Goal: Transaction & Acquisition: Purchase product/service

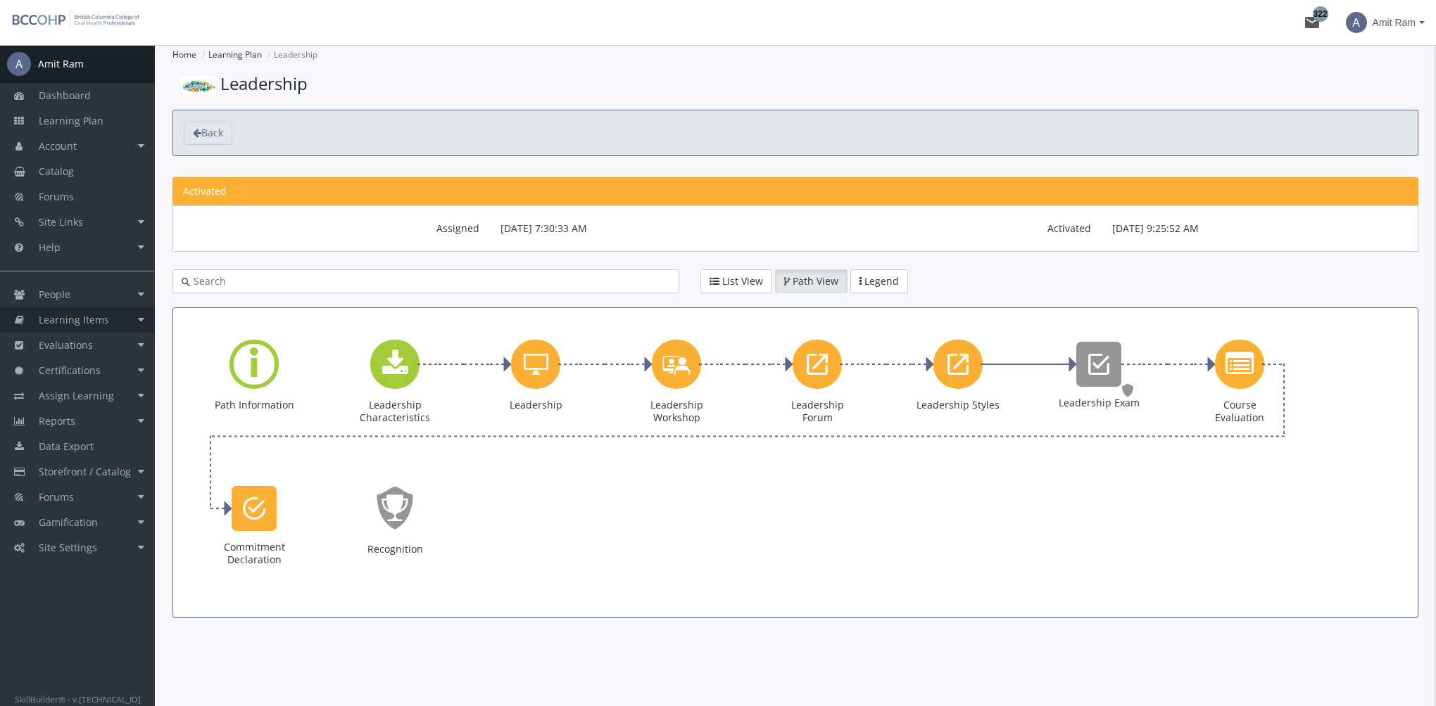
click at [96, 318] on span "Learning Items" at bounding box center [74, 319] width 70 height 13
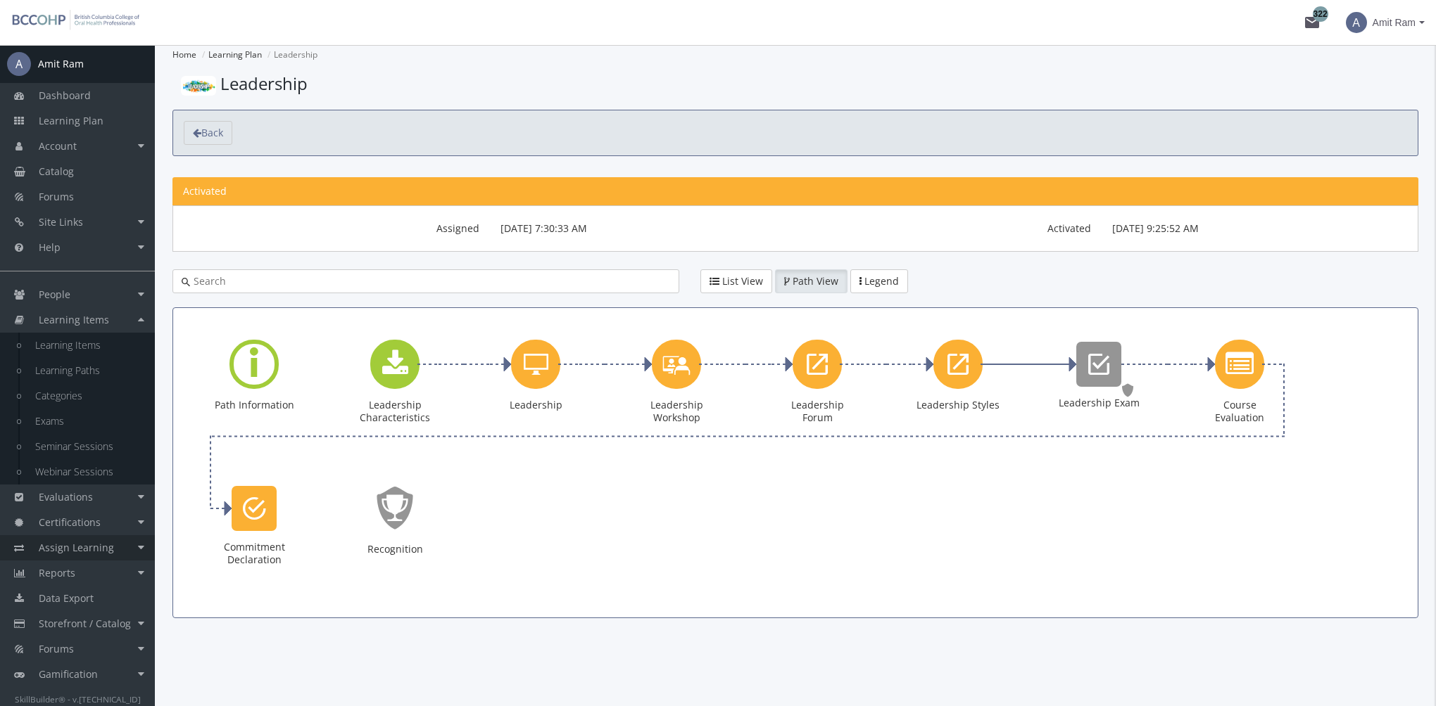
click at [120, 543] on link "Assign Learning" at bounding box center [77, 548] width 155 height 25
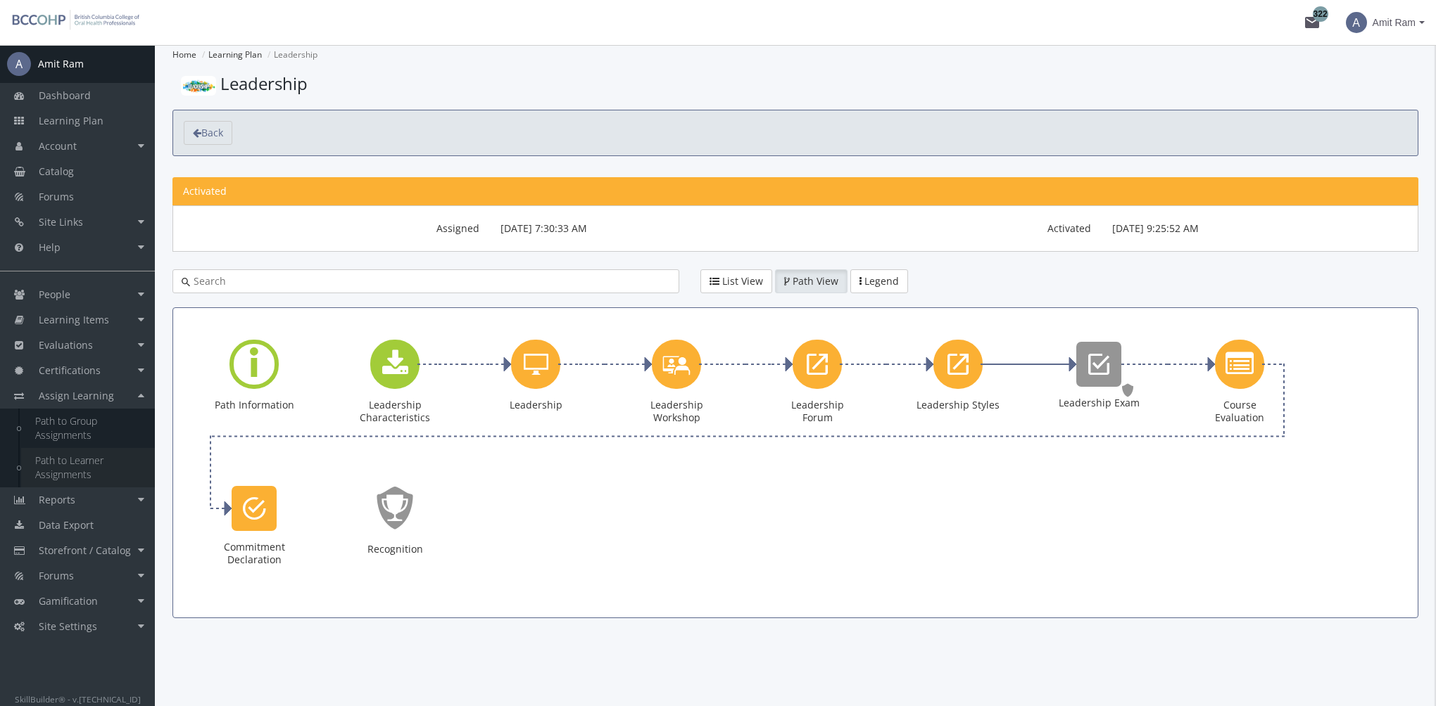
click at [88, 468] on link "Path to Learner Assignments" at bounding box center [88, 467] width 134 height 39
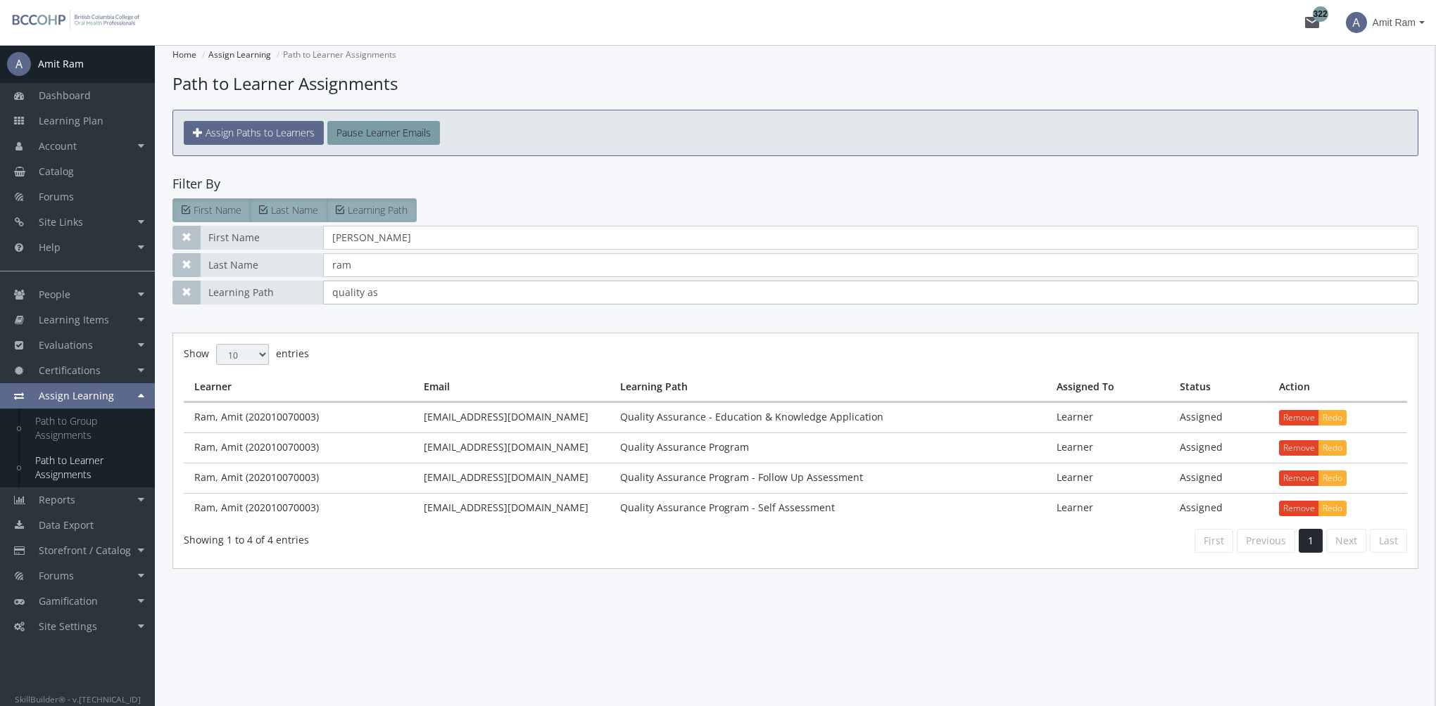
drag, startPoint x: 403, startPoint y: 290, endPoint x: 189, endPoint y: 278, distance: 213.6
click at [195, 281] on div "Learning Path quality as" at bounding box center [795, 293] width 1246 height 24
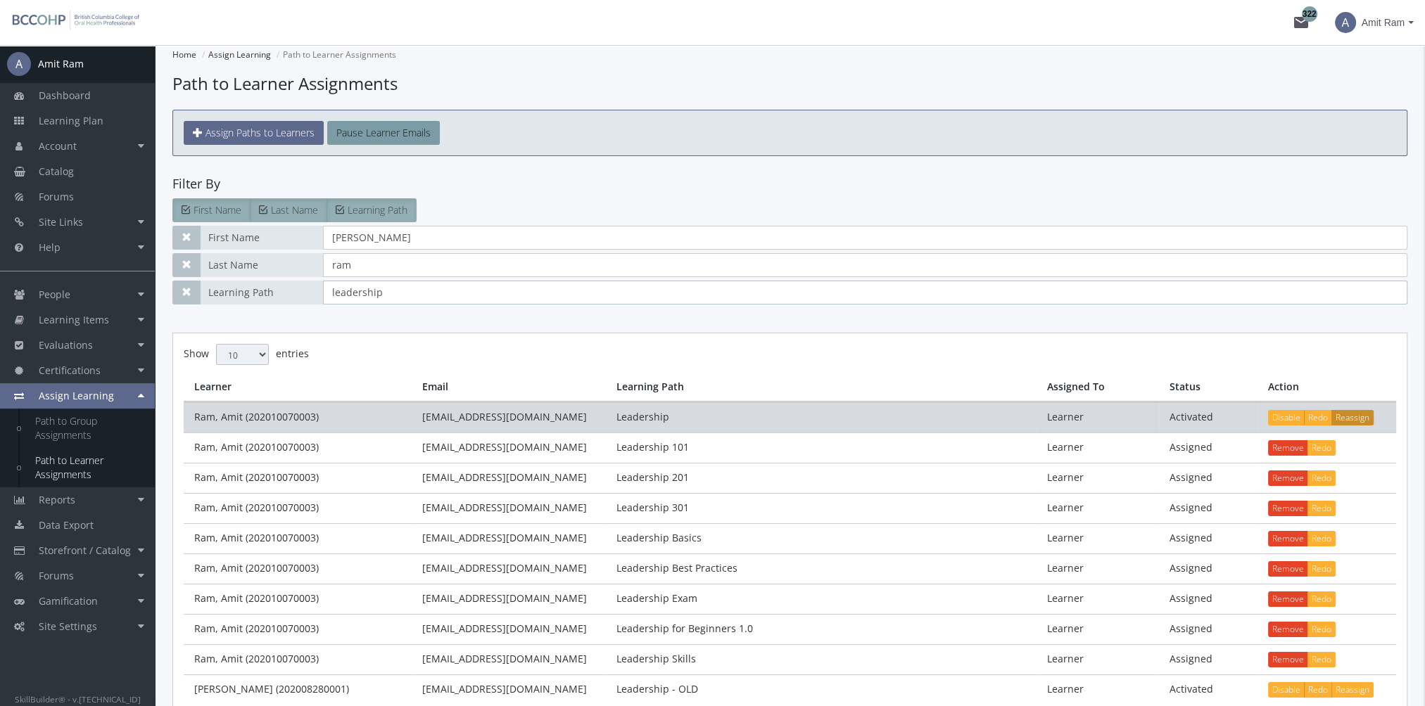
type input "leadership"
click at [1354, 417] on button "Reassign" at bounding box center [1352, 417] width 42 height 15
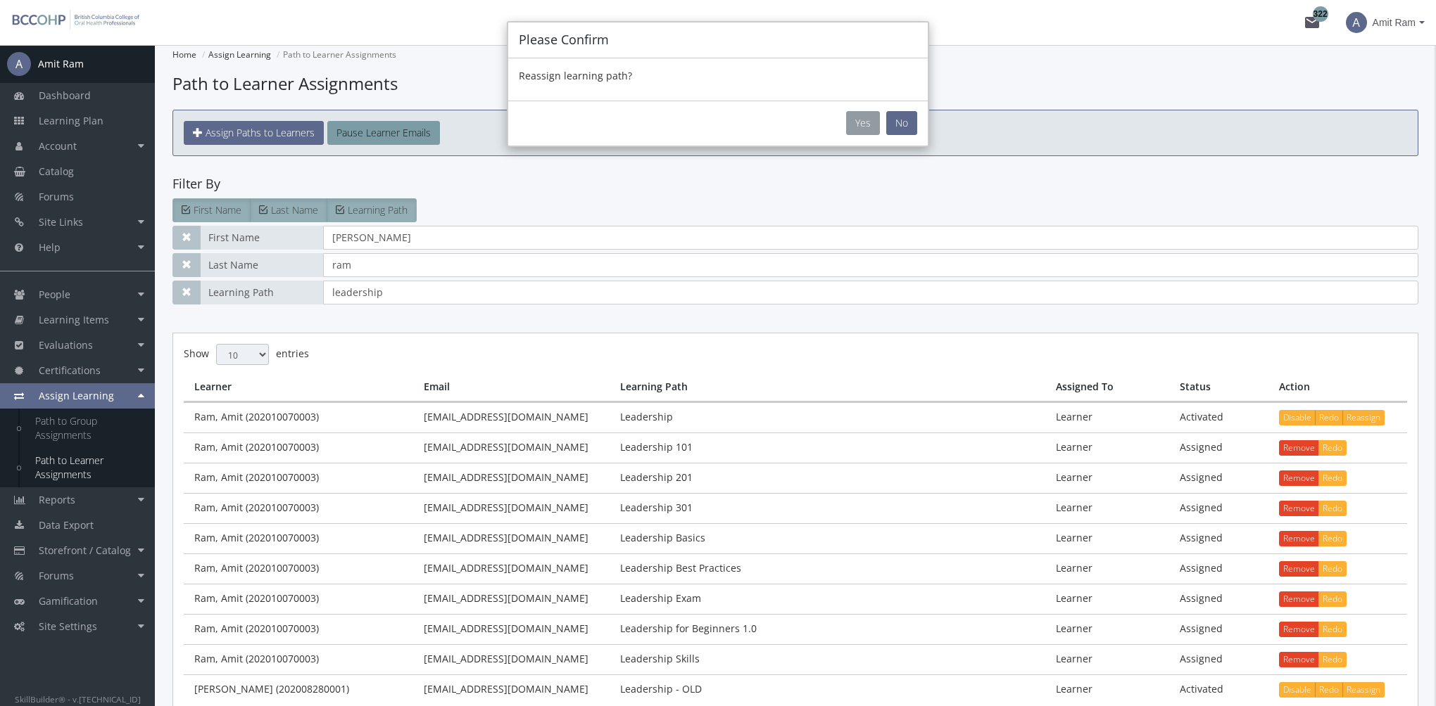
click at [867, 124] on button "Yes" at bounding box center [863, 123] width 34 height 24
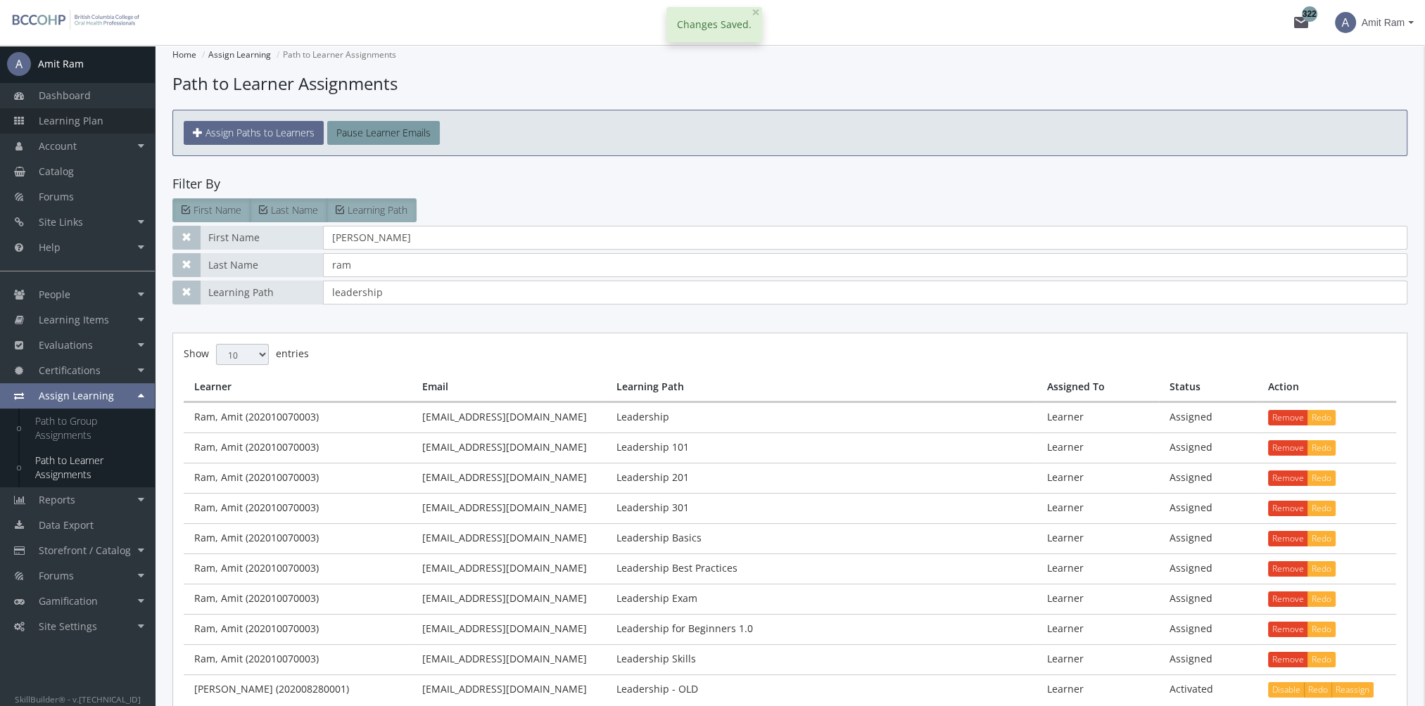
click at [99, 121] on span "Learning Plan" at bounding box center [71, 120] width 65 height 13
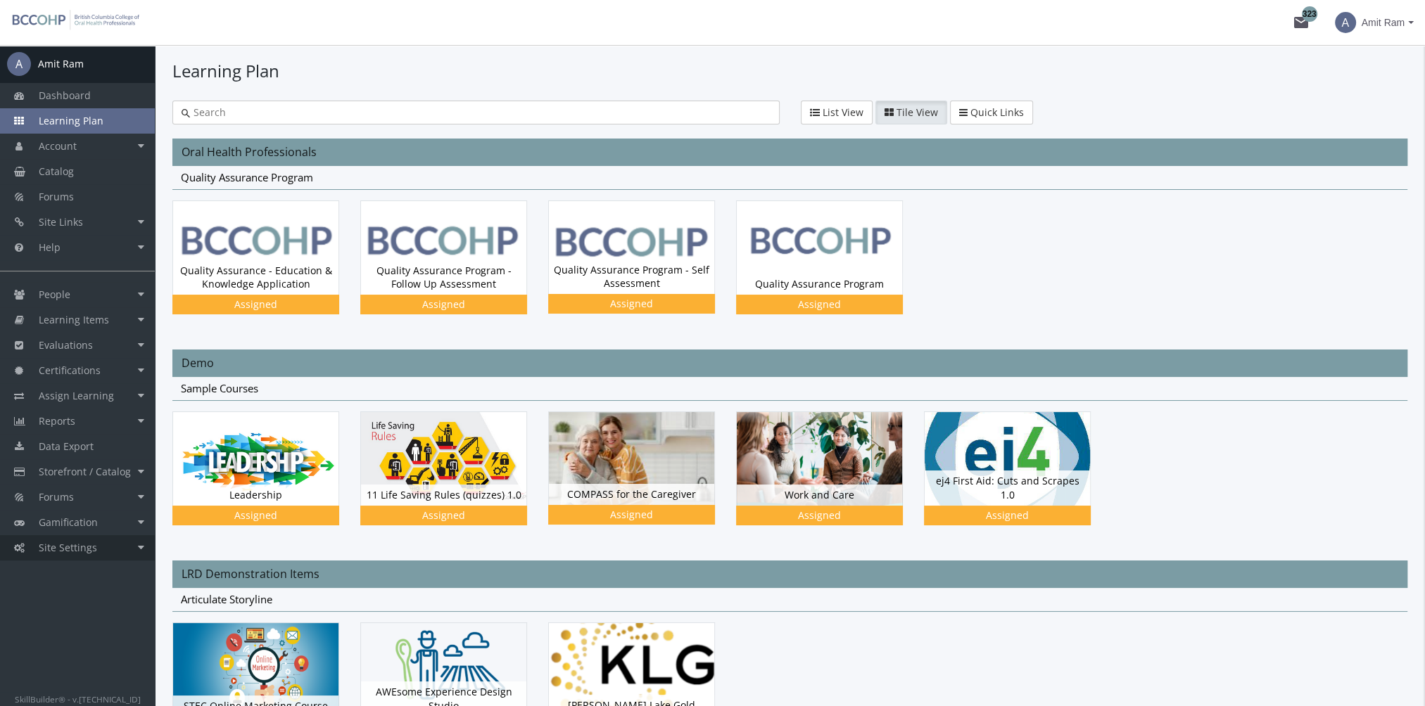
click at [116, 552] on link "Site Settings" at bounding box center [77, 548] width 155 height 25
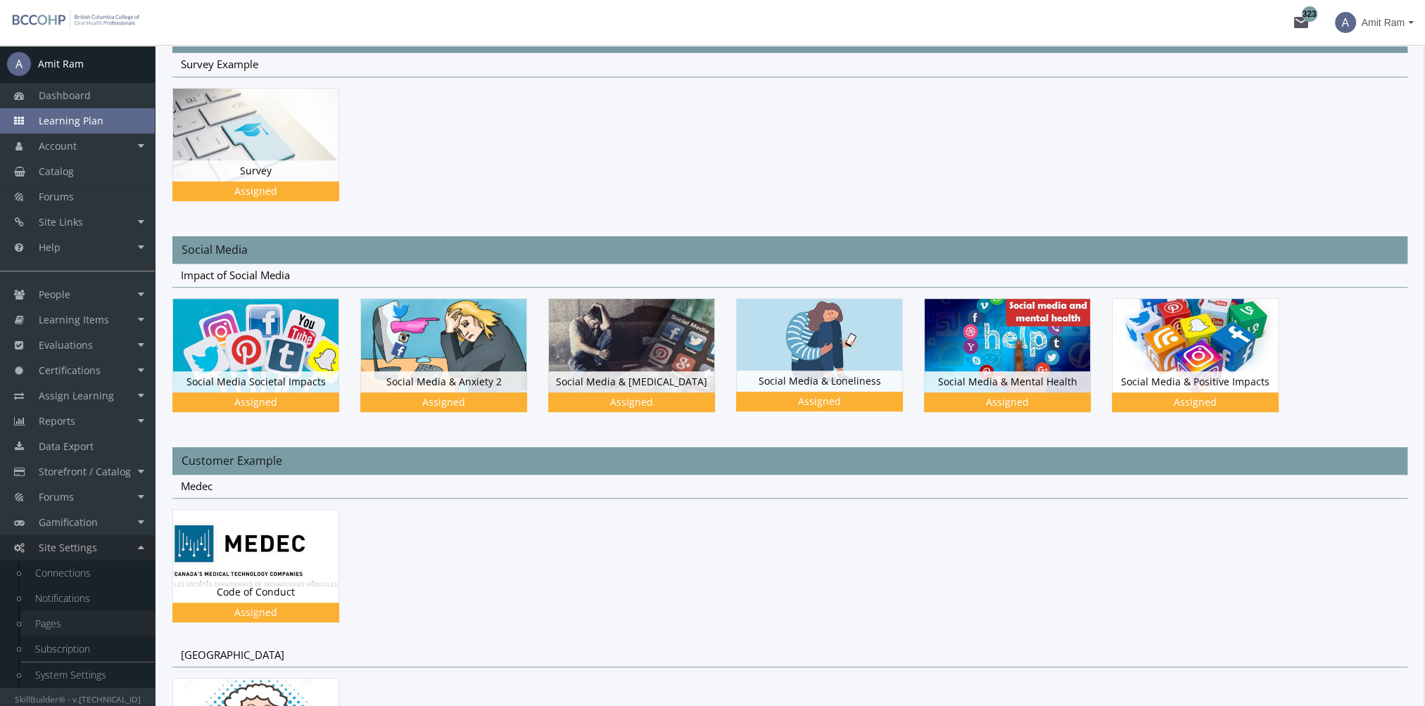
scroll to position [1407, 0]
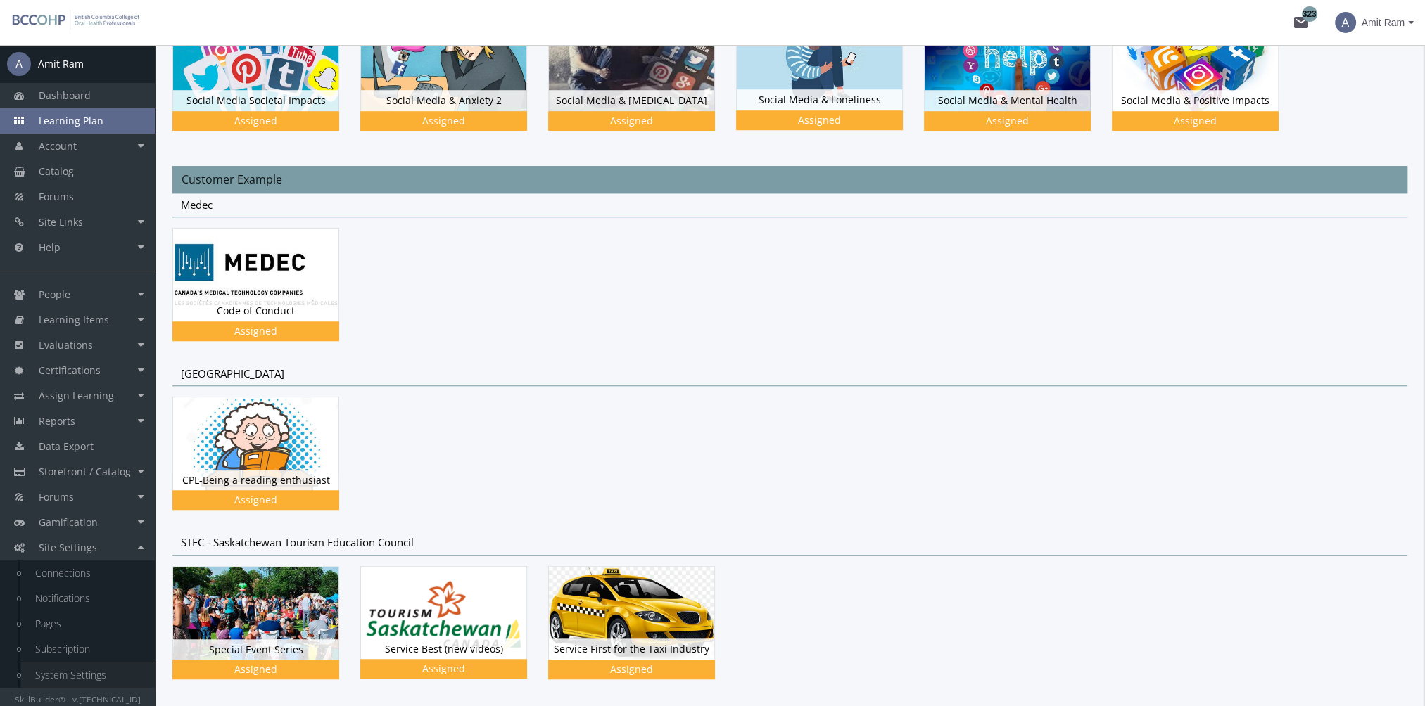
click at [101, 669] on link "System Settings" at bounding box center [88, 675] width 134 height 25
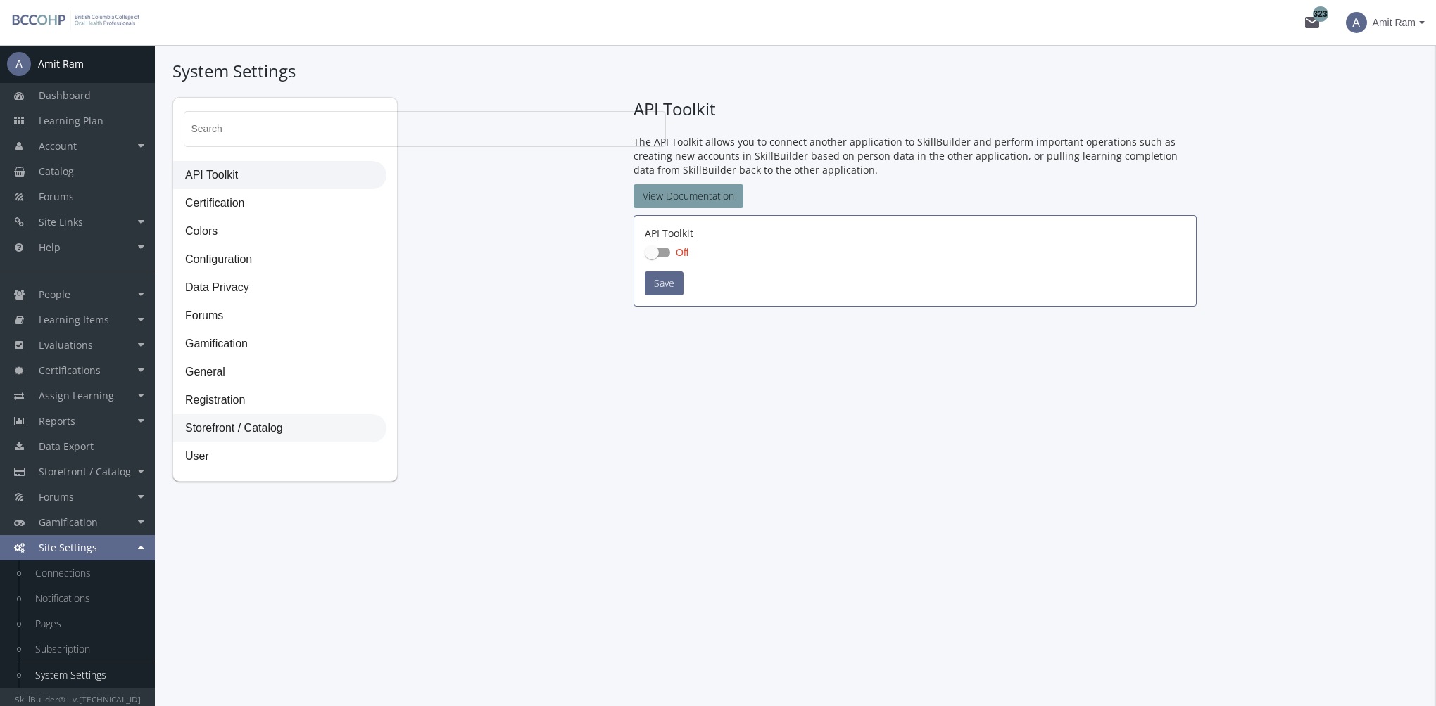
checkbox input "true"
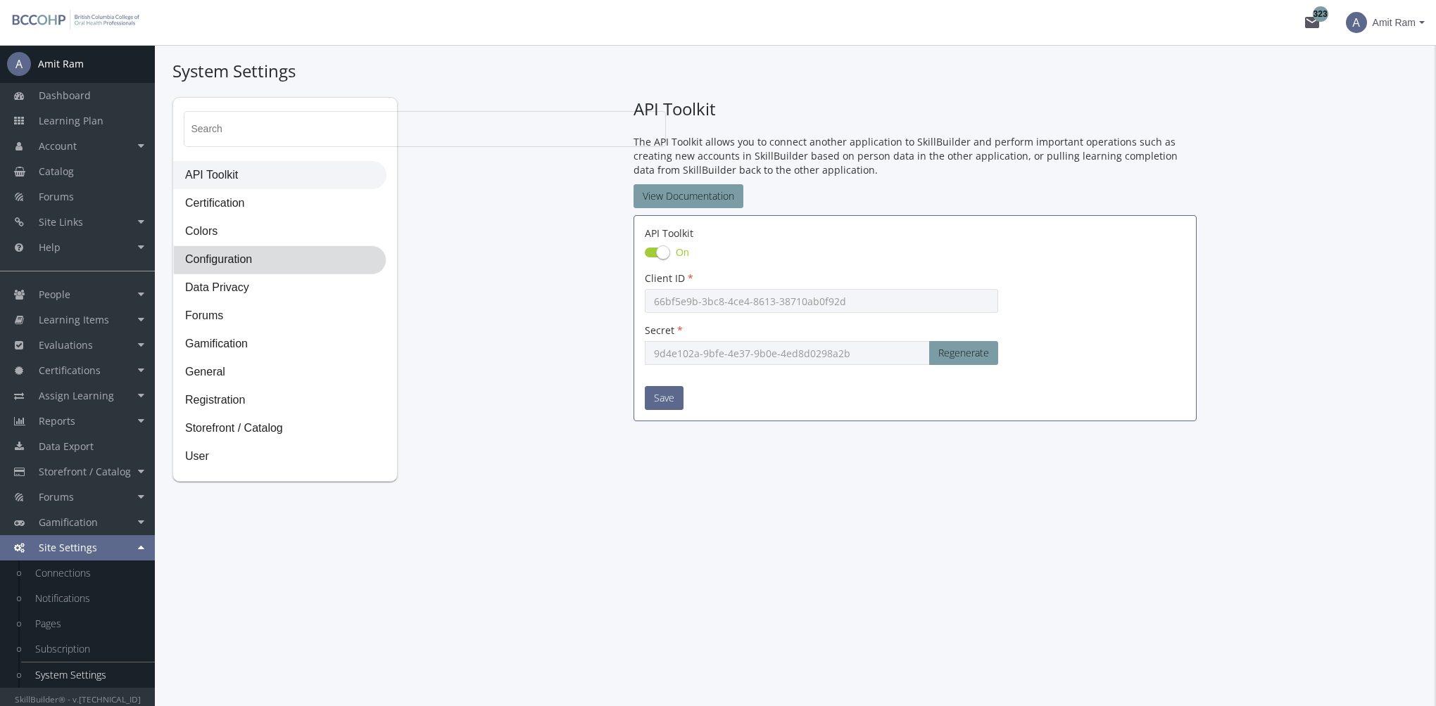
click at [266, 255] on span "Configuration" at bounding box center [280, 260] width 212 height 28
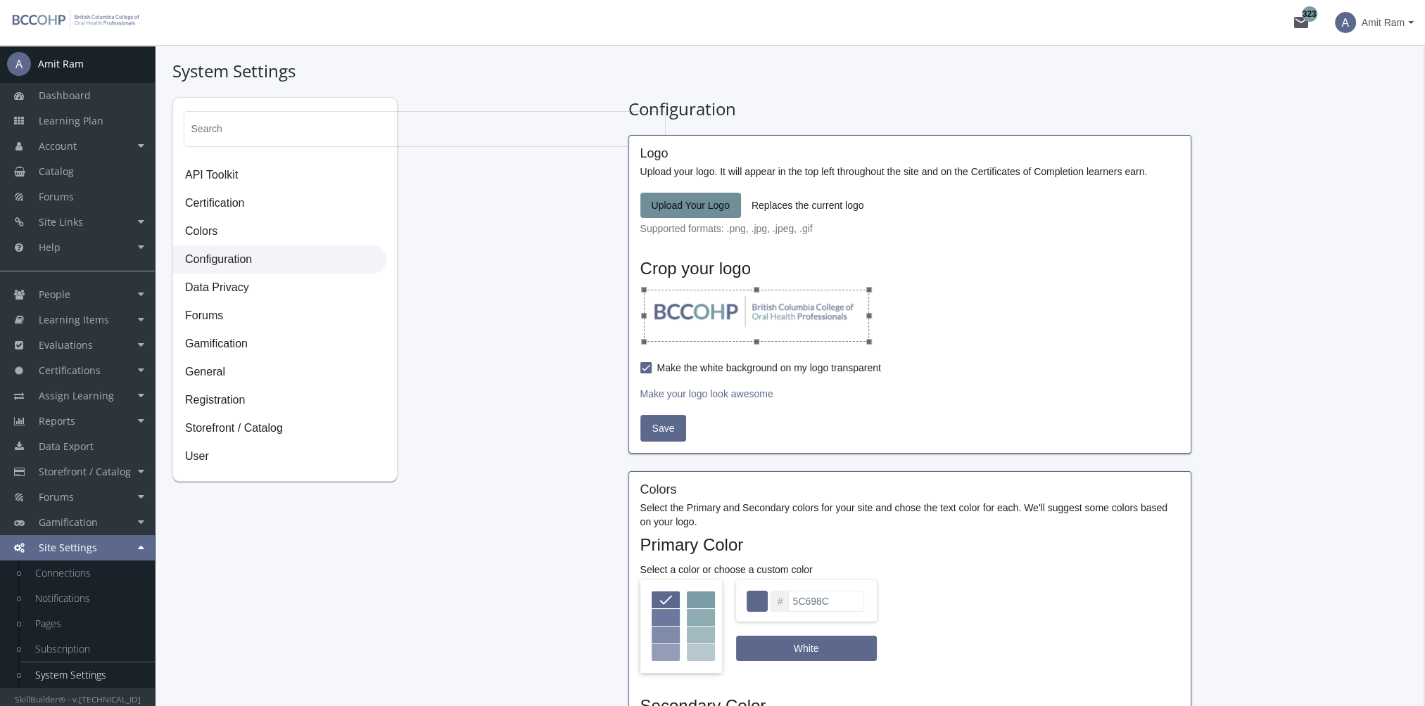
click at [702, 204] on span "Upload Your Logo" at bounding box center [691, 205] width 78 height 25
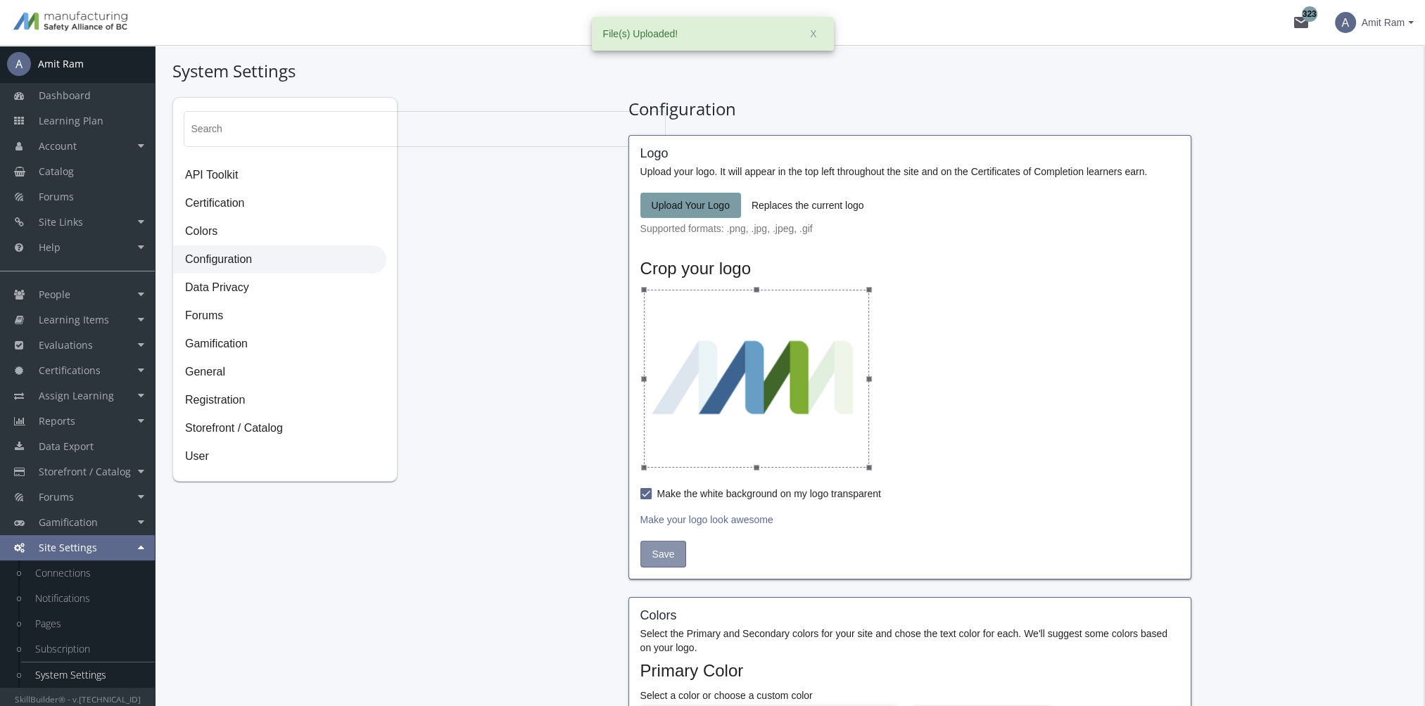
click at [659, 552] on span "Save" at bounding box center [663, 554] width 23 height 25
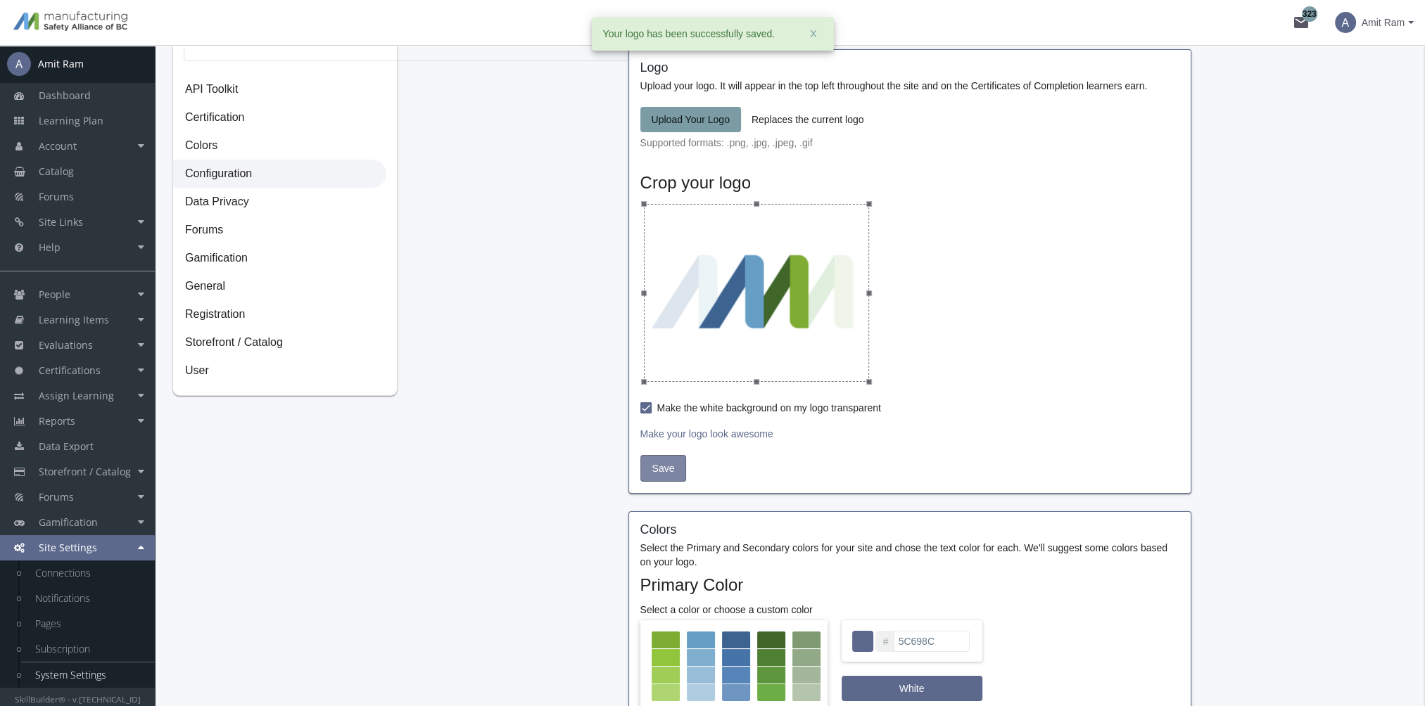
scroll to position [211, 0]
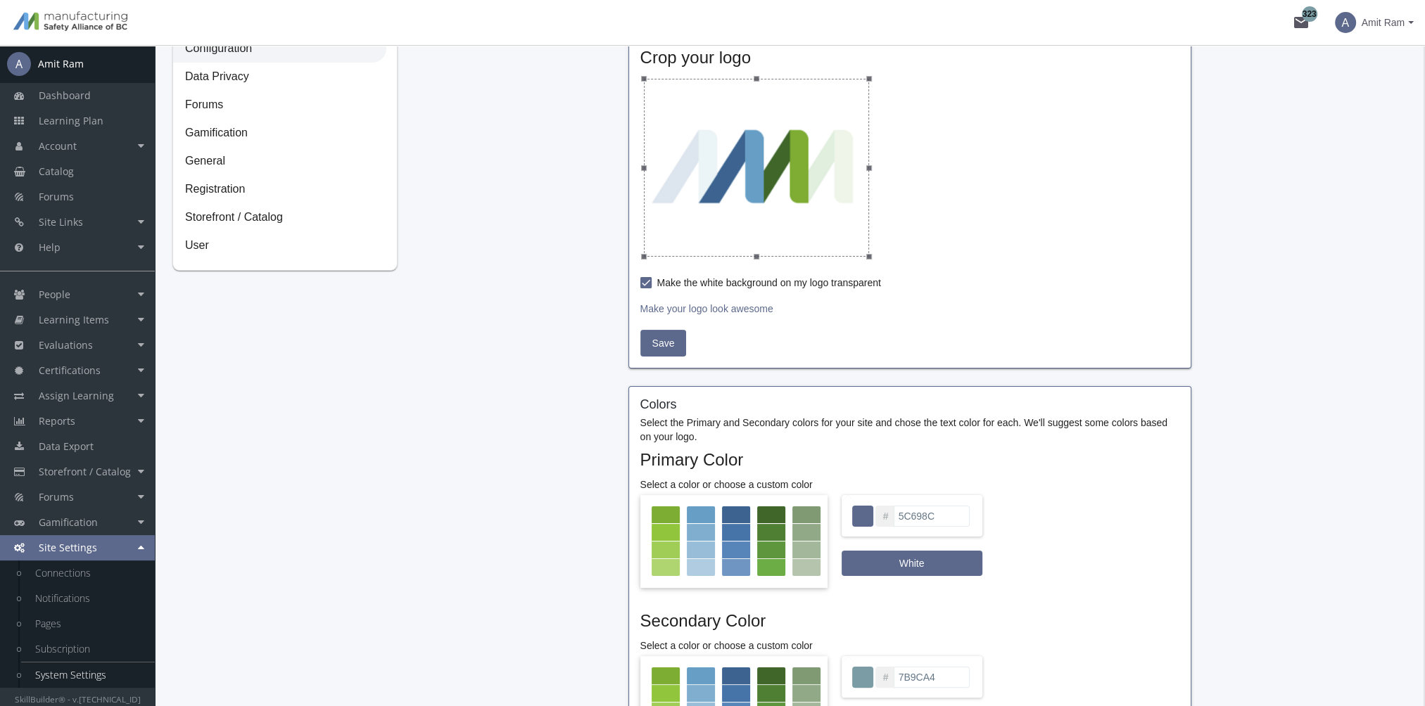
click at [737, 517] on div at bounding box center [736, 515] width 28 height 17
type input "3D6491"
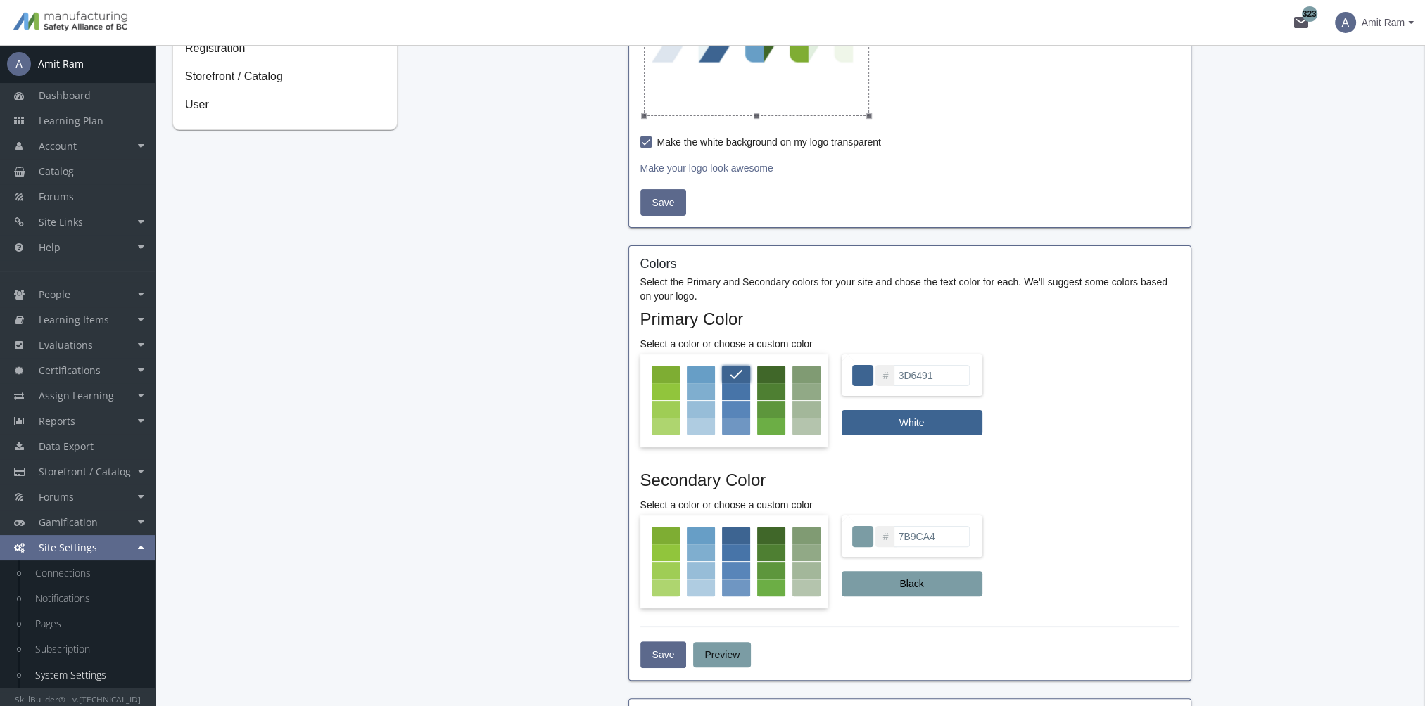
click at [662, 533] on div at bounding box center [666, 535] width 28 height 17
type input "7EAD33"
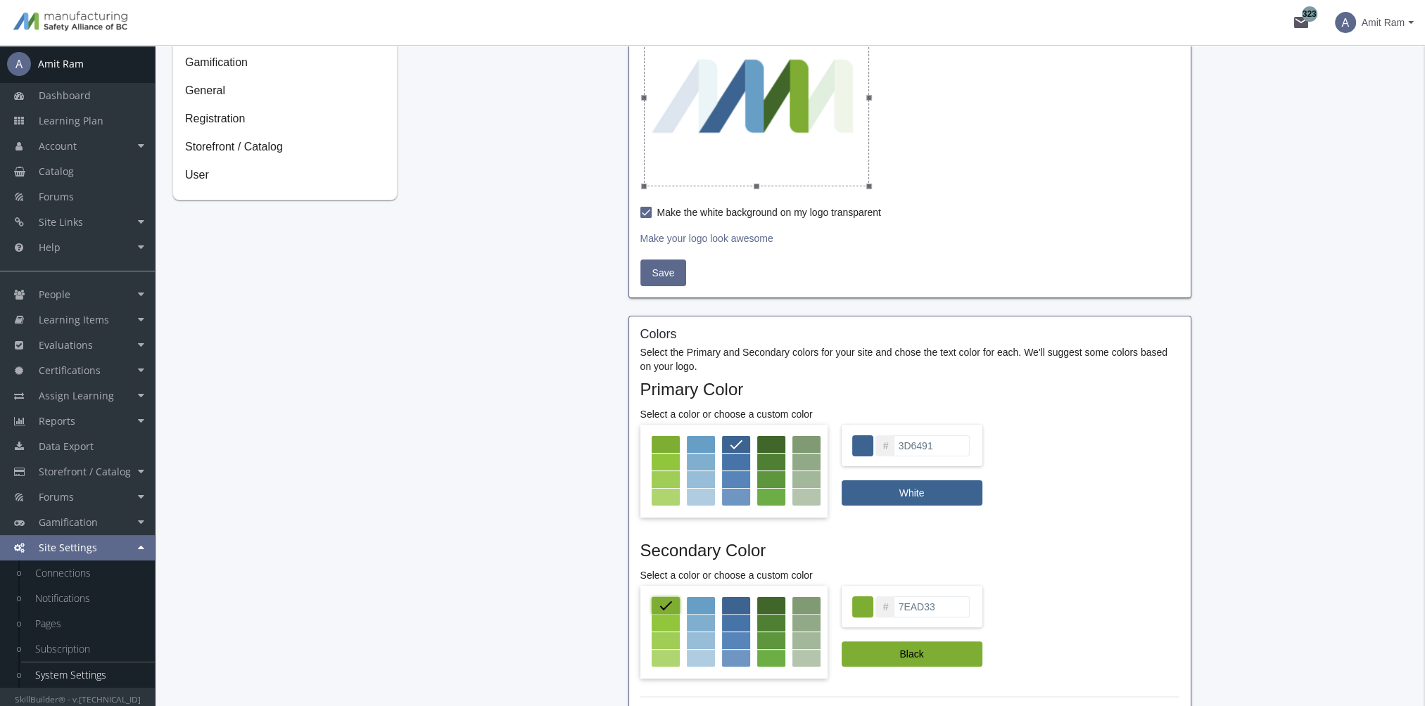
scroll to position [493, 0]
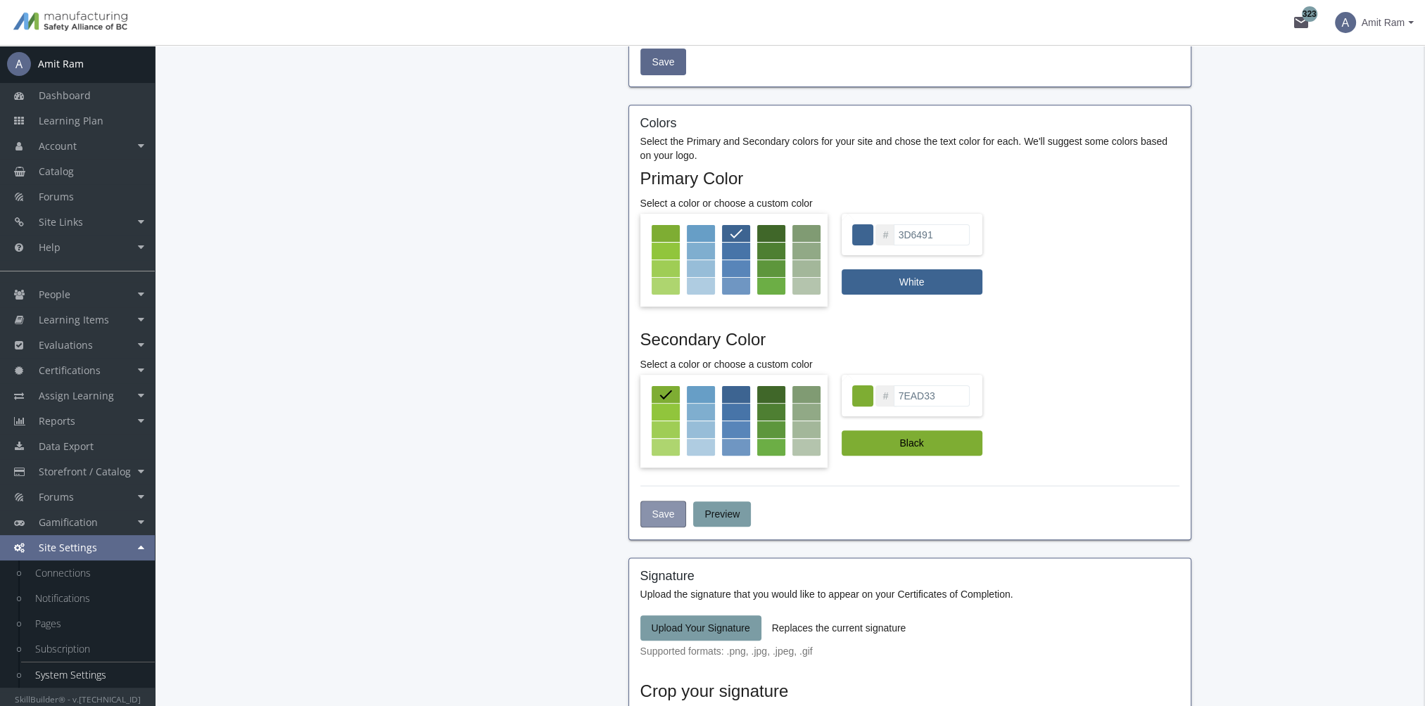
click at [669, 518] on span "Save" at bounding box center [663, 514] width 23 height 25
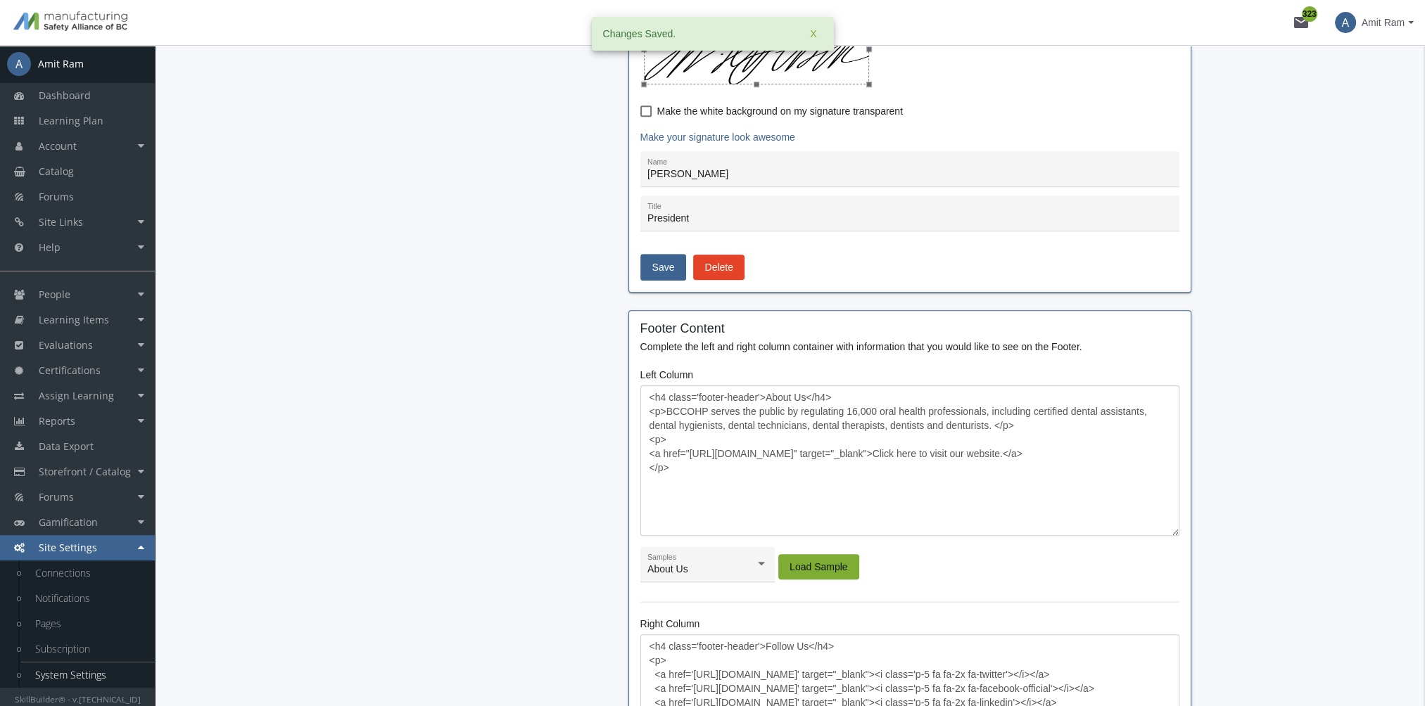
scroll to position [1196, 0]
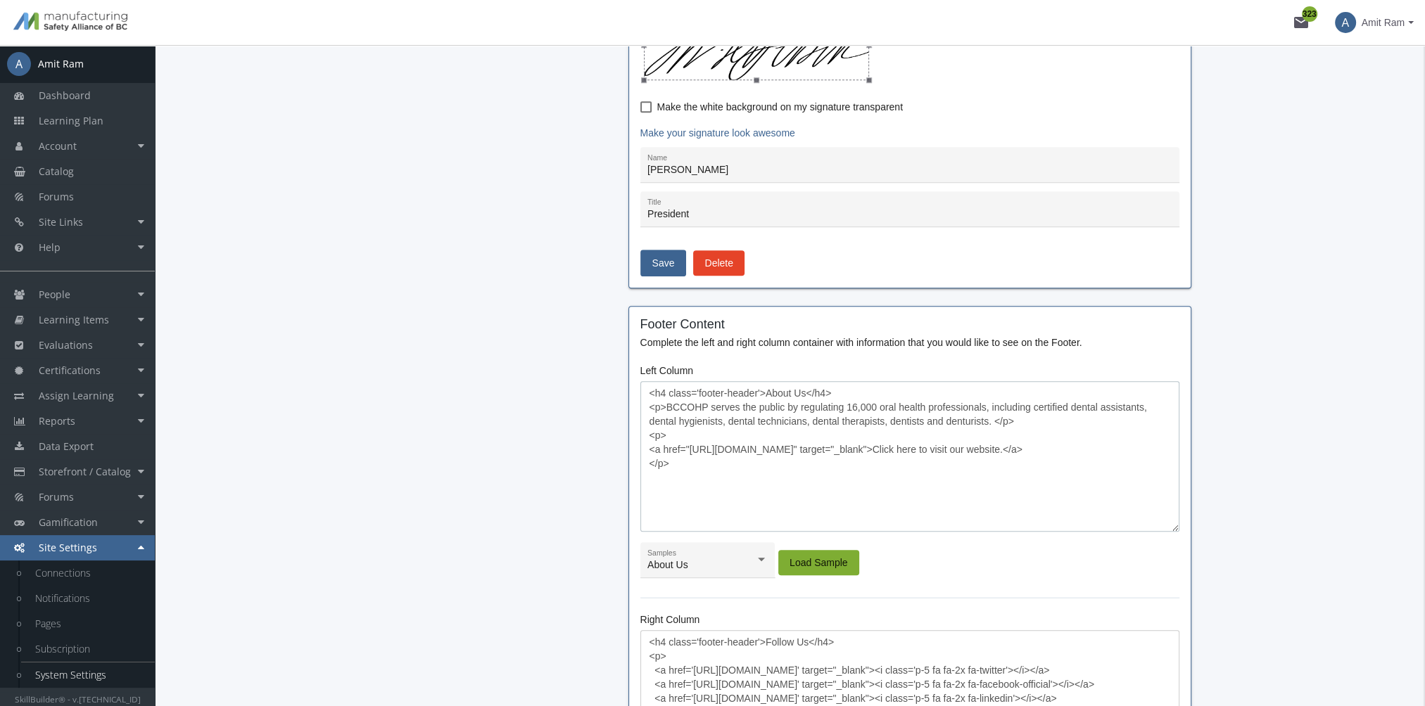
click at [725, 431] on textarea "<h4 class='footer-header'>About Us</h4> <p>BCCOHP serves the public by regulati…" at bounding box center [909, 456] width 539 height 151
drag, startPoint x: 667, startPoint y: 405, endPoint x: 991, endPoint y: 422, distance: 324.8
click at [991, 422] on textarea "<h4 class='footer-header'>About Us</h4> <p>BCCOHP serves the public by regulati…" at bounding box center [909, 456] width 539 height 151
drag, startPoint x: 822, startPoint y: 421, endPoint x: 742, endPoint y: 426, distance: 79.7
click at [822, 421] on textarea "<h4 class='footer-header'>About Us</h4> <p>BCCOHP serves the public by regulati…" at bounding box center [909, 456] width 539 height 151
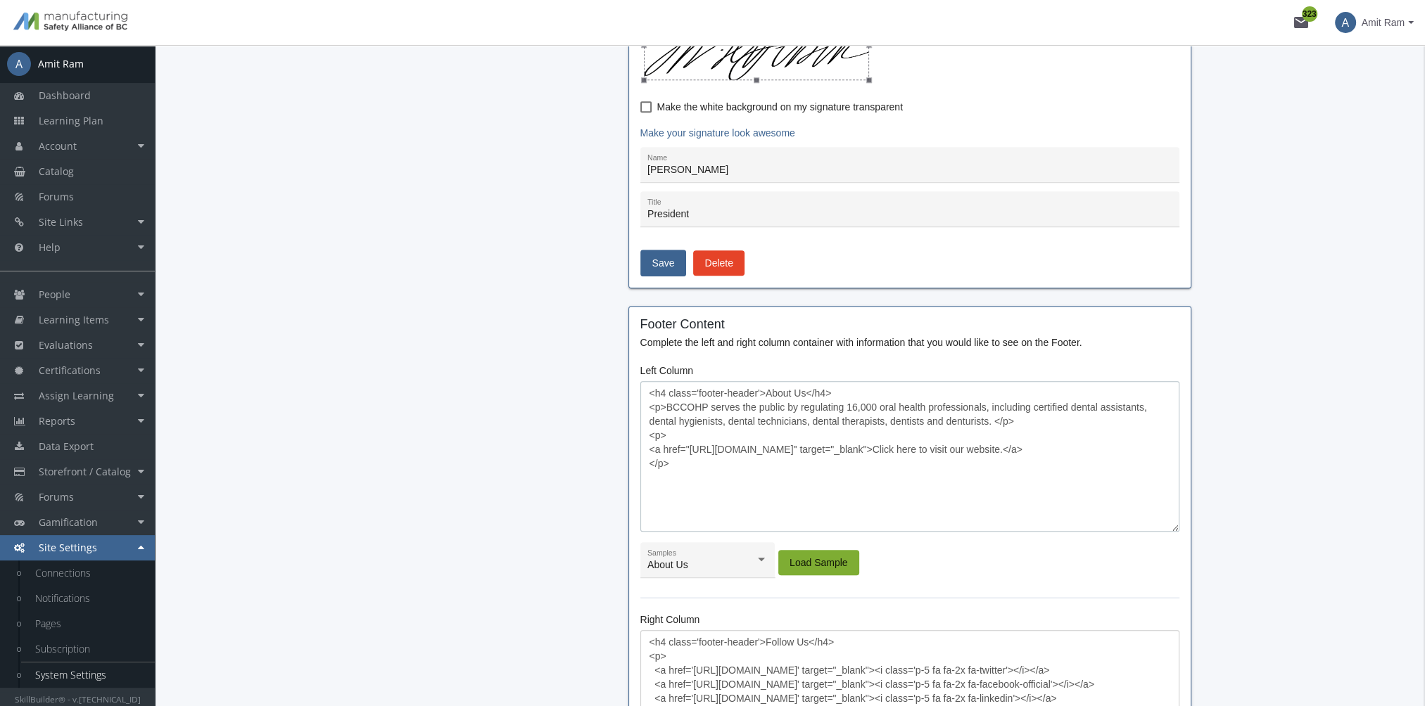
drag, startPoint x: 666, startPoint y: 404, endPoint x: 991, endPoint y: 419, distance: 324.7
click at [991, 419] on textarea "<h4 class='footer-header'>About Us</h4> <p>BCCOHP serves the public by regulati…" at bounding box center [909, 456] width 539 height 151
paste textarea "The Manufacturing Safety Alliance of BC is the industry-driven, not-for-profit …"
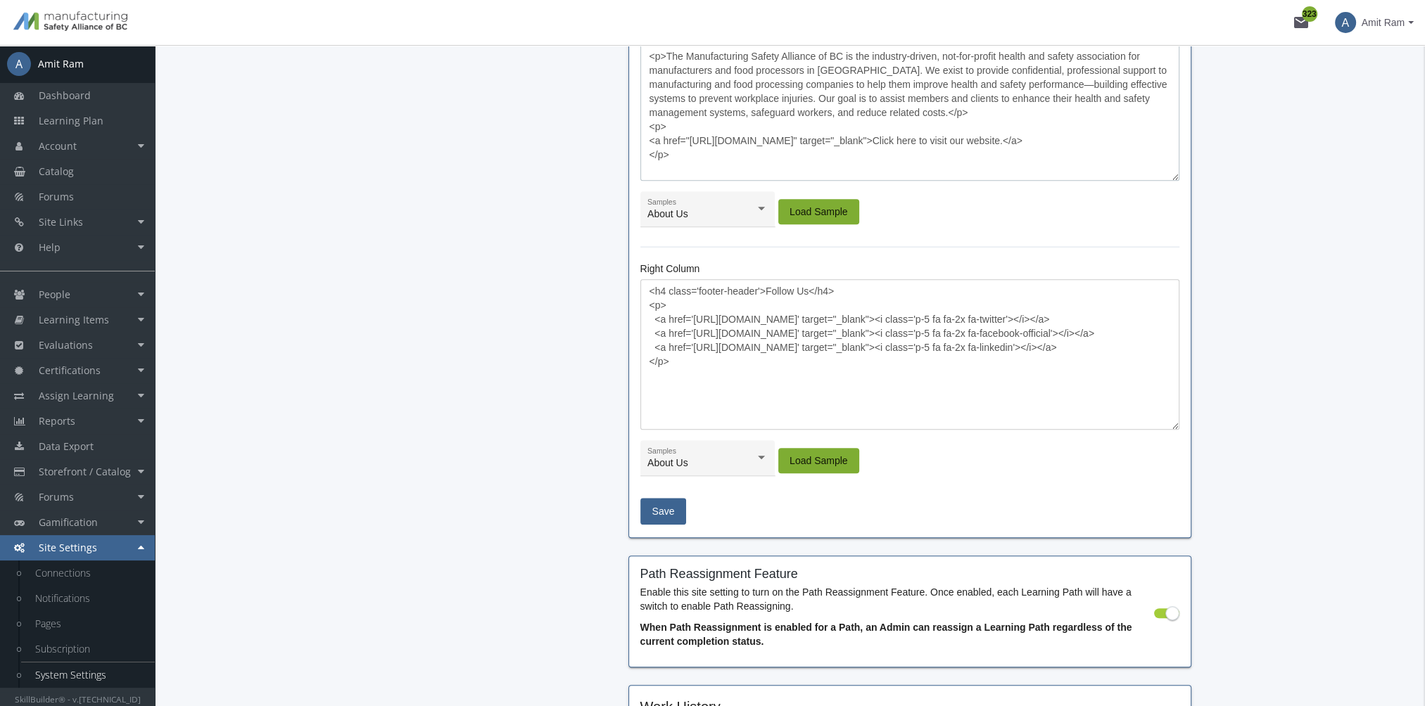
scroll to position [1548, 0]
type textarea "<h4 class='footer-header'>About Us</h4> <p>The Manufacturing Safety Alliance of…"
click at [670, 509] on span "Save" at bounding box center [663, 510] width 23 height 25
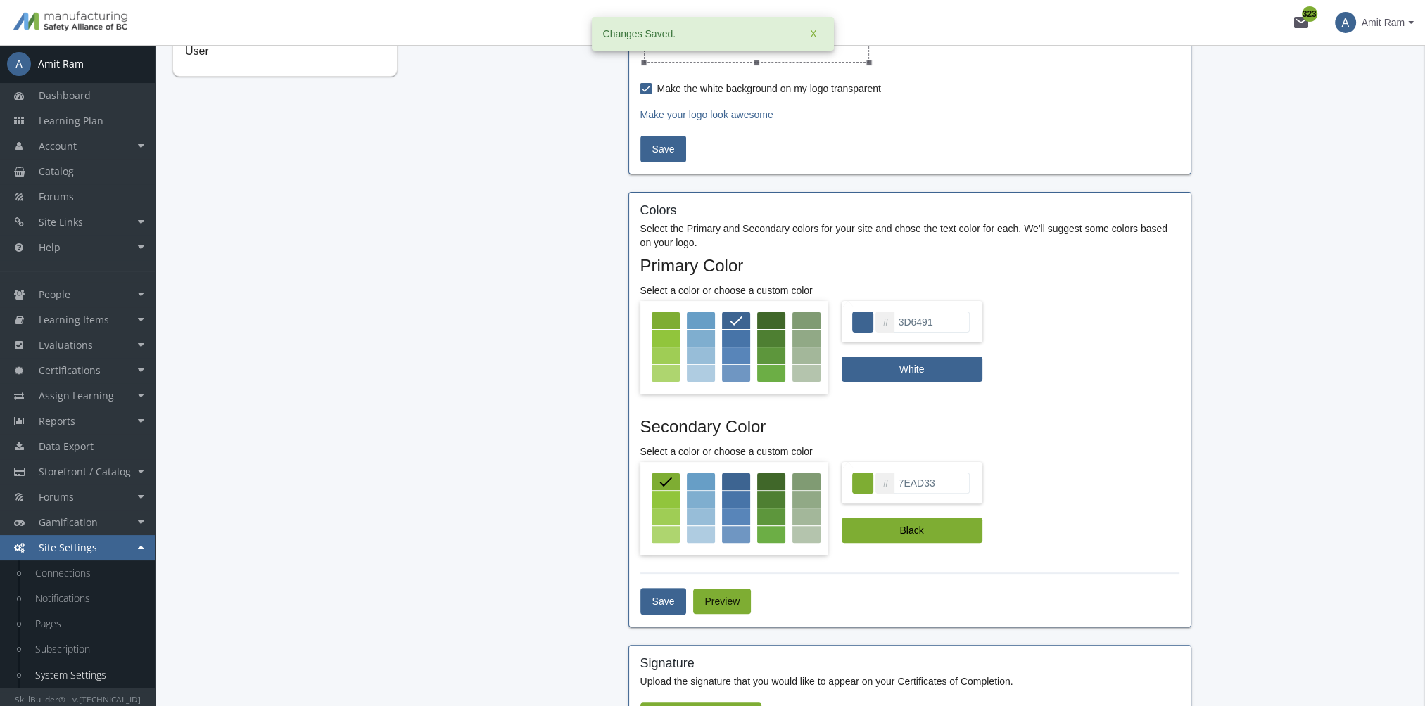
scroll to position [358, 0]
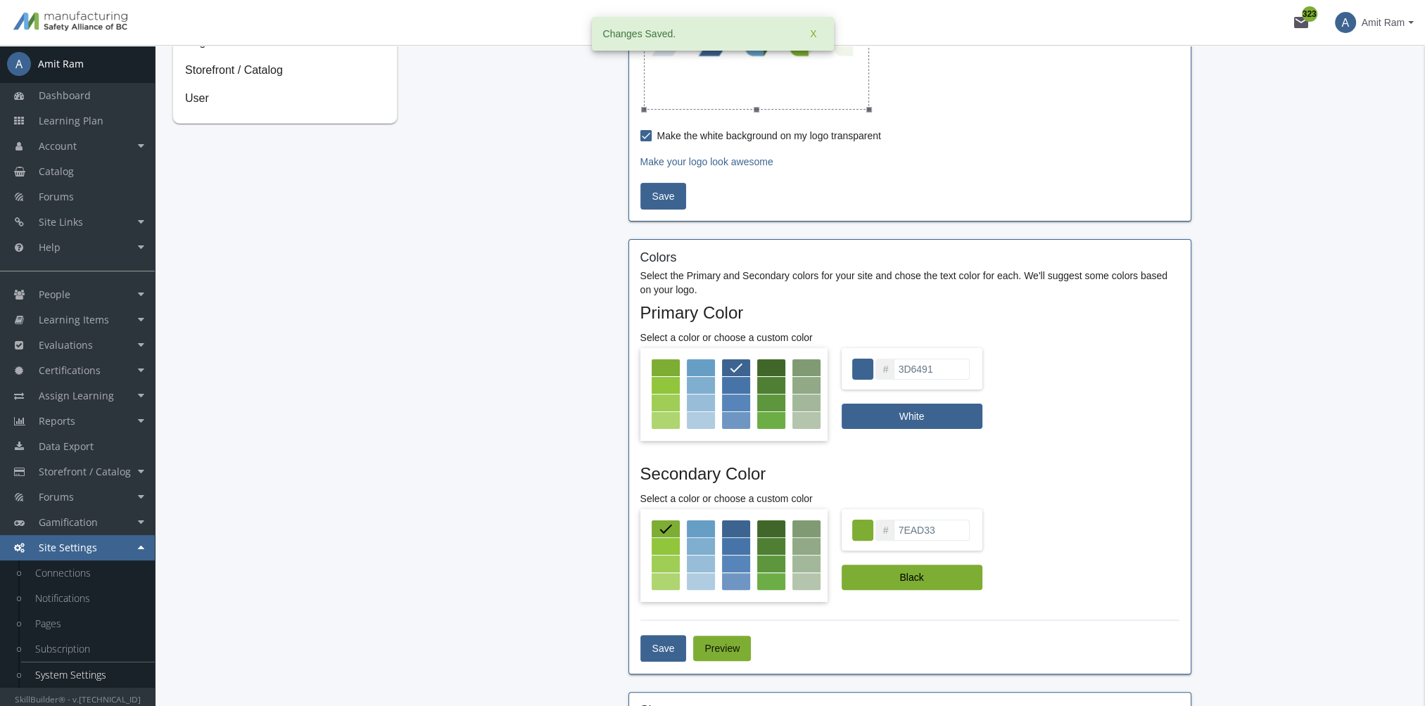
click at [1381, 32] on span "Amit Ram" at bounding box center [1383, 22] width 43 height 25
click at [1379, 118] on link "Sign Out" at bounding box center [1355, 125] width 127 height 15
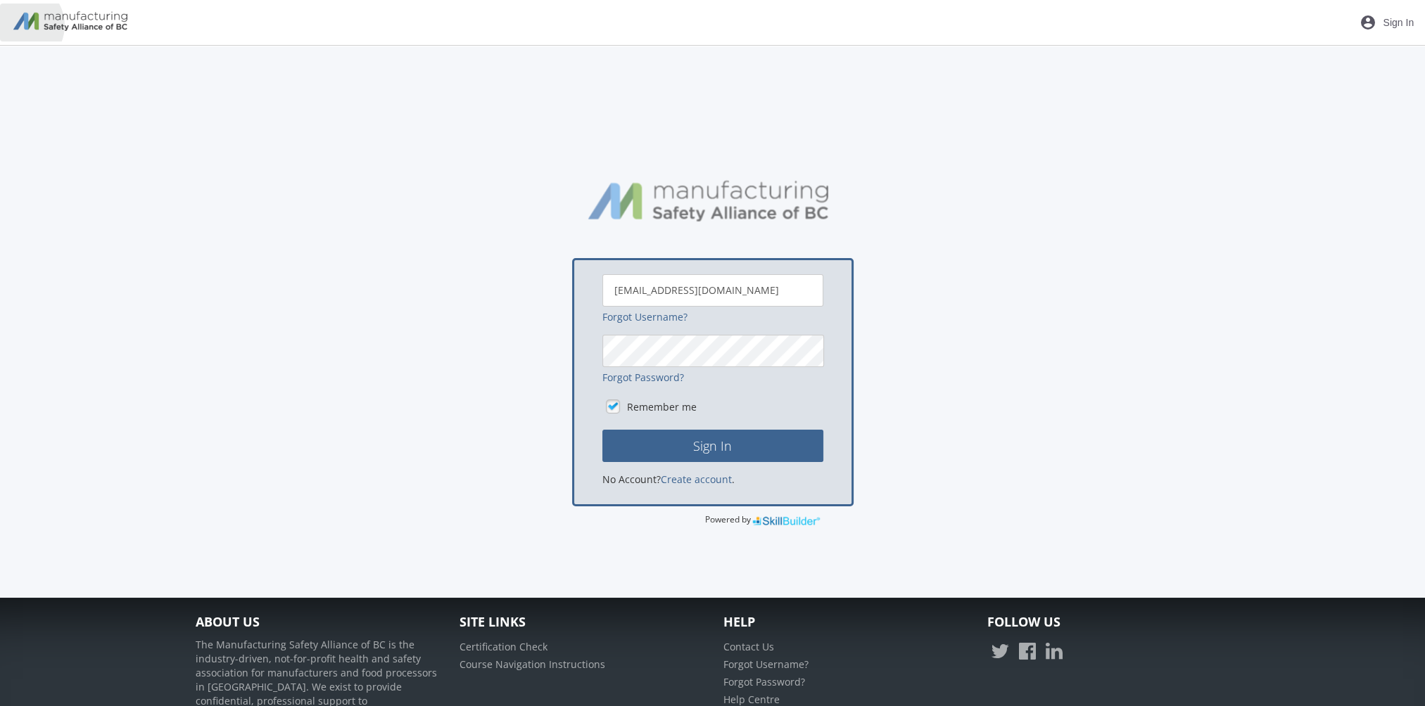
click at [20, 25] on img at bounding box center [72, 23] width 145 height 38
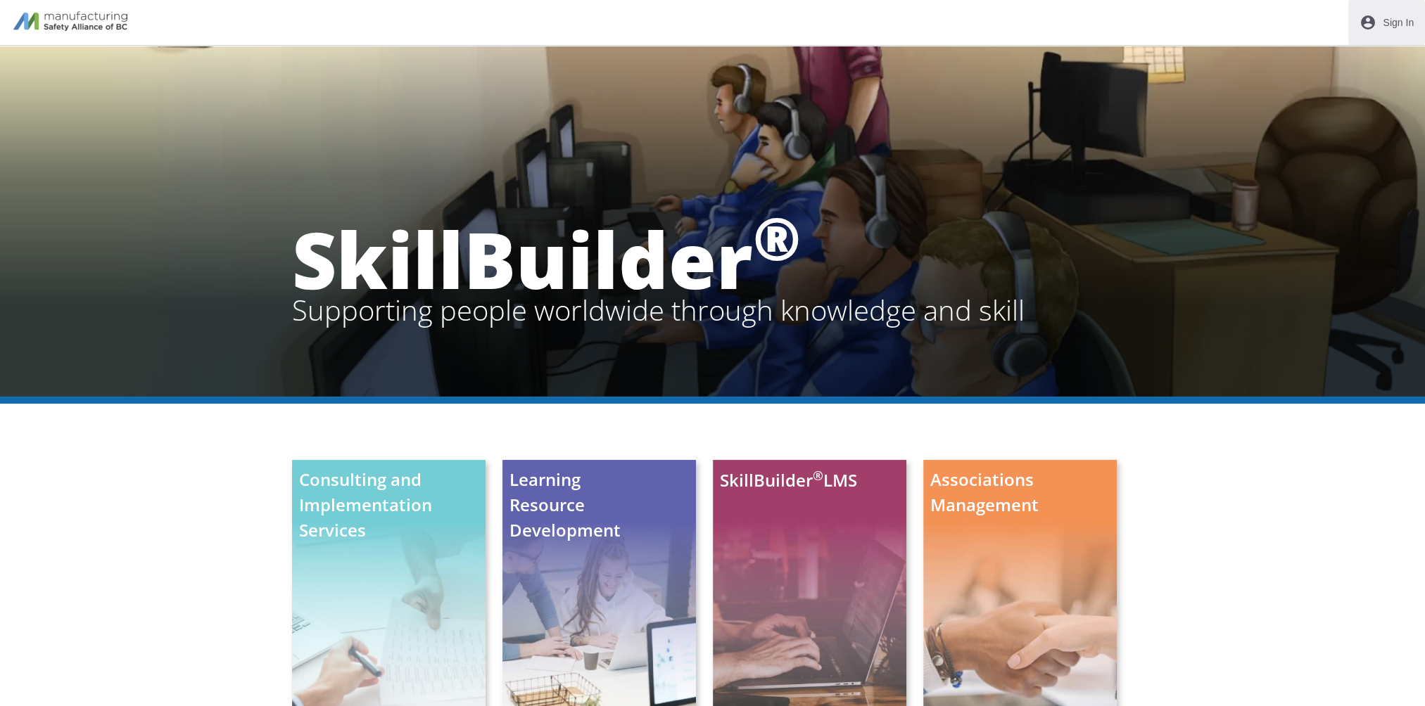
click at [1388, 25] on span "Sign In" at bounding box center [1398, 22] width 31 height 25
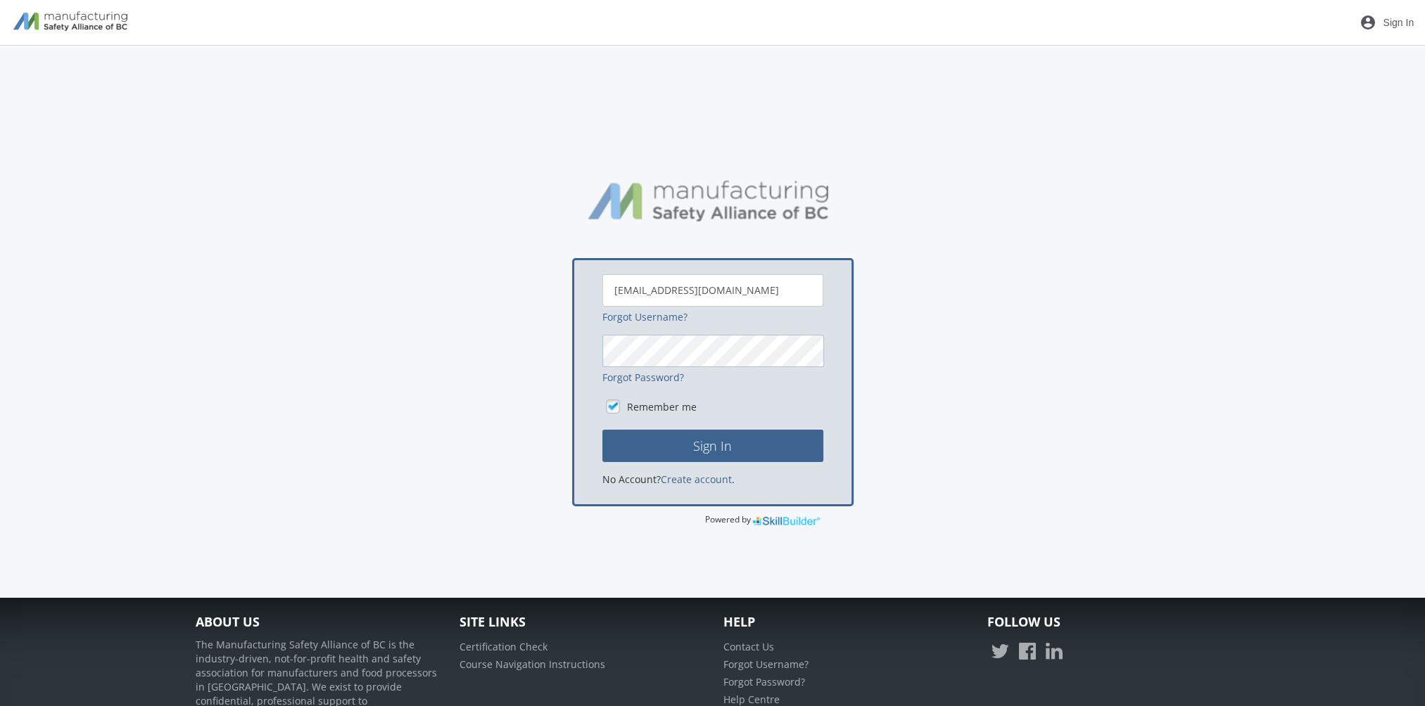
click at [602, 430] on button "Sign In" at bounding box center [712, 446] width 221 height 32
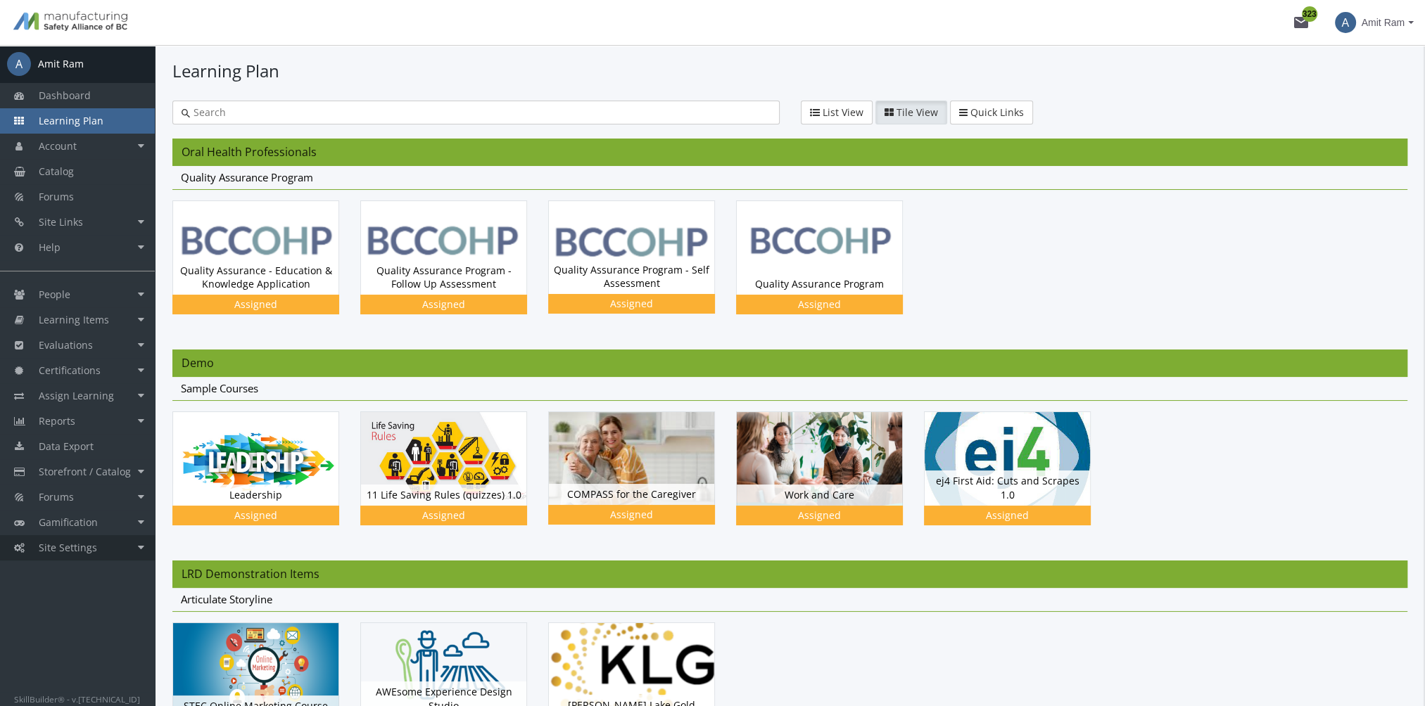
click at [104, 553] on link "Site Settings" at bounding box center [77, 548] width 155 height 25
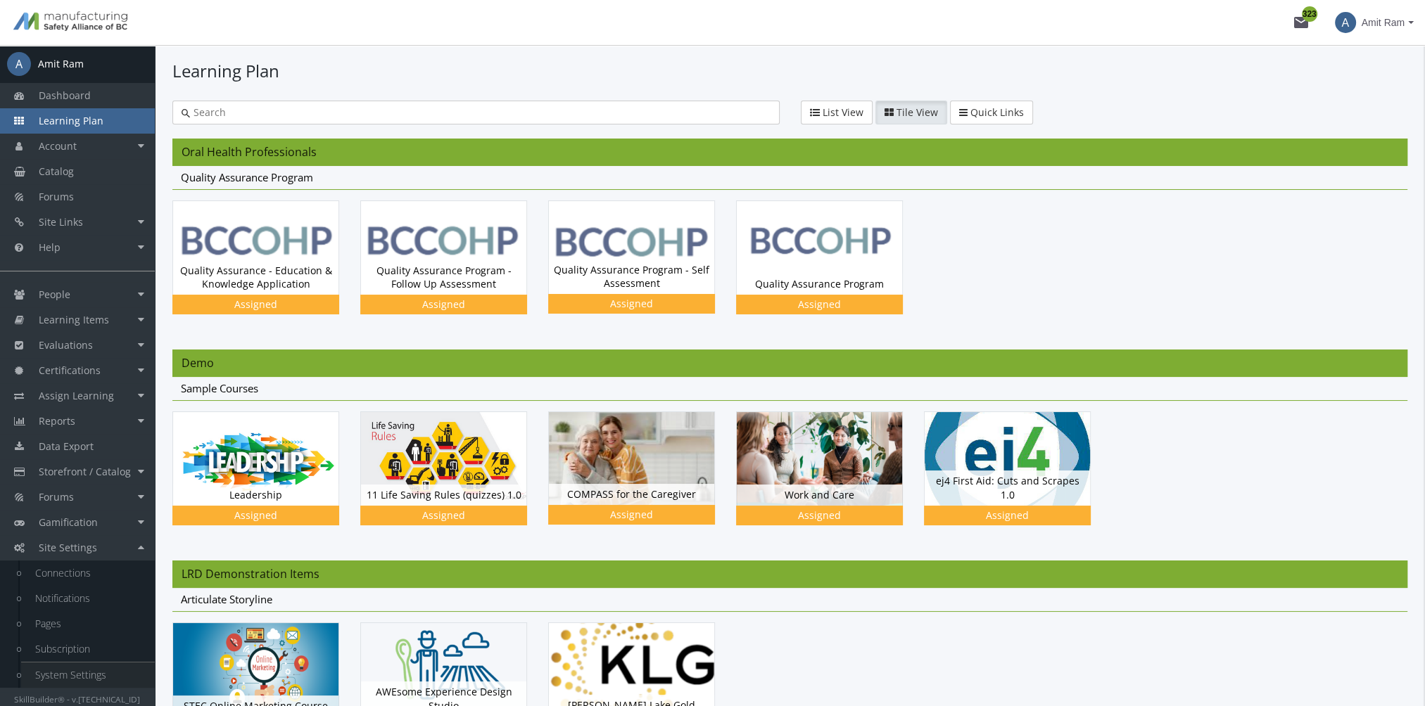
click at [88, 674] on link "System Settings" at bounding box center [88, 675] width 134 height 25
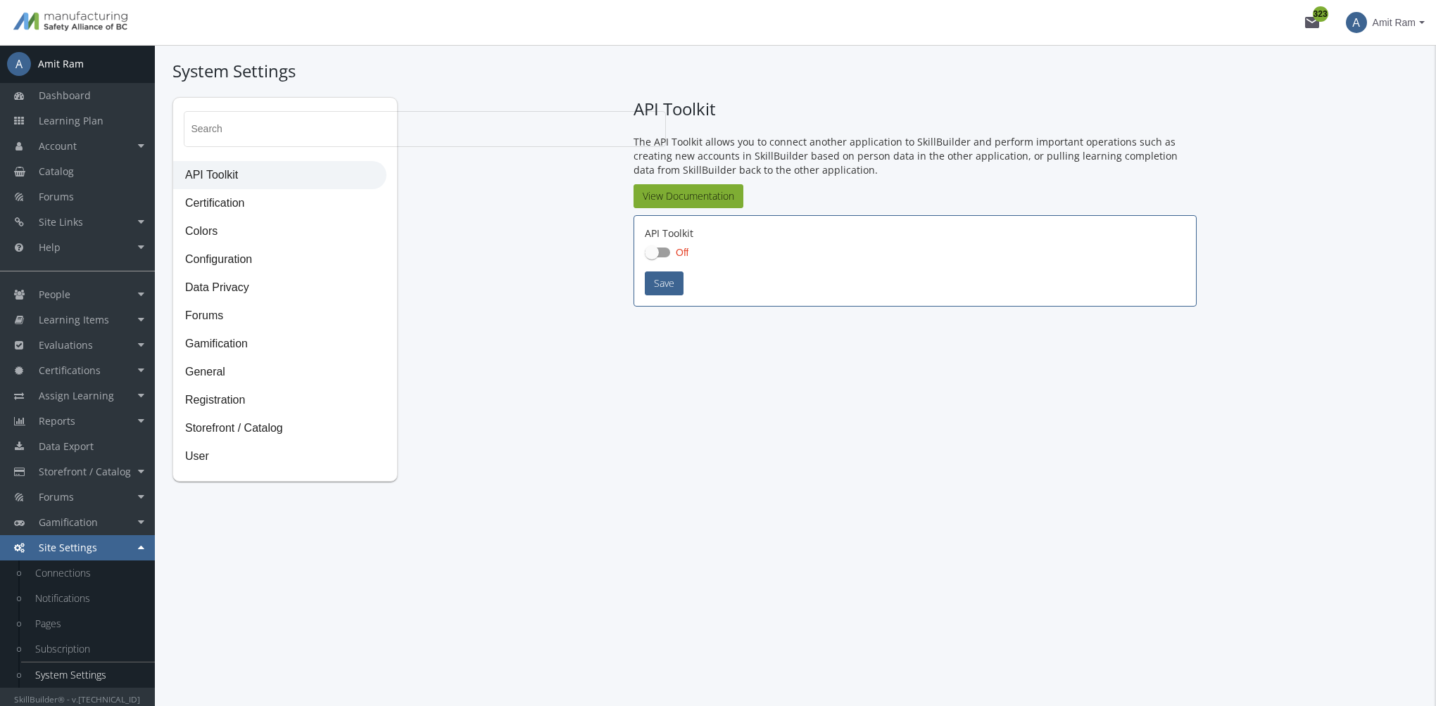
checkbox input "true"
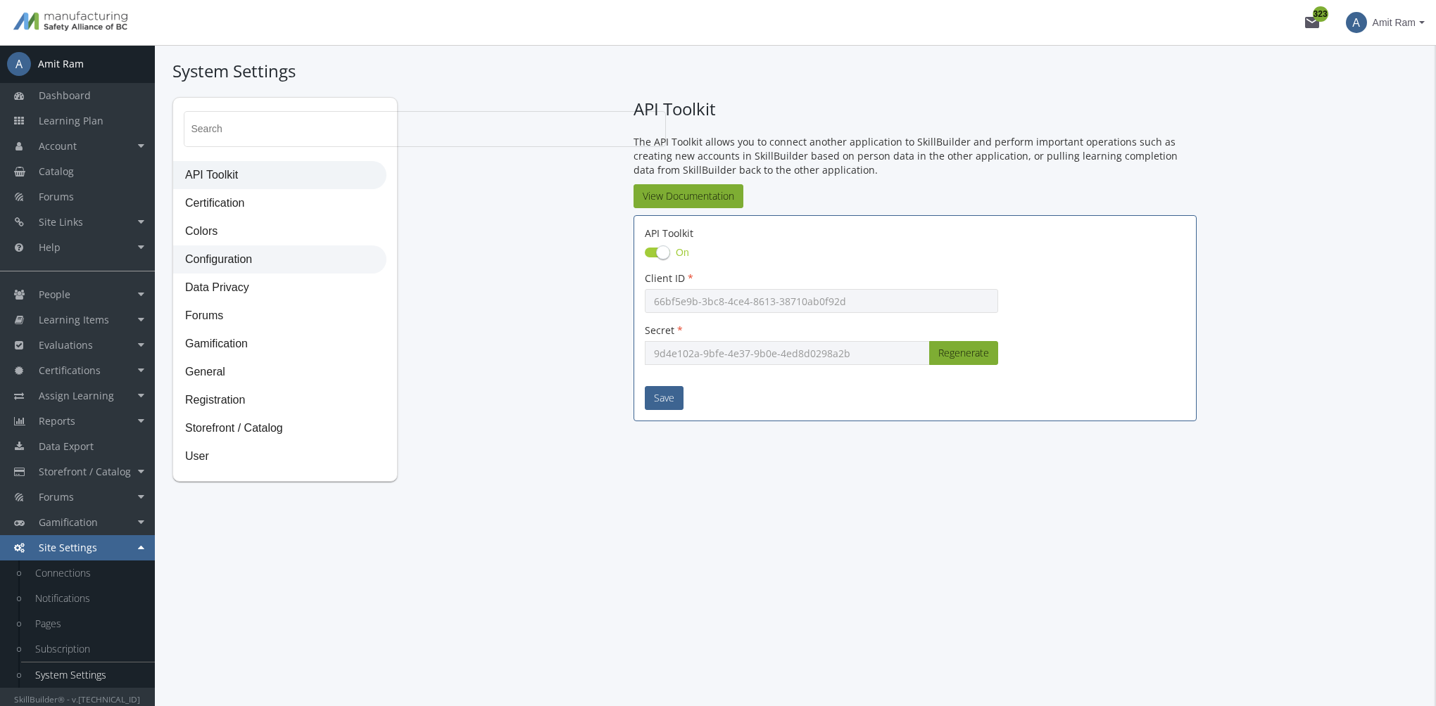
click at [270, 251] on span "Configuration" at bounding box center [280, 260] width 212 height 28
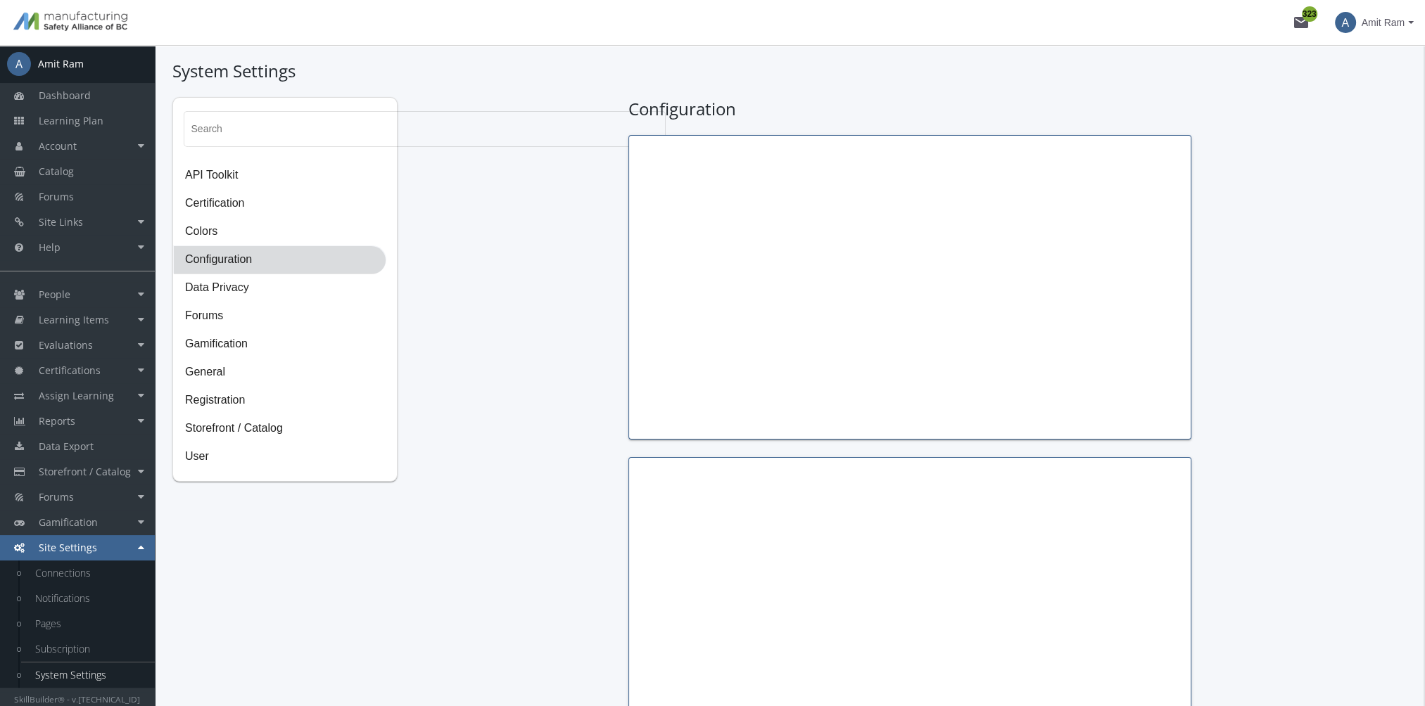
type input "Thomas Jefferson"
type input "President"
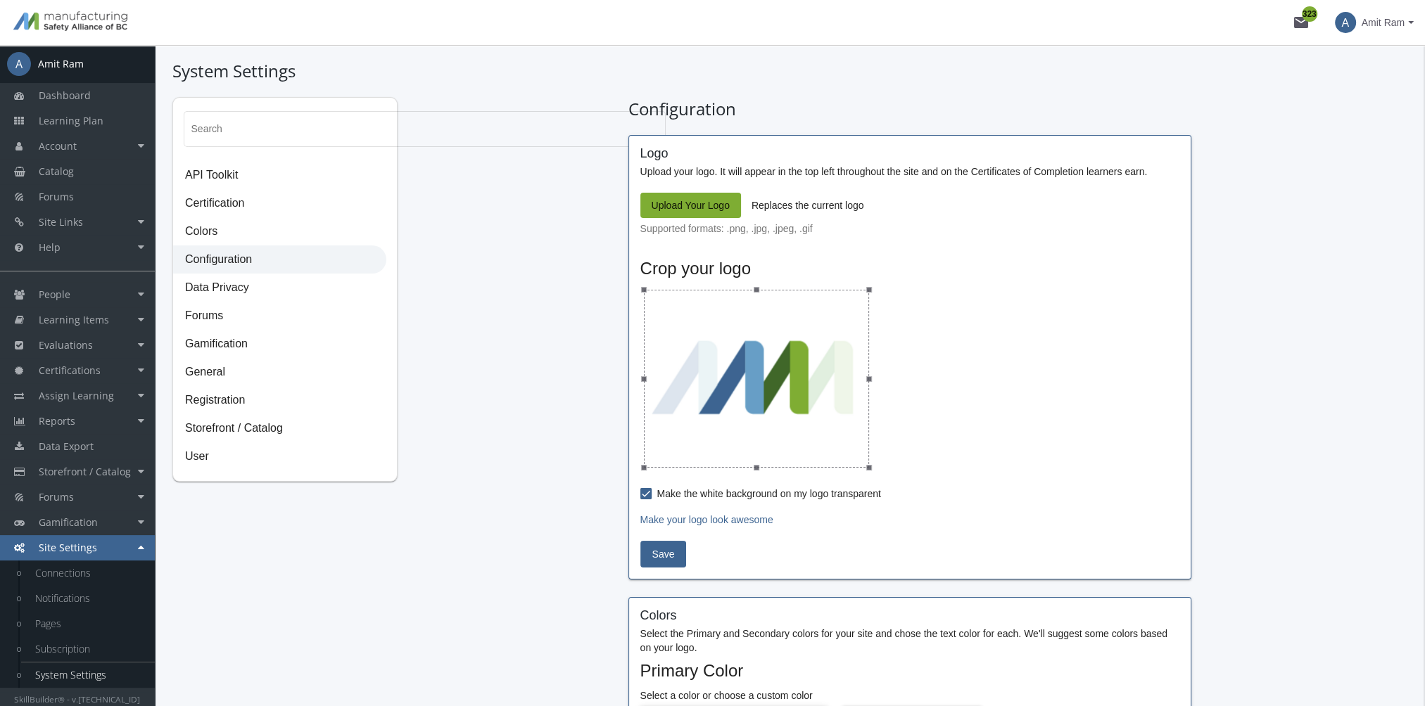
click at [714, 200] on span "Upload Your Logo" at bounding box center [691, 205] width 78 height 25
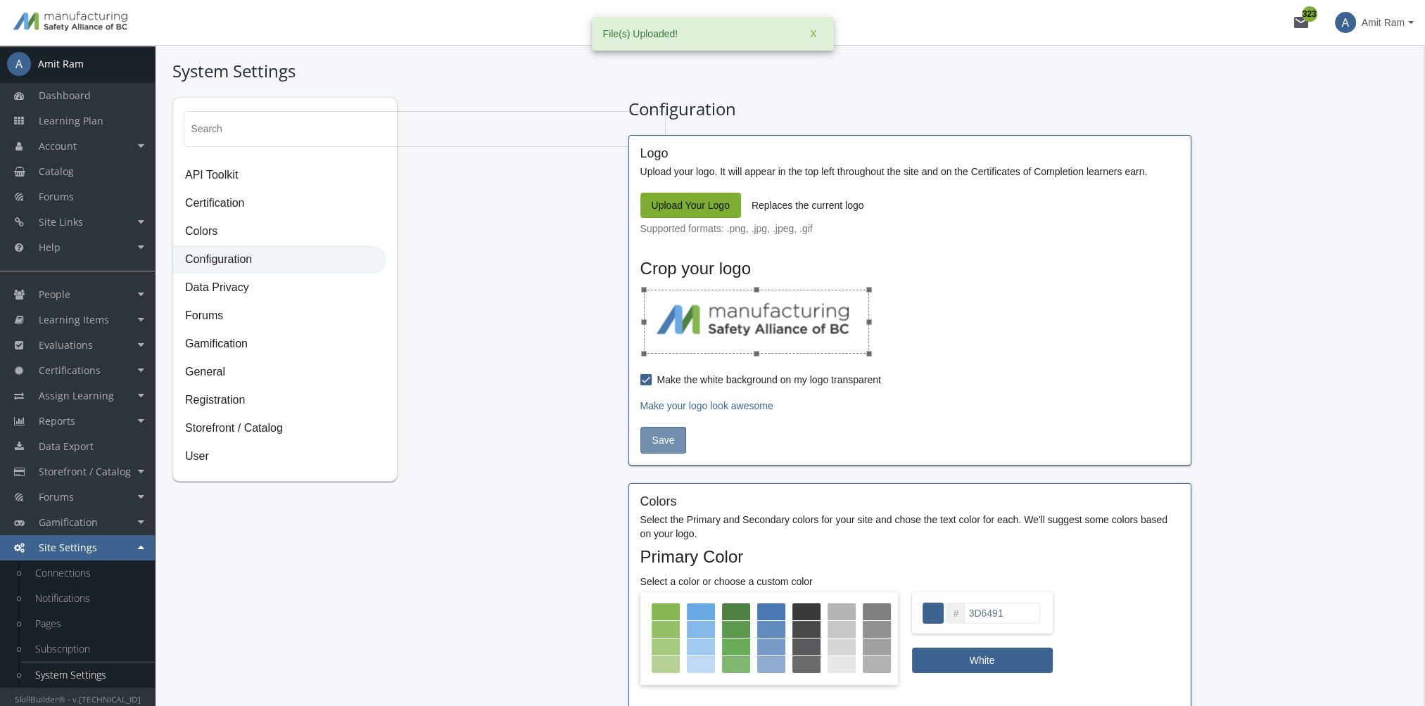
click at [665, 438] on span "Save" at bounding box center [663, 440] width 23 height 25
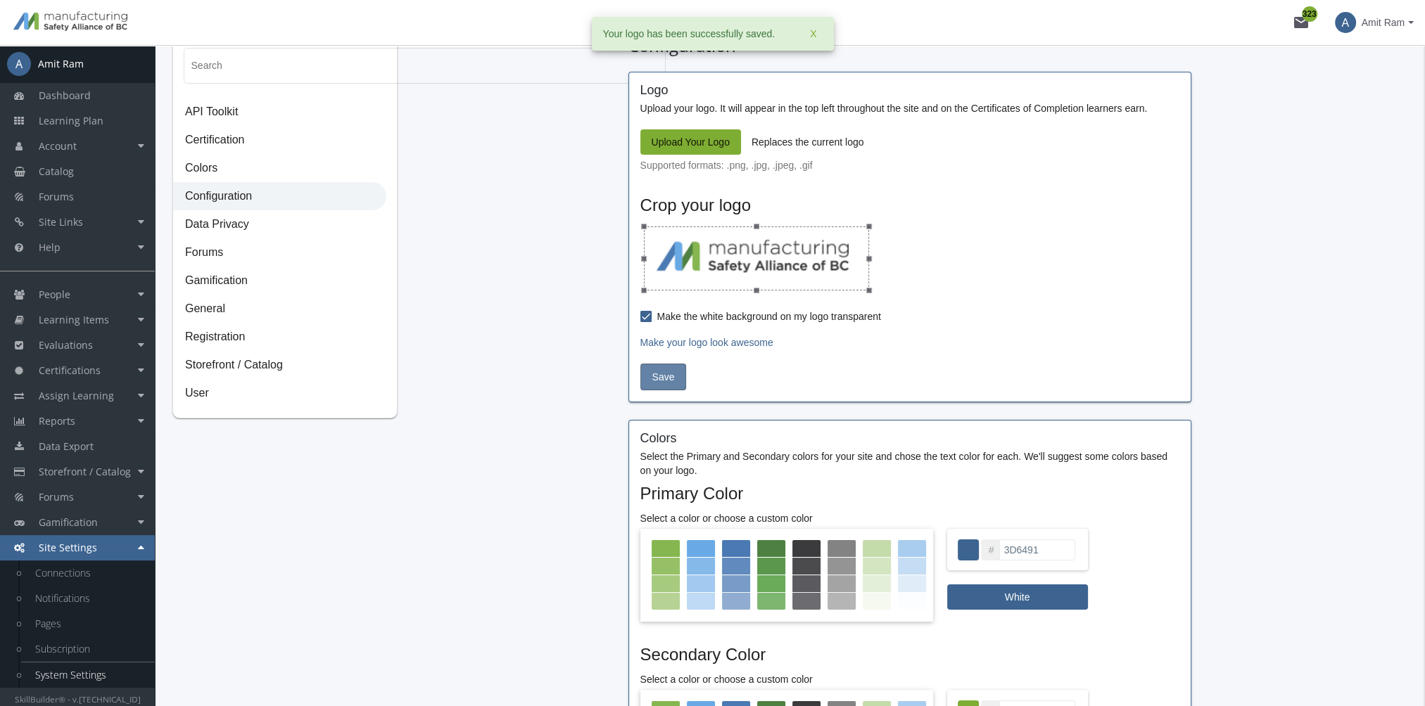
scroll to position [141, 0]
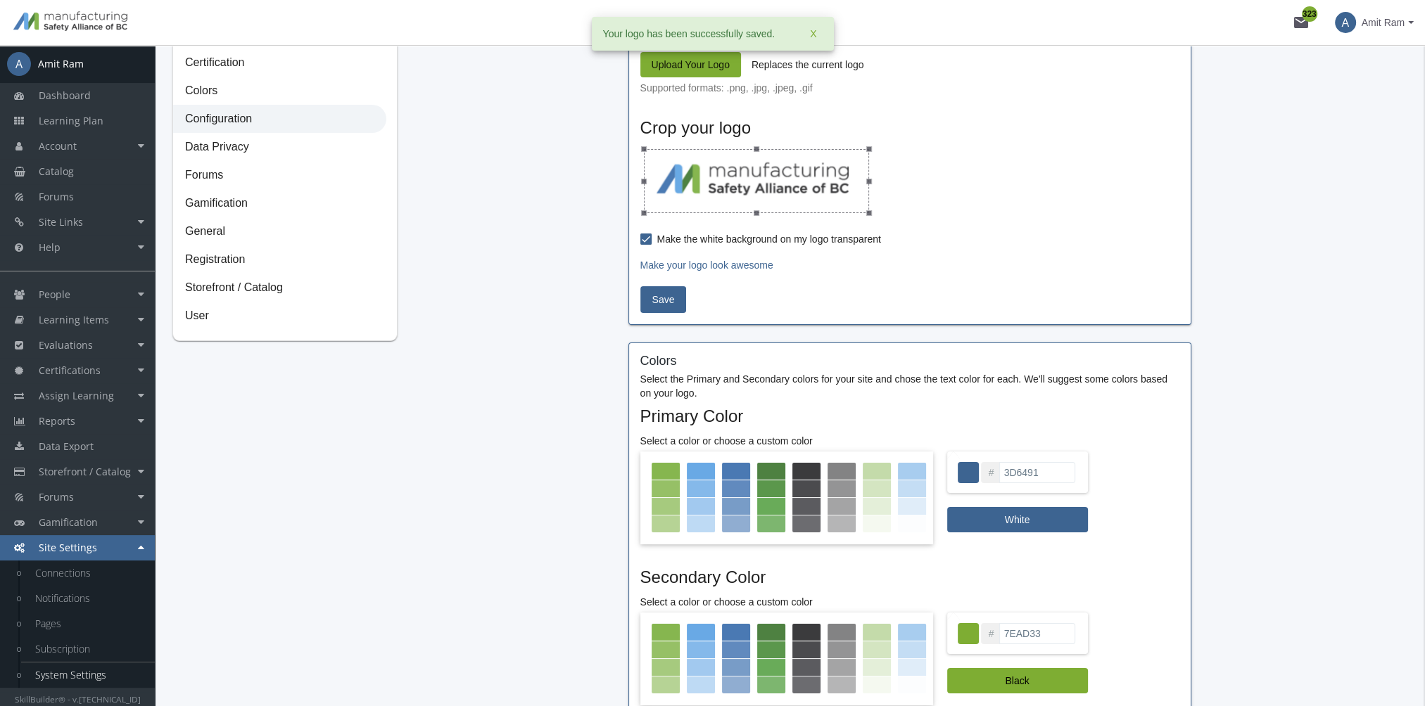
click at [737, 471] on div at bounding box center [736, 471] width 28 height 17
type input "4A79B3"
click at [665, 628] on div at bounding box center [666, 632] width 28 height 17
type input "86B64F"
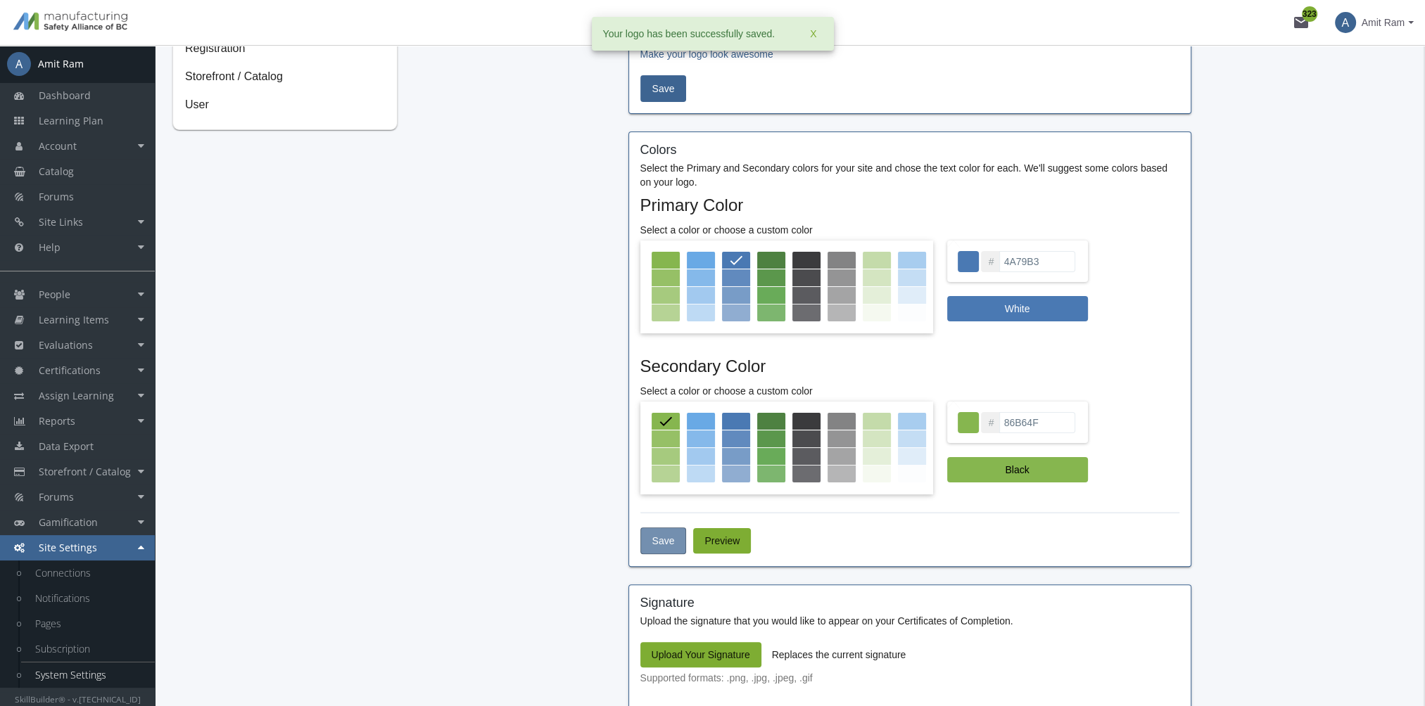
click at [668, 535] on span "Save" at bounding box center [663, 540] width 23 height 25
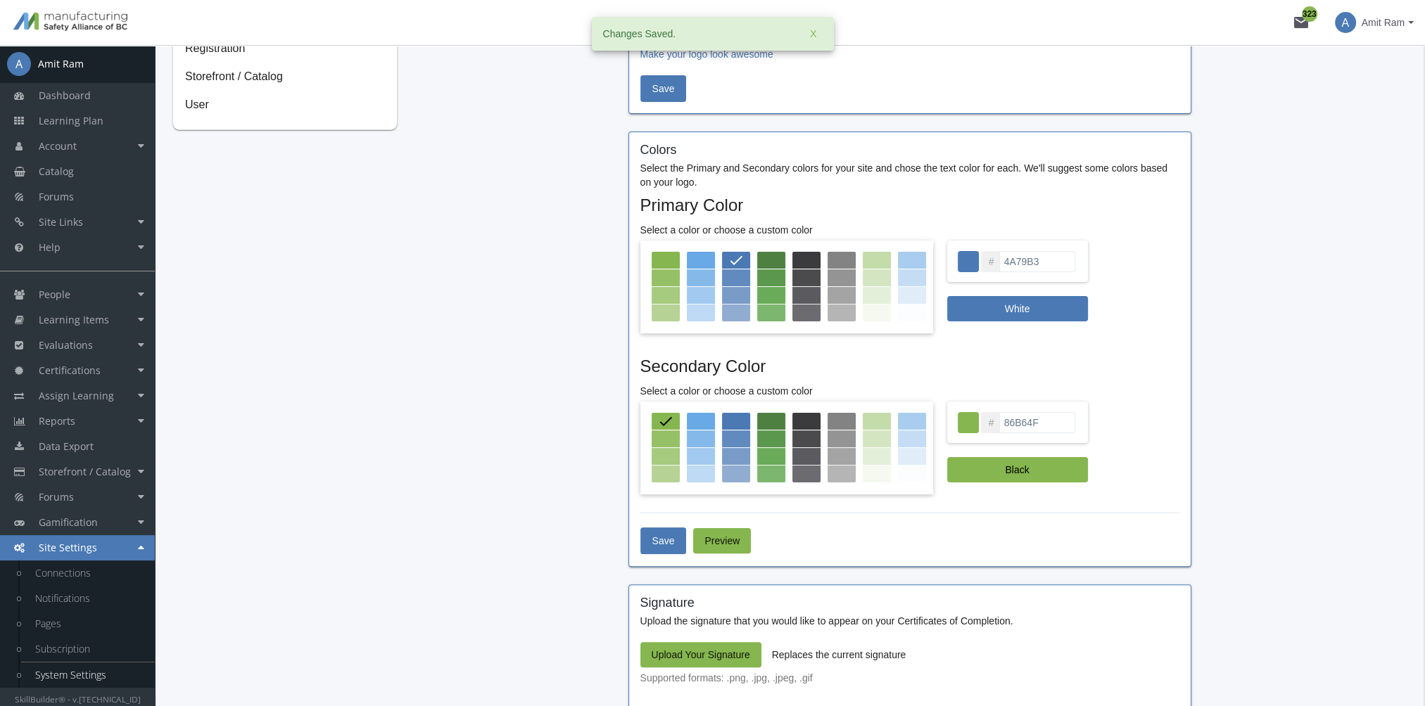
click at [1385, 24] on span "Amit Ram" at bounding box center [1383, 22] width 43 height 25
click at [1369, 118] on link "Sign Out" at bounding box center [1355, 125] width 127 height 15
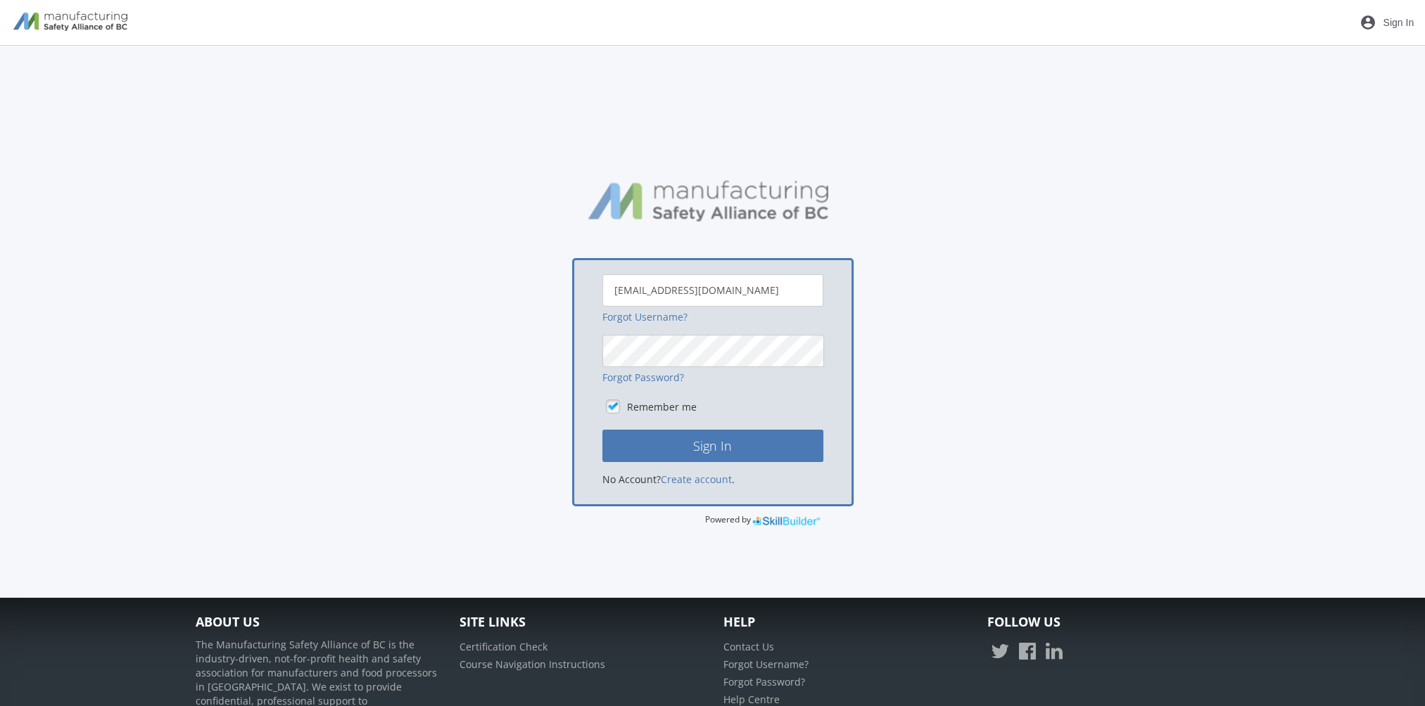
click at [40, 30] on img at bounding box center [72, 23] width 145 height 38
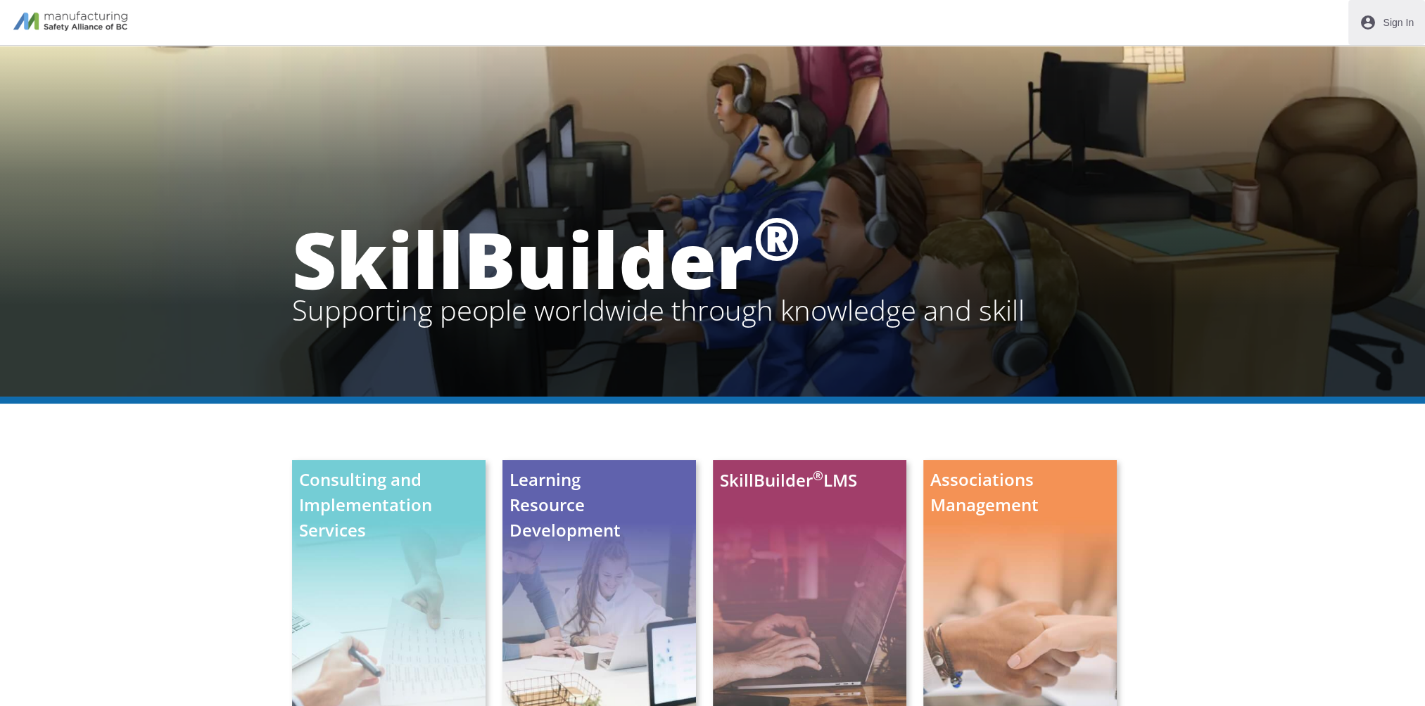
click at [1402, 27] on span "Sign In" at bounding box center [1398, 22] width 31 height 25
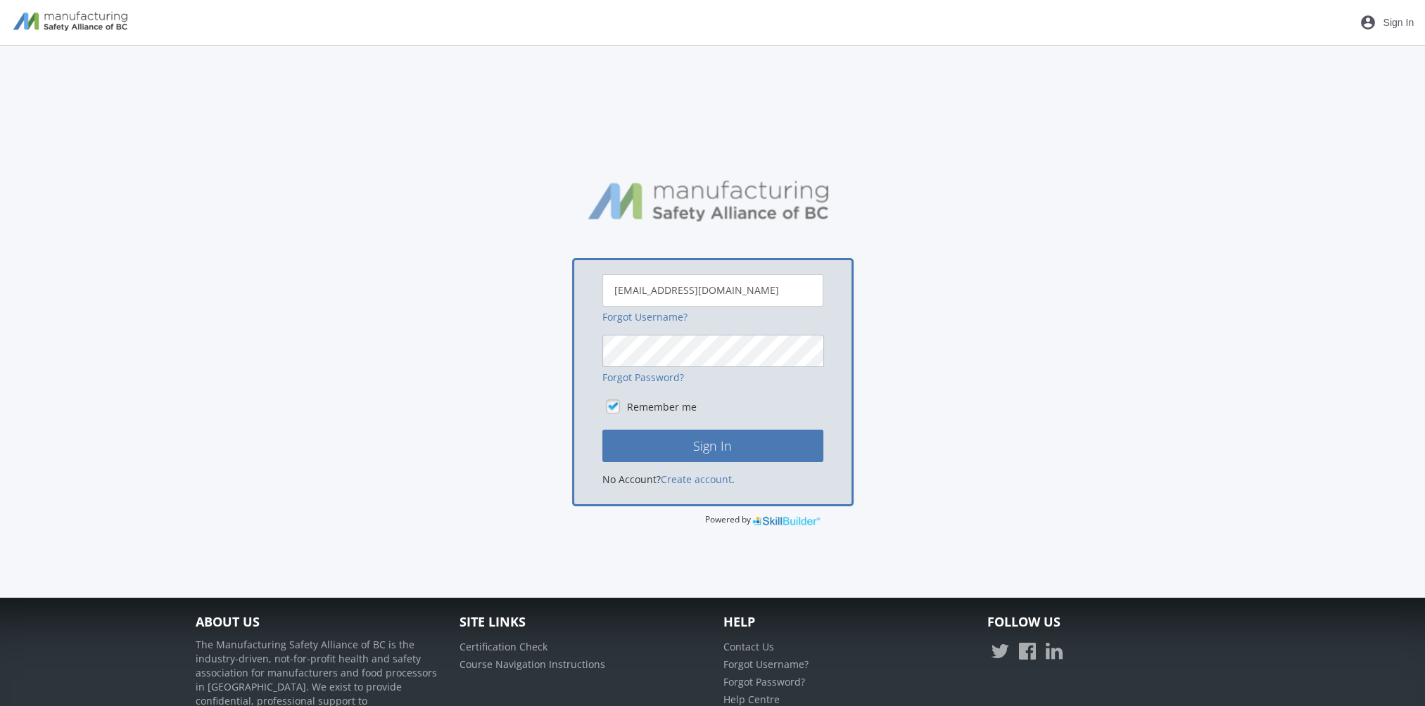
click at [602, 430] on button "Sign In" at bounding box center [712, 446] width 221 height 32
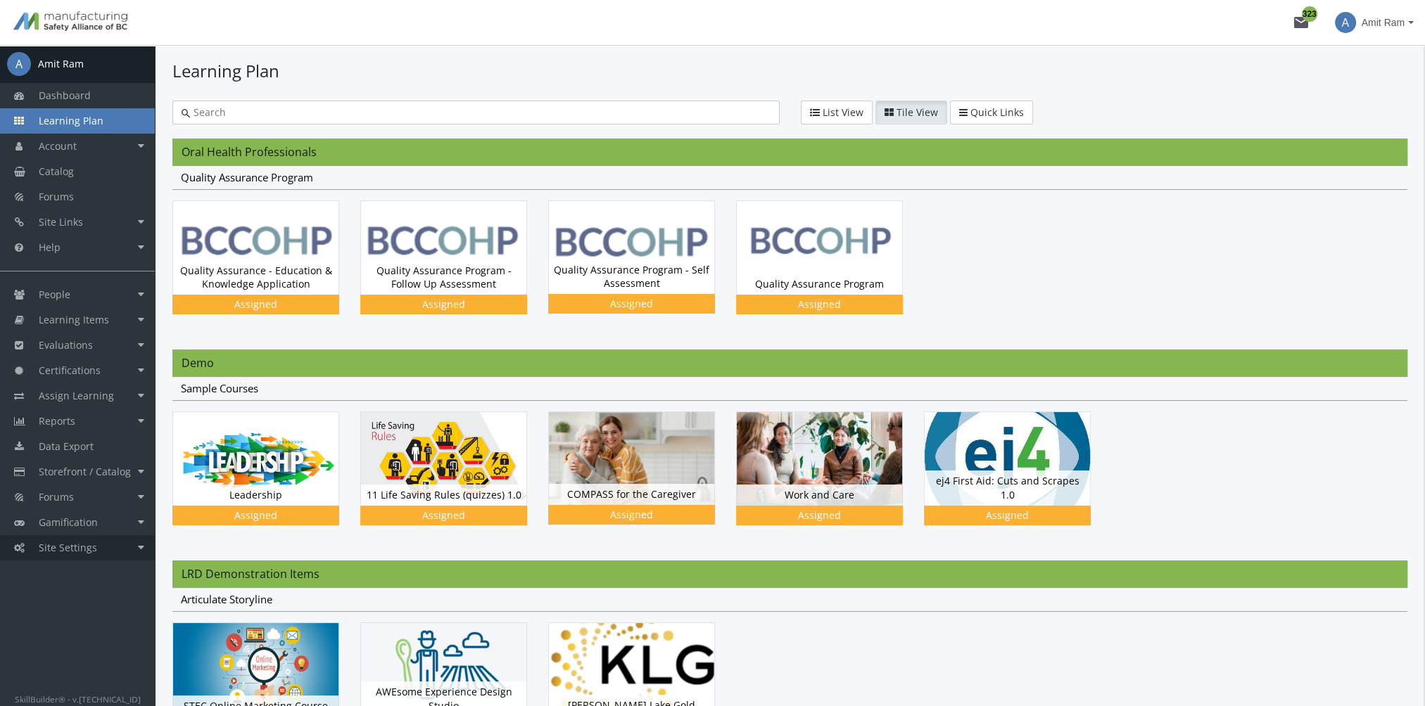
click at [97, 542] on link "Site Settings" at bounding box center [77, 548] width 155 height 25
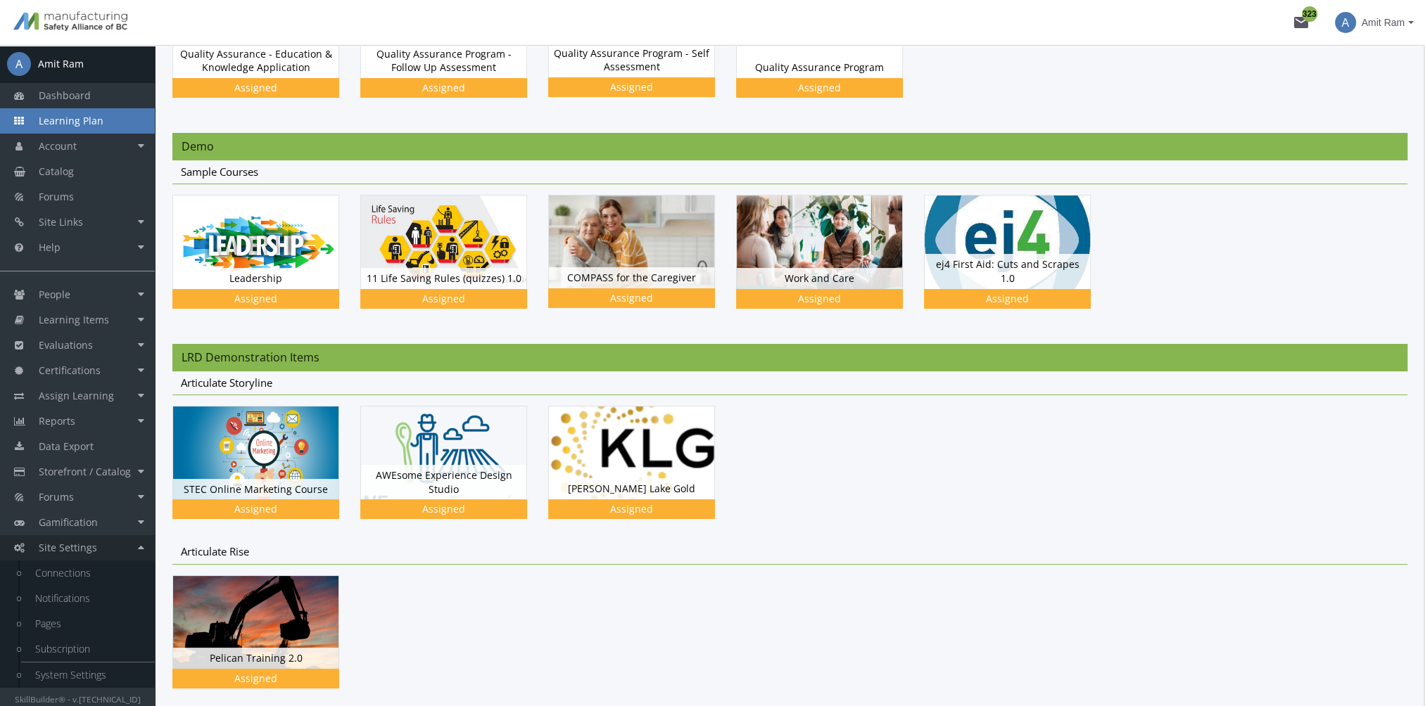
scroll to position [422, 0]
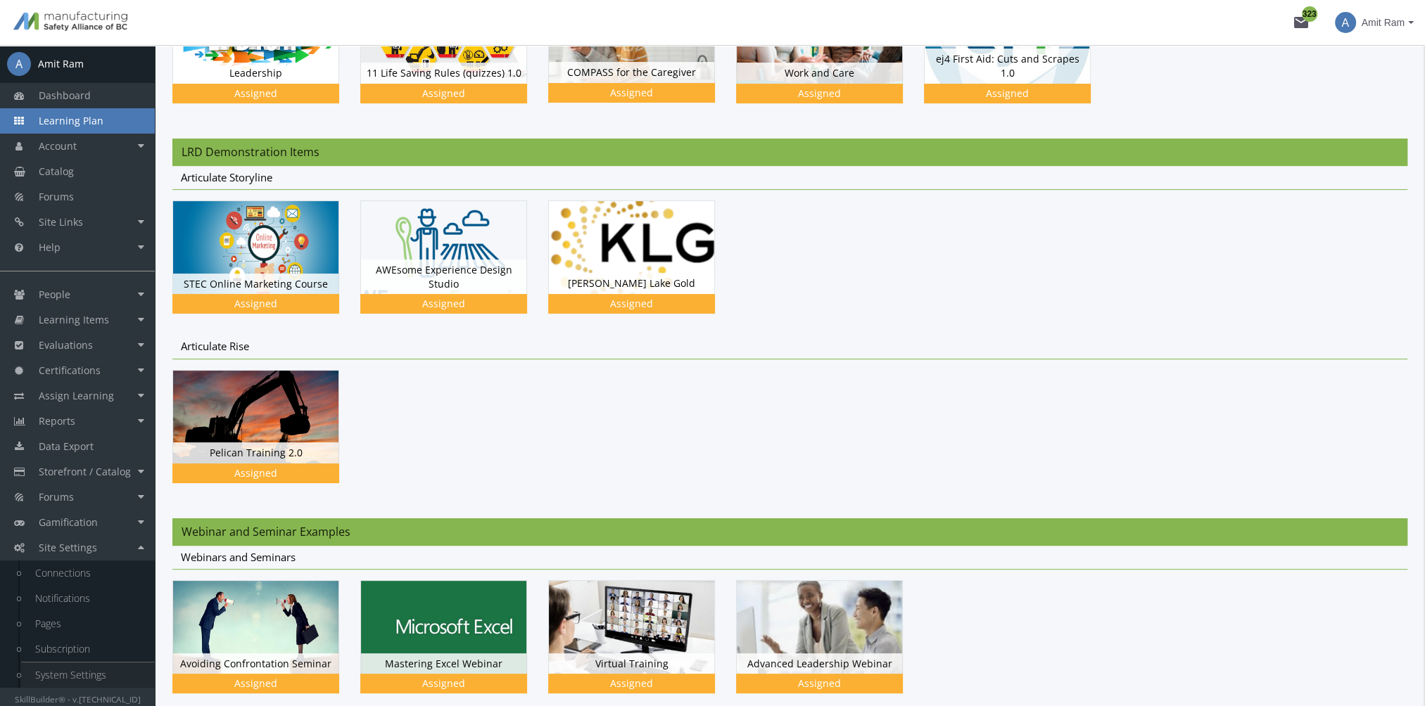
click at [120, 668] on link "System Settings" at bounding box center [88, 675] width 134 height 25
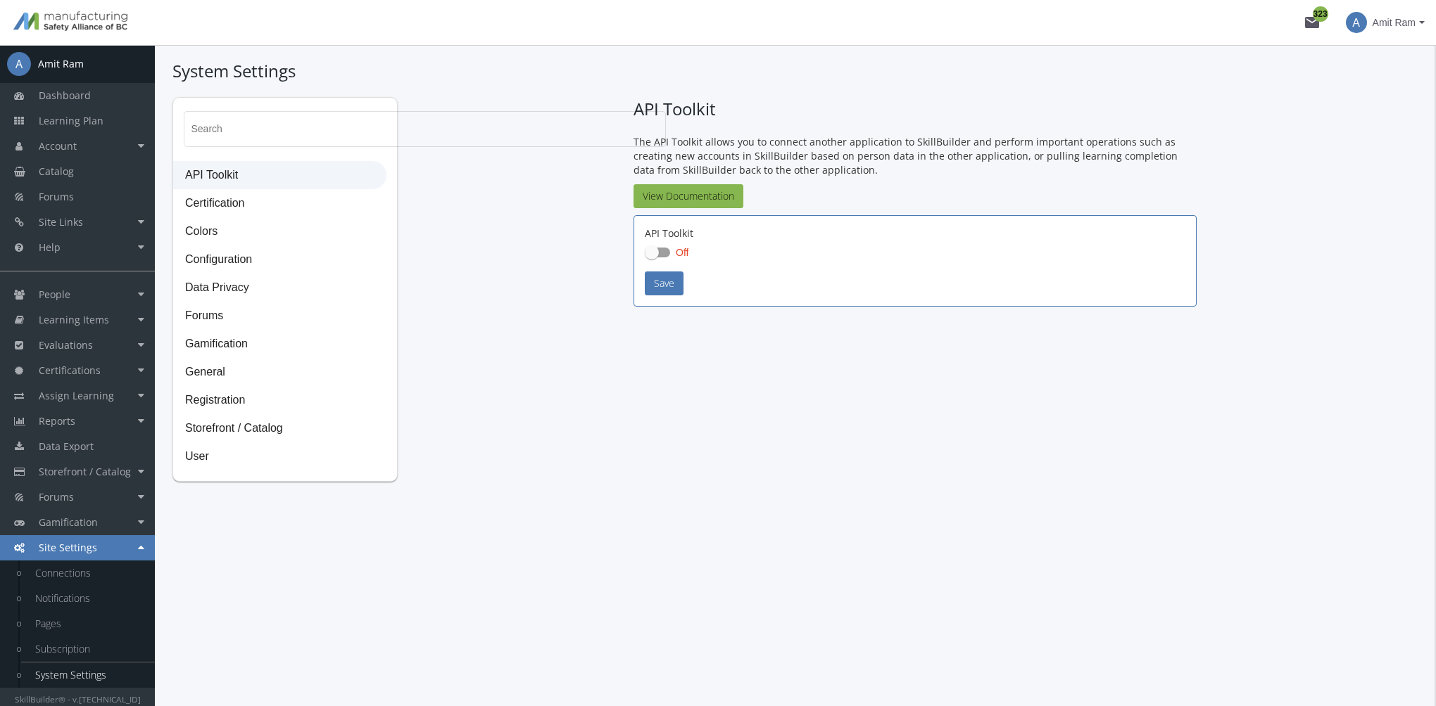
checkbox input "true"
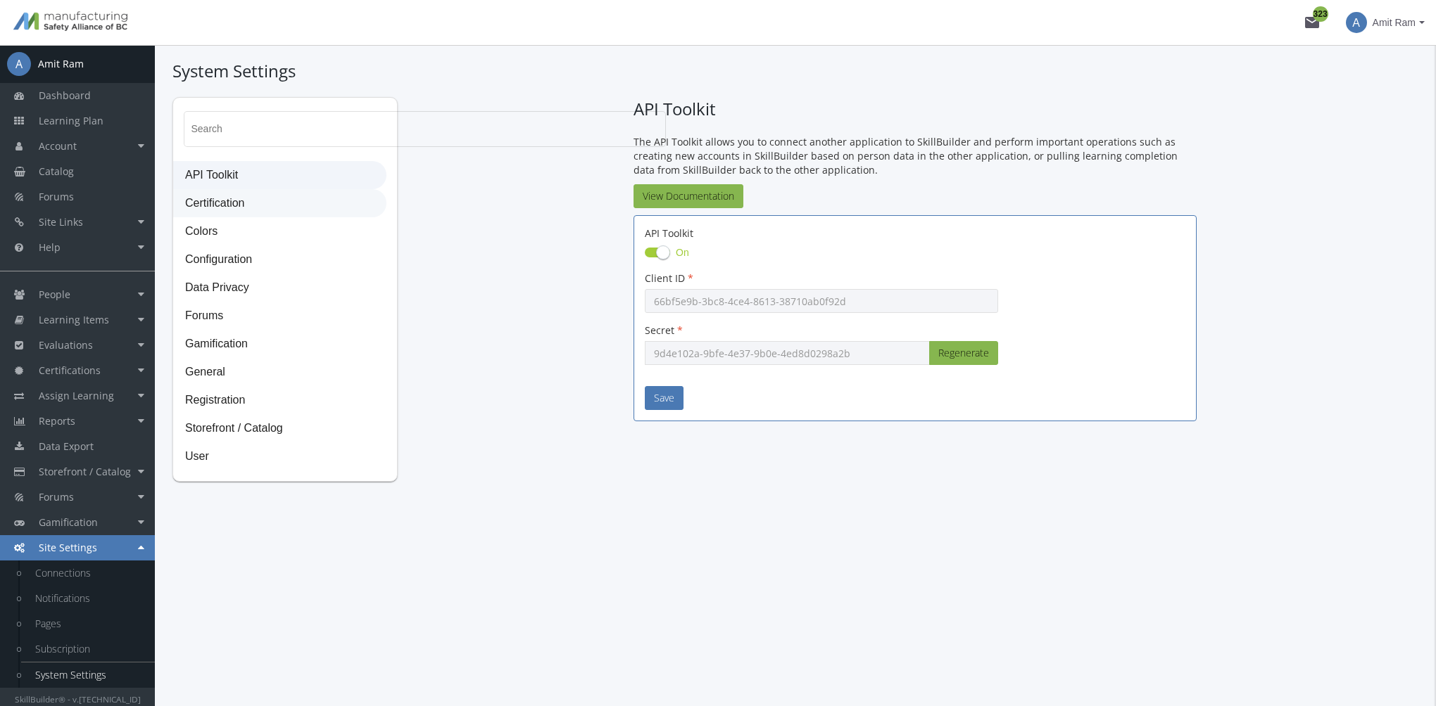
click at [246, 210] on span "Certification" at bounding box center [280, 204] width 212 height 28
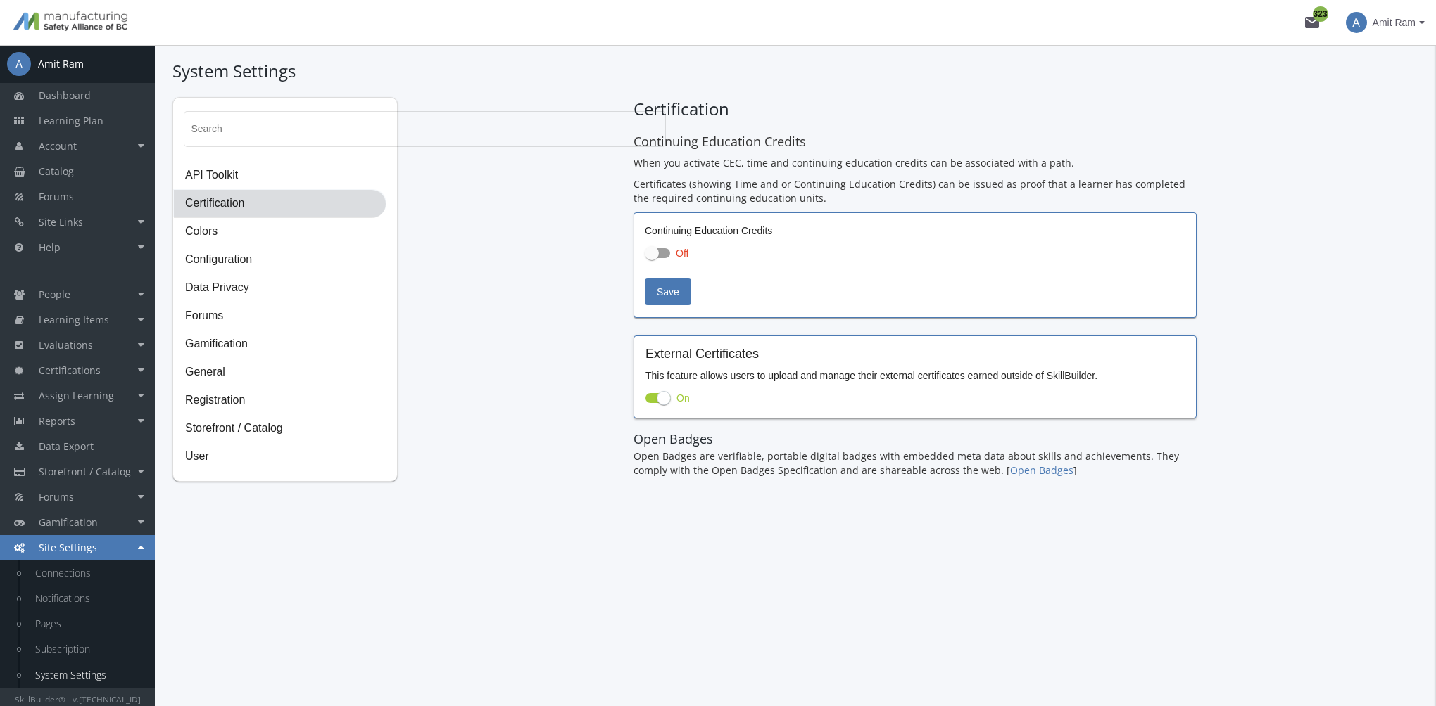
checkbox input "true"
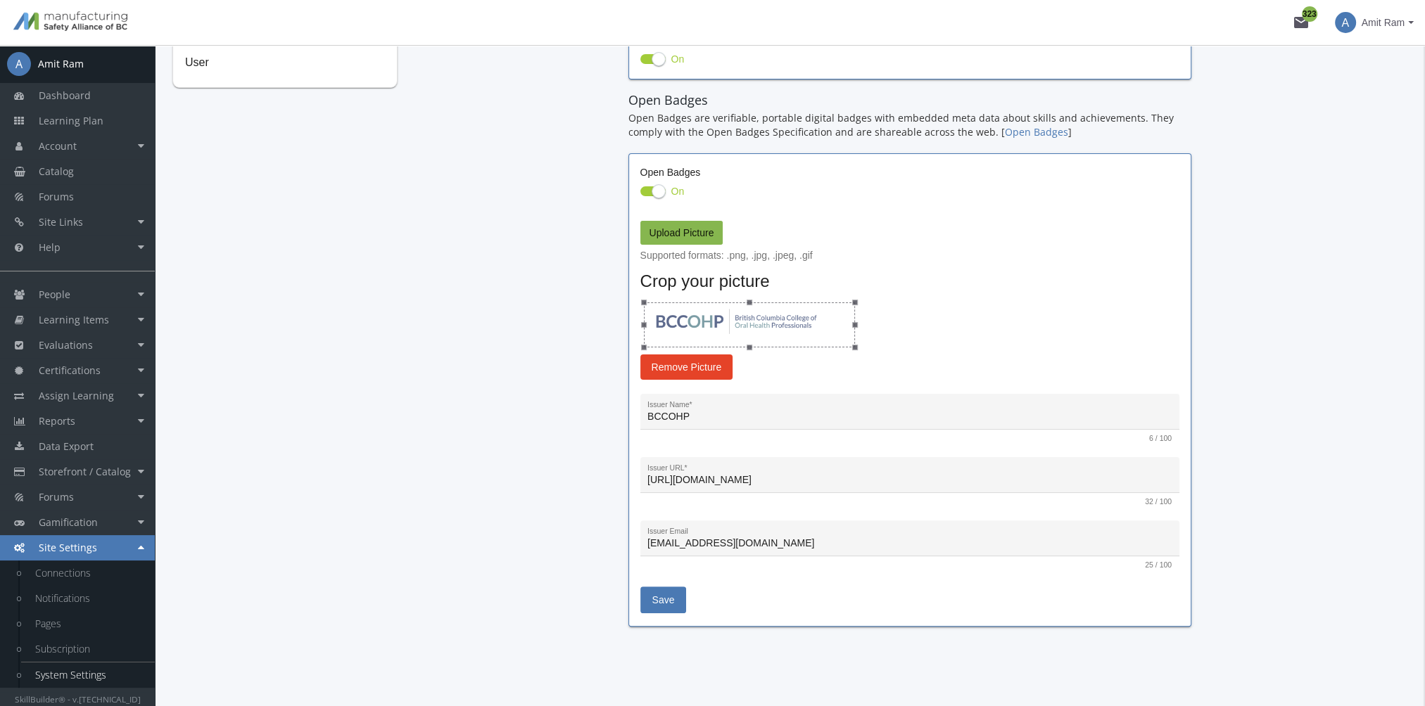
scroll to position [400, 0]
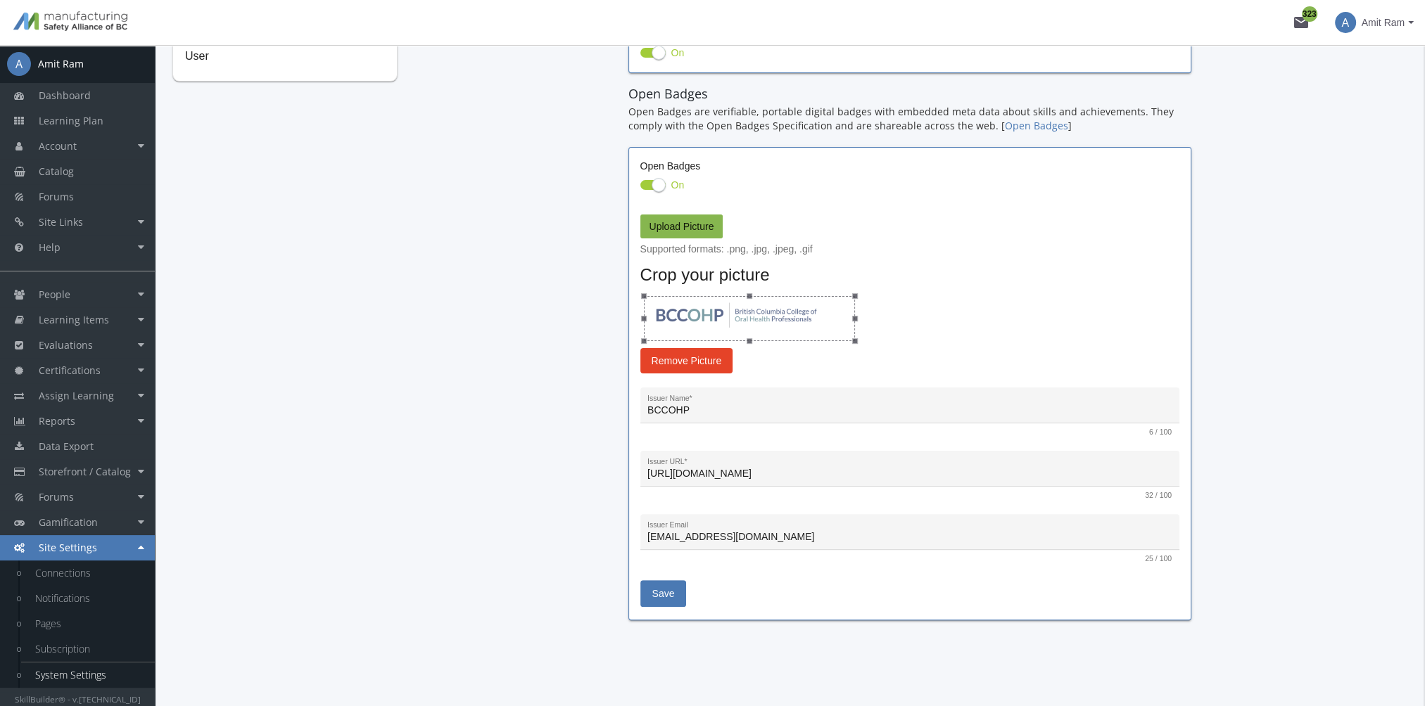
drag, startPoint x: 718, startPoint y: 411, endPoint x: 554, endPoint y: 413, distance: 164.7
click at [554, 413] on div "Search API Toolkit Certification Colors Configuration Data Privacy Forums Gamif…" at bounding box center [789, 168] width 1235 height 942
type input "Manufacturing Safety Alliance of BC"
click at [695, 234] on label "Upload Picture" at bounding box center [681, 227] width 83 height 24
click at [0, 0] on input "Upload Picture" at bounding box center [0, 0] width 0 height 0
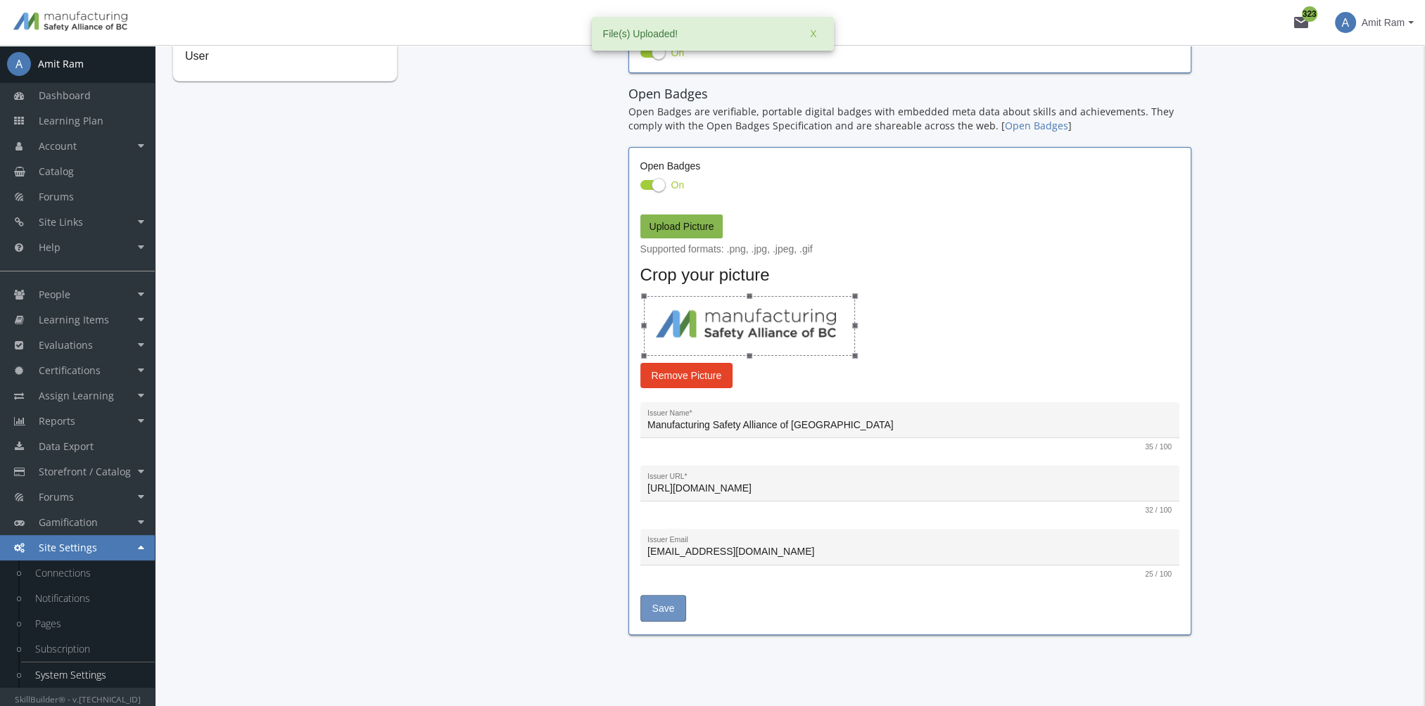
click at [667, 608] on span "Save" at bounding box center [663, 608] width 23 height 25
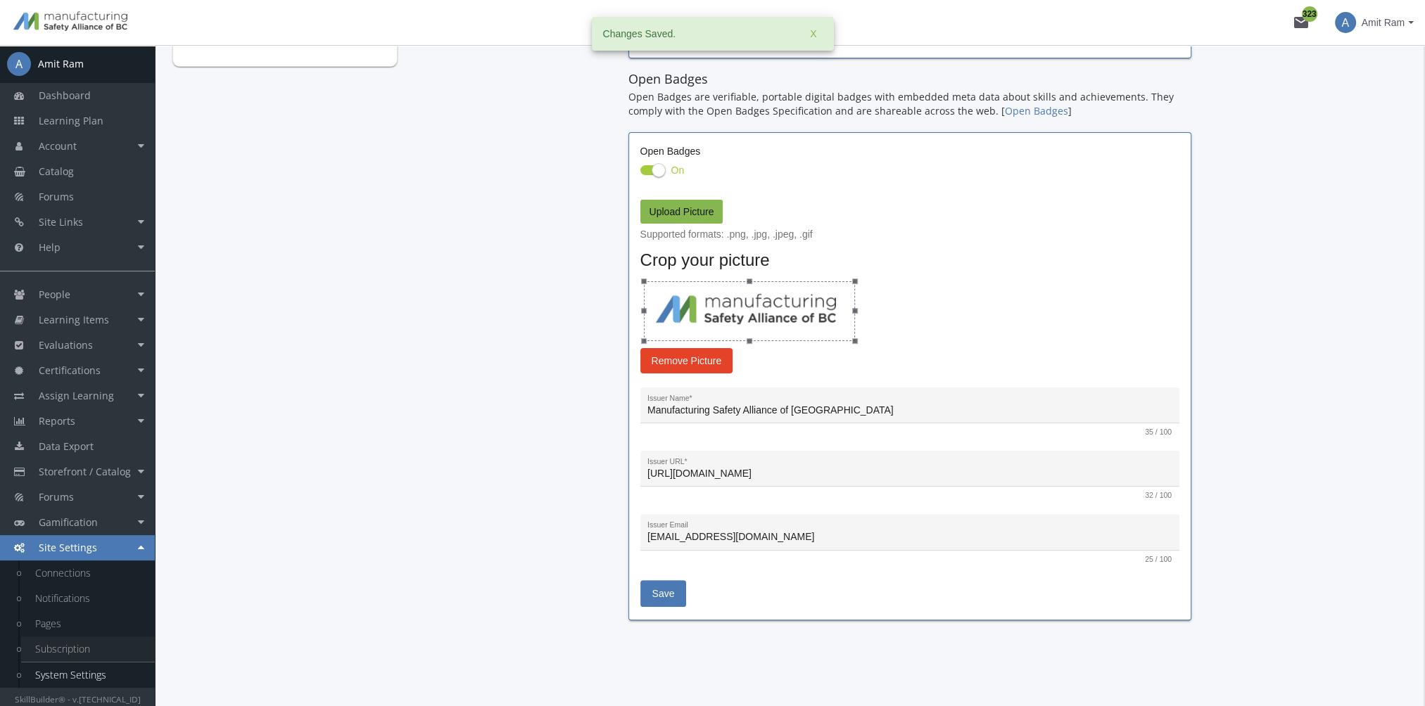
scroll to position [416, 0]
click at [109, 675] on link "System Settings" at bounding box center [88, 675] width 134 height 25
click at [86, 680] on link "System Settings" at bounding box center [88, 675] width 134 height 25
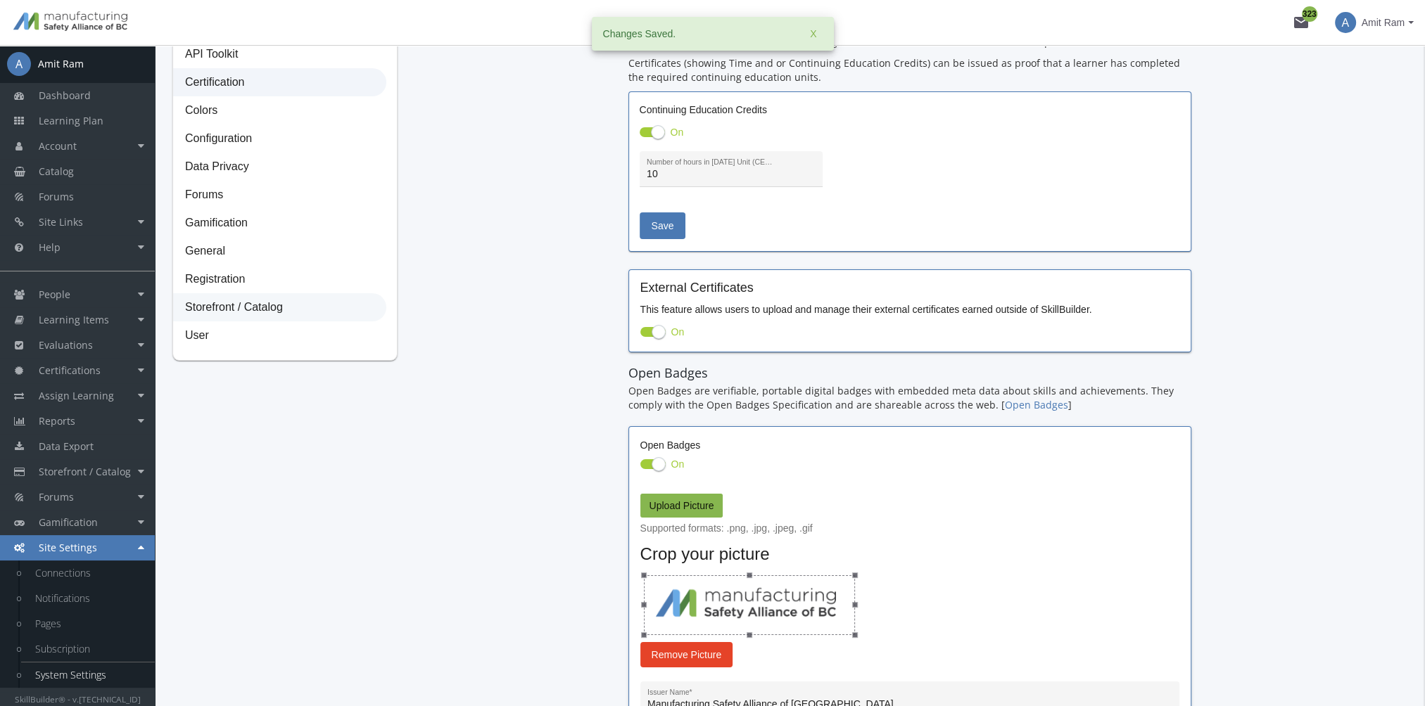
scroll to position [64, 0]
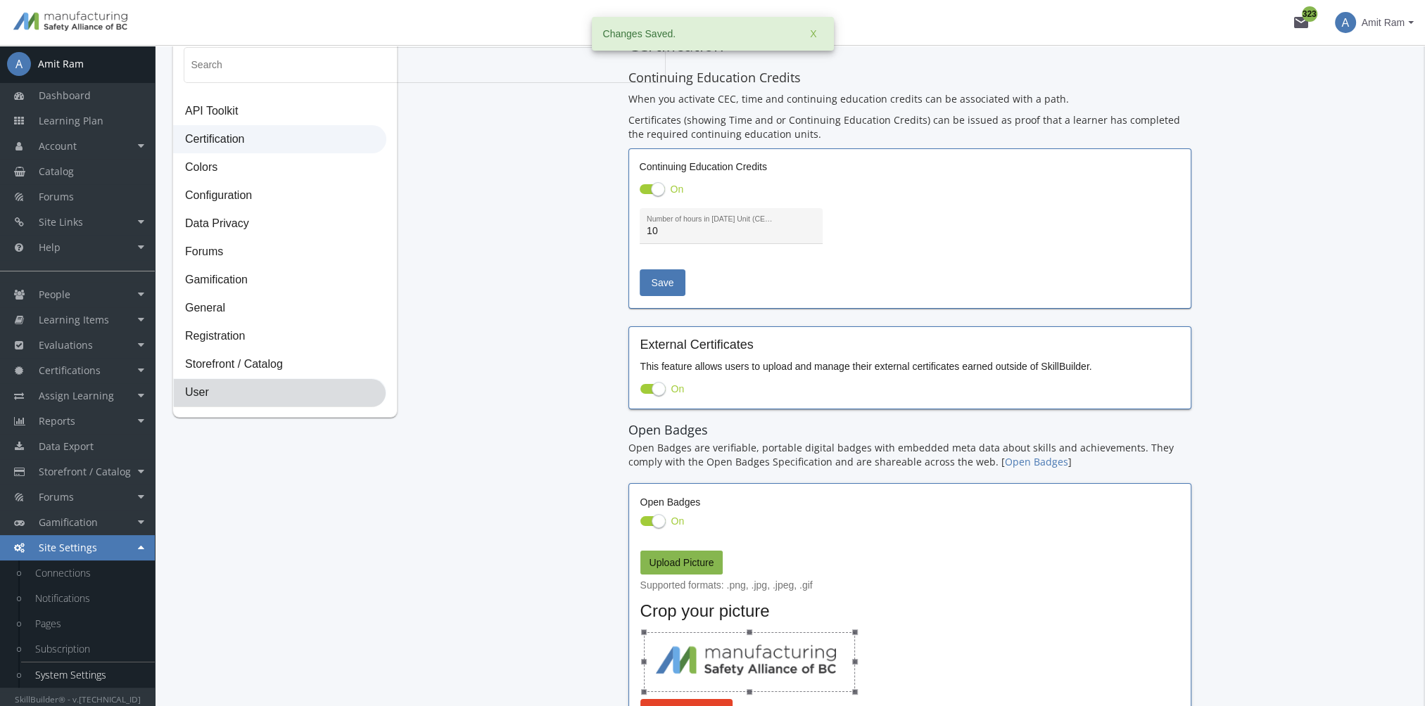
click at [220, 397] on span "User" at bounding box center [280, 393] width 212 height 28
select select "2: 3"
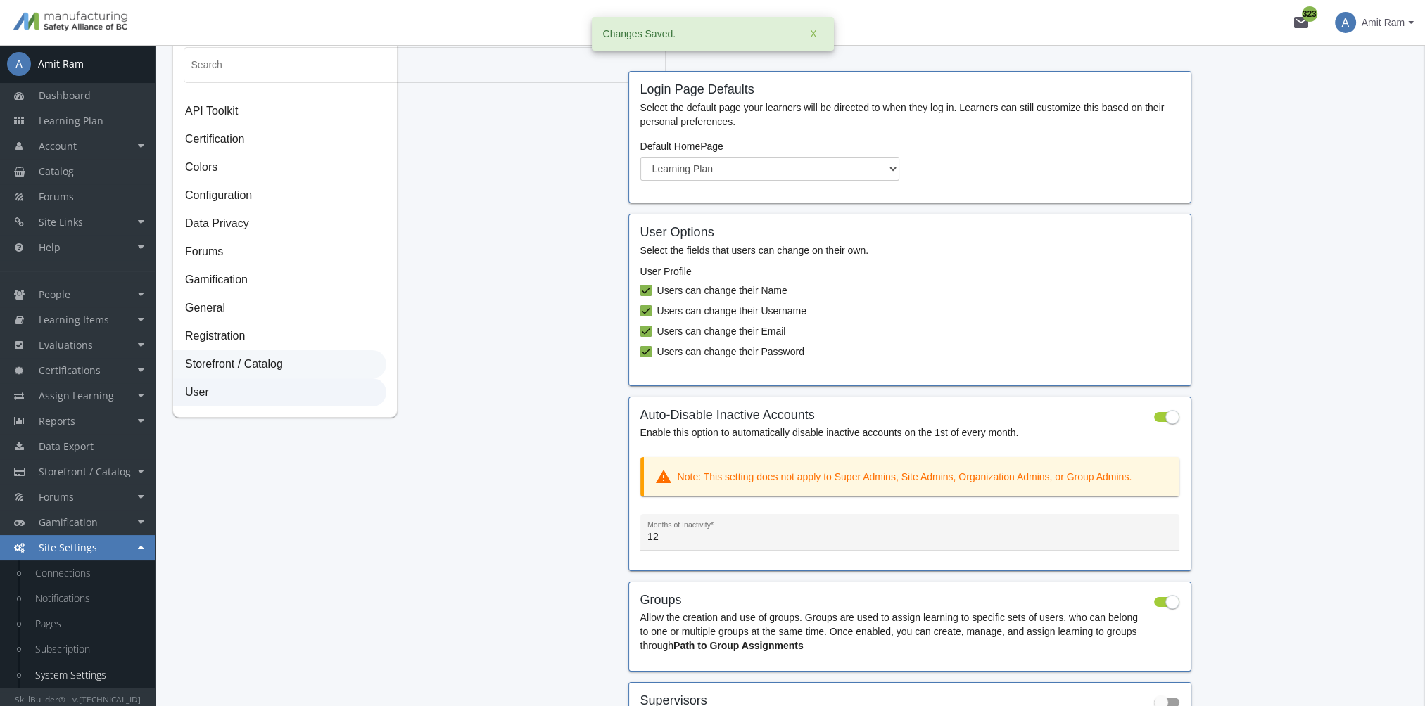
click at [224, 371] on span "Storefront / Catalog" at bounding box center [280, 365] width 212 height 28
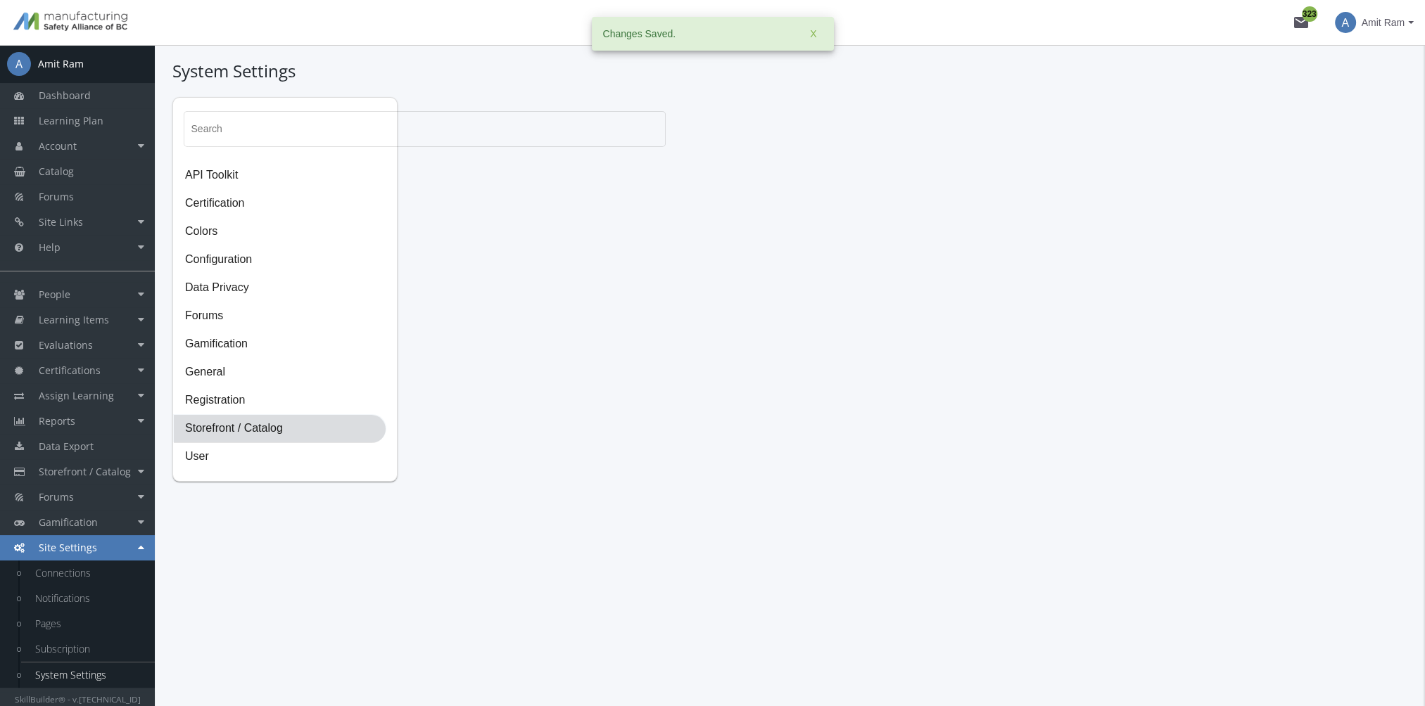
scroll to position [0, 0]
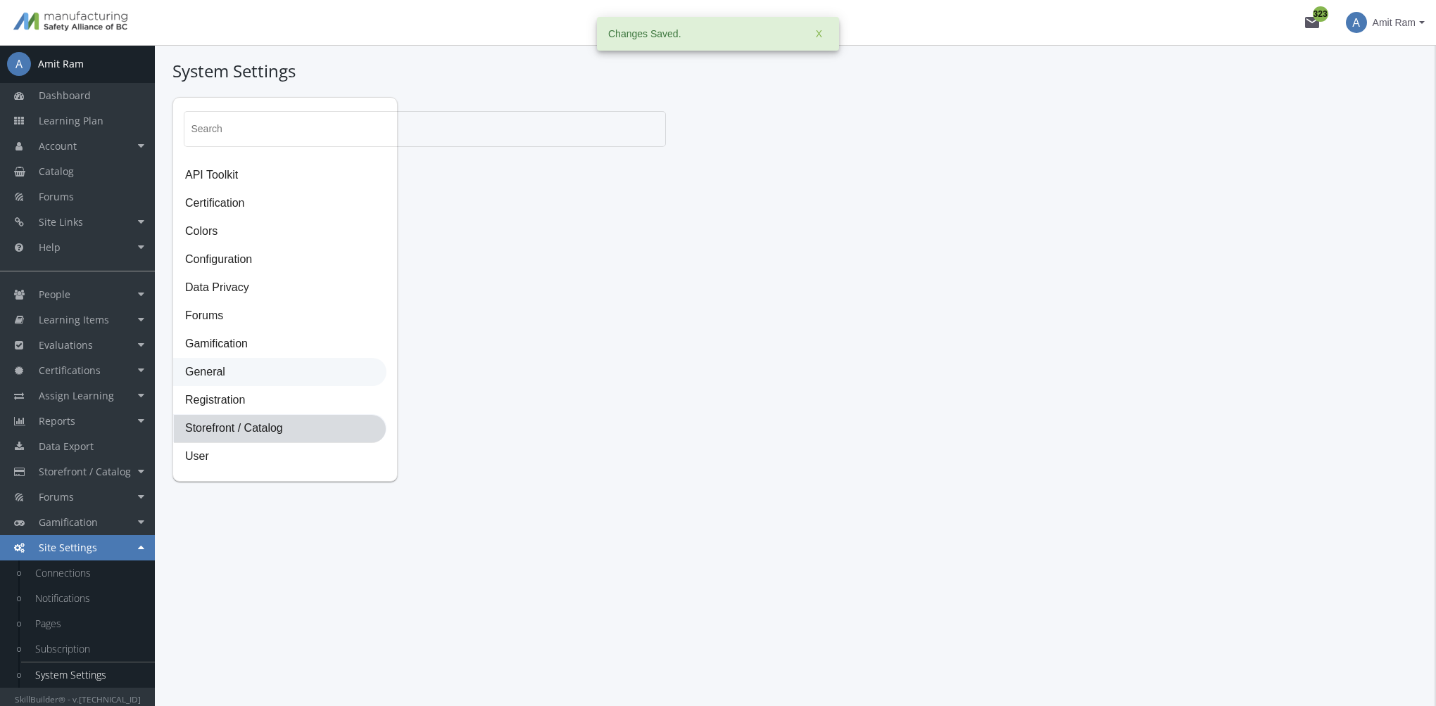
select select "23: USD"
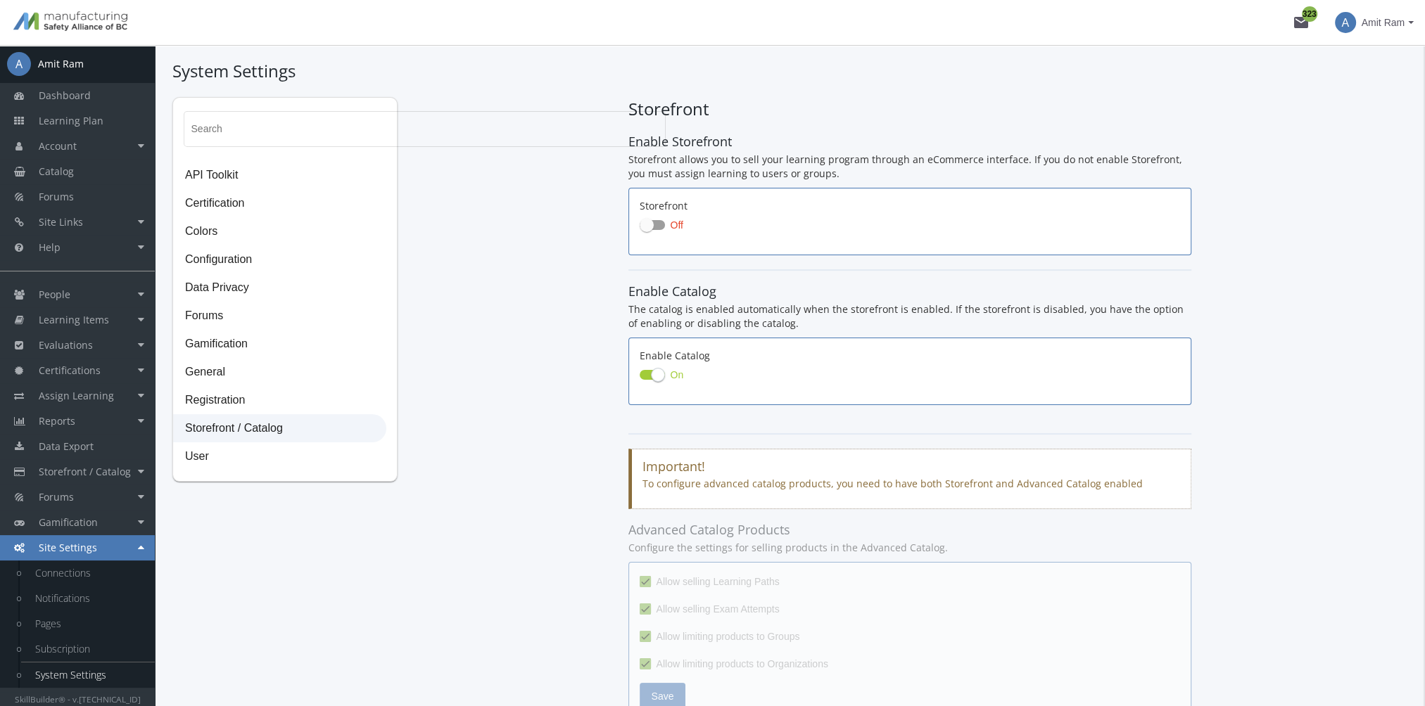
click at [657, 221] on span at bounding box center [652, 225] width 25 height 10
click at [640, 229] on input "Off" at bounding box center [640, 229] width 1 height 1
checkbox input "true"
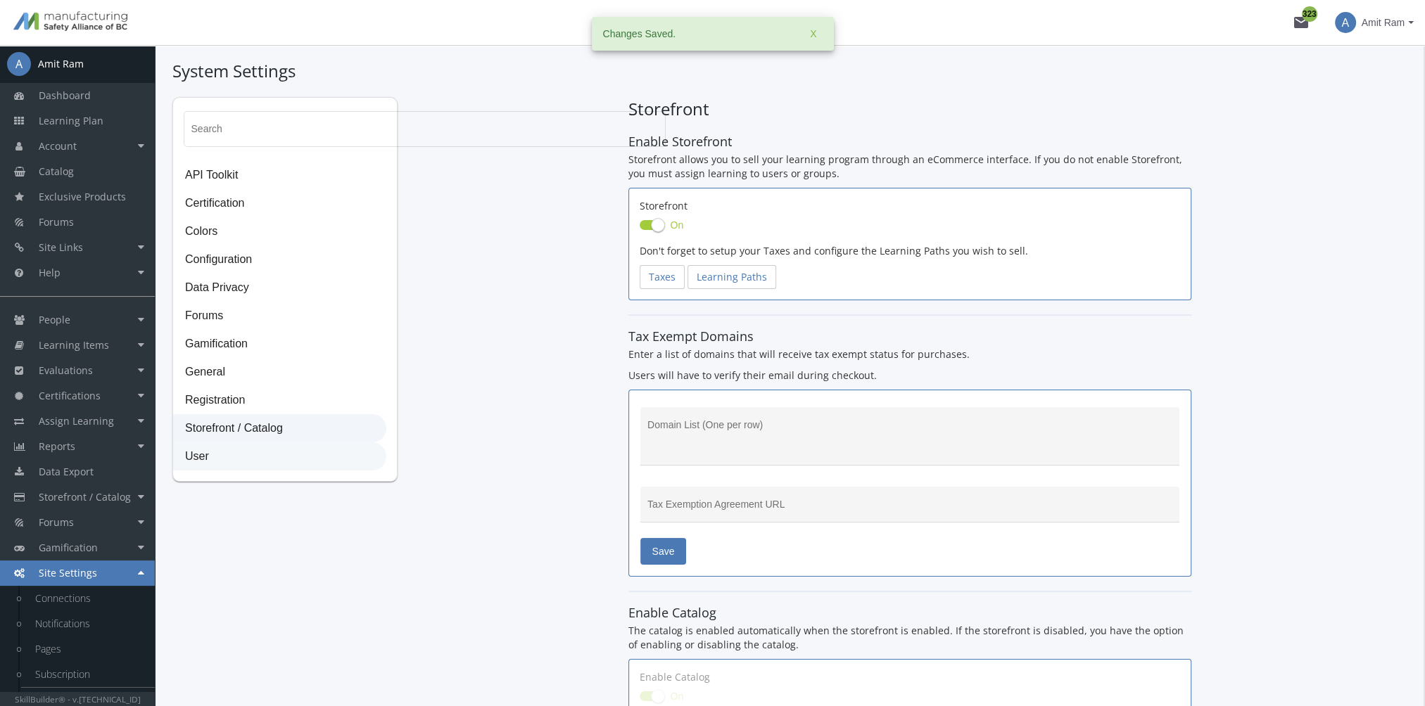
click at [226, 460] on span "User" at bounding box center [280, 457] width 212 height 28
select select "2: 3"
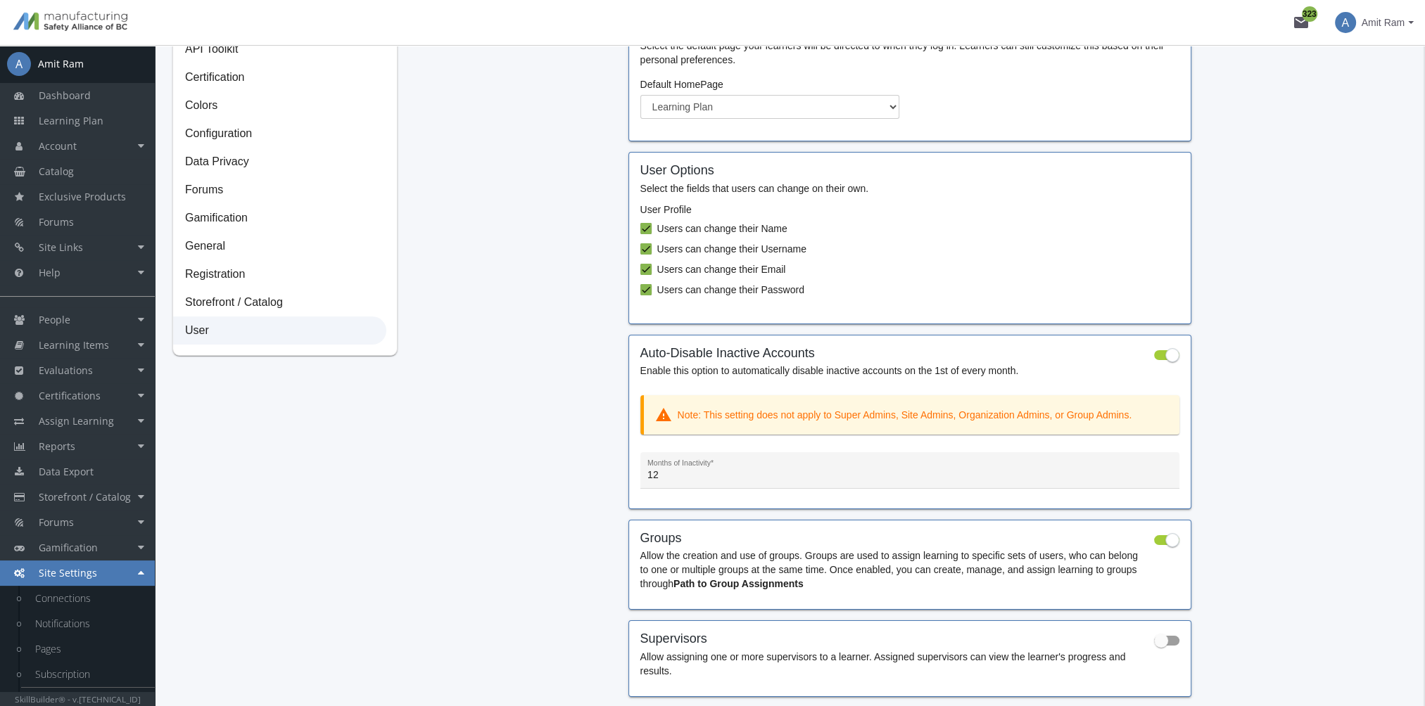
scroll to position [196, 0]
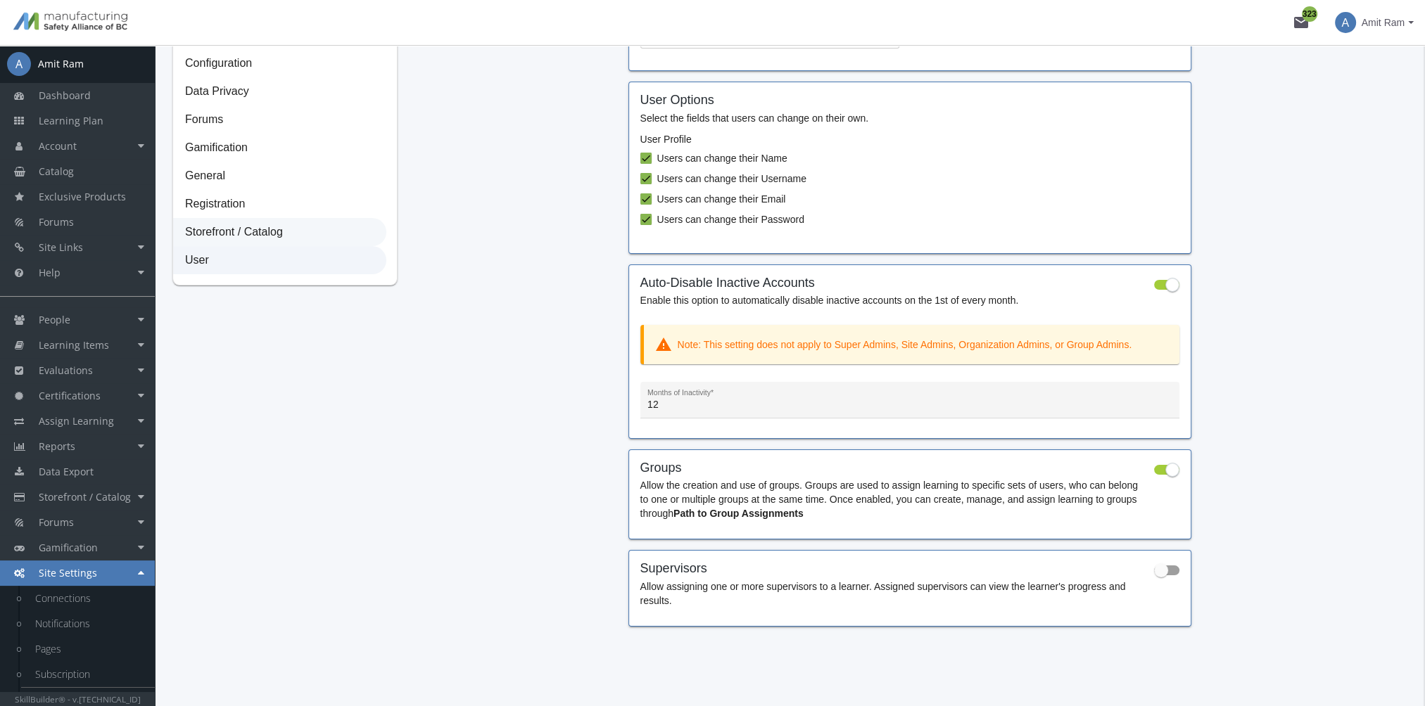
click at [261, 234] on span "Storefront / Catalog" at bounding box center [280, 233] width 212 height 28
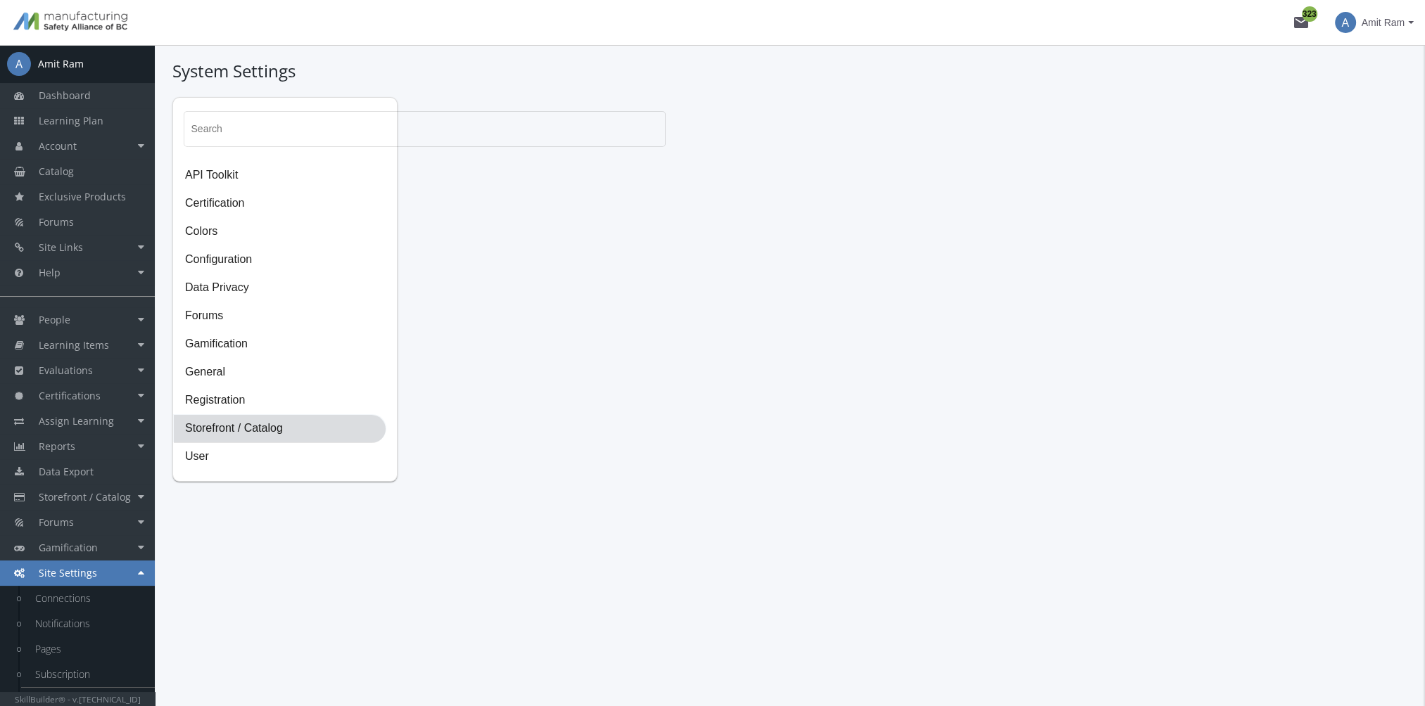
scroll to position [0, 0]
select select "23: USD"
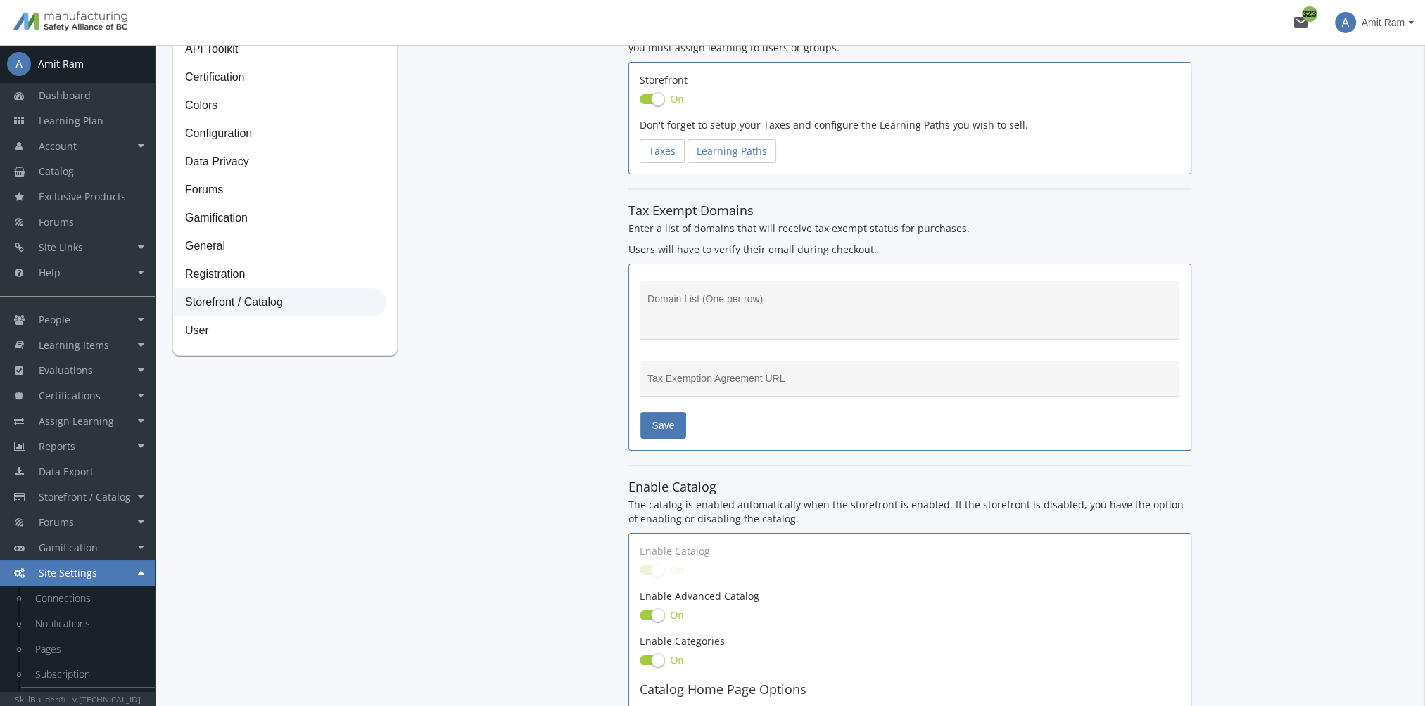
scroll to position [20, 0]
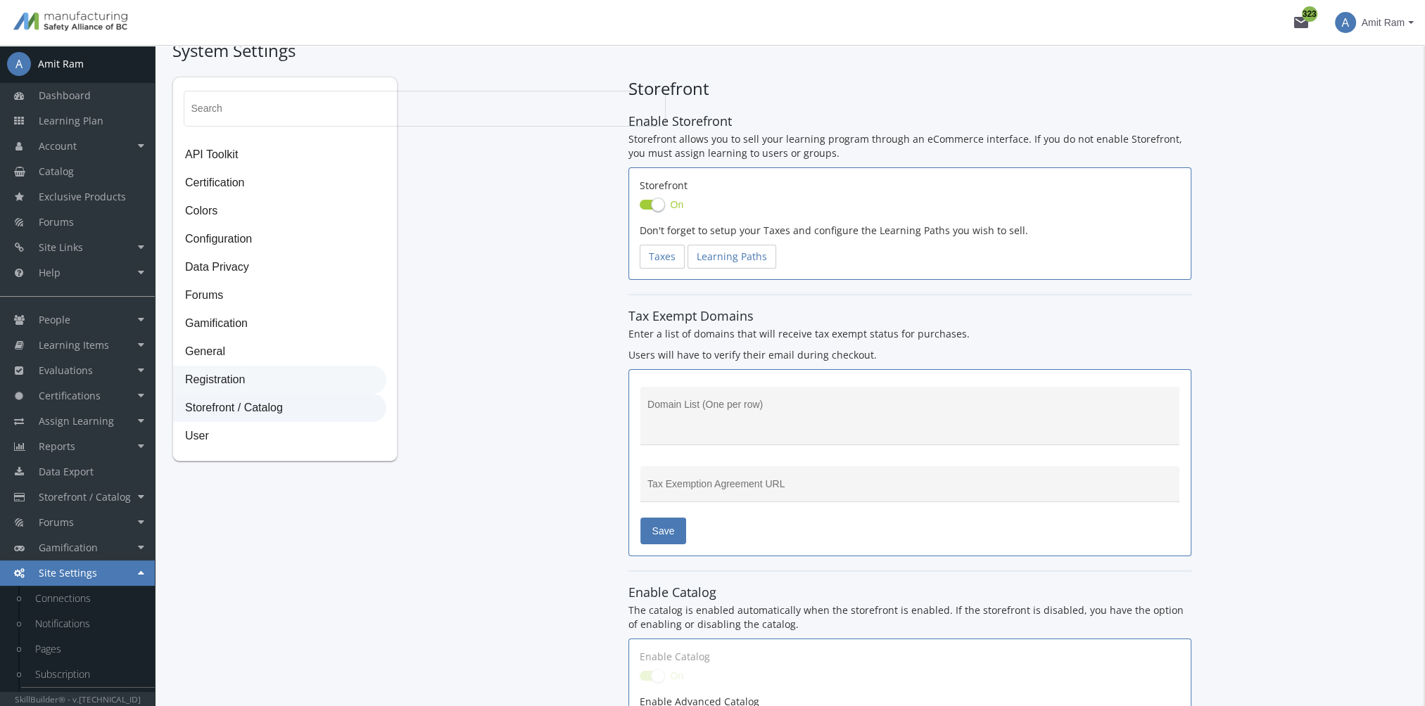
click at [247, 388] on span "Registration" at bounding box center [280, 381] width 212 height 28
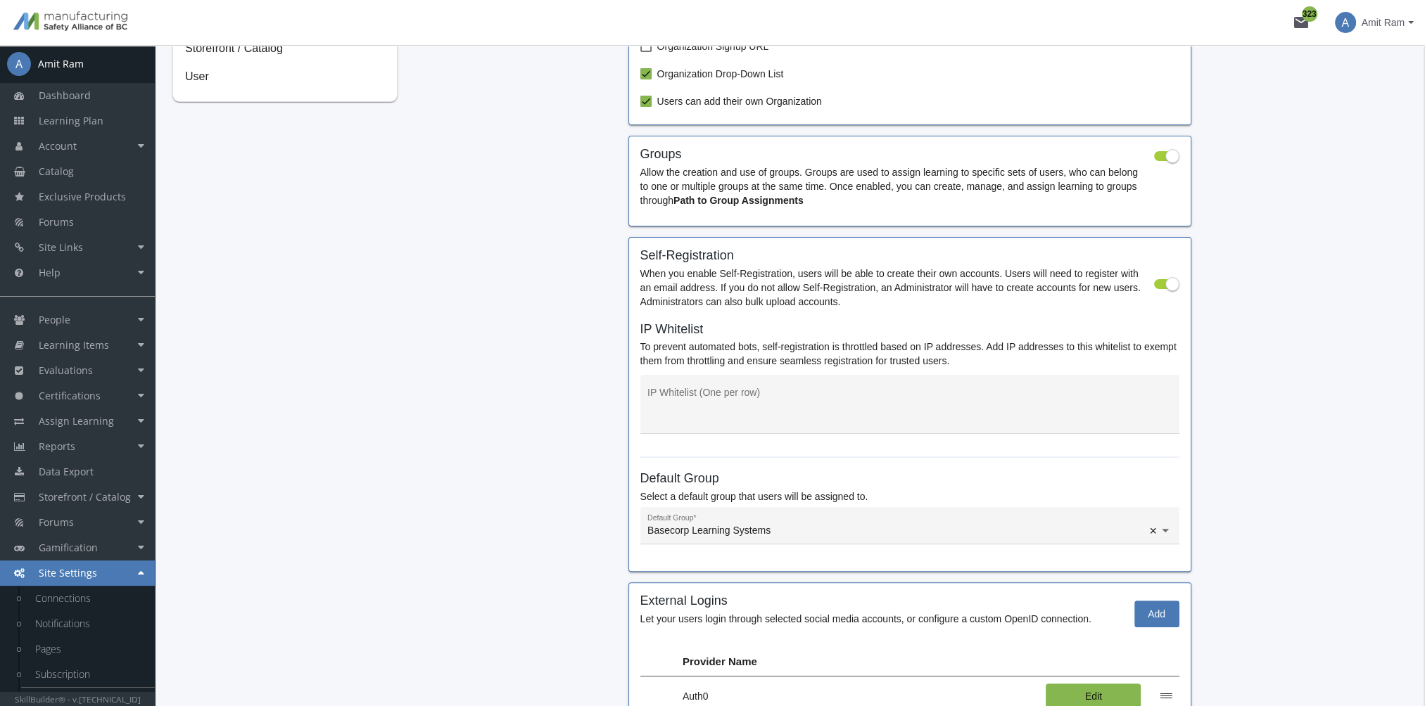
scroll to position [0, 0]
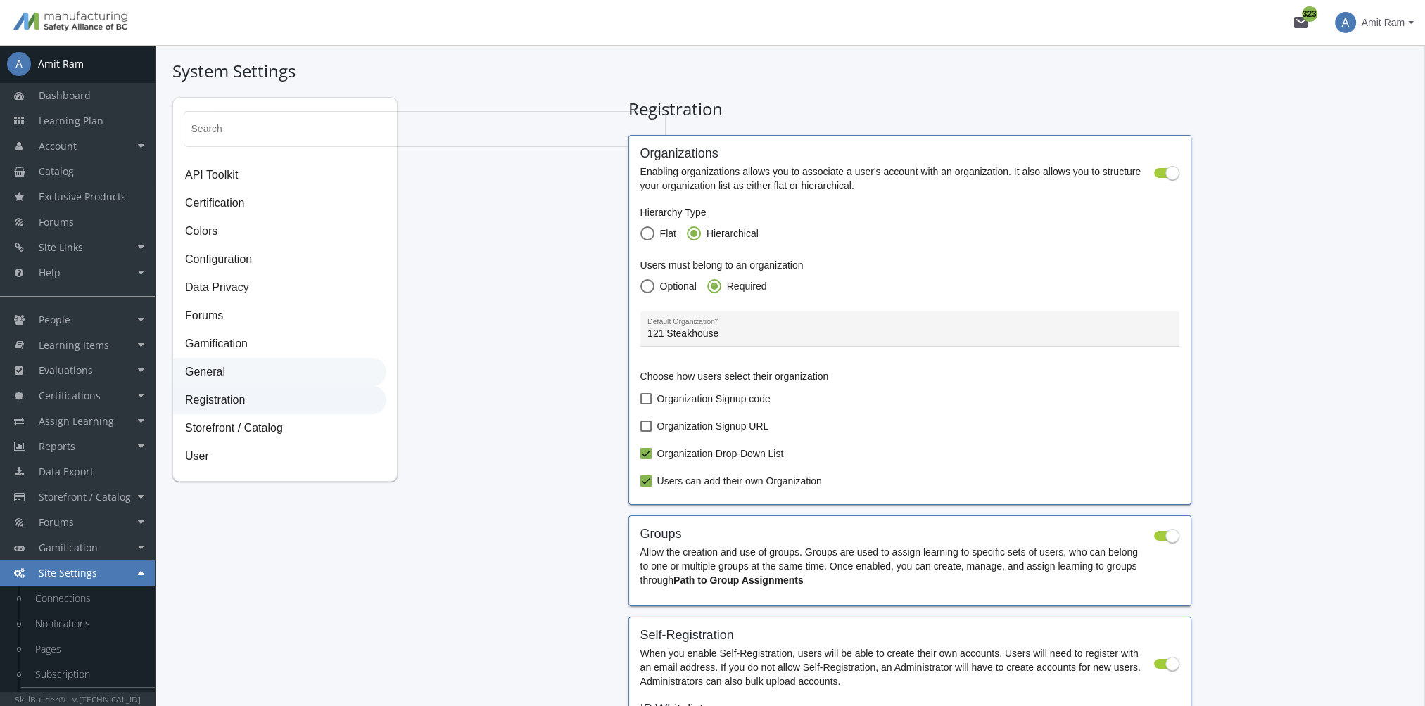
click at [238, 372] on span "General" at bounding box center [280, 373] width 212 height 28
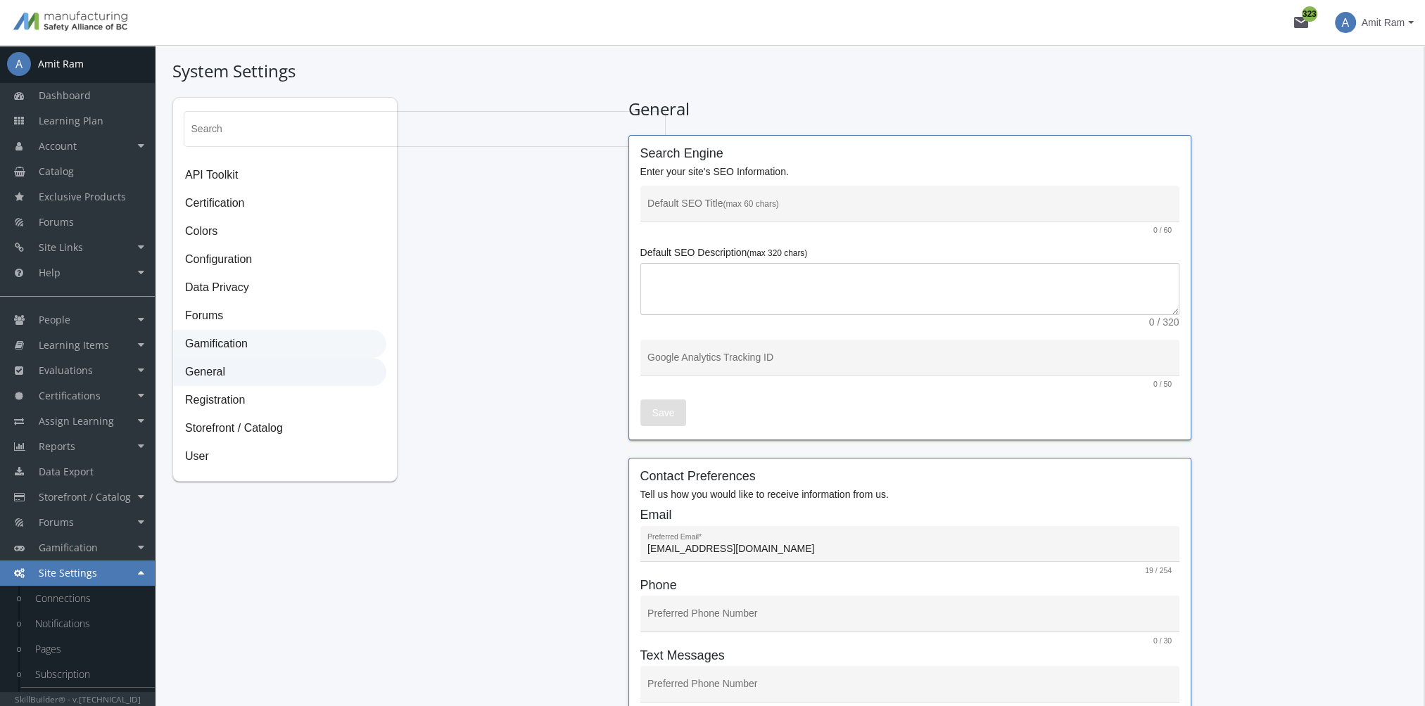
click at [233, 346] on span "Gamification" at bounding box center [280, 345] width 212 height 28
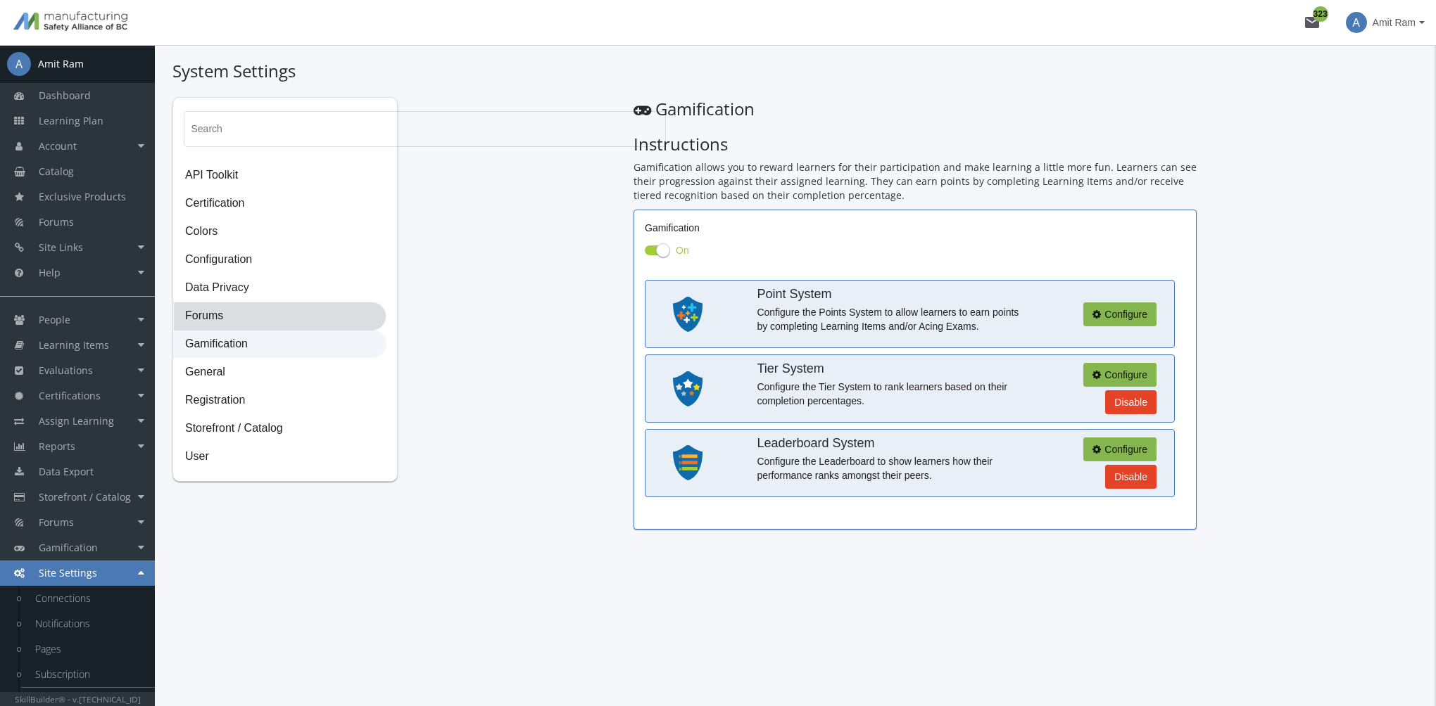
click at [224, 309] on span "Forums" at bounding box center [280, 317] width 212 height 28
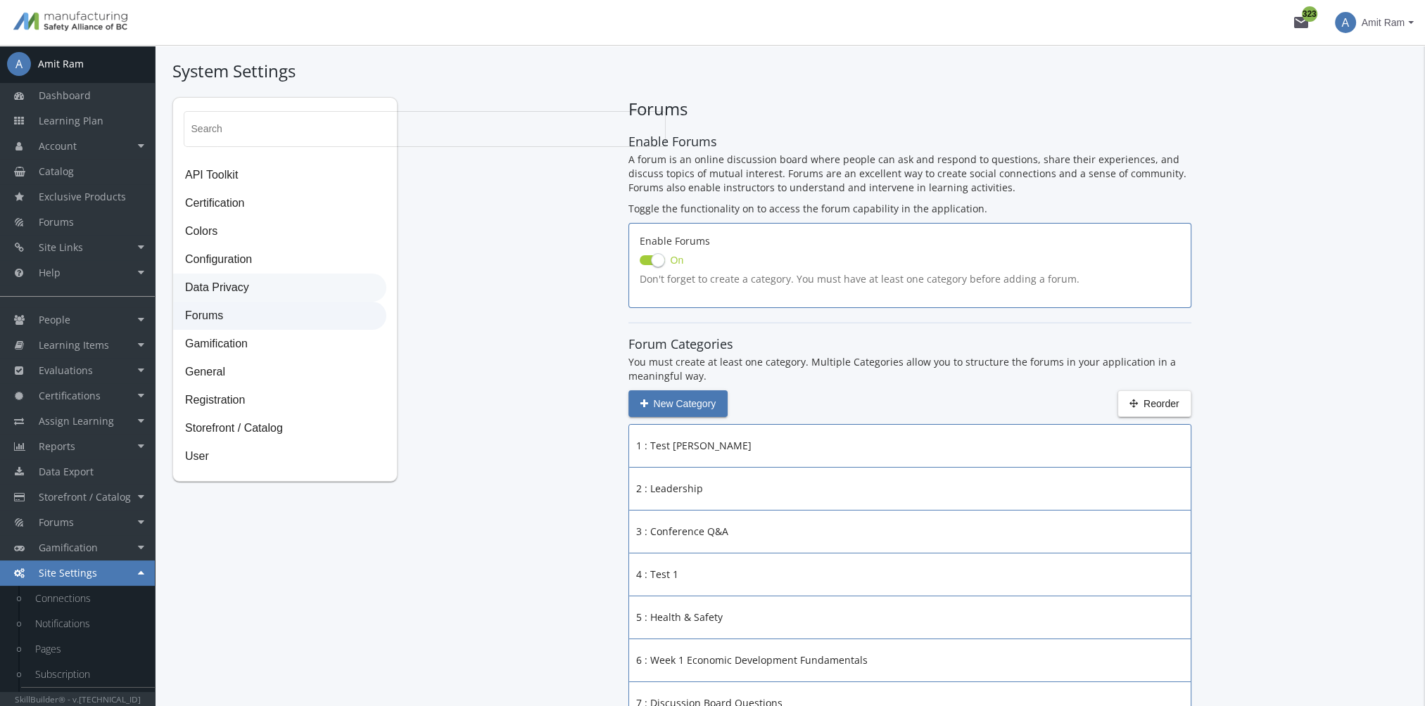
click at [226, 282] on span "Data Privacy" at bounding box center [280, 288] width 212 height 28
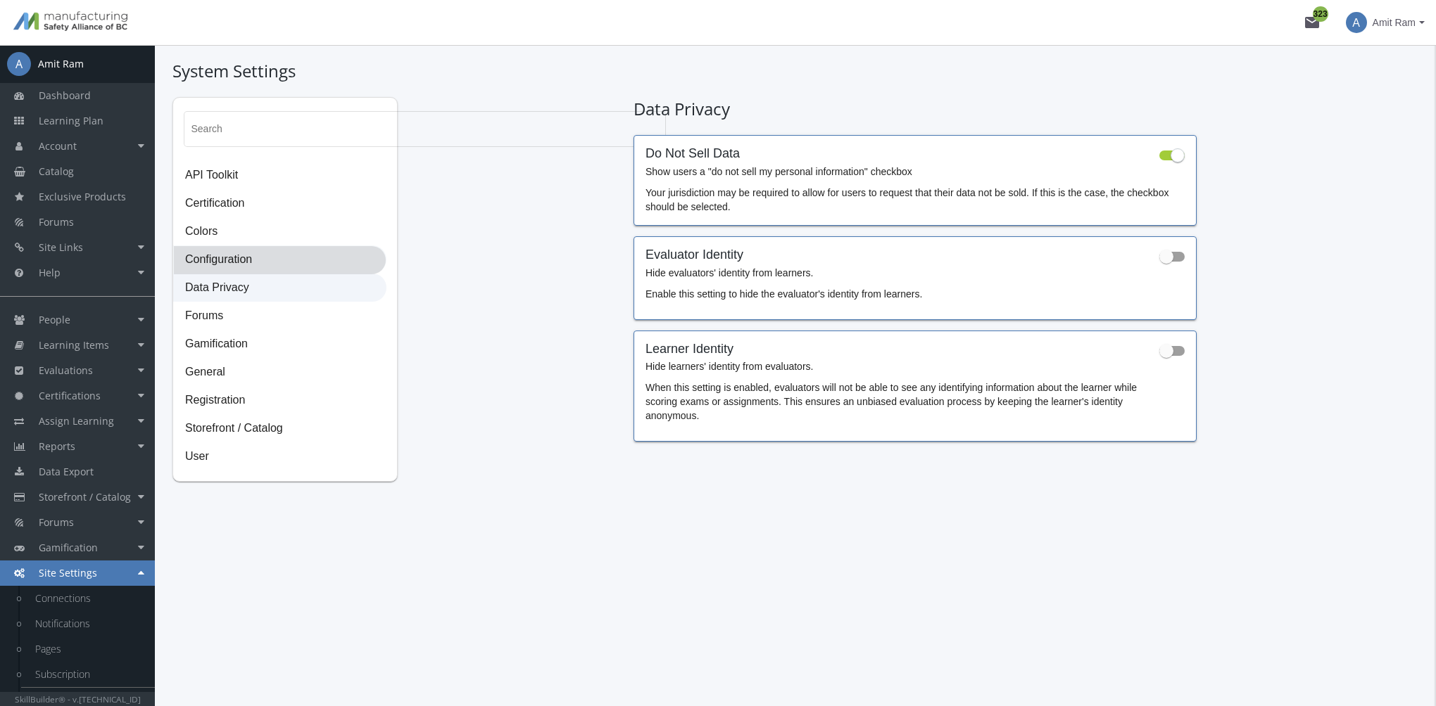
click at [239, 253] on span "Configuration" at bounding box center [280, 260] width 212 height 28
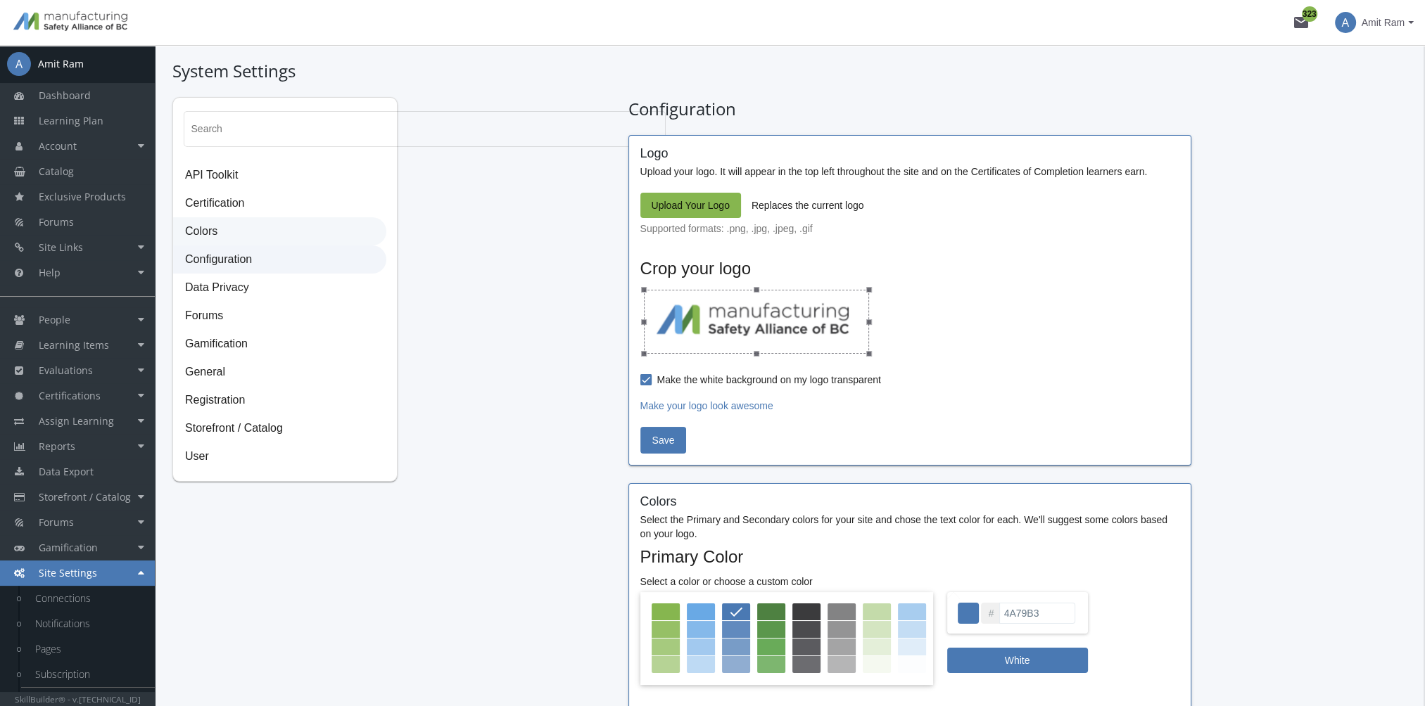
click at [219, 239] on span "Colors" at bounding box center [280, 232] width 212 height 28
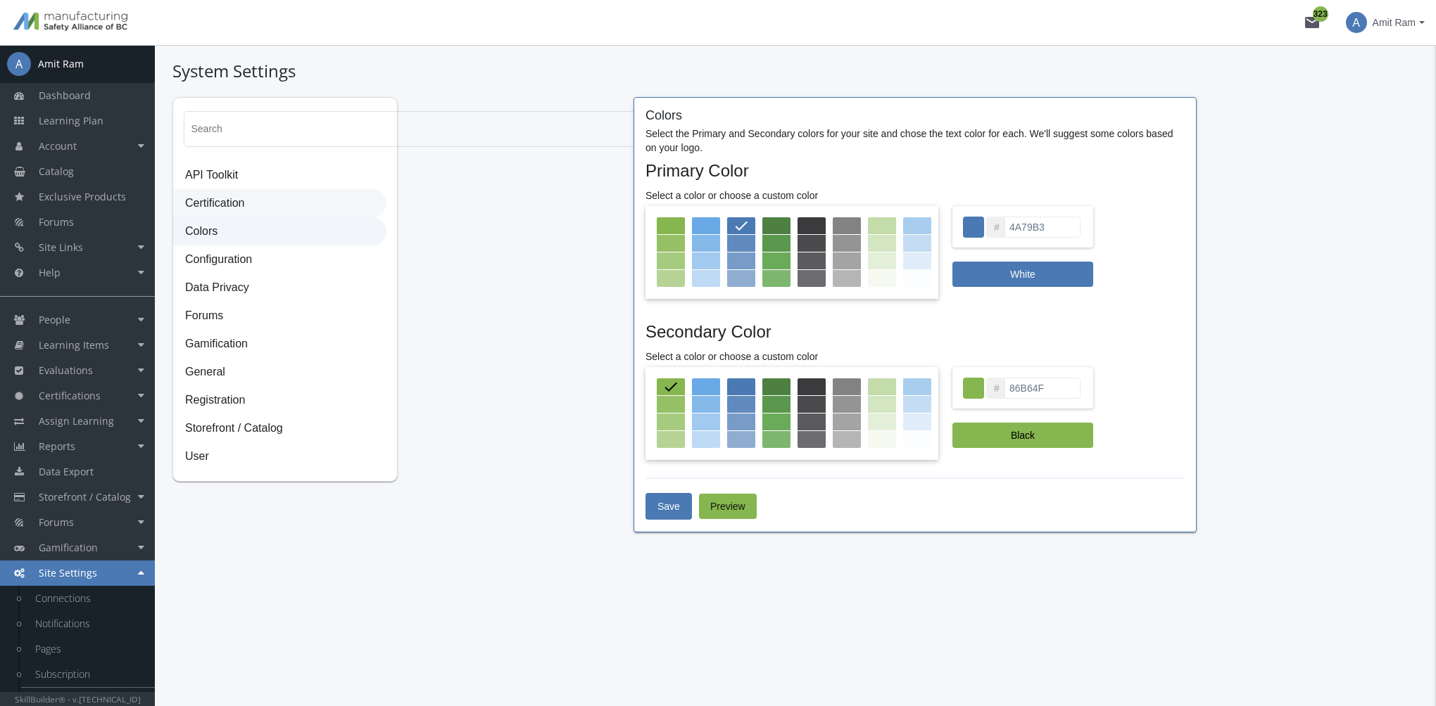
click at [238, 206] on span "Certification" at bounding box center [280, 204] width 212 height 28
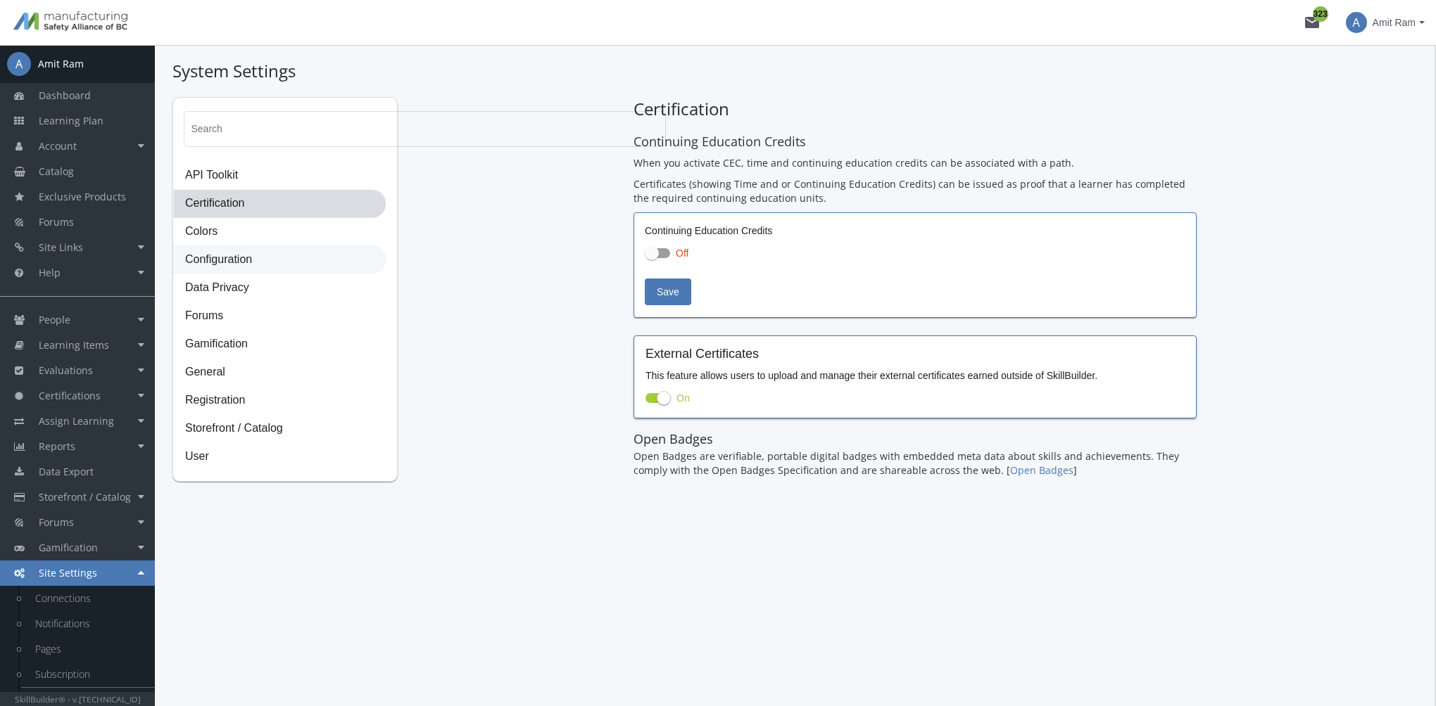
checkbox input "true"
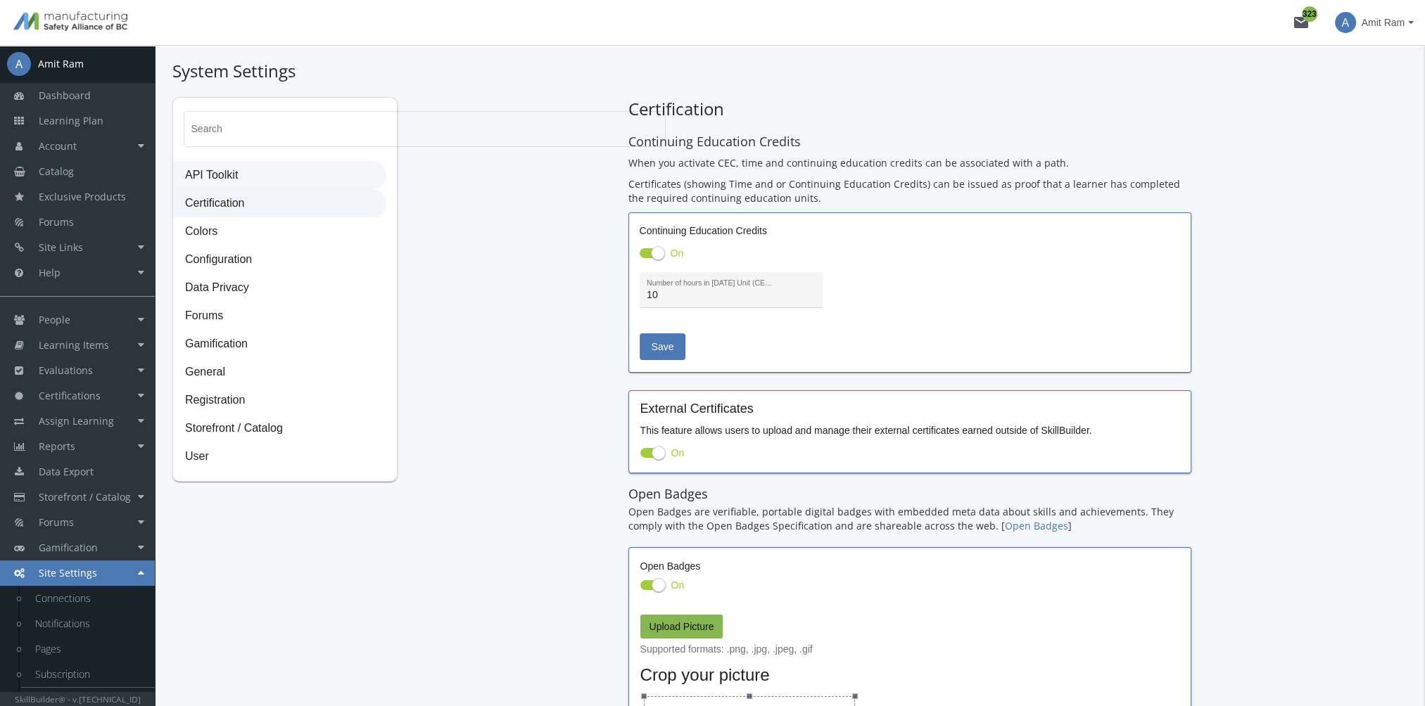
click at [239, 163] on span "API Toolkit" at bounding box center [280, 176] width 212 height 28
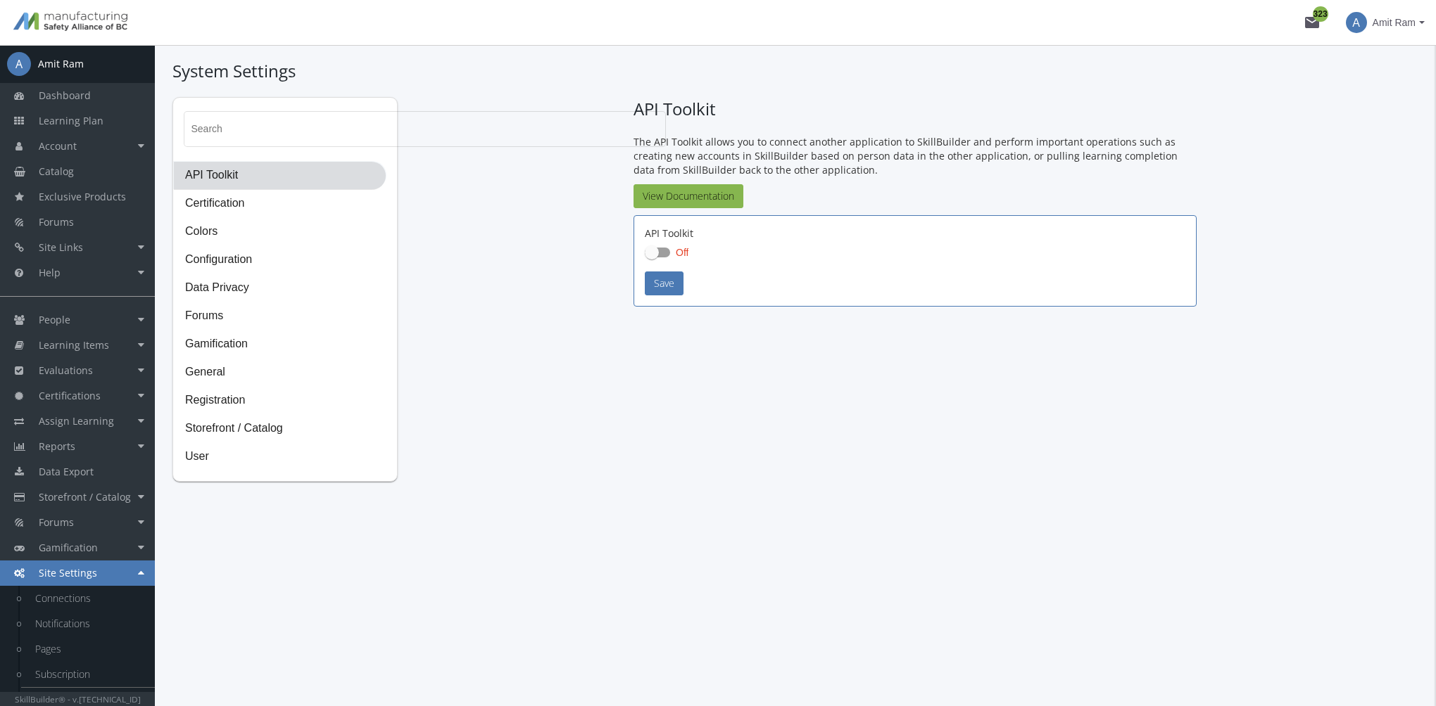
checkbox input "true"
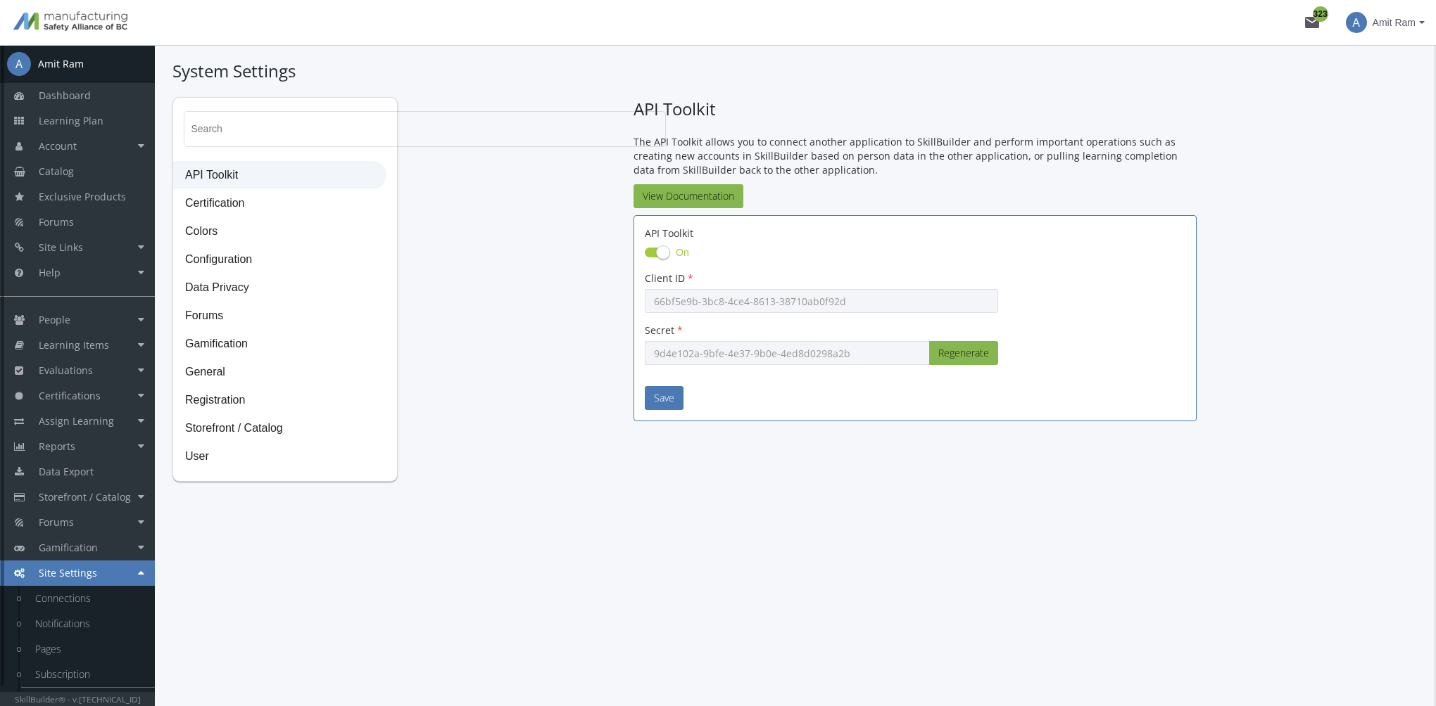
click at [1389, 26] on span "Amit Ram" at bounding box center [1393, 22] width 43 height 25
click at [1371, 118] on link "Sign Out" at bounding box center [1366, 125] width 127 height 15
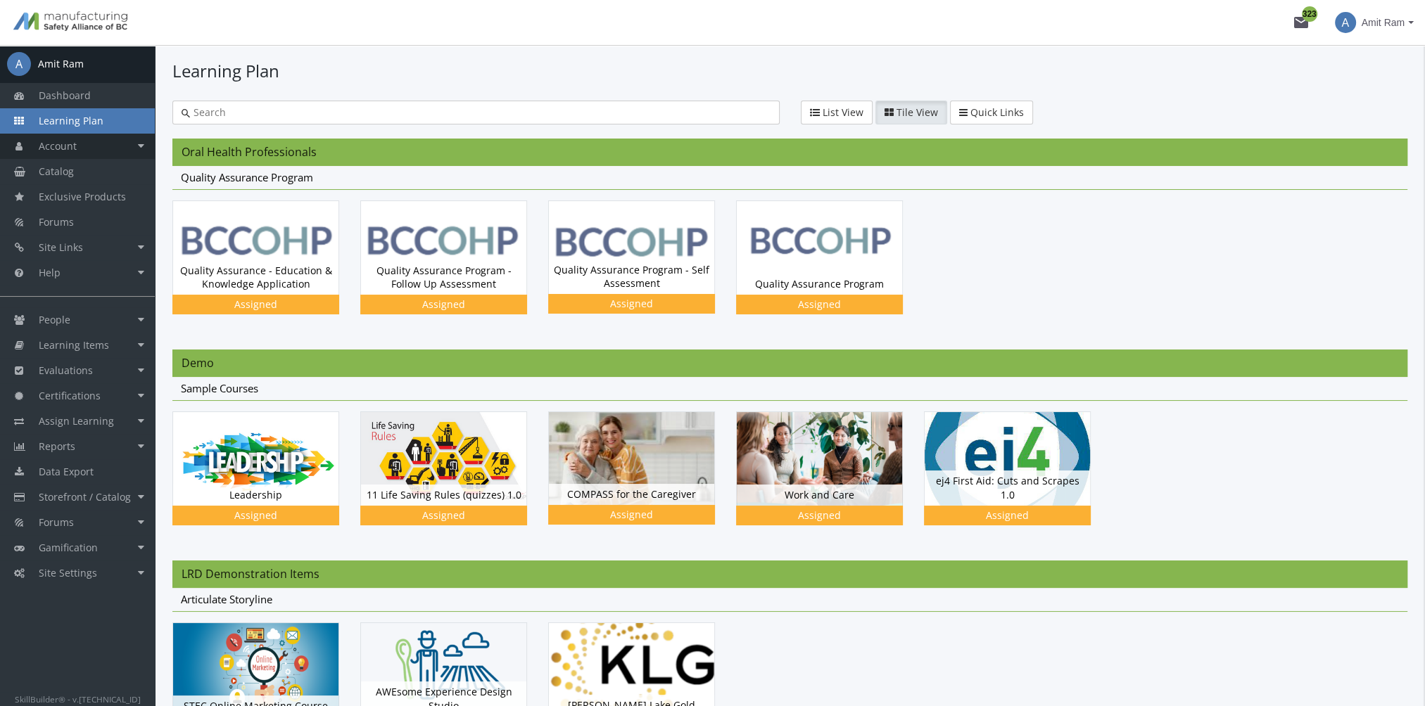
click at [111, 148] on link "Account" at bounding box center [77, 146] width 155 height 25
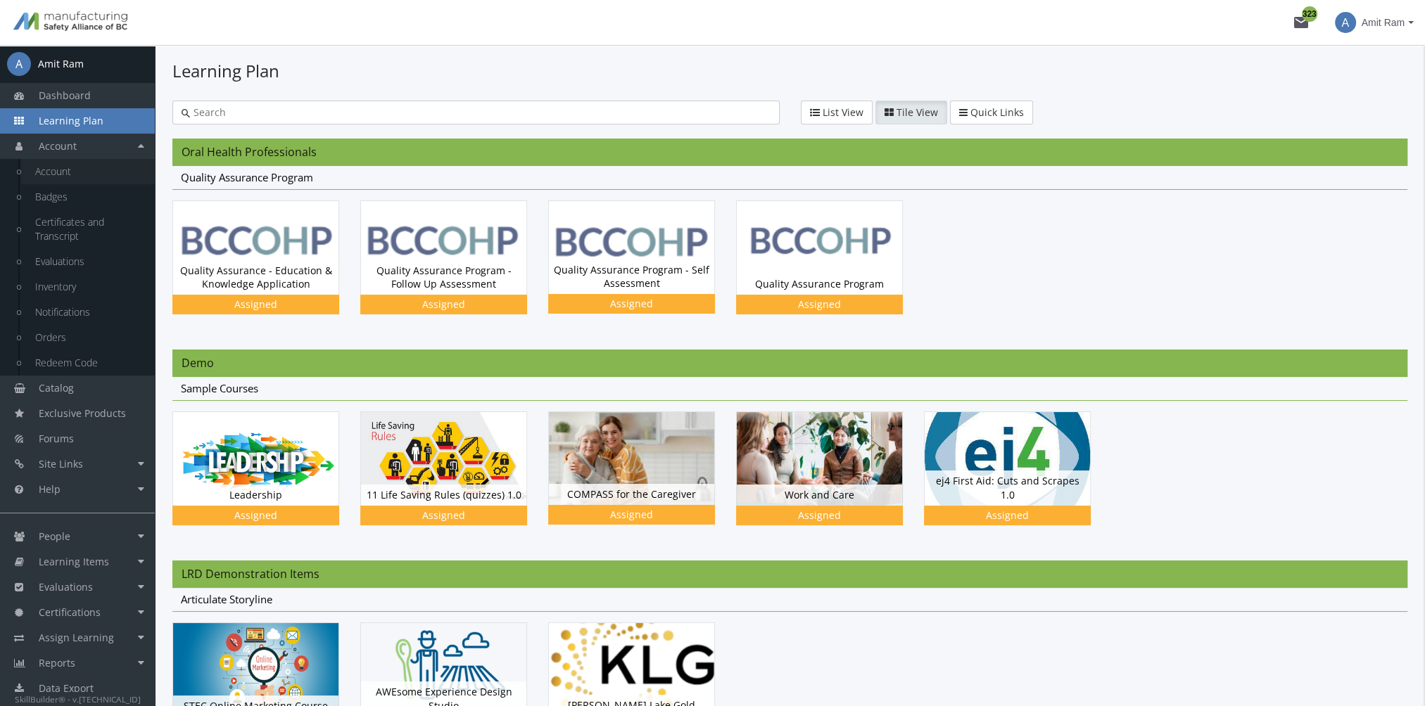
click at [97, 175] on link "Account" at bounding box center [88, 171] width 134 height 25
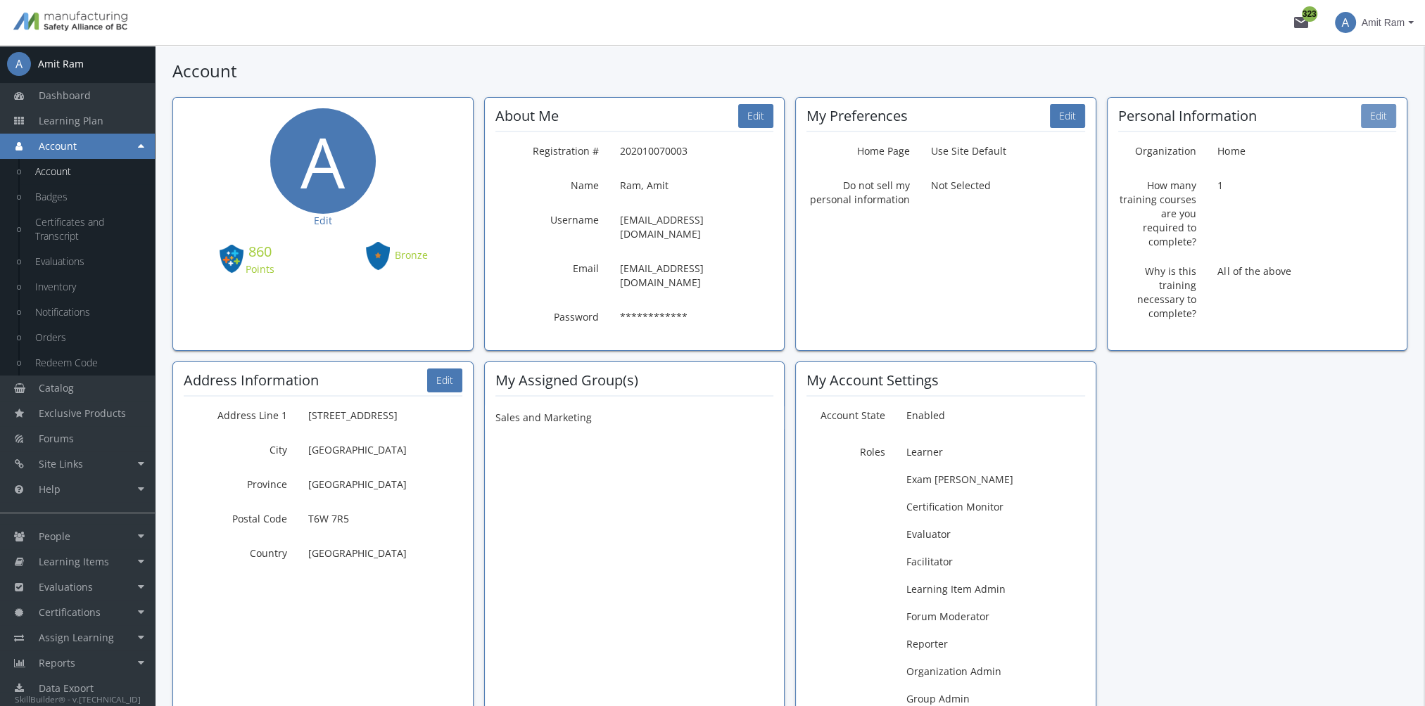
click at [1375, 117] on button "Edit" at bounding box center [1378, 116] width 35 height 24
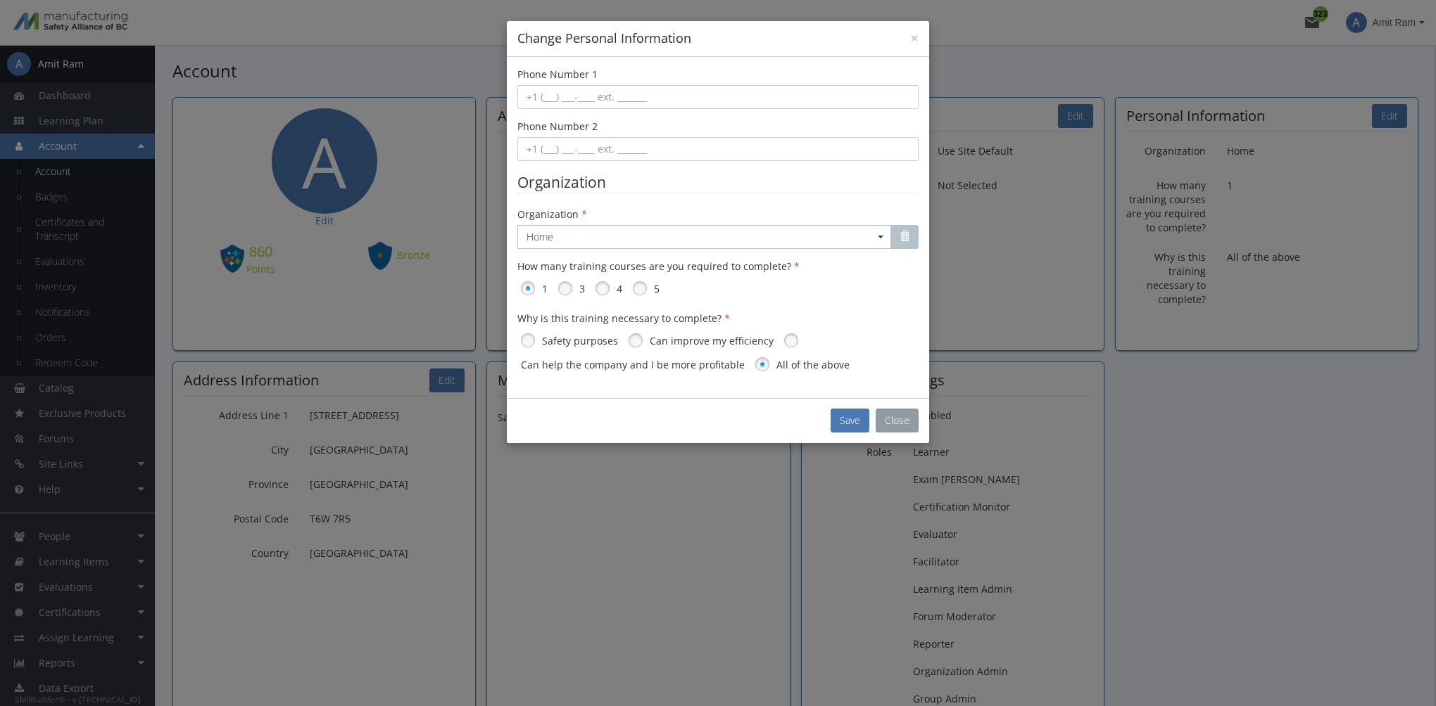
click at [908, 410] on button "Close" at bounding box center [896, 421] width 43 height 24
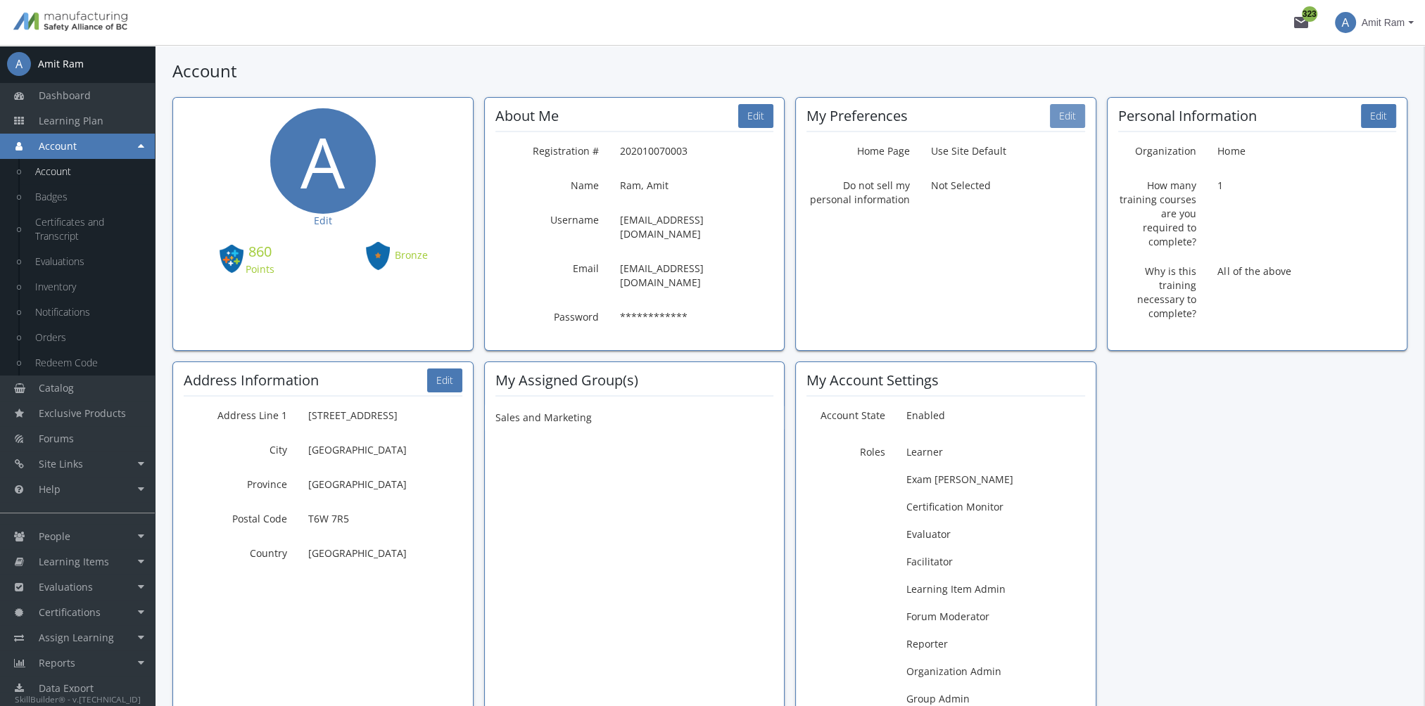
click at [1075, 114] on button "Edit" at bounding box center [1067, 116] width 35 height 24
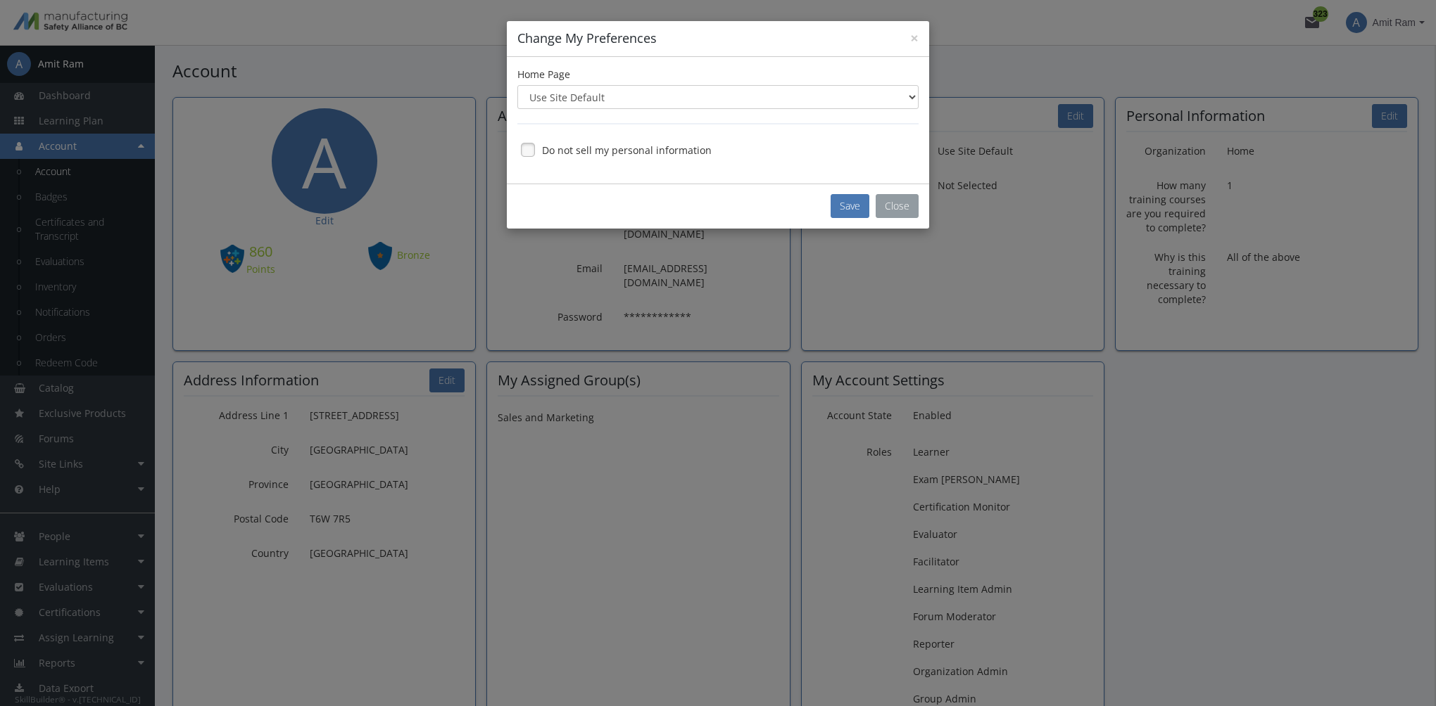
click at [915, 205] on button "Close" at bounding box center [896, 206] width 43 height 24
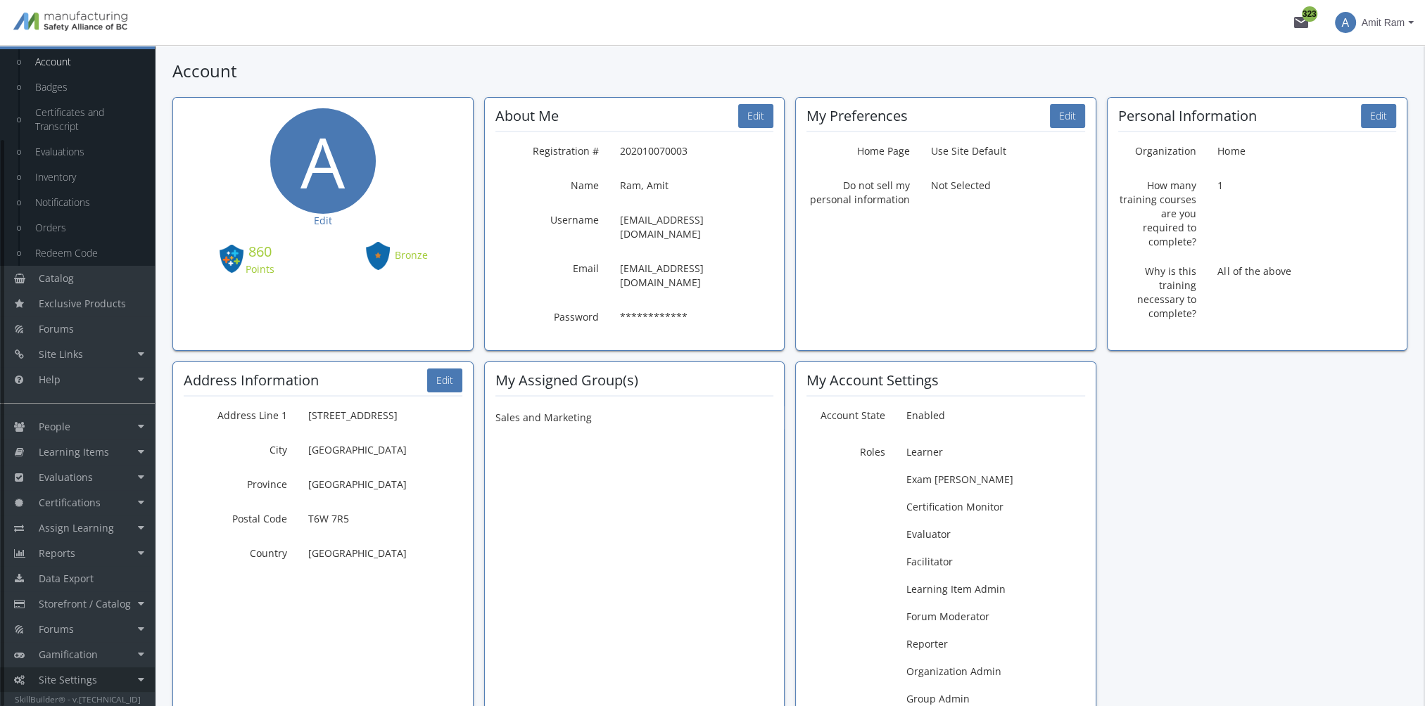
click at [87, 676] on span "Site Settings" at bounding box center [68, 679] width 58 height 13
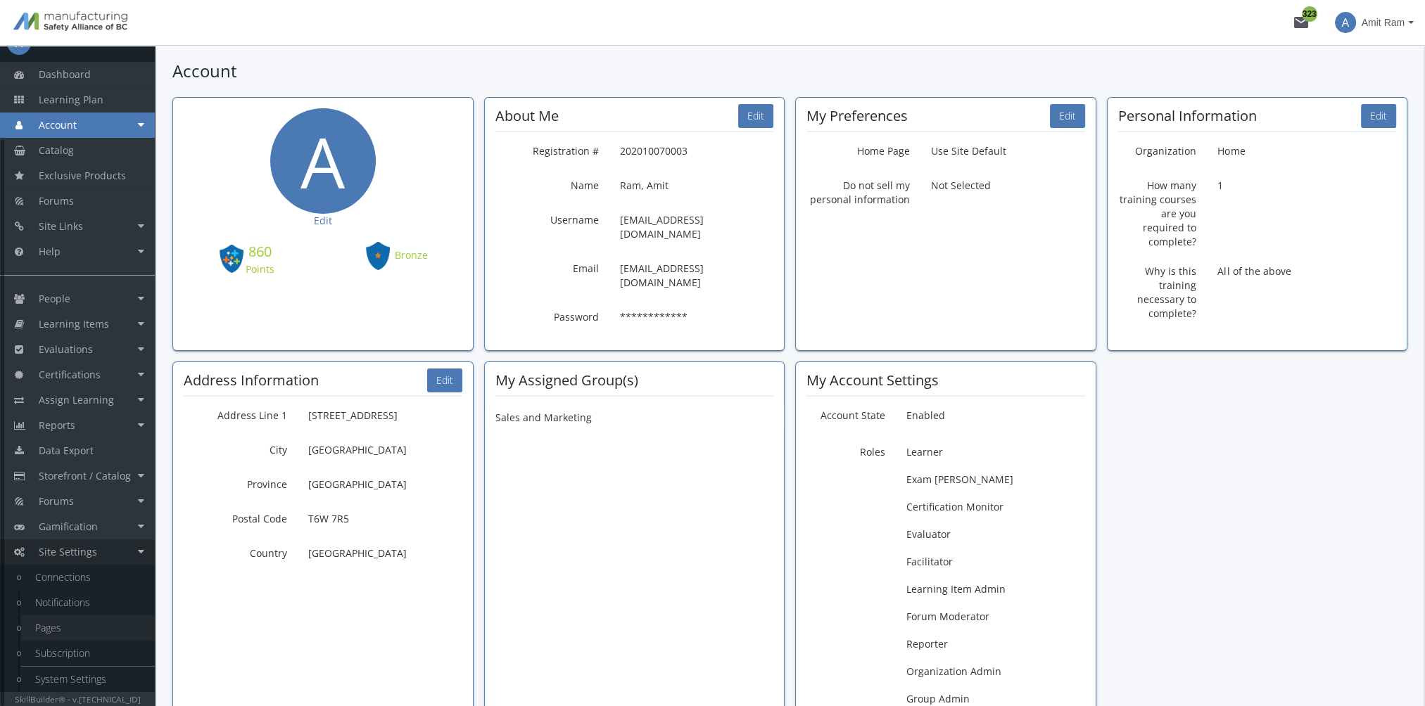
scroll to position [20, 0]
click at [78, 675] on link "System Settings" at bounding box center [88, 680] width 134 height 25
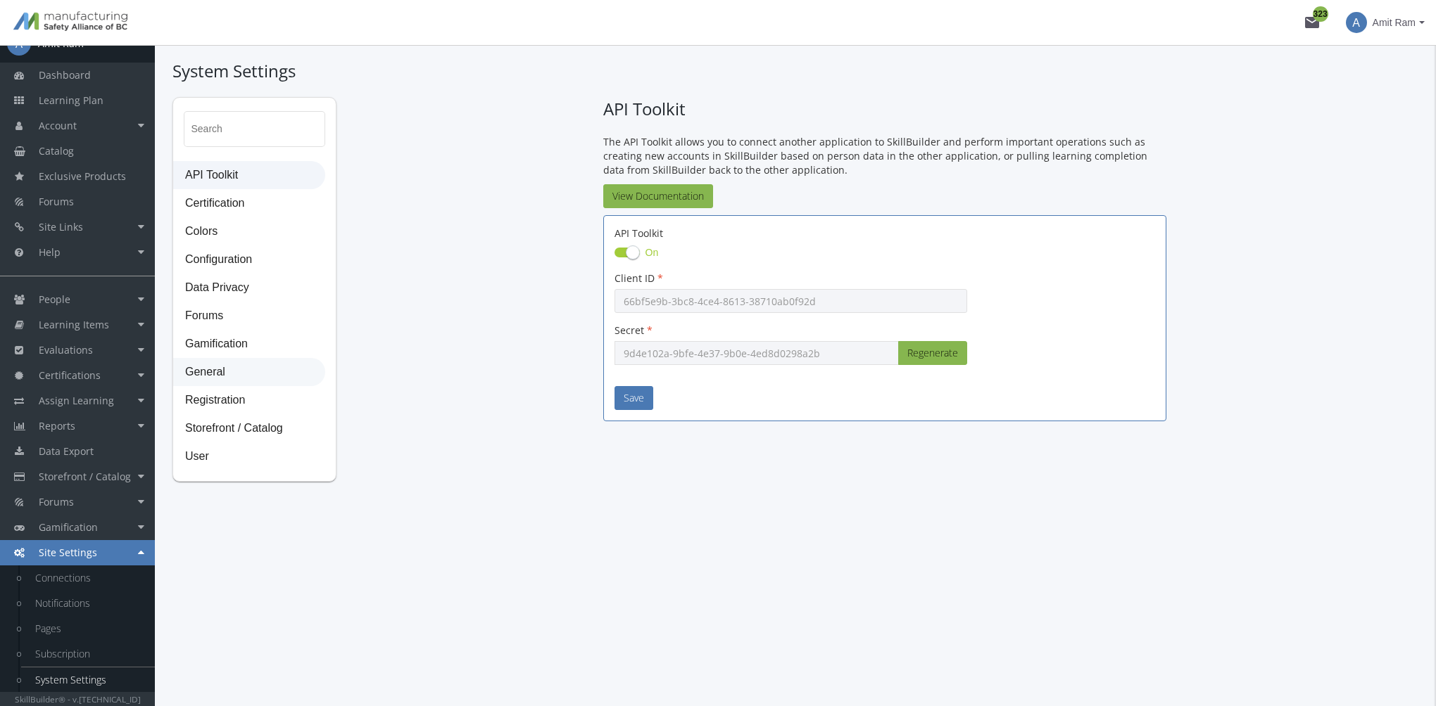
click at [225, 367] on span "General" at bounding box center [249, 373] width 151 height 28
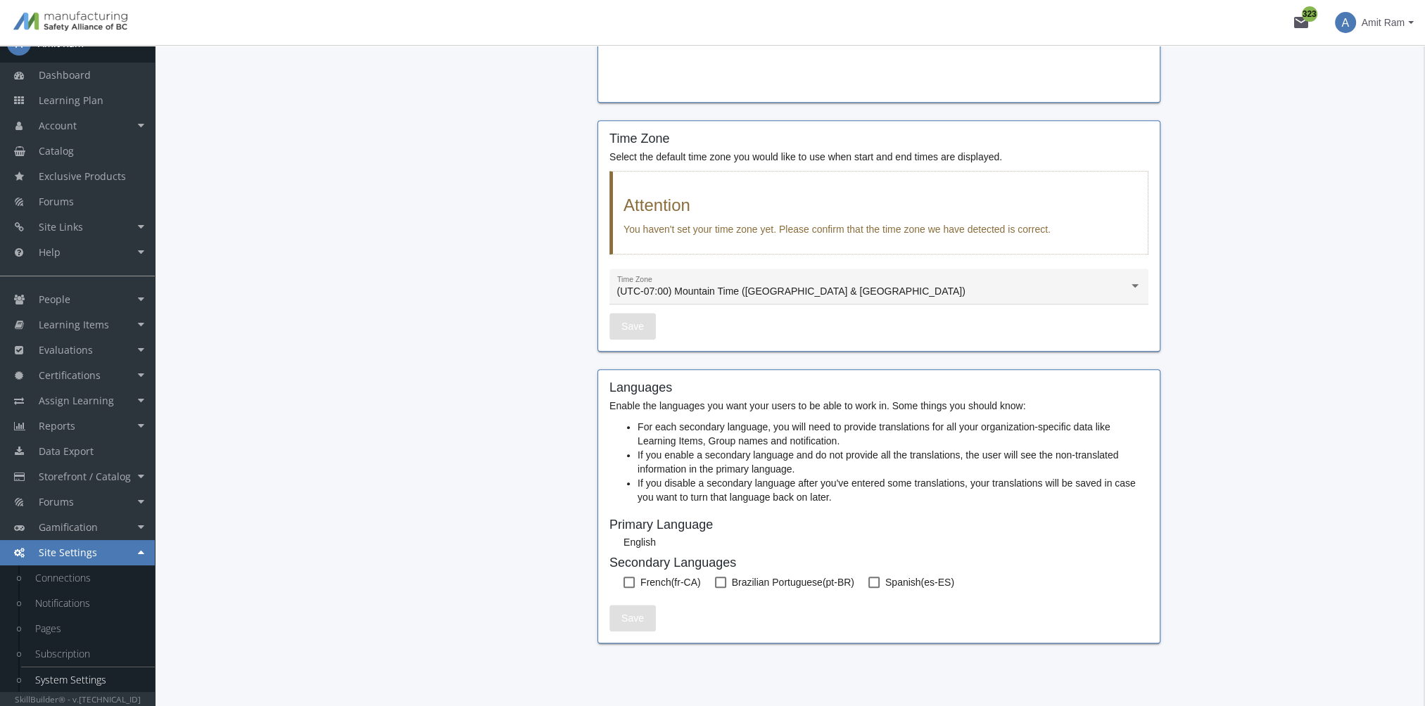
scroll to position [1119, 0]
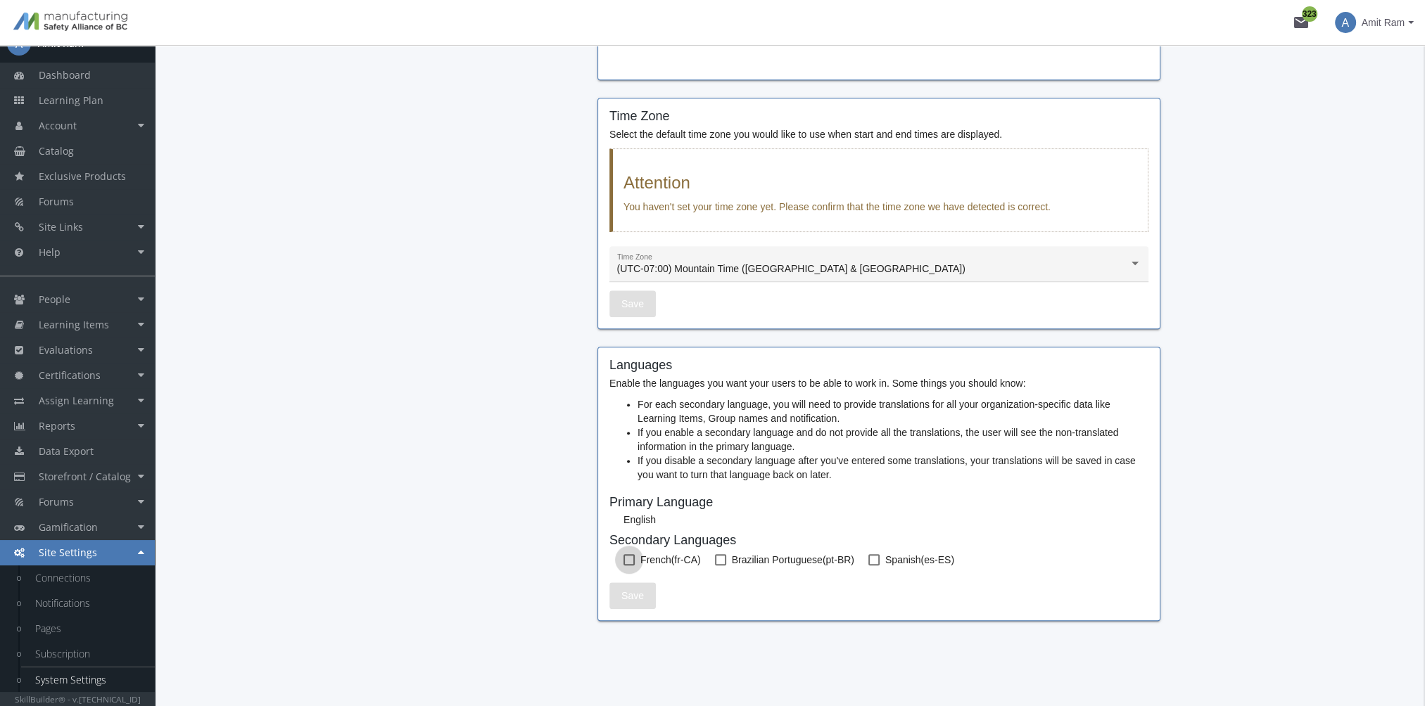
click at [627, 560] on span at bounding box center [628, 560] width 11 height 11
click at [624, 565] on input "French (fr-CA)" at bounding box center [623, 565] width 1 height 1
checkbox input "true"
click at [633, 593] on span "Save" at bounding box center [632, 595] width 23 height 25
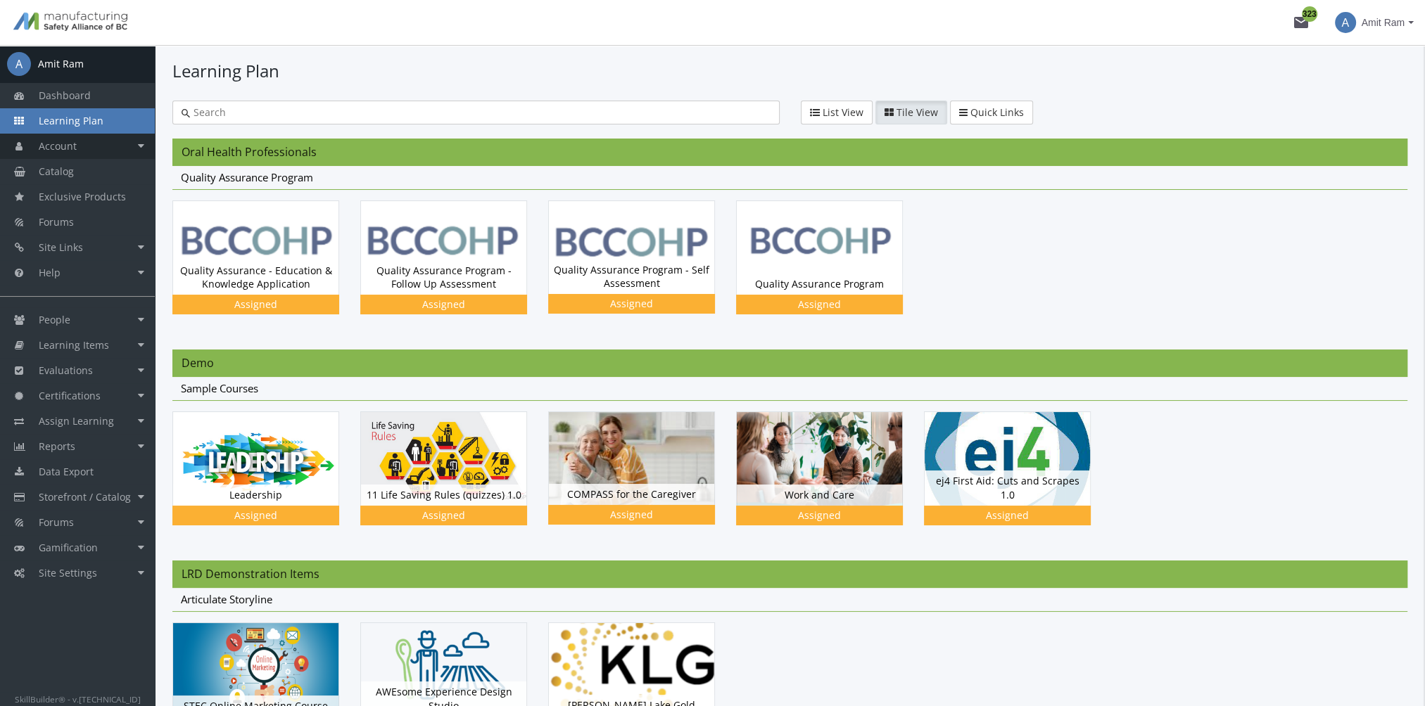
click at [91, 152] on link "Account" at bounding box center [77, 146] width 155 height 25
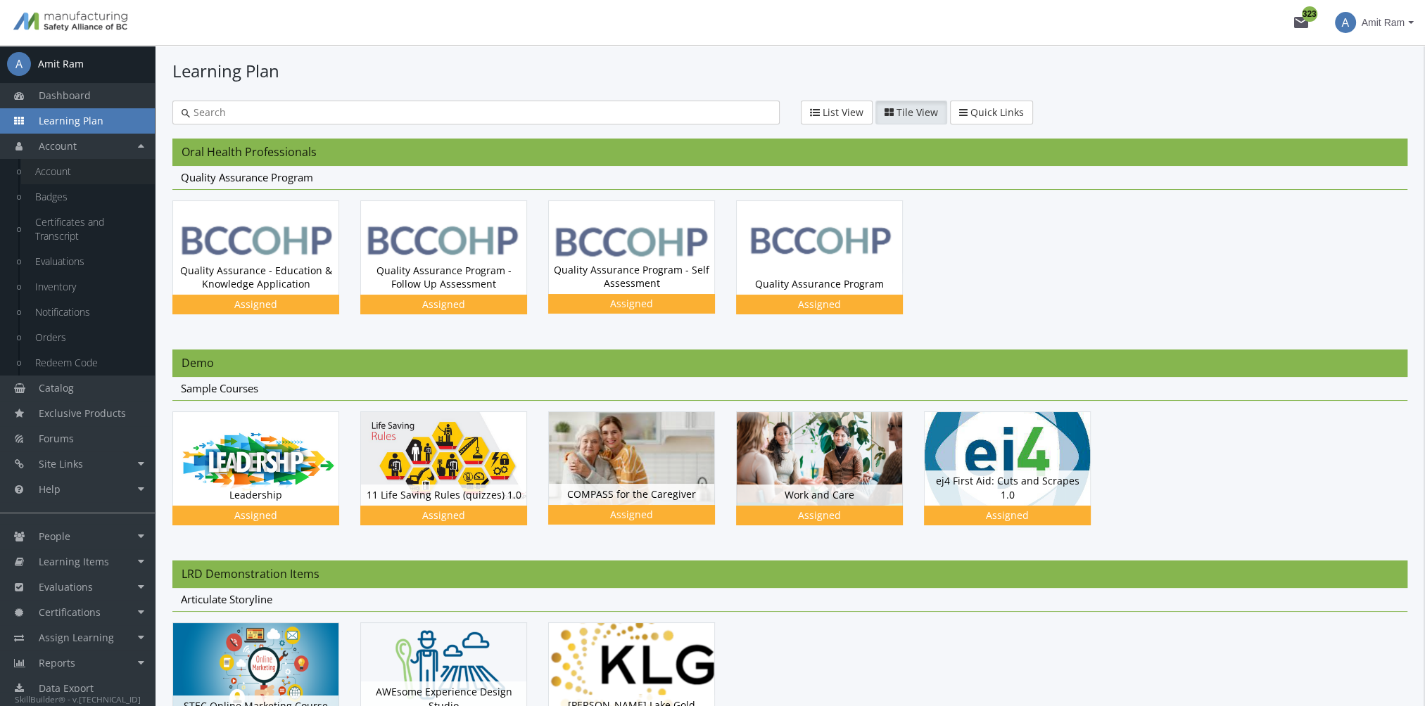
click at [87, 175] on link "Account" at bounding box center [88, 171] width 134 height 25
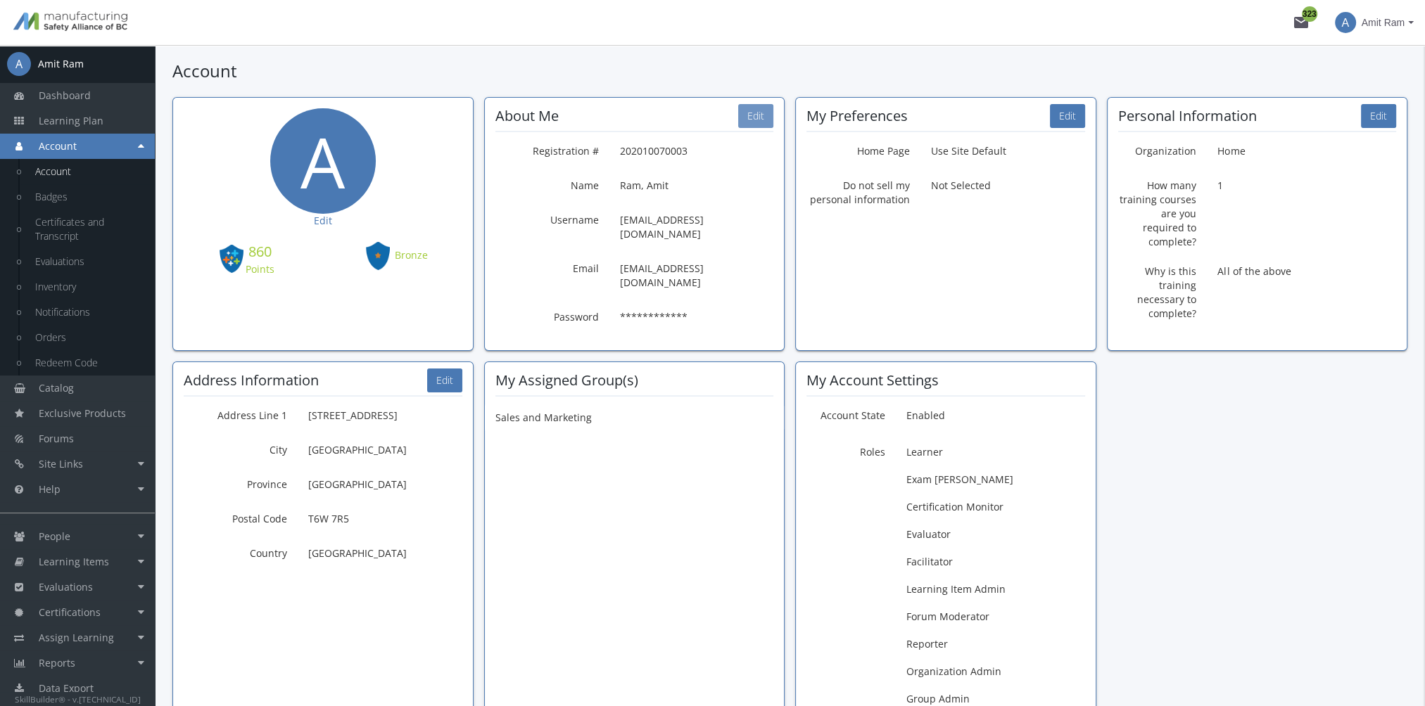
click at [752, 113] on button "Edit" at bounding box center [755, 116] width 35 height 24
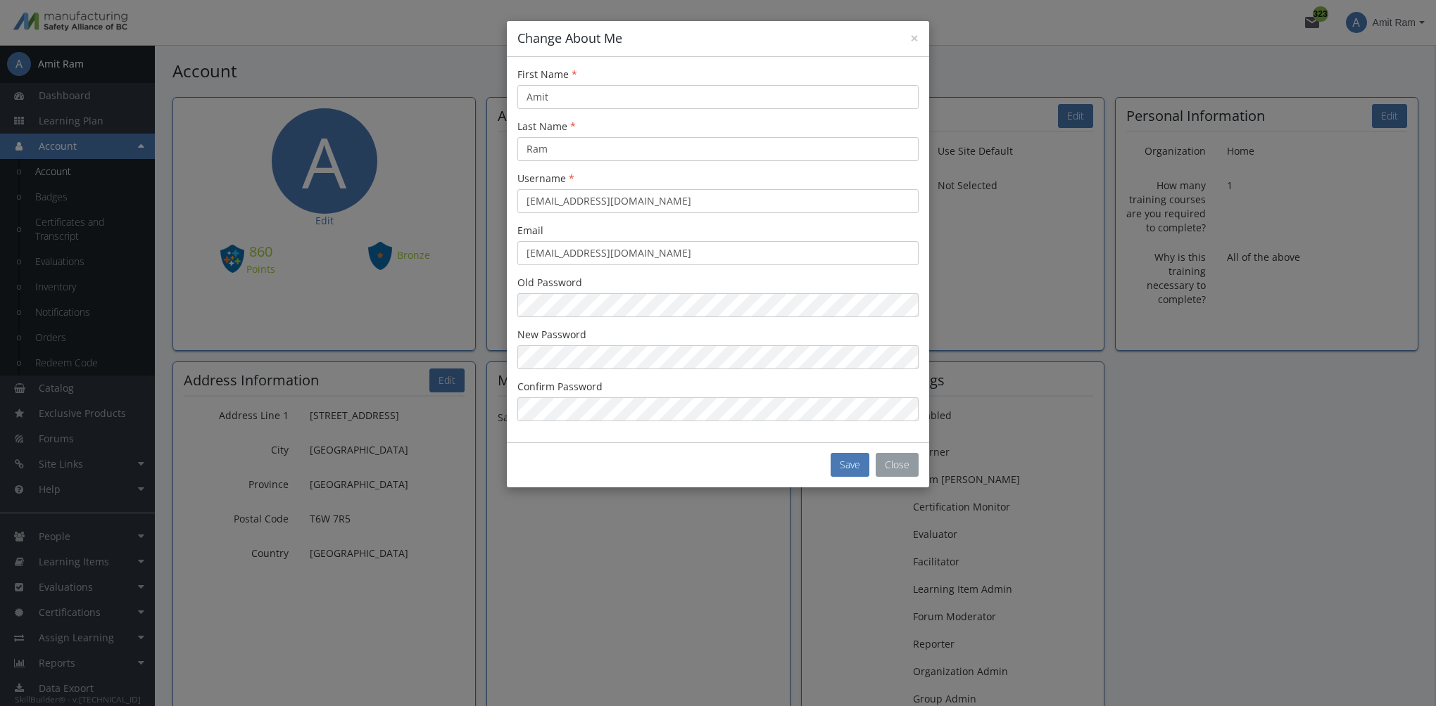
click at [908, 468] on button "Close" at bounding box center [896, 465] width 43 height 24
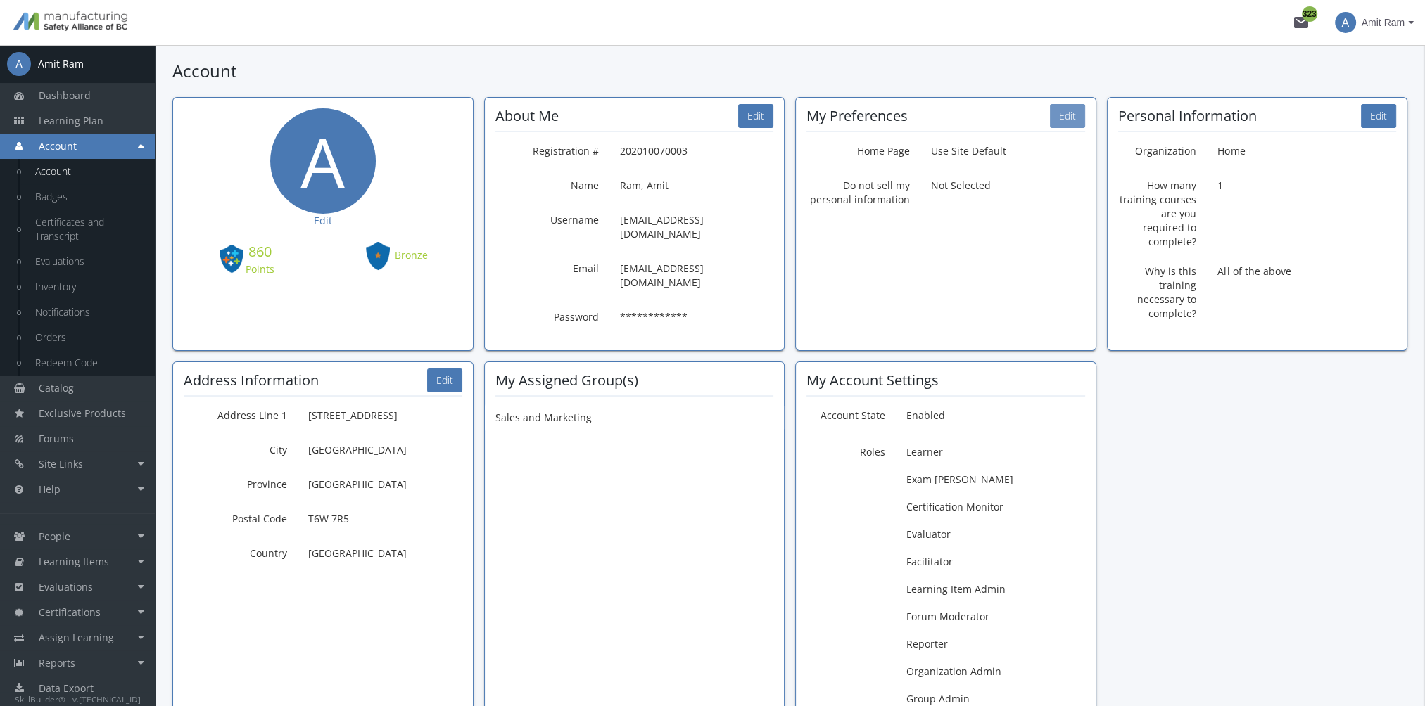
click at [1059, 118] on button "Edit" at bounding box center [1067, 116] width 35 height 24
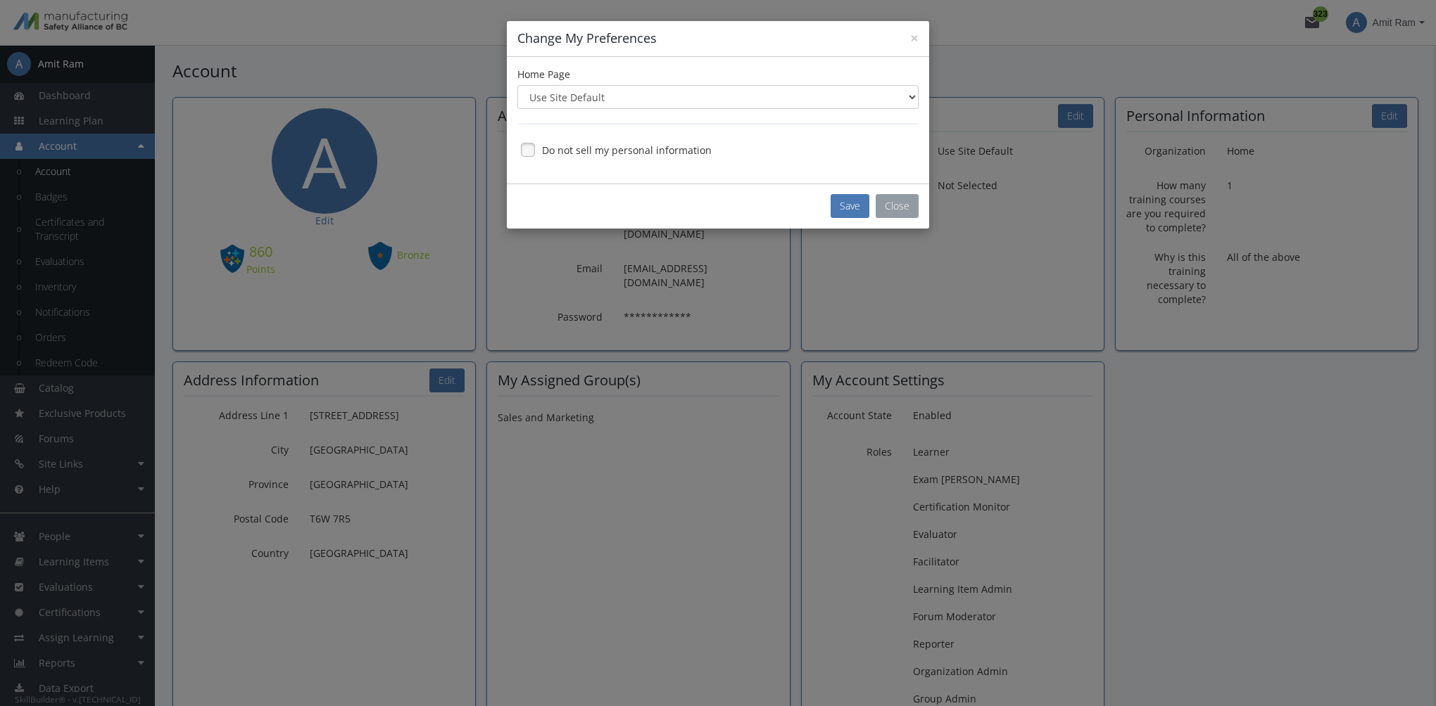
click at [896, 210] on button "Close" at bounding box center [896, 206] width 43 height 24
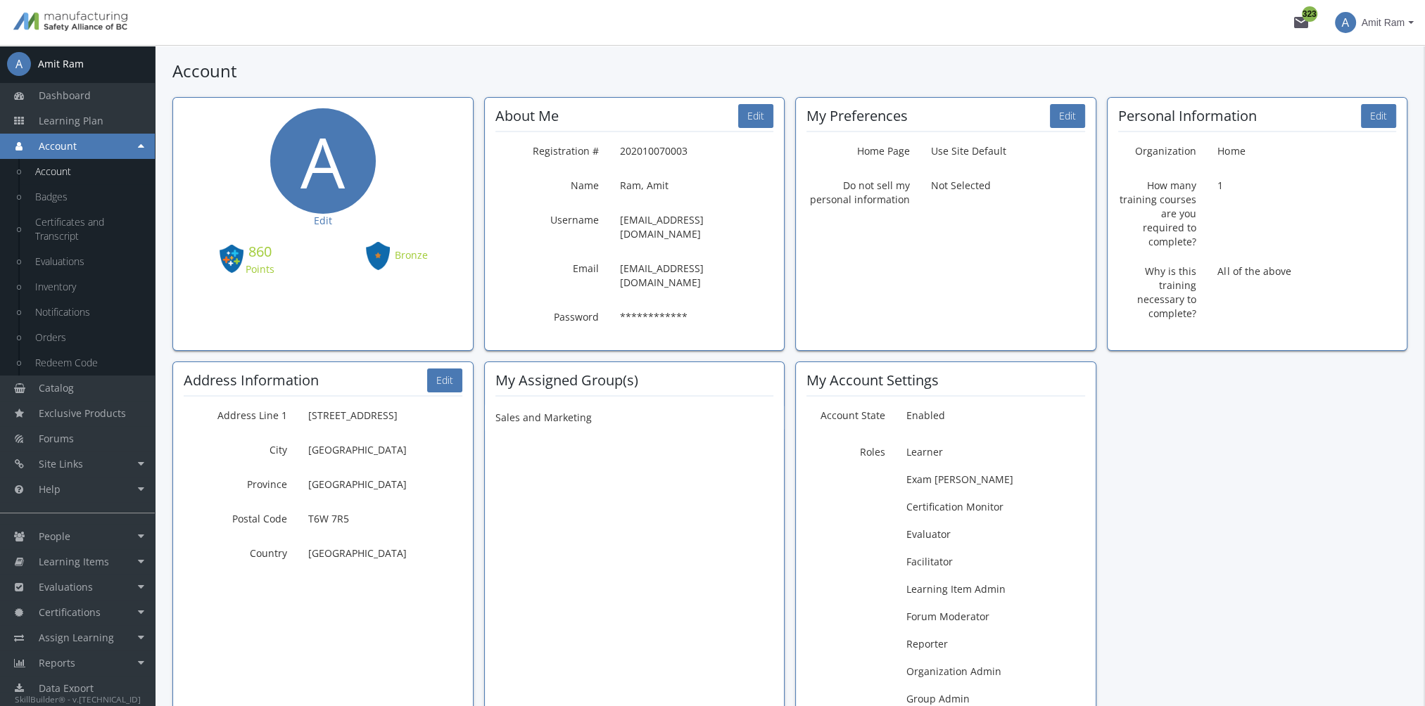
click at [1390, 20] on span "Amit Ram" at bounding box center [1383, 22] width 43 height 25
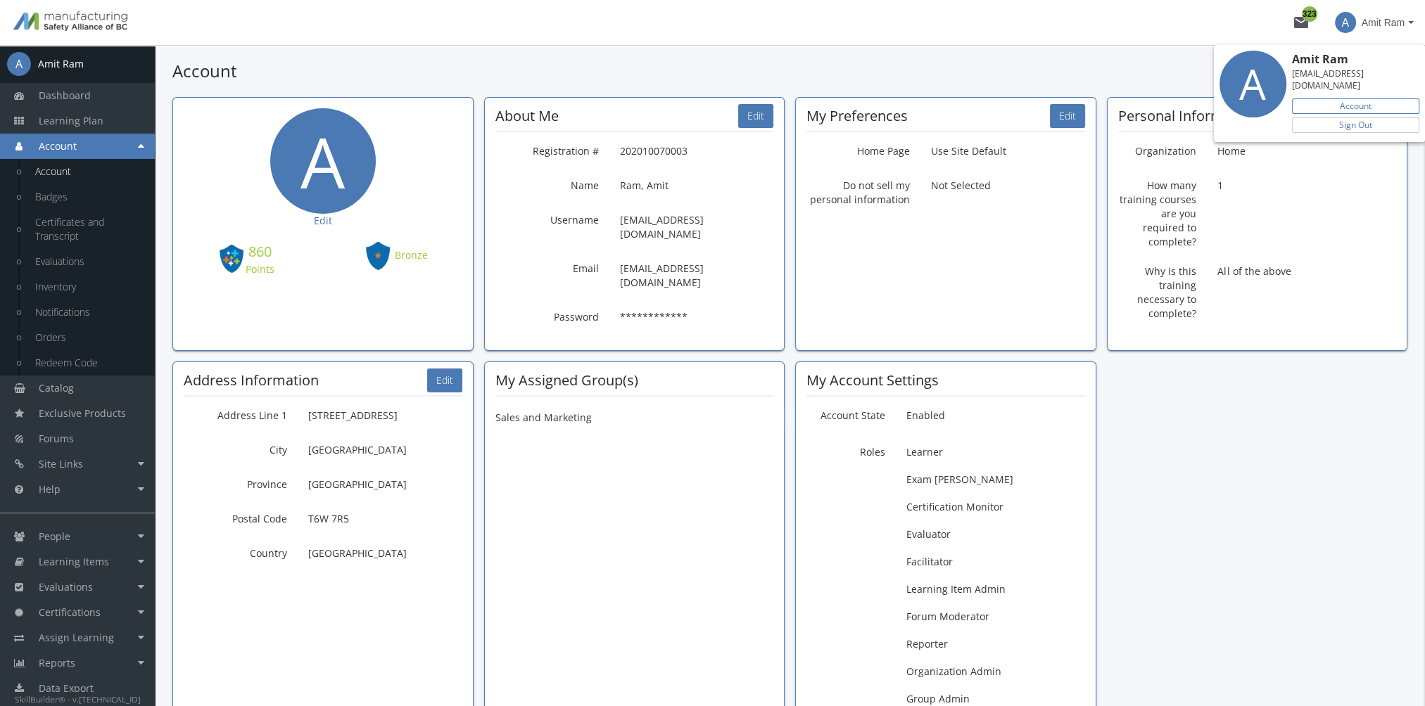
click at [1375, 99] on link "Account" at bounding box center [1355, 106] width 127 height 15
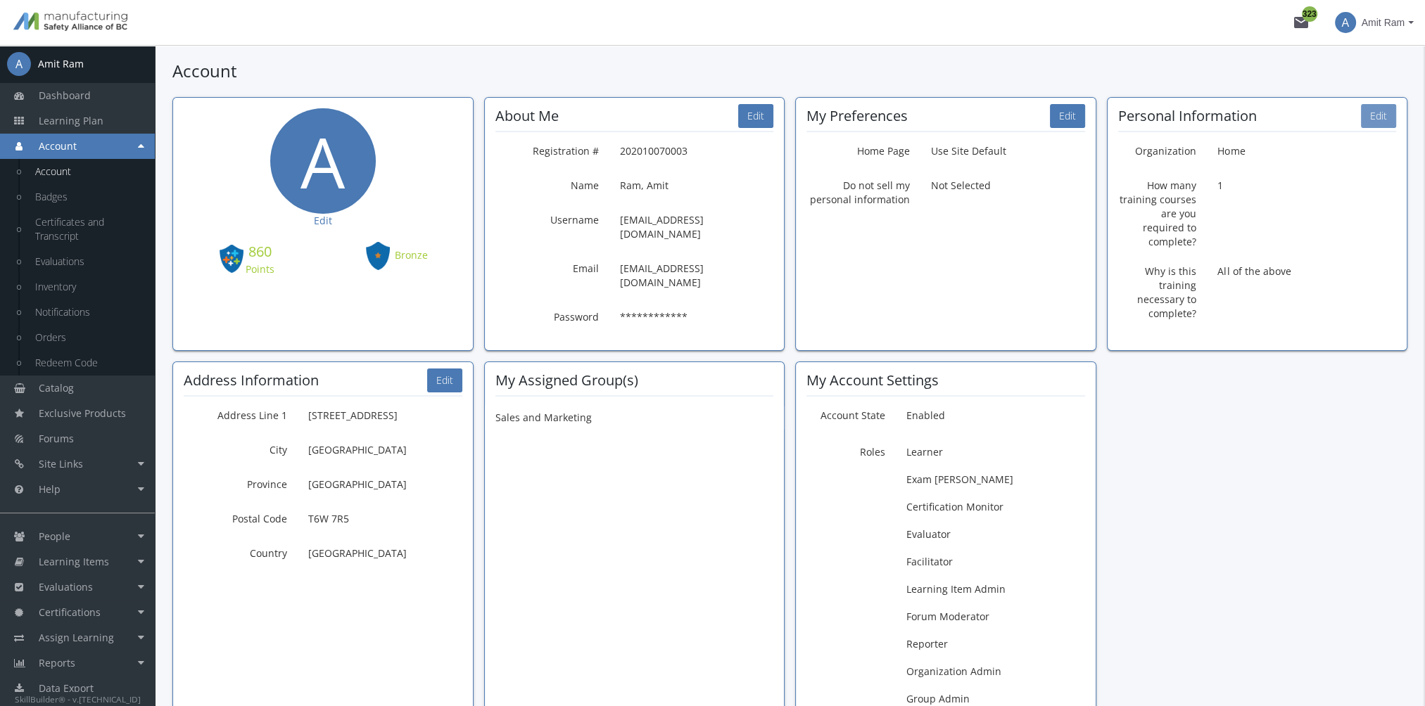
click at [1367, 118] on button "Edit" at bounding box center [1378, 116] width 35 height 24
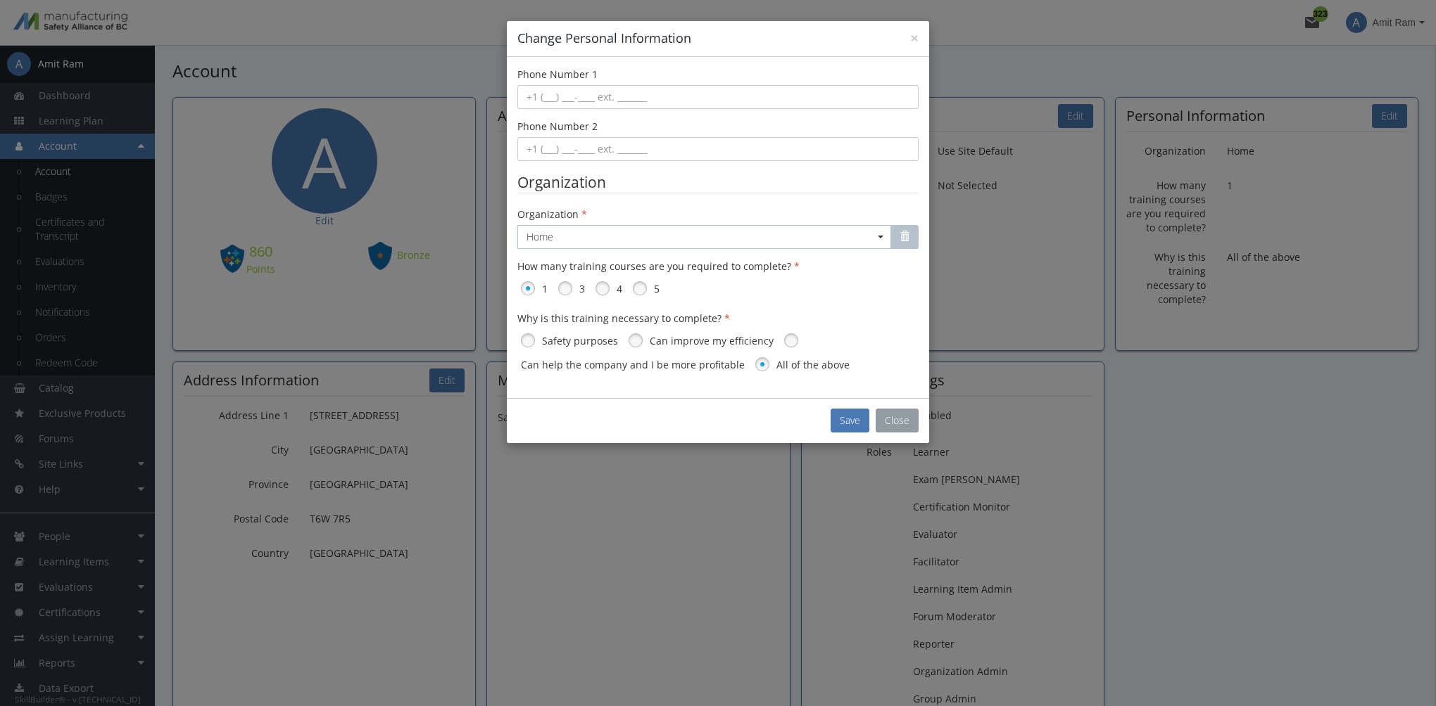
click at [875, 427] on div "Save Close" at bounding box center [718, 420] width 422 height 45
click at [888, 427] on button "Close" at bounding box center [896, 421] width 43 height 24
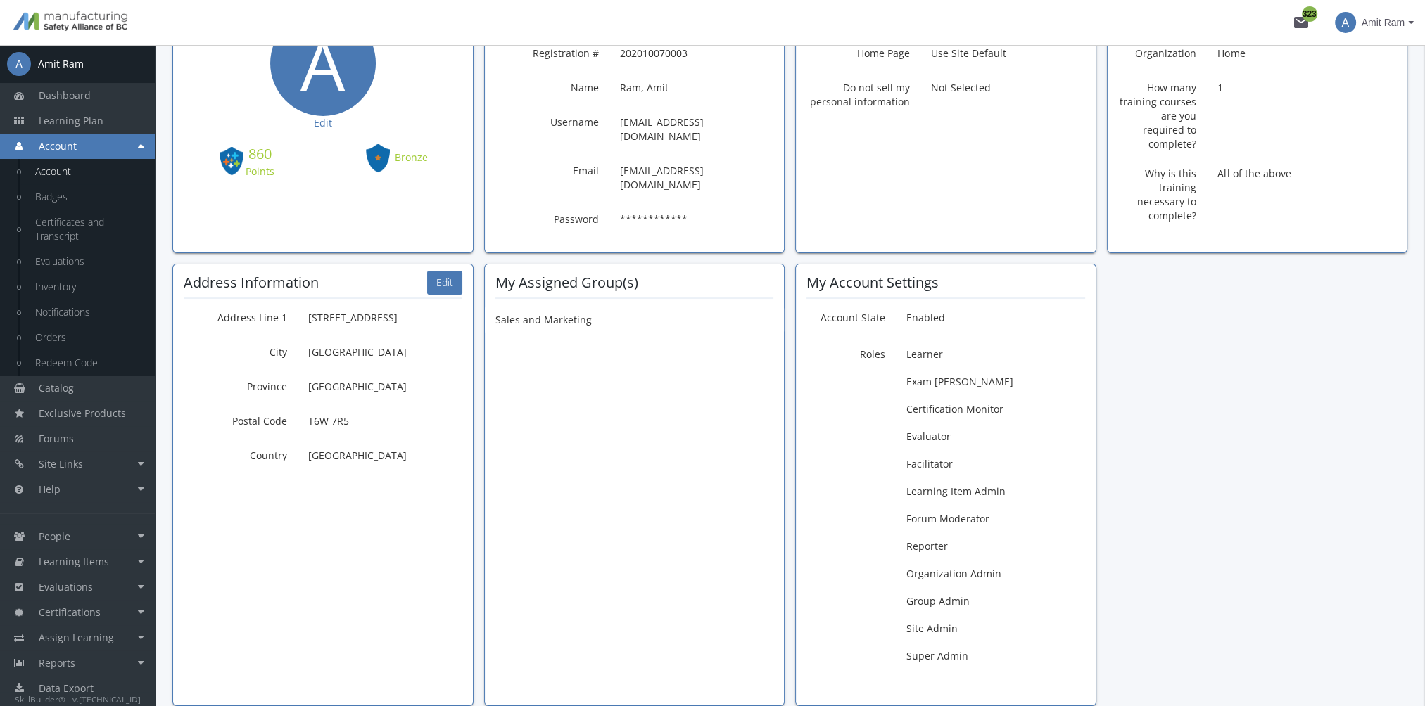
scroll to position [184, 0]
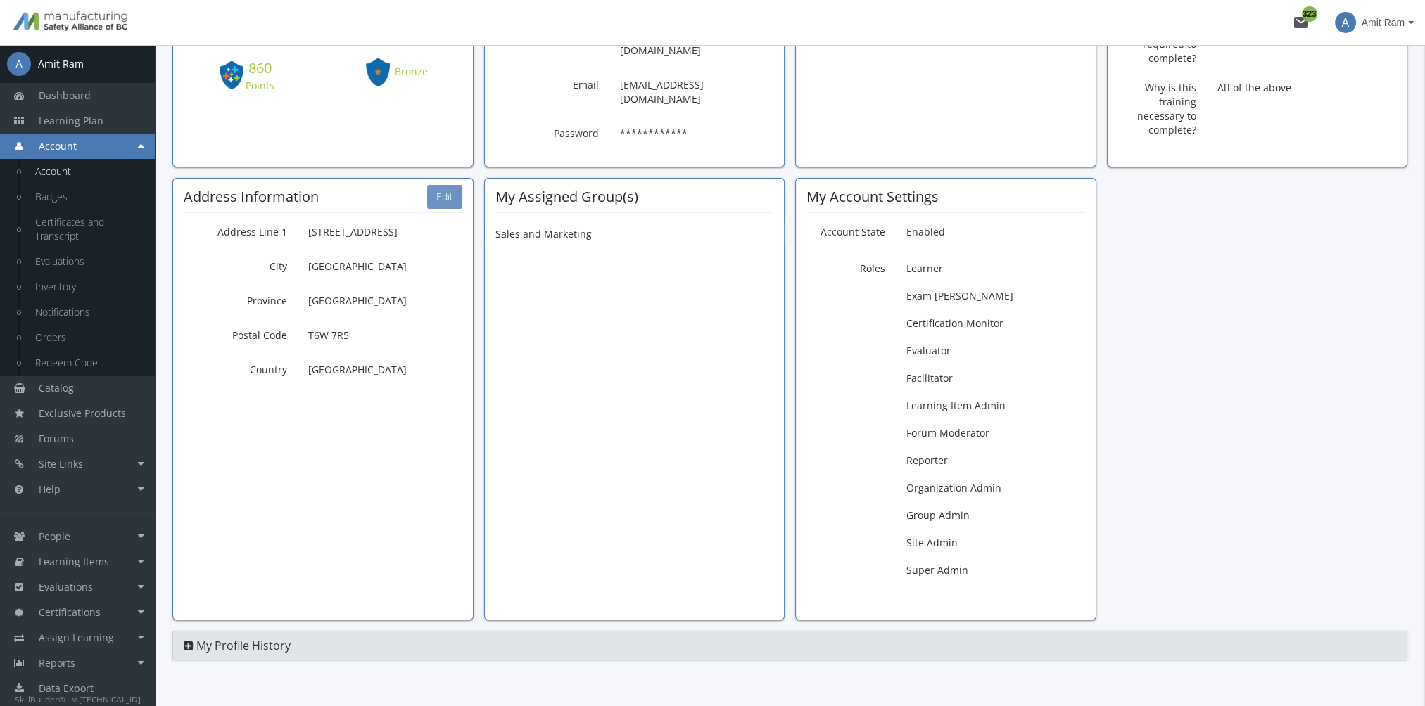
click at [439, 185] on button "Edit" at bounding box center [444, 197] width 35 height 24
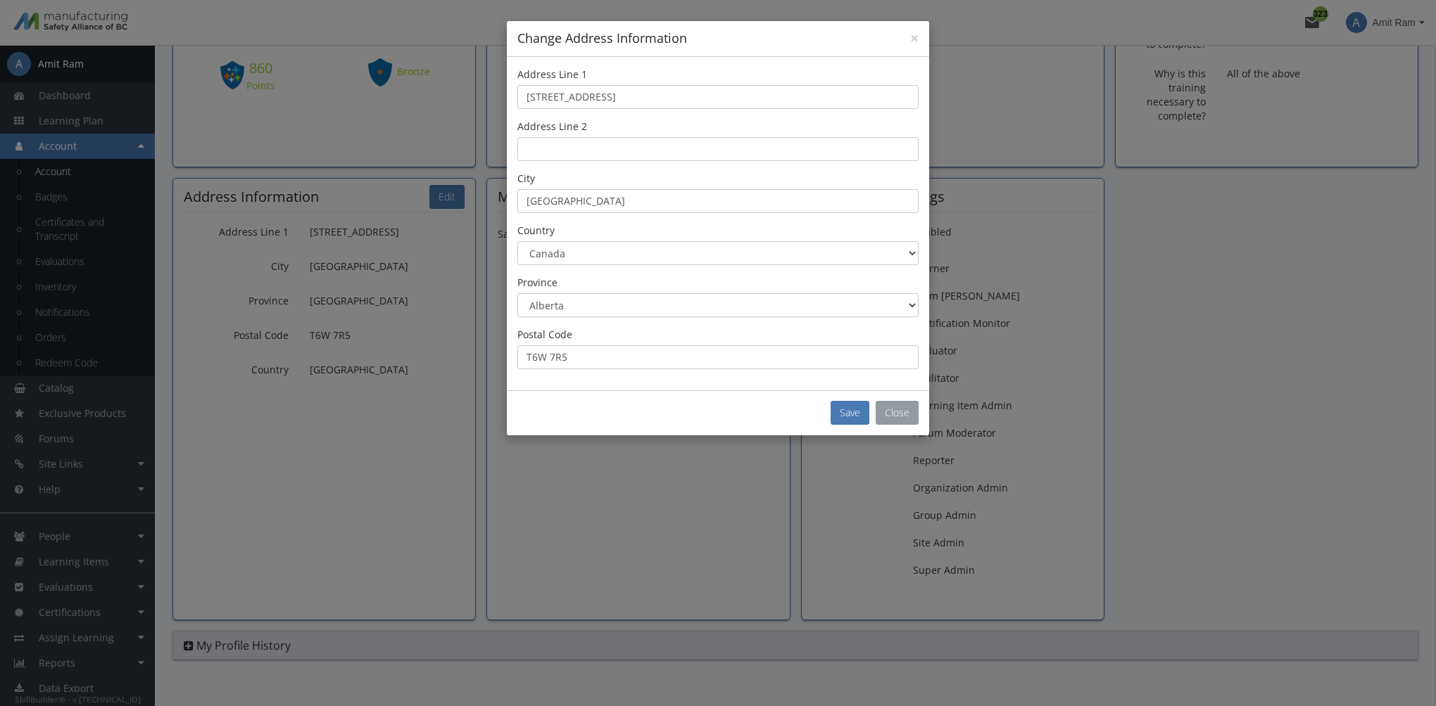
click at [901, 407] on button "Close" at bounding box center [896, 413] width 43 height 24
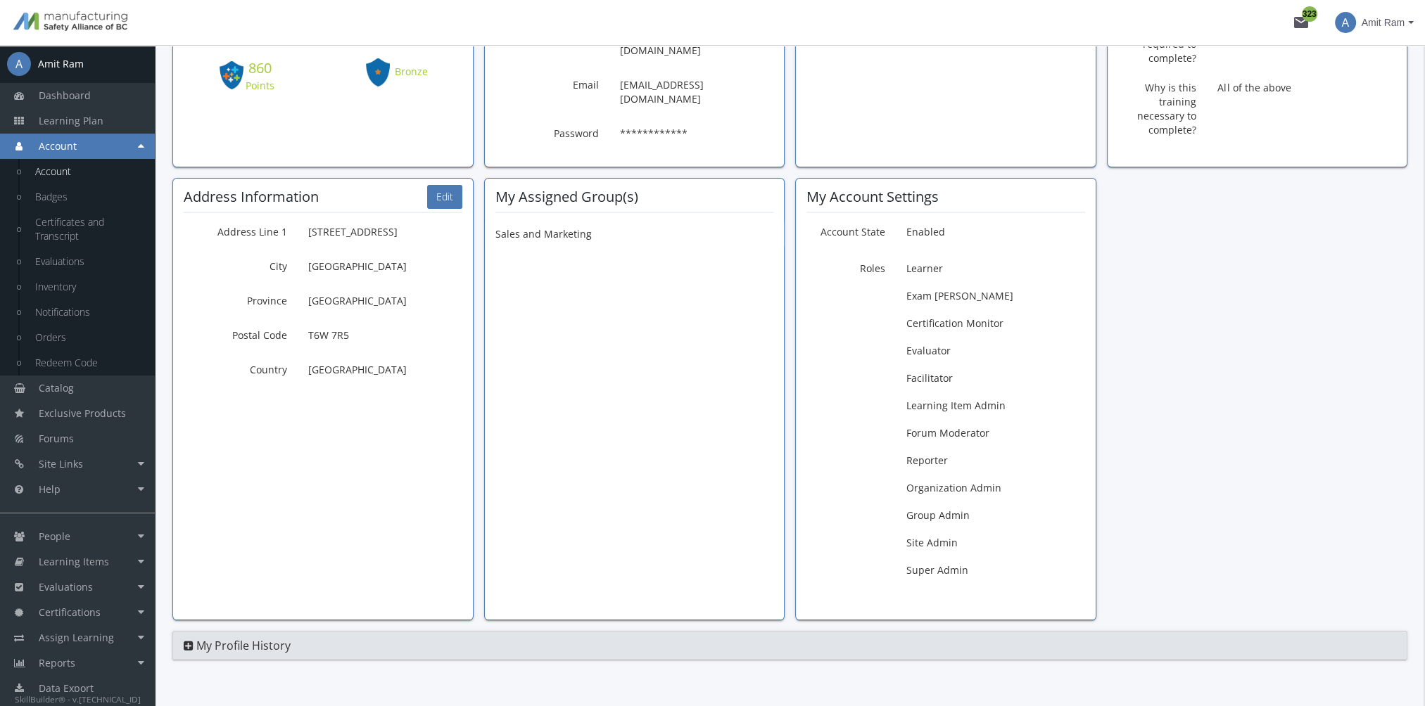
click at [1058, 189] on div "My Account Settings" at bounding box center [945, 196] width 279 height 15
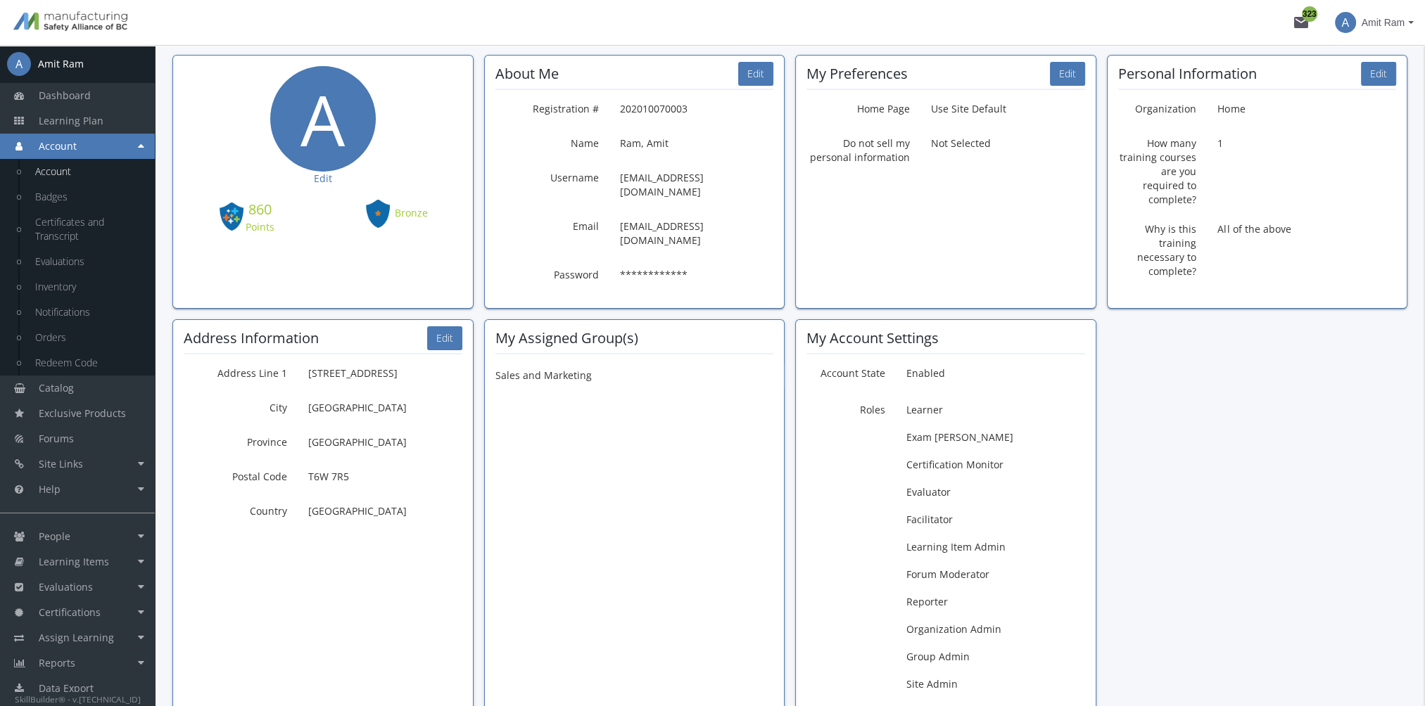
scroll to position [0, 0]
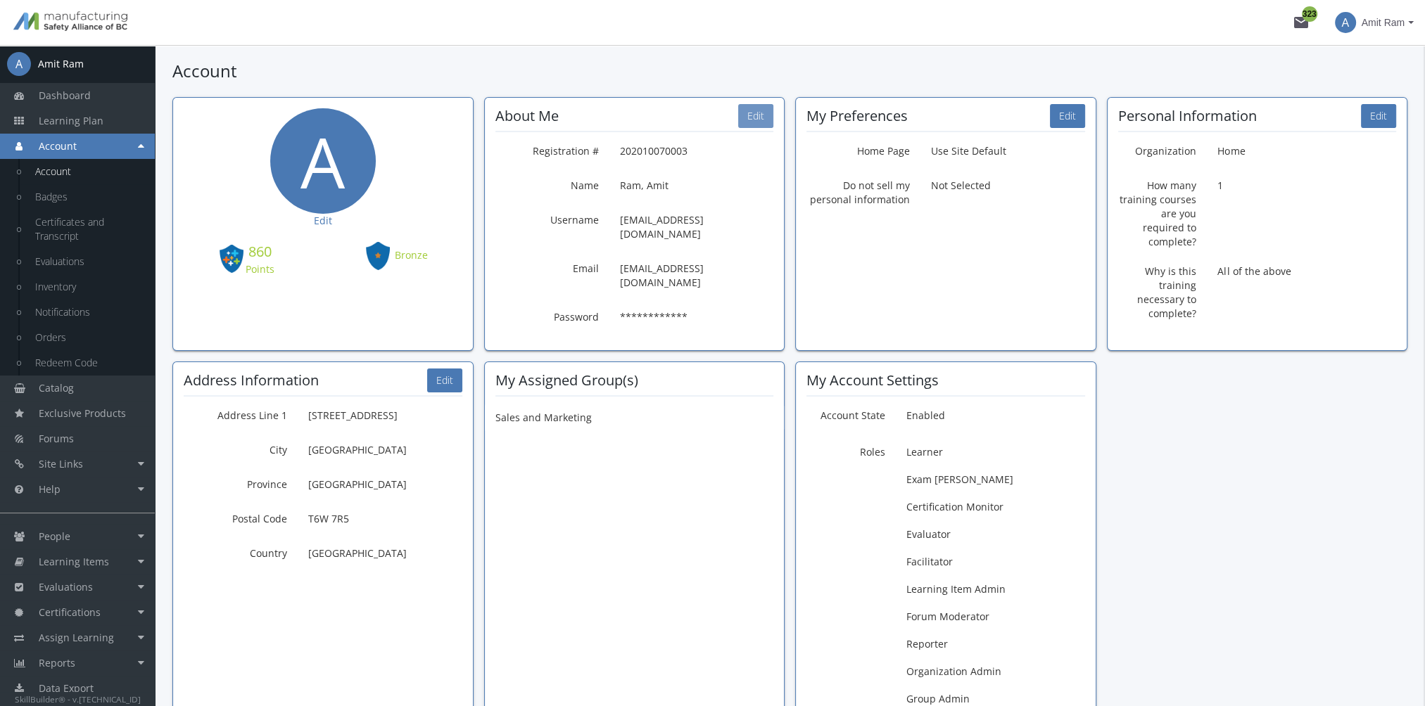
click at [752, 114] on button "Edit" at bounding box center [755, 116] width 35 height 24
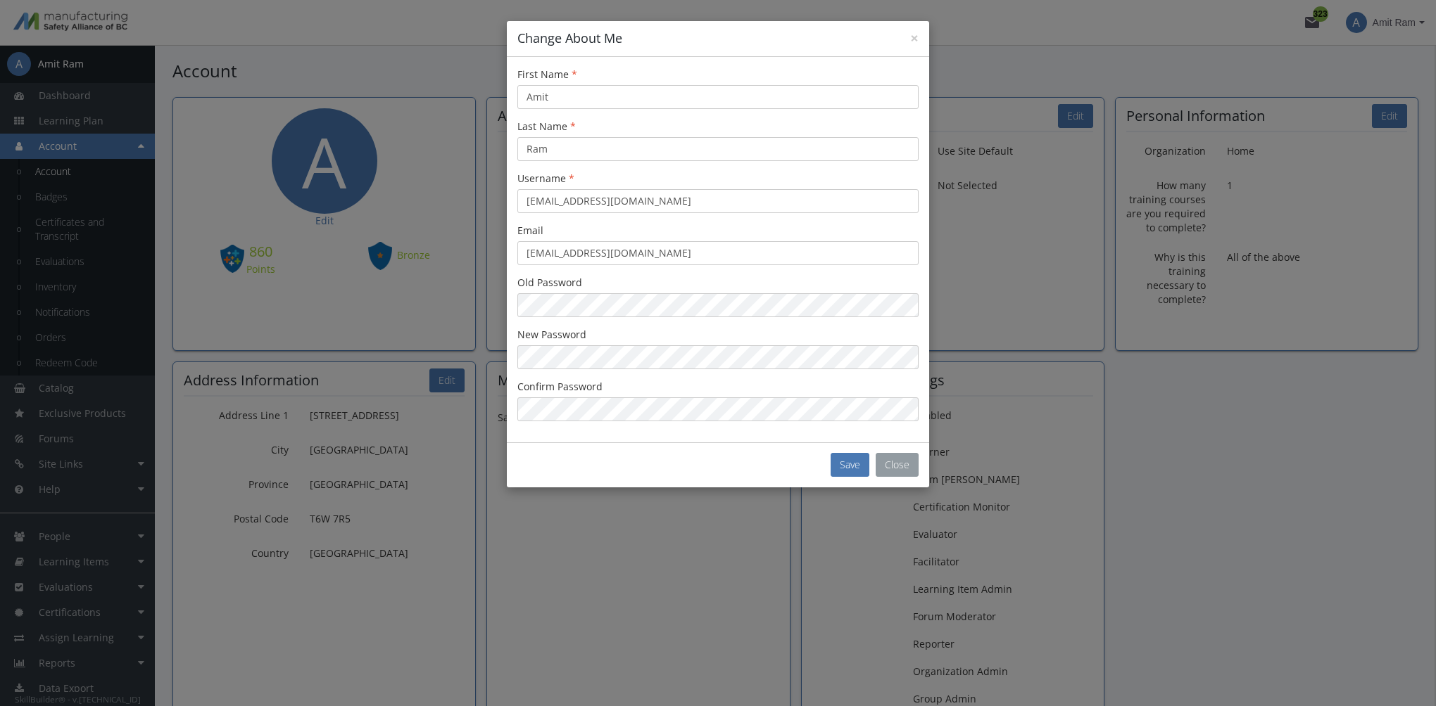
click at [894, 471] on button "Close" at bounding box center [896, 465] width 43 height 24
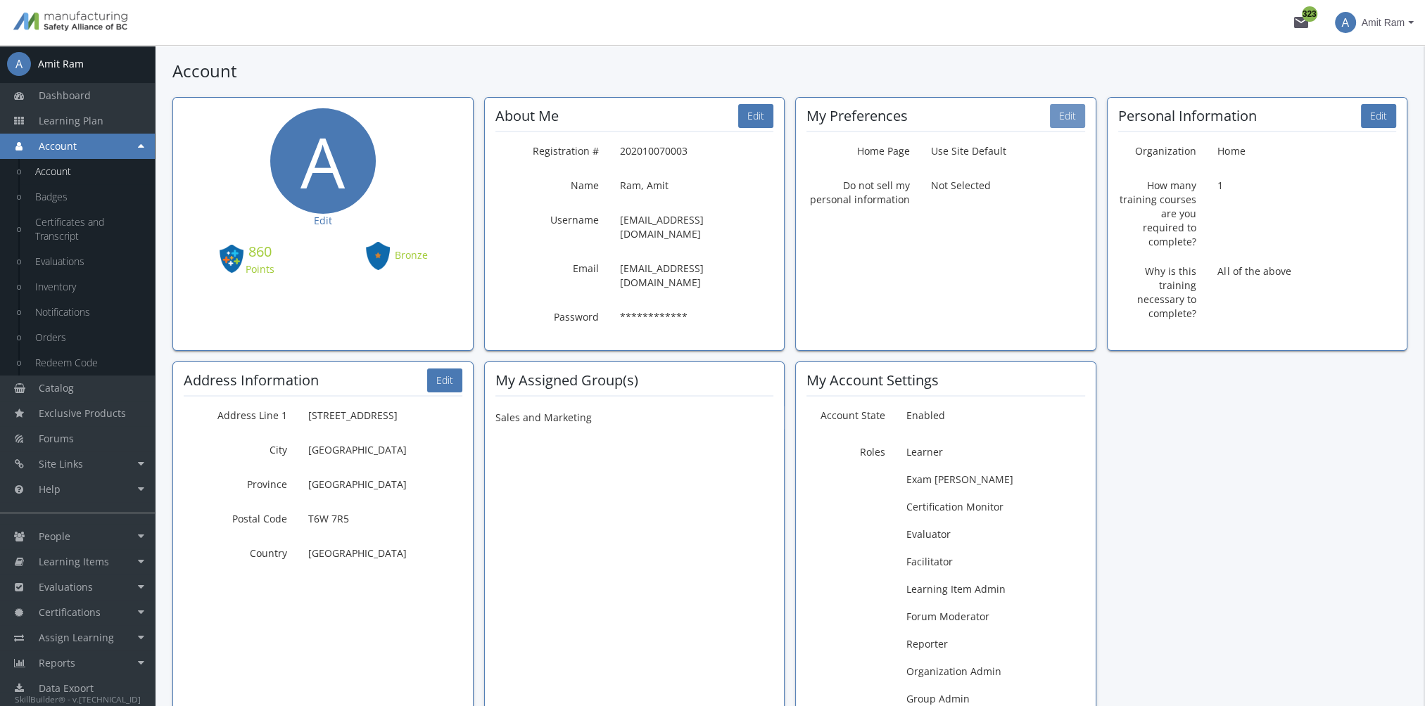
click at [1070, 118] on button "Edit" at bounding box center [1067, 116] width 35 height 24
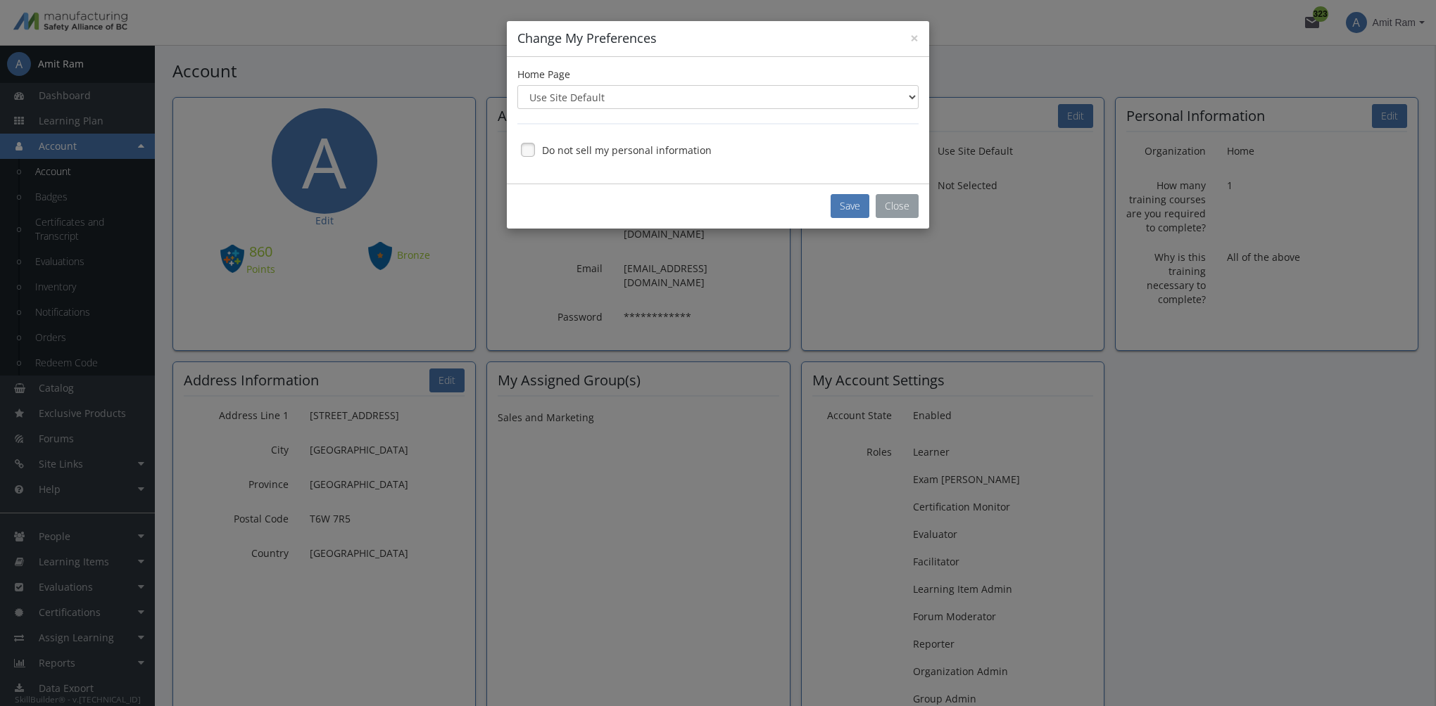
click at [906, 209] on button "Close" at bounding box center [896, 206] width 43 height 24
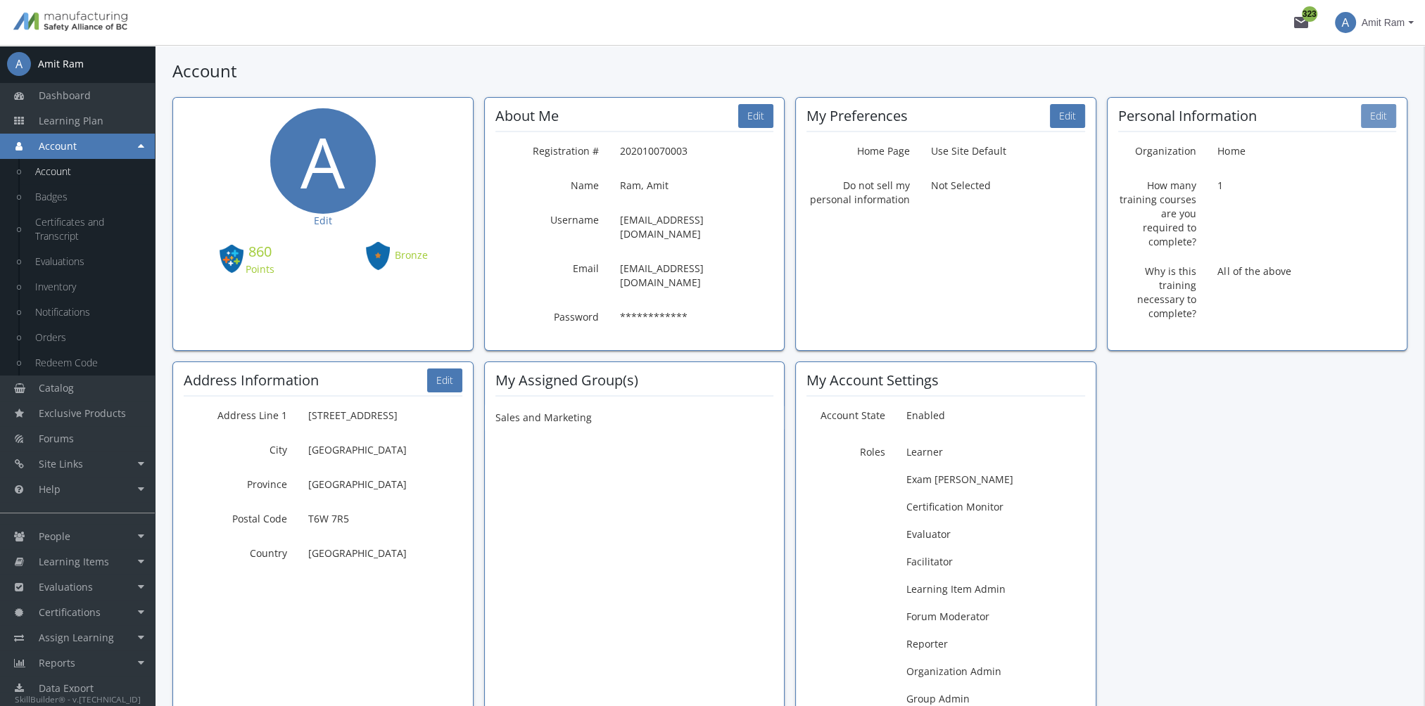
click at [1393, 118] on button "Edit" at bounding box center [1378, 116] width 35 height 24
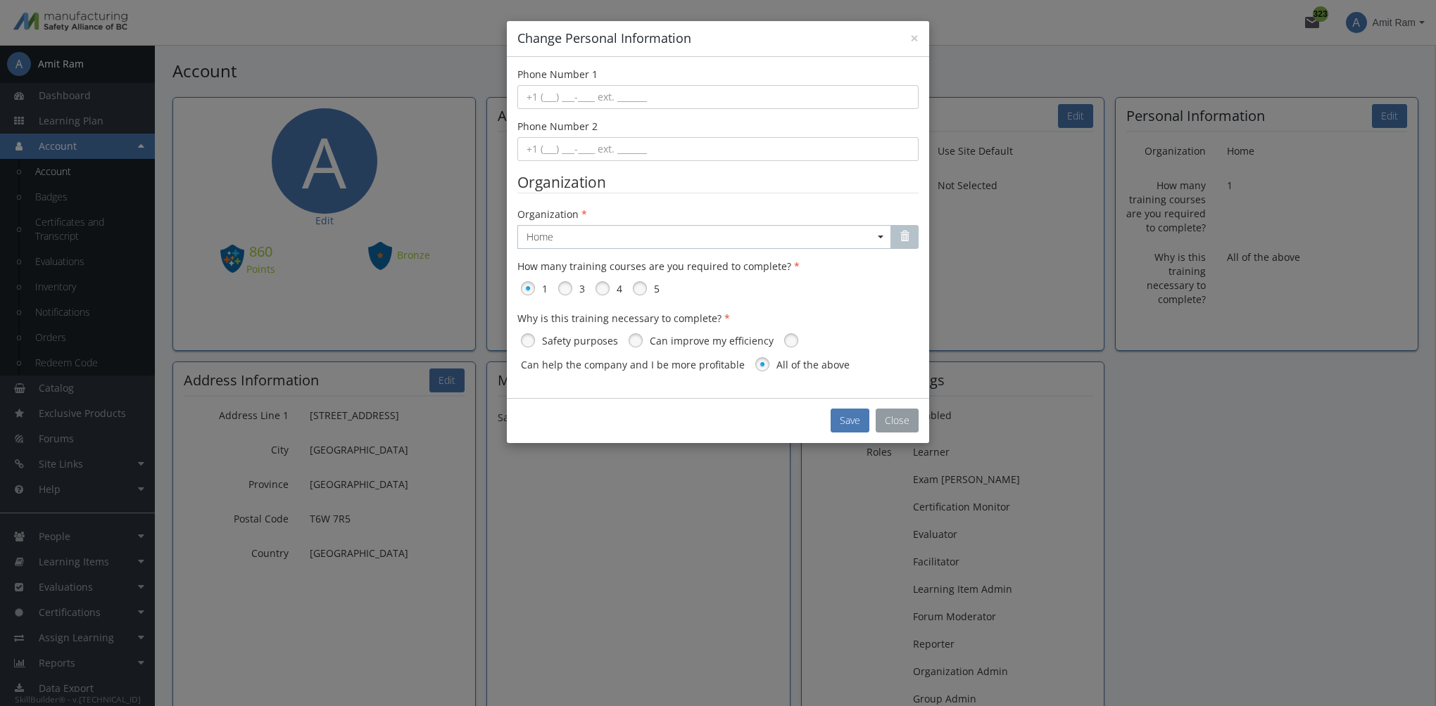
click at [895, 424] on button "Close" at bounding box center [896, 421] width 43 height 24
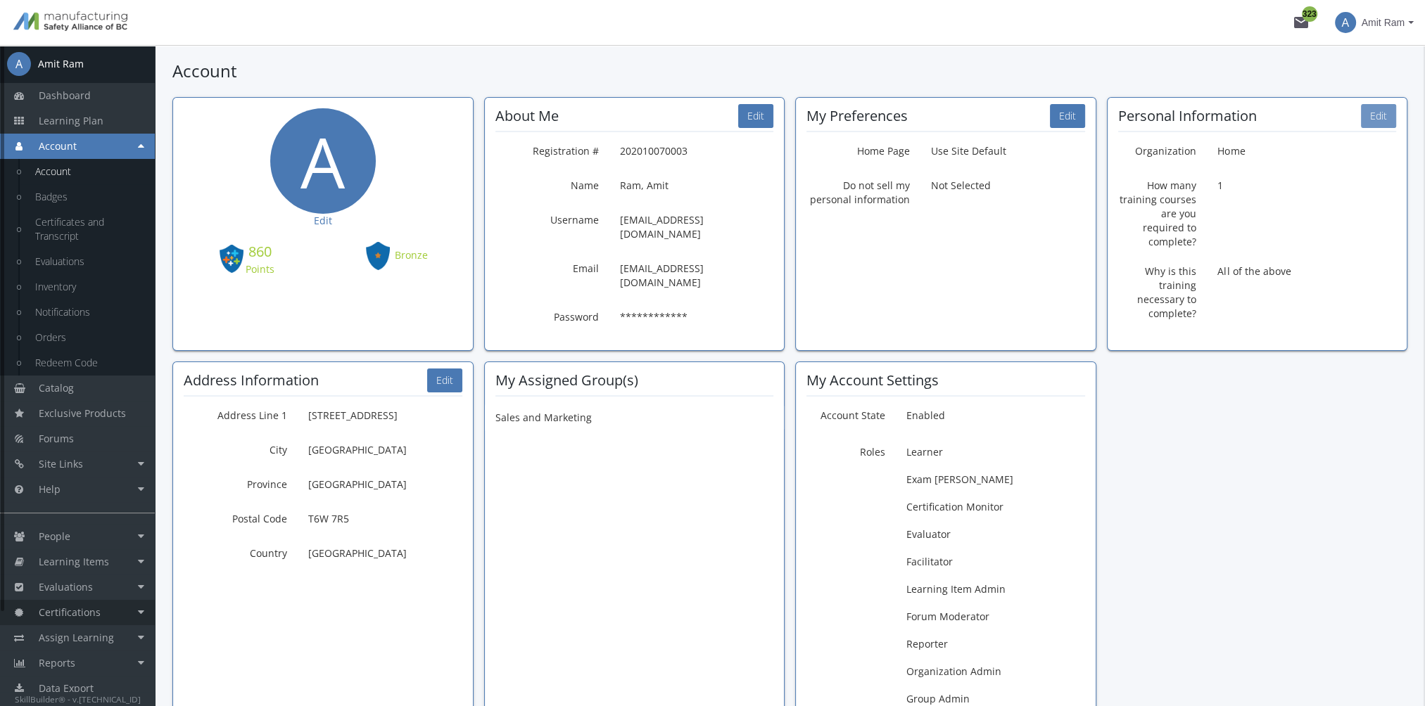
scroll to position [110, 0]
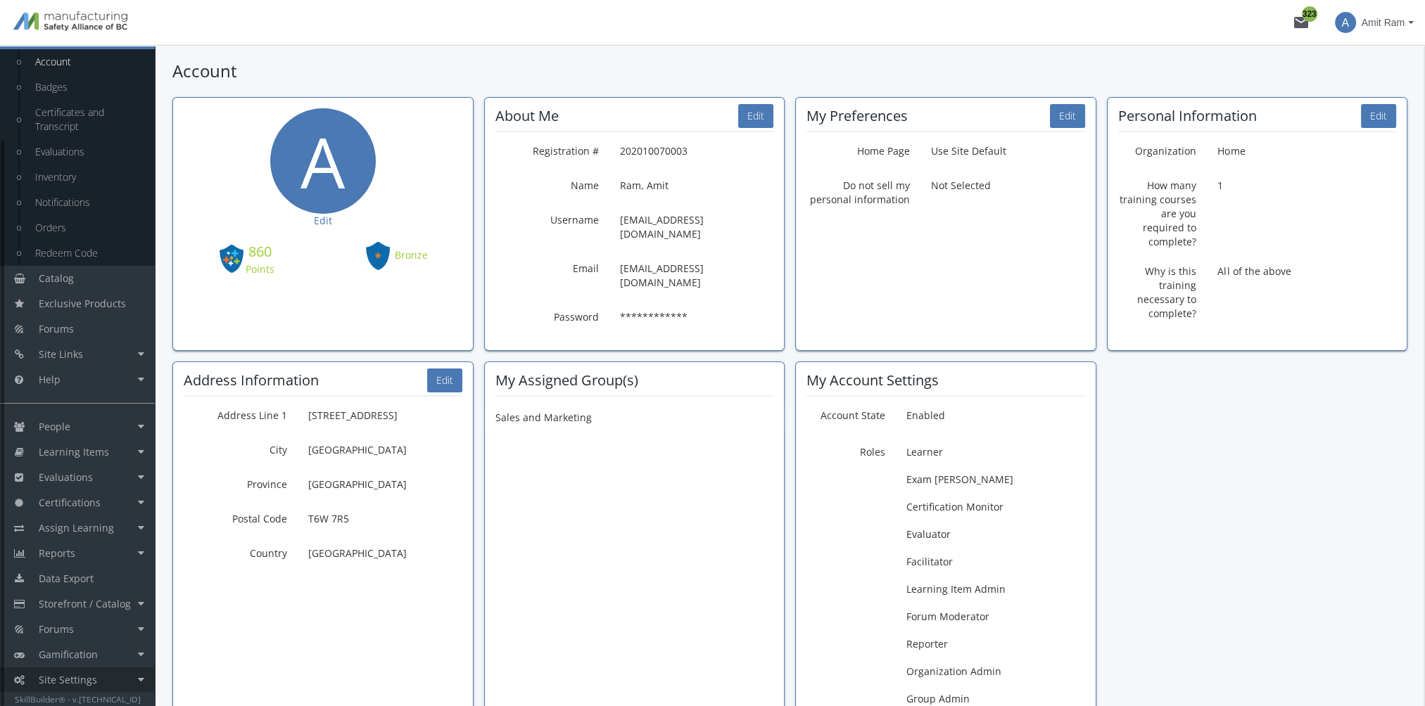
click at [95, 671] on link "Site Settings" at bounding box center [77, 680] width 155 height 25
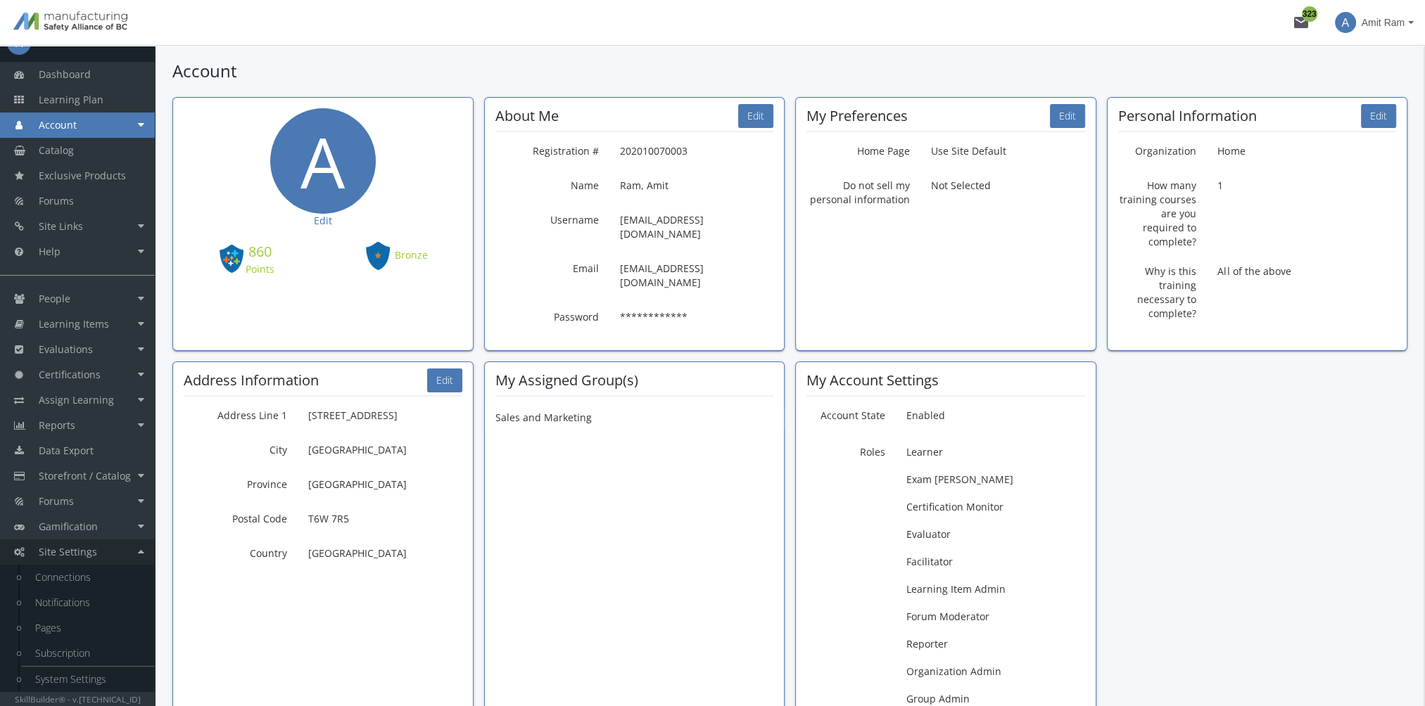
scroll to position [20, 0]
click at [91, 674] on link "System Settings" at bounding box center [88, 680] width 134 height 25
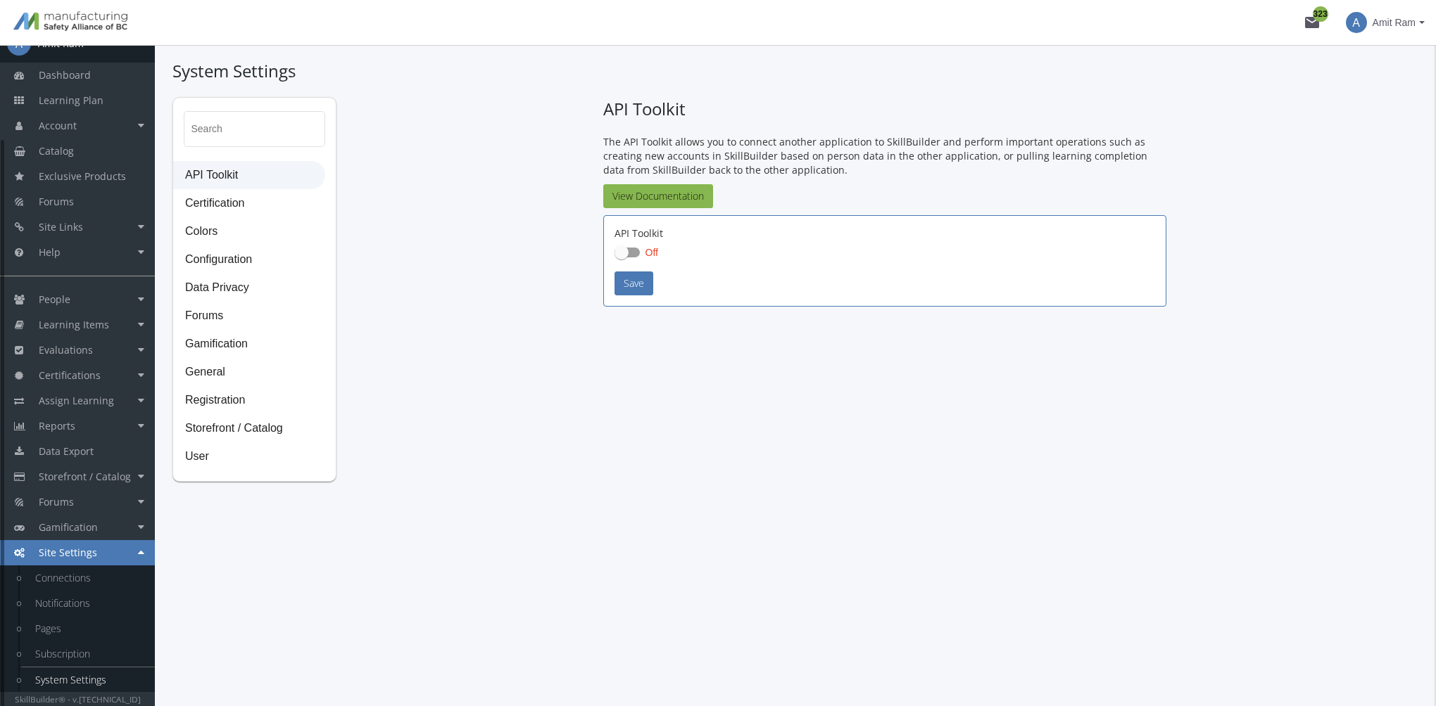
checkbox input "true"
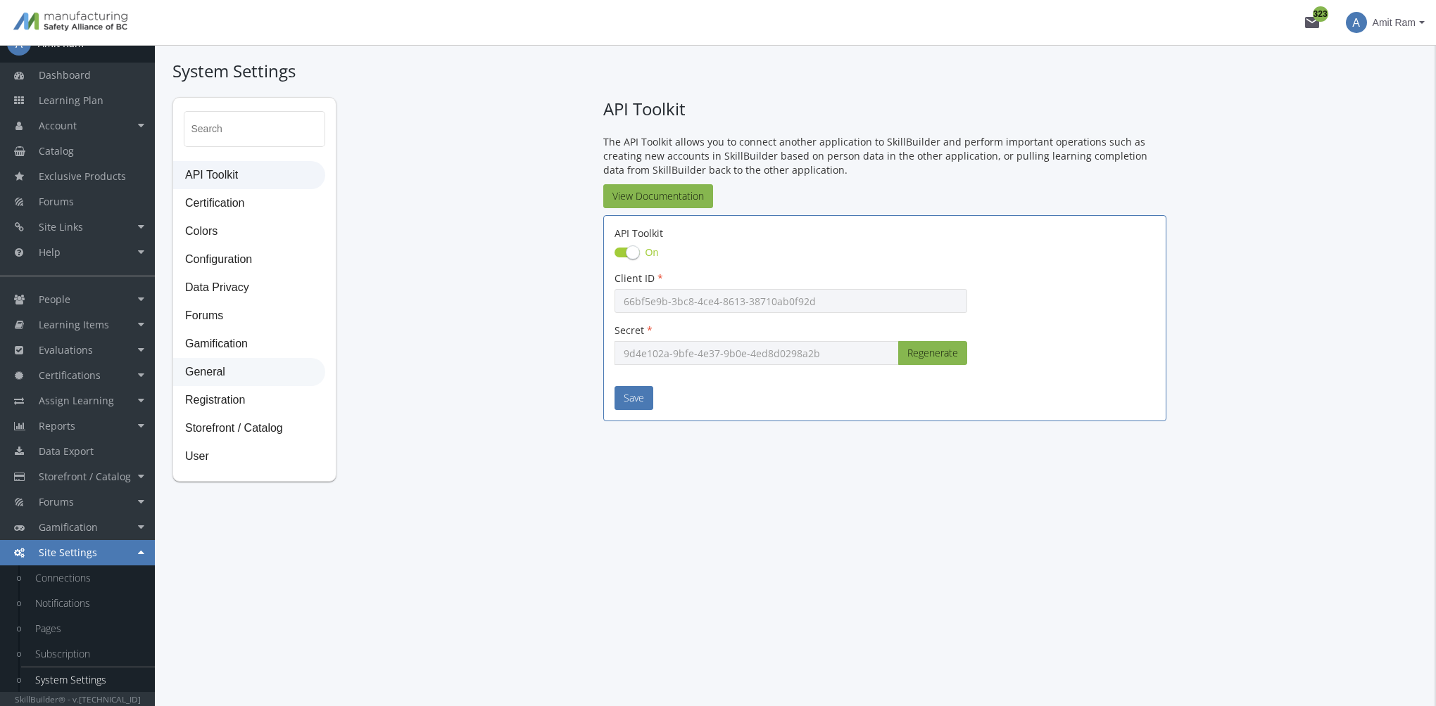
click at [226, 375] on span "General" at bounding box center [249, 373] width 151 height 28
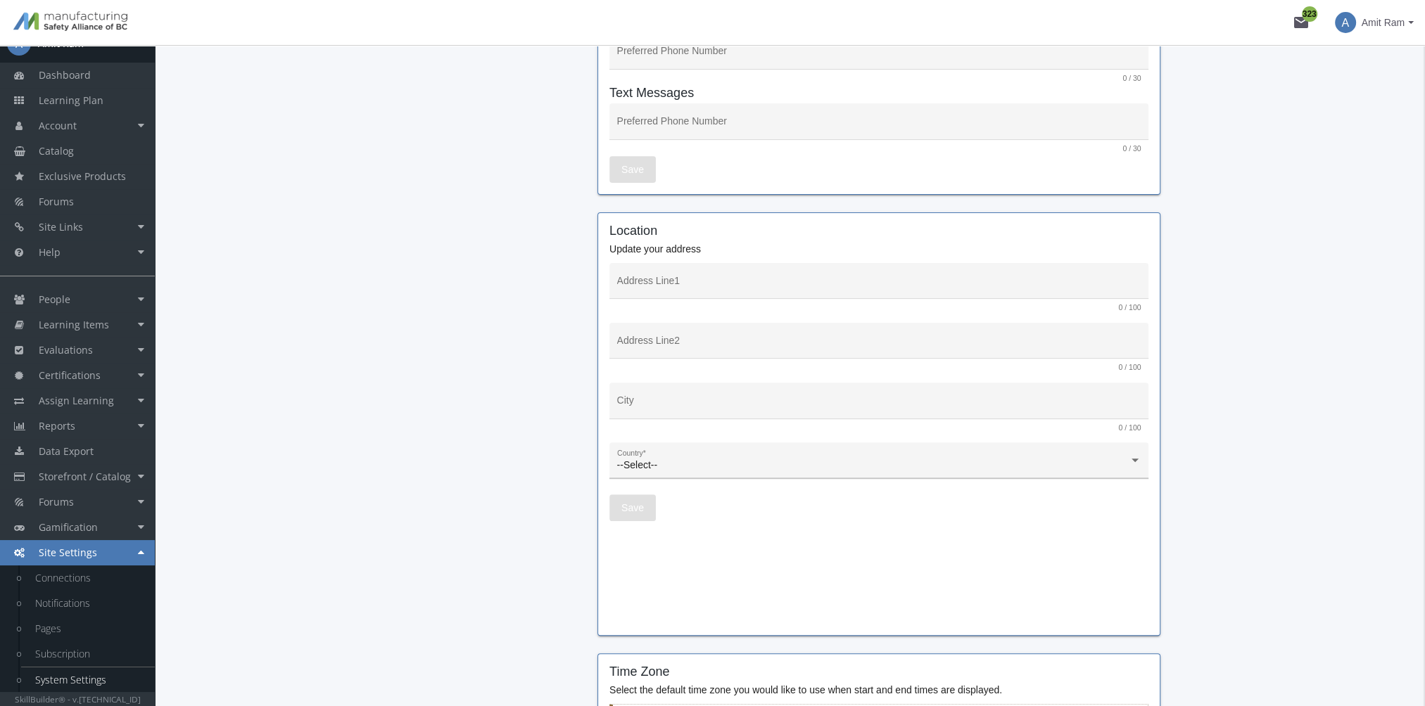
scroll to position [1119, 0]
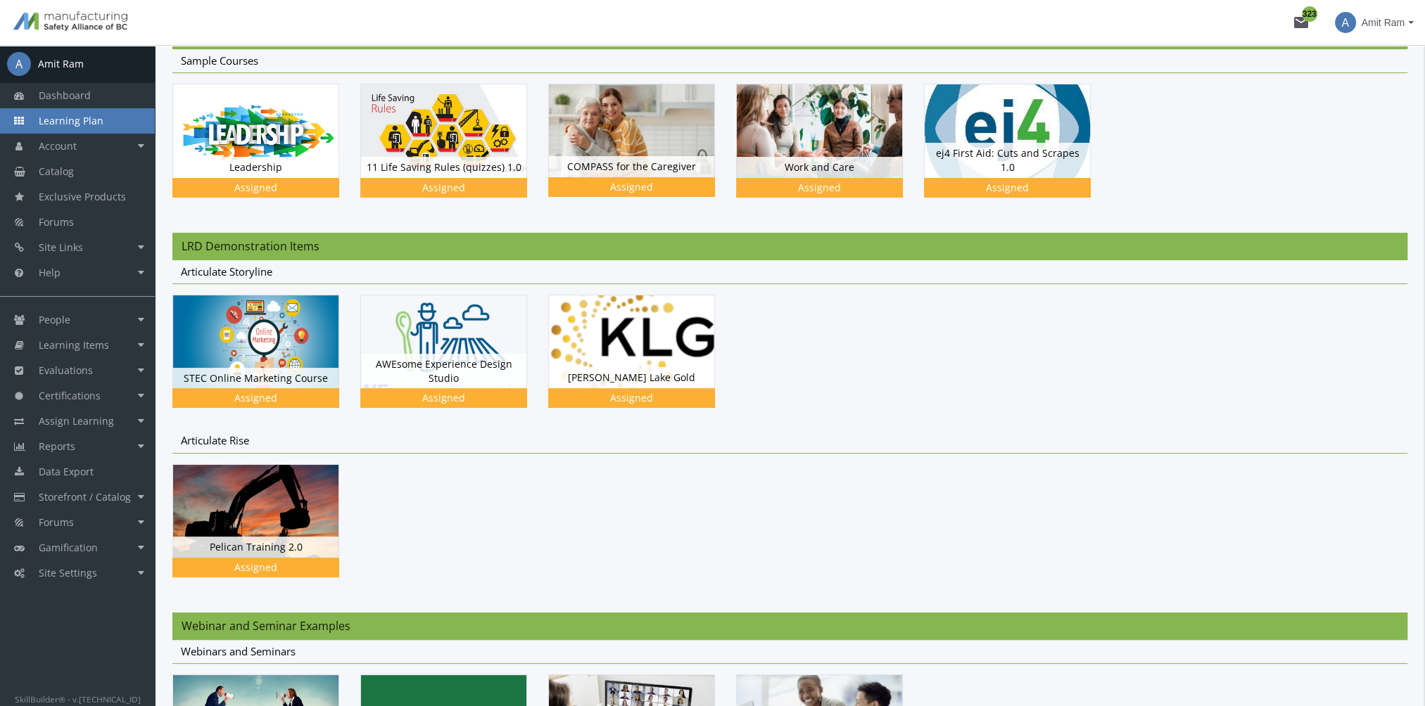
scroll to position [211, 0]
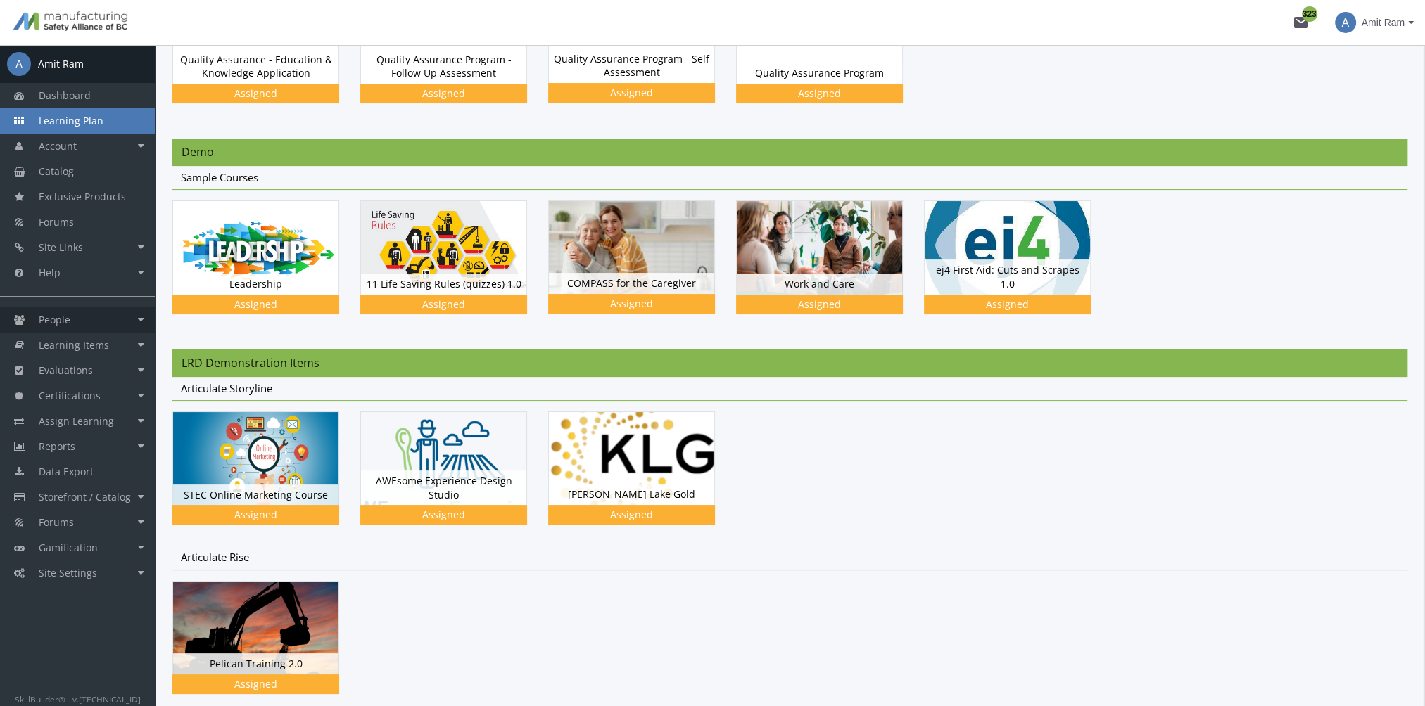
click at [110, 322] on link "People" at bounding box center [77, 320] width 155 height 25
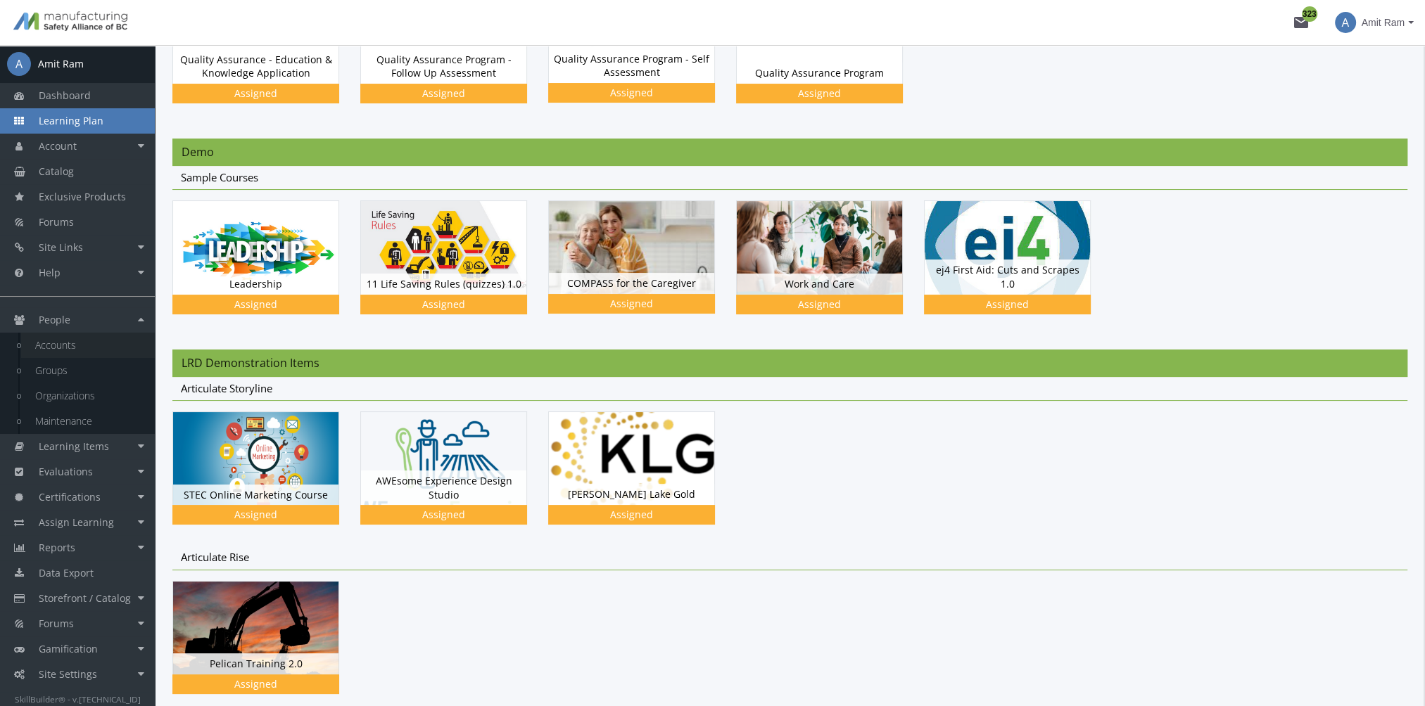
click at [96, 346] on link "Accounts" at bounding box center [88, 345] width 134 height 25
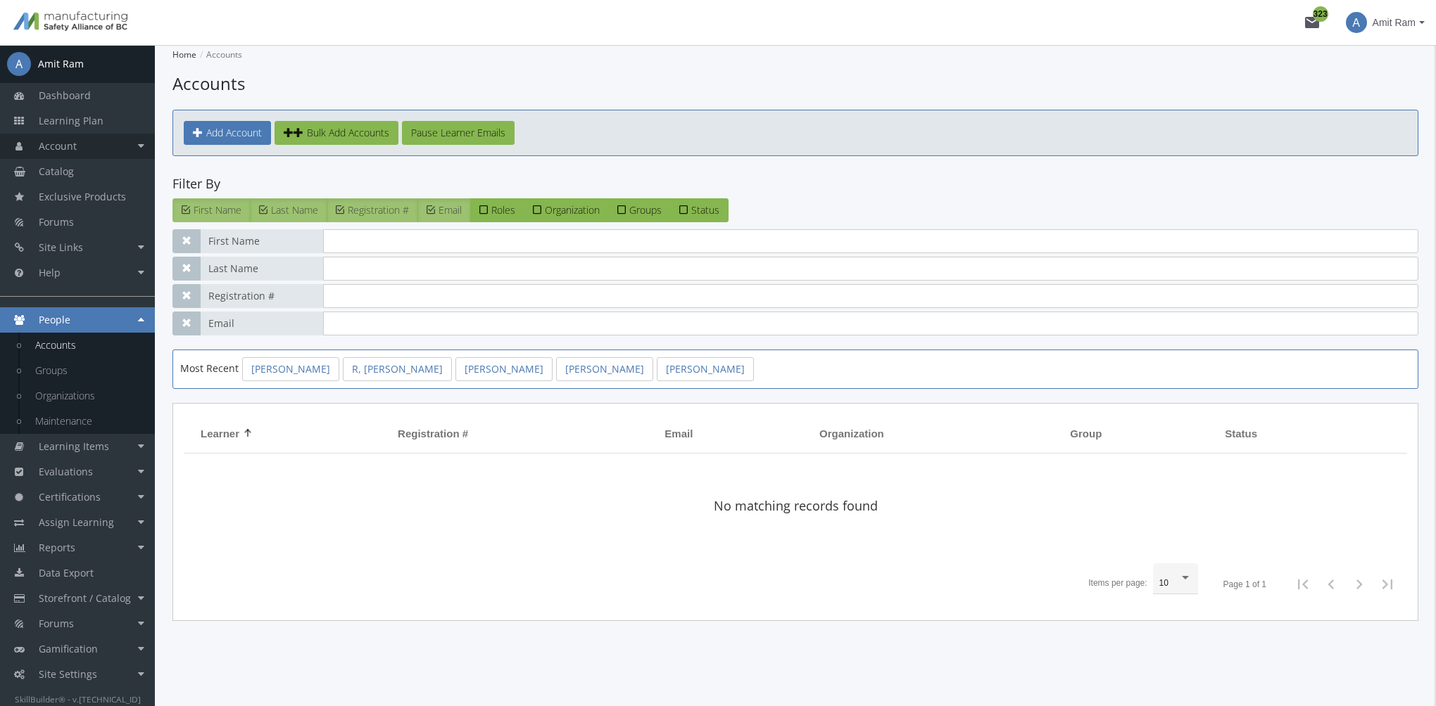
click at [79, 153] on link "Account" at bounding box center [77, 146] width 155 height 25
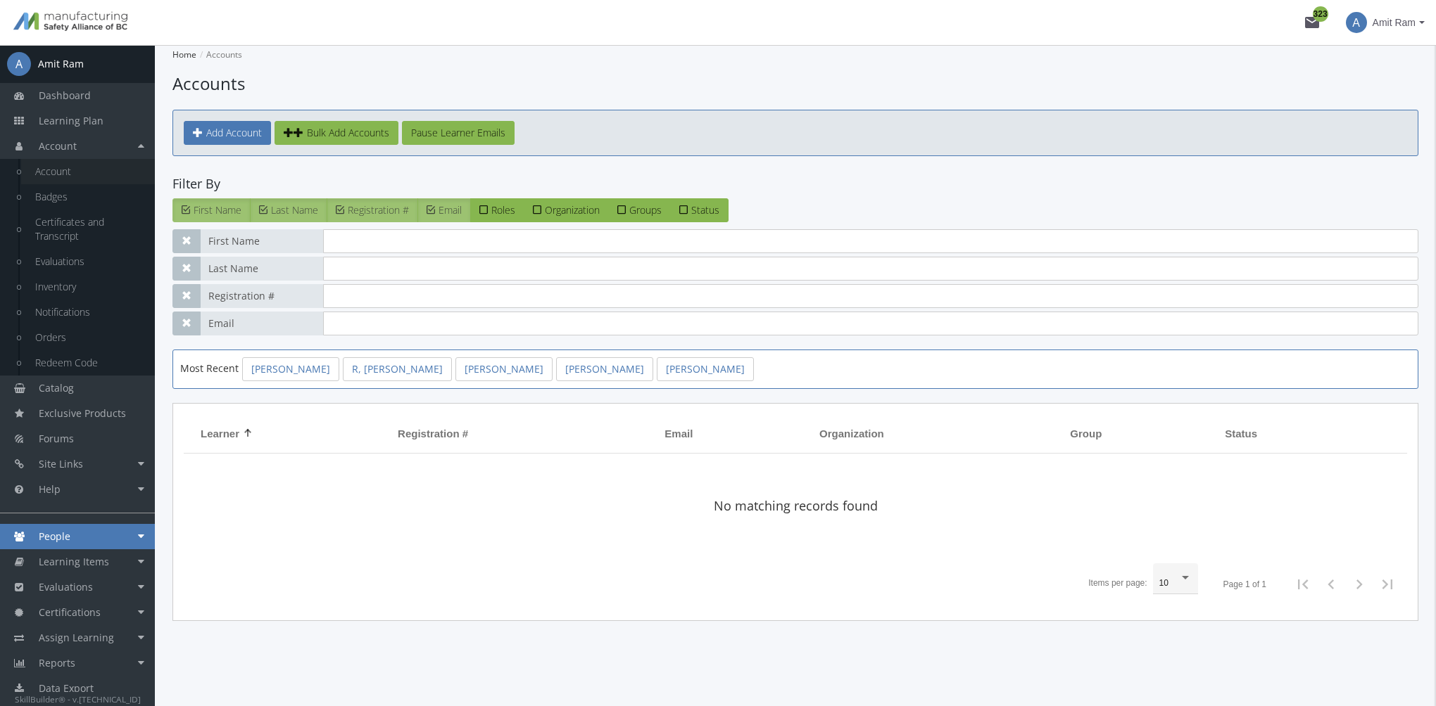
click at [84, 169] on link "Account" at bounding box center [88, 171] width 134 height 25
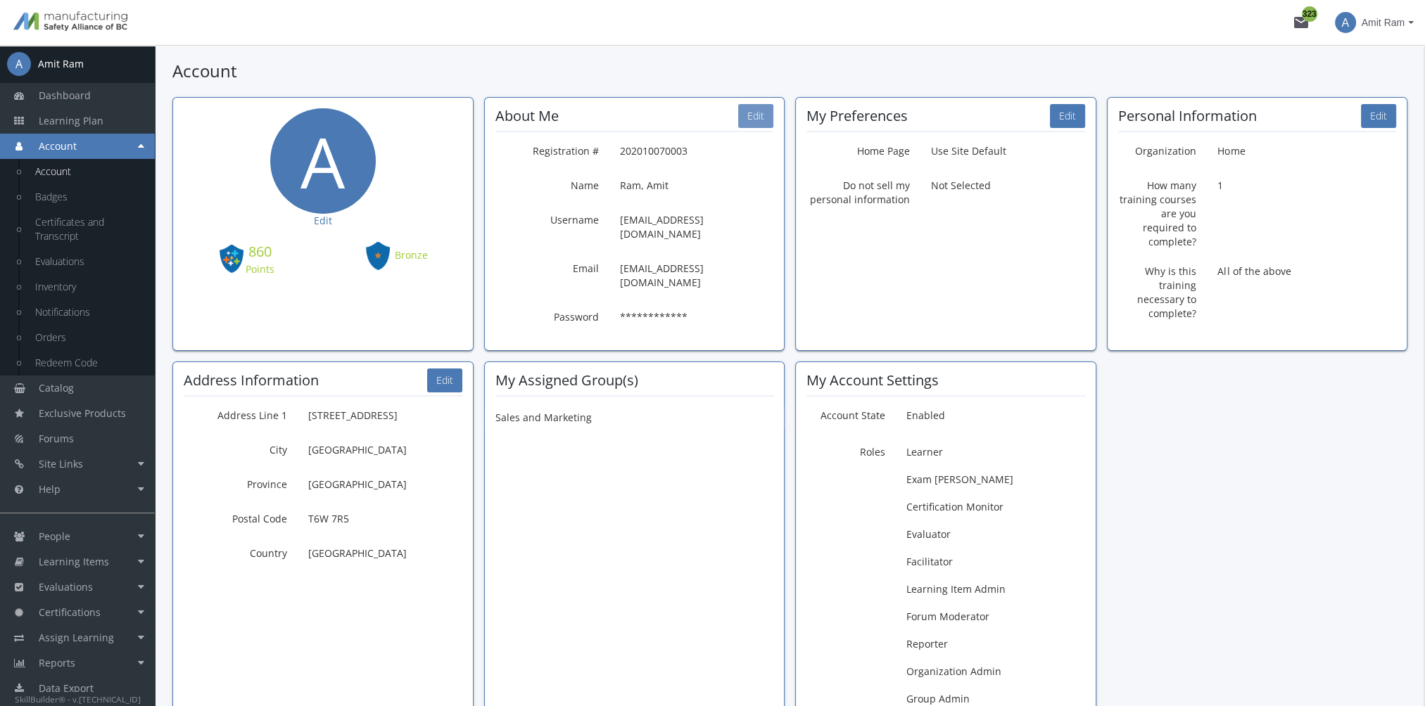
click at [752, 118] on button "Edit" at bounding box center [755, 116] width 35 height 24
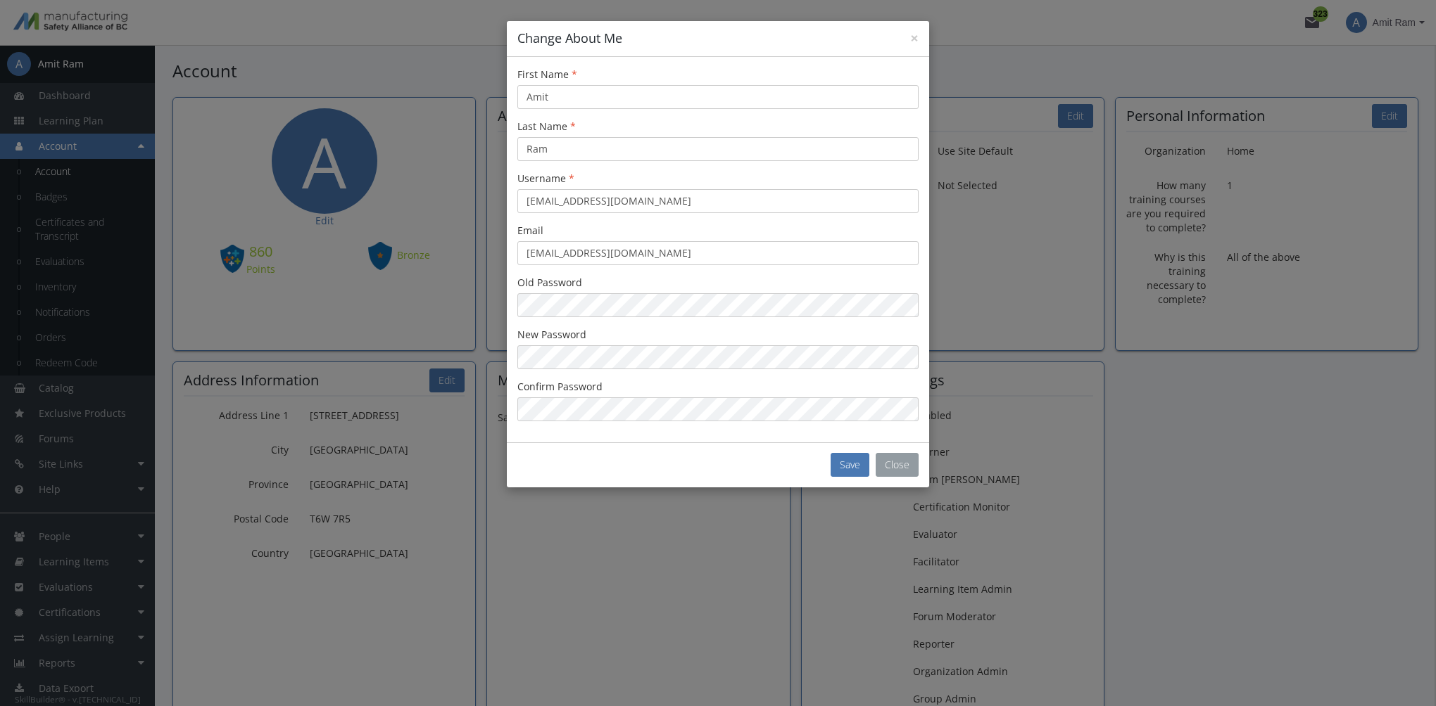
click at [885, 461] on button "Close" at bounding box center [896, 465] width 43 height 24
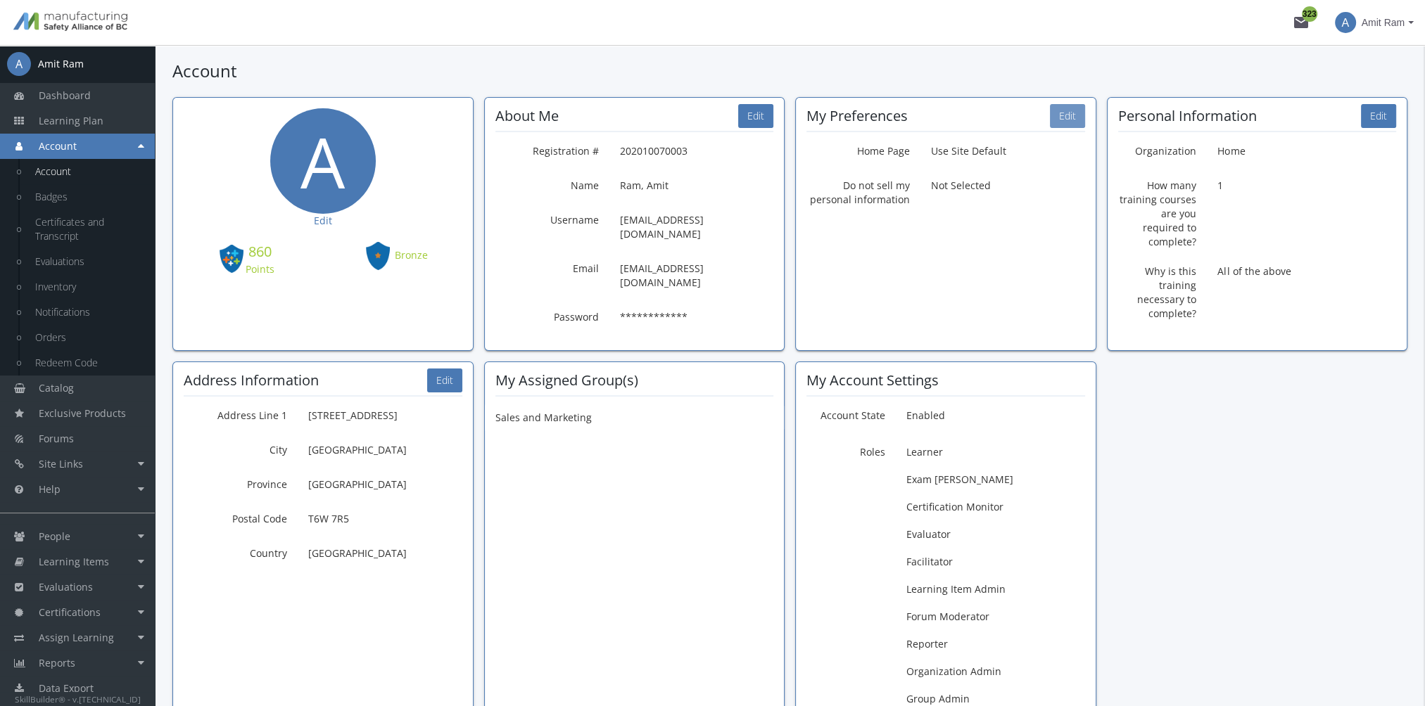
click at [1069, 114] on button "Edit" at bounding box center [1067, 116] width 35 height 24
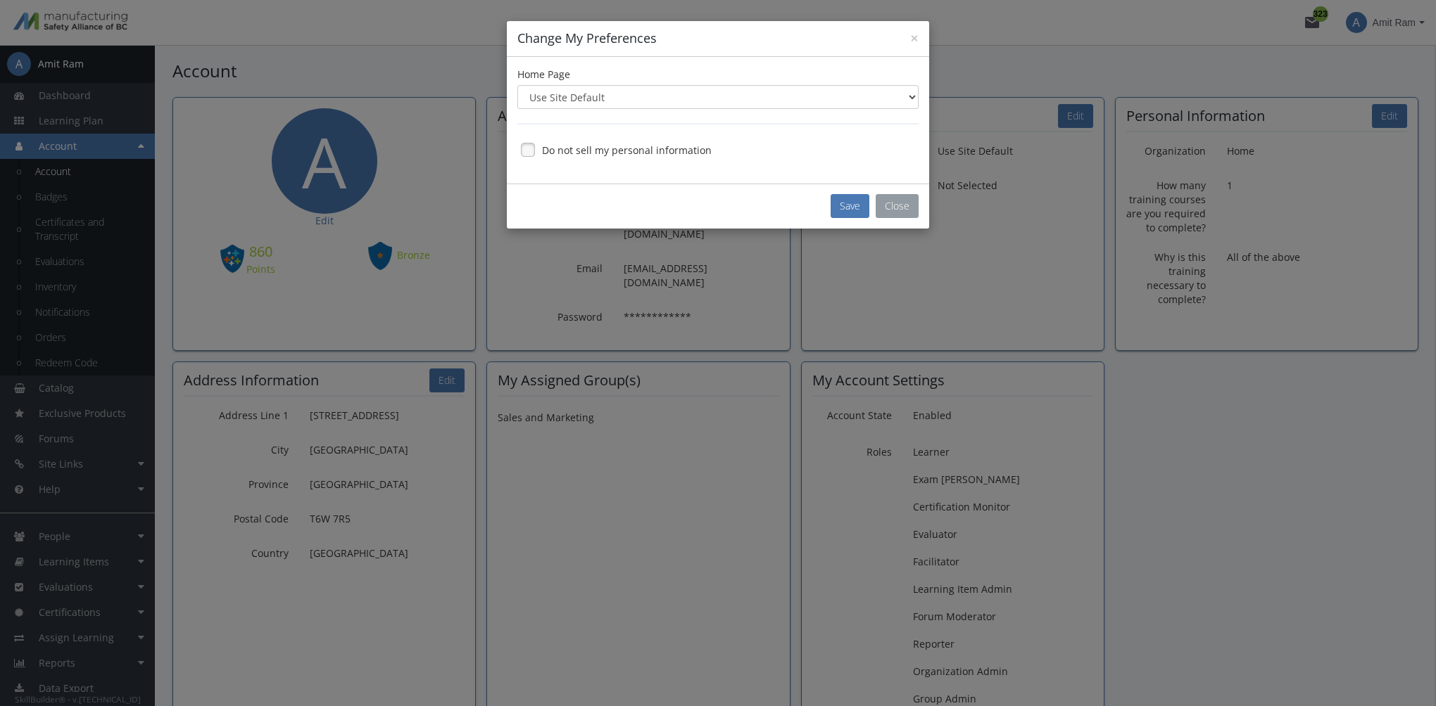
drag, startPoint x: 889, startPoint y: 195, endPoint x: 1140, endPoint y: 153, distance: 253.9
click at [889, 195] on button "Close" at bounding box center [896, 206] width 43 height 24
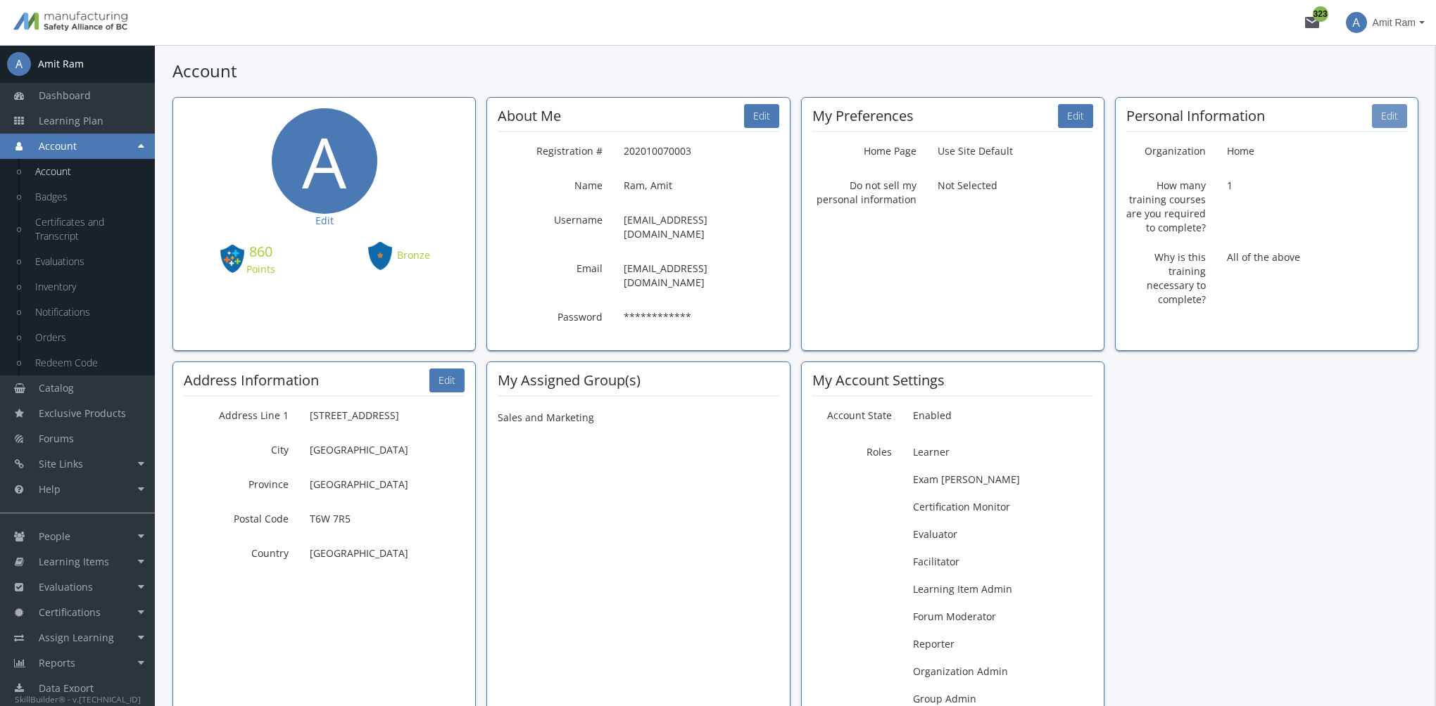
click at [1393, 118] on button "Edit" at bounding box center [1388, 116] width 35 height 24
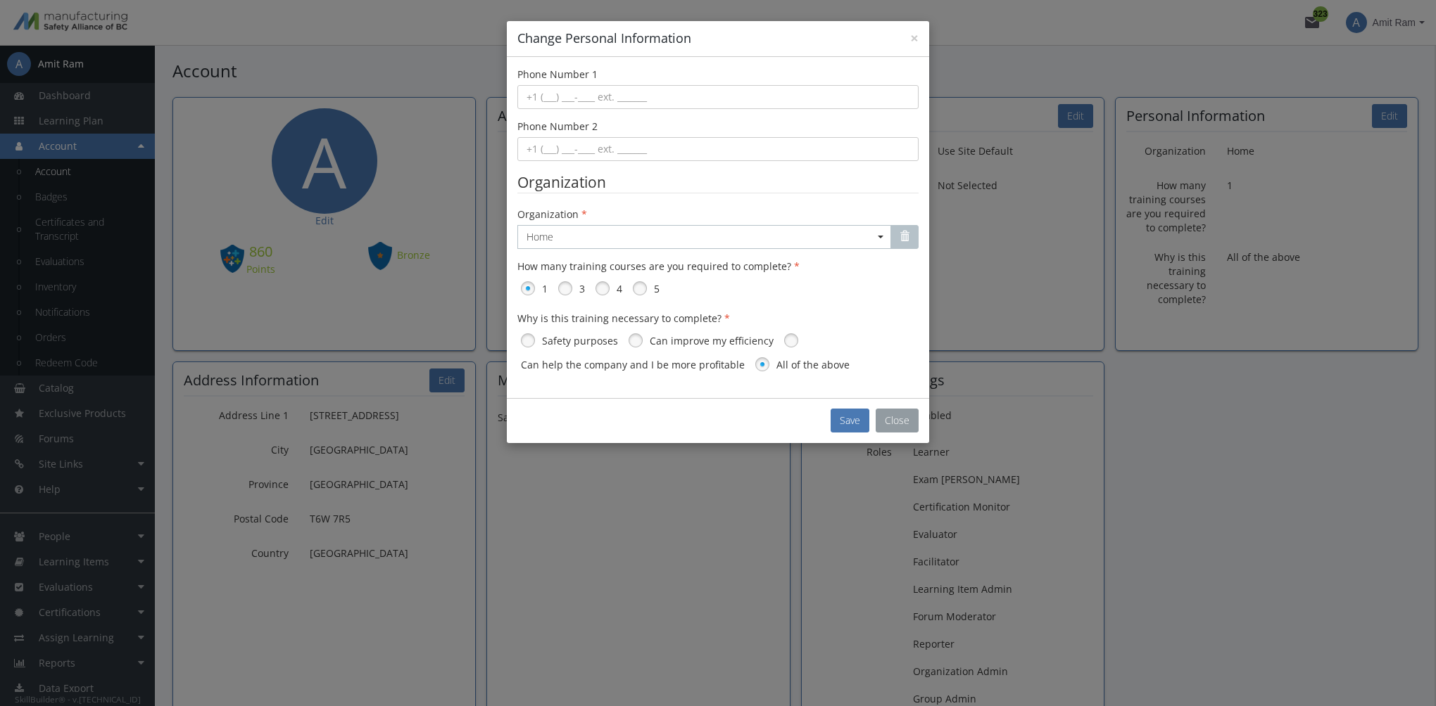
click at [879, 417] on button "Close" at bounding box center [896, 421] width 43 height 24
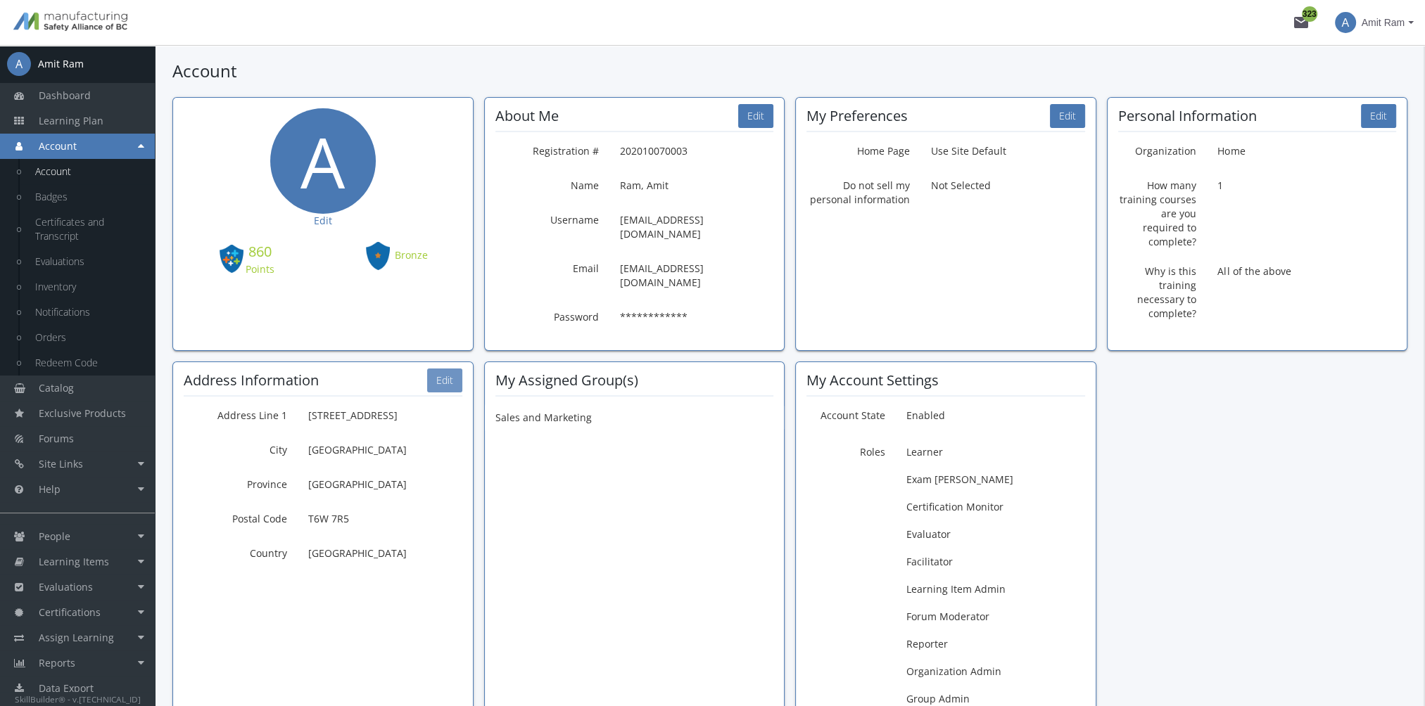
click at [438, 369] on button "Edit" at bounding box center [444, 381] width 35 height 24
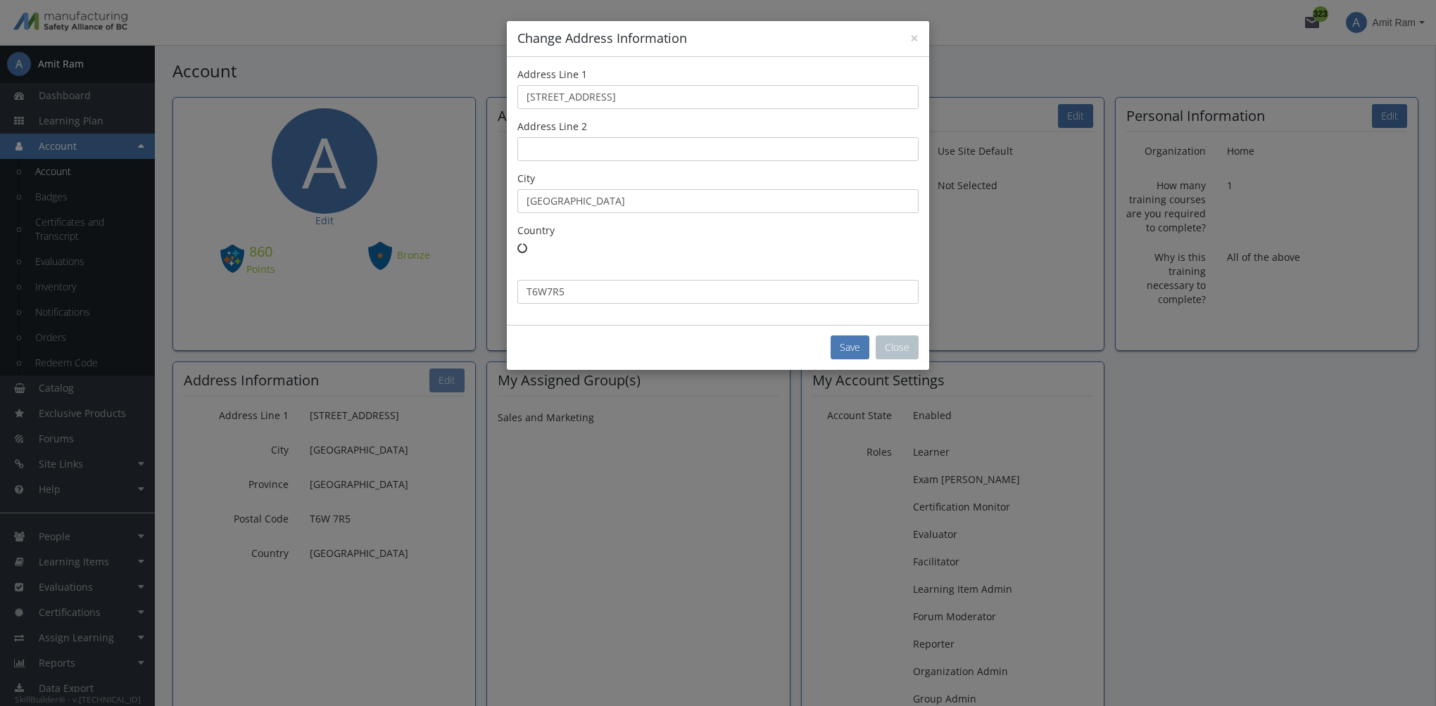
type input "T6W 7R5"
select select "number:1"
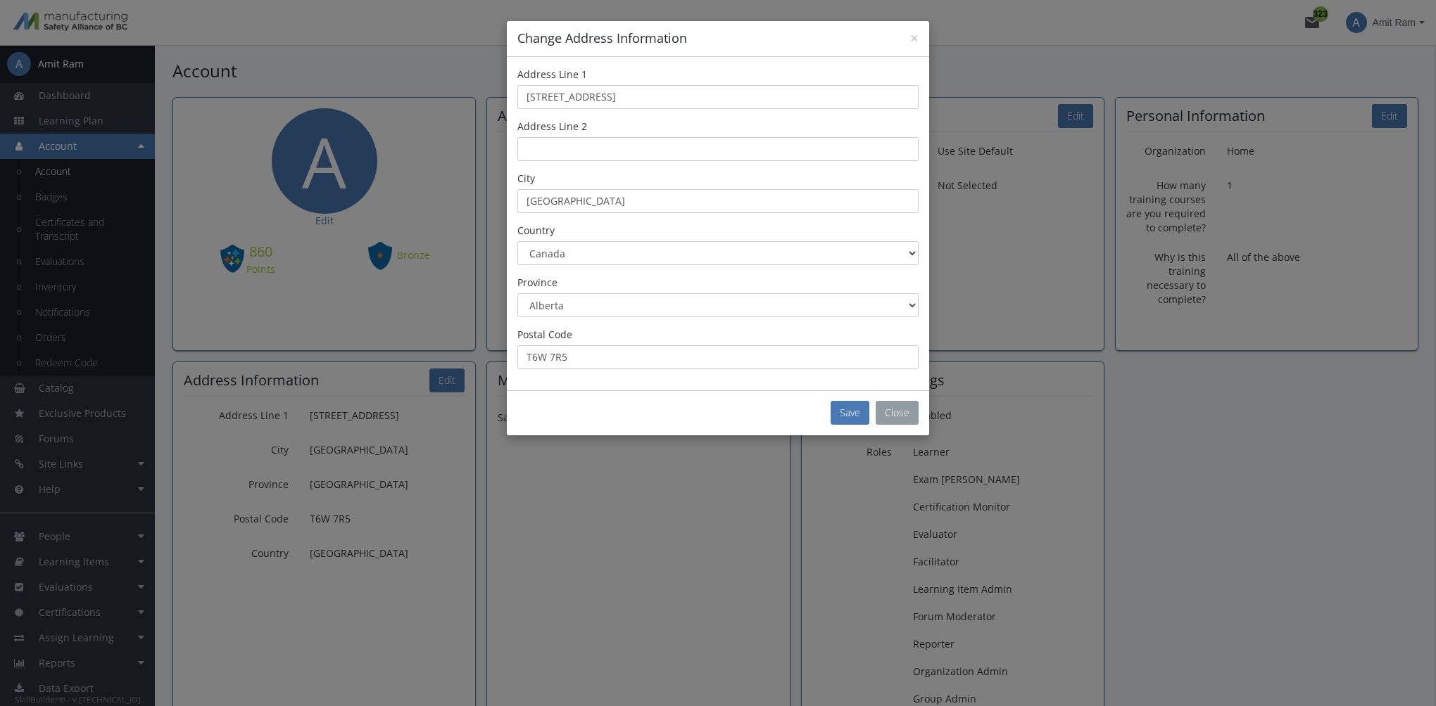
click at [892, 408] on button "Close" at bounding box center [896, 413] width 43 height 24
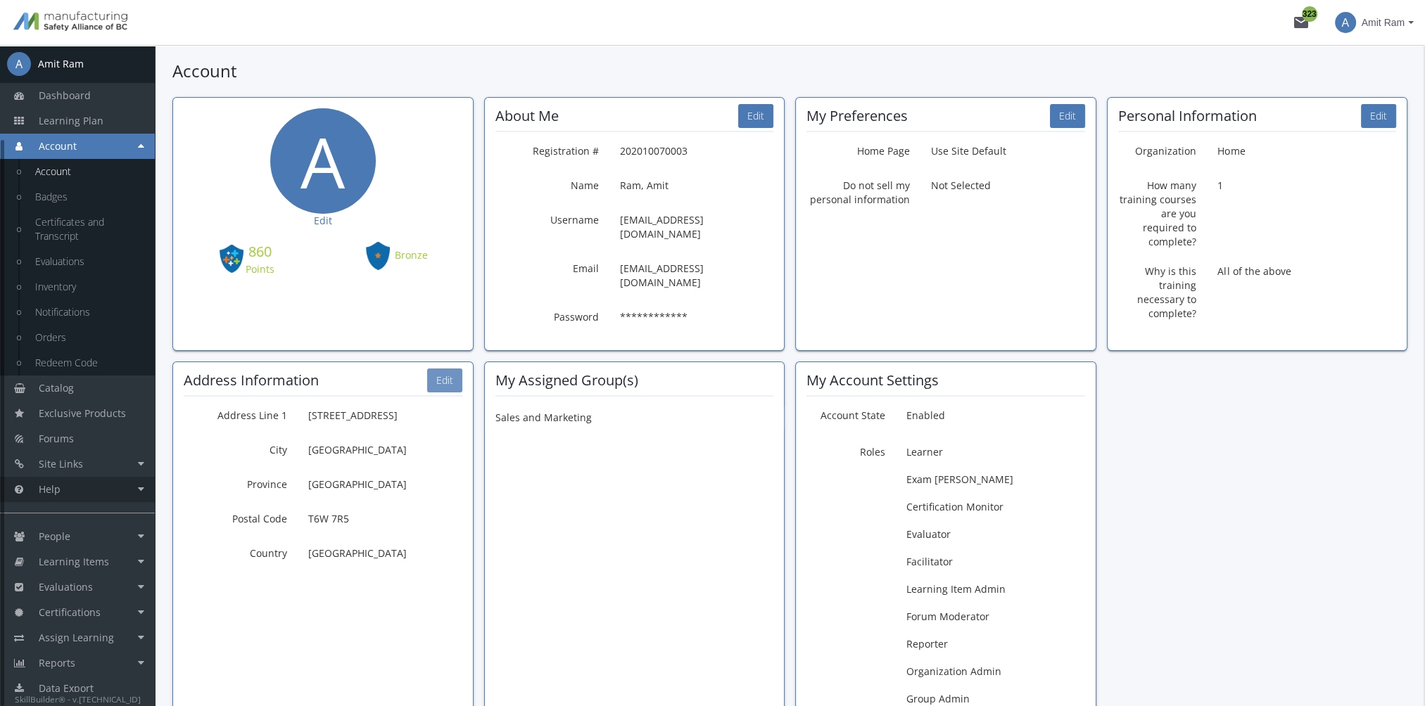
scroll to position [110, 0]
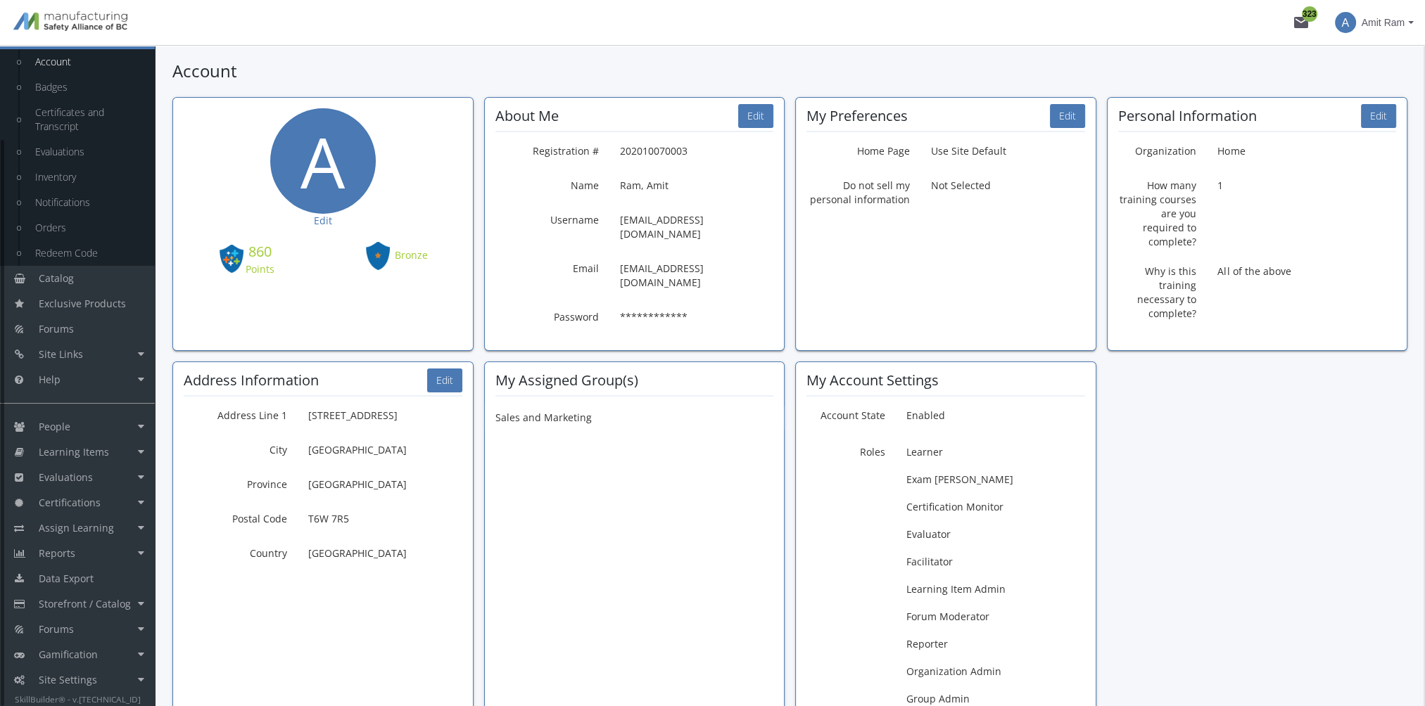
click at [1385, 18] on span "Amit Ram" at bounding box center [1383, 22] width 43 height 25
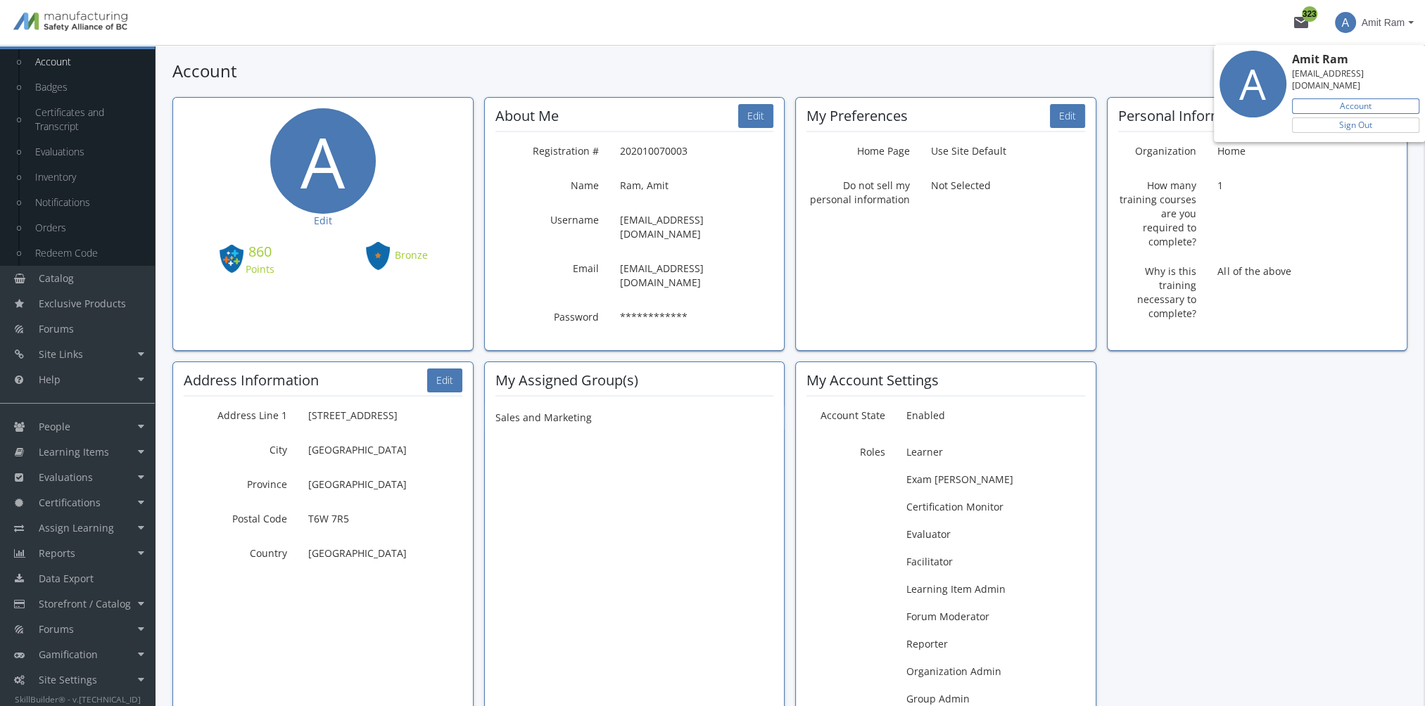
click at [1352, 99] on link "Account" at bounding box center [1355, 106] width 127 height 15
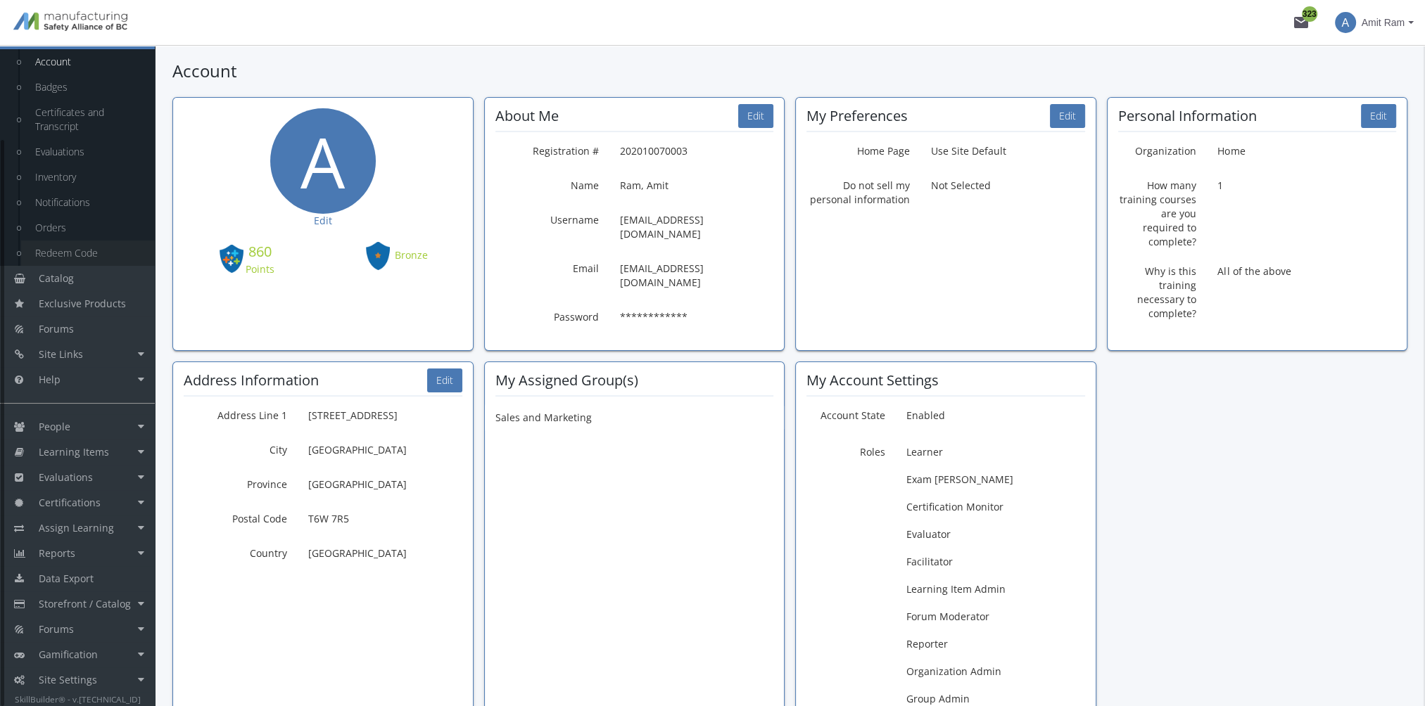
scroll to position [0, 0]
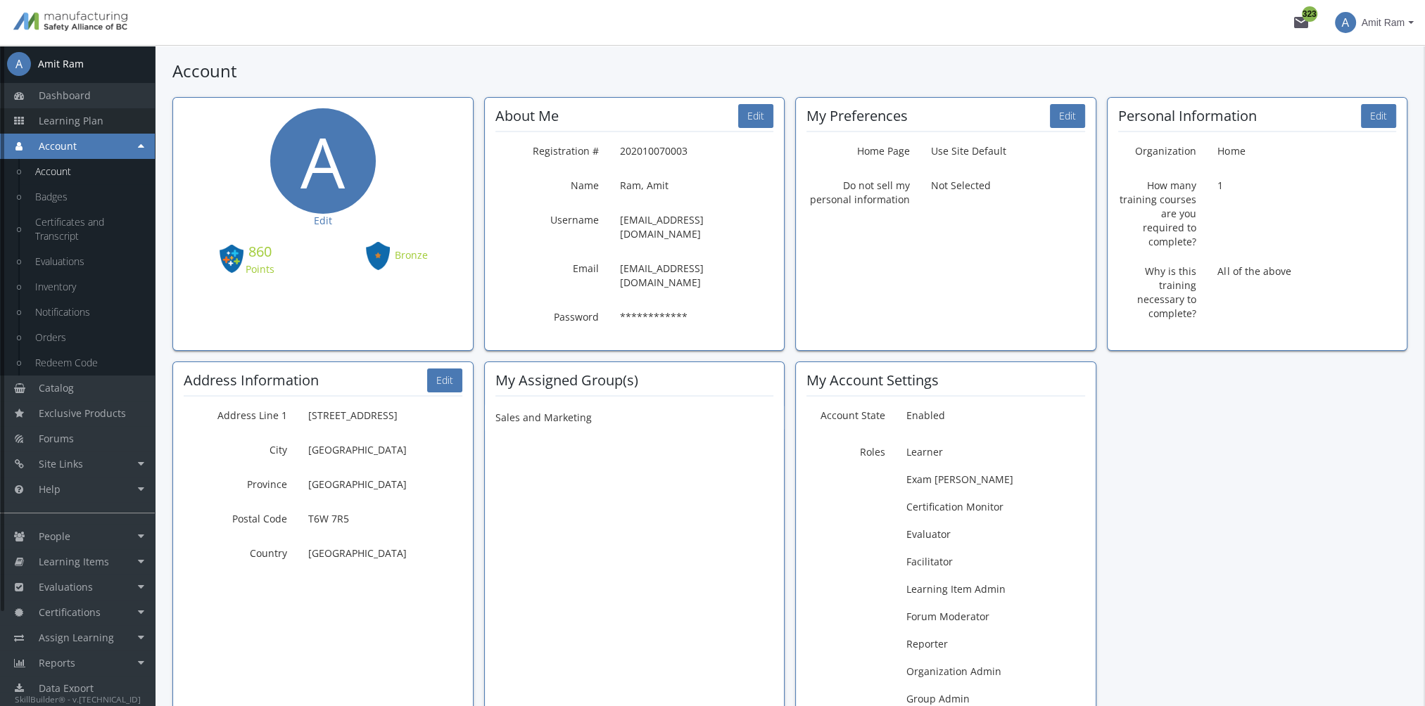
click at [88, 126] on span "Learning Plan" at bounding box center [71, 120] width 65 height 13
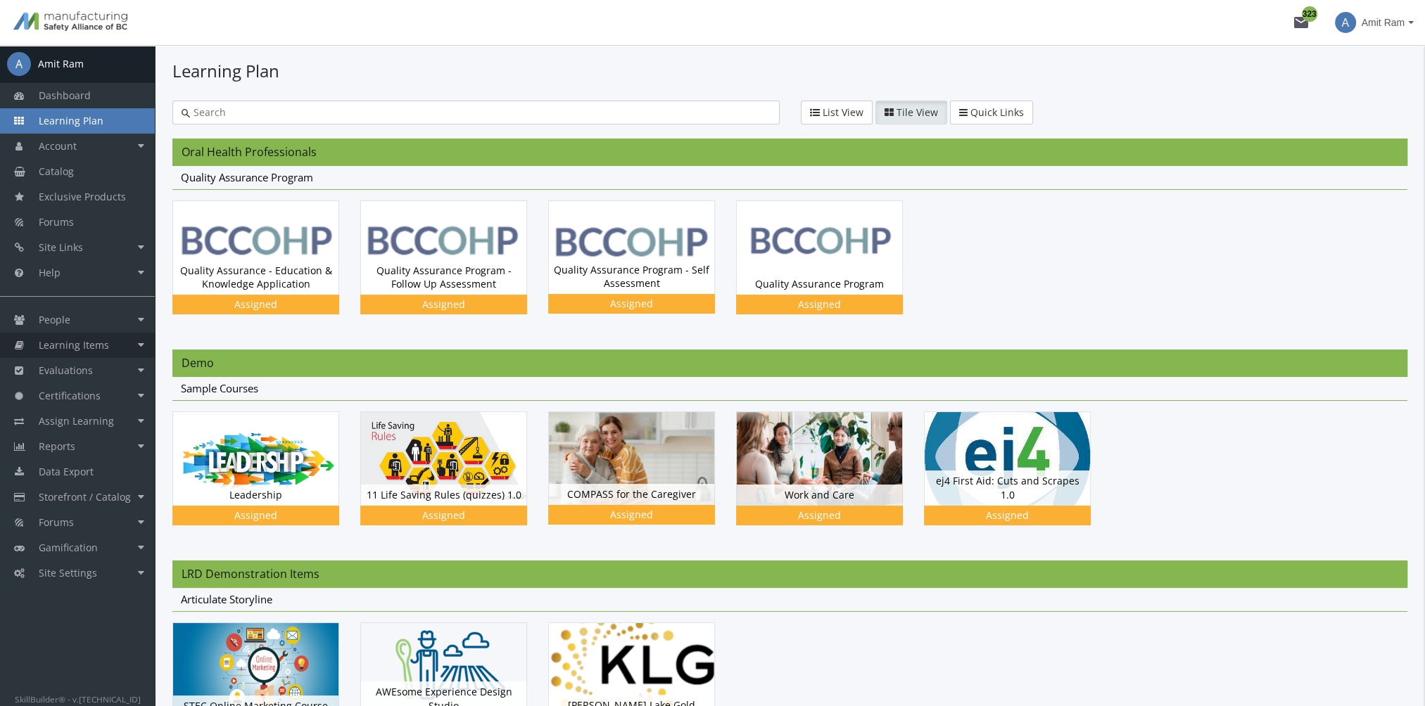
click at [101, 353] on link "Learning Items" at bounding box center [77, 345] width 155 height 25
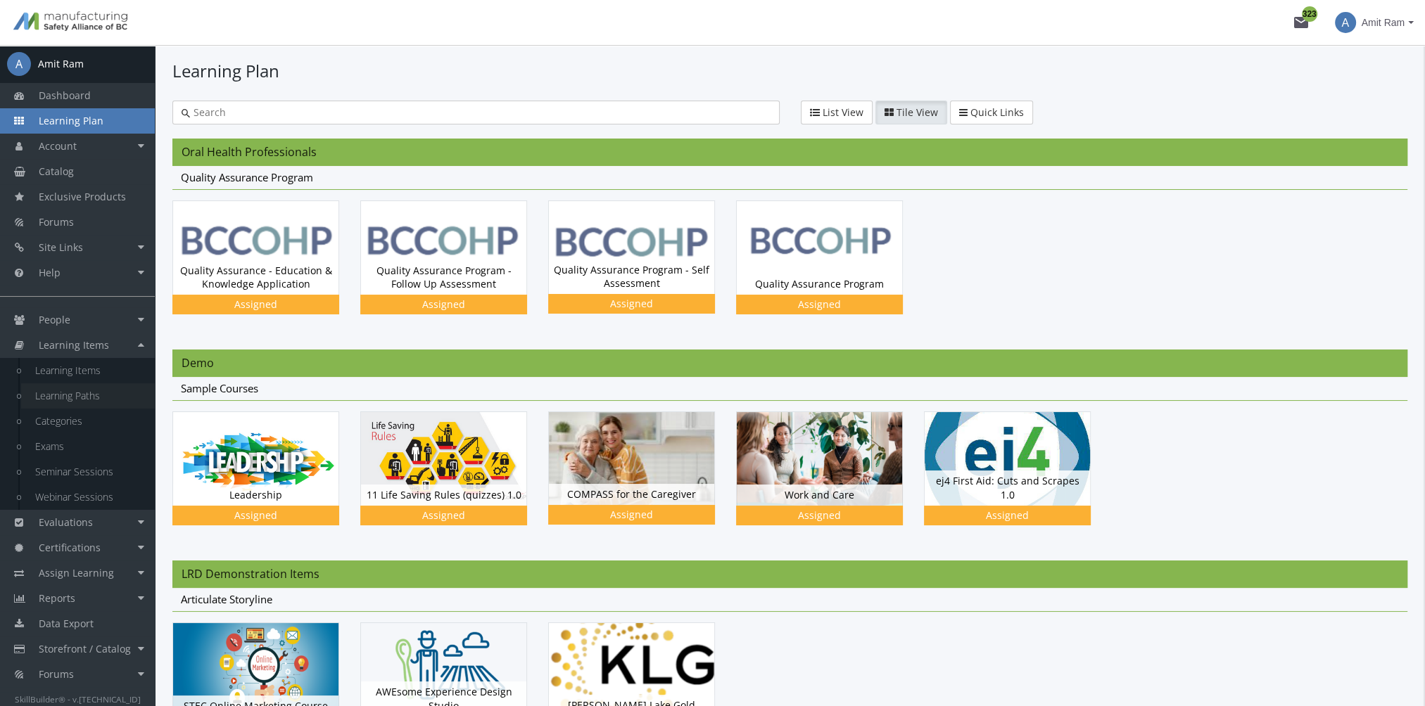
click at [115, 400] on link "Learning Paths" at bounding box center [88, 396] width 134 height 25
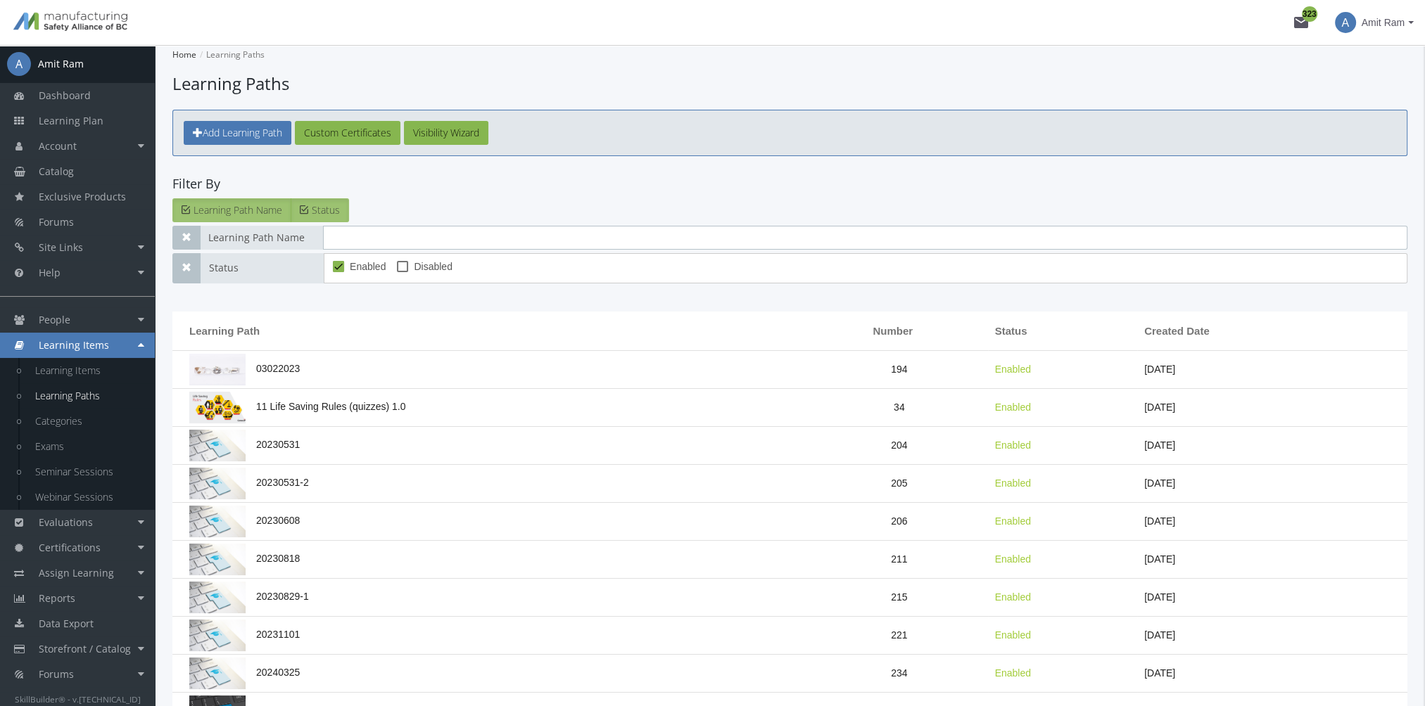
click at [360, 236] on input "text" at bounding box center [865, 238] width 1084 height 24
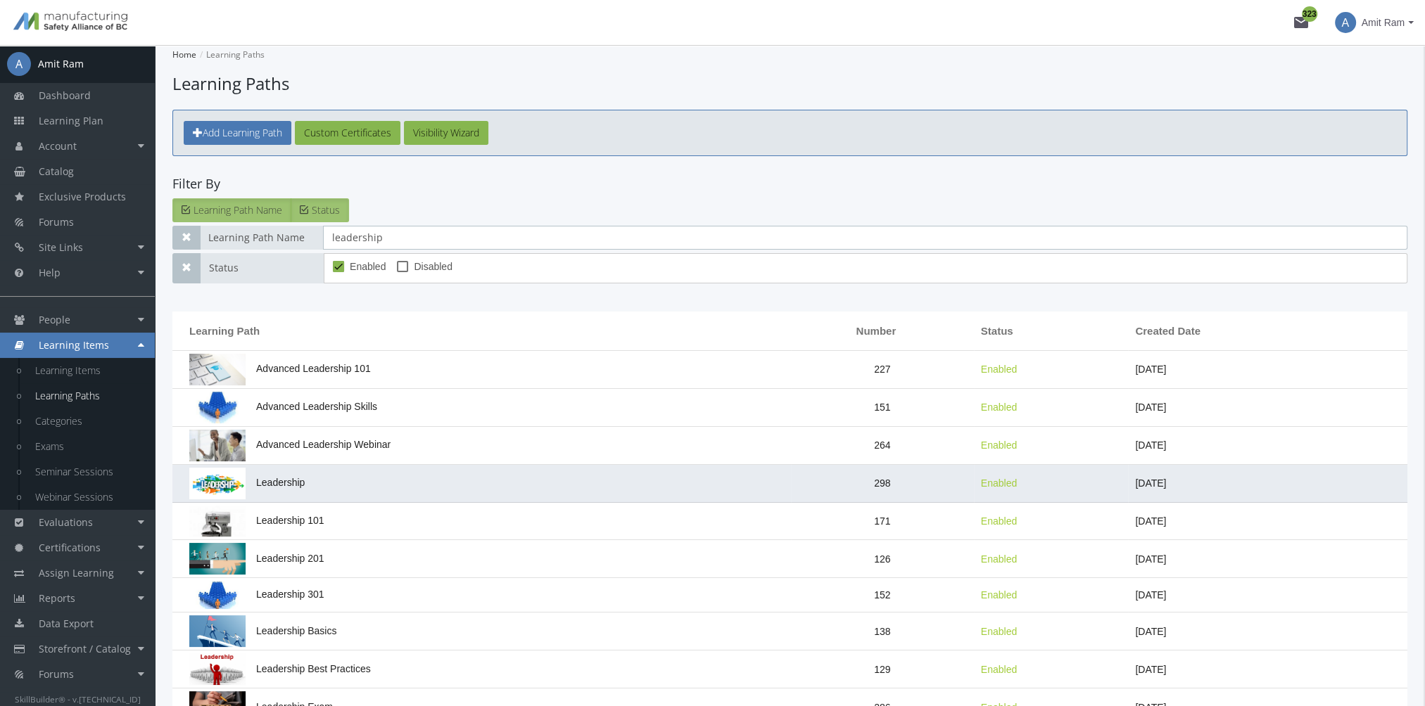
type input "leadership"
click at [470, 486] on td "Leadership" at bounding box center [481, 484] width 619 height 38
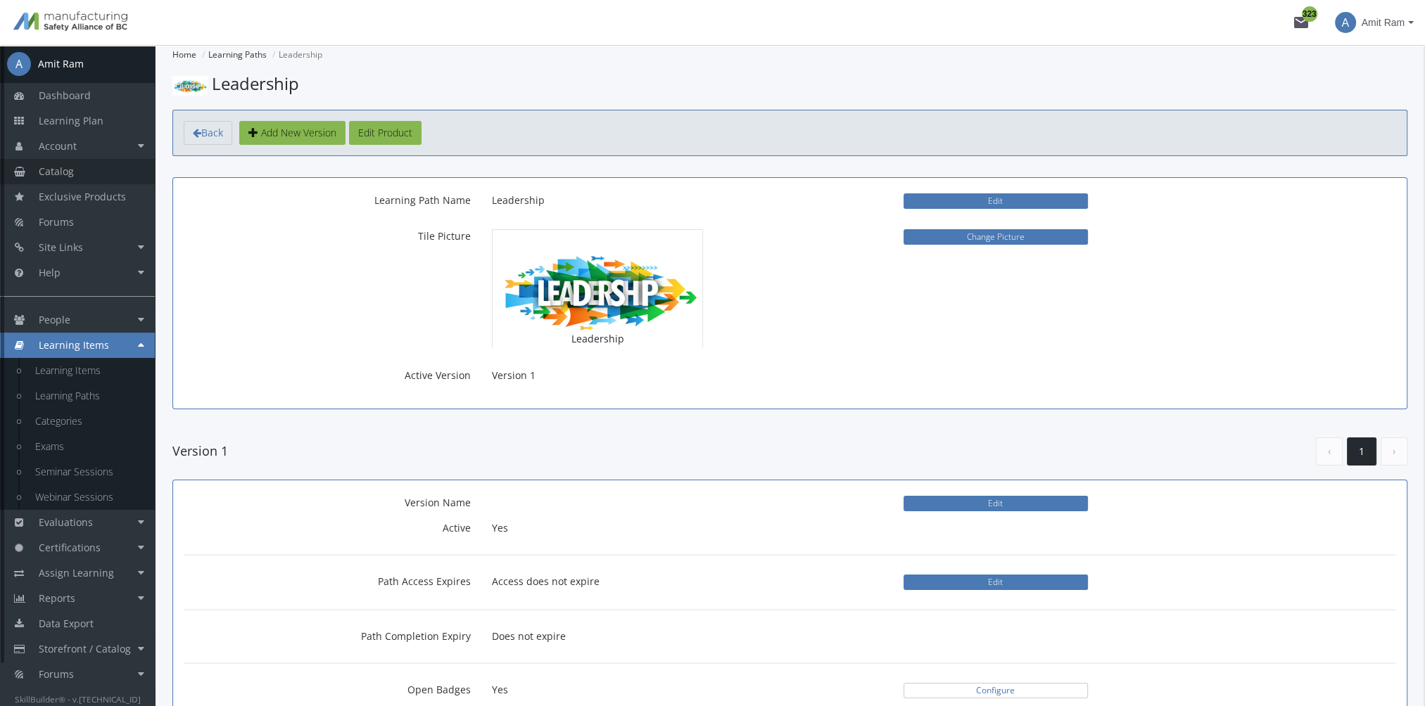
click at [81, 172] on link "Catalog" at bounding box center [77, 171] width 155 height 25
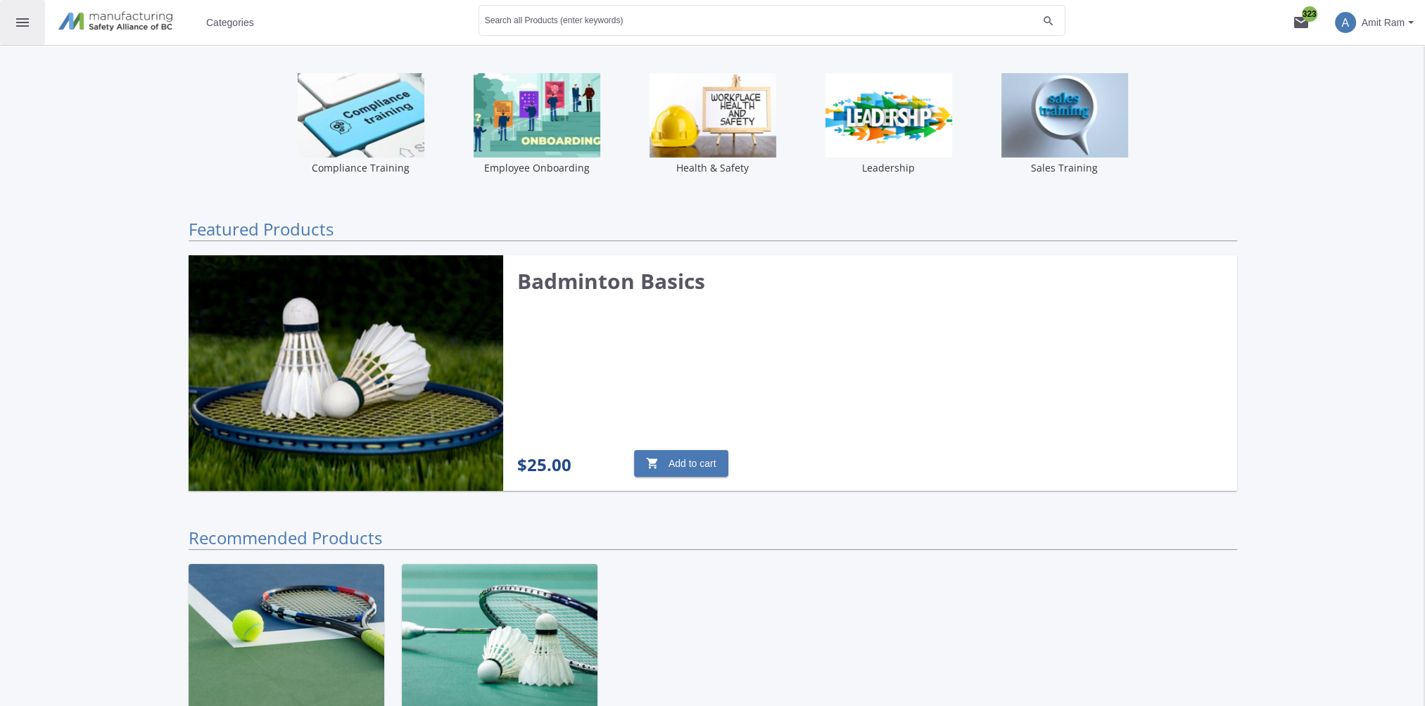
click at [30, 25] on mat-icon "menu" at bounding box center [22, 22] width 17 height 17
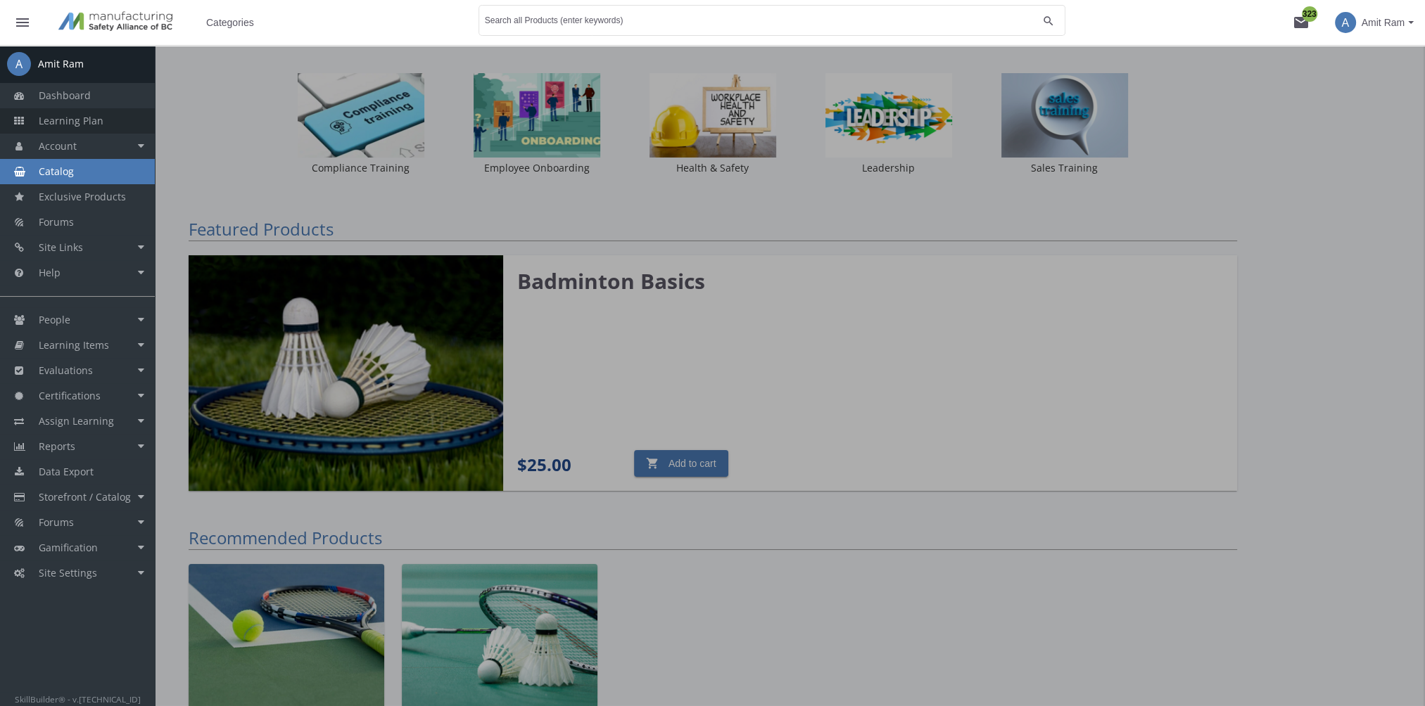
click at [88, 125] on span "Learning Plan" at bounding box center [71, 120] width 65 height 13
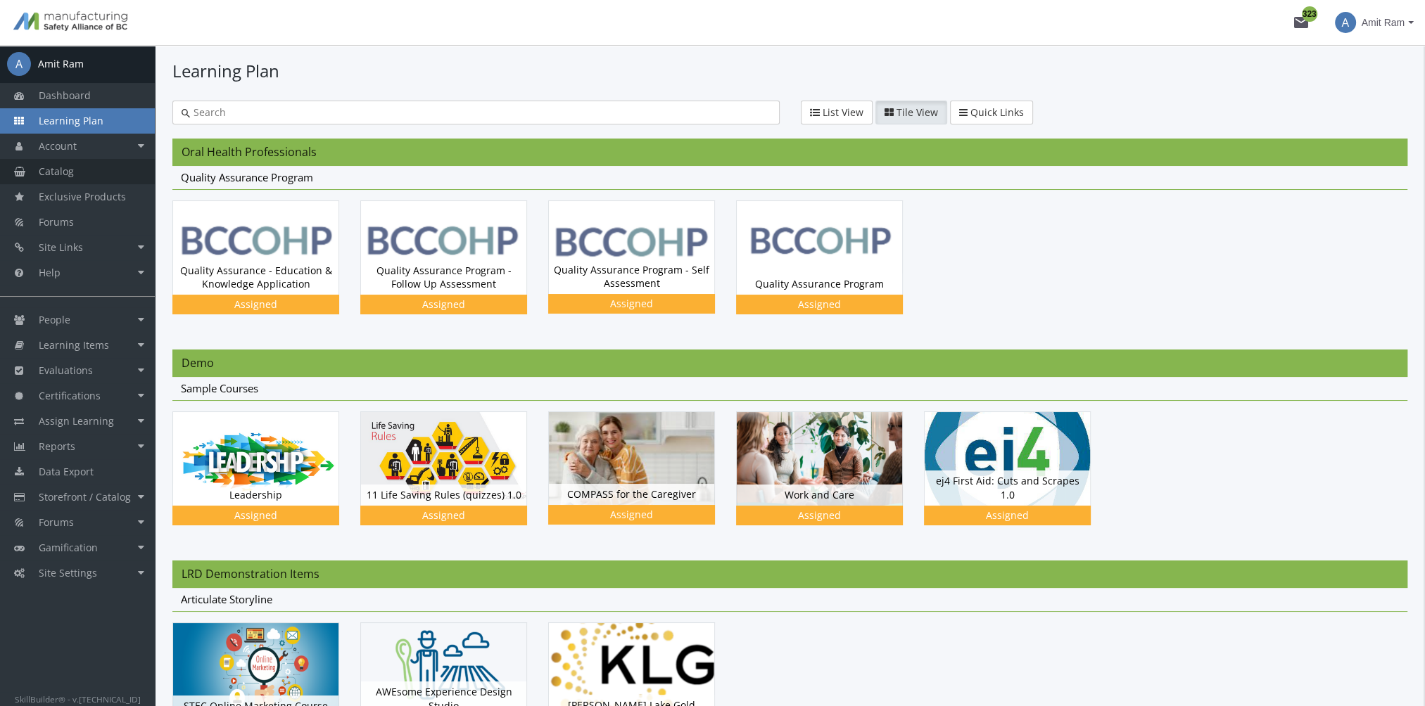
click at [108, 172] on link "Catalog" at bounding box center [77, 171] width 155 height 25
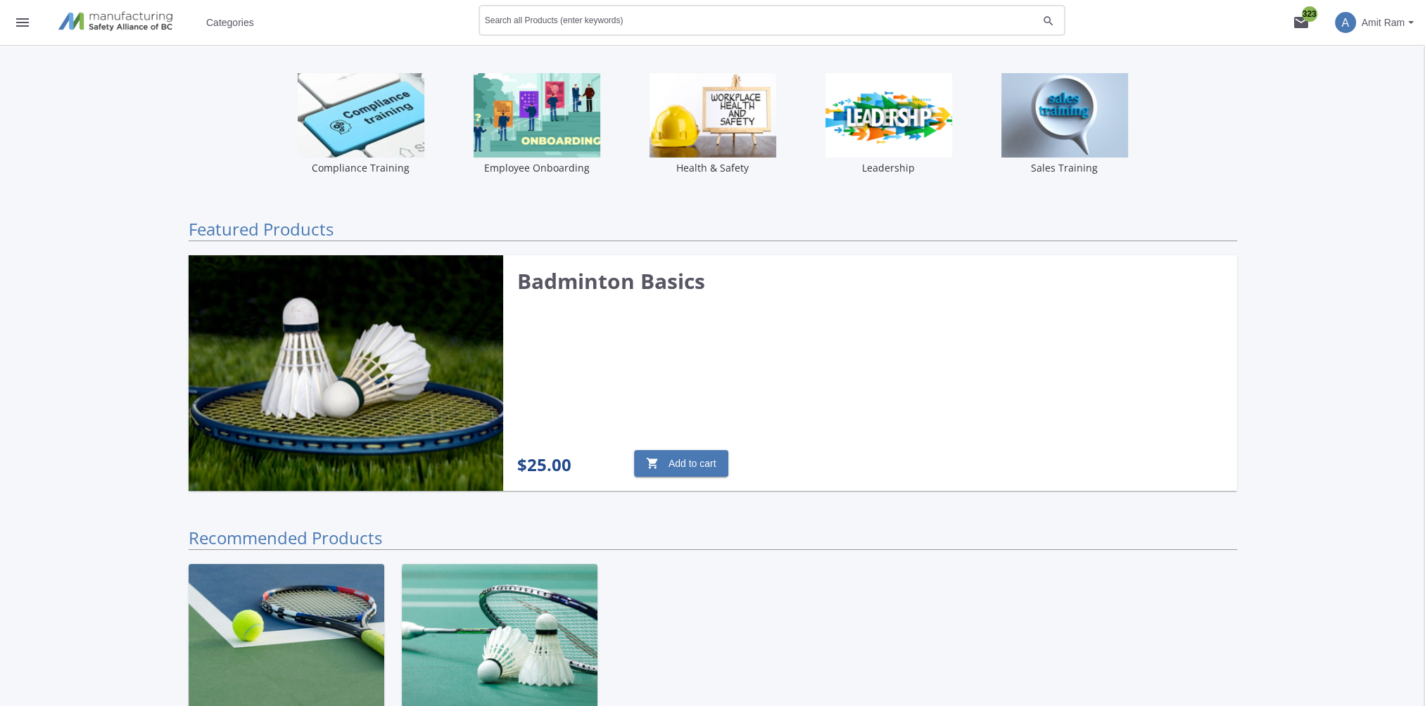
click at [543, 23] on input "Search all Products (enter keywords)" at bounding box center [761, 23] width 553 height 10
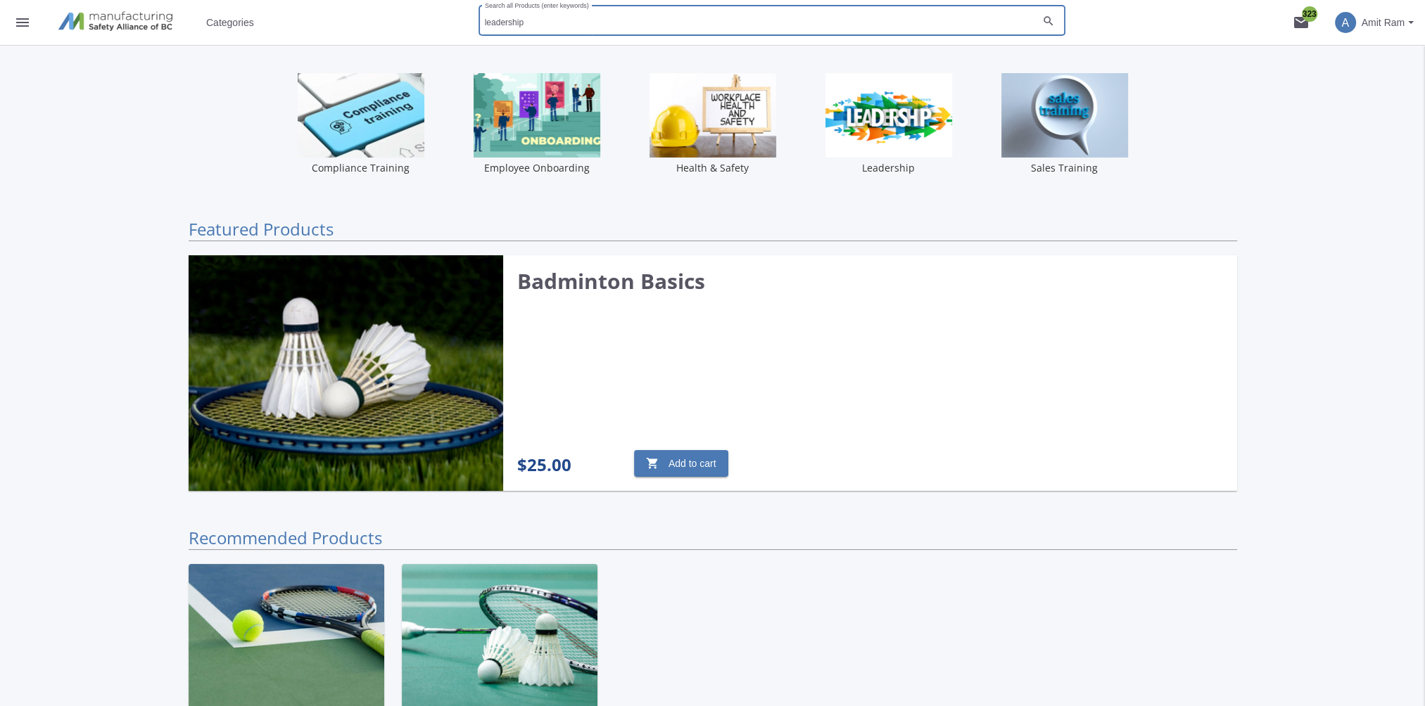
type input "leadership"
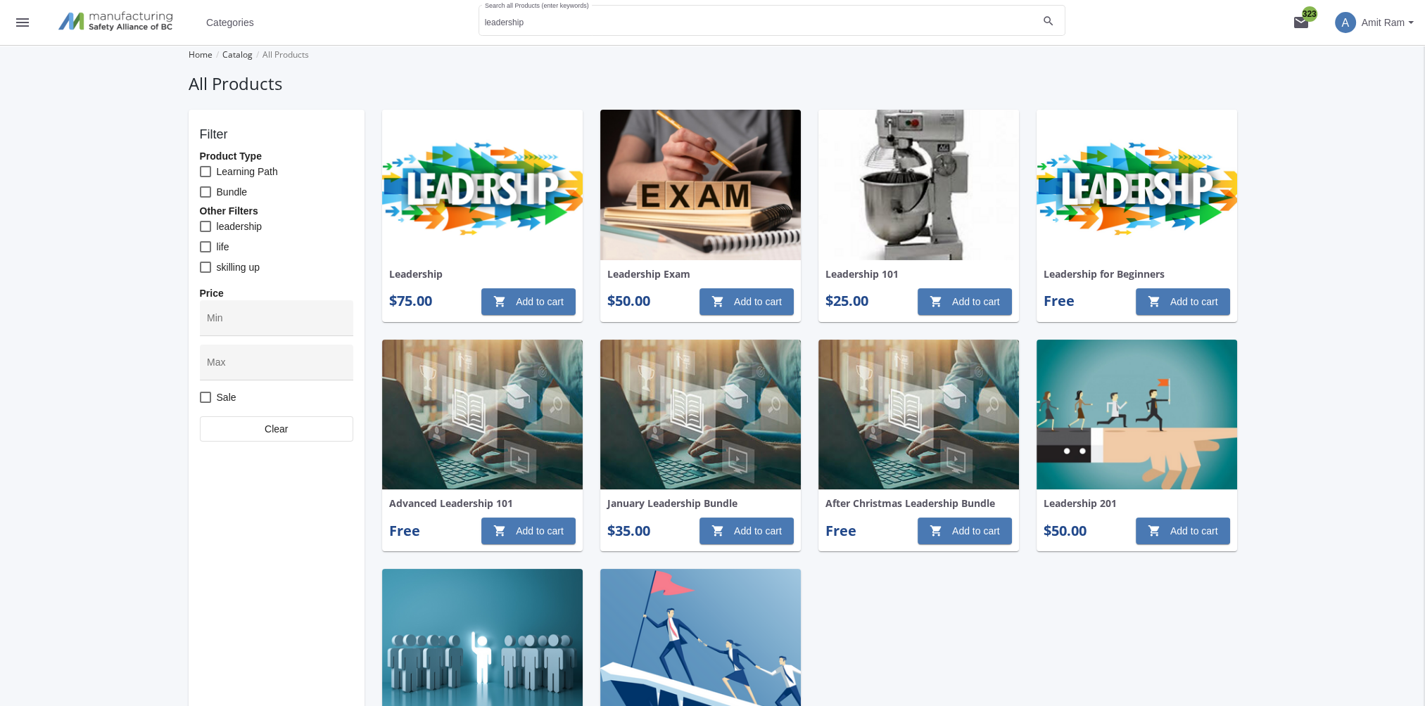
click at [476, 197] on img at bounding box center [482, 185] width 201 height 151
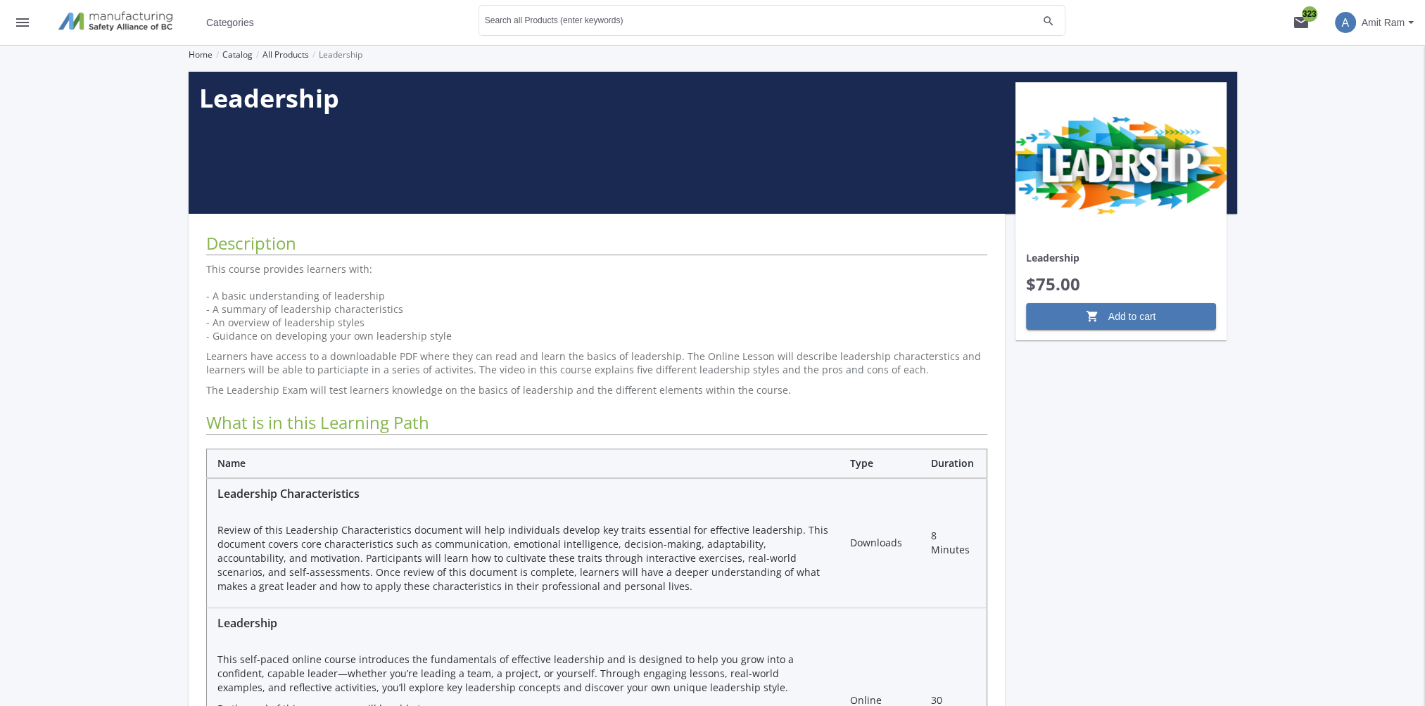
click at [1375, 25] on span "Amit Ram" at bounding box center [1383, 22] width 43 height 25
click at [1389, 118] on link "Sign Out" at bounding box center [1355, 125] width 127 height 15
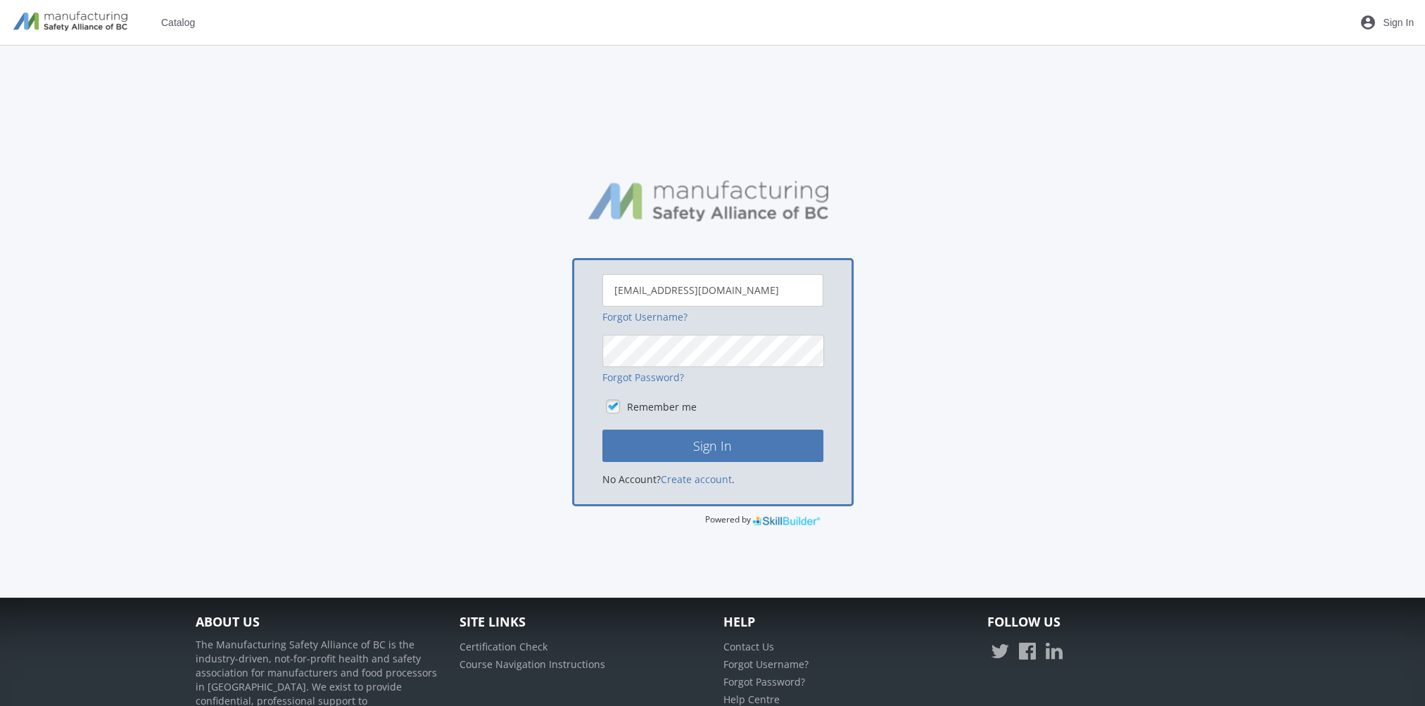
click at [311, 395] on div "amitr23@hotmail.com Forgot Username? Forgot Password? Remember me Sign In No Ac…" at bounding box center [713, 346] width 1048 height 364
click at [184, 20] on span "Catalog" at bounding box center [178, 22] width 34 height 25
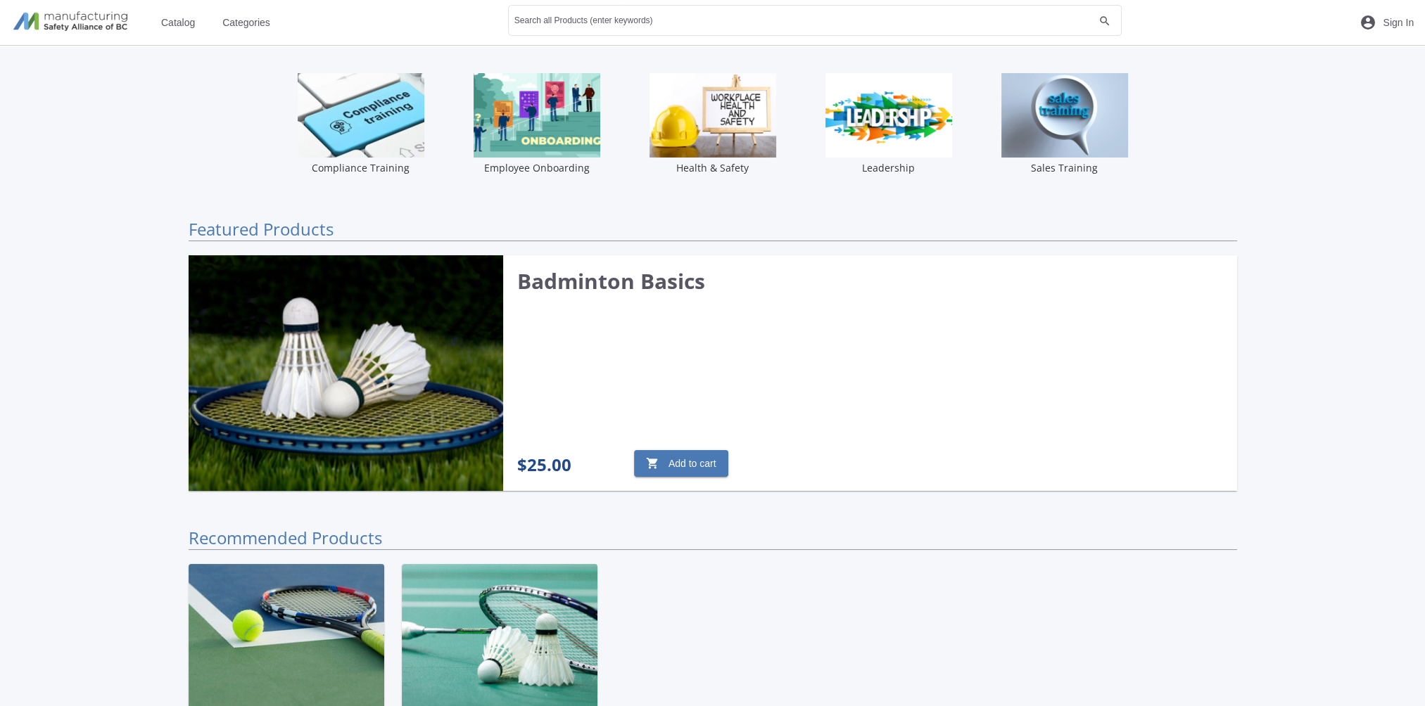
click at [240, 28] on span "Categories" at bounding box center [246, 22] width 48 height 25
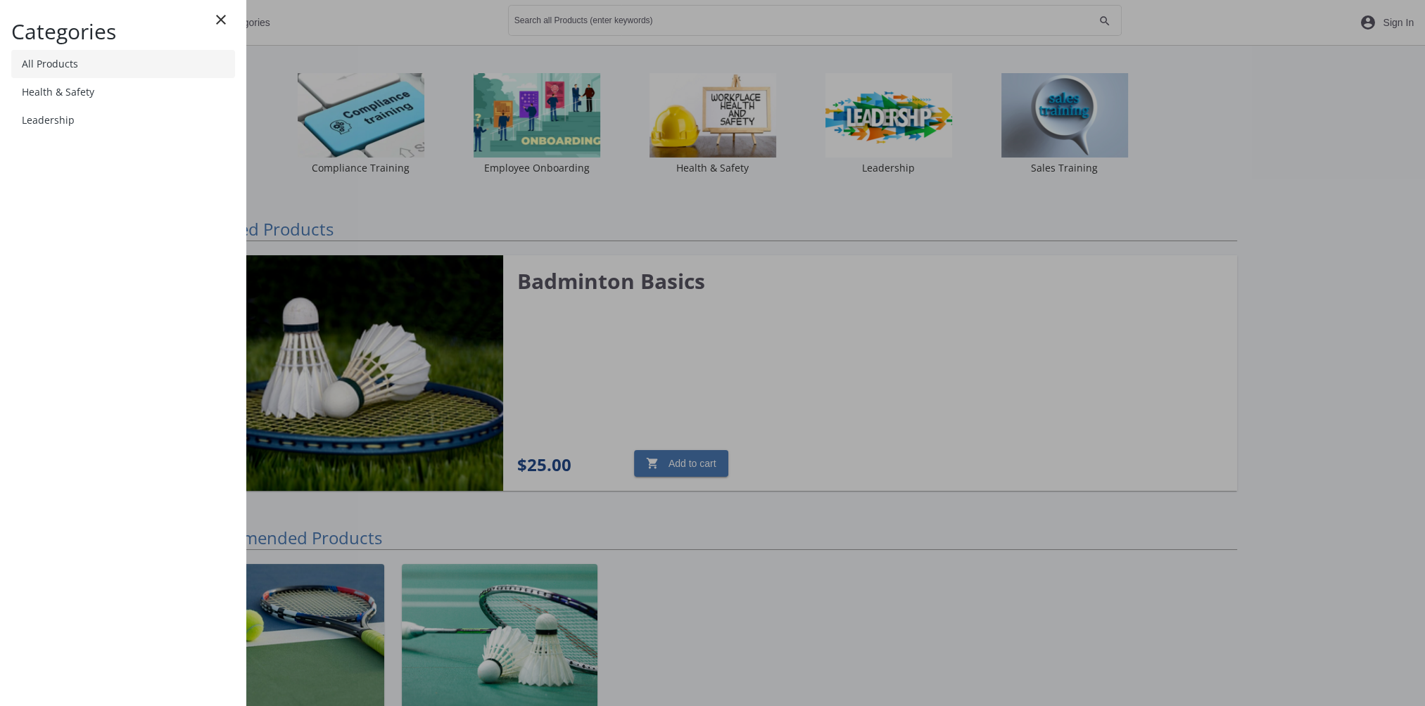
click at [144, 59] on link "All Products" at bounding box center [123, 64] width 224 height 28
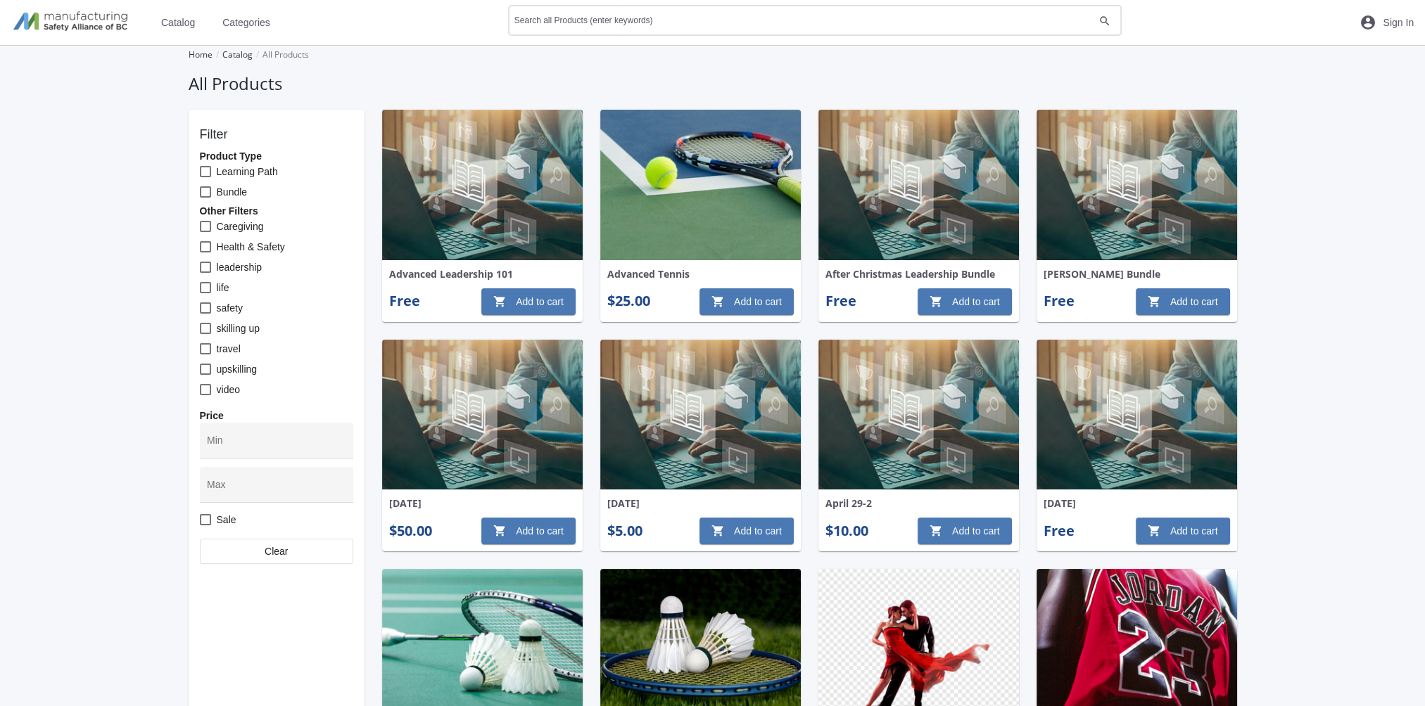
click at [564, 23] on input "Search all Products (enter keywords)" at bounding box center [804, 23] width 580 height 10
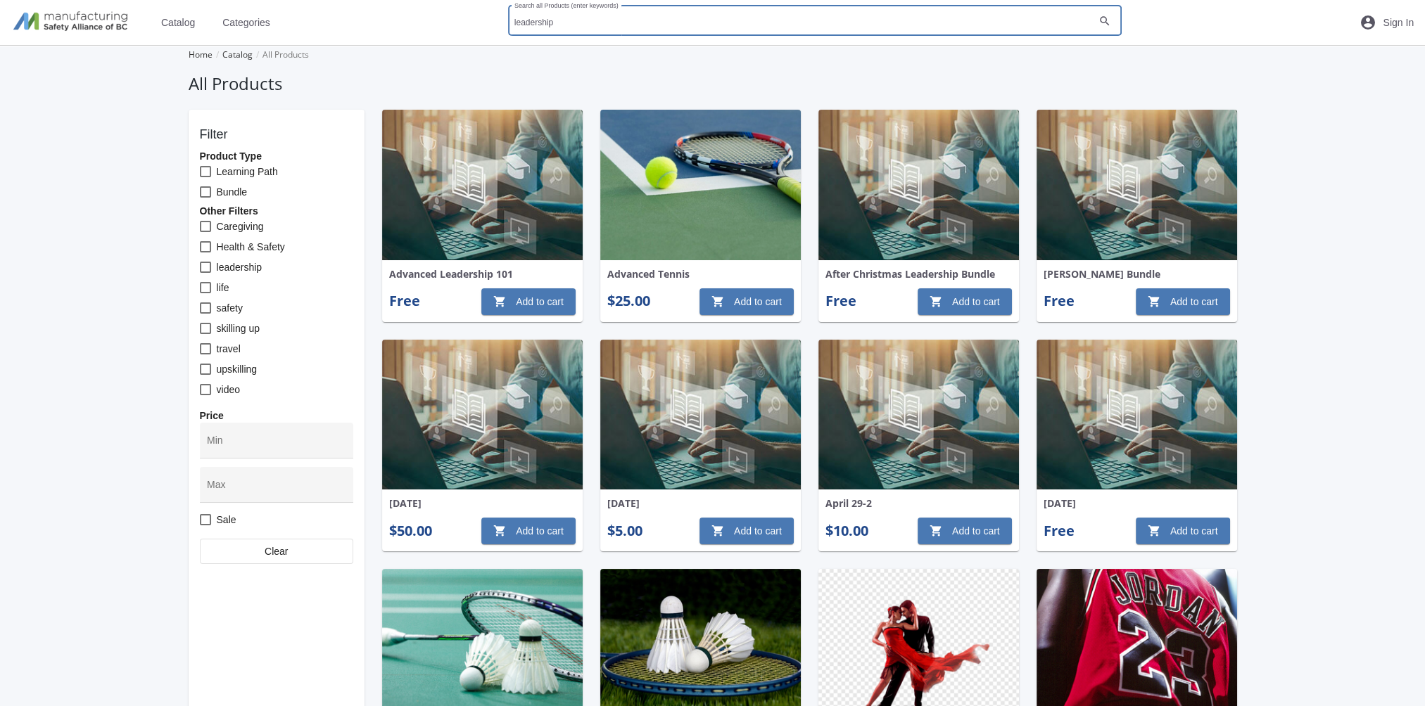
type input "leadership"
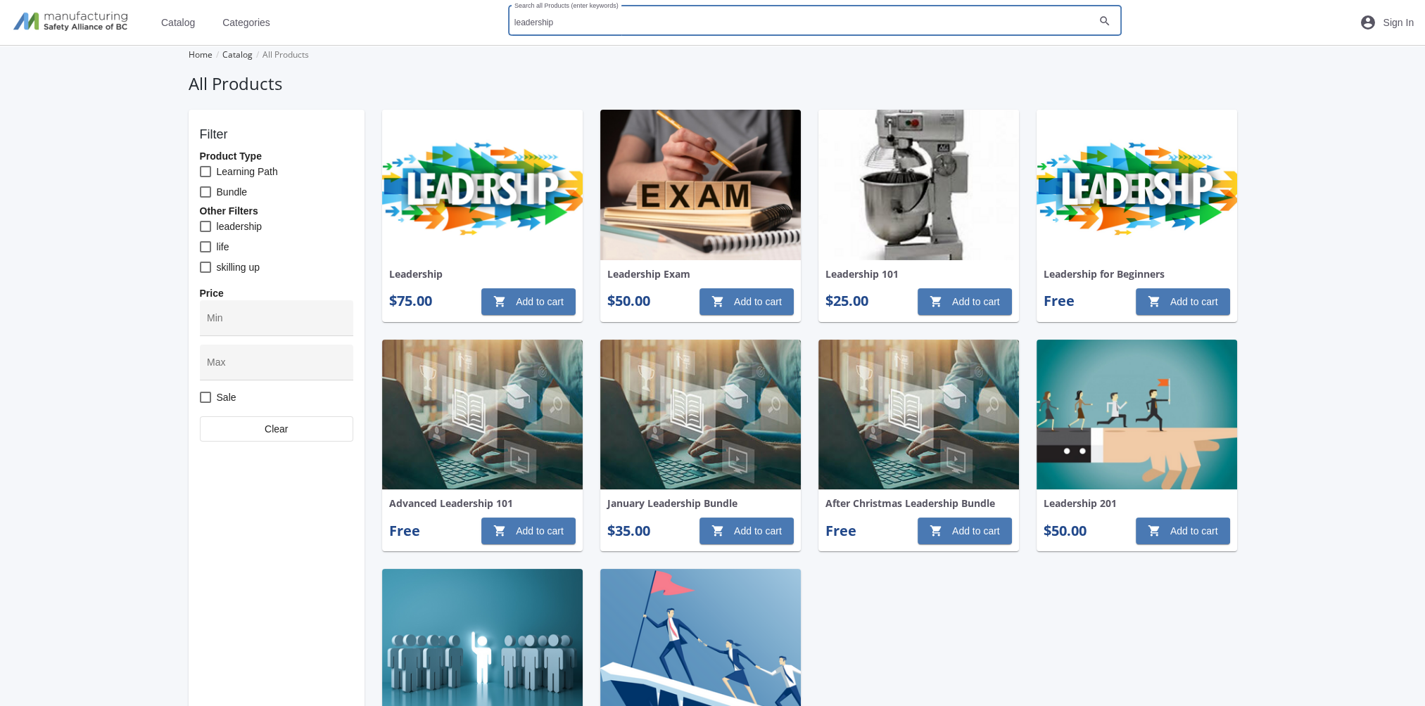
click at [524, 196] on img at bounding box center [482, 185] width 201 height 151
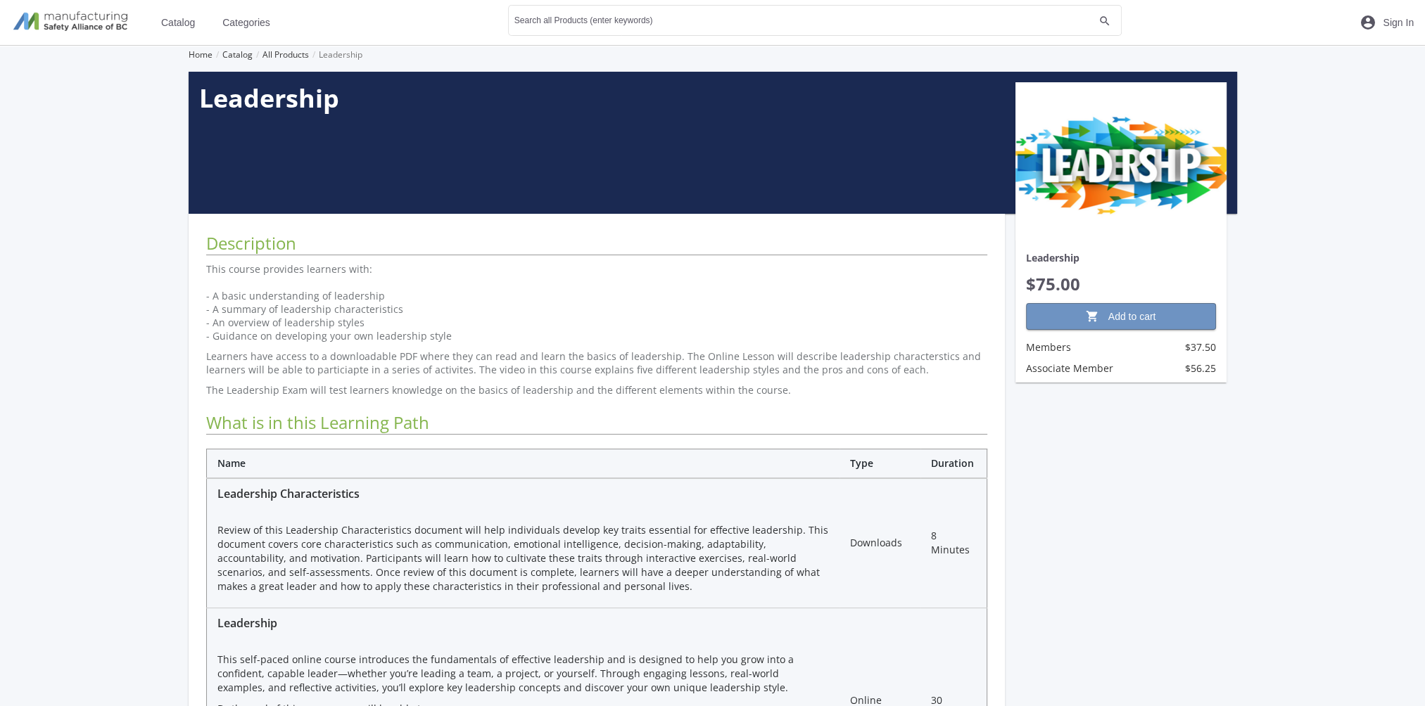
click at [1136, 315] on span "shopping_cart Add to cart" at bounding box center [1121, 316] width 166 height 25
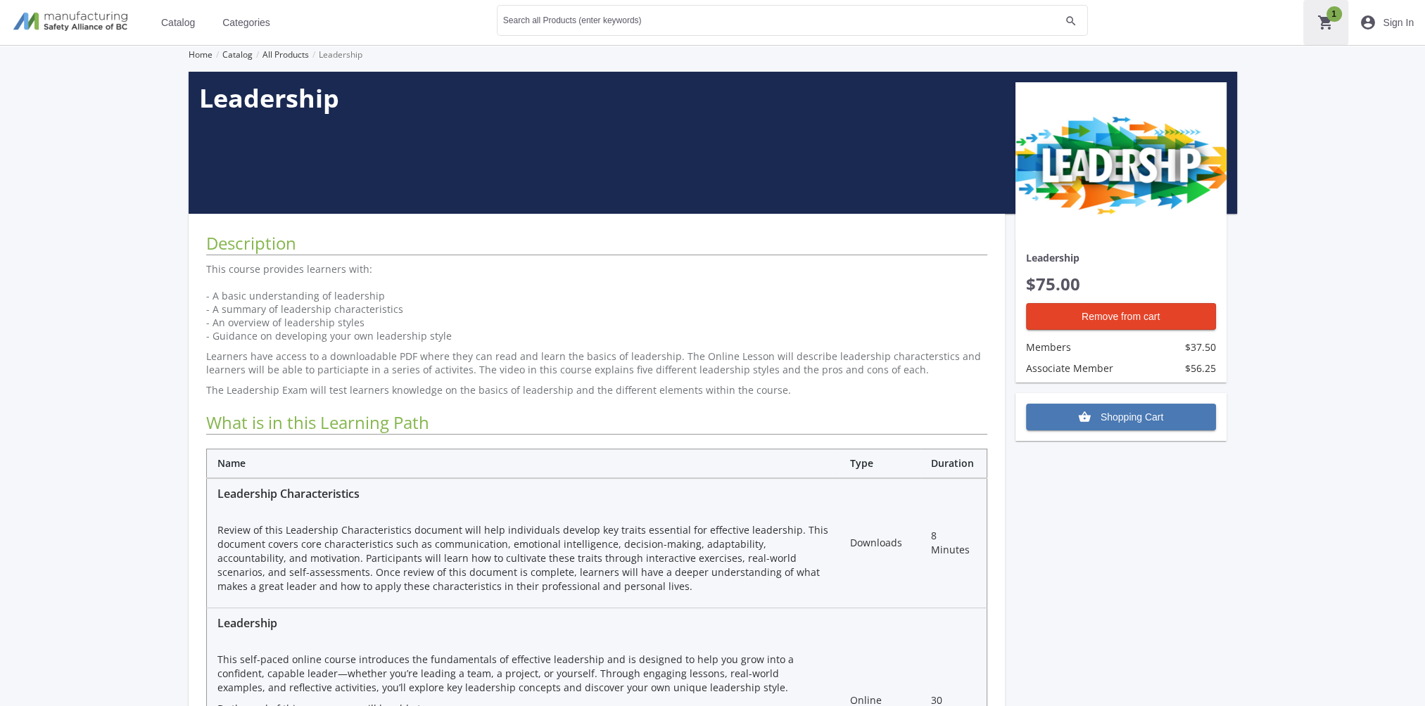
click at [1329, 25] on mat-icon "shopping_cart 1" at bounding box center [1325, 22] width 17 height 17
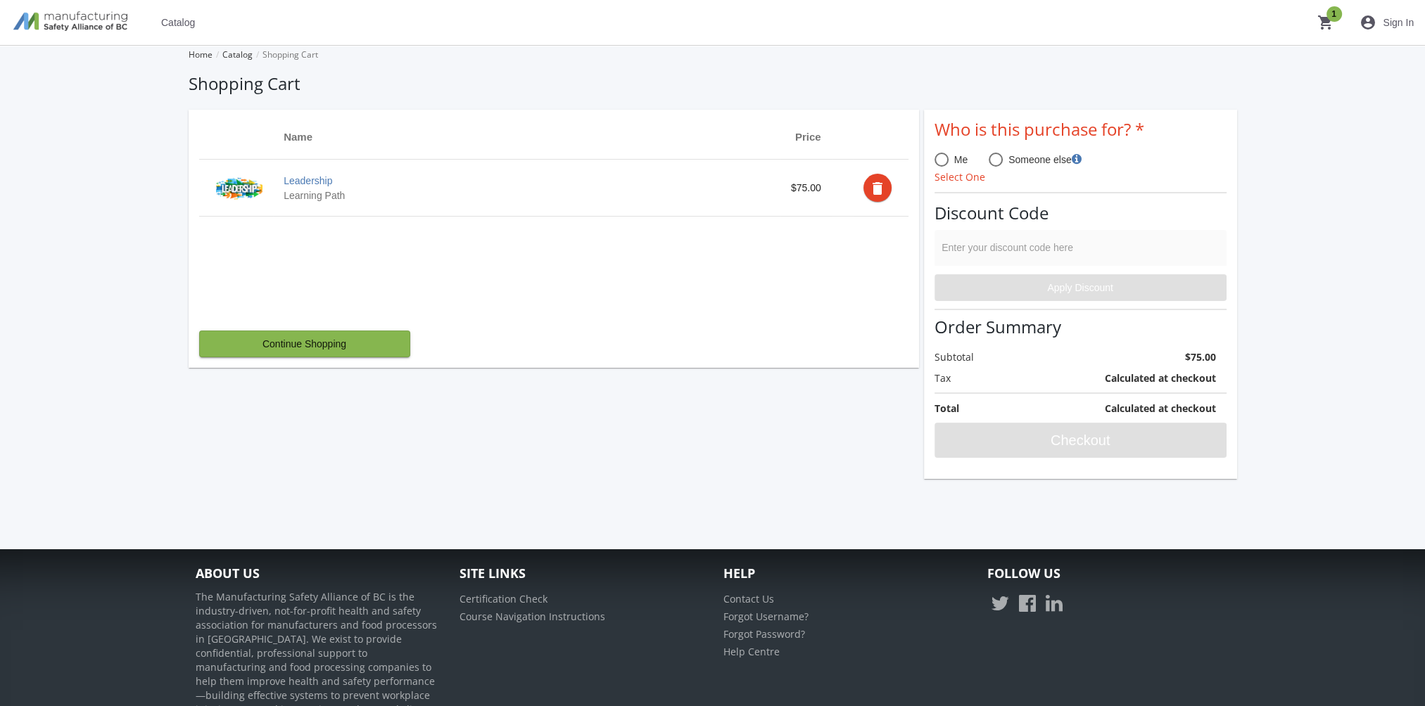
click at [935, 158] on span at bounding box center [941, 160] width 14 height 14
click at [935, 158] on input "Me" at bounding box center [941, 163] width 14 height 14
radio input "true"
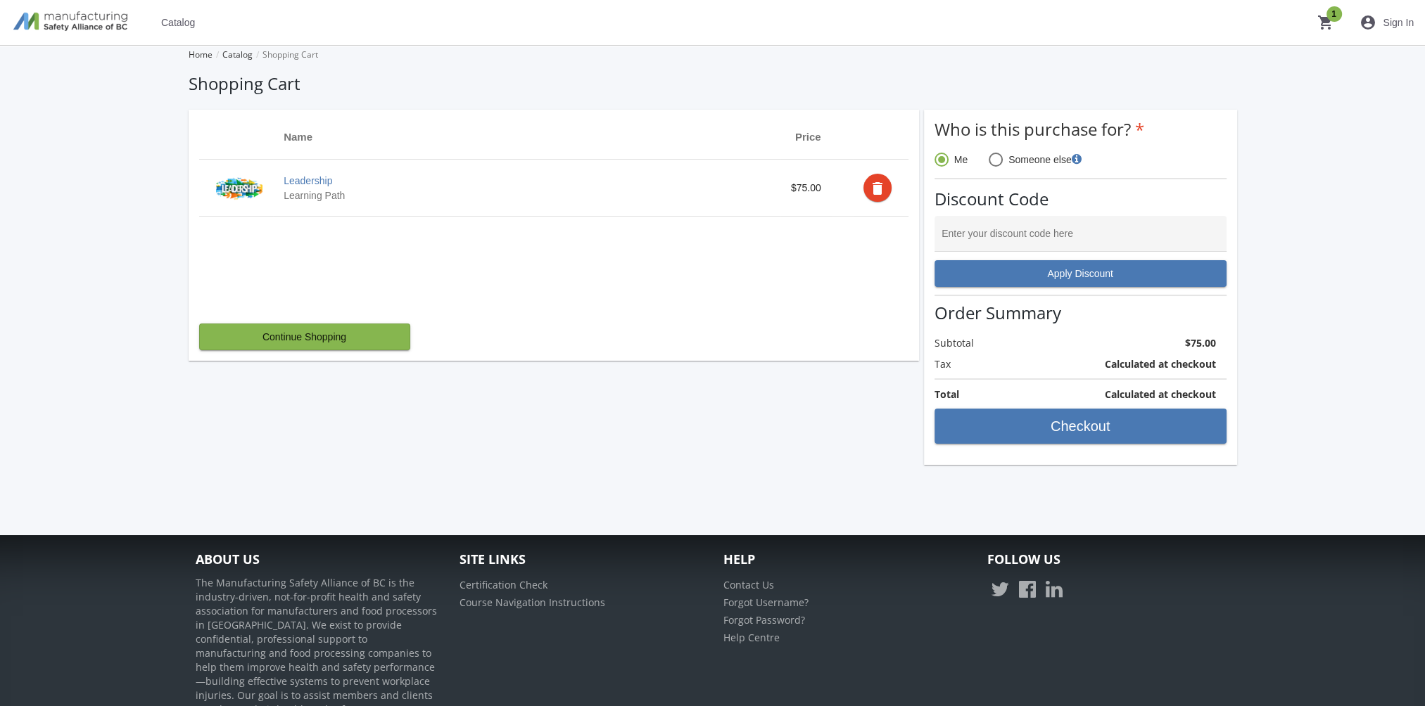
click at [996, 158] on span at bounding box center [996, 160] width 14 height 14
click at [996, 158] on input "Someone else" at bounding box center [996, 163] width 14 height 14
radio input "true"
click at [761, 191] on button "+" at bounding box center [756, 188] width 20 height 20
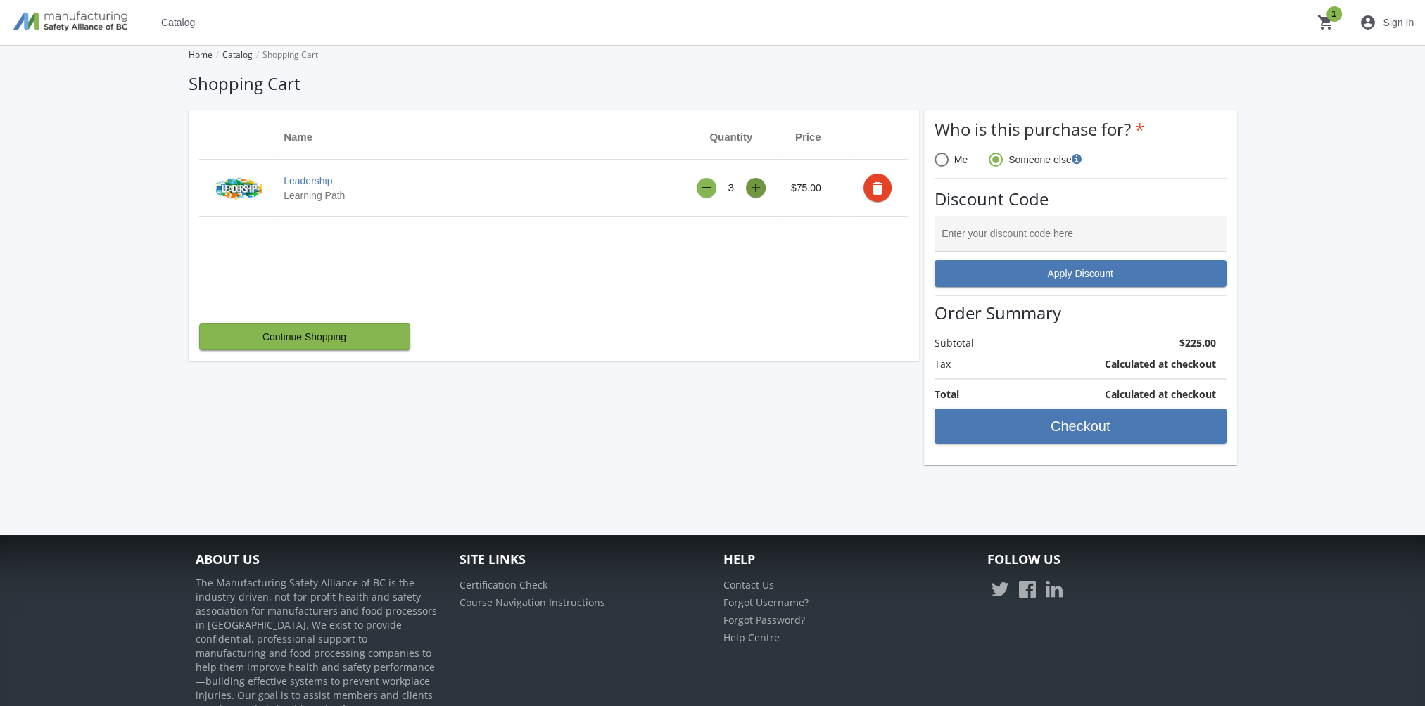
click at [761, 191] on button "+" at bounding box center [756, 188] width 20 height 20
click at [944, 162] on span at bounding box center [941, 160] width 14 height 14
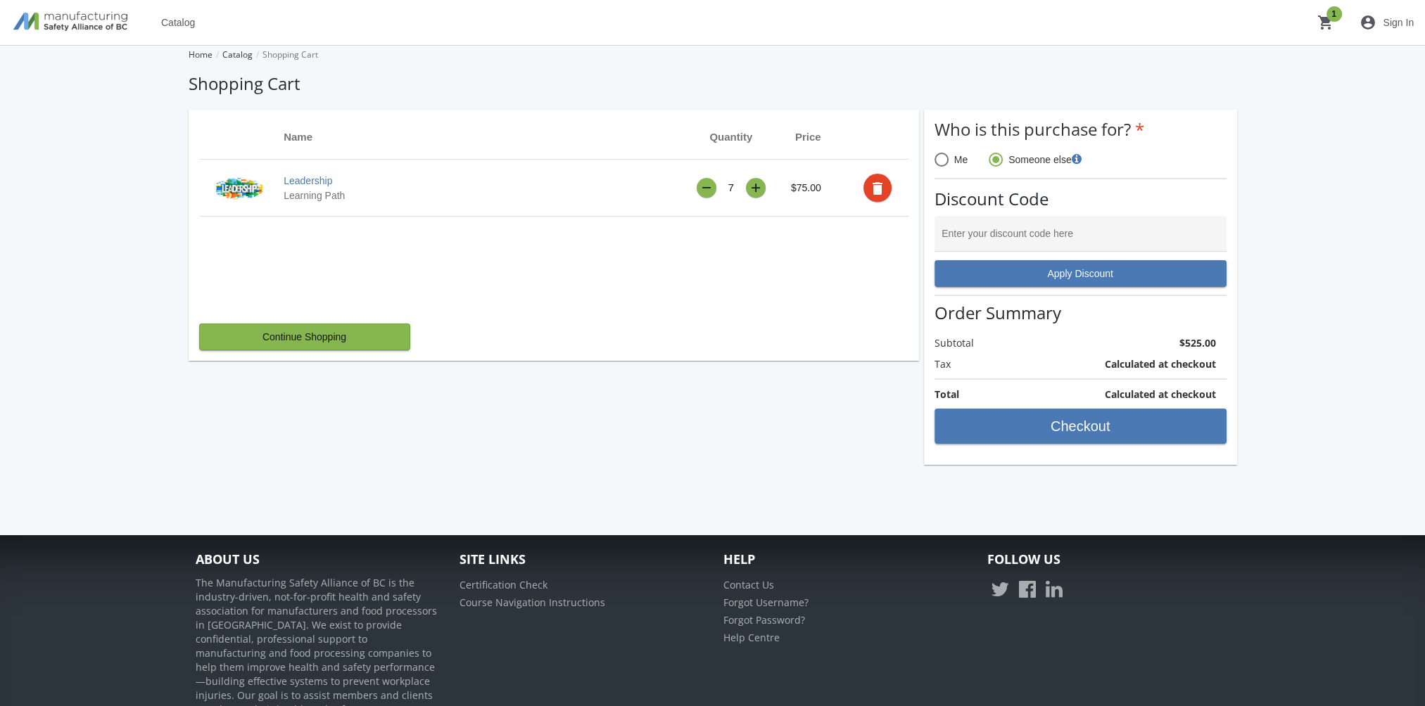
click at [944, 162] on input "Me" at bounding box center [941, 163] width 14 height 14
radio input "true"
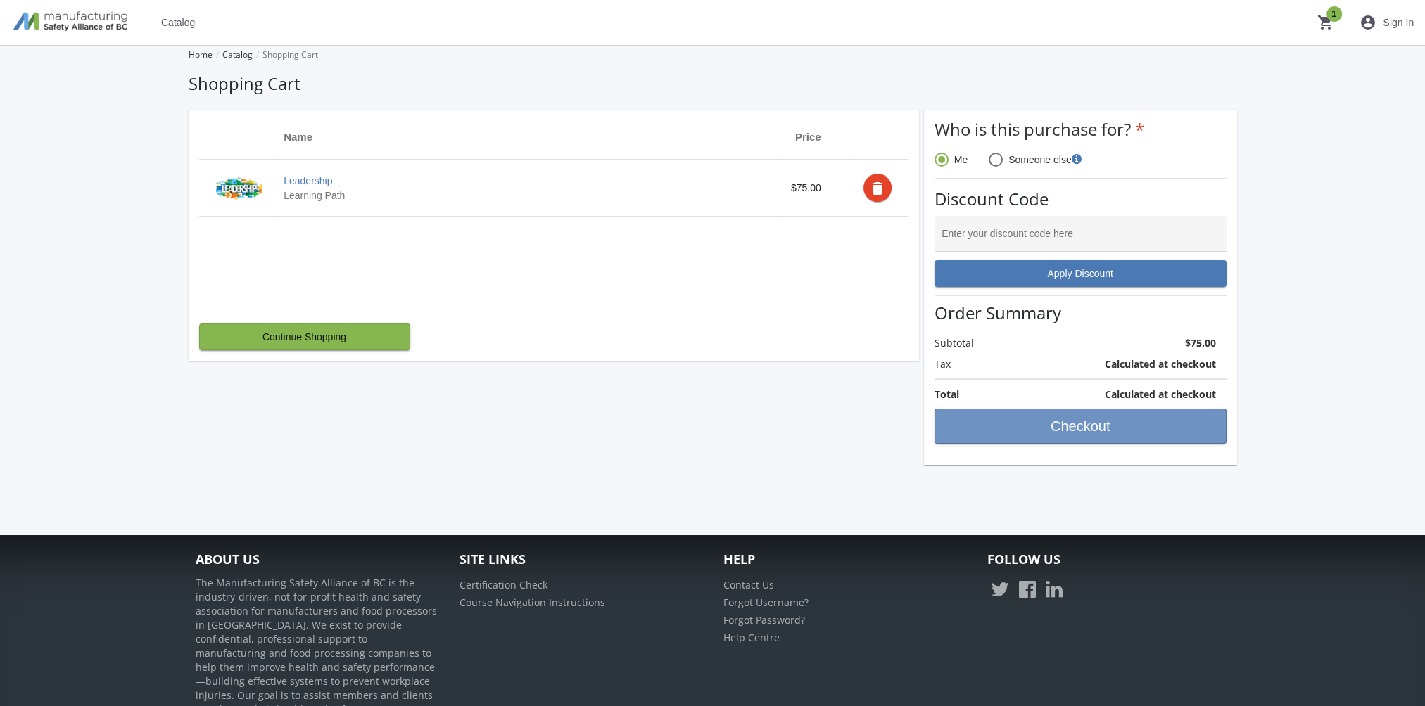
click at [1082, 431] on span "Checkout" at bounding box center [1080, 426] width 268 height 25
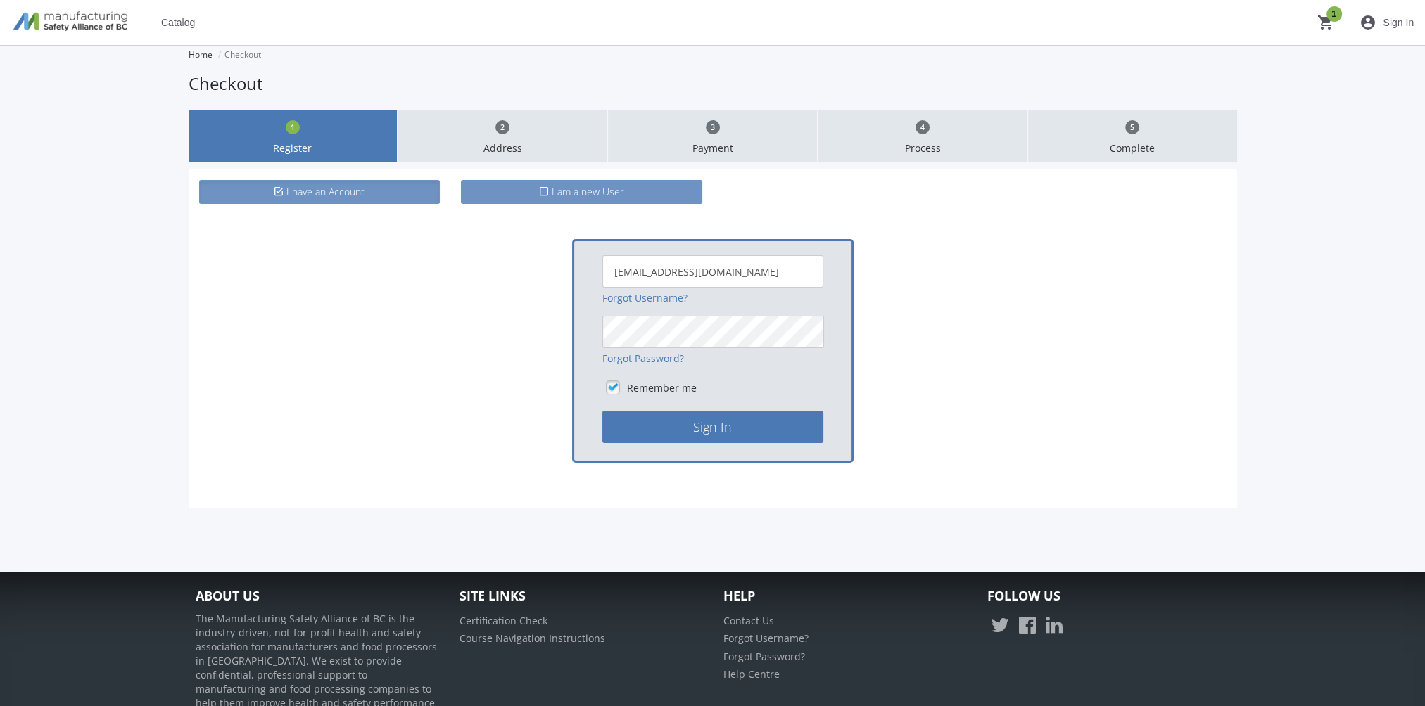
click at [583, 194] on span "I am a new User" at bounding box center [588, 191] width 72 height 13
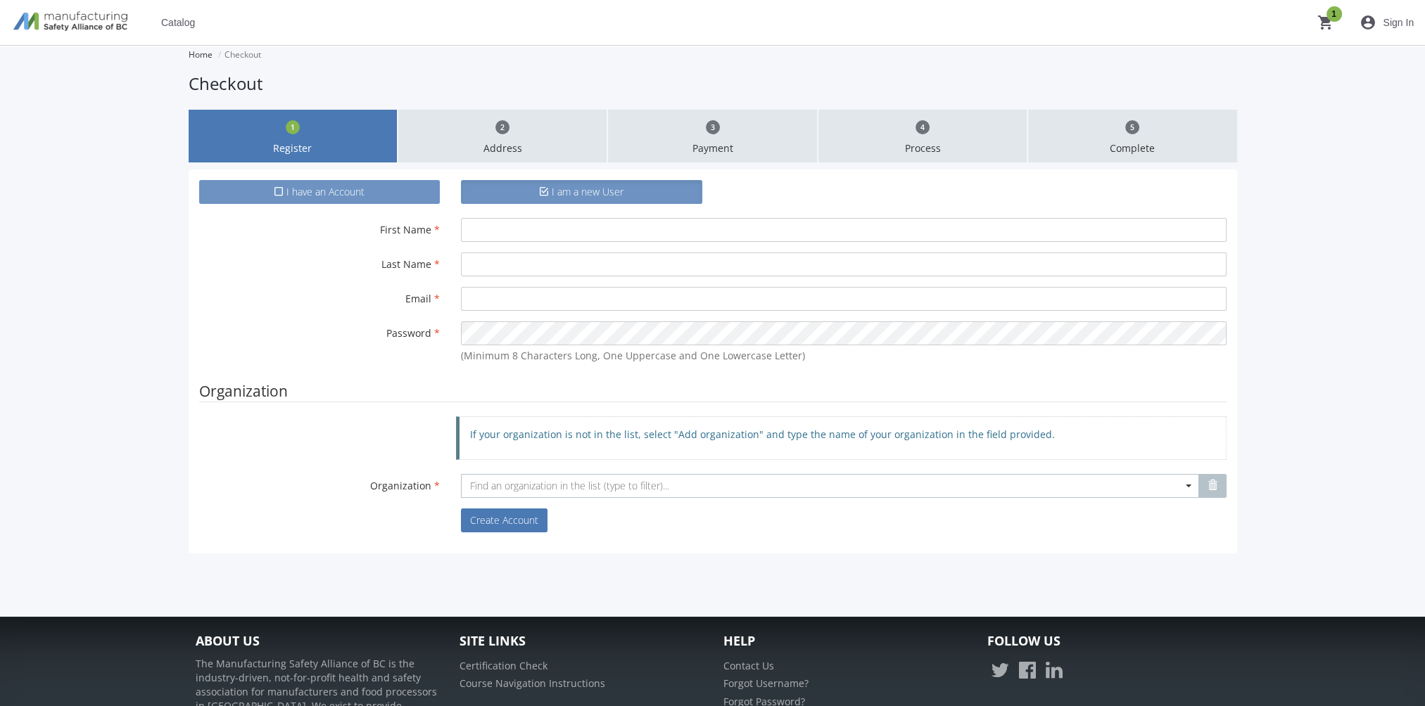
click at [338, 198] on label "I have an Account" at bounding box center [319, 192] width 241 height 24
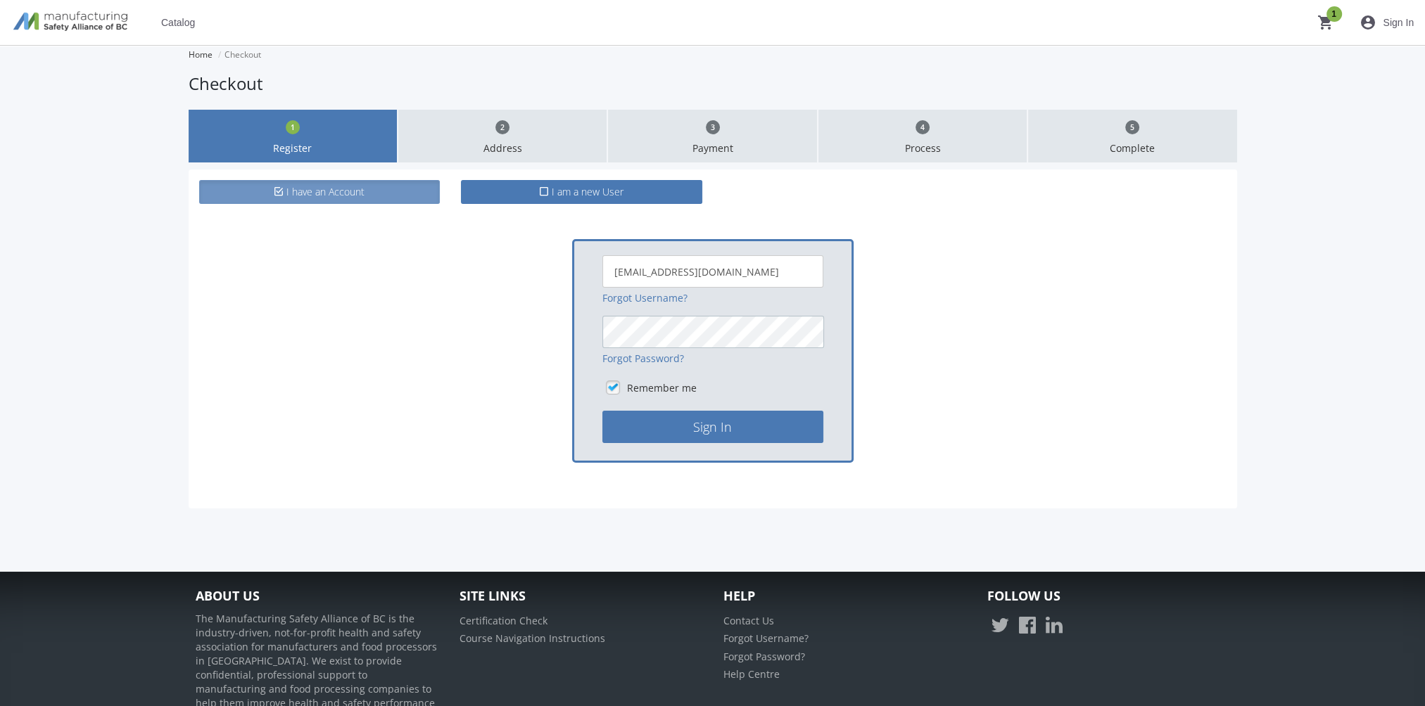
click at [602, 411] on button "Sign In" at bounding box center [712, 427] width 221 height 32
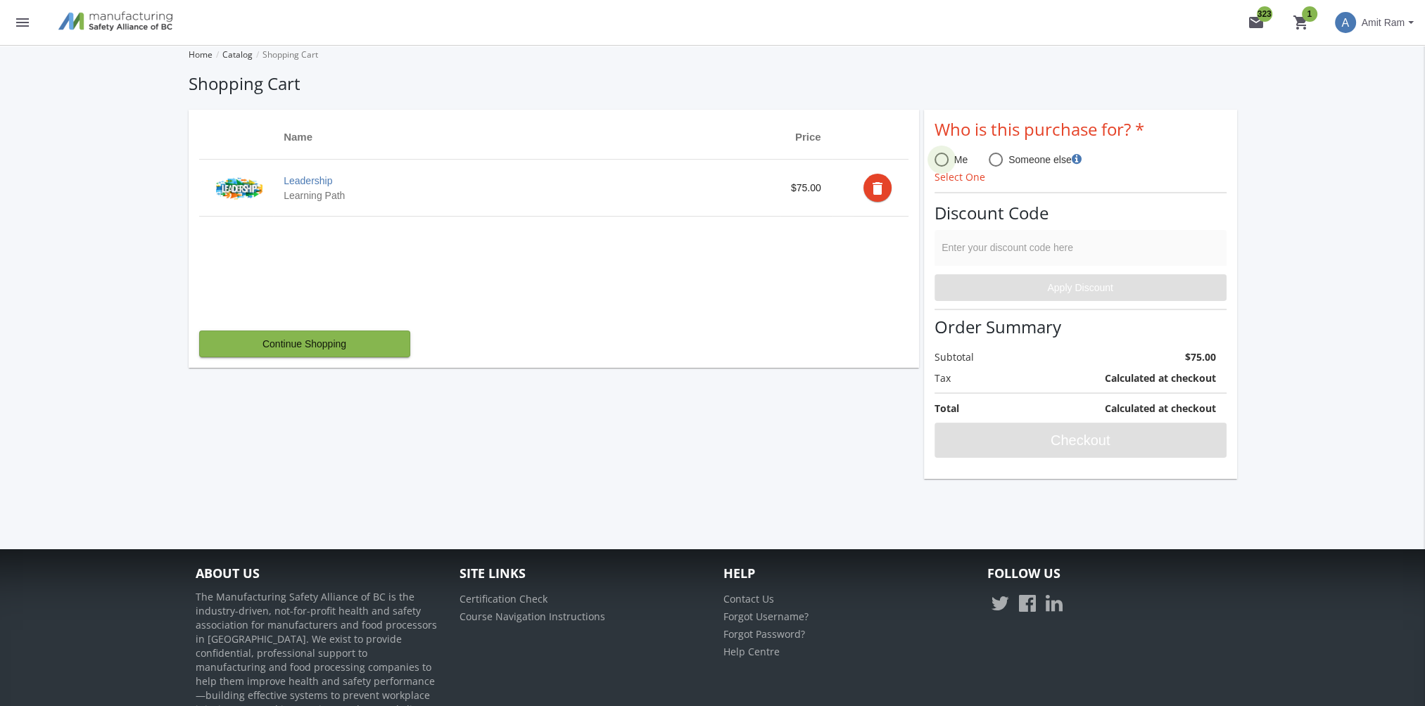
click at [942, 164] on span at bounding box center [941, 160] width 14 height 14
click at [942, 164] on input "Me" at bounding box center [941, 163] width 14 height 14
radio input "true"
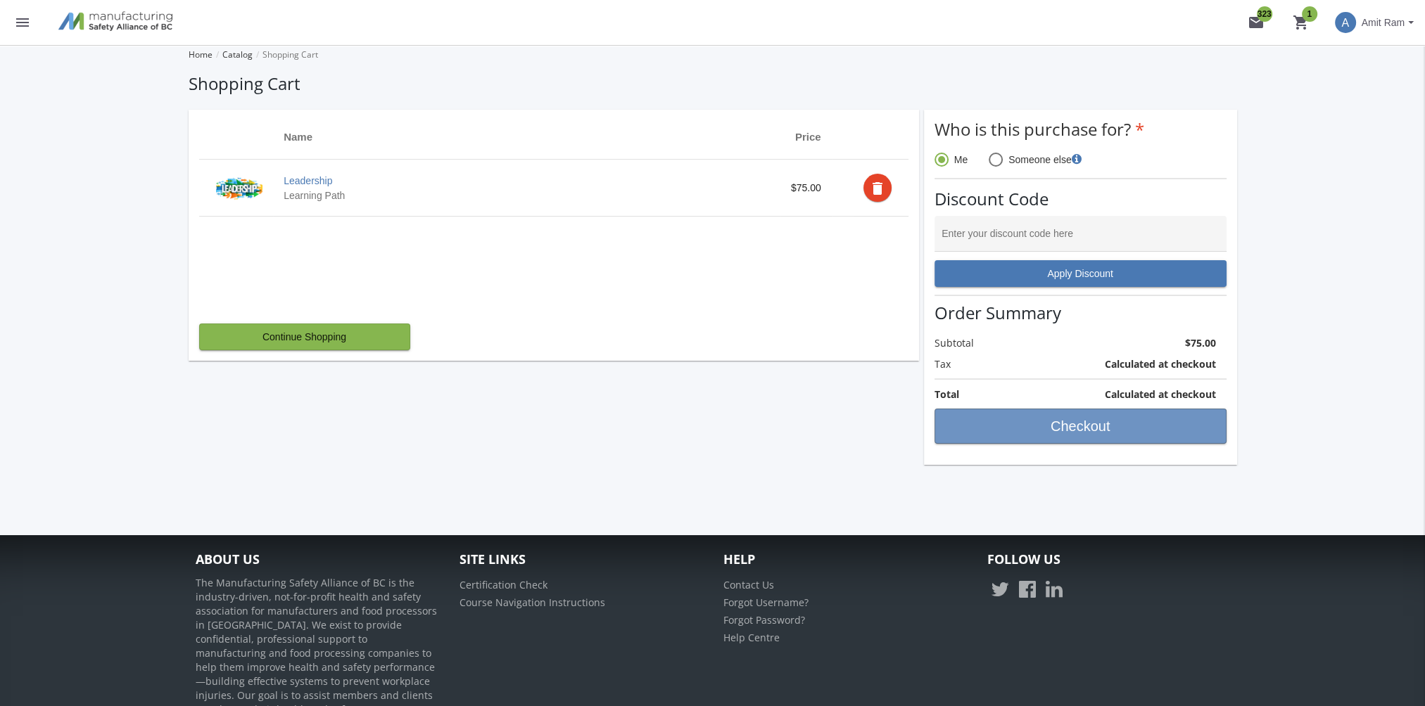
click at [1067, 422] on span "Checkout" at bounding box center [1080, 426] width 268 height 25
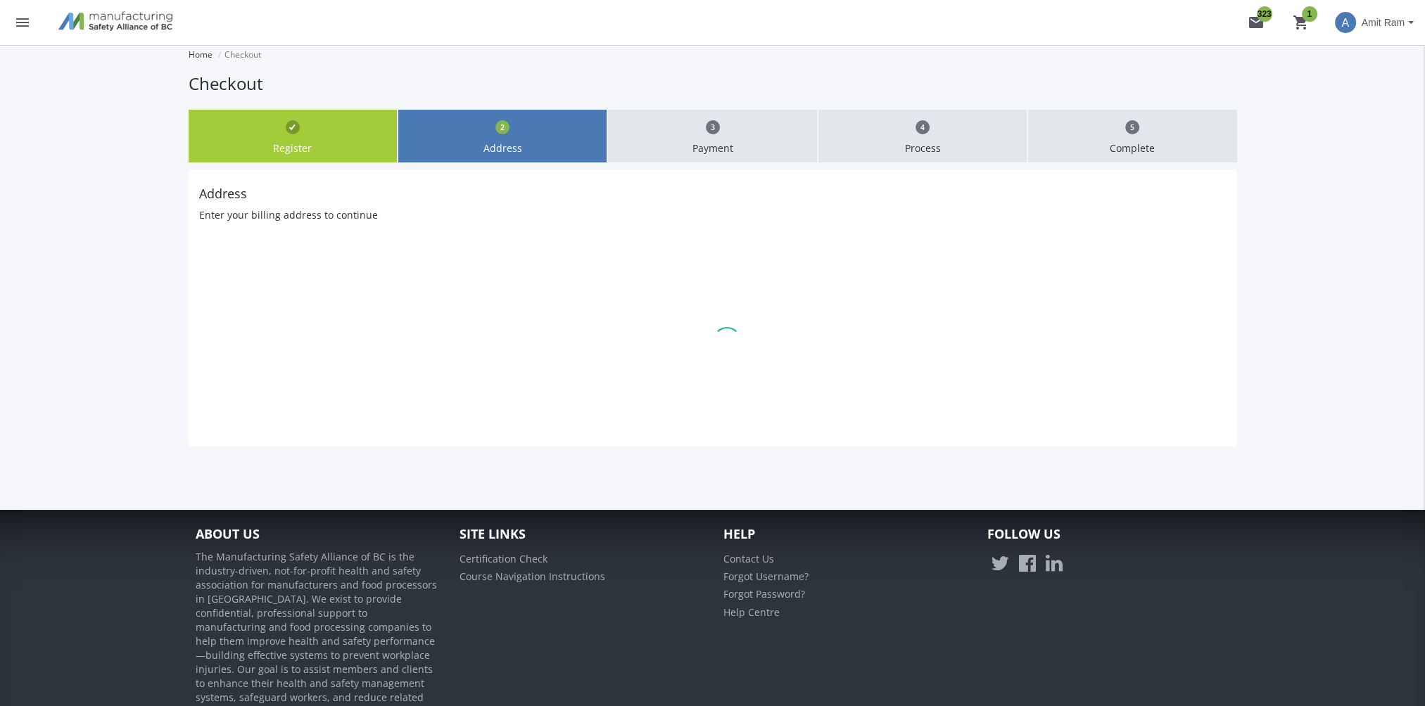
type input "625 Leger Way"
type input "Edmonton"
type input "T6W7R5"
select select "1"
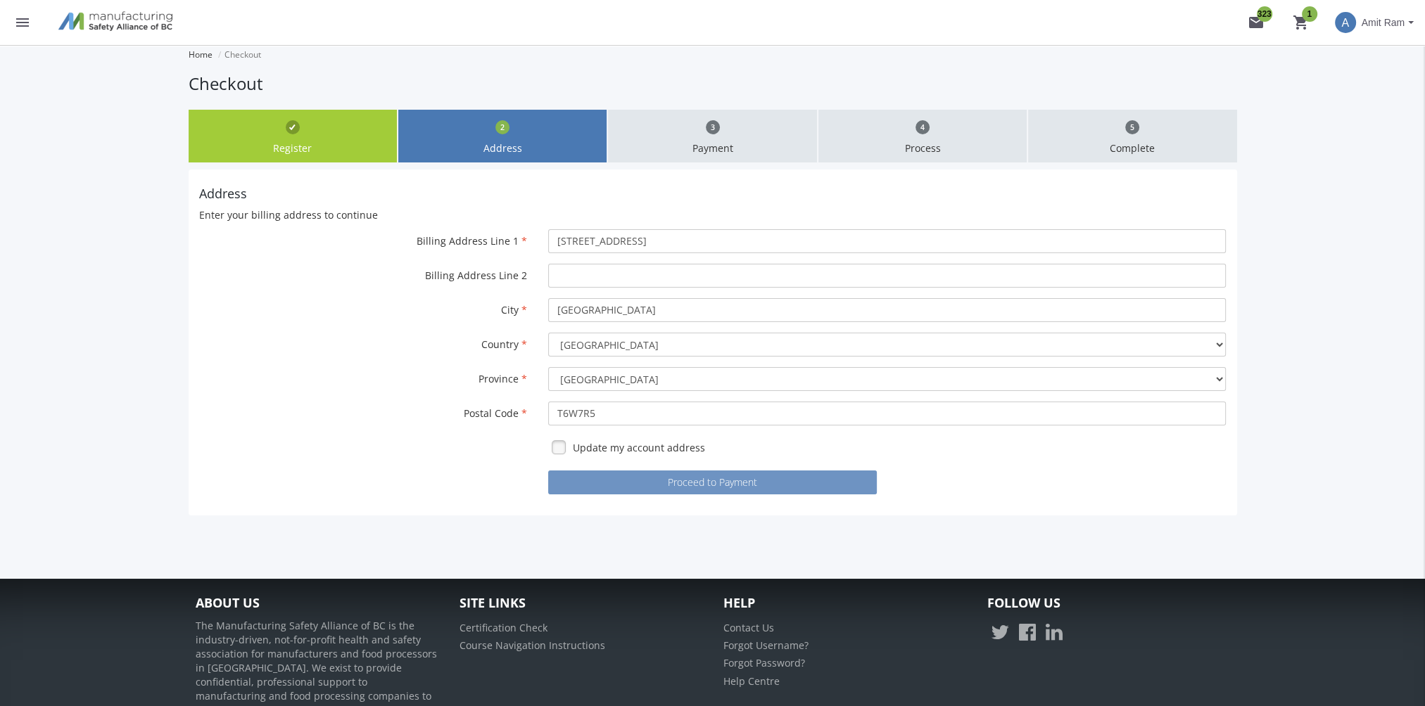
click at [707, 488] on button "Proceed to Payment" at bounding box center [712, 483] width 329 height 24
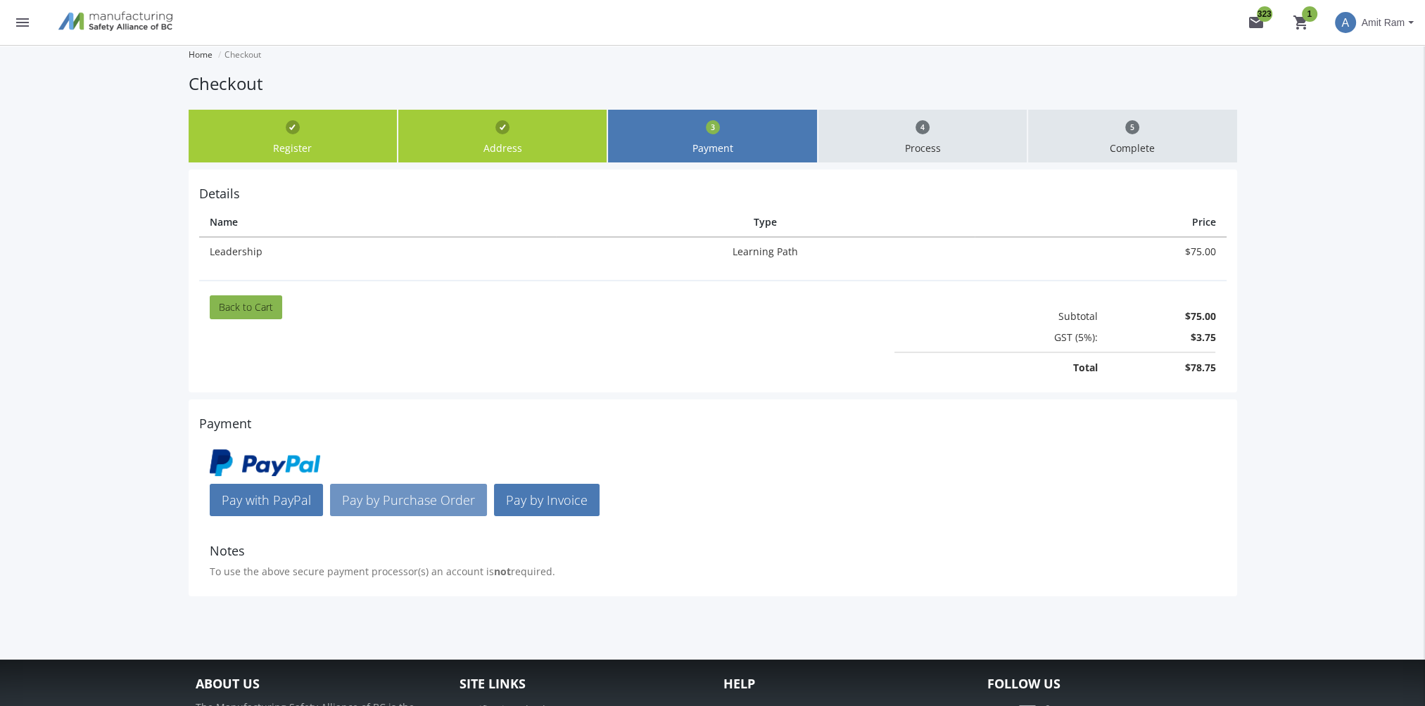
click at [406, 499] on span "Pay by Purchase Order" at bounding box center [408, 500] width 133 height 17
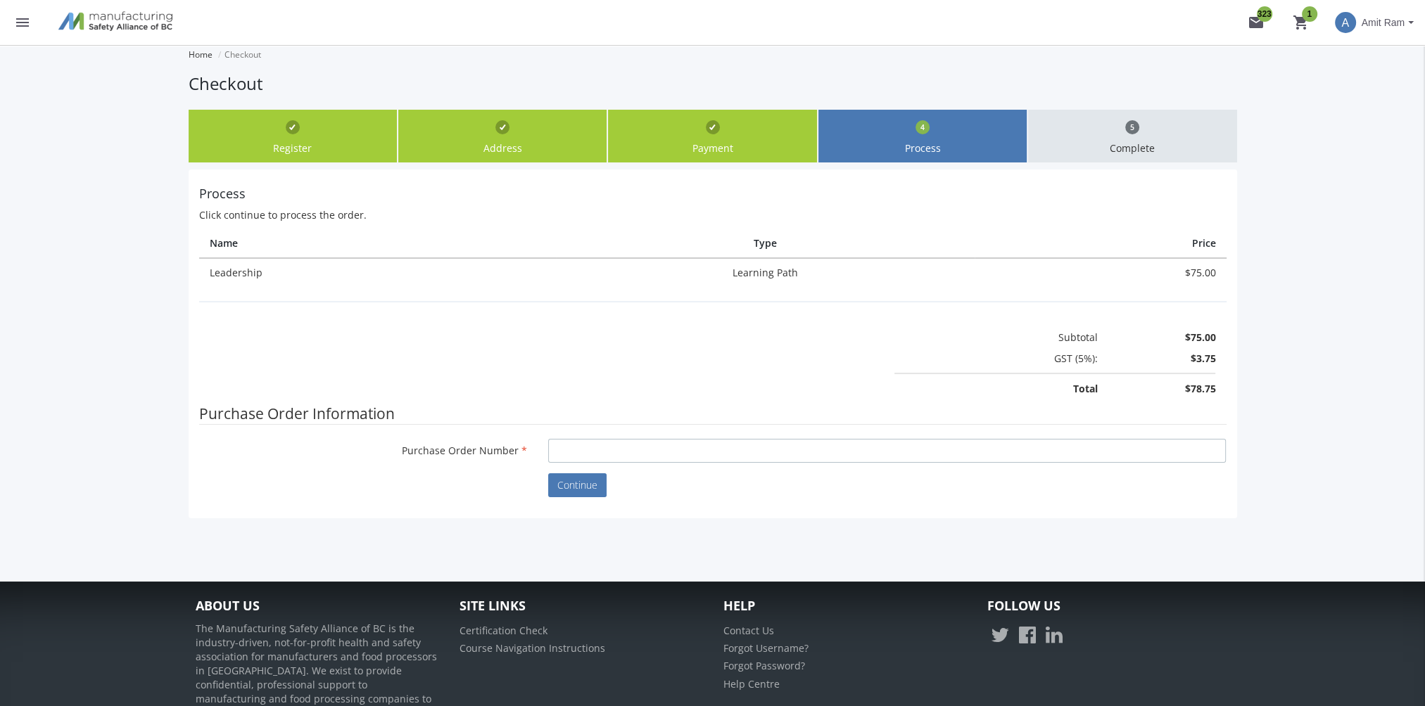
click at [619, 450] on input "Purchase Order Number" at bounding box center [887, 451] width 678 height 24
type input "t6655"
click at [581, 484] on span "Continue" at bounding box center [577, 485] width 40 height 13
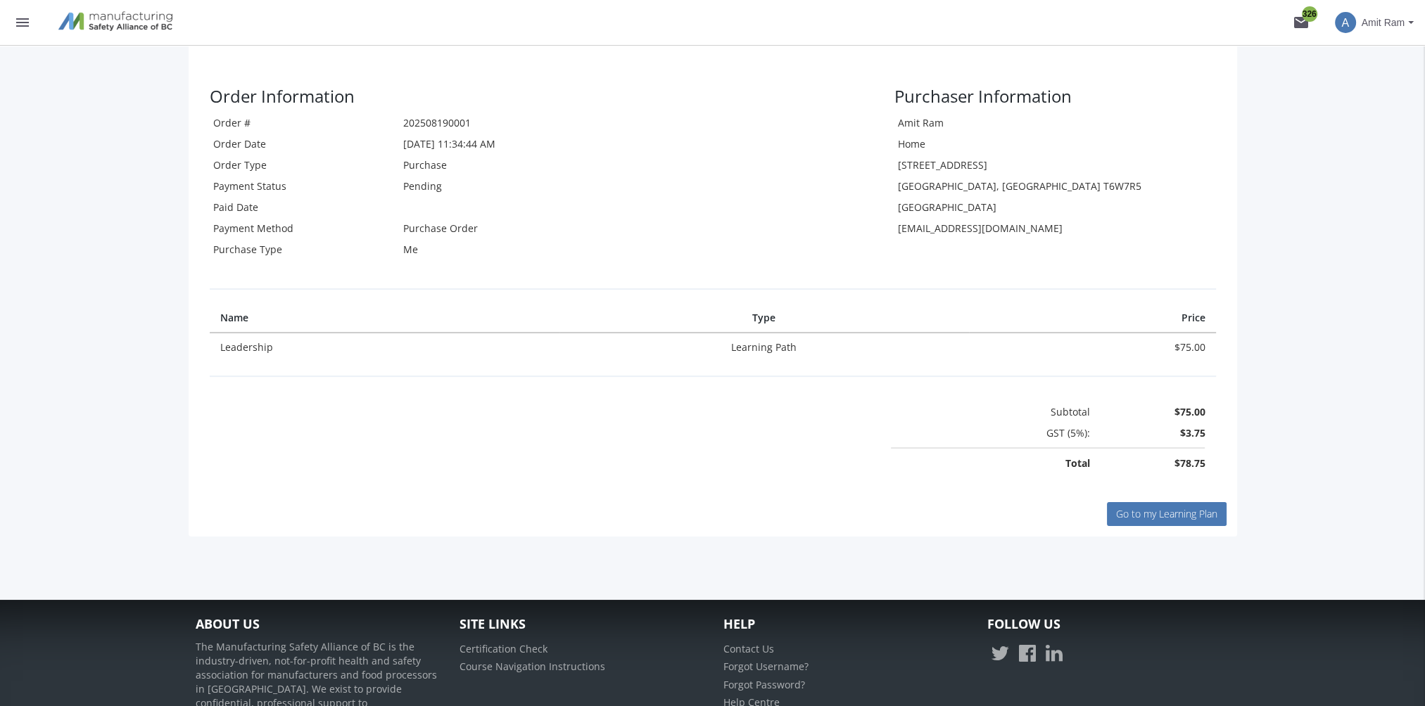
scroll to position [281, 0]
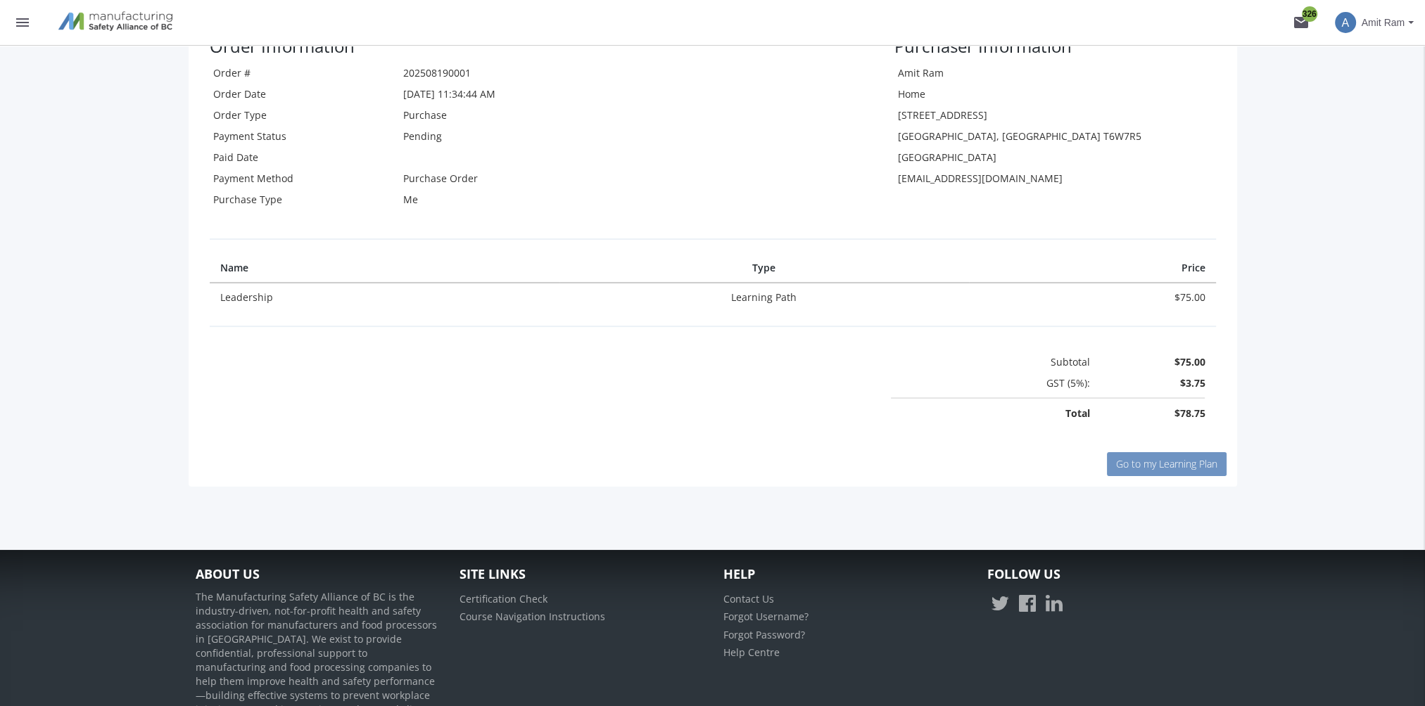
click at [1164, 464] on span "Go to my Learning Plan" at bounding box center [1166, 463] width 101 height 13
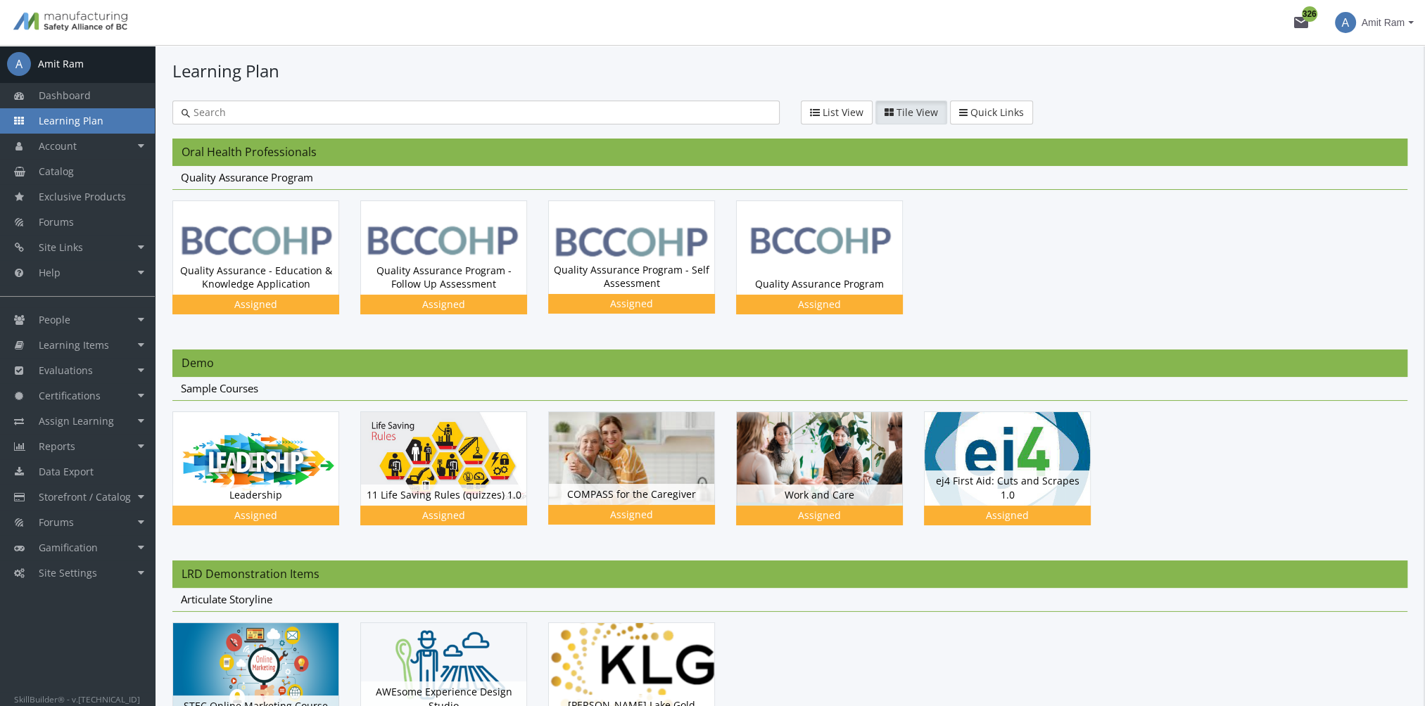
click at [1300, 20] on mat-icon "mail 326" at bounding box center [1301, 22] width 17 height 17
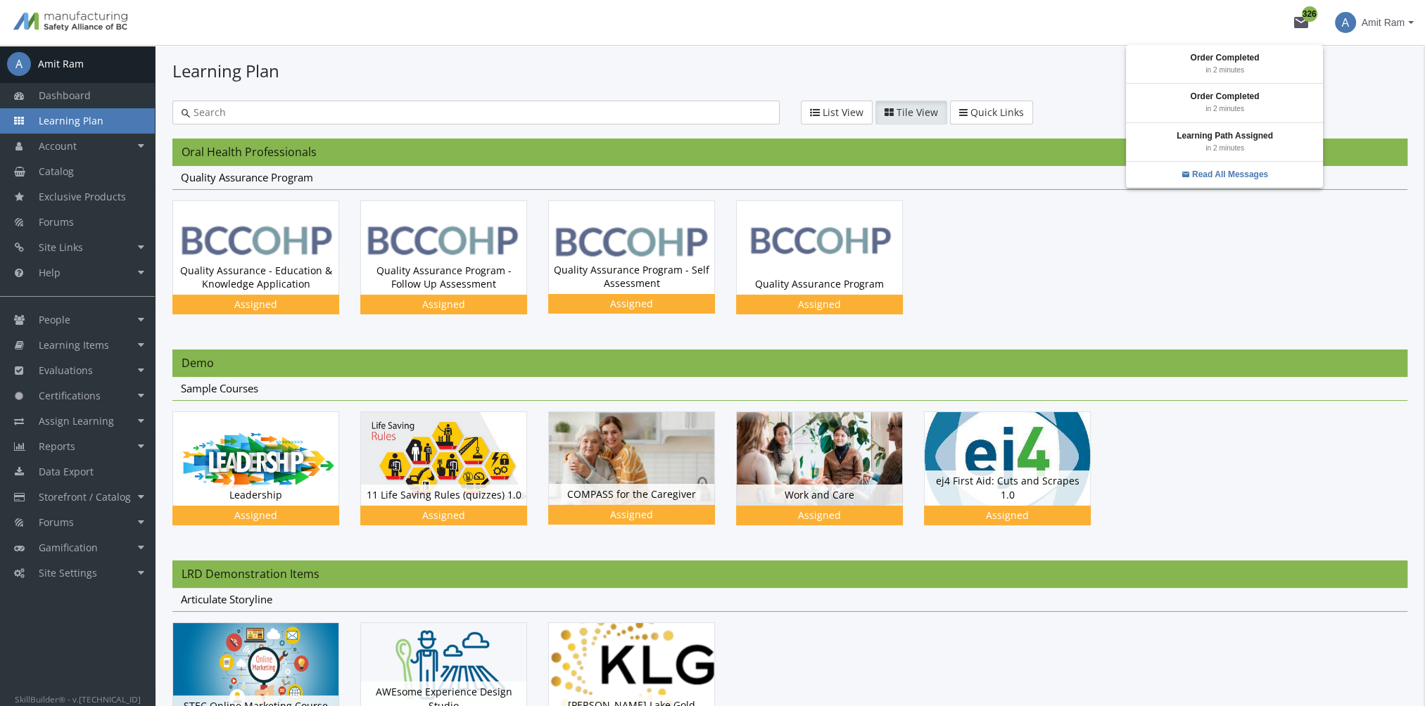
click at [1168, 285] on div at bounding box center [712, 353] width 1425 height 706
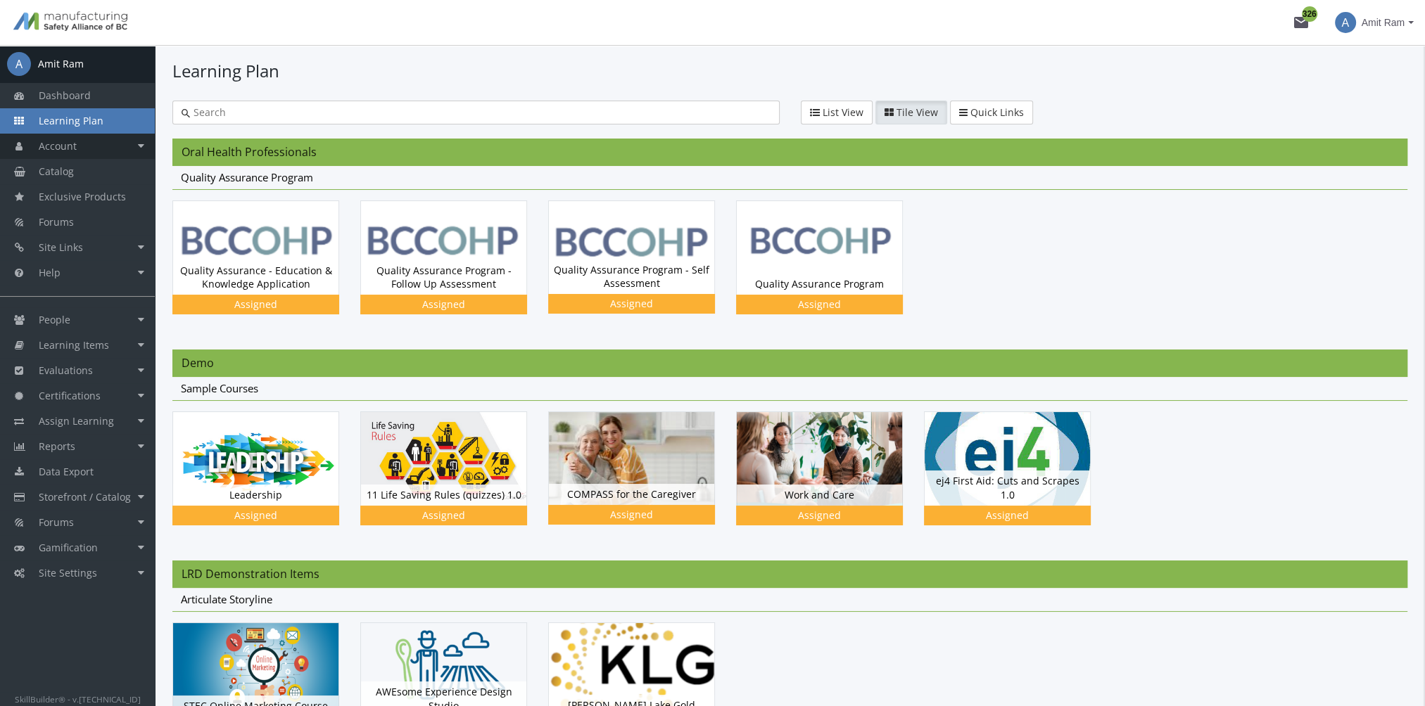
click at [85, 147] on link "Account" at bounding box center [77, 146] width 155 height 25
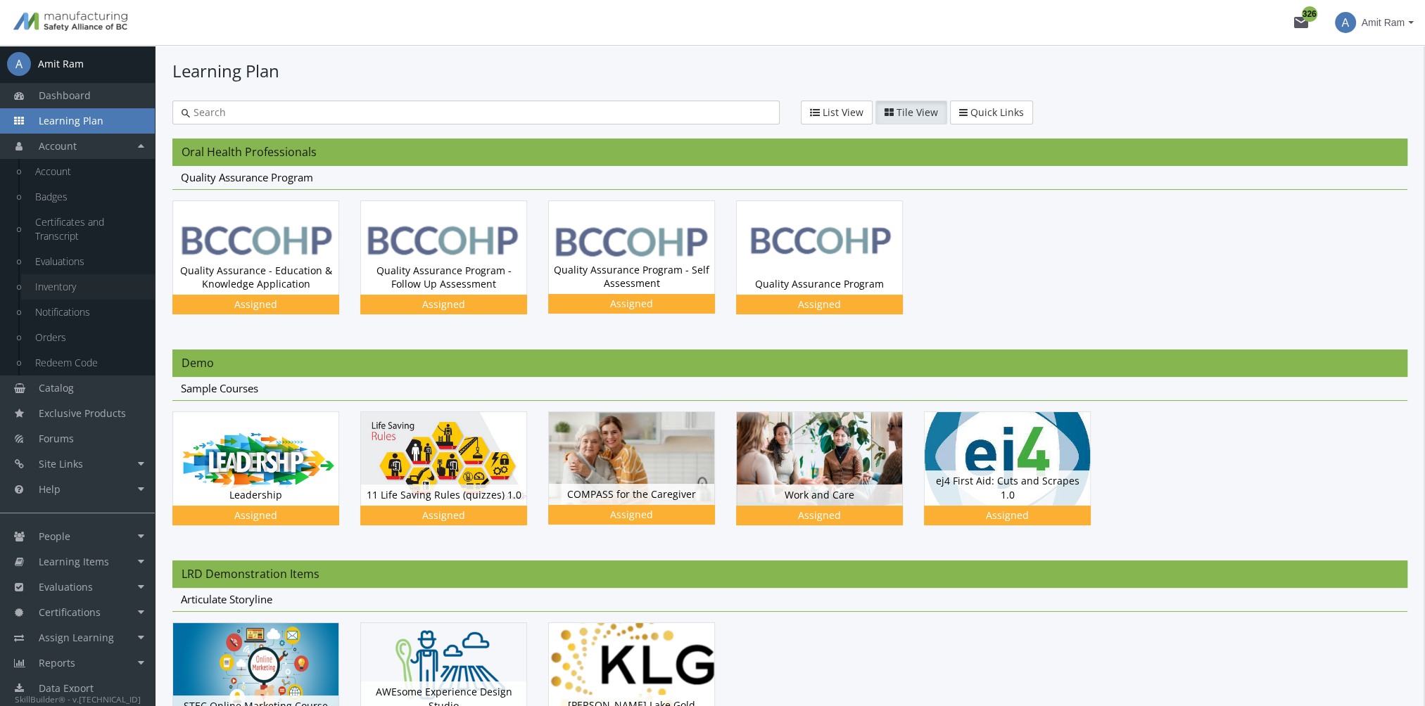
click at [76, 283] on link "Inventory" at bounding box center [88, 286] width 134 height 25
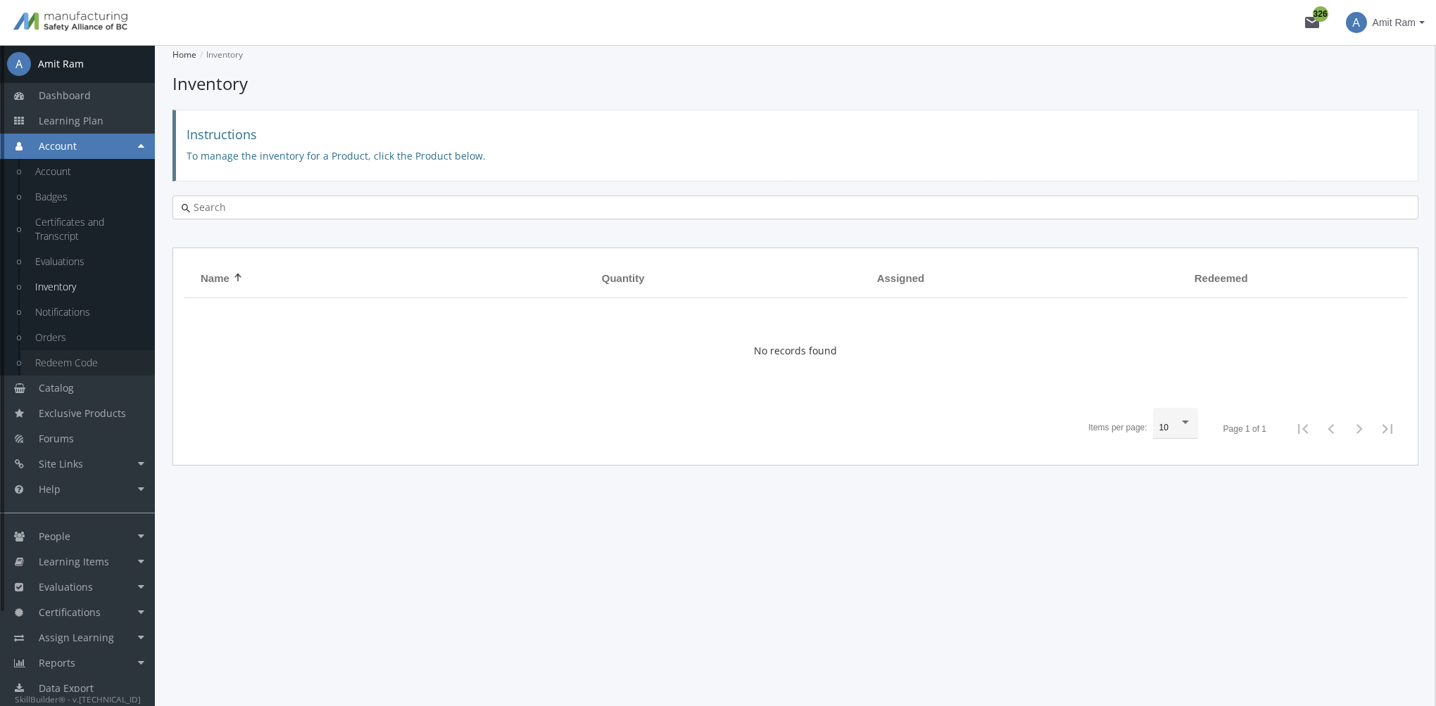
click at [74, 357] on link "Redeem Code" at bounding box center [88, 362] width 134 height 25
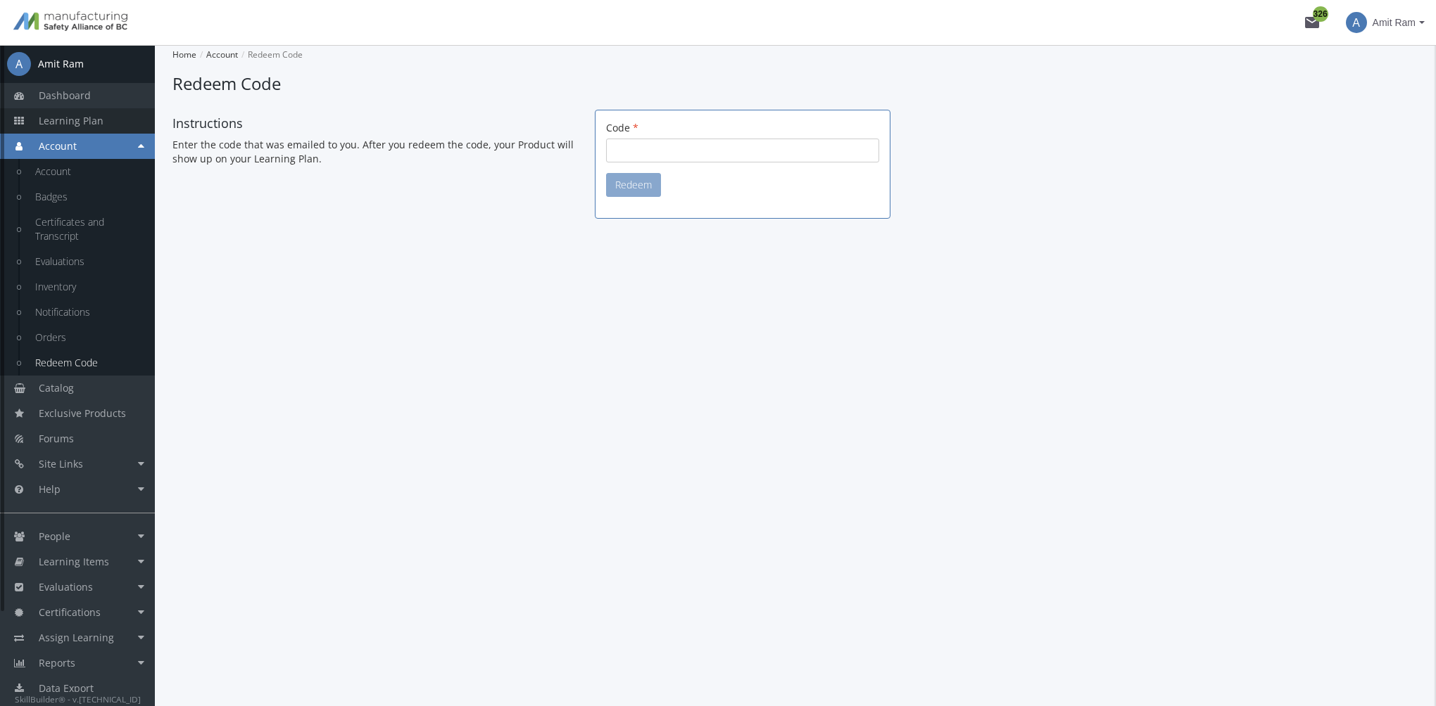
click at [94, 120] on span "Learning Plan" at bounding box center [71, 120] width 65 height 13
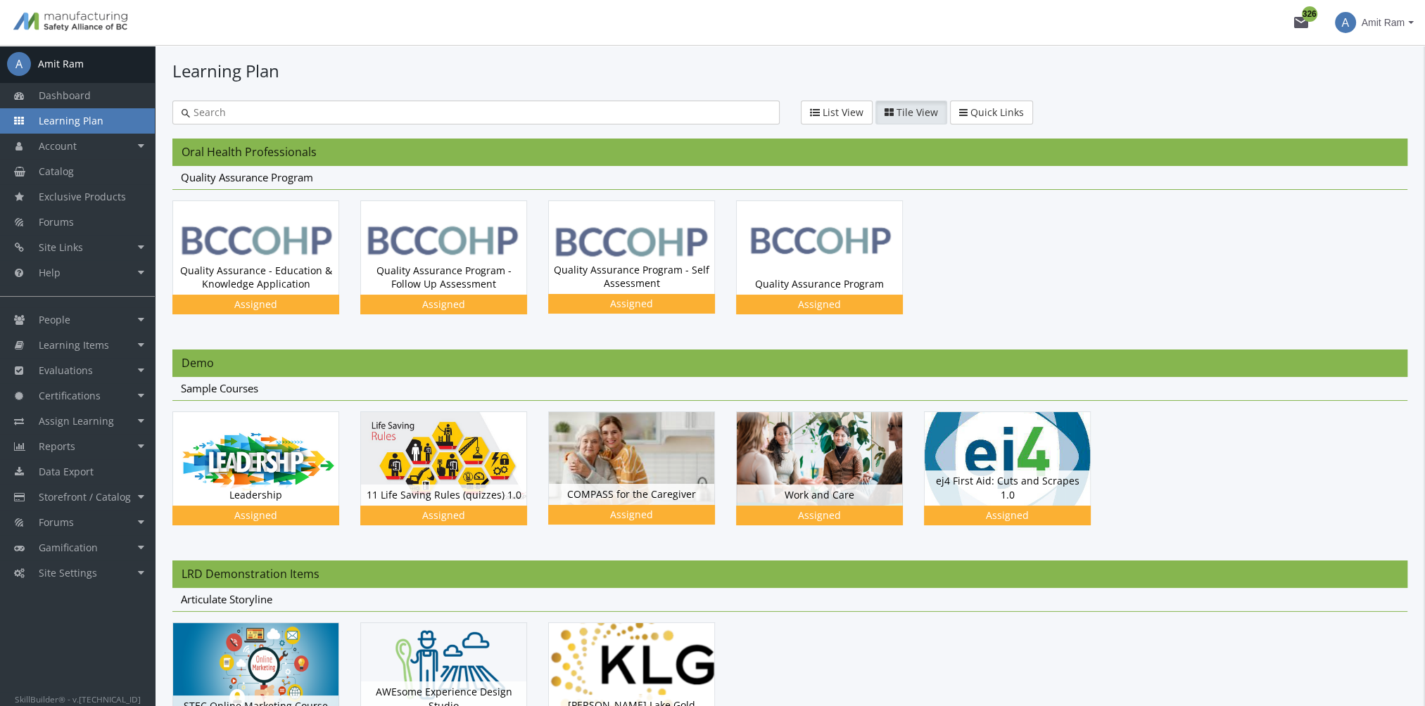
click at [529, 115] on input "text" at bounding box center [480, 113] width 581 height 14
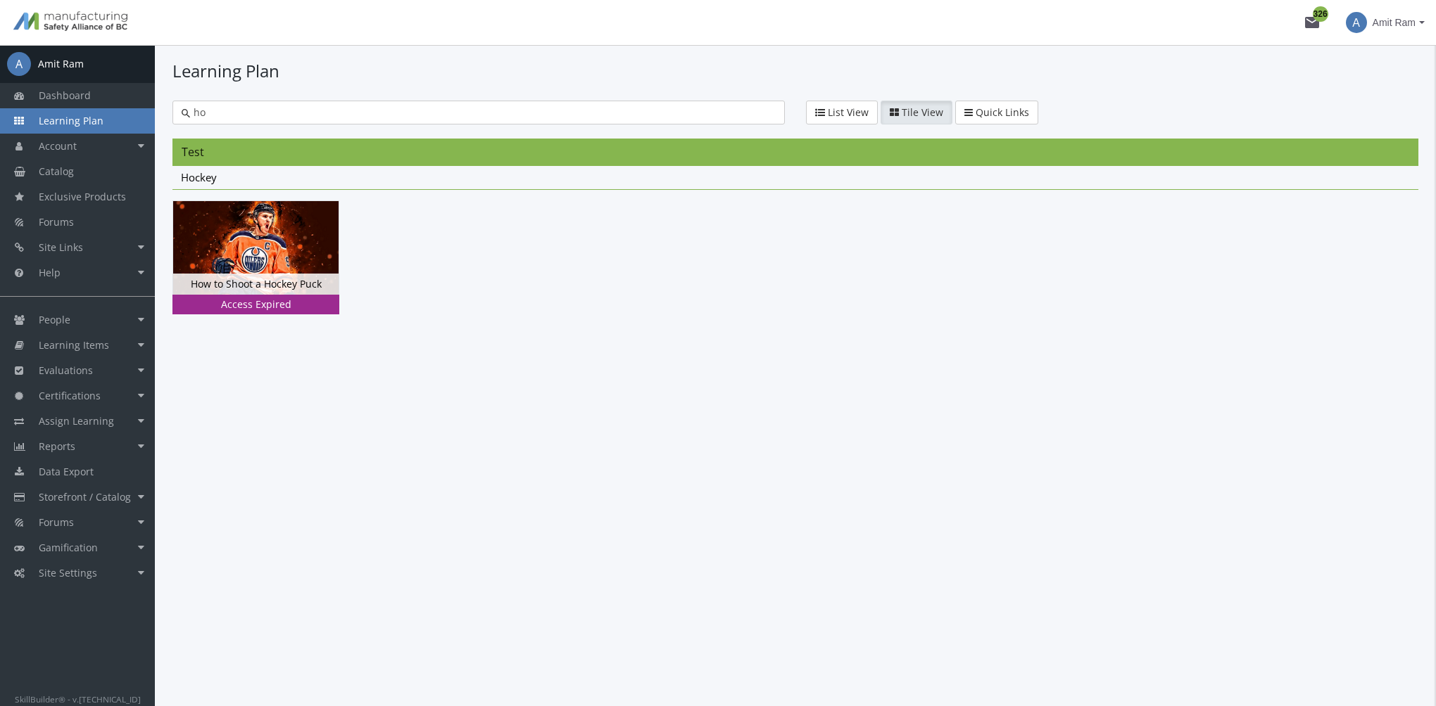
type input "h"
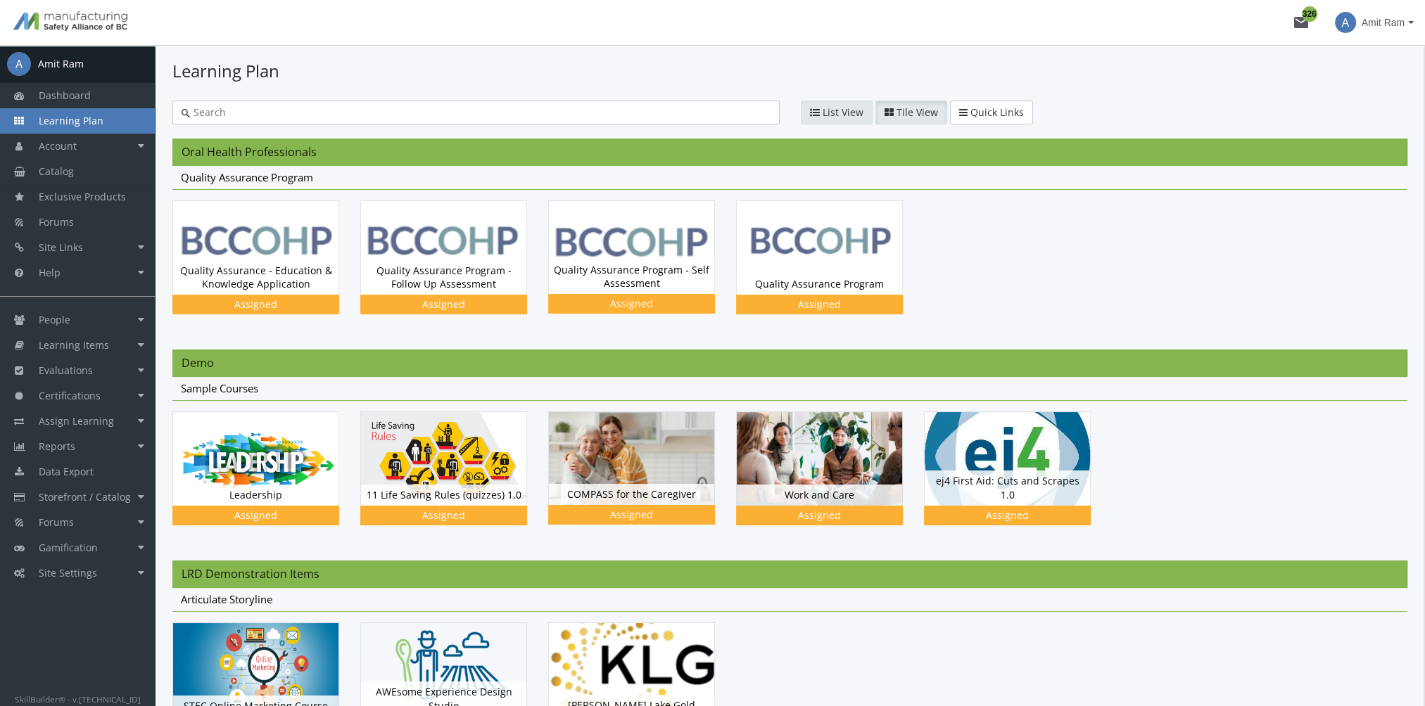
click at [842, 115] on span "List View" at bounding box center [843, 112] width 41 height 13
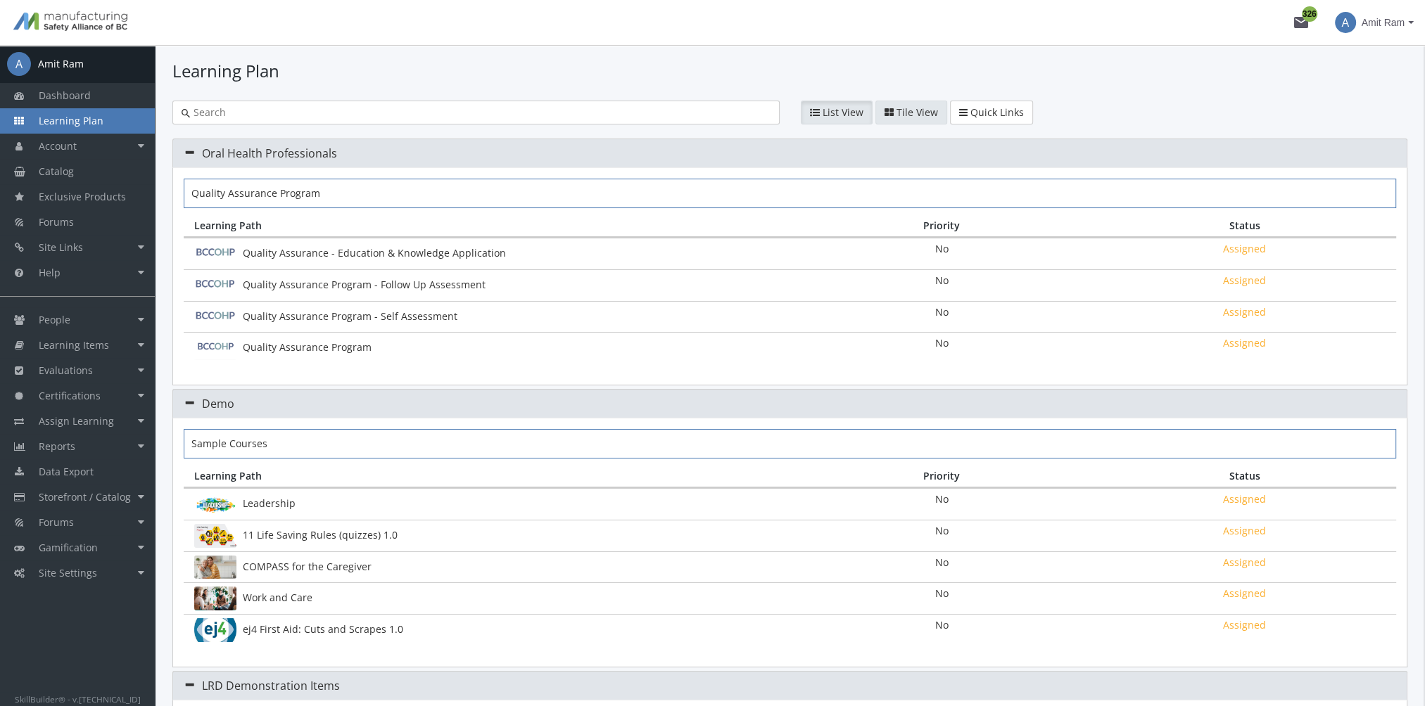
click at [904, 112] on span "Tile View" at bounding box center [917, 112] width 42 height 13
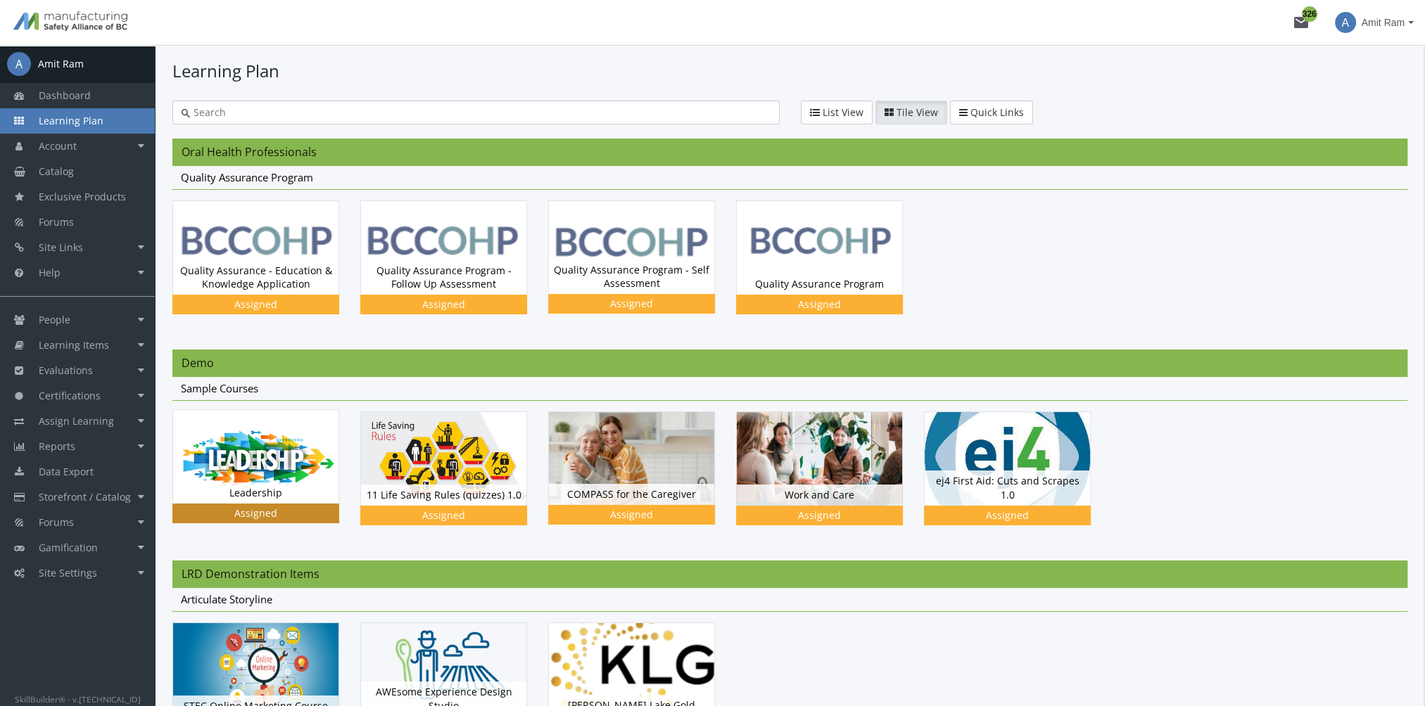
click at [265, 295] on div "Leadership Status Assigned" at bounding box center [255, 277] width 165 height 34
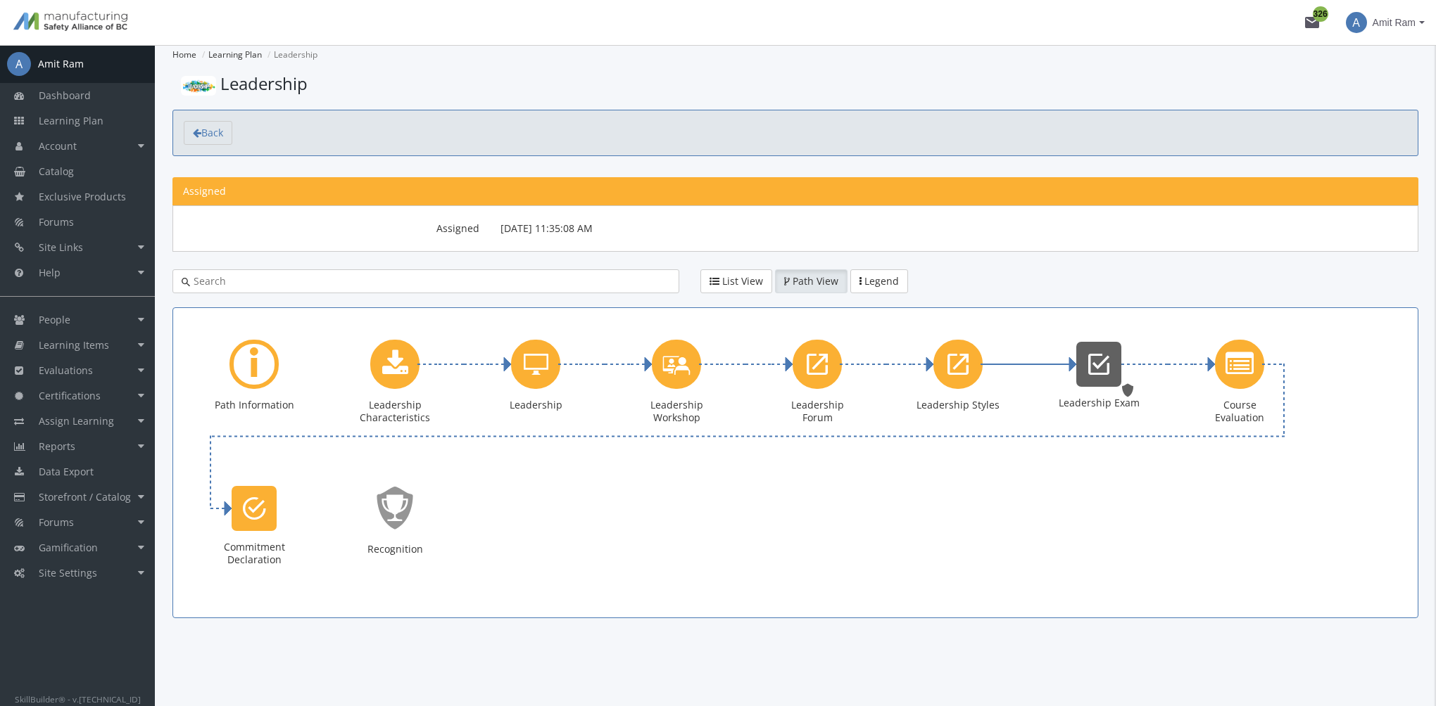
click at [1105, 365] on icon "Leadership Exam" at bounding box center [1098, 364] width 21 height 28
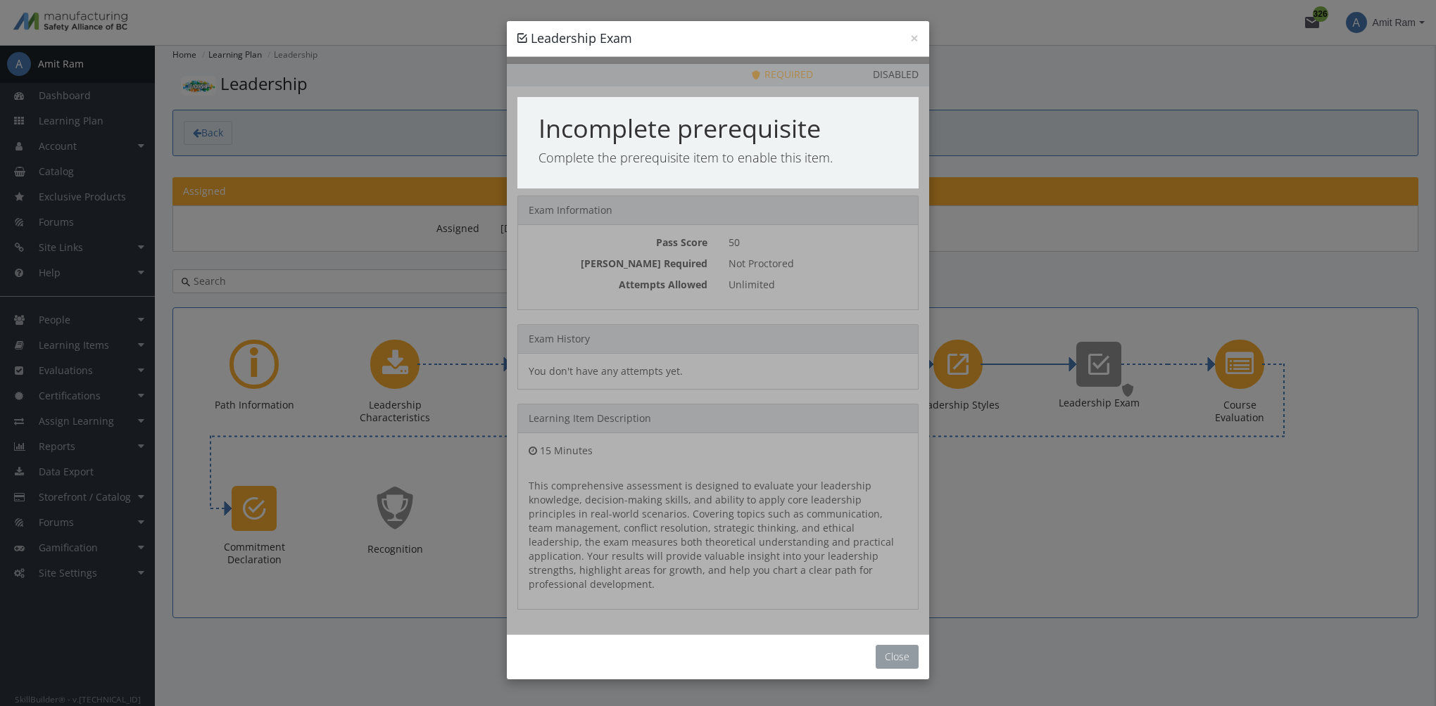
click at [898, 645] on button "Close" at bounding box center [896, 657] width 43 height 24
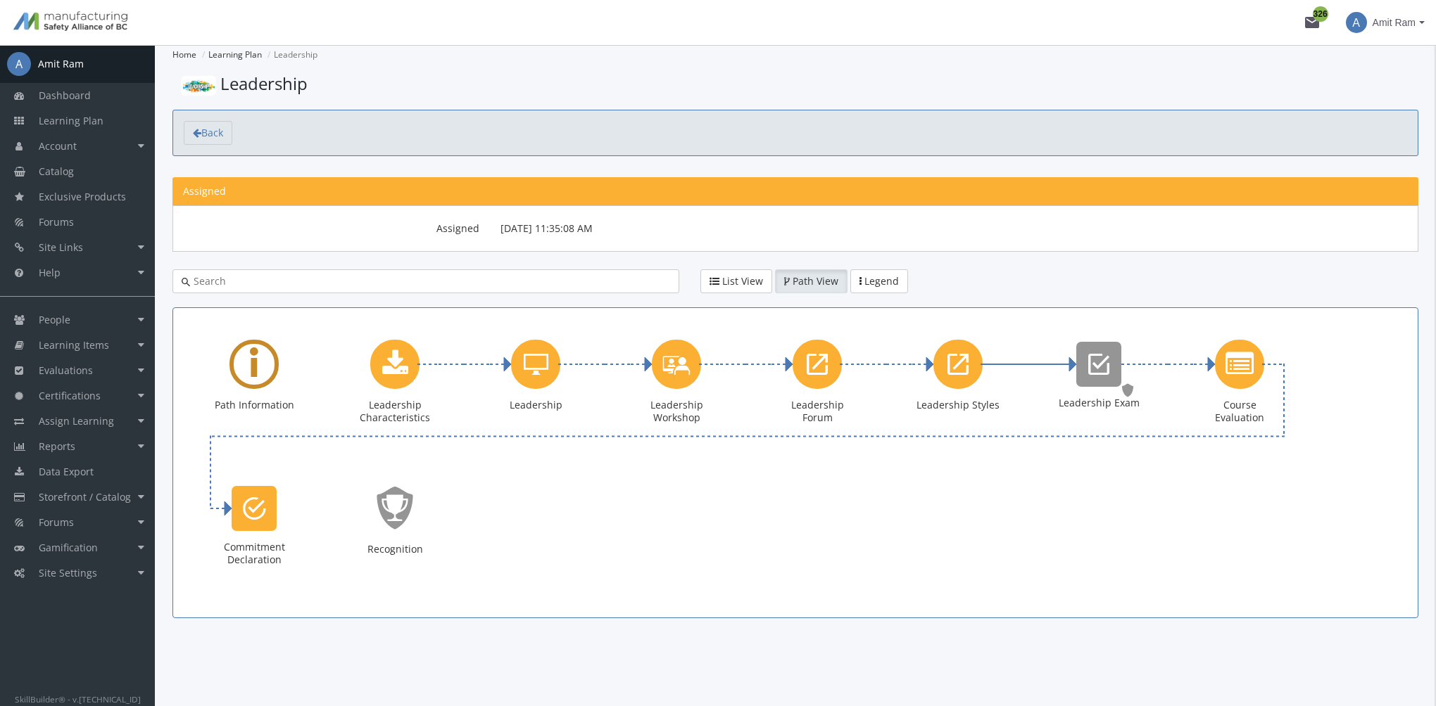
click at [267, 364] on div "Learning Path" at bounding box center [253, 364] width 49 height 49
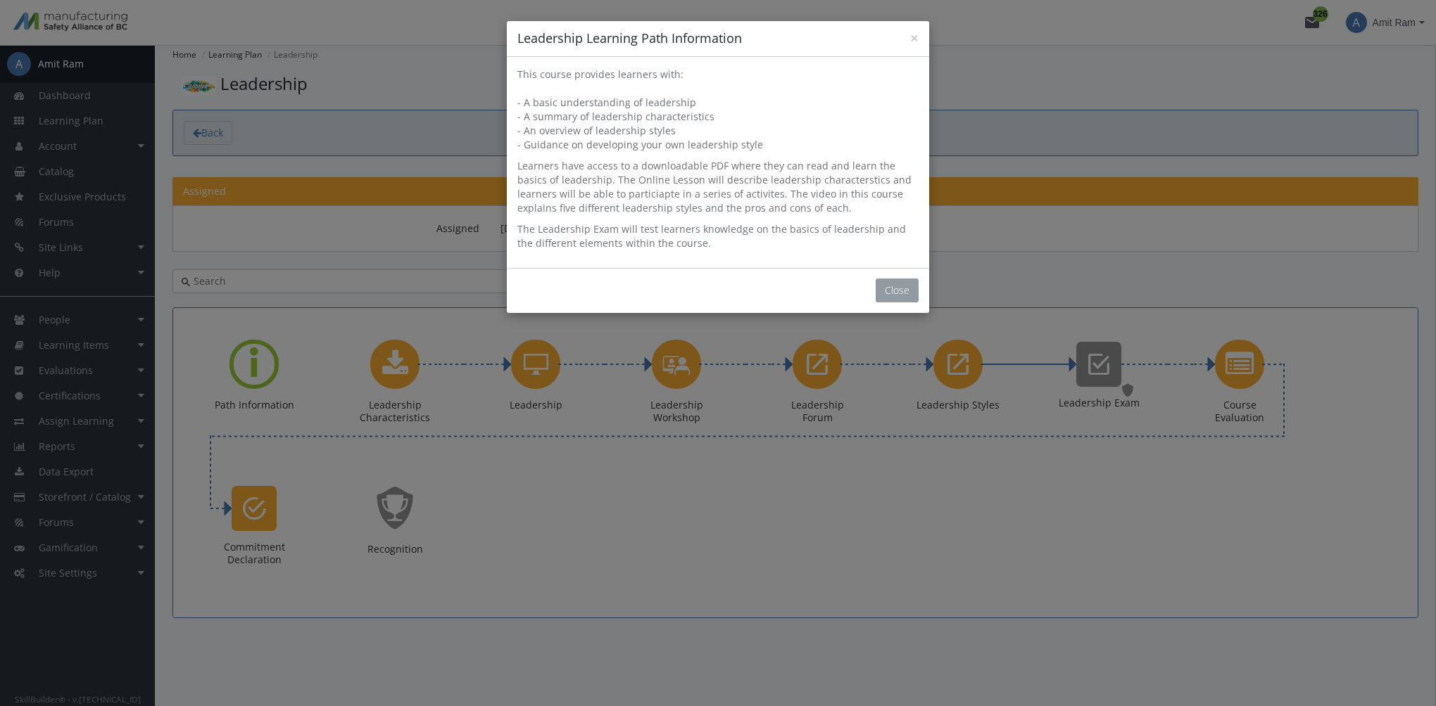
click at [905, 285] on button "Close" at bounding box center [896, 291] width 43 height 24
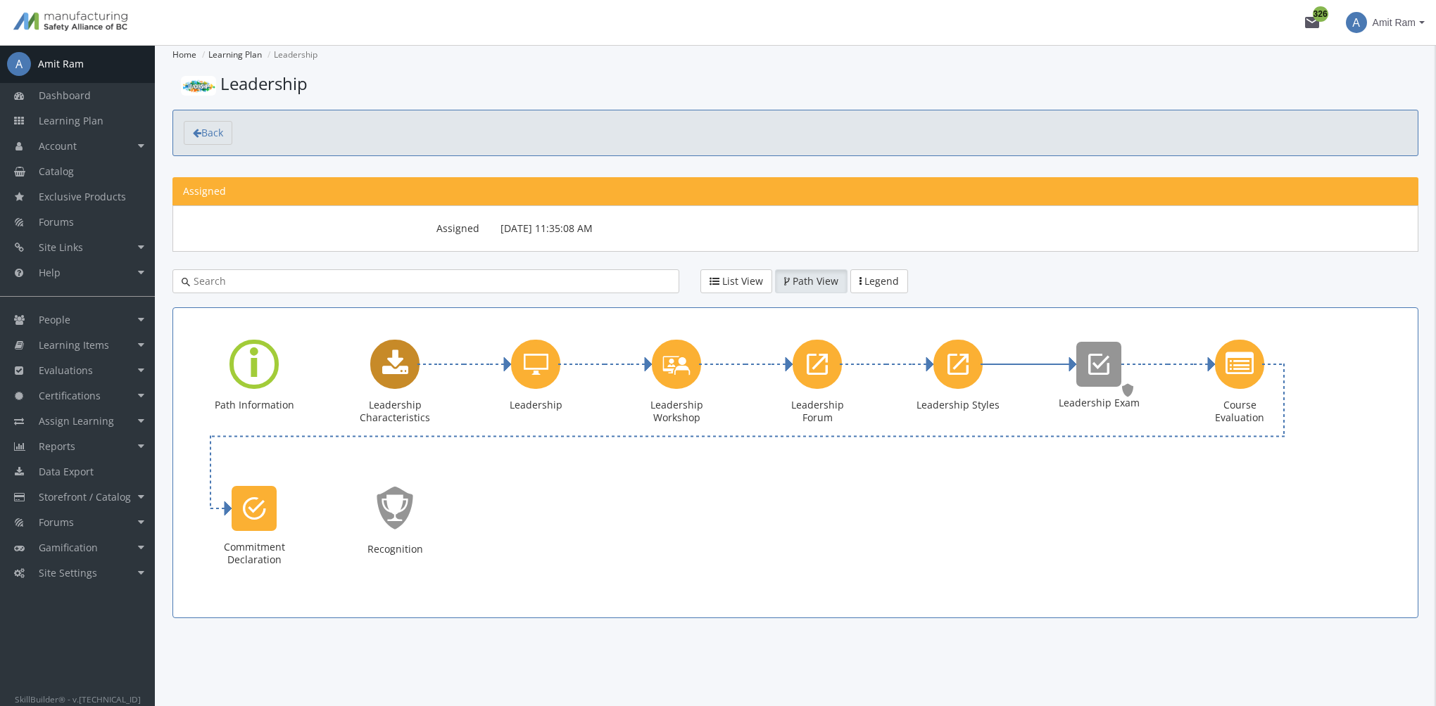
click at [399, 357] on icon "Leadership Characteristics" at bounding box center [395, 364] width 26 height 28
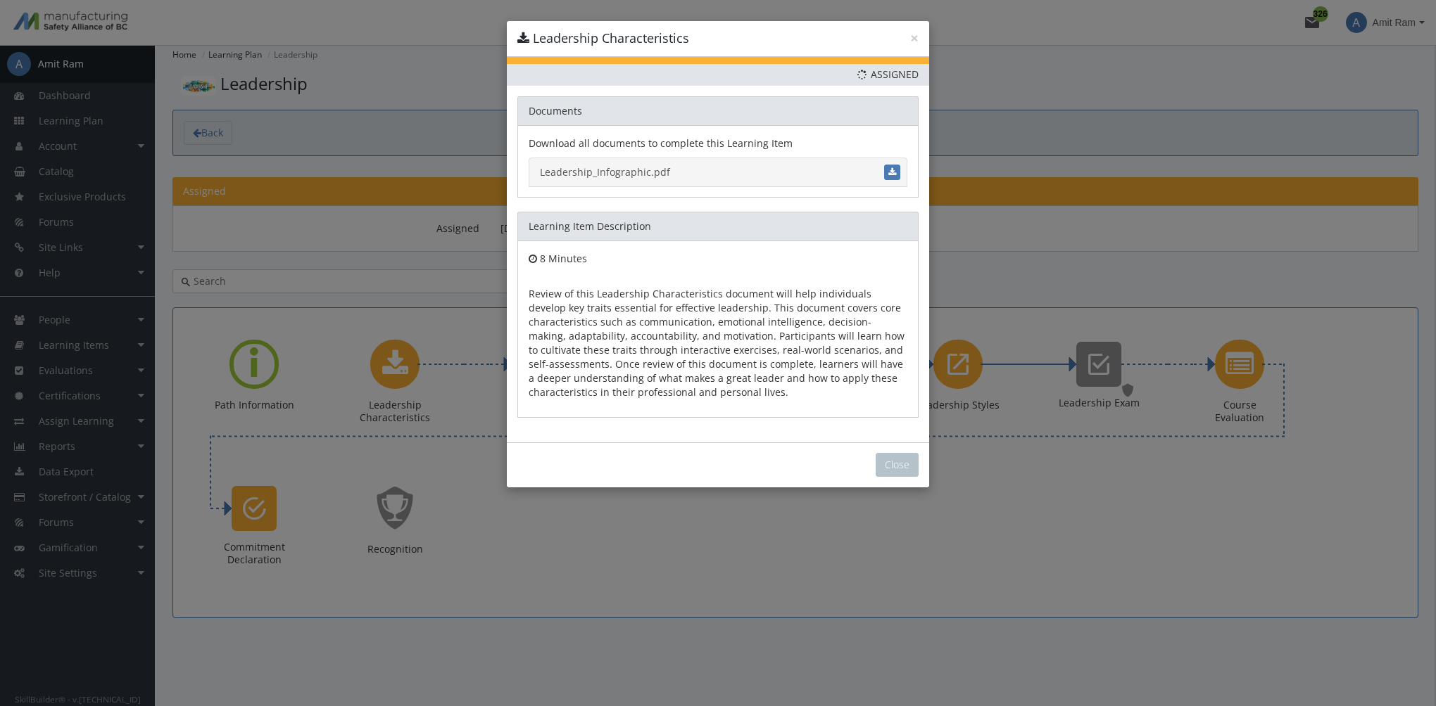
click at [634, 167] on link "Leadership_Infographic.pdf" at bounding box center [717, 173] width 379 height 30
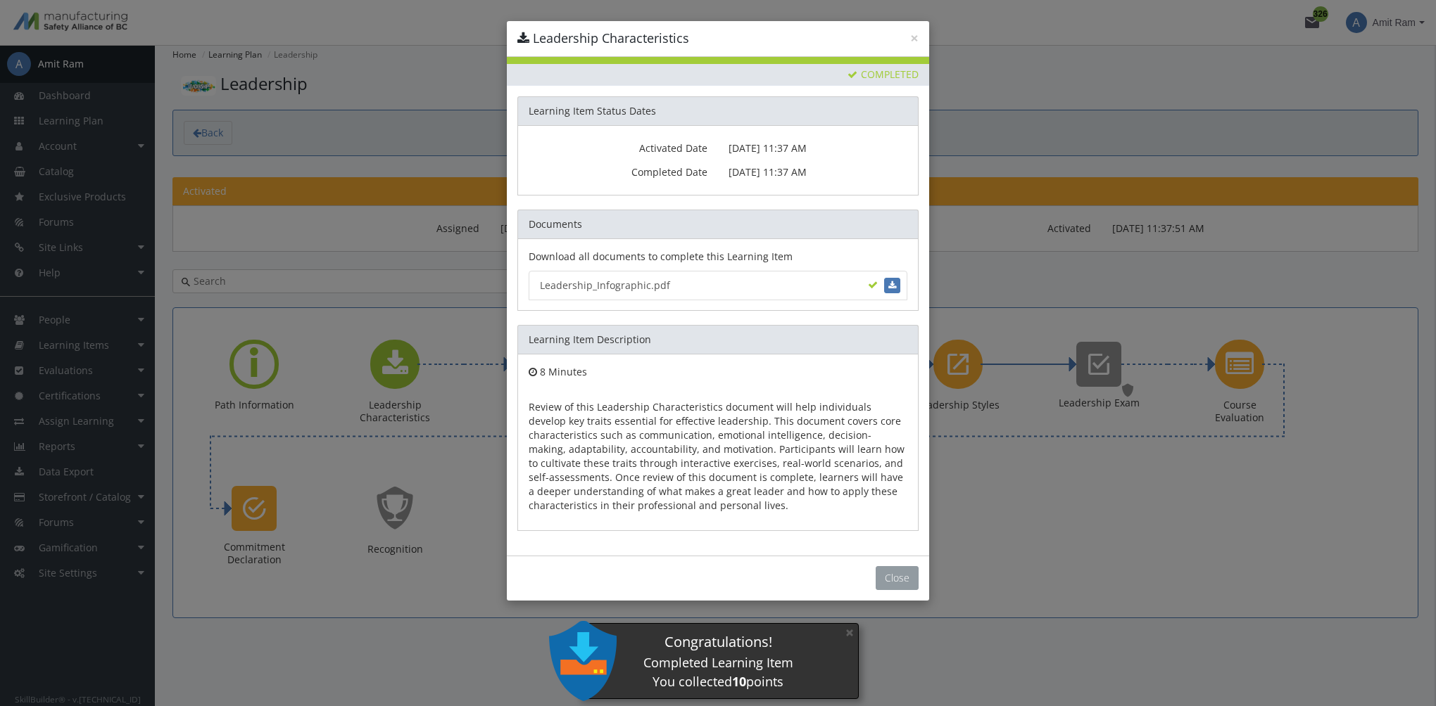
click at [909, 566] on button "Close" at bounding box center [896, 578] width 43 height 24
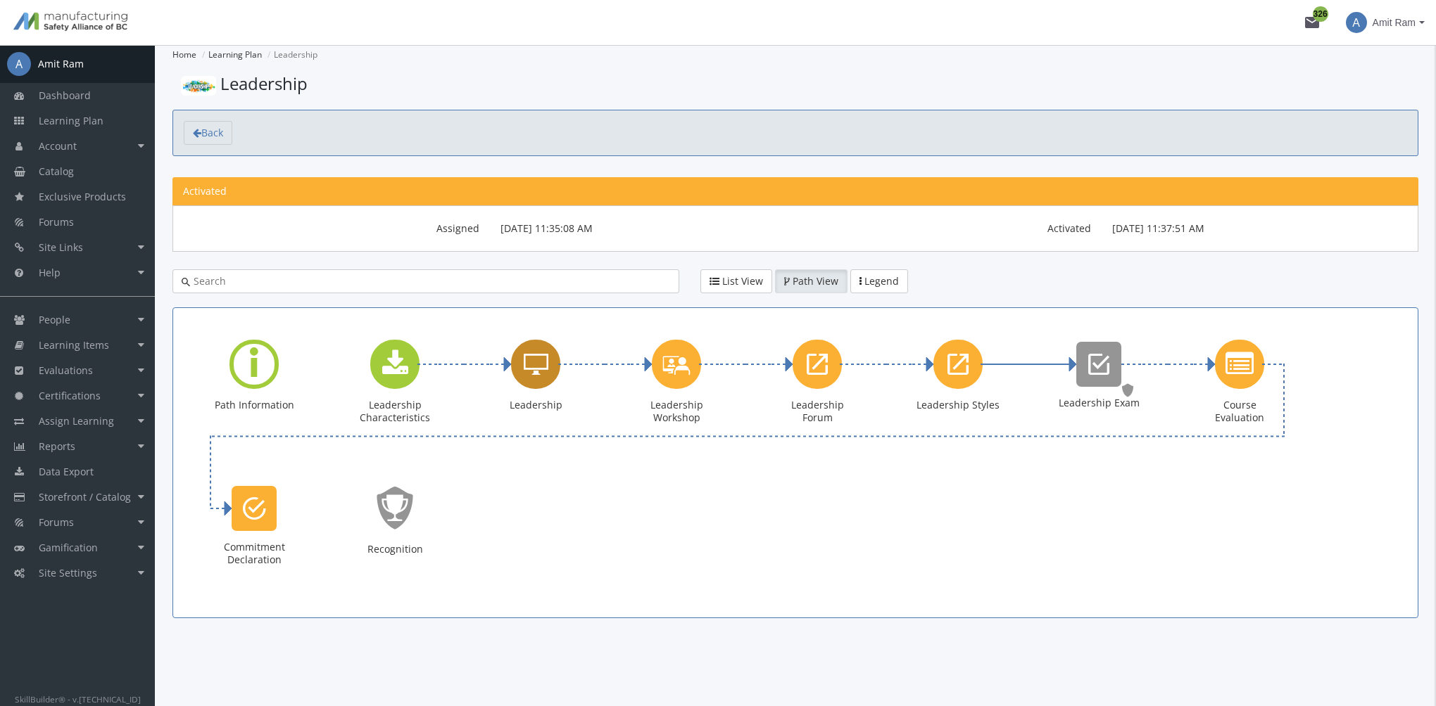
click at [552, 360] on div "Leadership" at bounding box center [555, 364] width 7 height 17
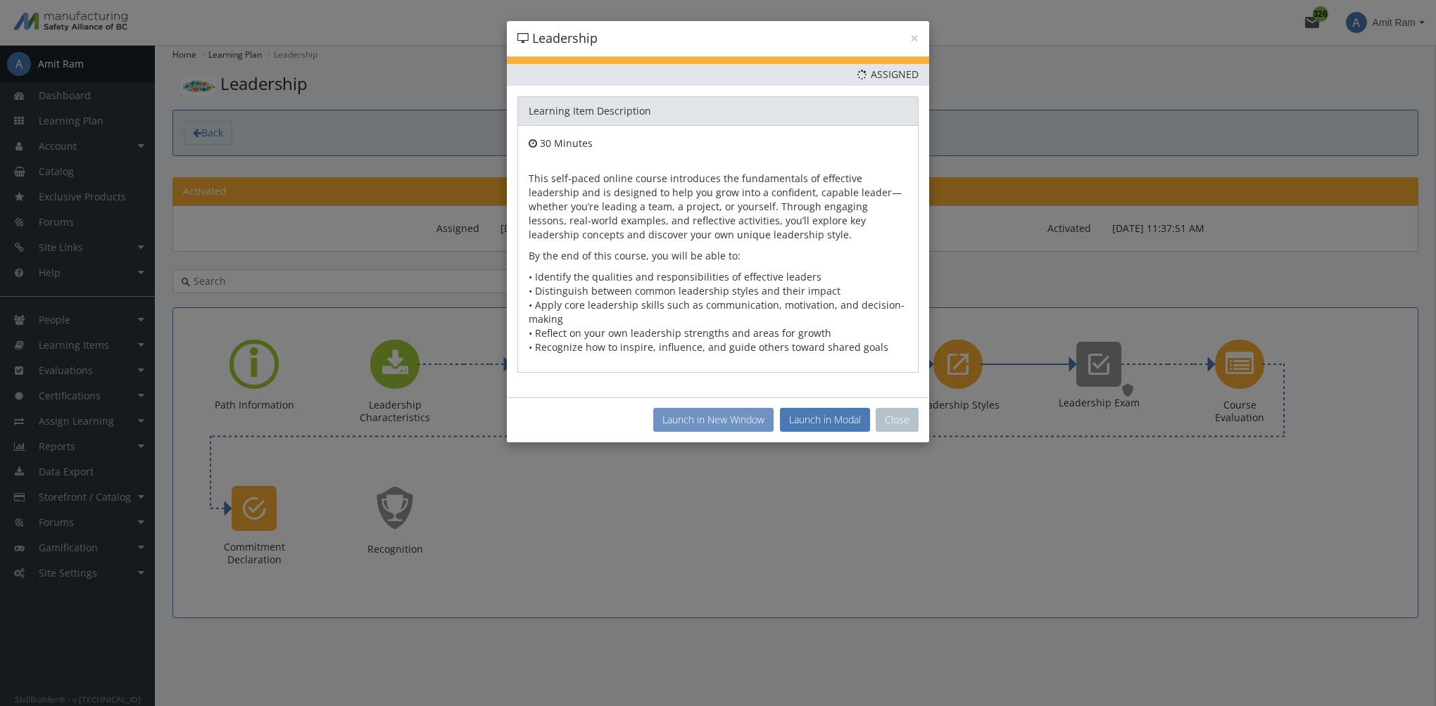
click at [717, 419] on button "Launch in New Window" at bounding box center [713, 420] width 120 height 24
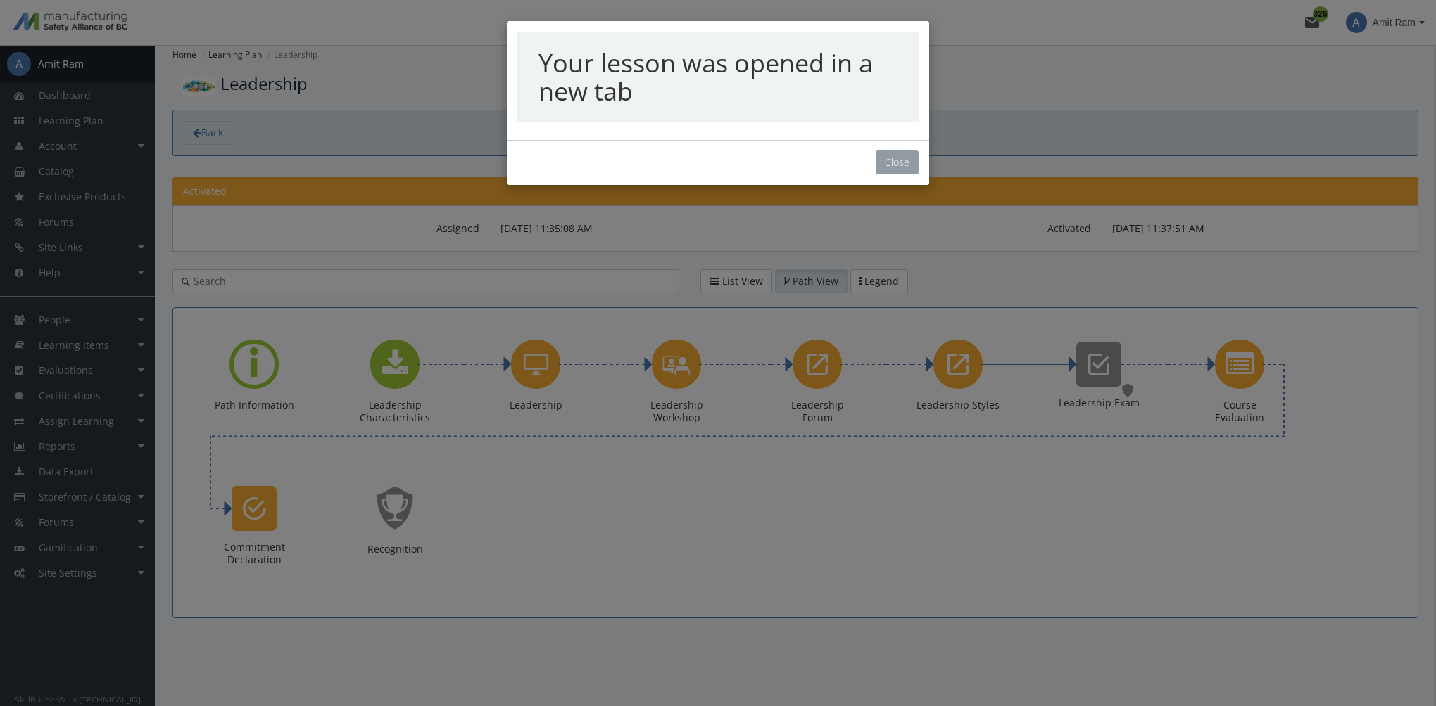
click at [892, 173] on button "Close" at bounding box center [896, 163] width 43 height 24
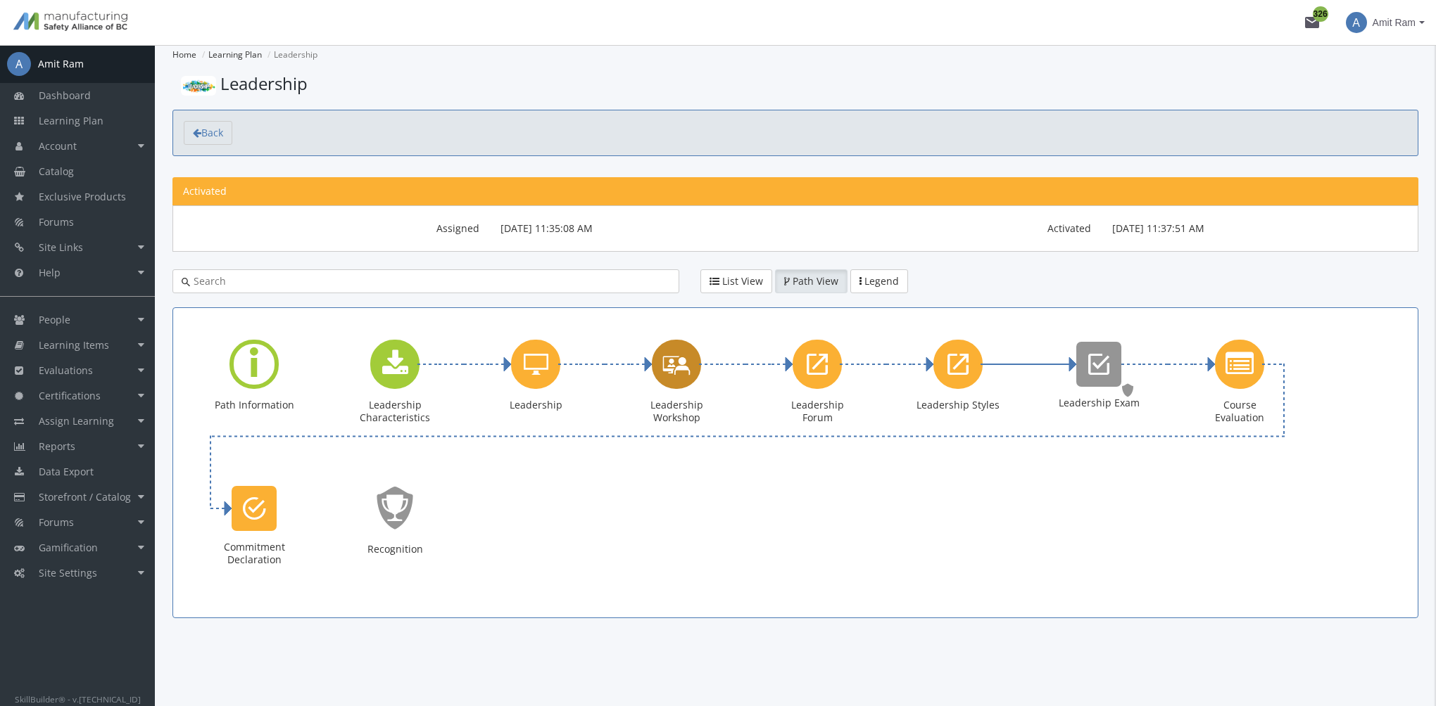
click at [666, 367] on icon "Leadership Workshop" at bounding box center [676, 364] width 28 height 40
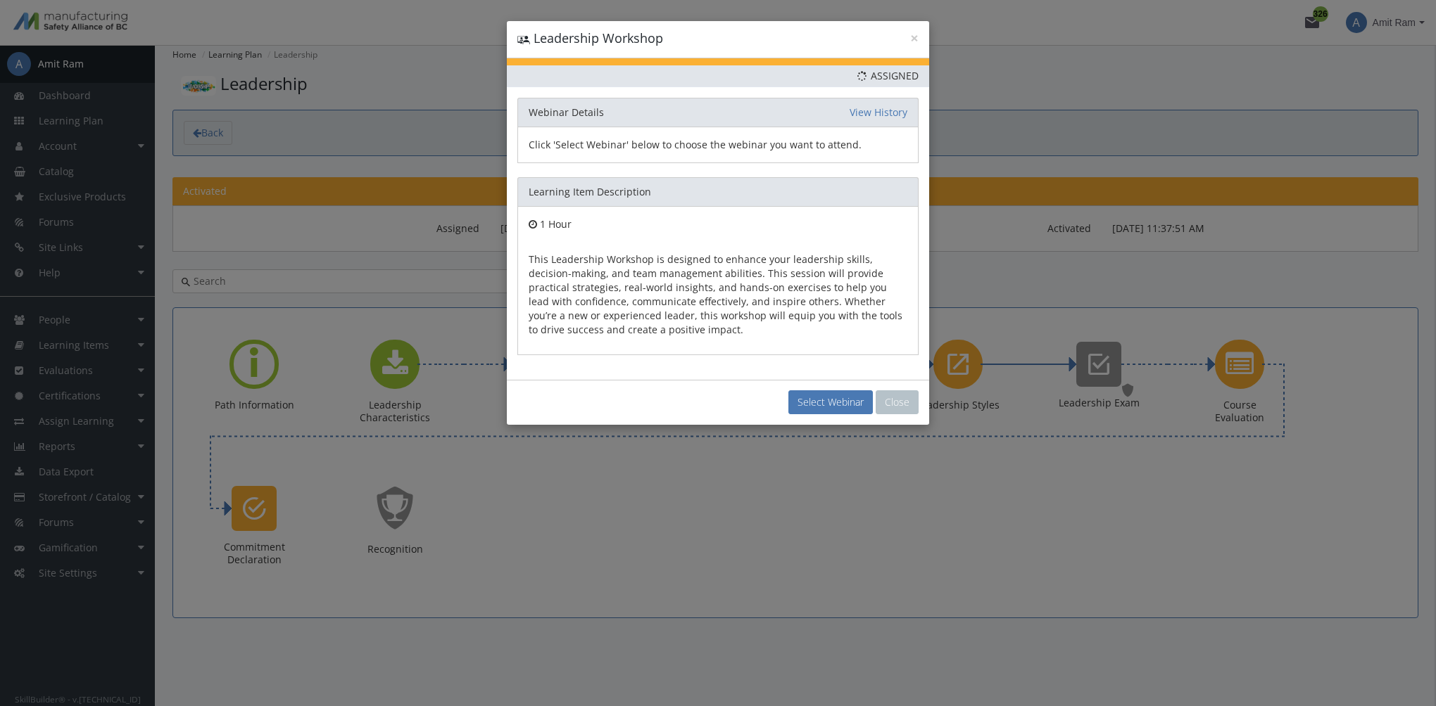
click at [800, 415] on div "Select Webinar Close" at bounding box center [718, 402] width 422 height 45
click at [809, 409] on button "Select Webinar" at bounding box center [830, 403] width 84 height 24
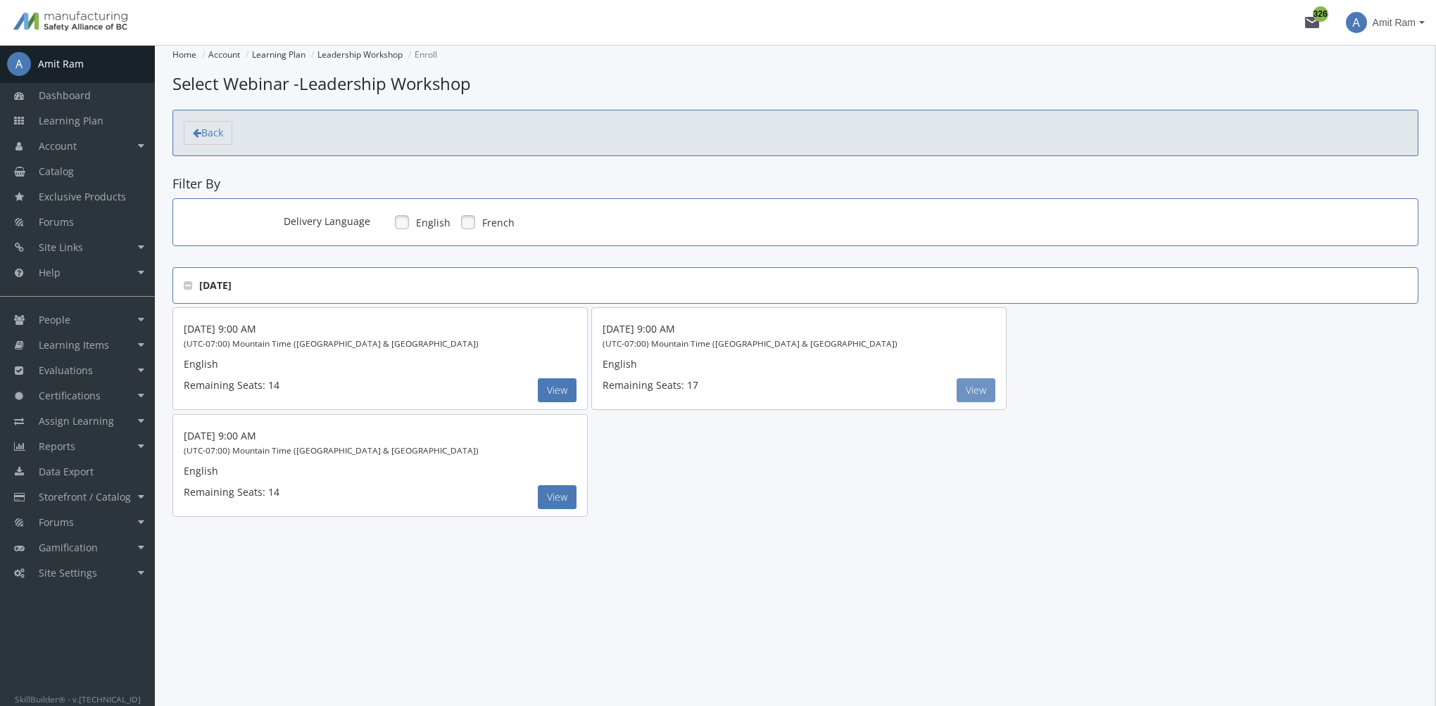
click at [974, 393] on button "View" at bounding box center [975, 391] width 39 height 24
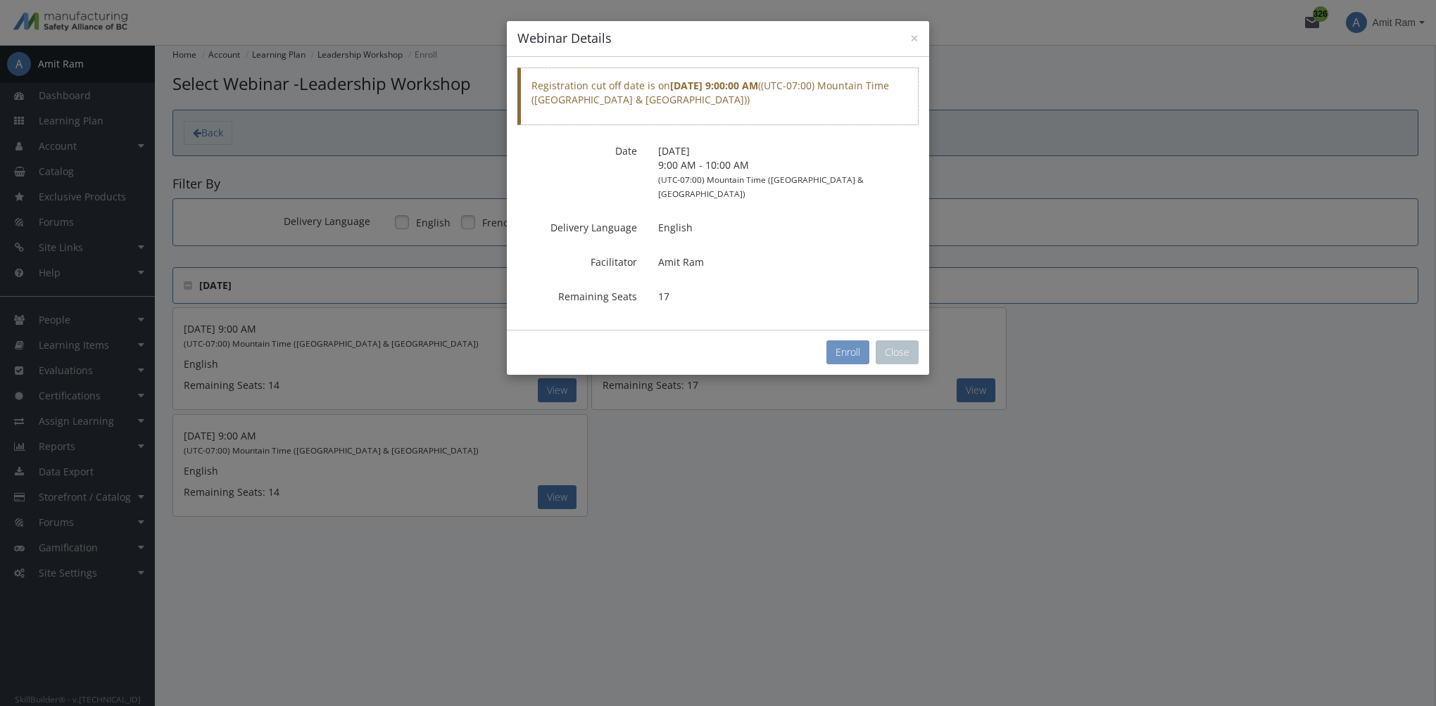
click at [847, 341] on button "Enroll" at bounding box center [847, 353] width 43 height 24
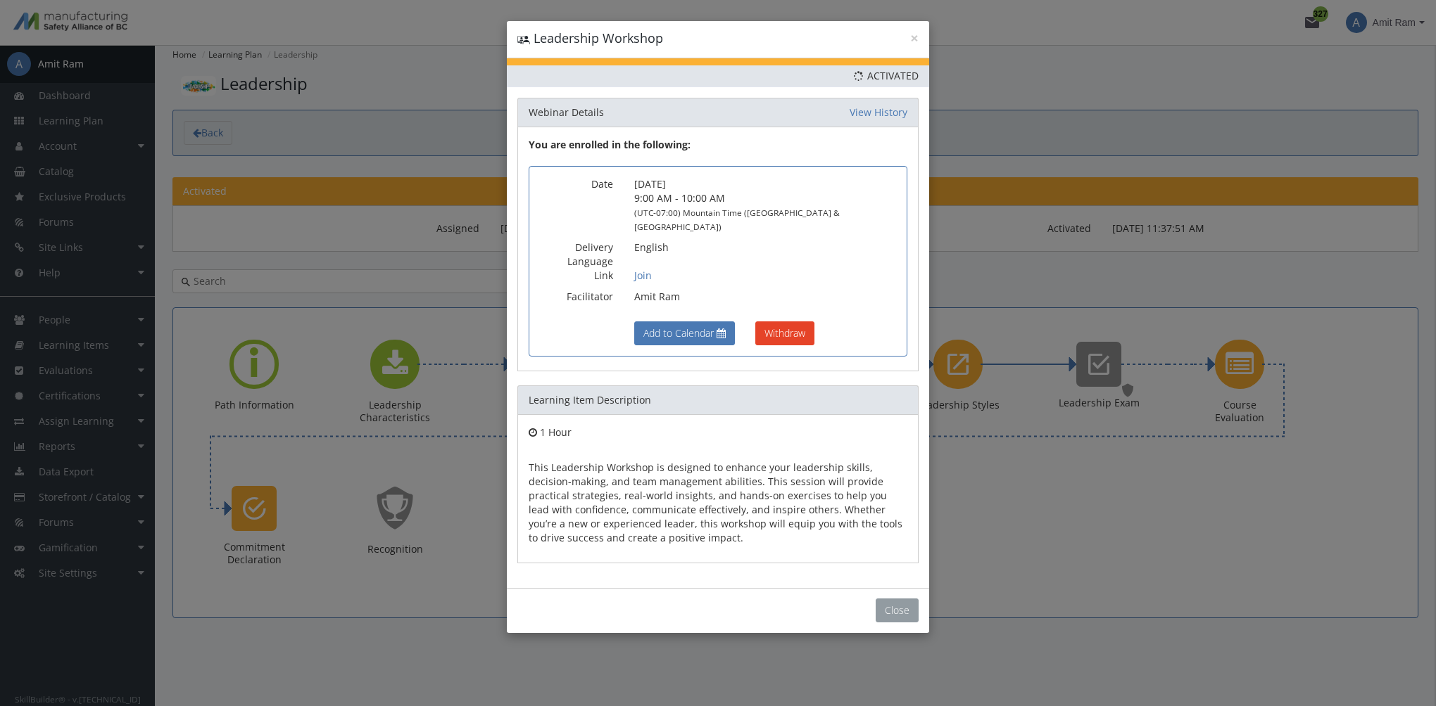
click at [889, 599] on button "Close" at bounding box center [896, 611] width 43 height 24
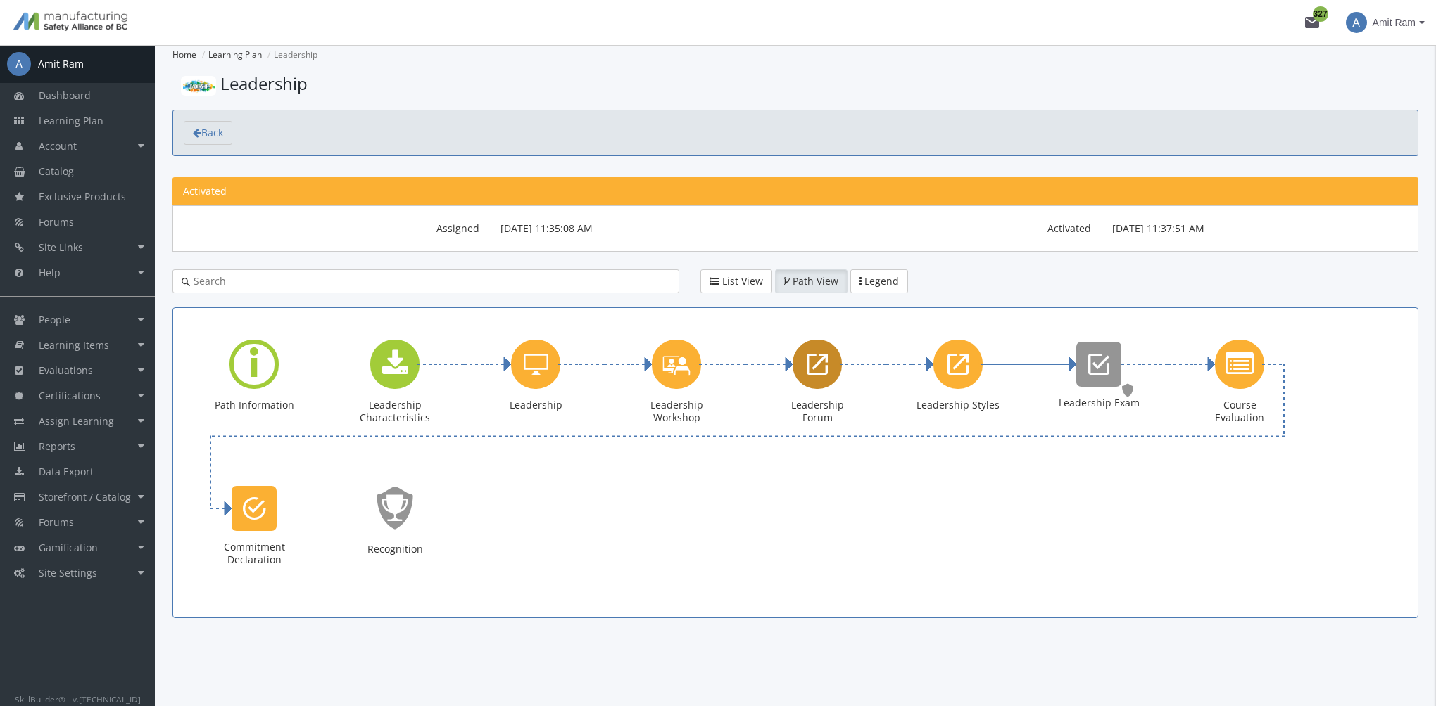
click at [820, 377] on icon "Leadership Forum" at bounding box center [816, 364] width 21 height 28
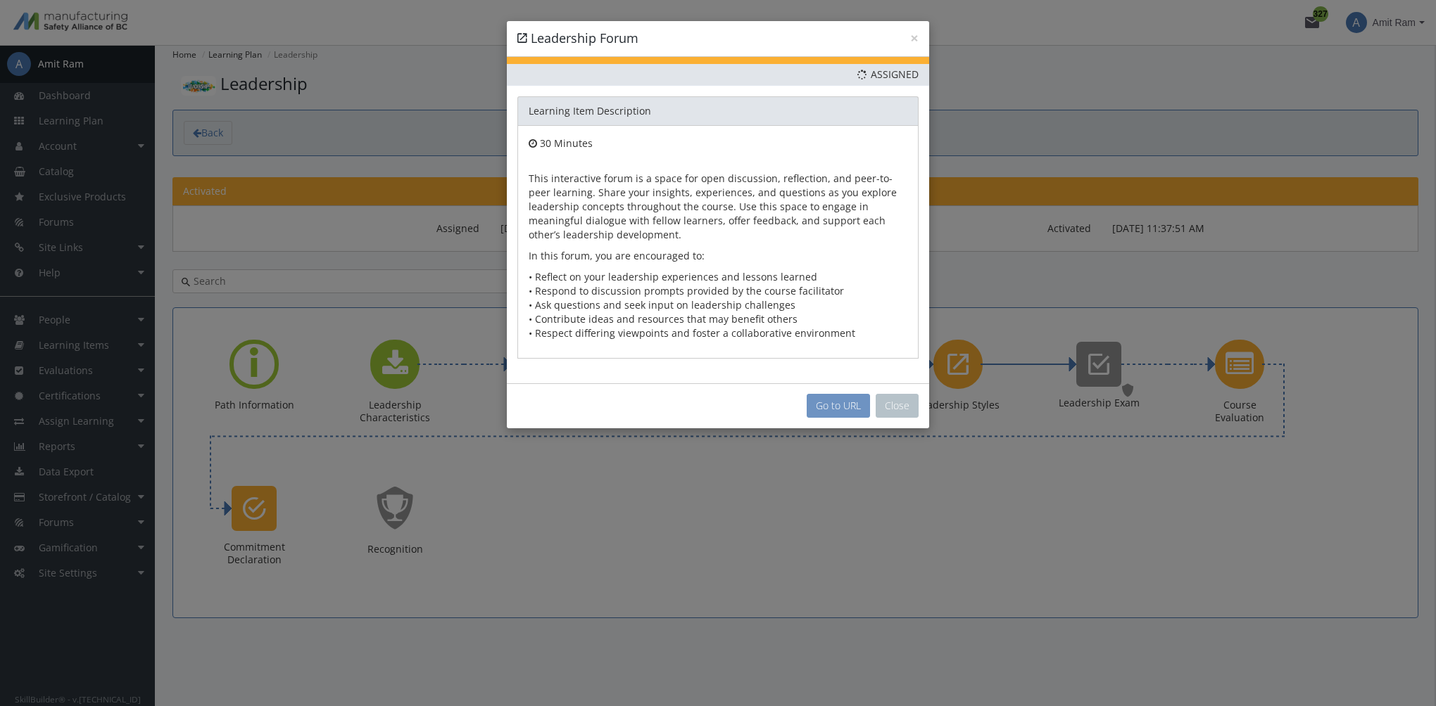
click at [847, 407] on link "Go to URL" at bounding box center [837, 406] width 63 height 24
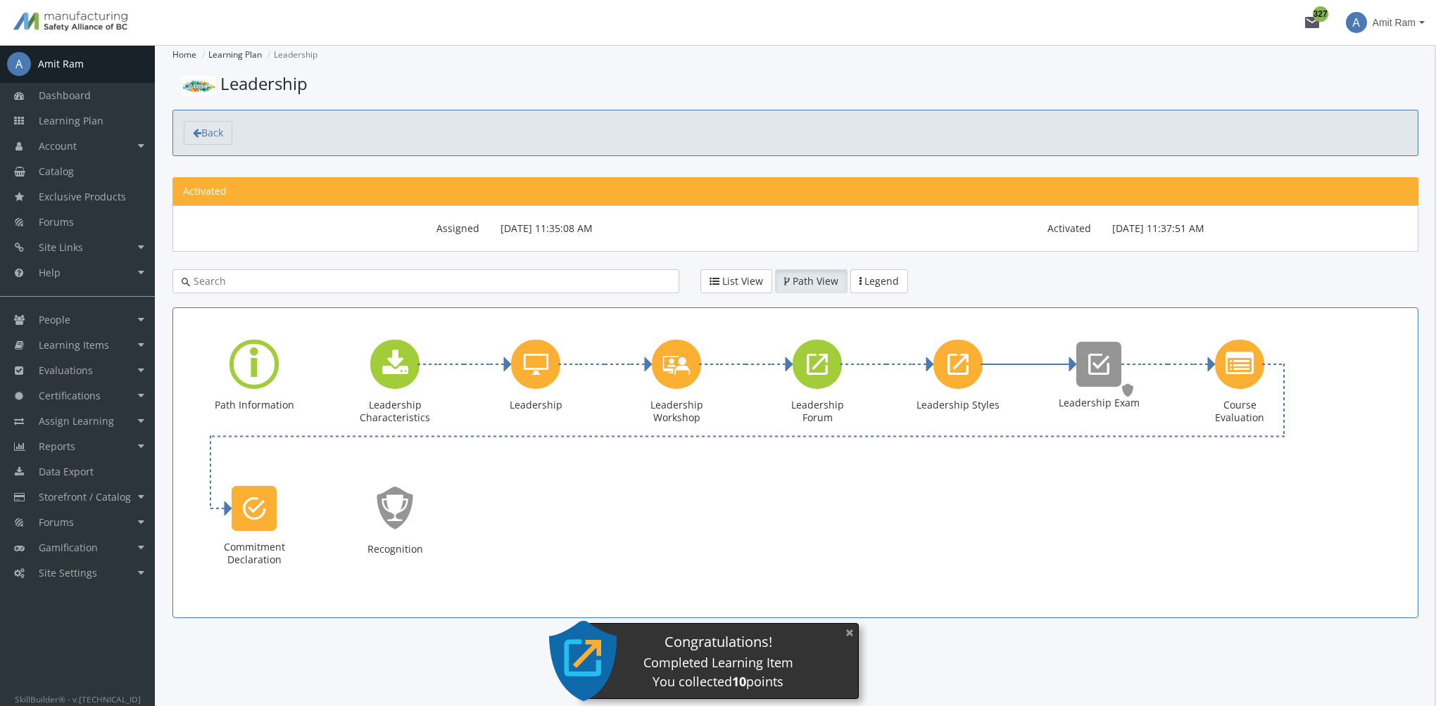
click at [851, 633] on button "×" at bounding box center [849, 633] width 23 height 29
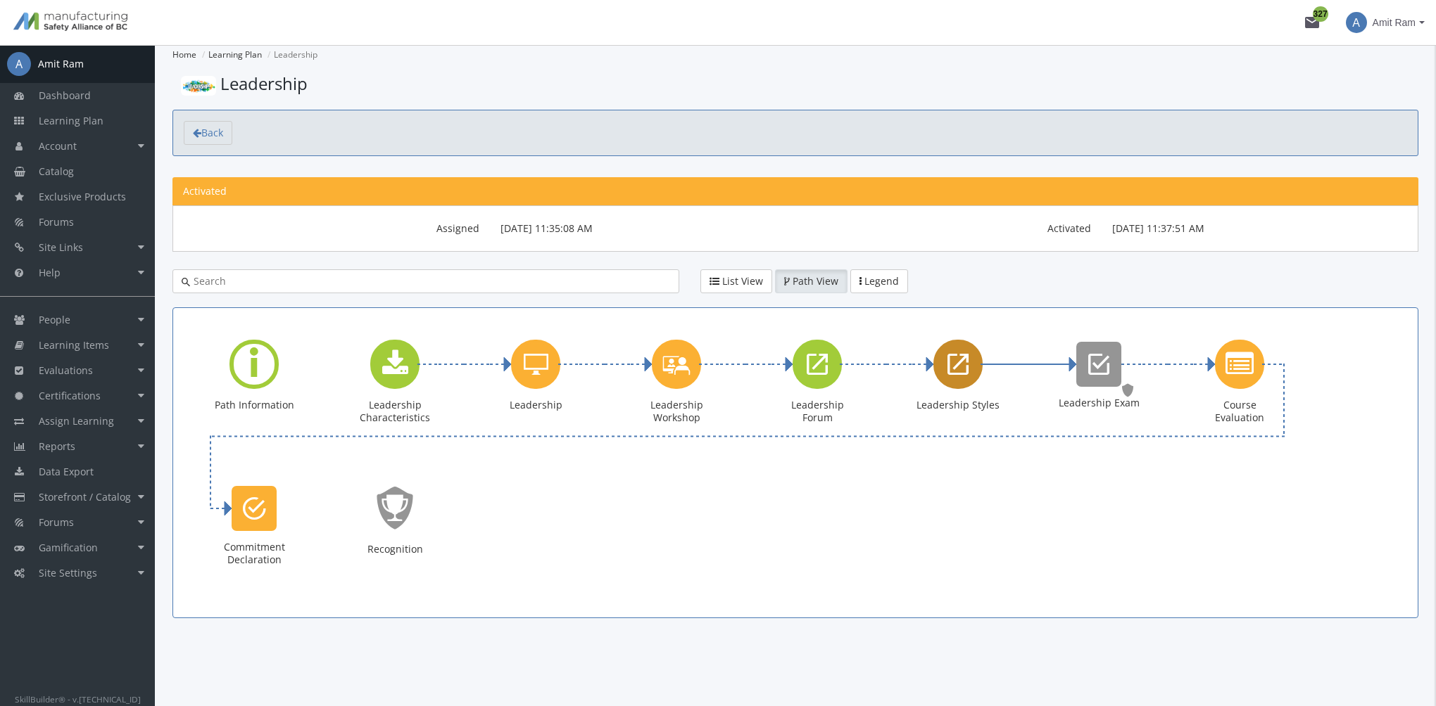
click at [960, 357] on icon "Leadership Styles" at bounding box center [957, 364] width 21 height 28
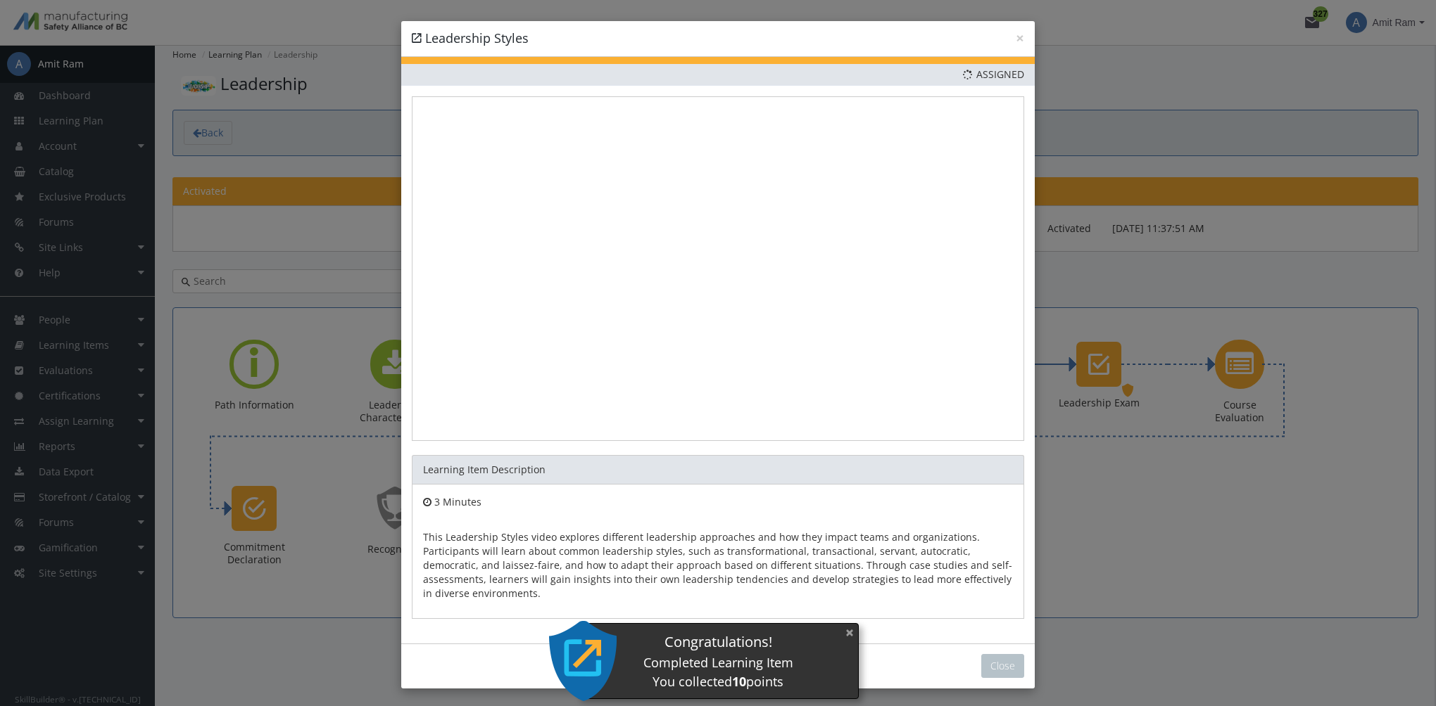
click at [850, 633] on button "×" at bounding box center [849, 633] width 23 height 29
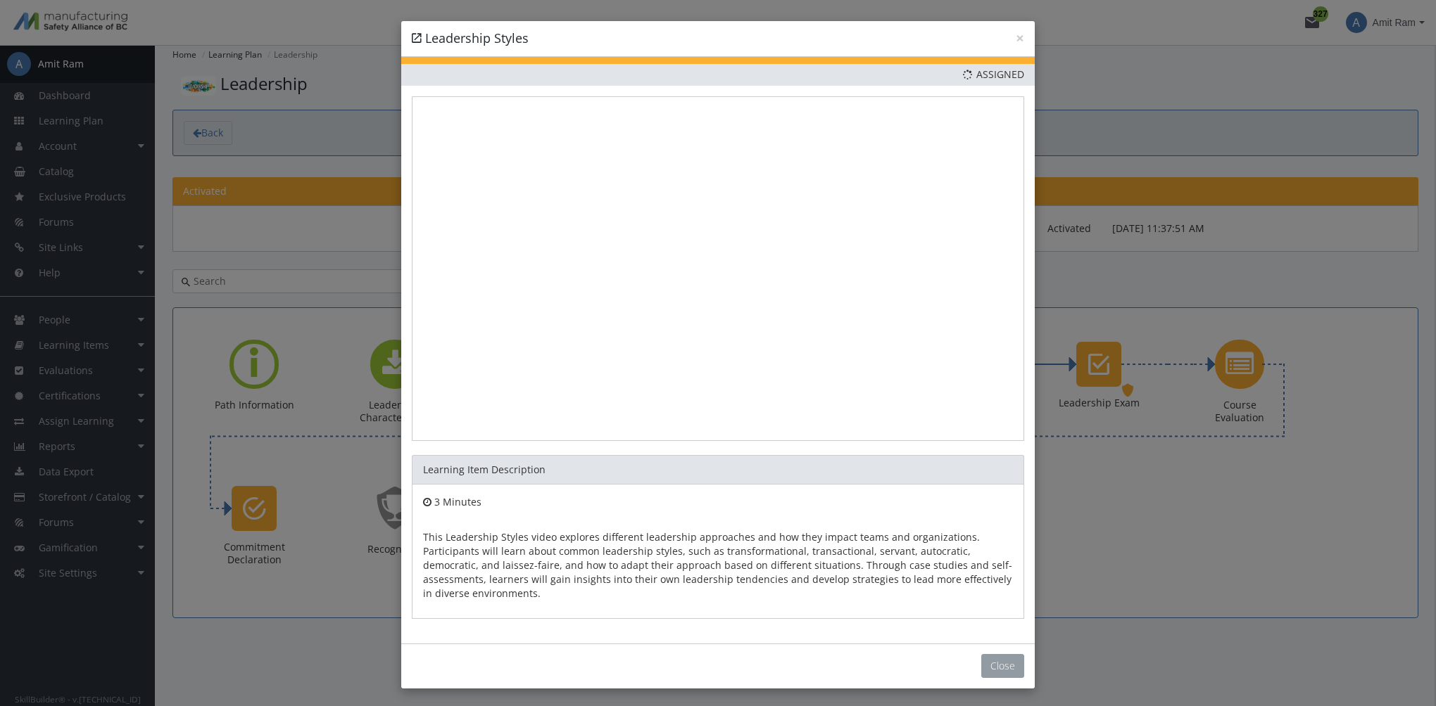
click at [991, 666] on button "Close" at bounding box center [1002, 666] width 43 height 24
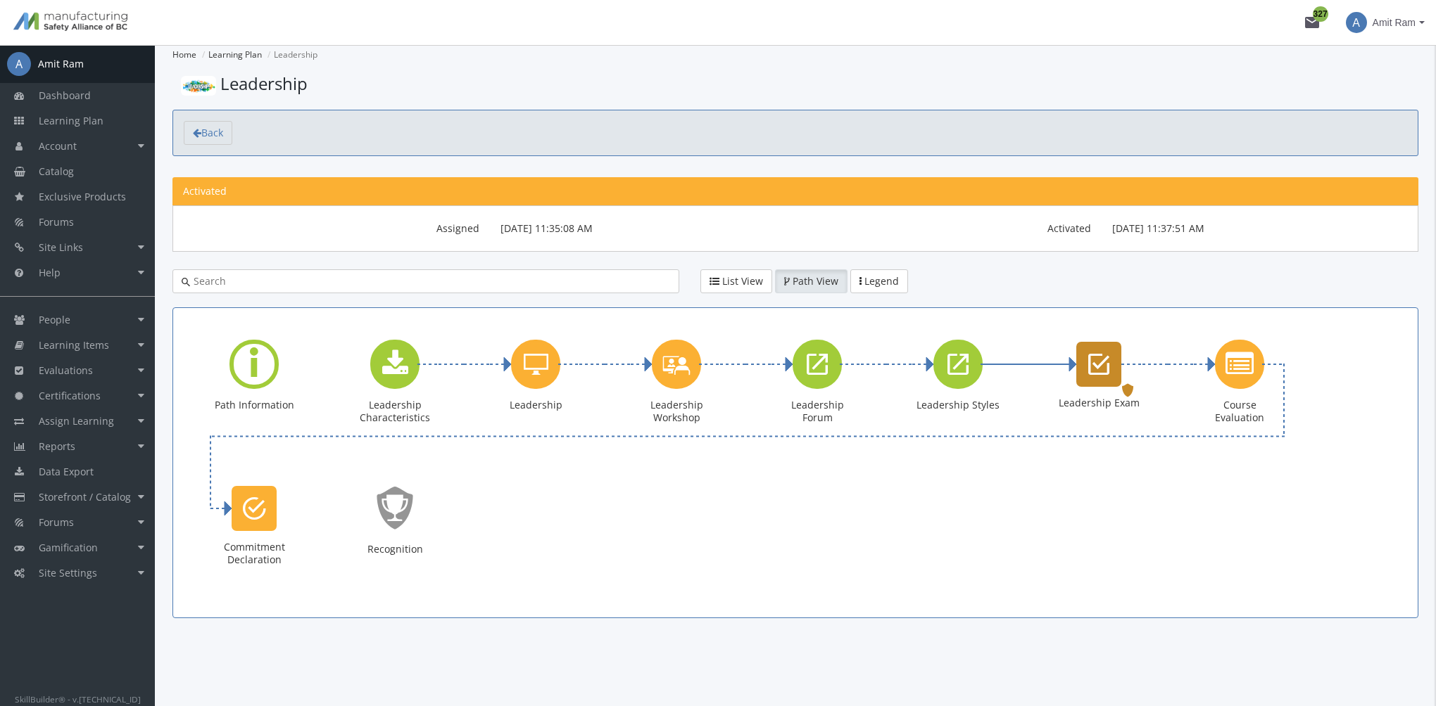
click at [1089, 380] on div "Leadership Exam" at bounding box center [1098, 364] width 45 height 45
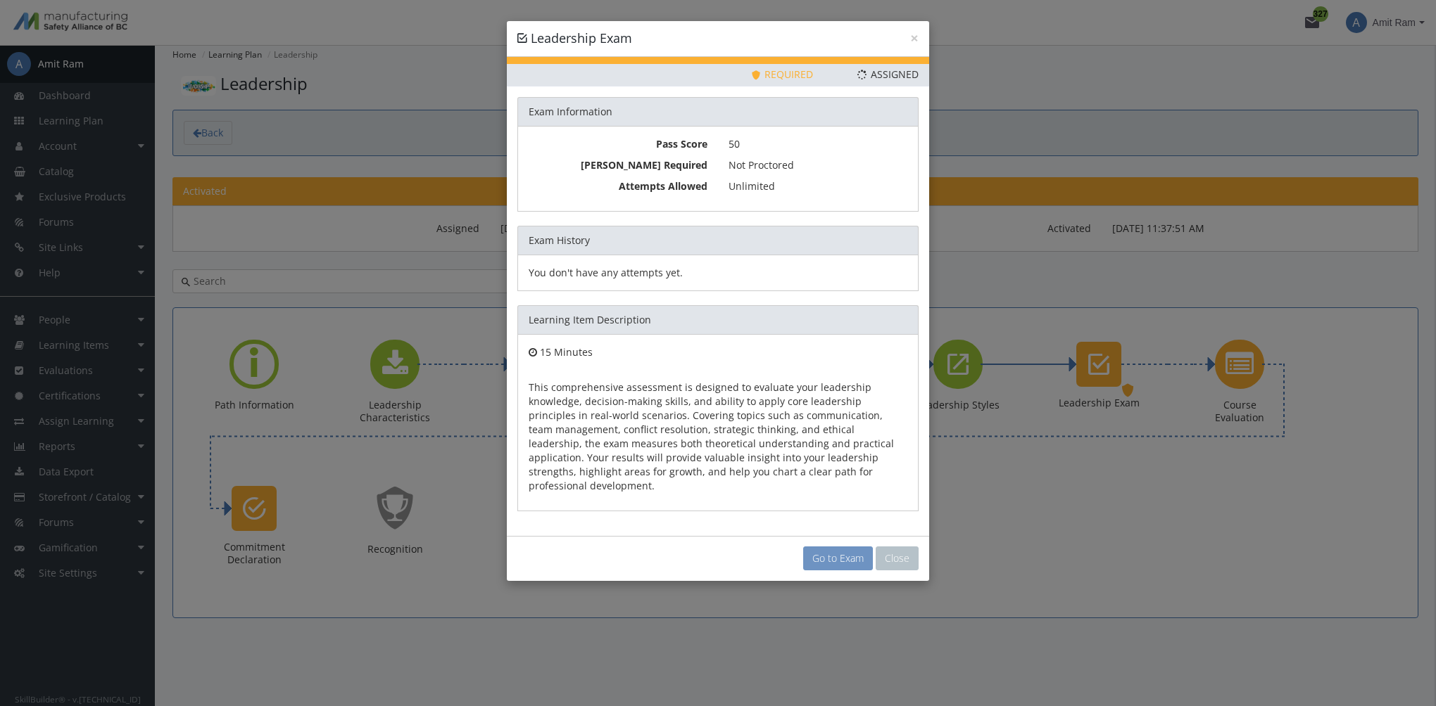
click at [829, 551] on link "Go to Exam" at bounding box center [838, 559] width 70 height 24
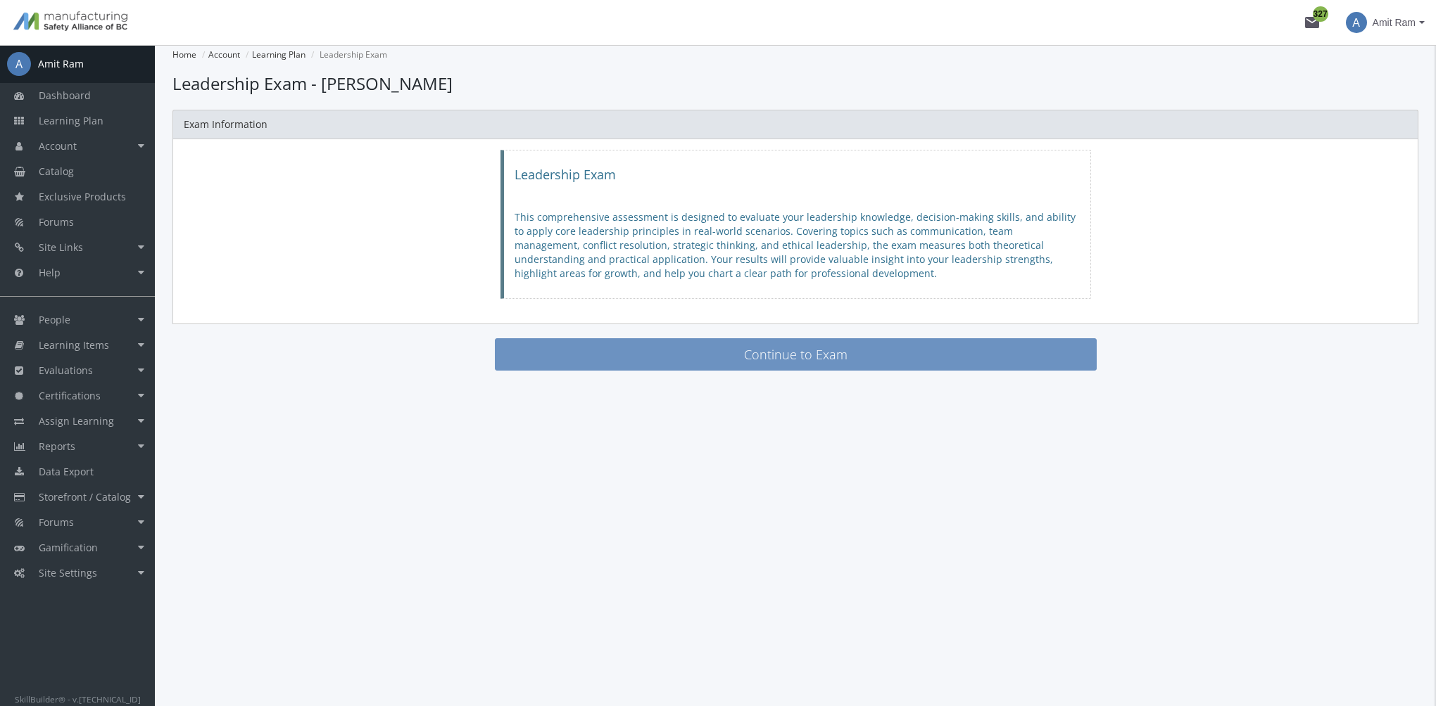
click at [746, 346] on button "Continue to Exam" at bounding box center [796, 354] width 602 height 32
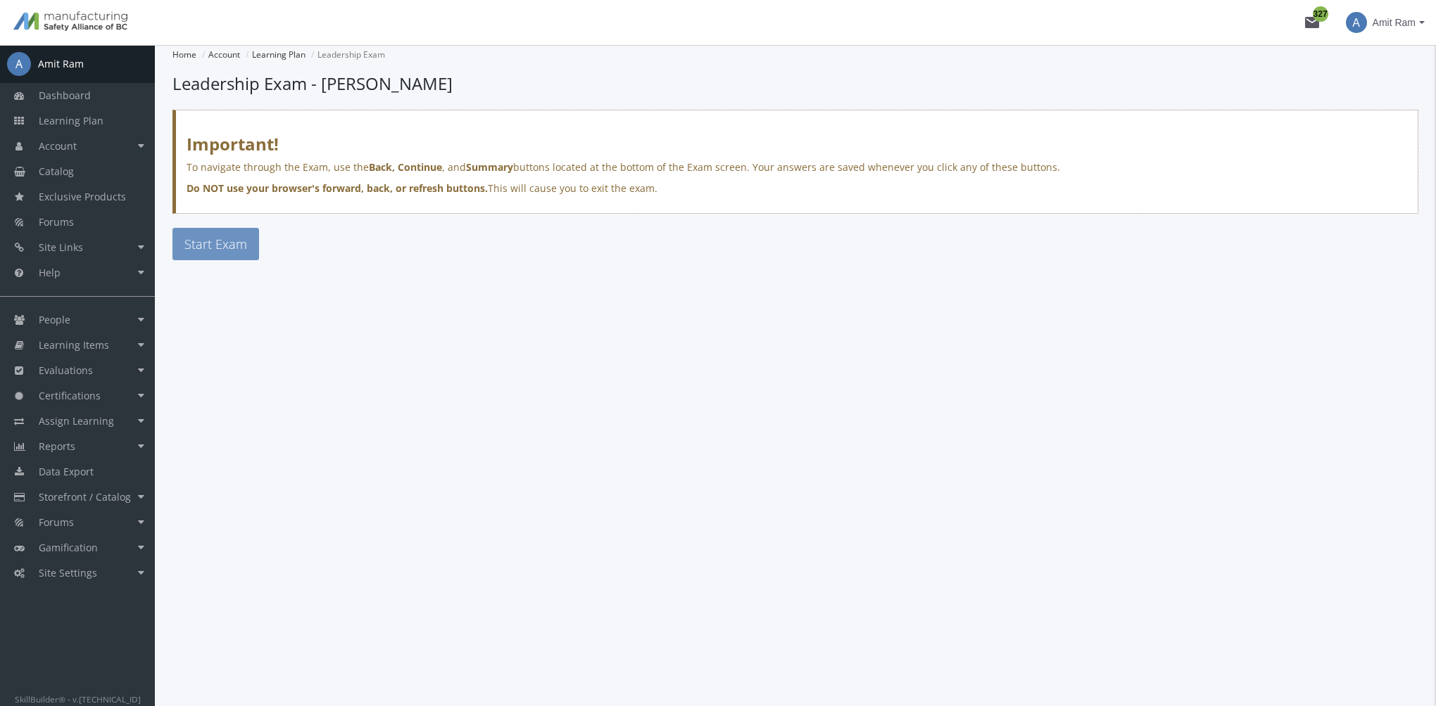
click at [228, 242] on span "Start Exam" at bounding box center [215, 244] width 63 height 17
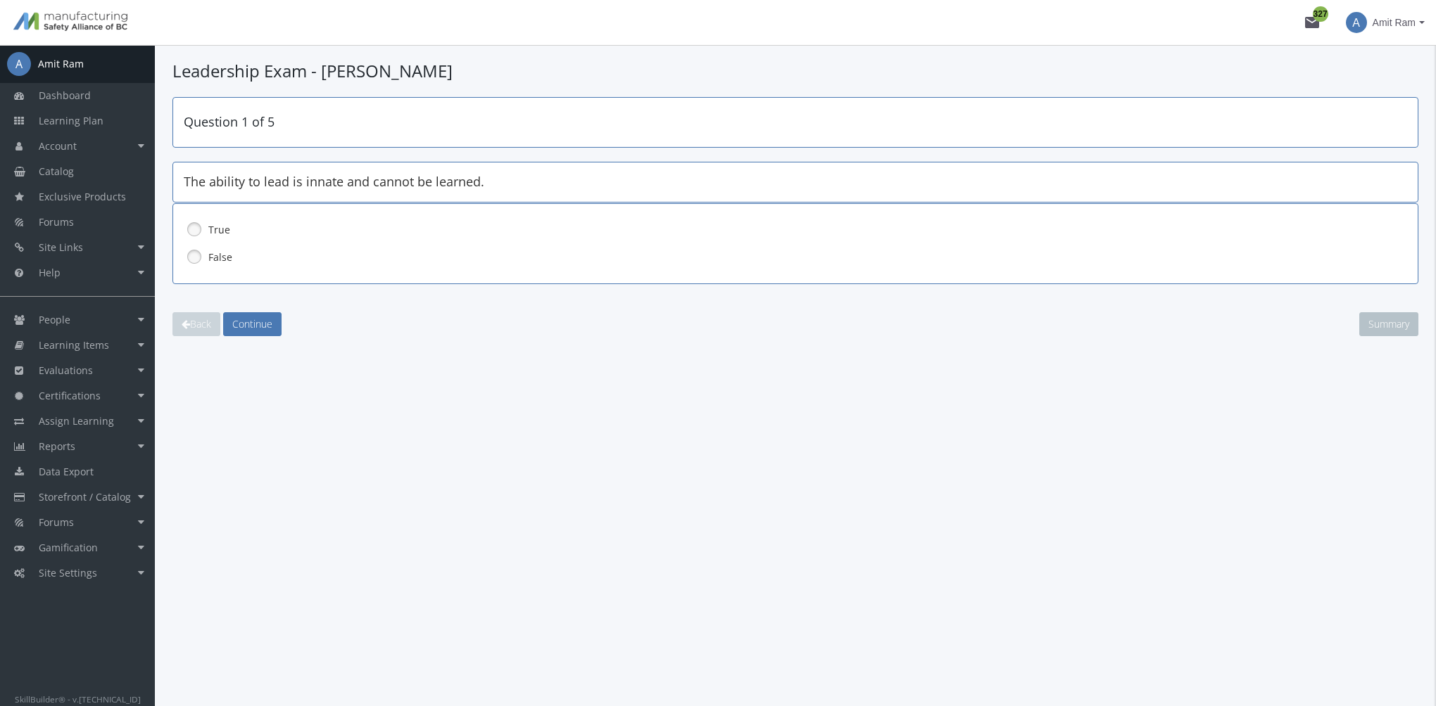
click at [210, 257] on label "False" at bounding box center [758, 258] width 1101 height 14
click at [252, 324] on span "Continue" at bounding box center [252, 323] width 40 height 13
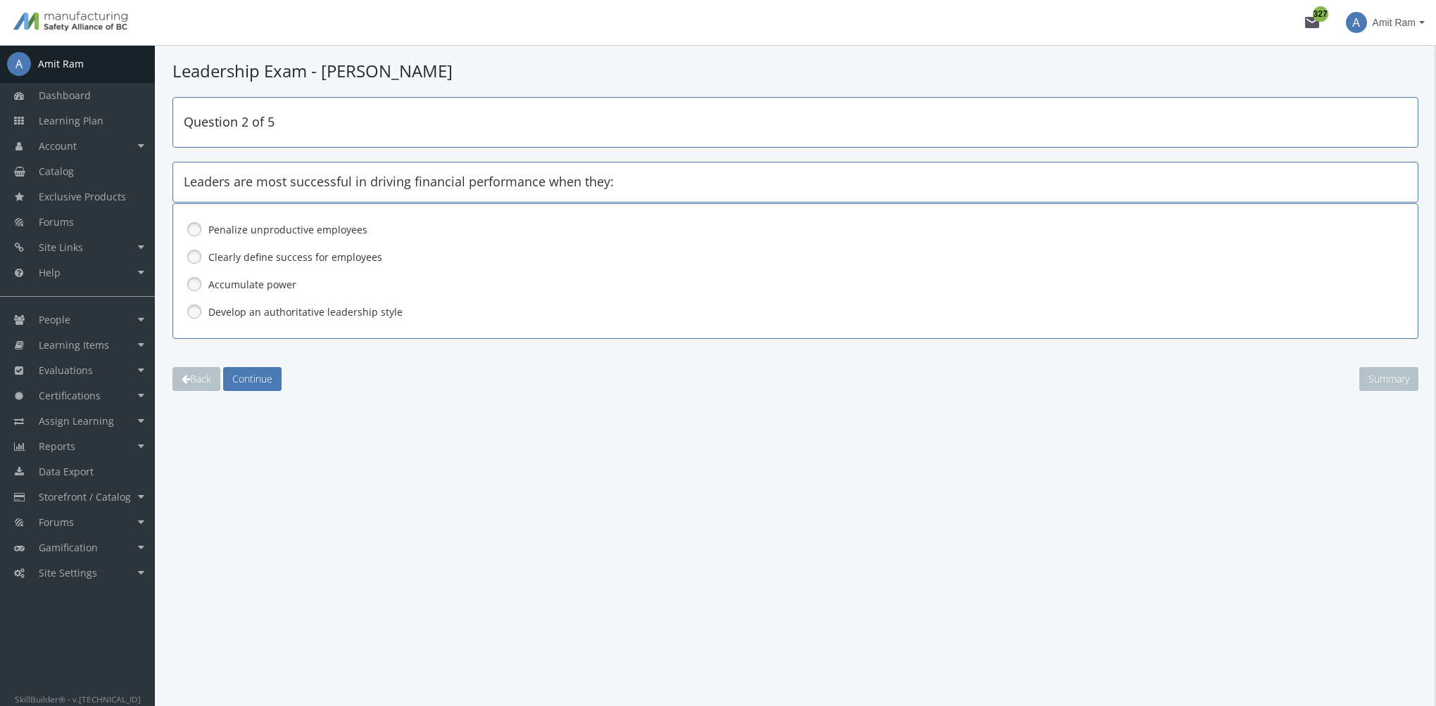
click at [263, 258] on label "Clearly define success for employees" at bounding box center [758, 258] width 1101 height 14
click at [262, 376] on span "Continue" at bounding box center [252, 378] width 40 height 13
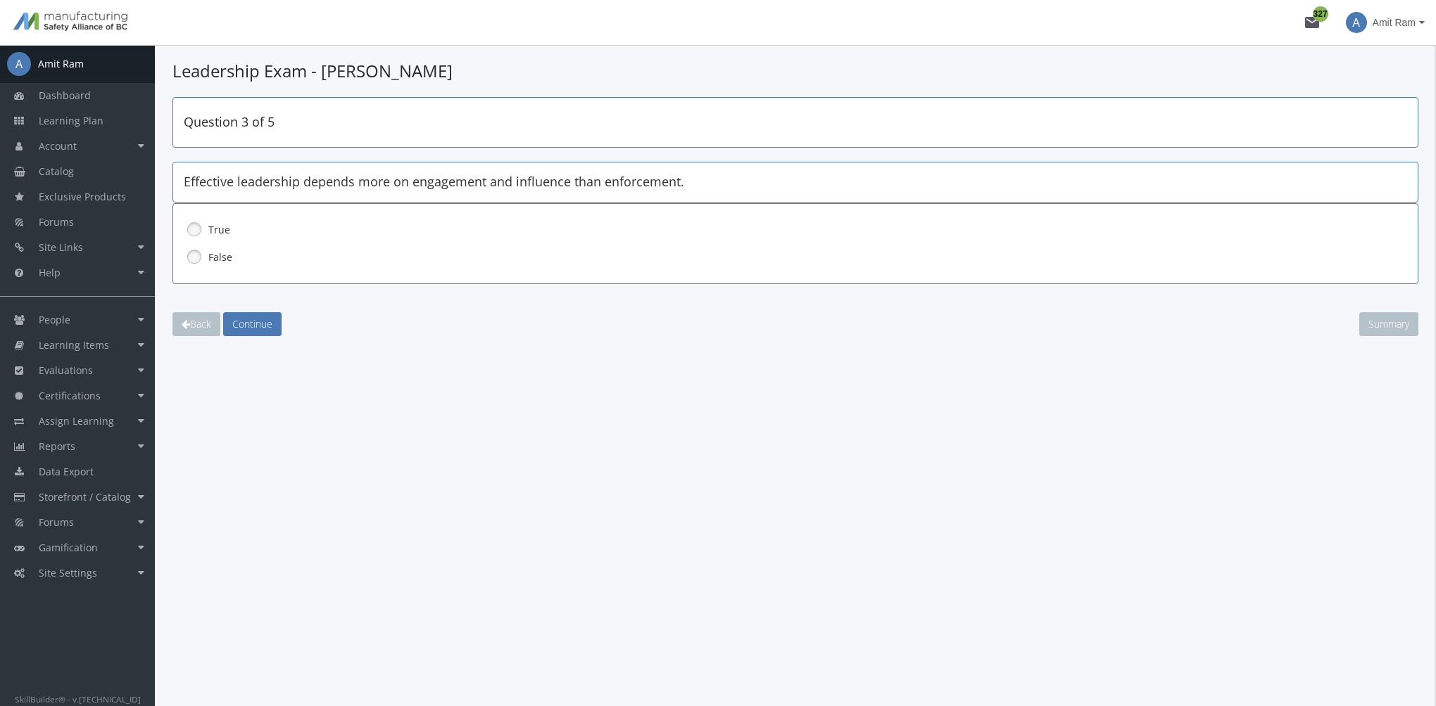
click at [217, 228] on label "True" at bounding box center [758, 230] width 1101 height 14
click at [260, 327] on span "Continue" at bounding box center [252, 323] width 40 height 13
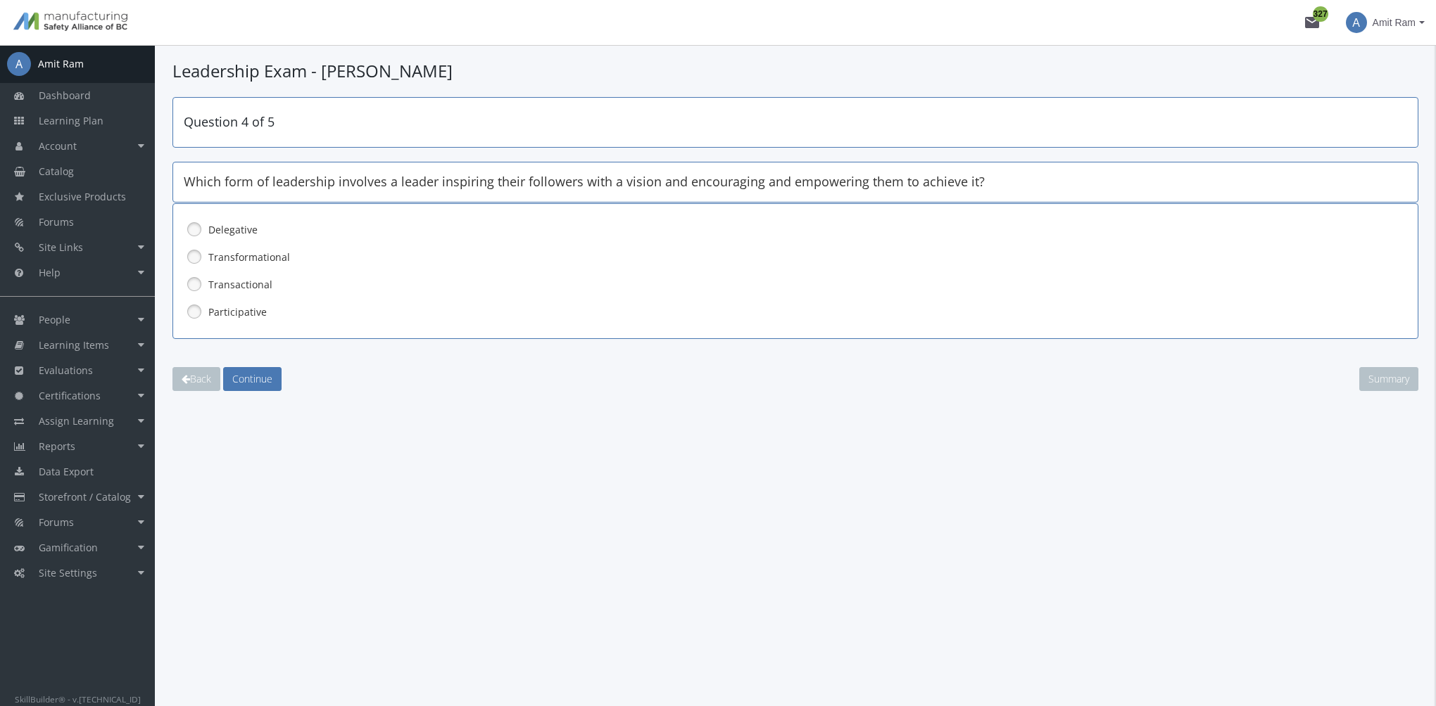
click at [251, 257] on label "Transformational" at bounding box center [758, 258] width 1101 height 14
click at [259, 372] on span "Continue" at bounding box center [252, 378] width 40 height 13
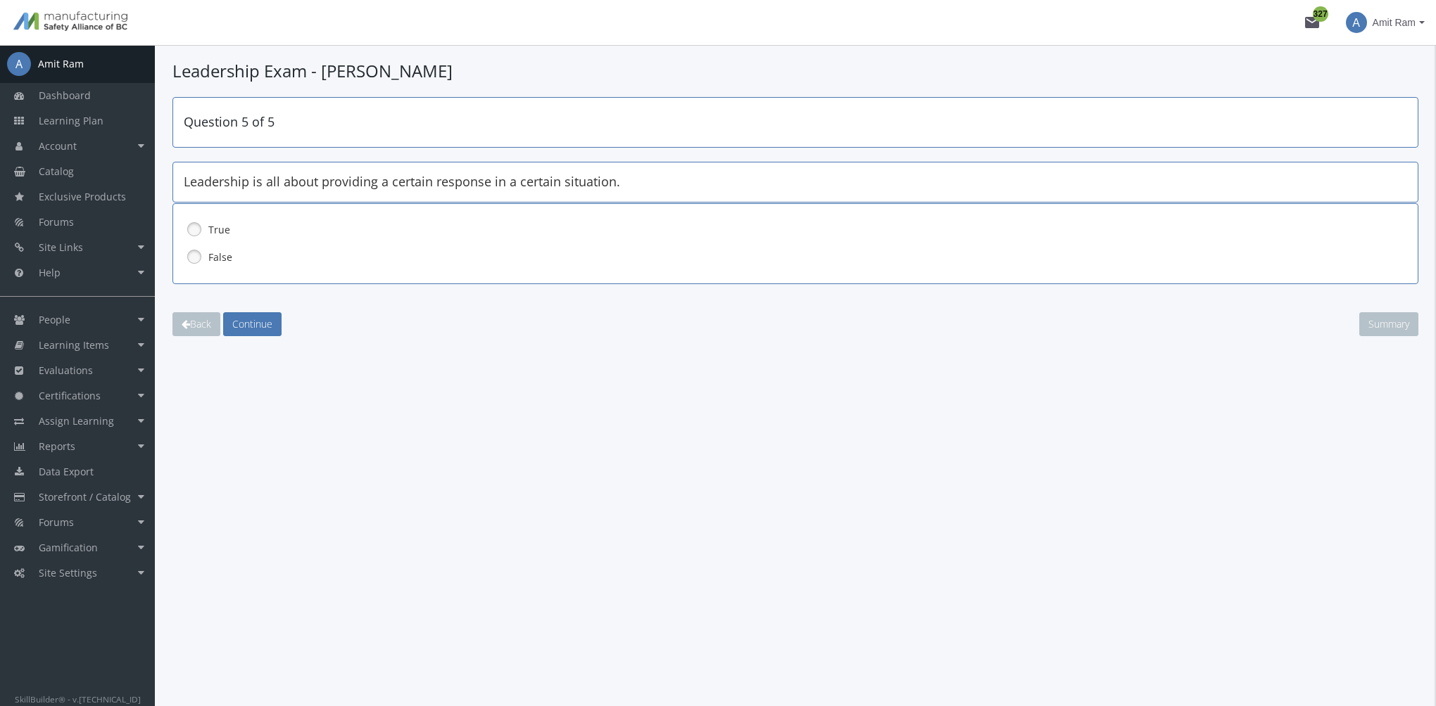
click at [223, 254] on label "False" at bounding box center [758, 258] width 1101 height 14
click at [267, 323] on span "Continue" at bounding box center [252, 323] width 40 height 13
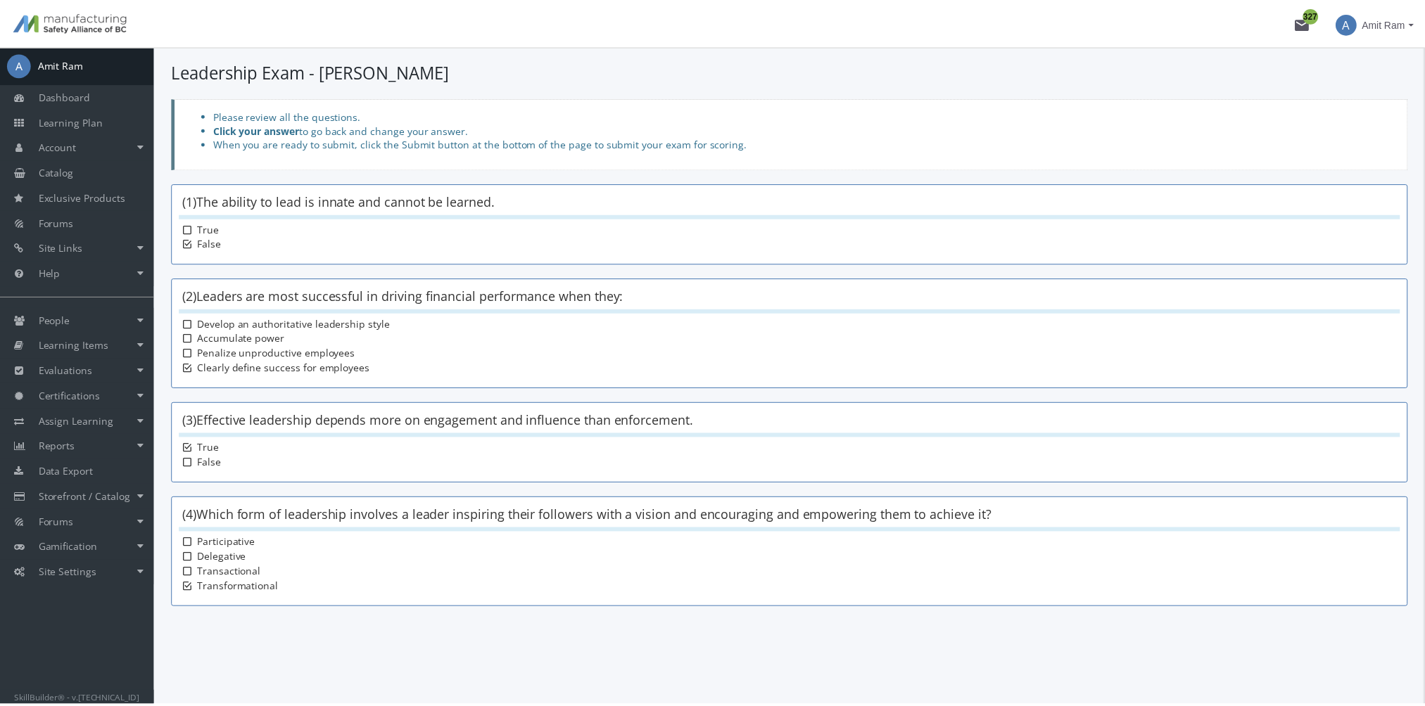
scroll to position [110, 0]
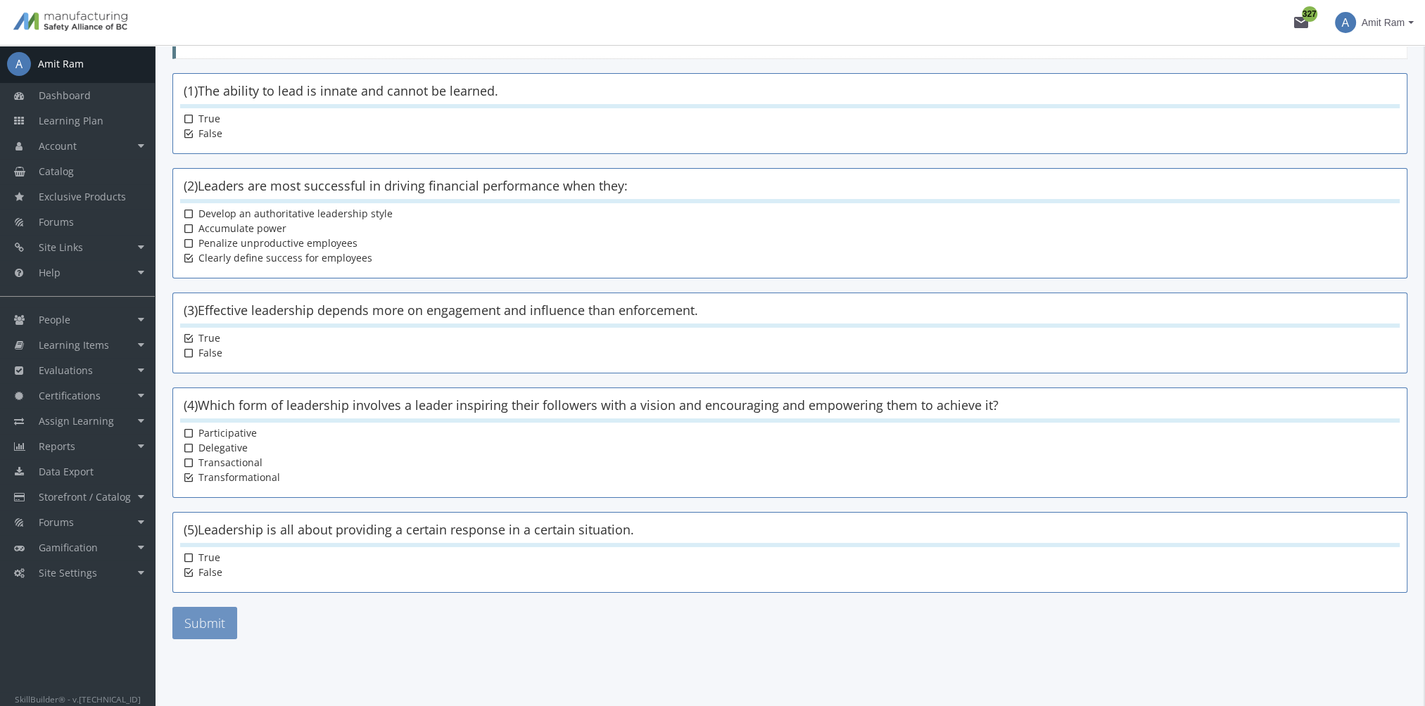
click at [222, 620] on button "Submit" at bounding box center [204, 623] width 65 height 32
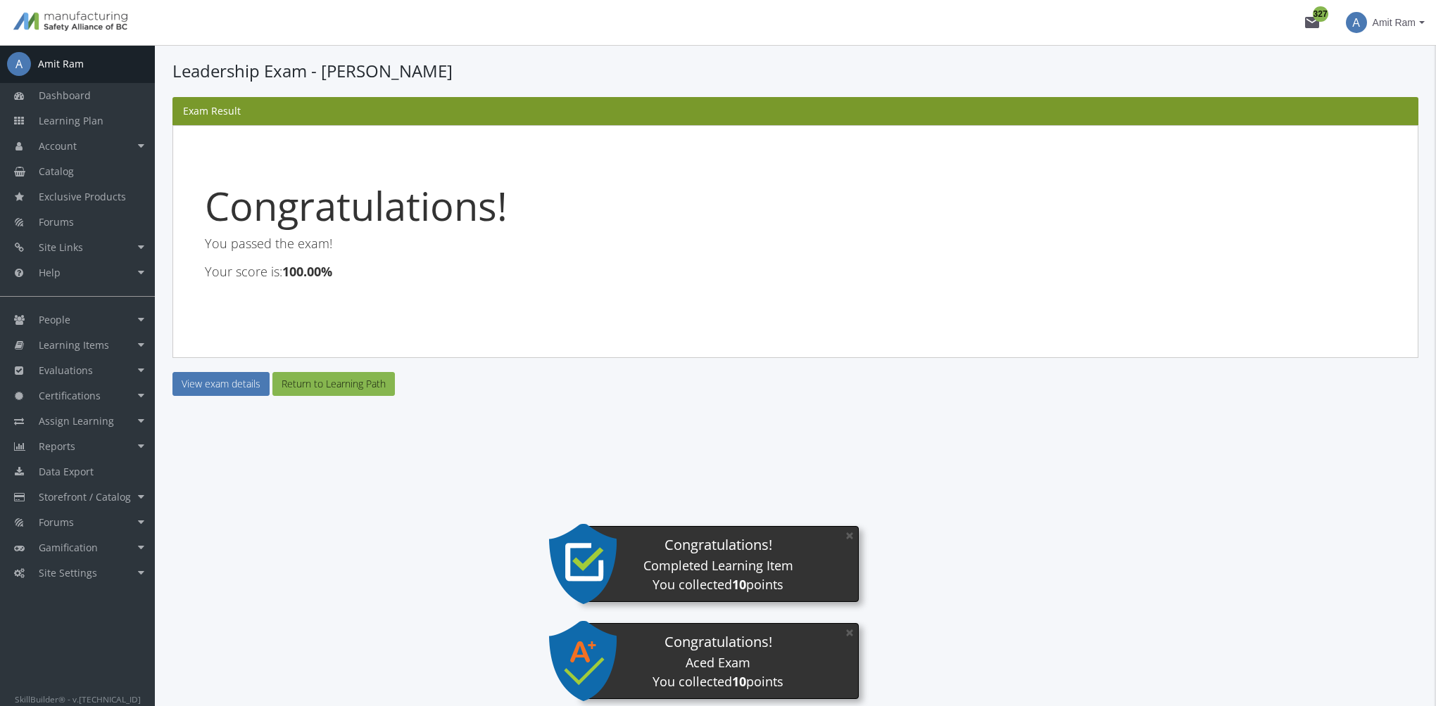
click at [236, 398] on main-section "Leadership Exam - Amit Ram Manual Marking Required This exam has some questions…" at bounding box center [795, 255] width 1246 height 393
click at [231, 390] on link "View exam details" at bounding box center [220, 384] width 97 height 24
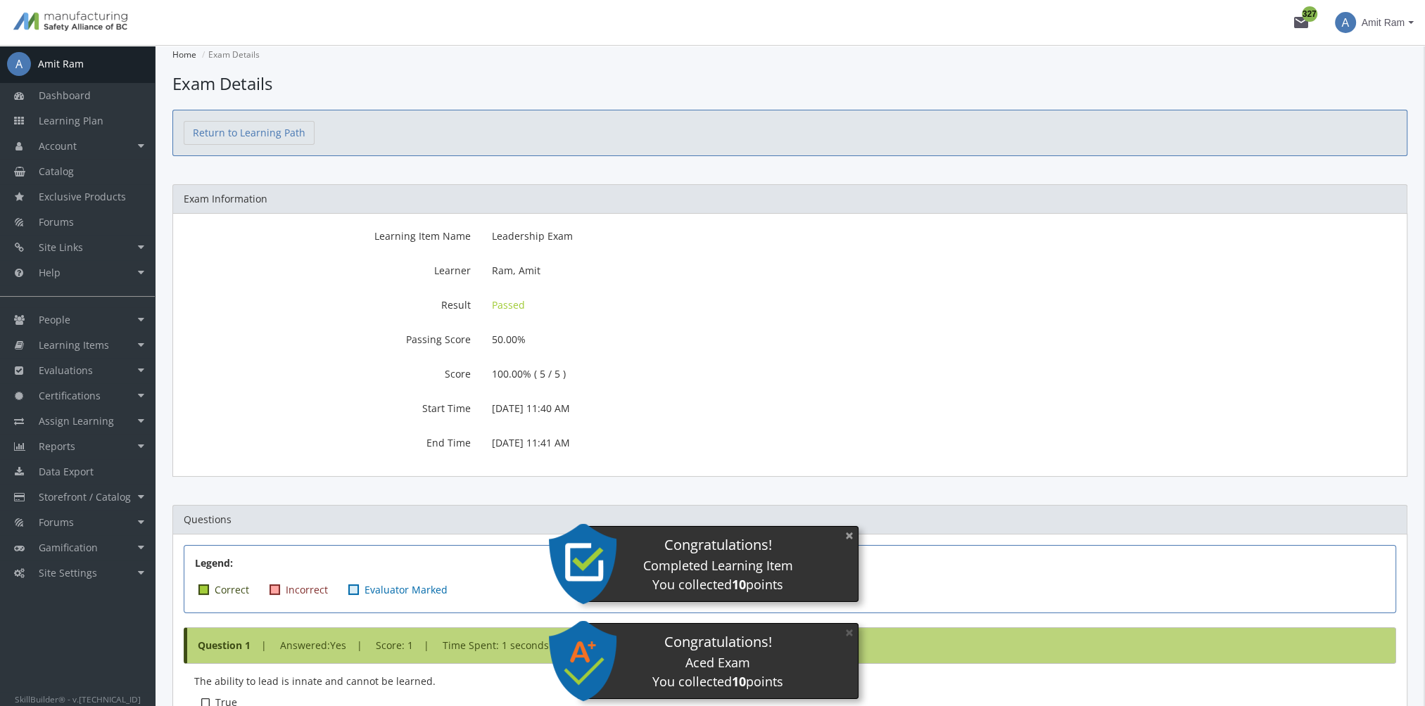
click at [839, 537] on button "×" at bounding box center [849, 535] width 23 height 29
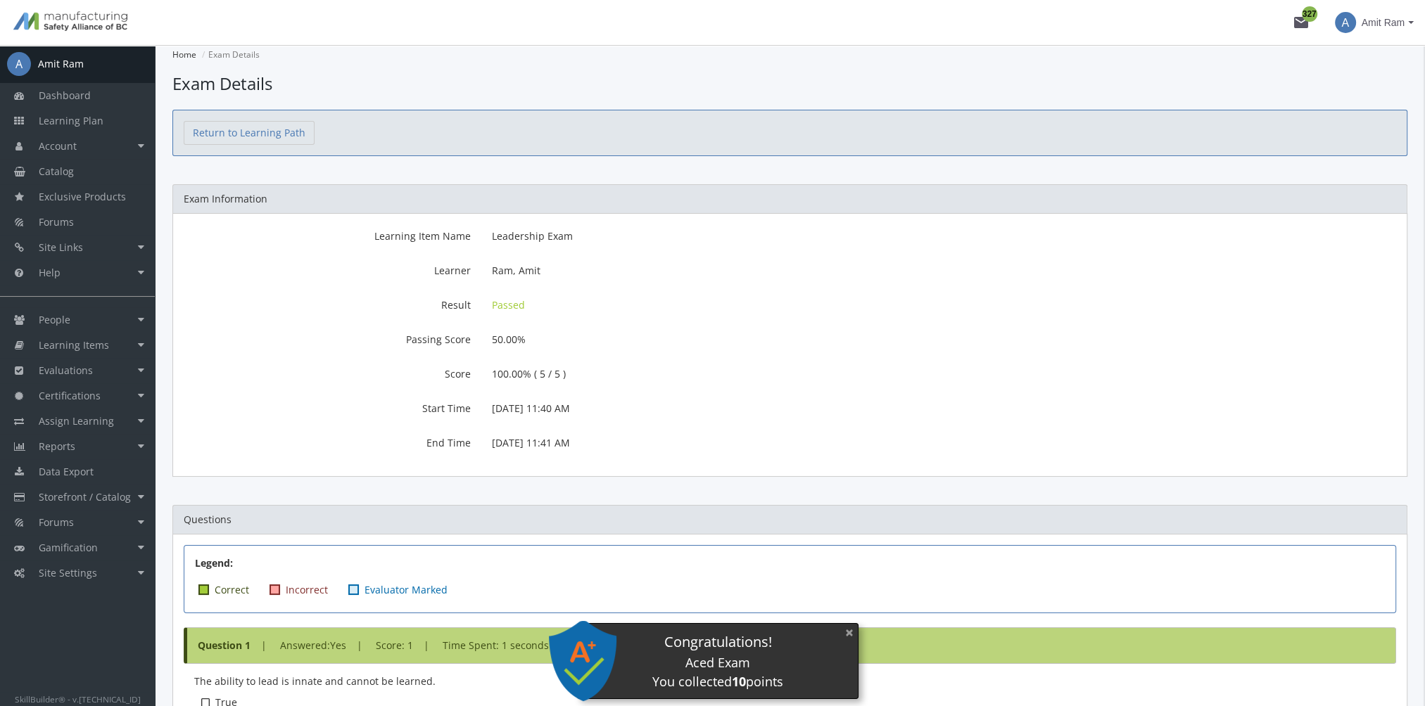
click at [854, 633] on button "×" at bounding box center [849, 633] width 23 height 29
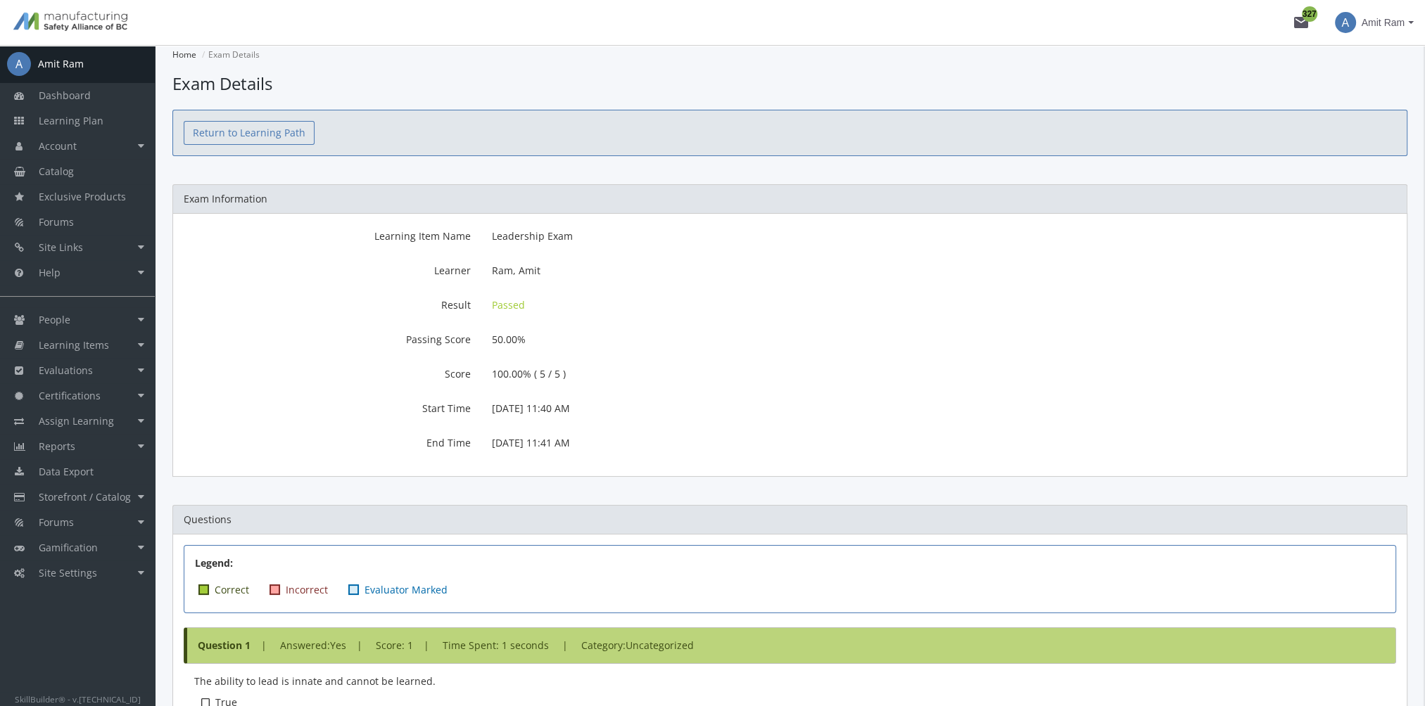
click at [279, 138] on link "Return to Learning Path" at bounding box center [249, 133] width 131 height 24
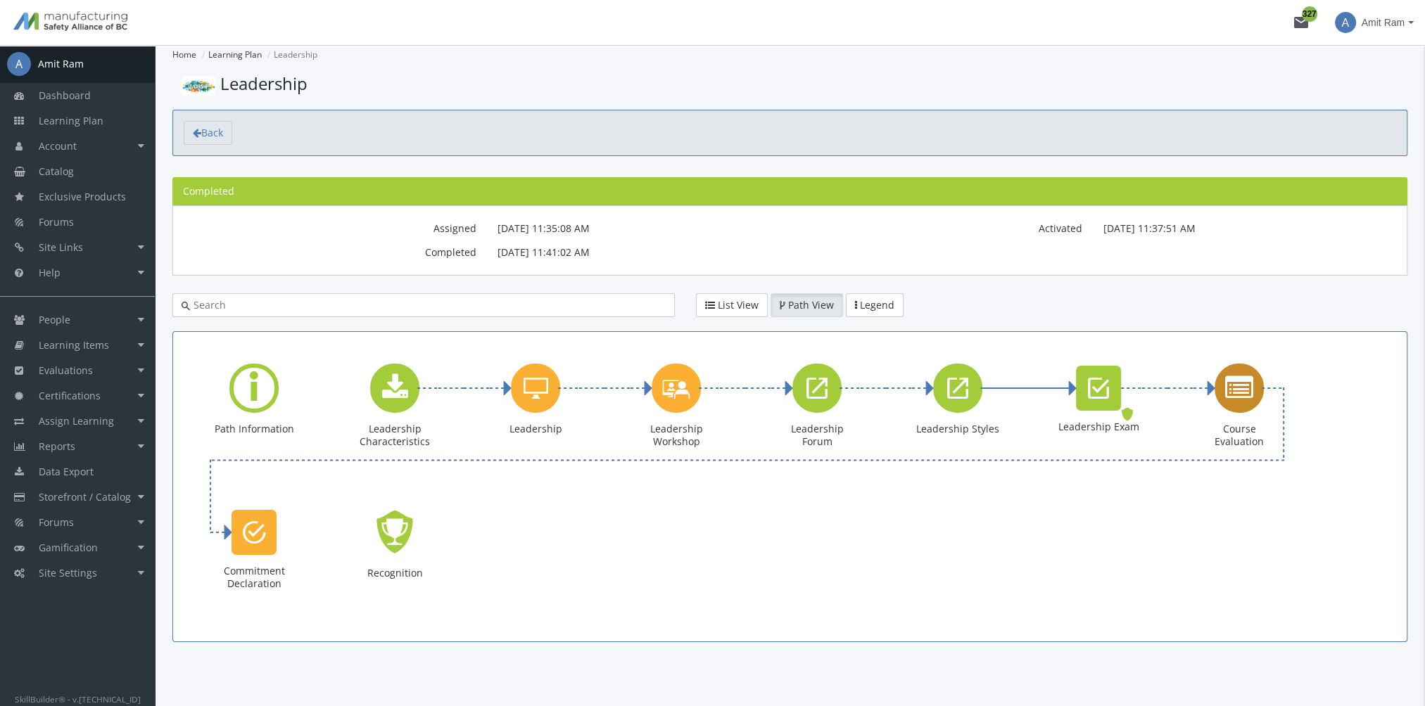
click at [1247, 397] on icon "Course Evaluation" at bounding box center [1239, 388] width 28 height 28
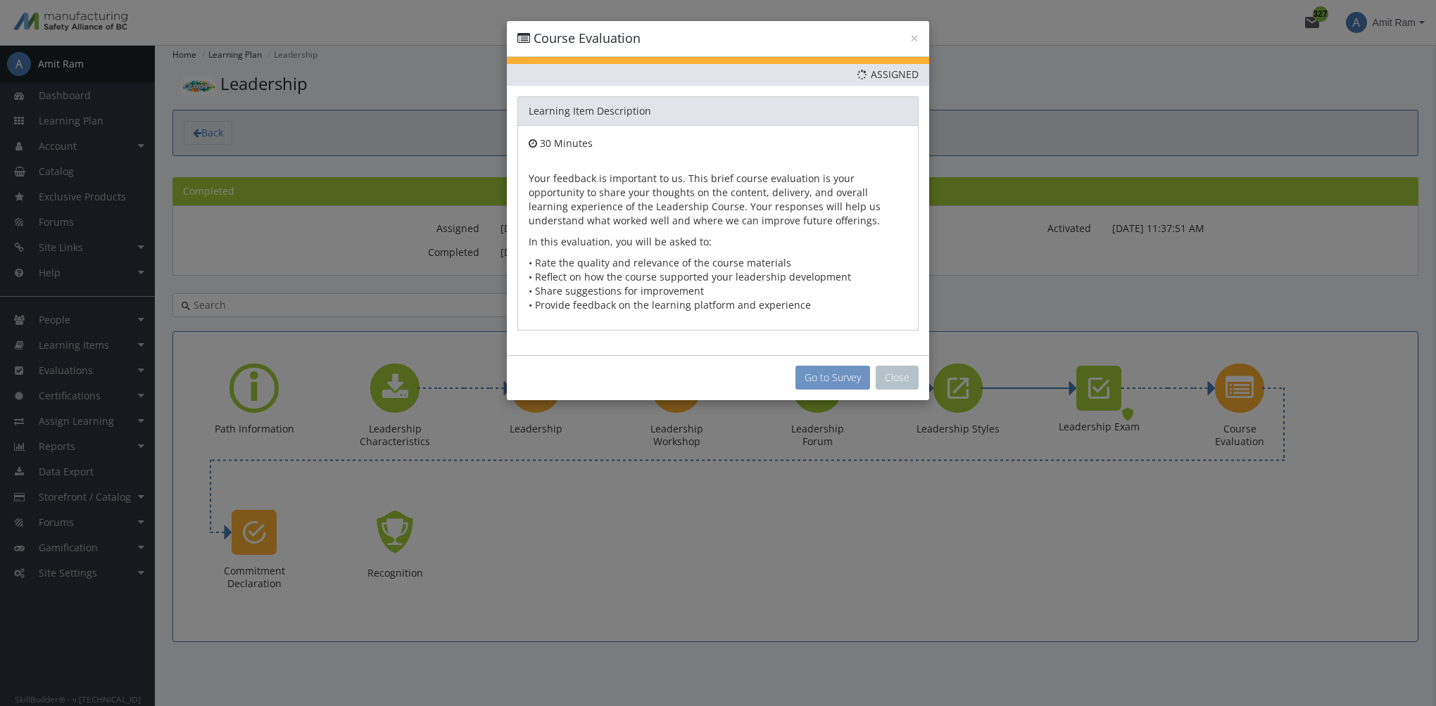
click at [854, 371] on button "Go to Survey" at bounding box center [832, 378] width 75 height 24
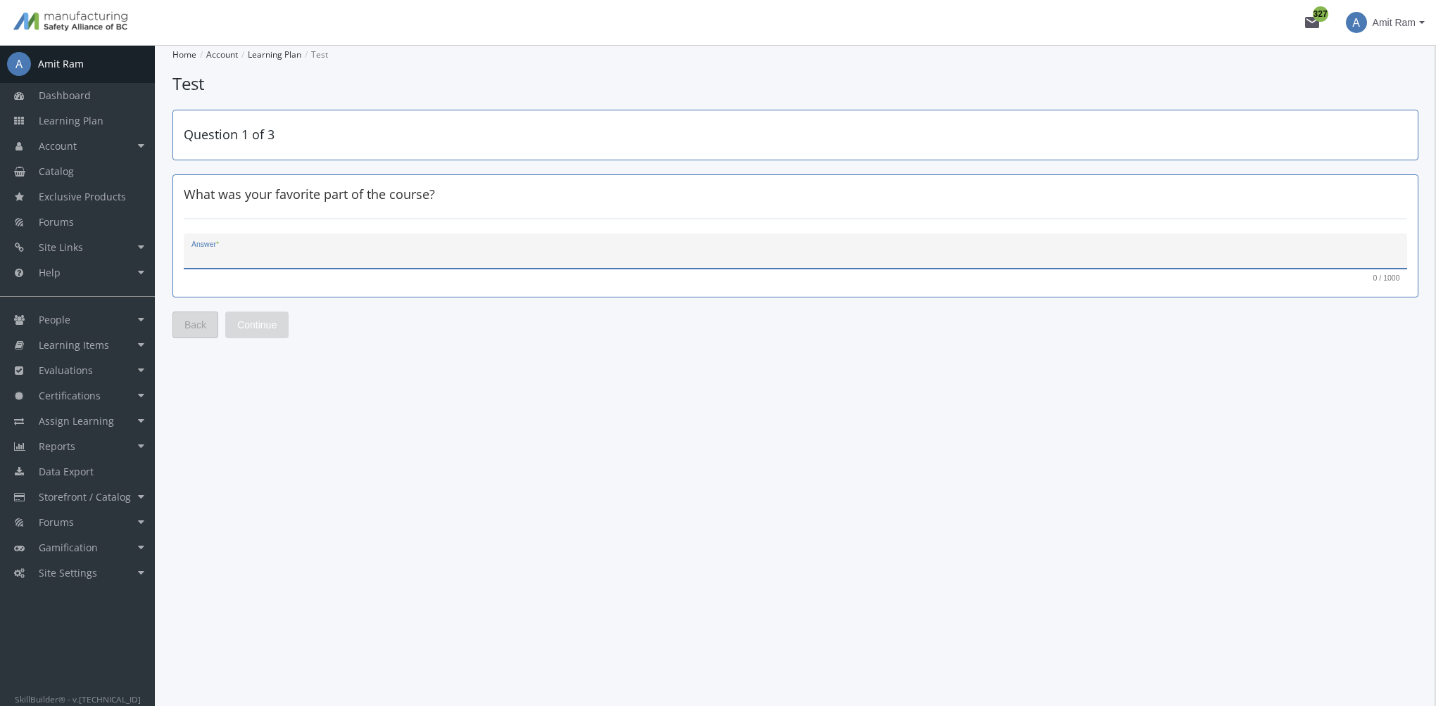
click at [346, 257] on textarea "Answer *" at bounding box center [795, 257] width 1208 height 14
type textarea "Videos"
click at [267, 322] on span "Continue" at bounding box center [256, 324] width 39 height 25
click at [266, 259] on textarea "Answer *" at bounding box center [795, 257] width 1208 height 14
type textarea "Too much reading"
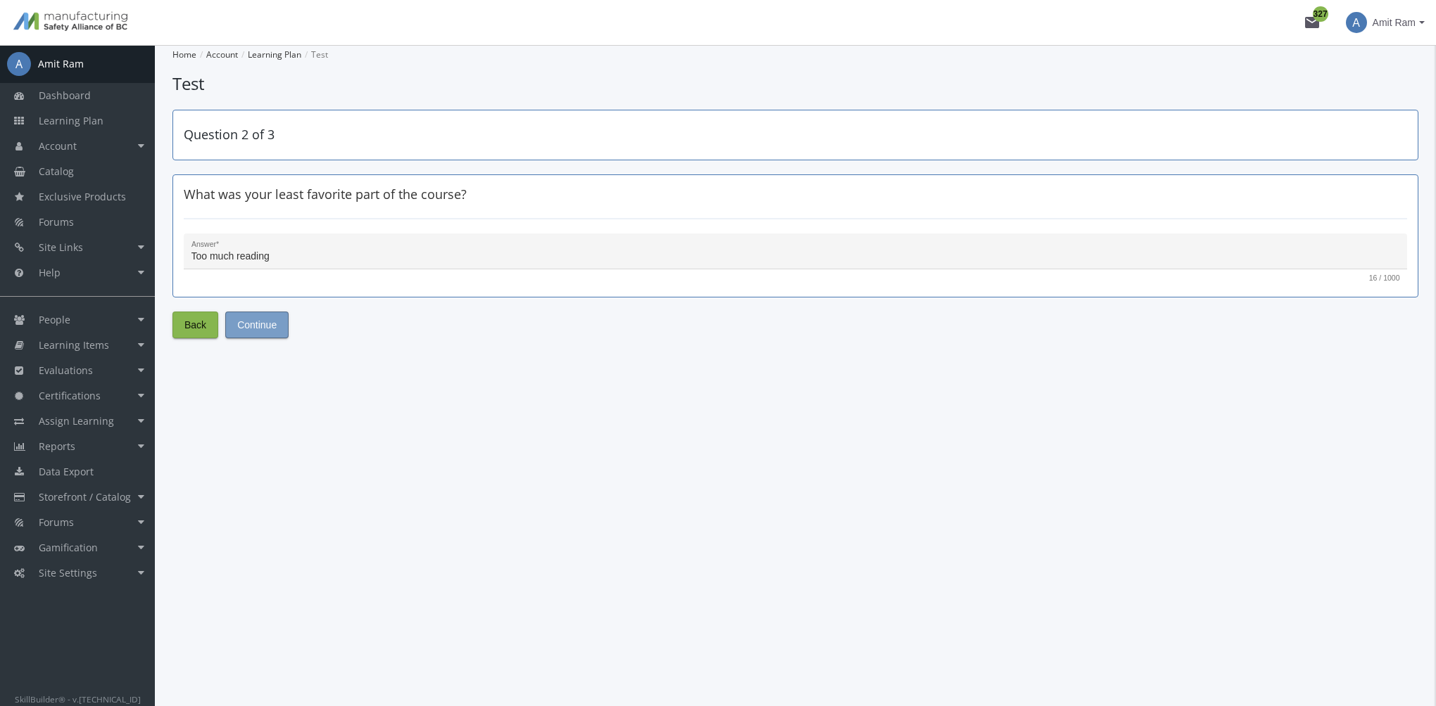
click at [258, 319] on span "Continue" at bounding box center [256, 324] width 39 height 25
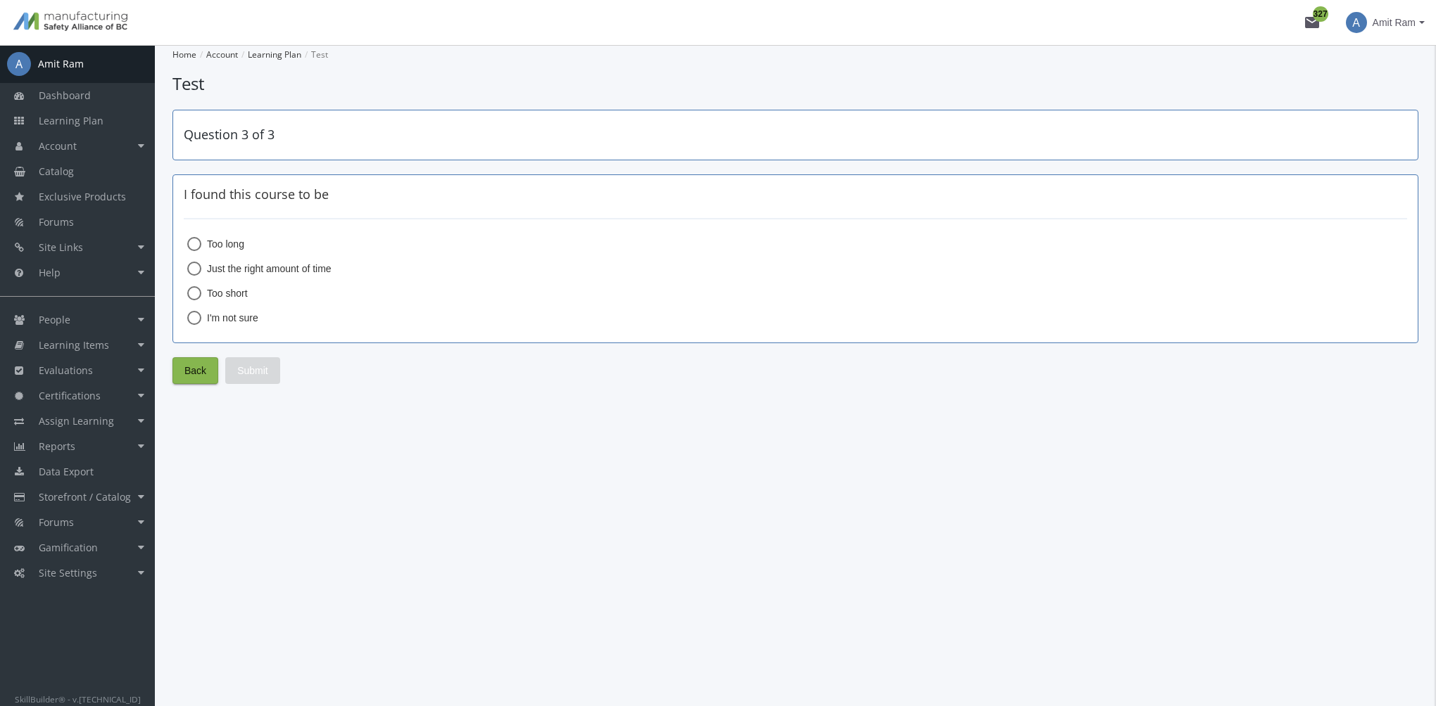
click at [246, 244] on label "Too long" at bounding box center [795, 244] width 1216 height 14
click at [201, 244] on input "Too long" at bounding box center [194, 247] width 14 height 14
radio input "true"
click at [241, 290] on span "Too short" at bounding box center [224, 293] width 46 height 14
click at [201, 290] on input "Too short" at bounding box center [194, 296] width 14 height 14
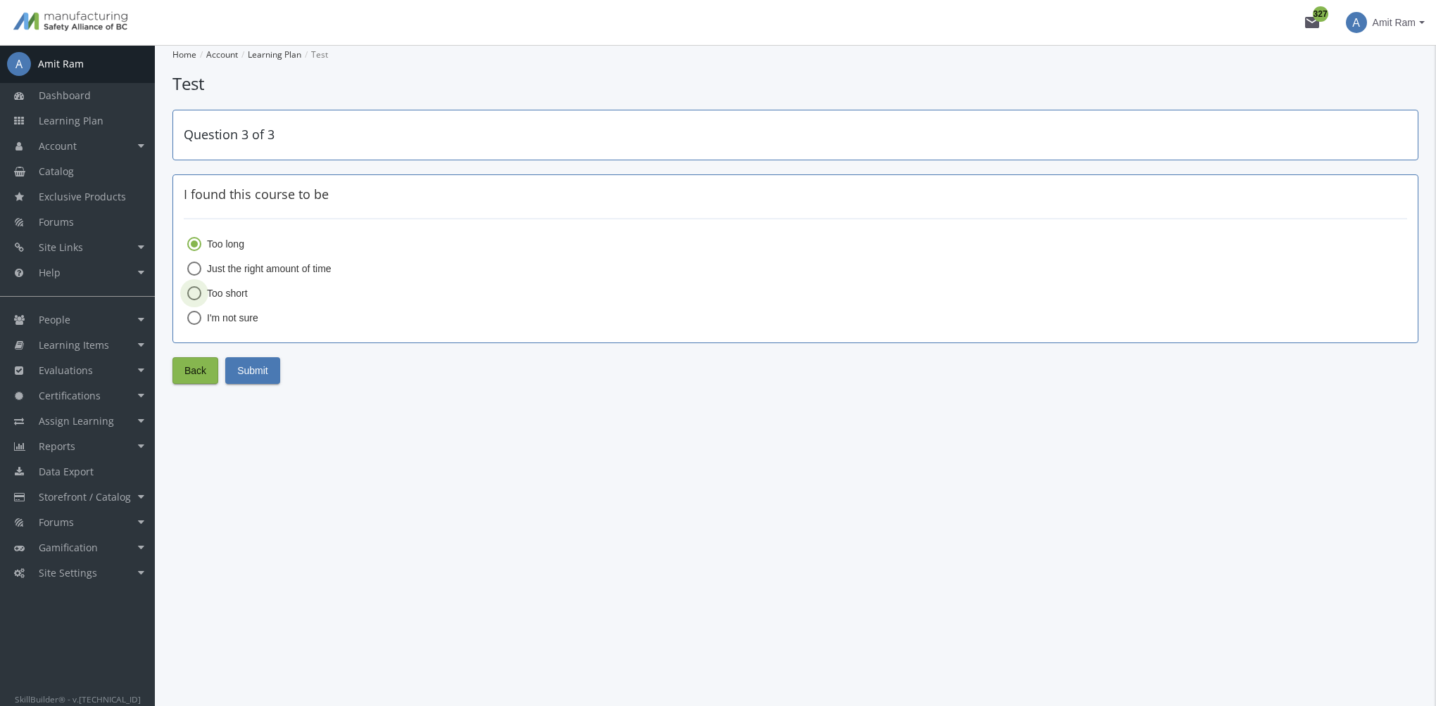
radio input "true"
click at [267, 369] on span "Submit" at bounding box center [252, 370] width 31 height 25
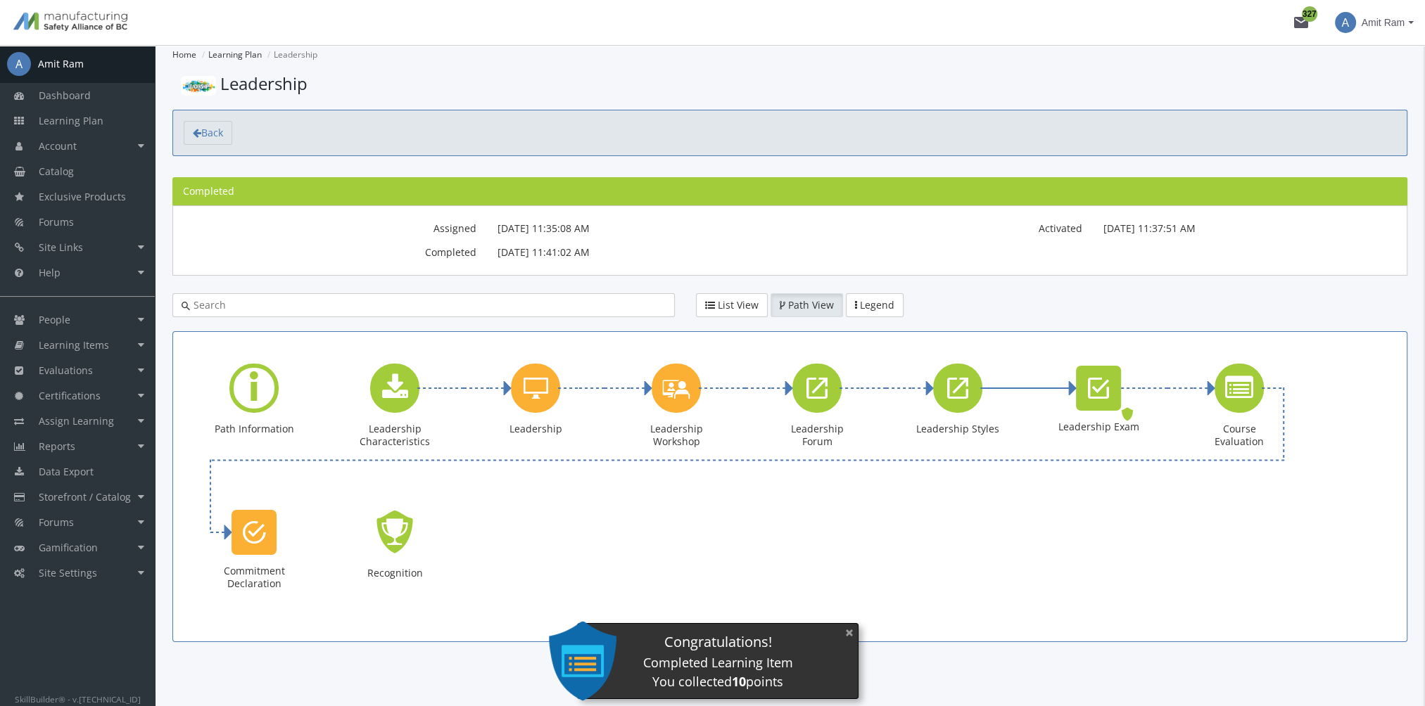
click at [847, 637] on button "×" at bounding box center [849, 633] width 23 height 29
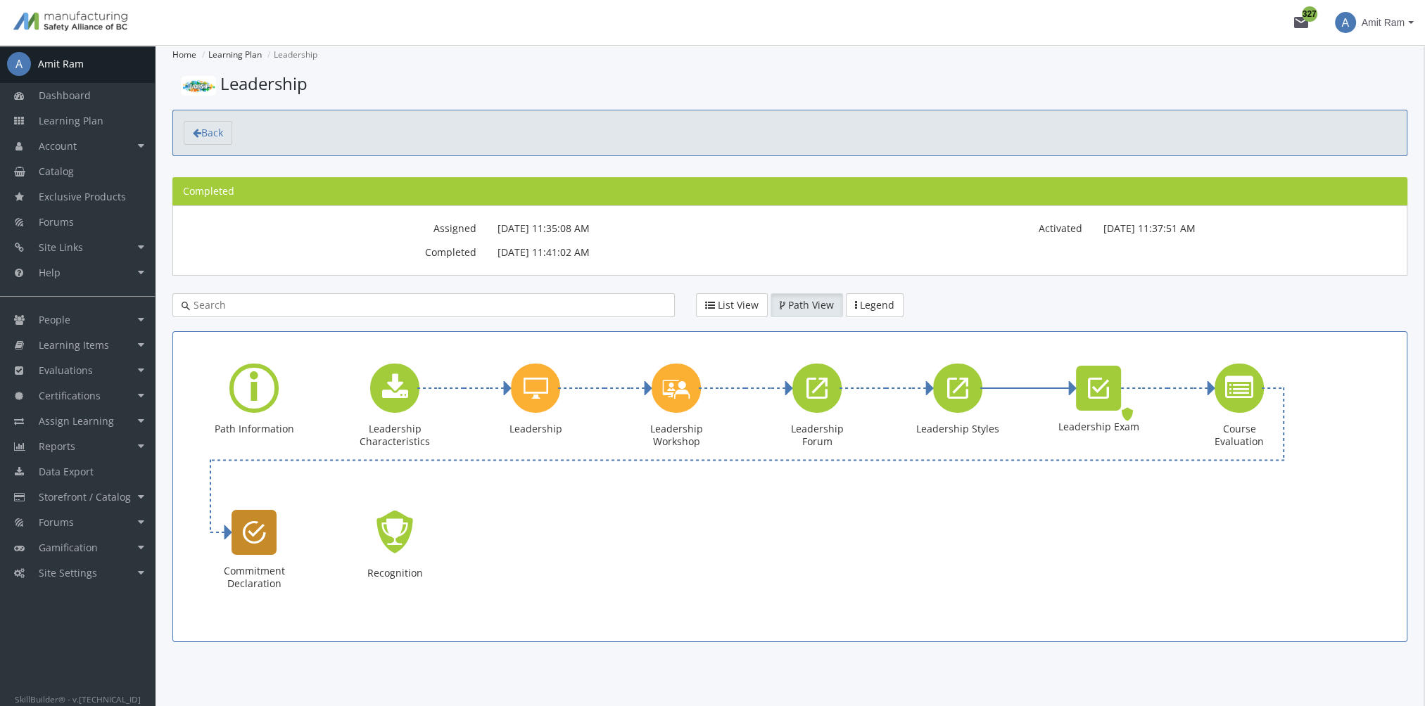
click at [259, 527] on icon "Commitment Declaration" at bounding box center [254, 533] width 23 height 28
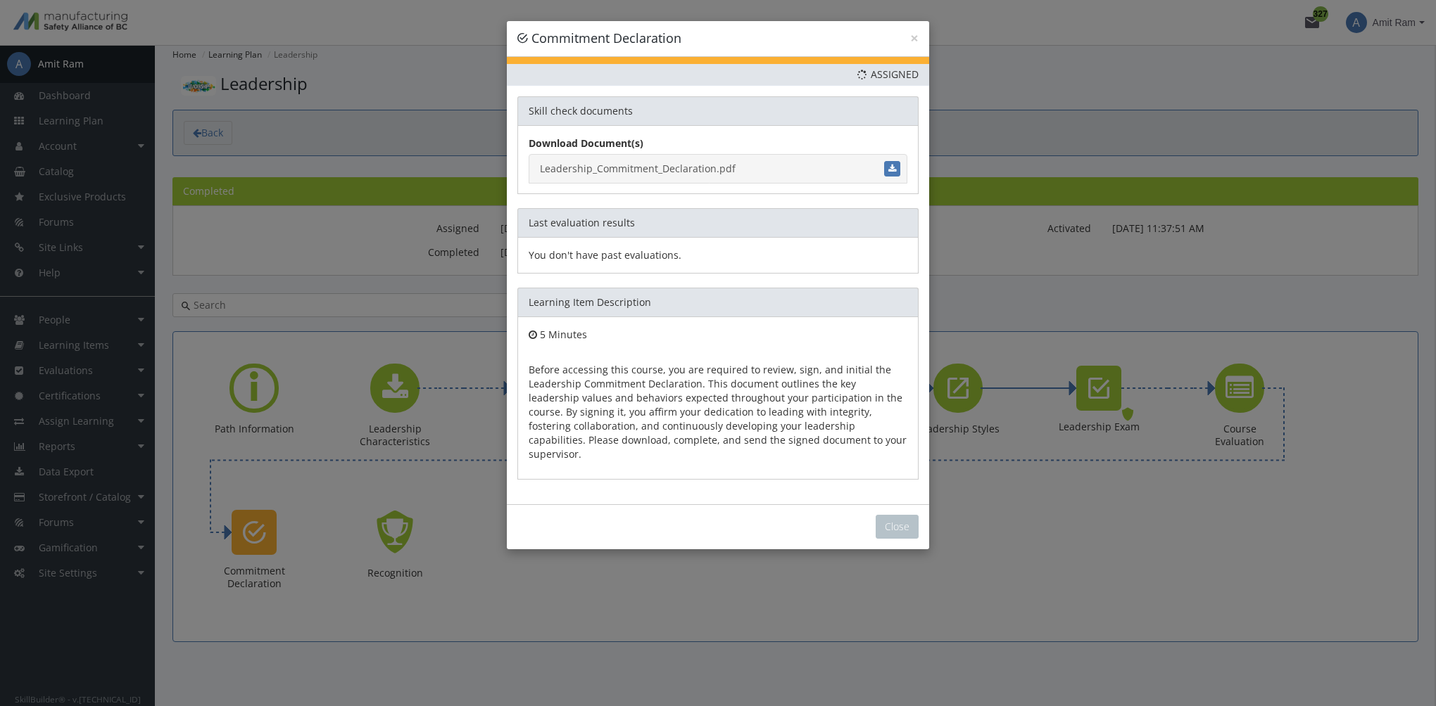
click at [698, 170] on link "Leadership_Commitment_Declaration.pdf" at bounding box center [717, 169] width 379 height 30
click at [904, 515] on button "Close" at bounding box center [896, 527] width 43 height 24
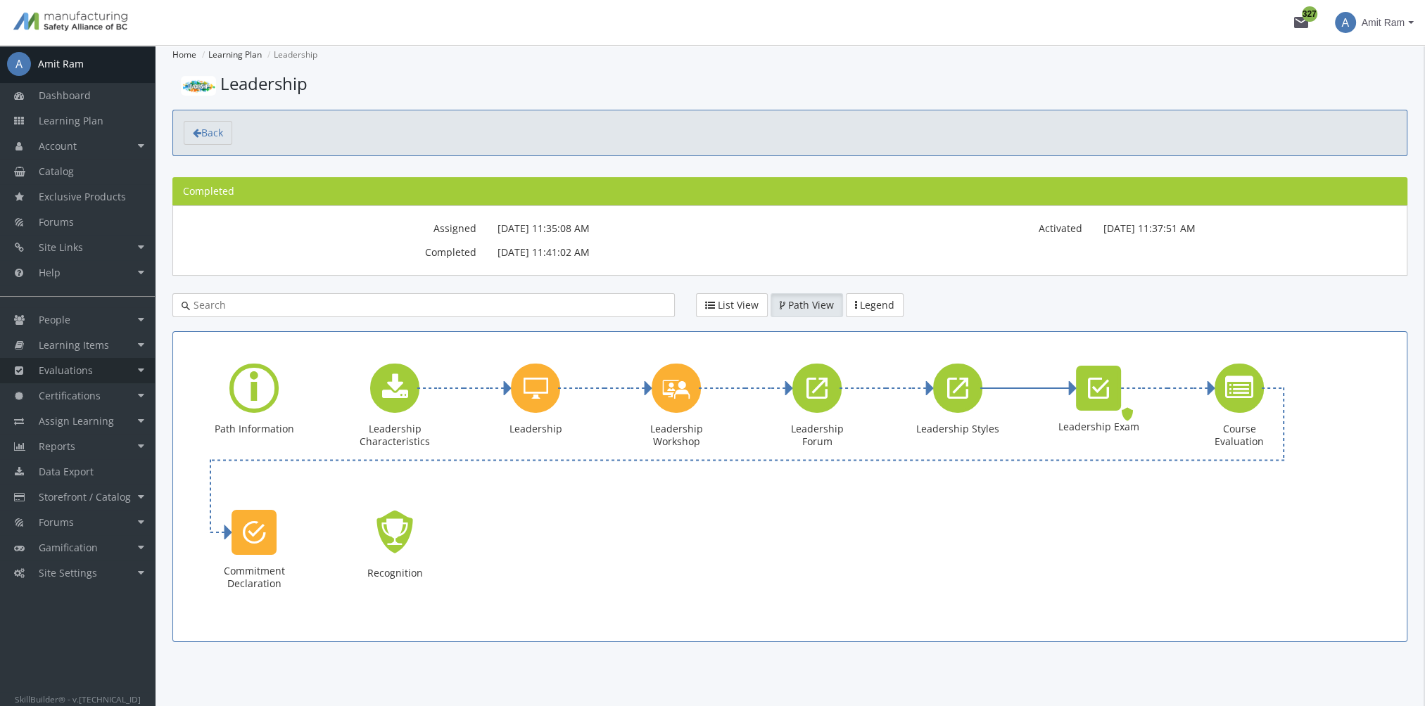
click at [112, 371] on link "Evaluations" at bounding box center [77, 370] width 155 height 25
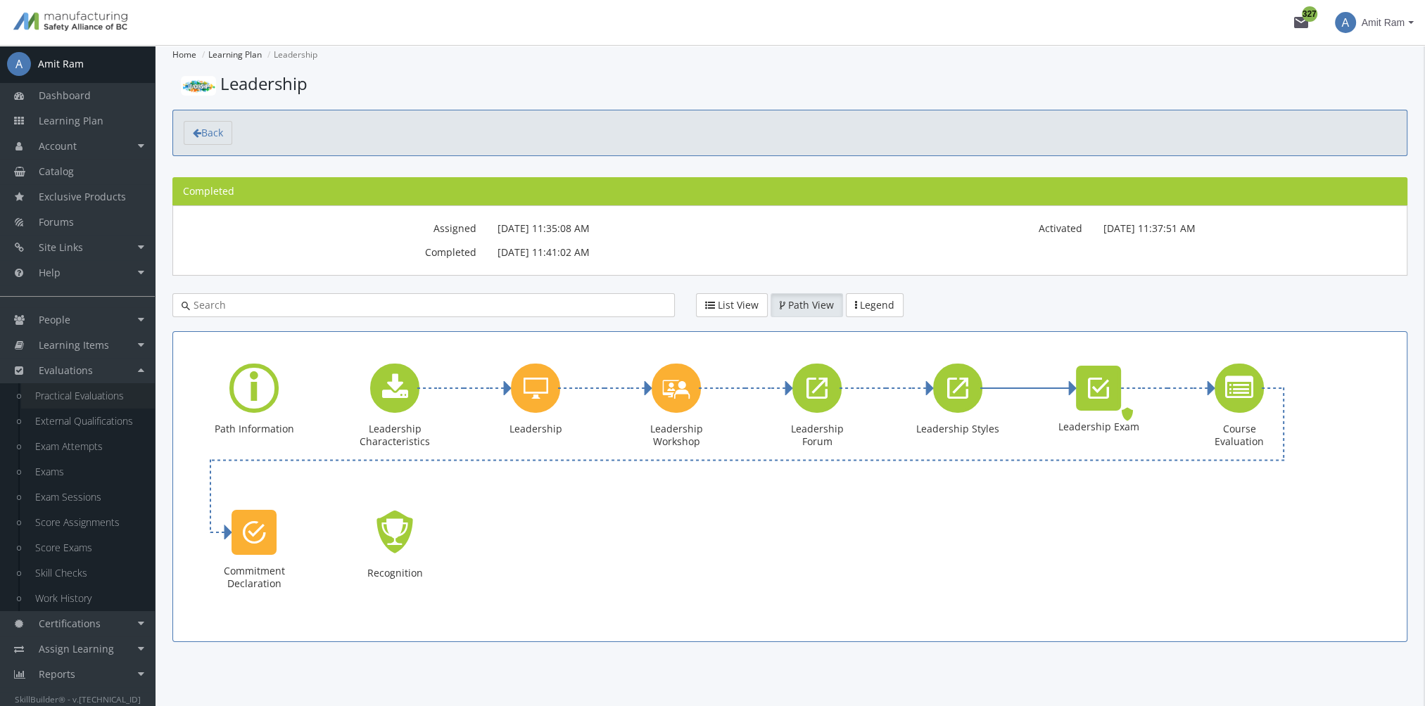
click at [104, 397] on link "Practical Evaluations" at bounding box center [88, 396] width 134 height 25
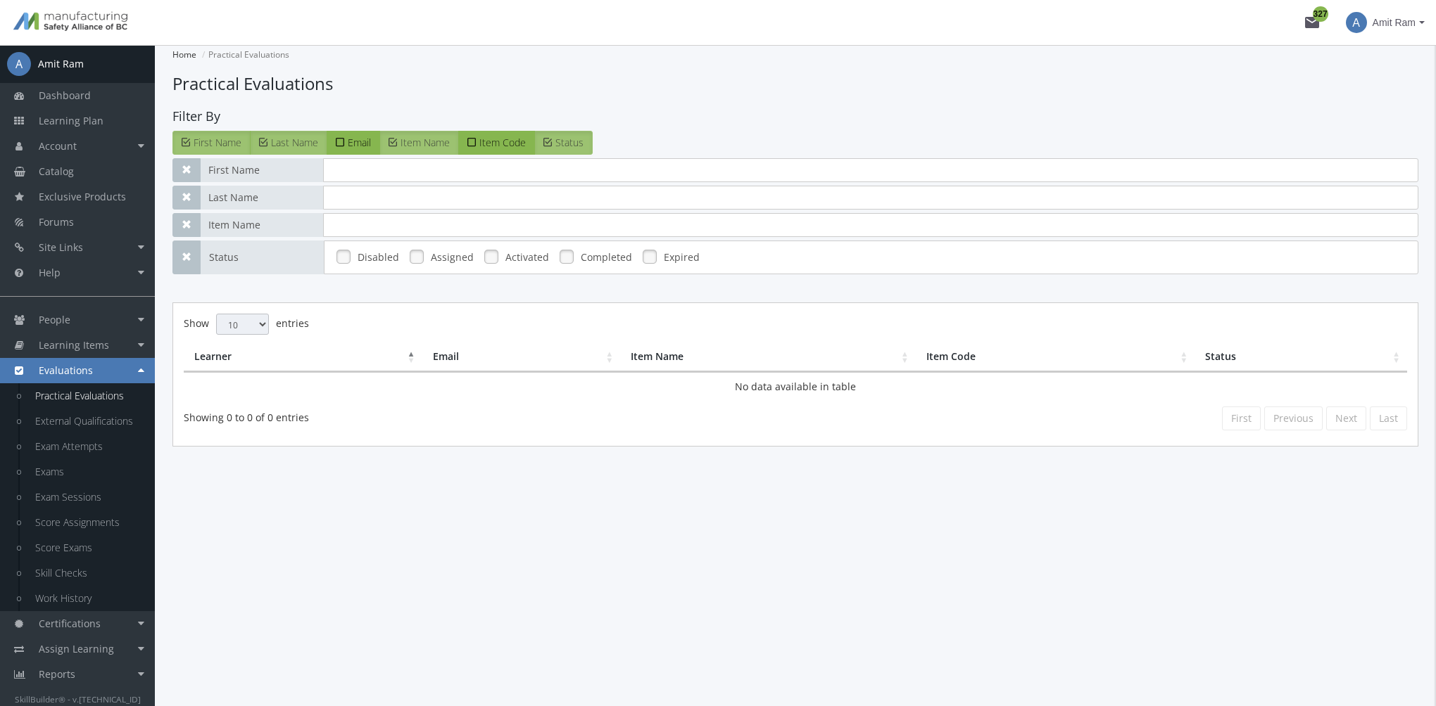
click at [414, 256] on link at bounding box center [416, 256] width 21 height 21
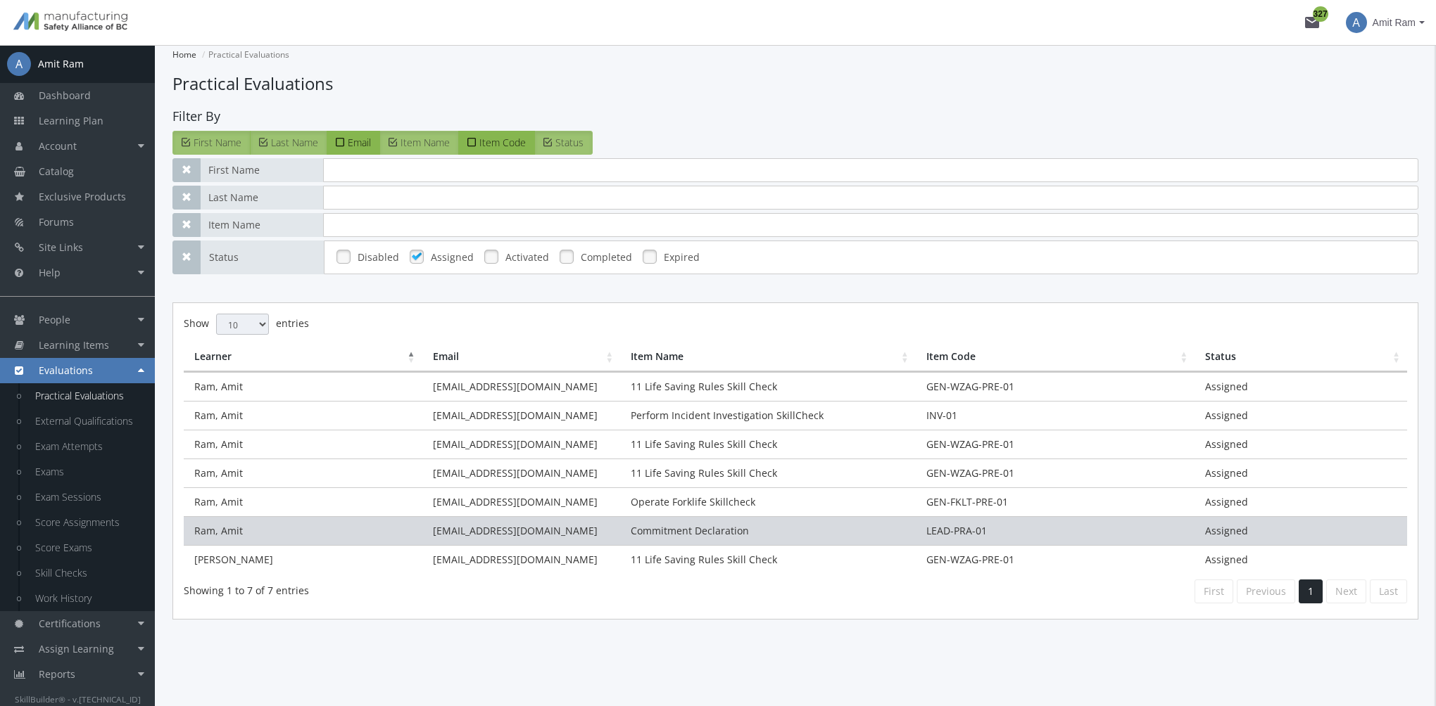
click at [536, 526] on td "amitr23@hotmail.com" at bounding box center [521, 531] width 198 height 29
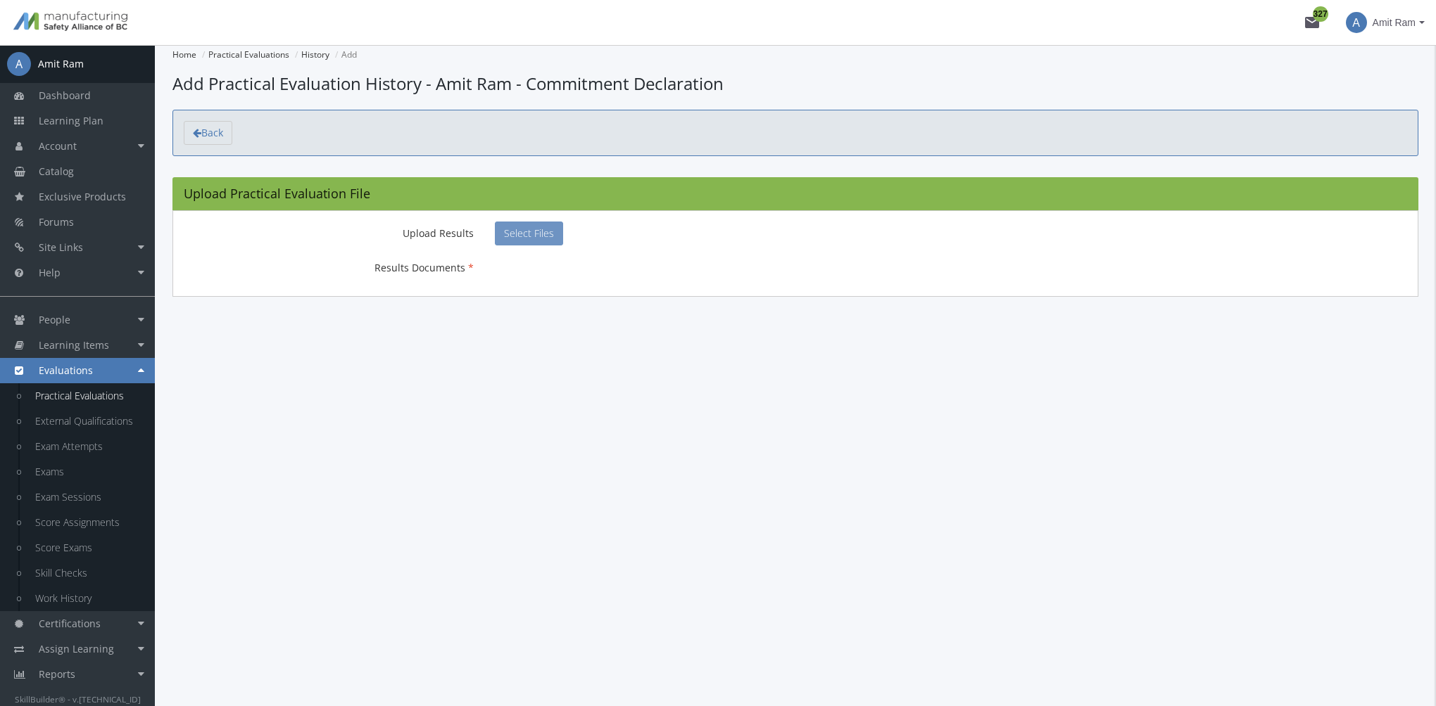
click at [507, 240] on button "Select Files" at bounding box center [529, 234] width 68 height 24
type input "C:\fakepath\Leadership_Commitment_Declaration_Signed.pdf"
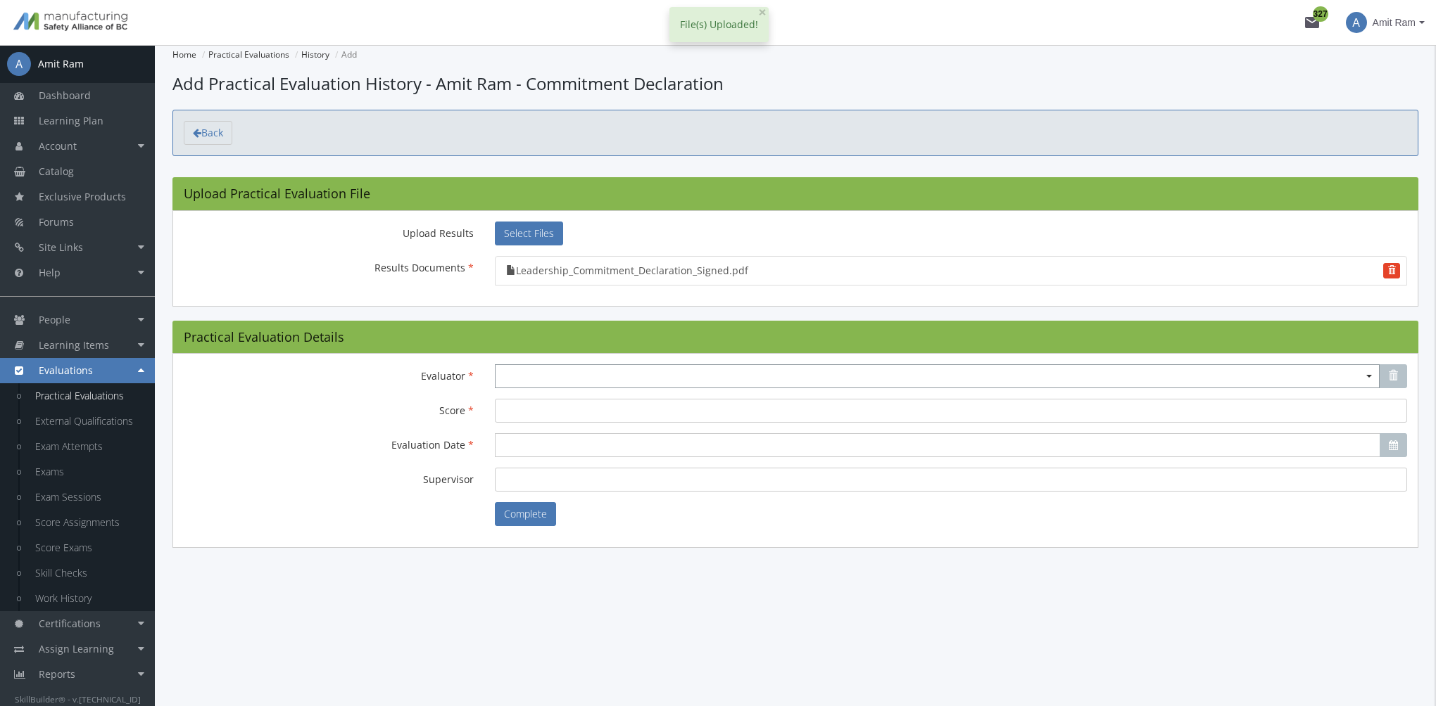
click at [524, 377] on span "Select box activate" at bounding box center [937, 377] width 885 height 24
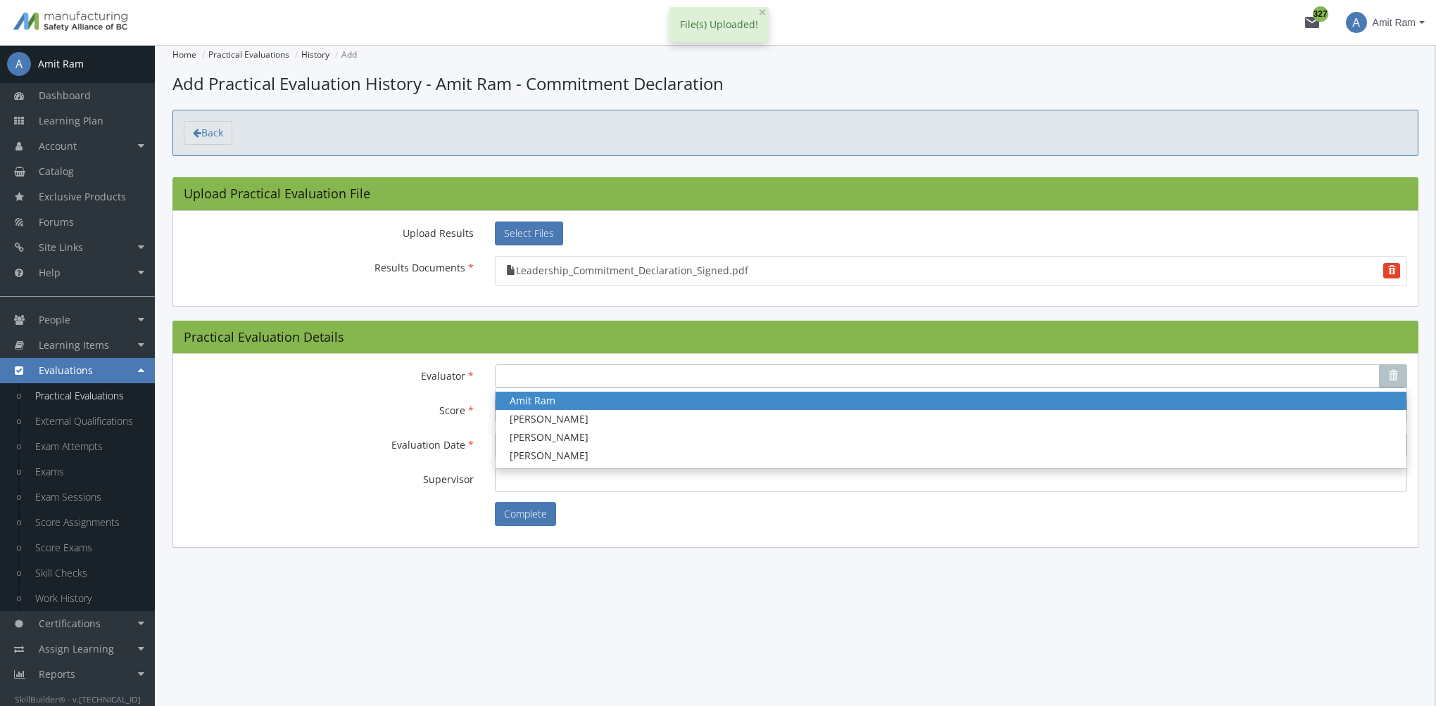
click at [541, 400] on span "Amit Ram" at bounding box center [532, 400] width 46 height 13
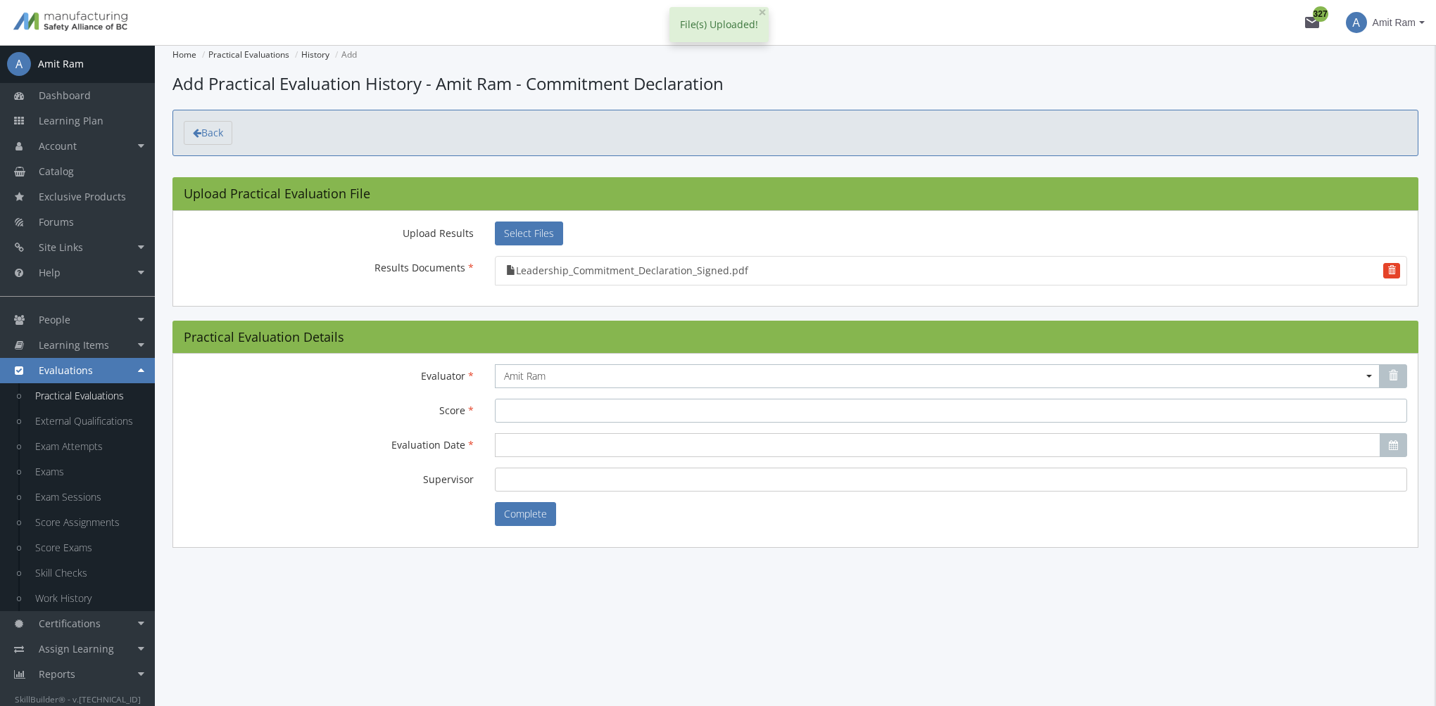
click at [534, 404] on input "Score" at bounding box center [951, 411] width 912 height 24
type input "100"
click at [544, 449] on input "Evaluation Date" at bounding box center [937, 445] width 885 height 24
click at [563, 581] on button "19" at bounding box center [557, 574] width 25 height 22
type input "2025-08-19"
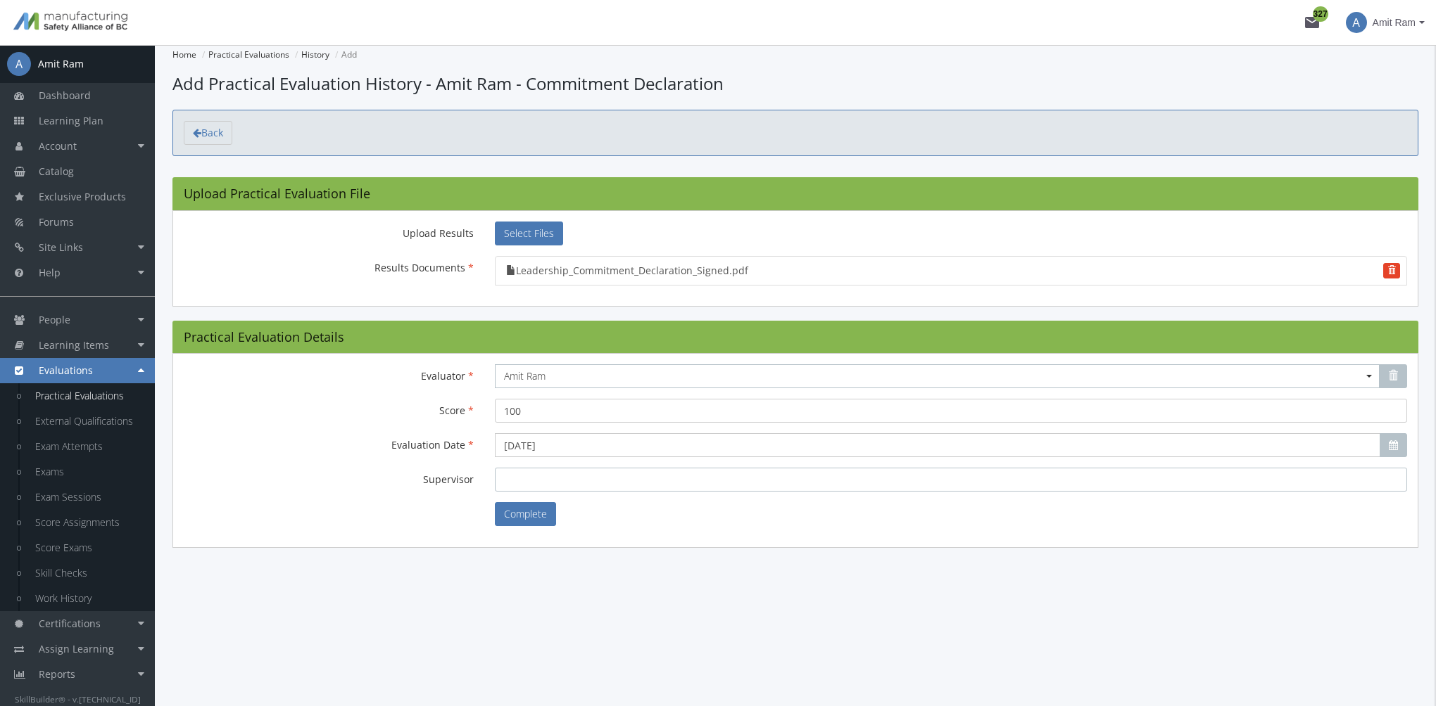
click at [536, 468] on input "Supervisor" at bounding box center [951, 480] width 912 height 24
type input "Amit"
click at [543, 512] on button "Complete" at bounding box center [525, 514] width 61 height 24
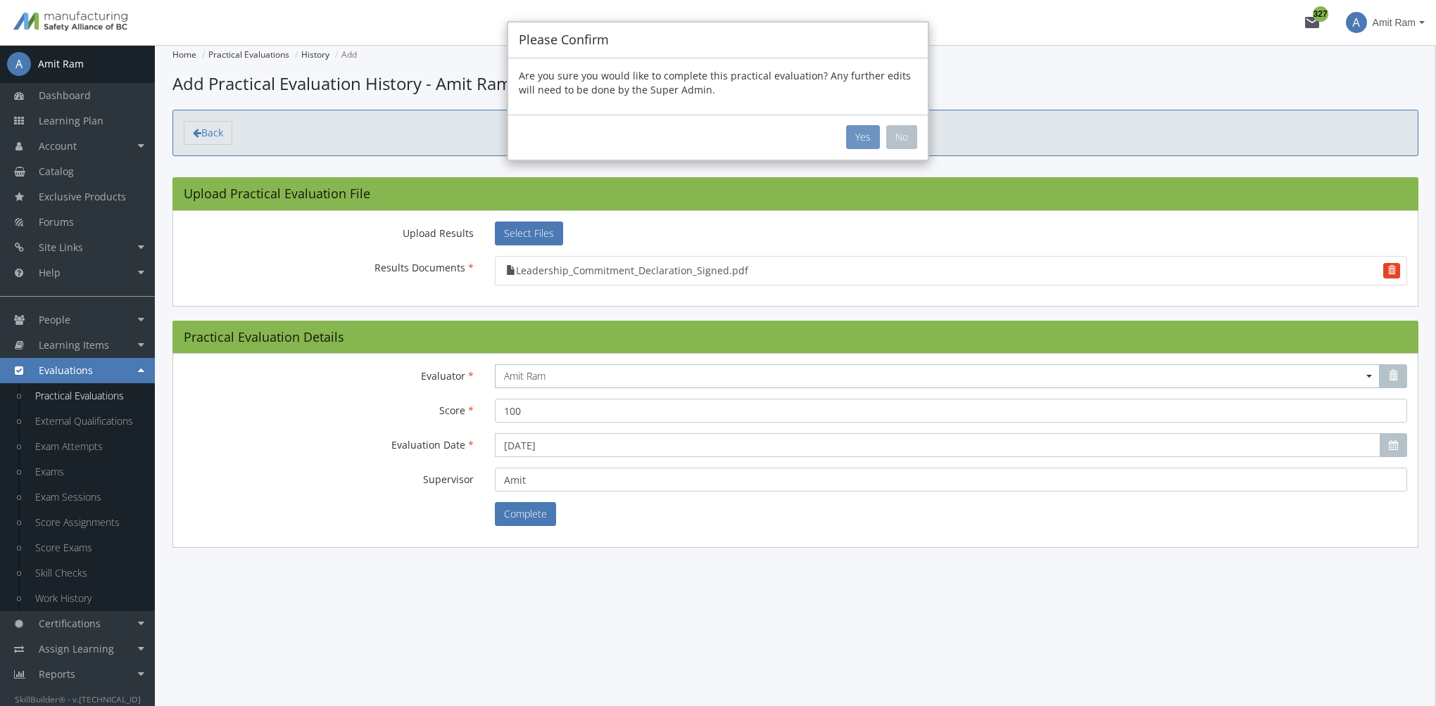
click at [860, 141] on button "Yes" at bounding box center [863, 137] width 34 height 24
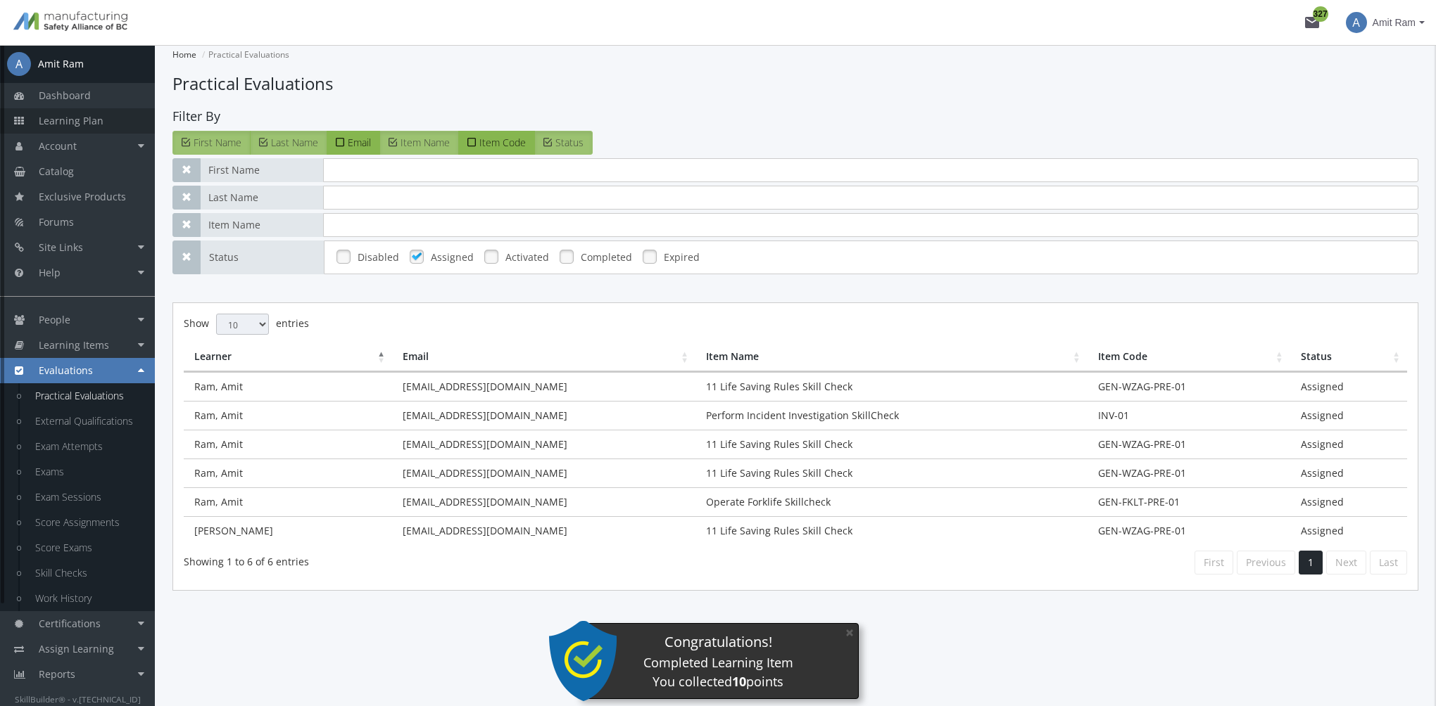
click at [96, 125] on span "Learning Plan" at bounding box center [71, 120] width 65 height 13
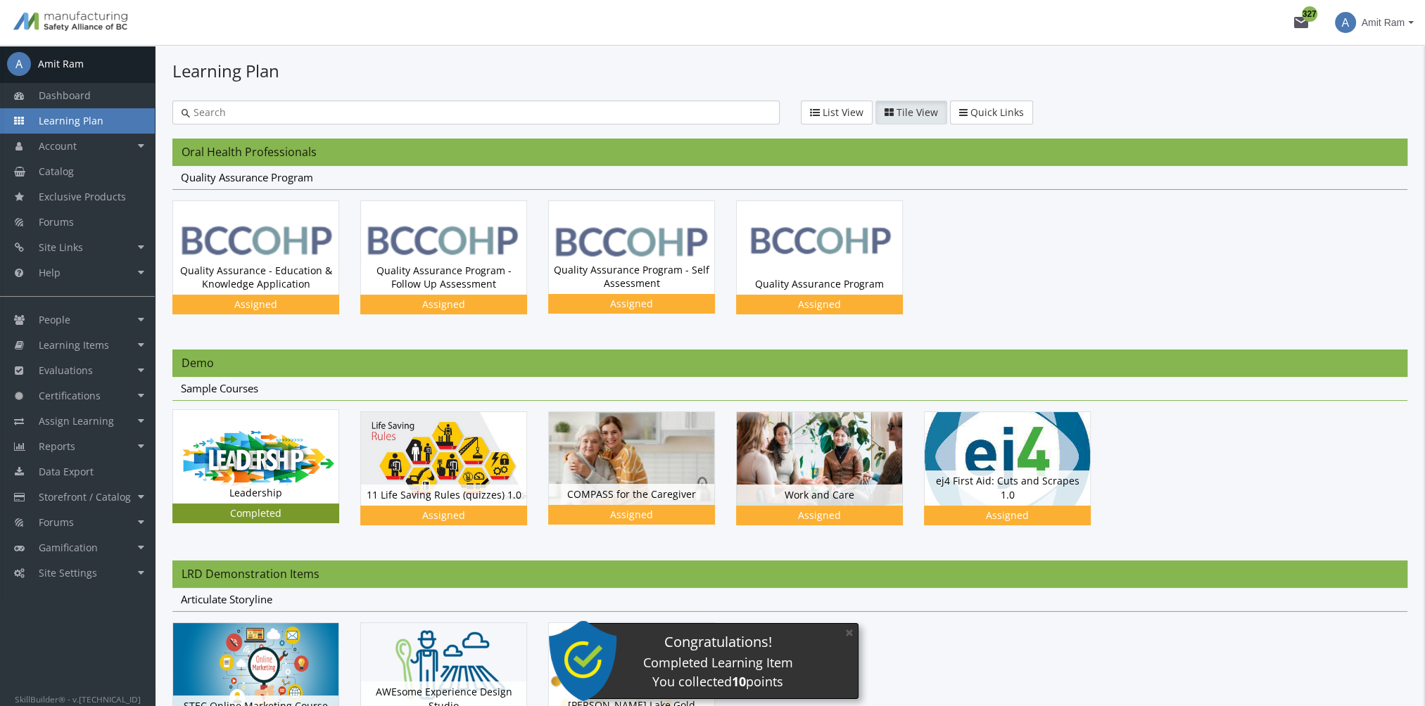
click at [276, 458] on img at bounding box center [255, 456] width 165 height 93
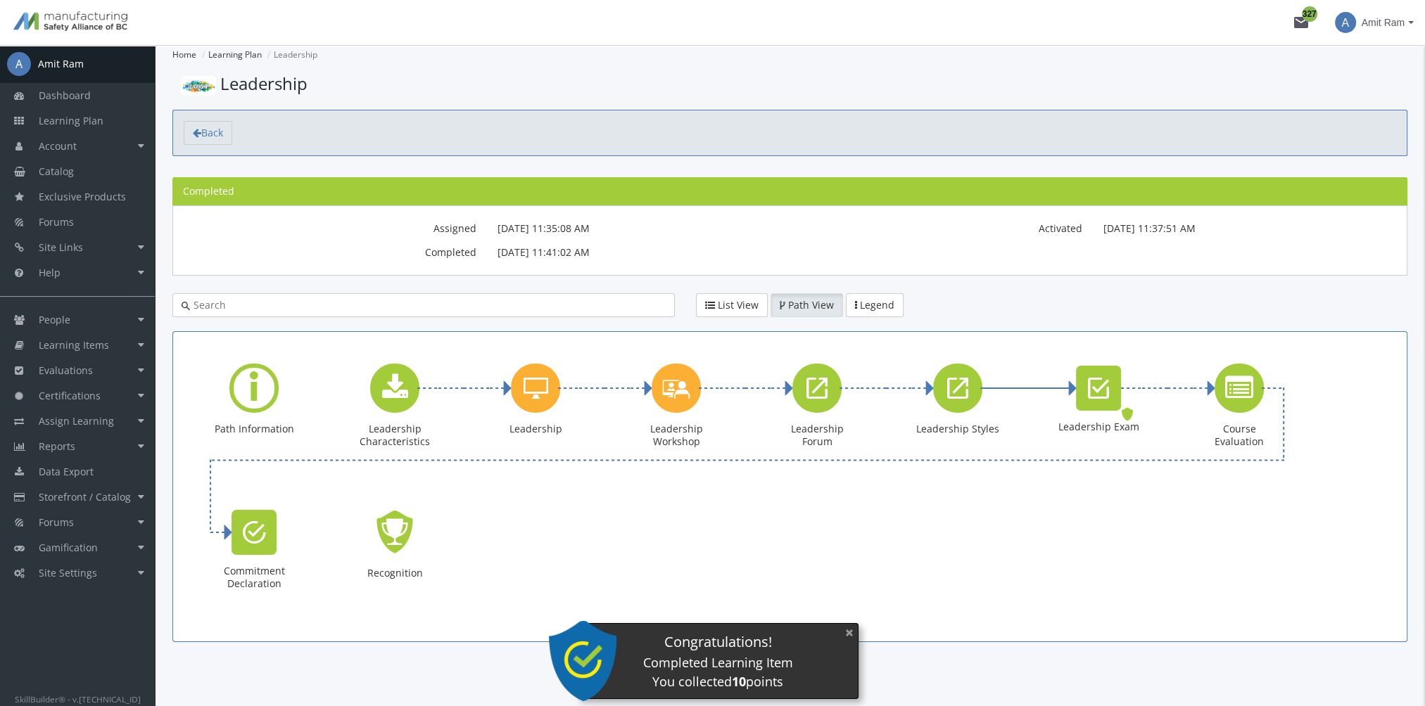
click at [838, 628] on button "×" at bounding box center [849, 633] width 23 height 29
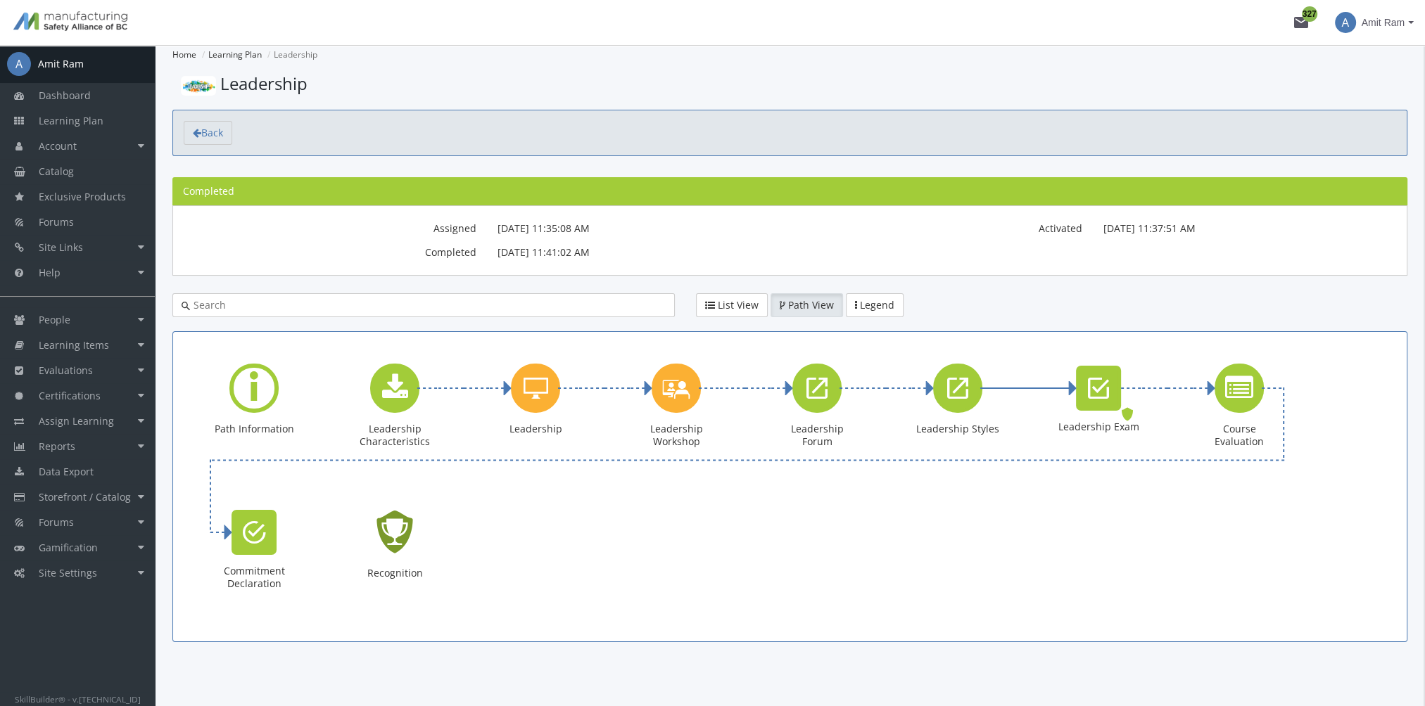
click at [373, 529] on icon "Recognition - Completed" at bounding box center [394, 532] width 45 height 64
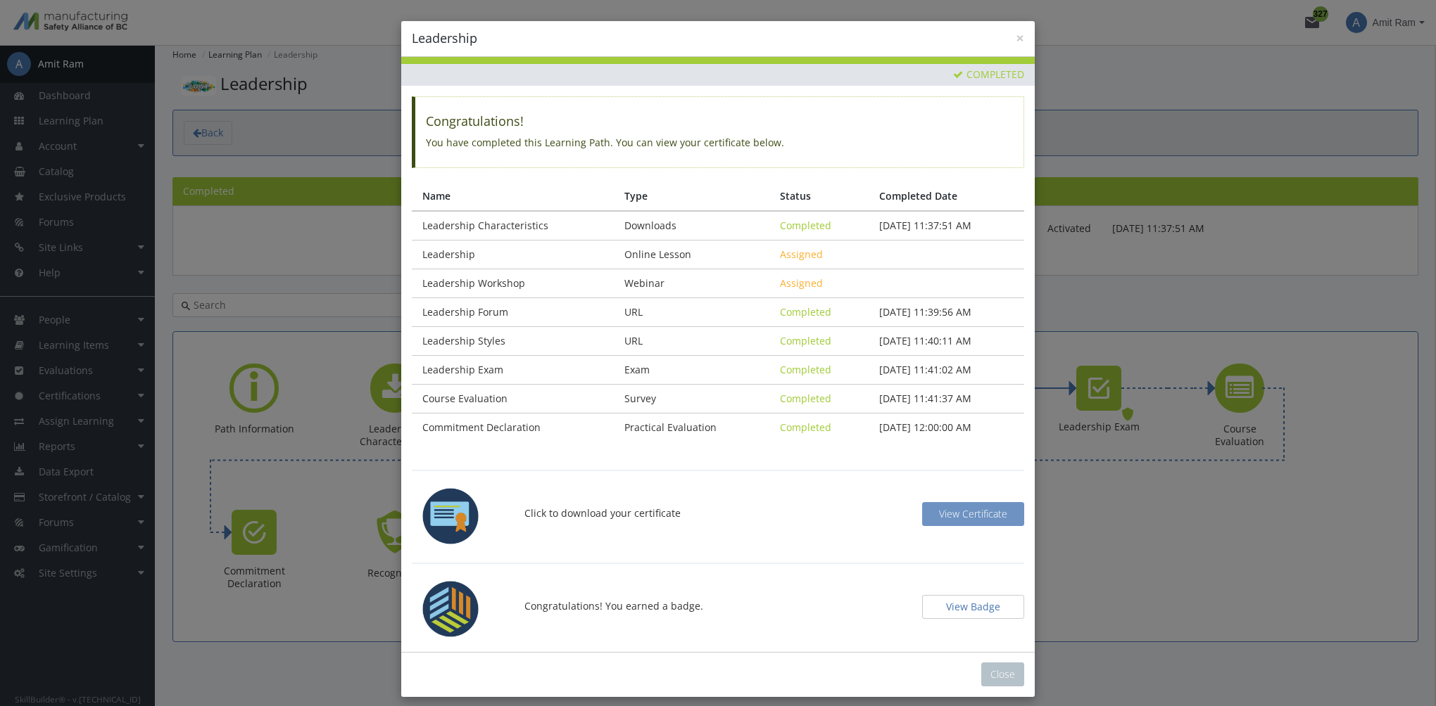
click at [991, 512] on span "View Certificate" at bounding box center [973, 513] width 68 height 13
click at [953, 608] on button "View Badge" at bounding box center [973, 607] width 102 height 24
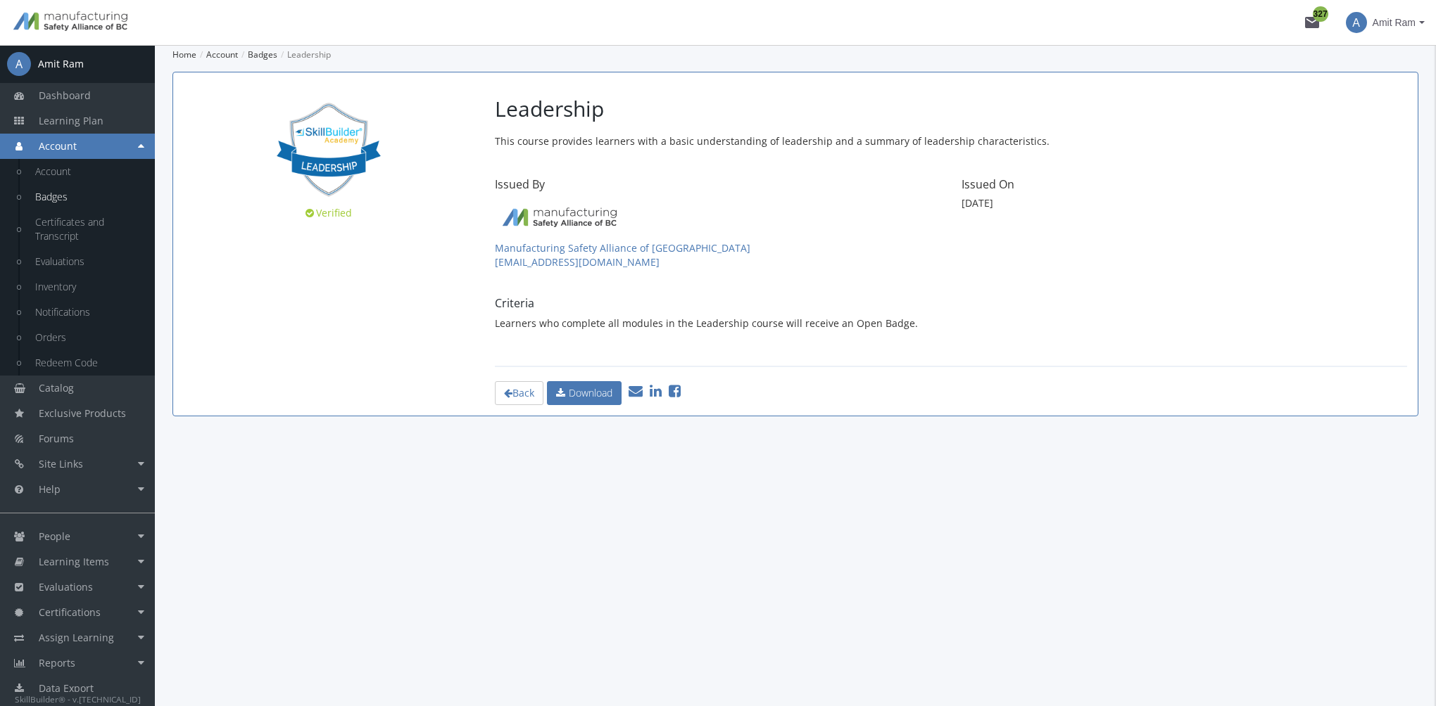
click at [652, 391] on link at bounding box center [651, 392] width 19 height 13
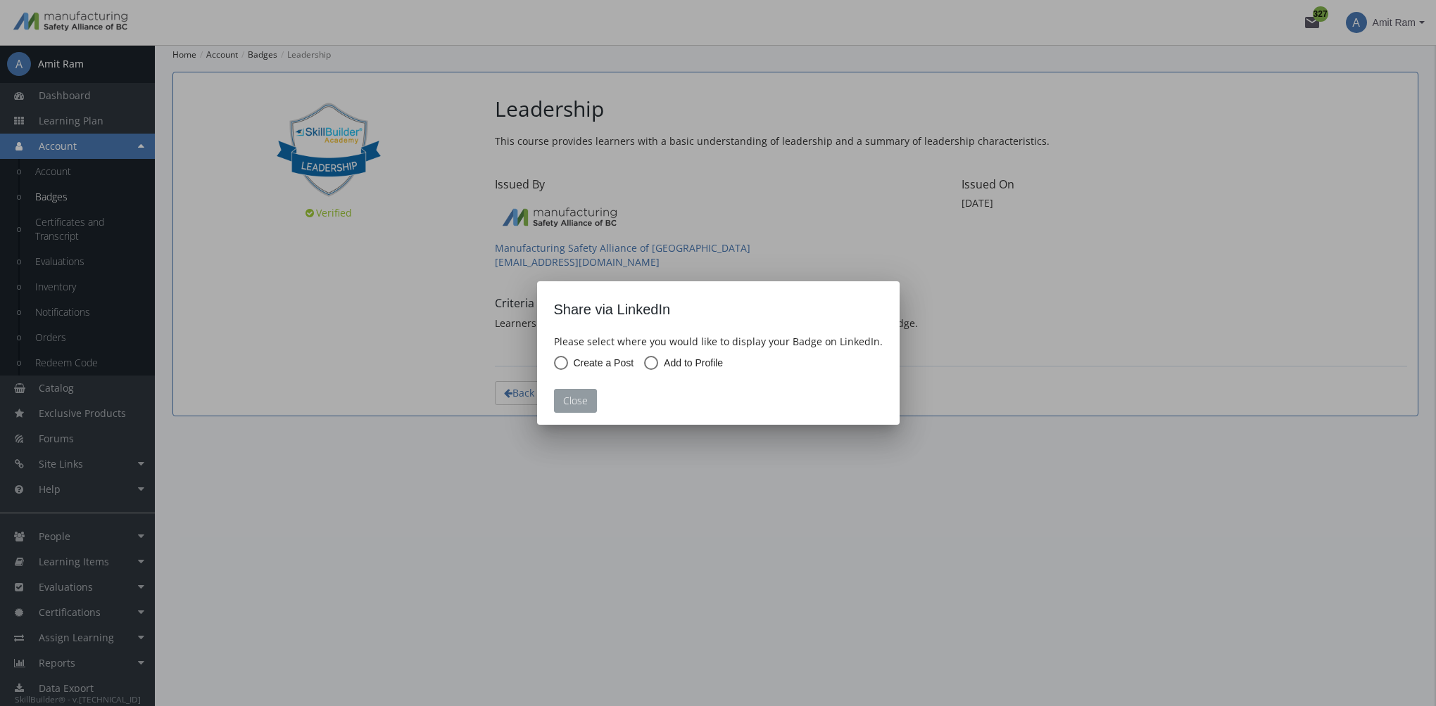
click at [588, 404] on button "Close" at bounding box center [575, 401] width 43 height 24
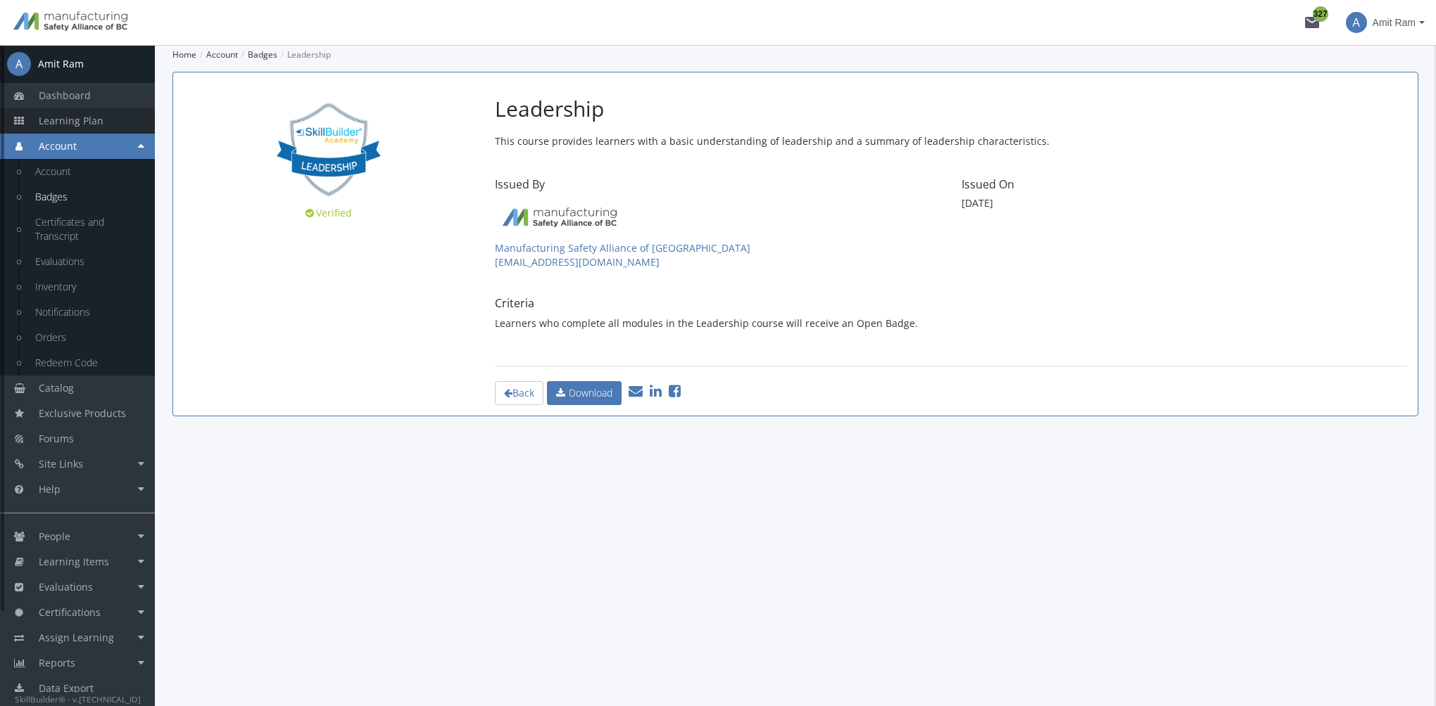
click at [84, 122] on span "Learning Plan" at bounding box center [71, 120] width 65 height 13
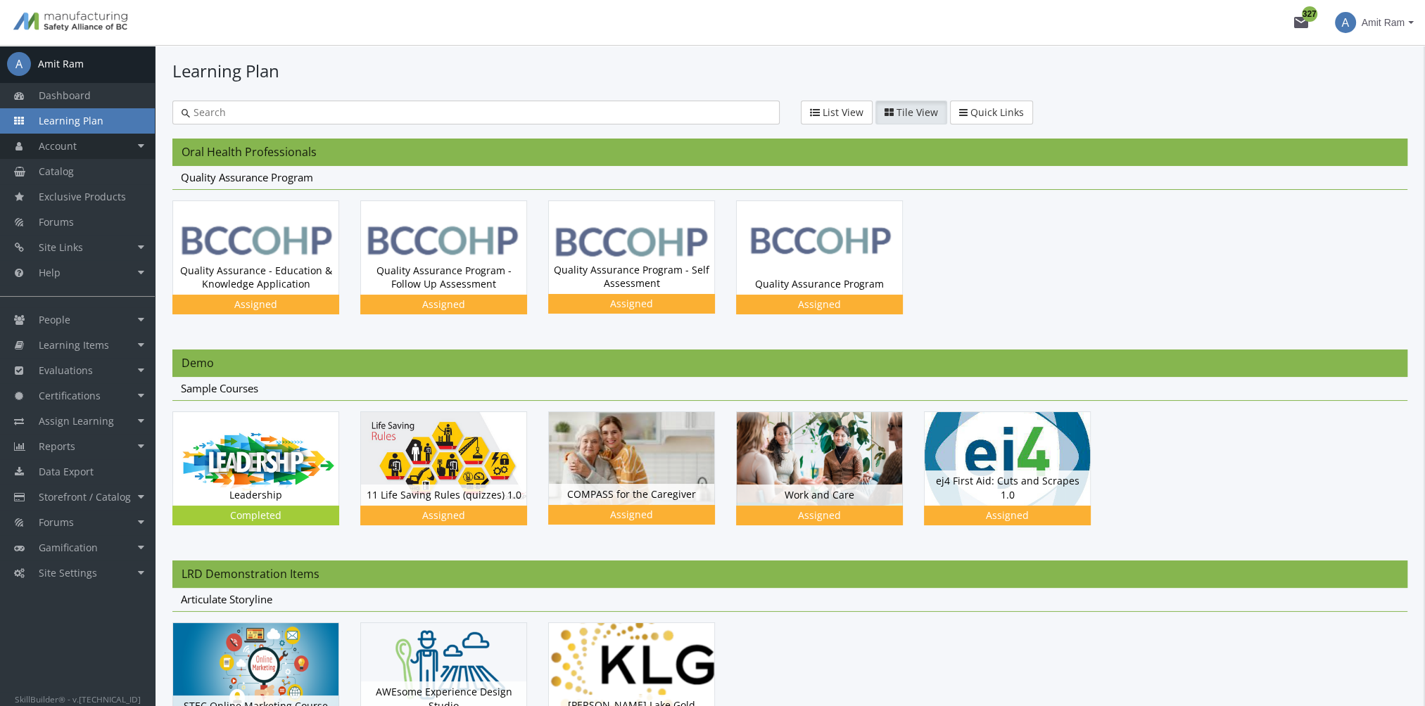
click at [92, 149] on link "Account" at bounding box center [77, 146] width 155 height 25
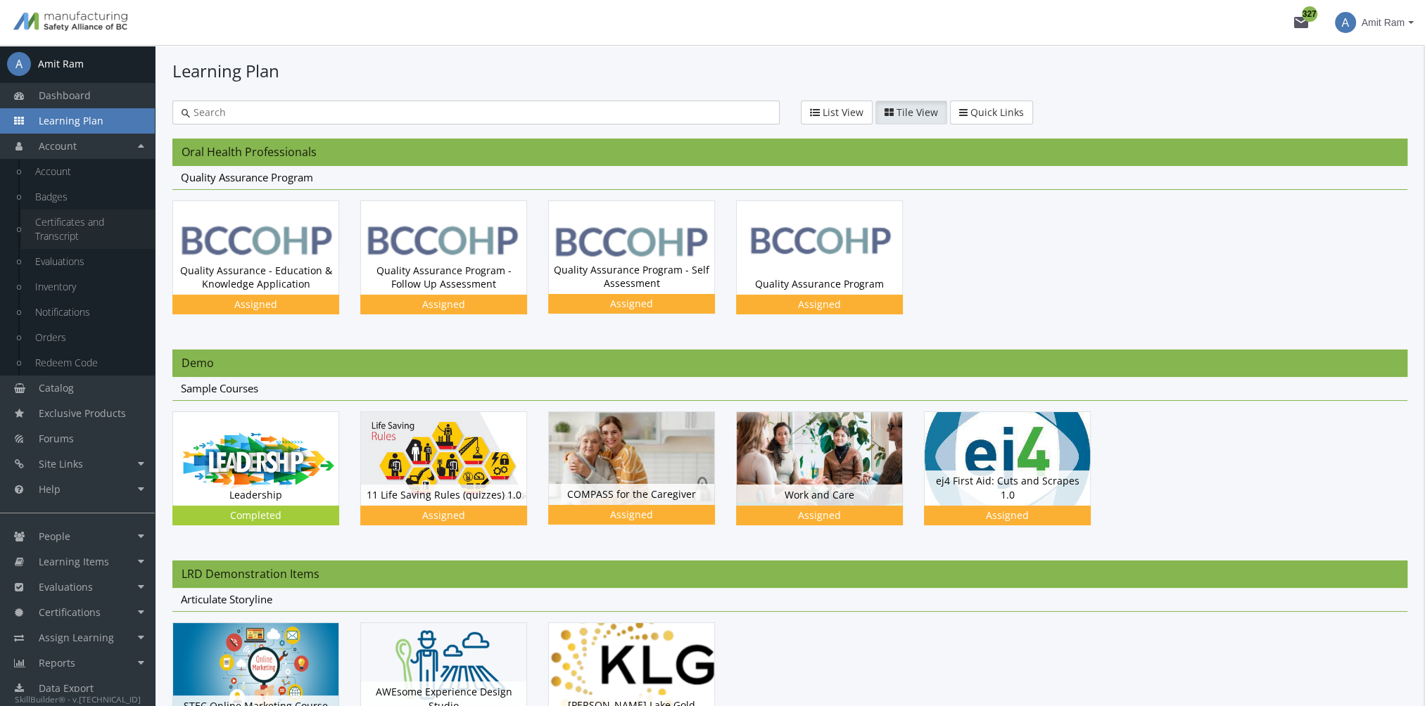
click at [83, 220] on link "Certificates and Transcript" at bounding box center [88, 229] width 134 height 39
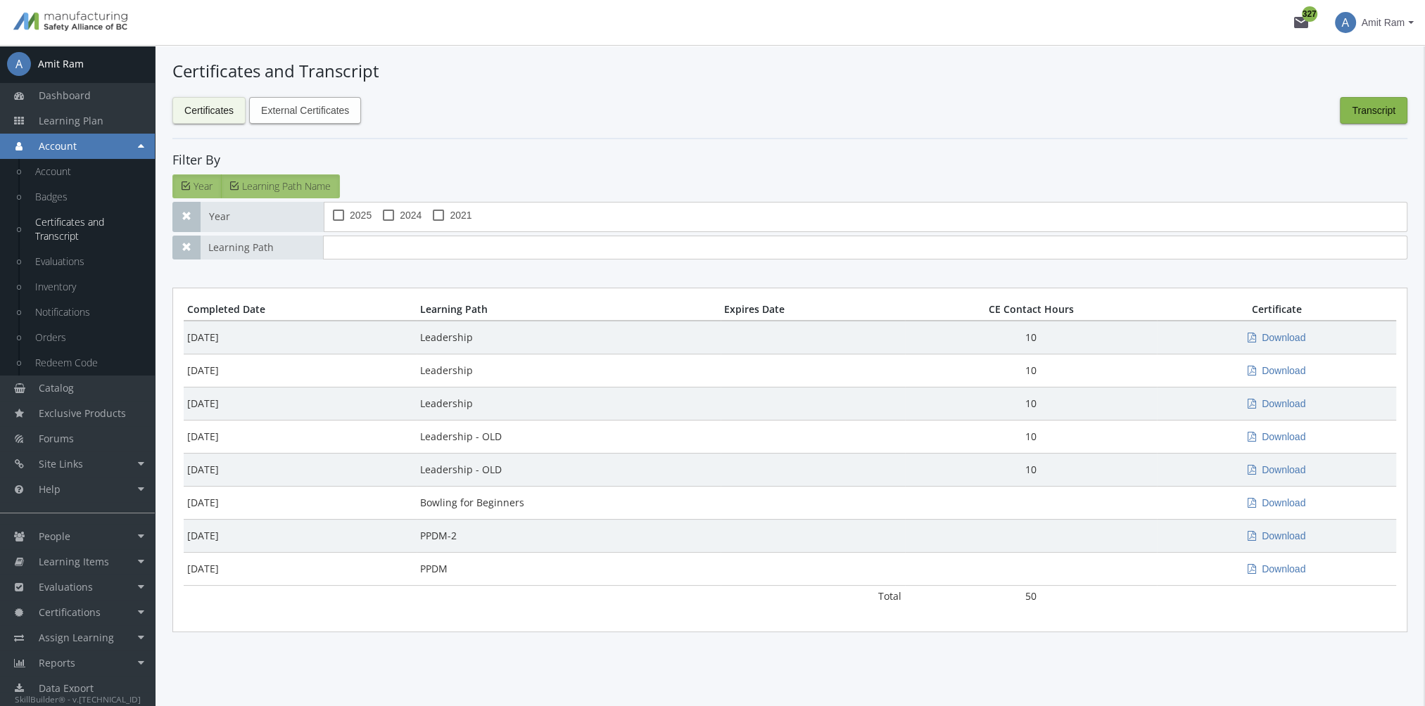
click at [341, 113] on span "External Certificates" at bounding box center [305, 110] width 88 height 25
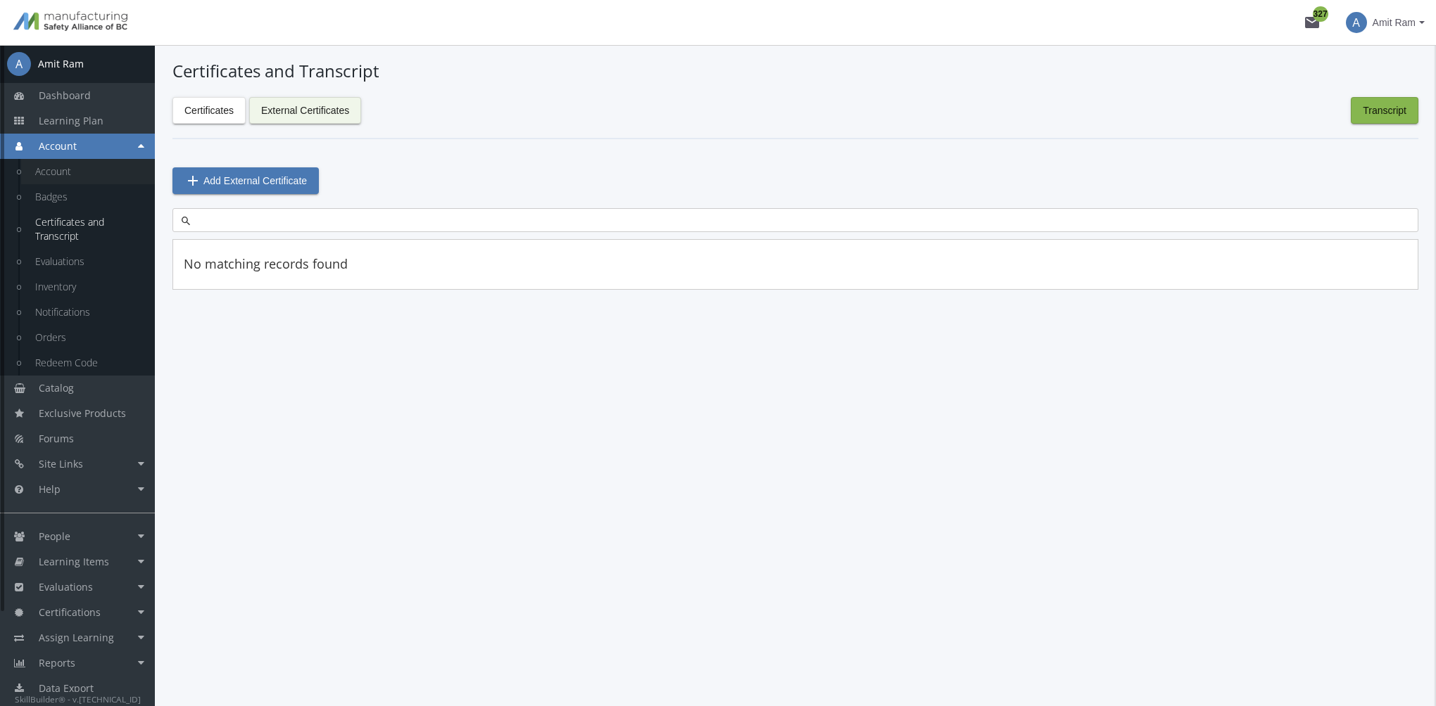
click at [70, 175] on link "Account" at bounding box center [88, 171] width 134 height 25
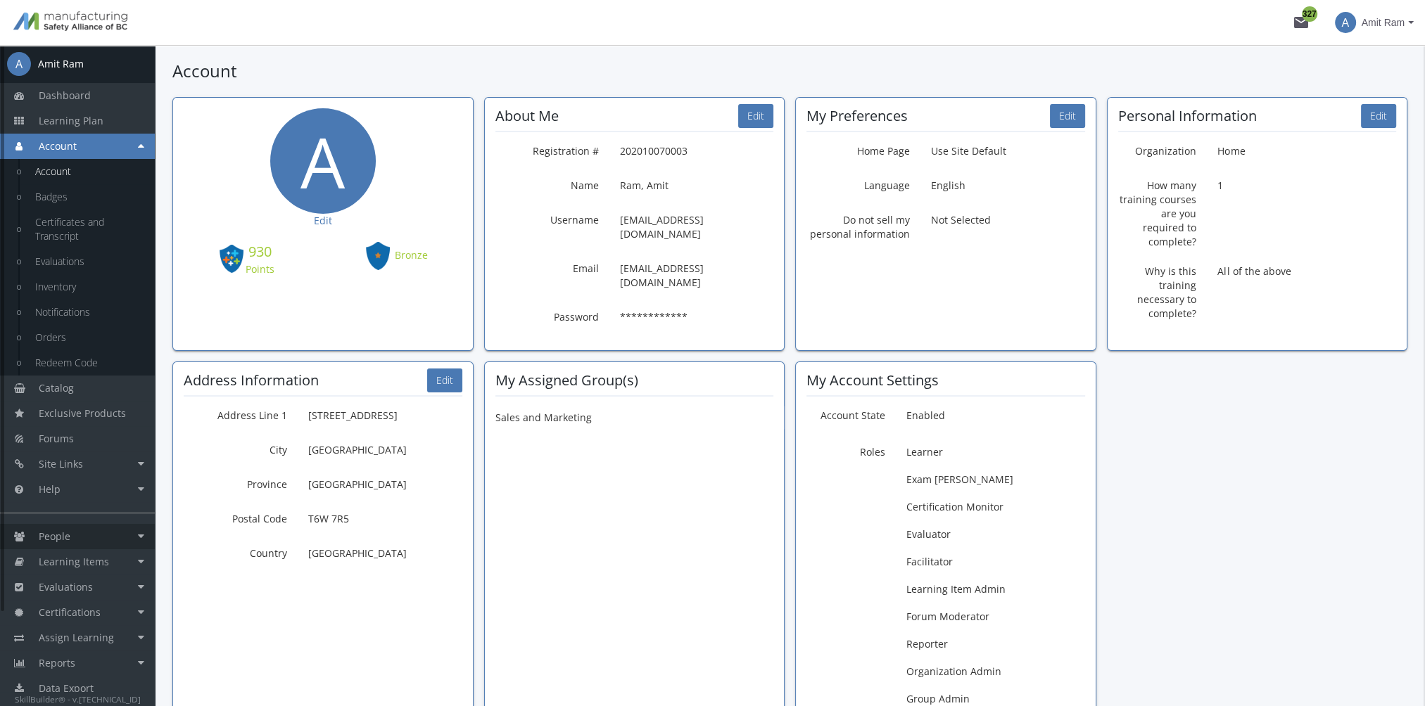
click at [76, 532] on link "People" at bounding box center [77, 536] width 155 height 25
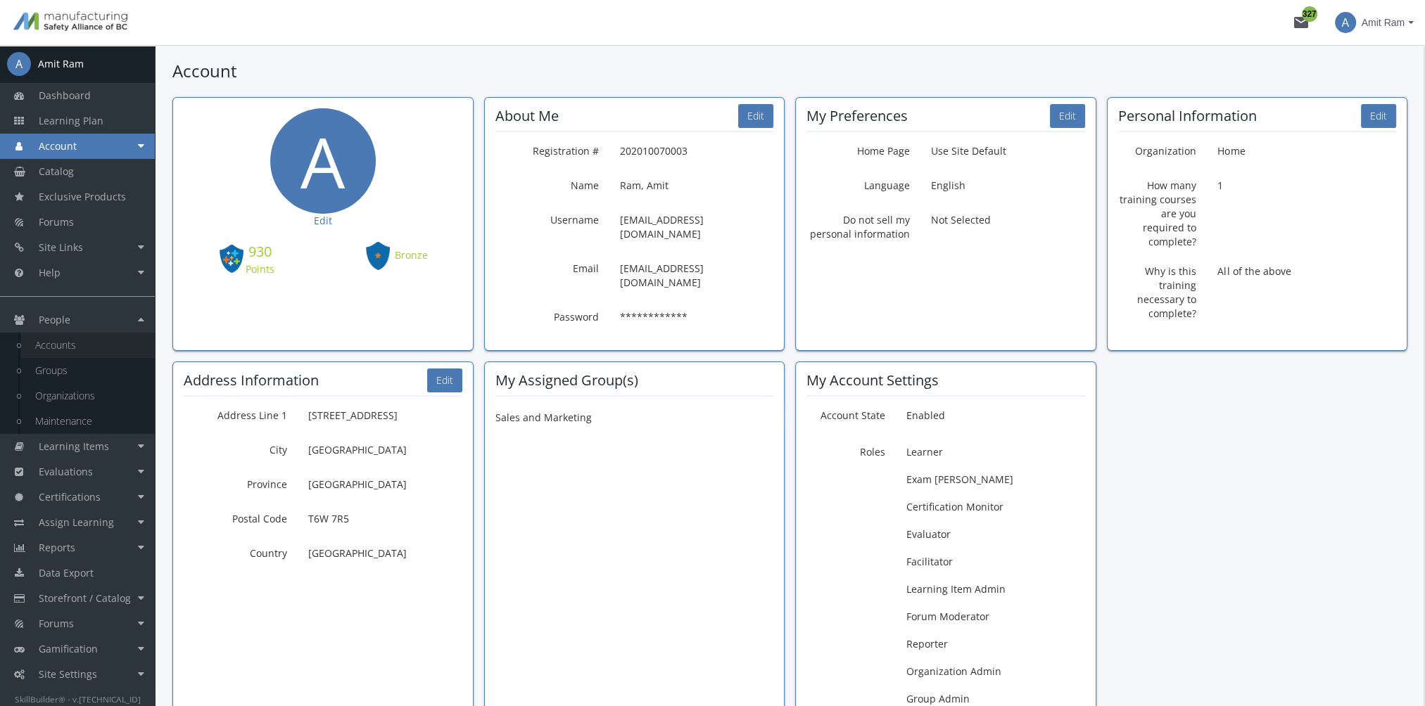
click at [76, 346] on link "Accounts" at bounding box center [88, 345] width 134 height 25
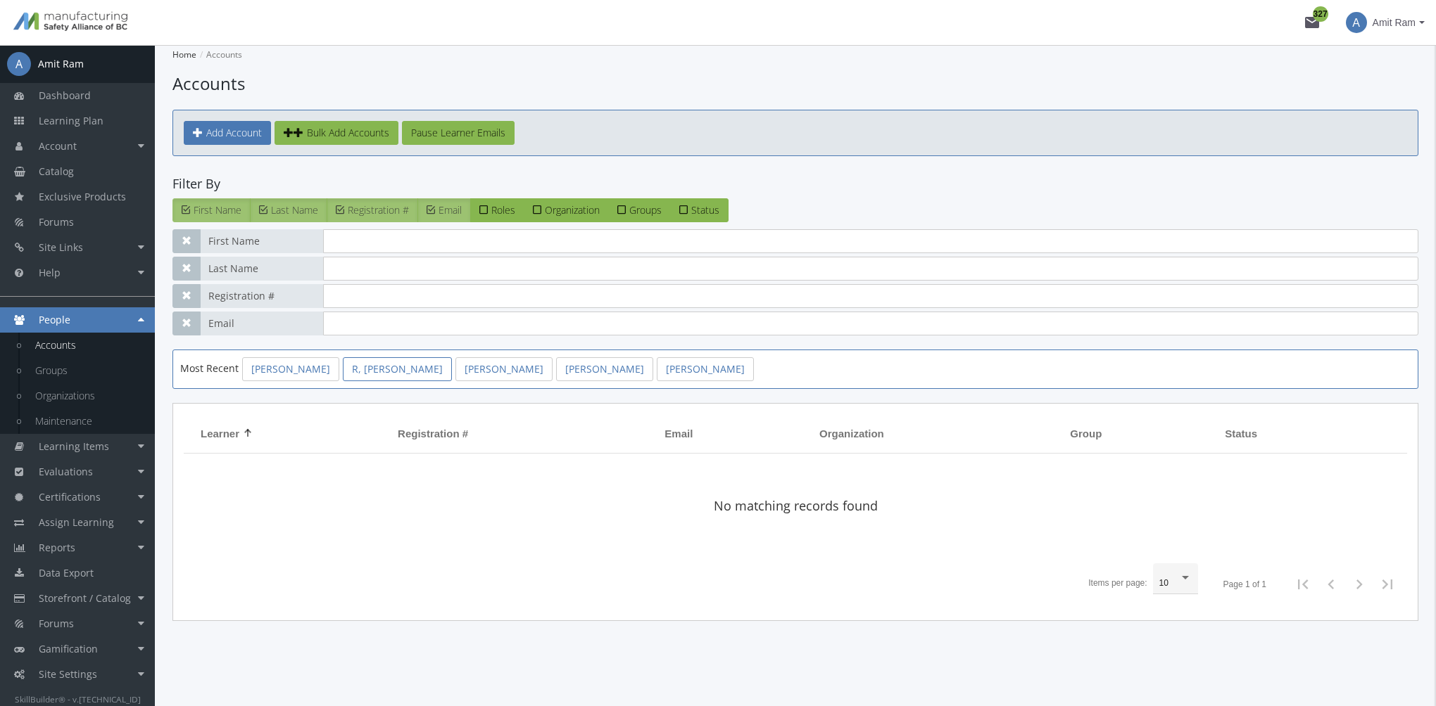
click at [354, 369] on link "R, Harry" at bounding box center [397, 369] width 109 height 24
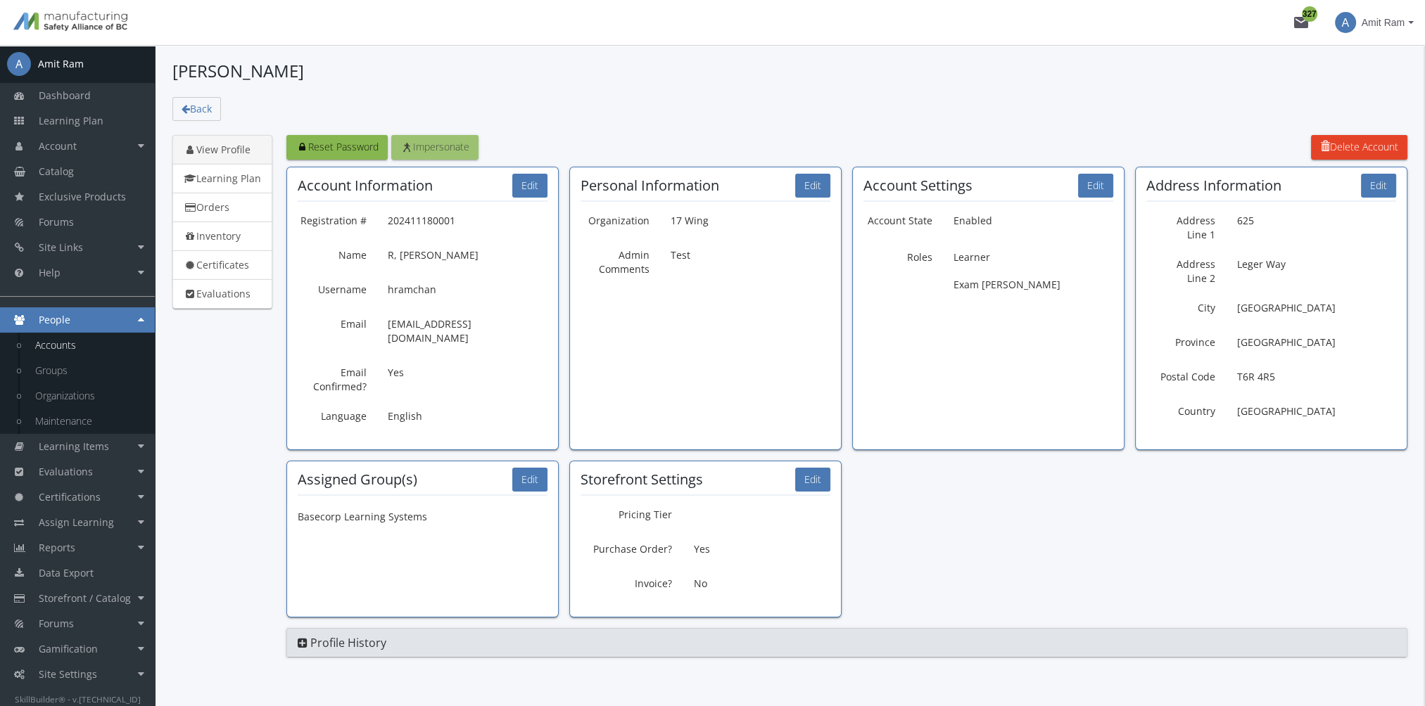
click at [459, 141] on span "Impersonate" at bounding box center [434, 146] width 69 height 13
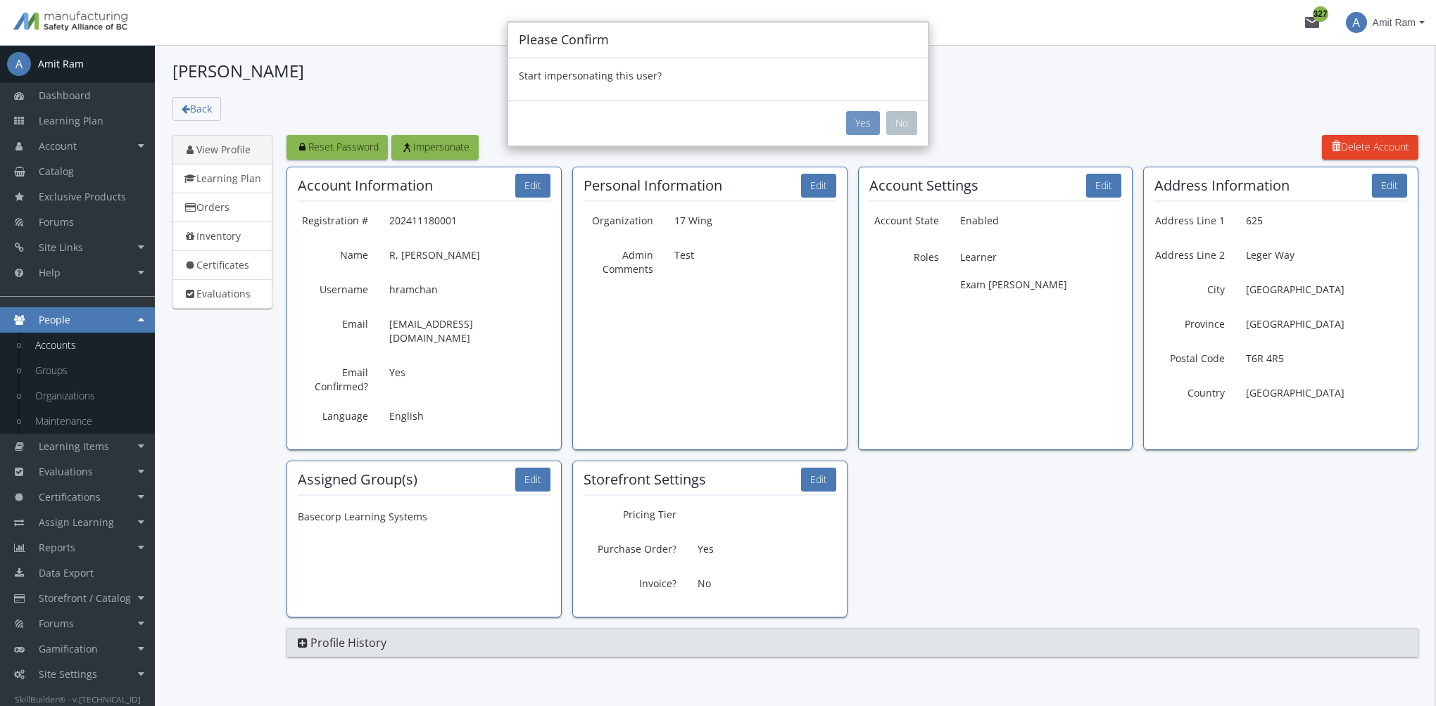
click at [863, 133] on button "Yes" at bounding box center [863, 123] width 34 height 24
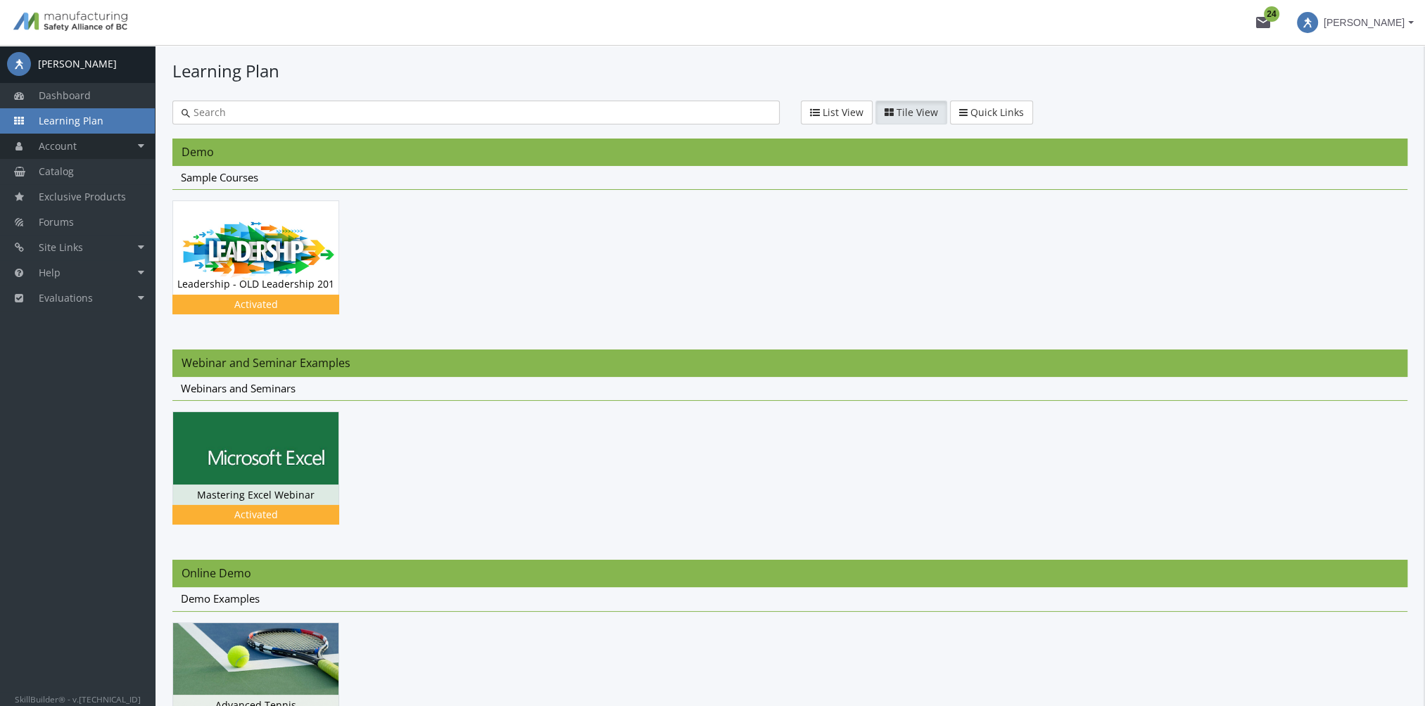
click at [103, 144] on link "Account" at bounding box center [77, 146] width 155 height 25
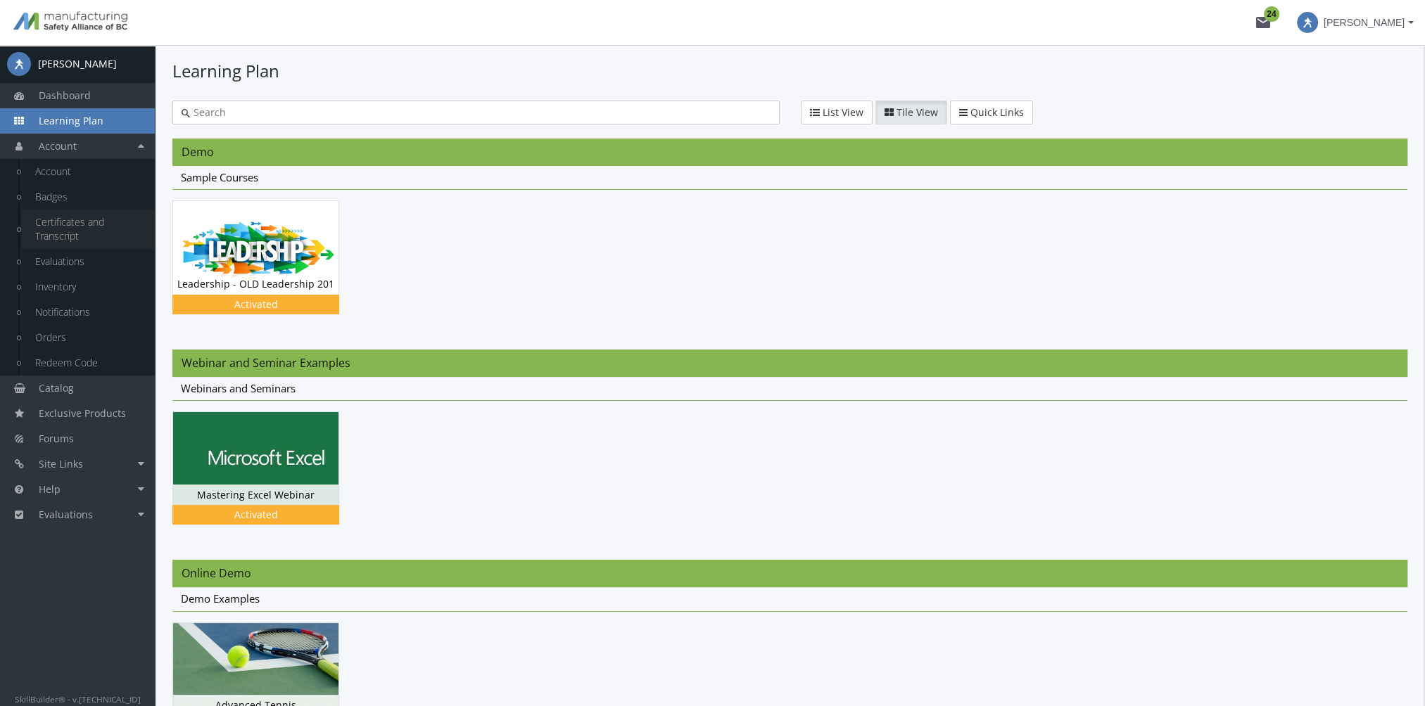
click at [96, 218] on link "Certificates and Transcript" at bounding box center [88, 229] width 134 height 39
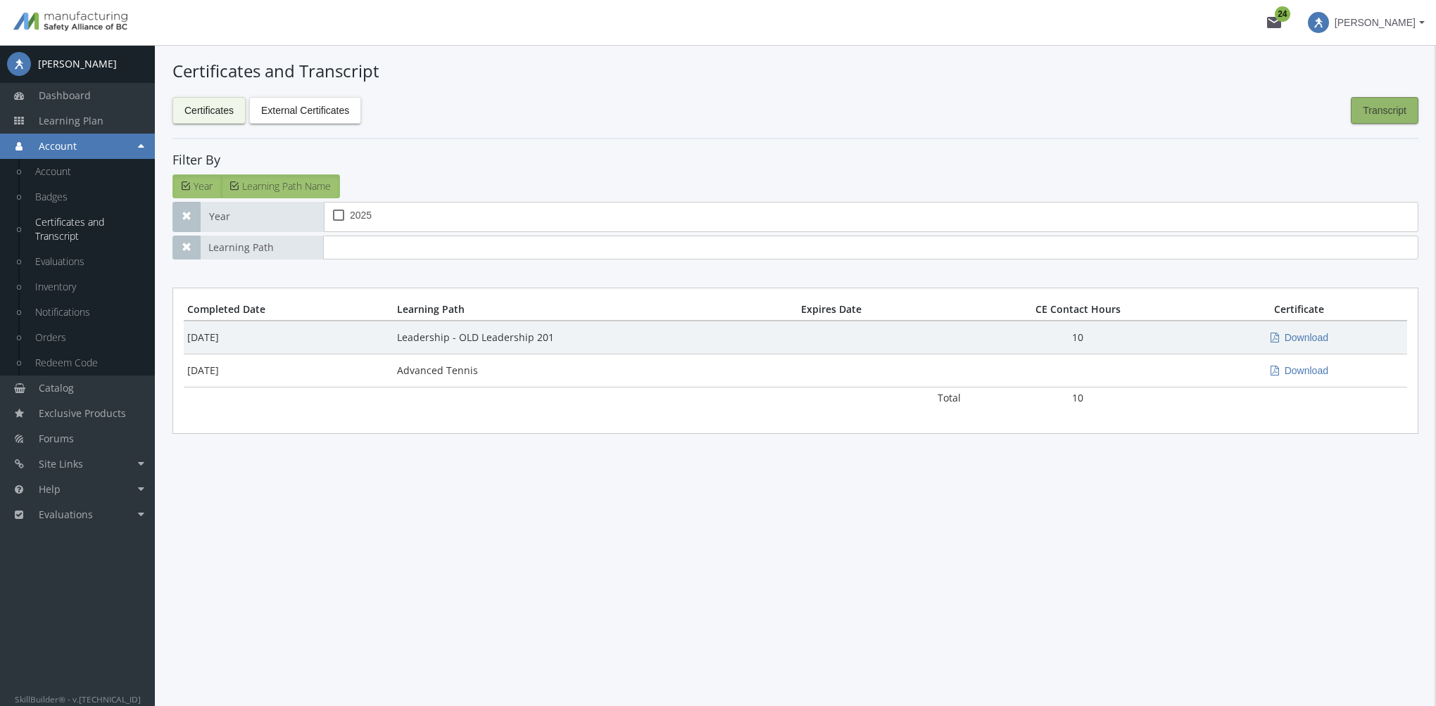
click at [1389, 112] on span "Transcript" at bounding box center [1384, 110] width 44 height 25
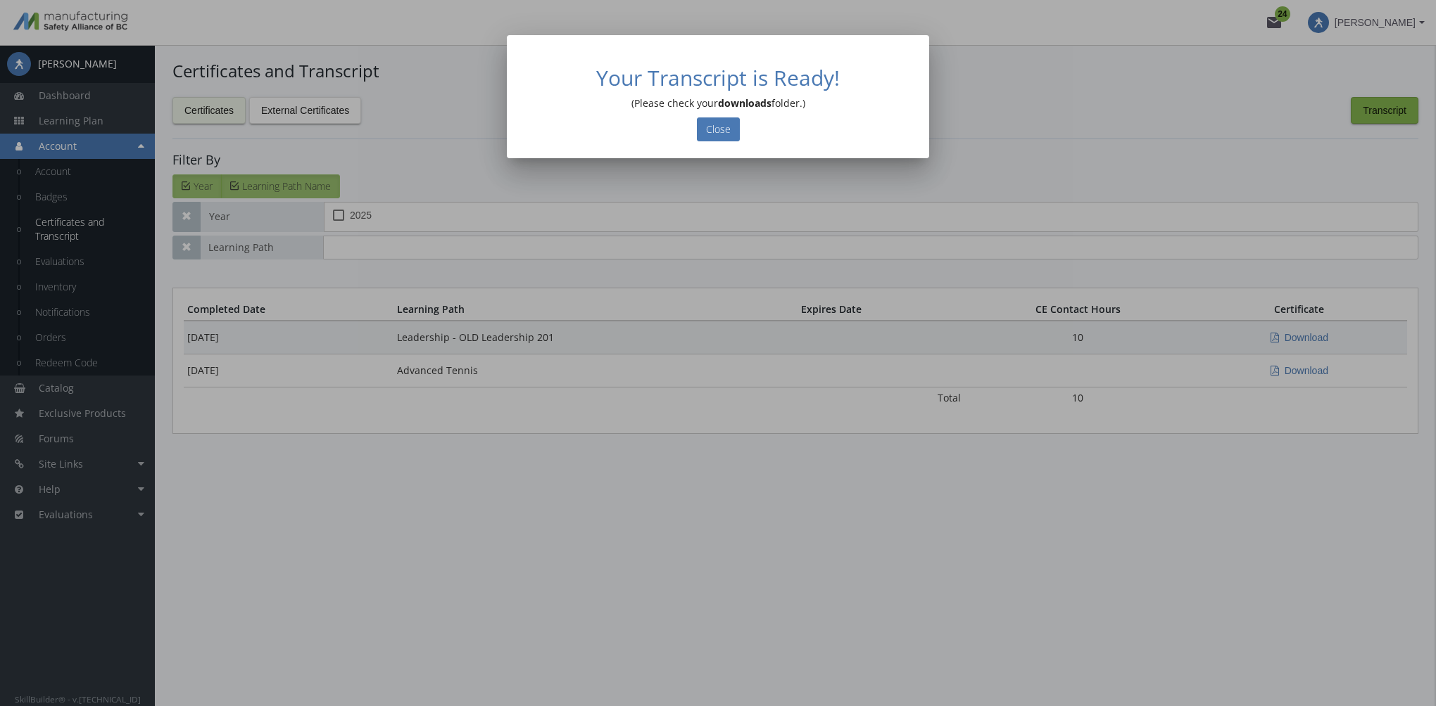
click at [759, 131] on div "Your Transcript is Ready! (Please check your downloads folder.) Close" at bounding box center [718, 103] width 388 height 75
click at [749, 130] on div "Your Transcript is Ready! (Please check your downloads folder.) Close" at bounding box center [718, 103] width 388 height 75
click at [715, 119] on button "Close" at bounding box center [718, 130] width 43 height 24
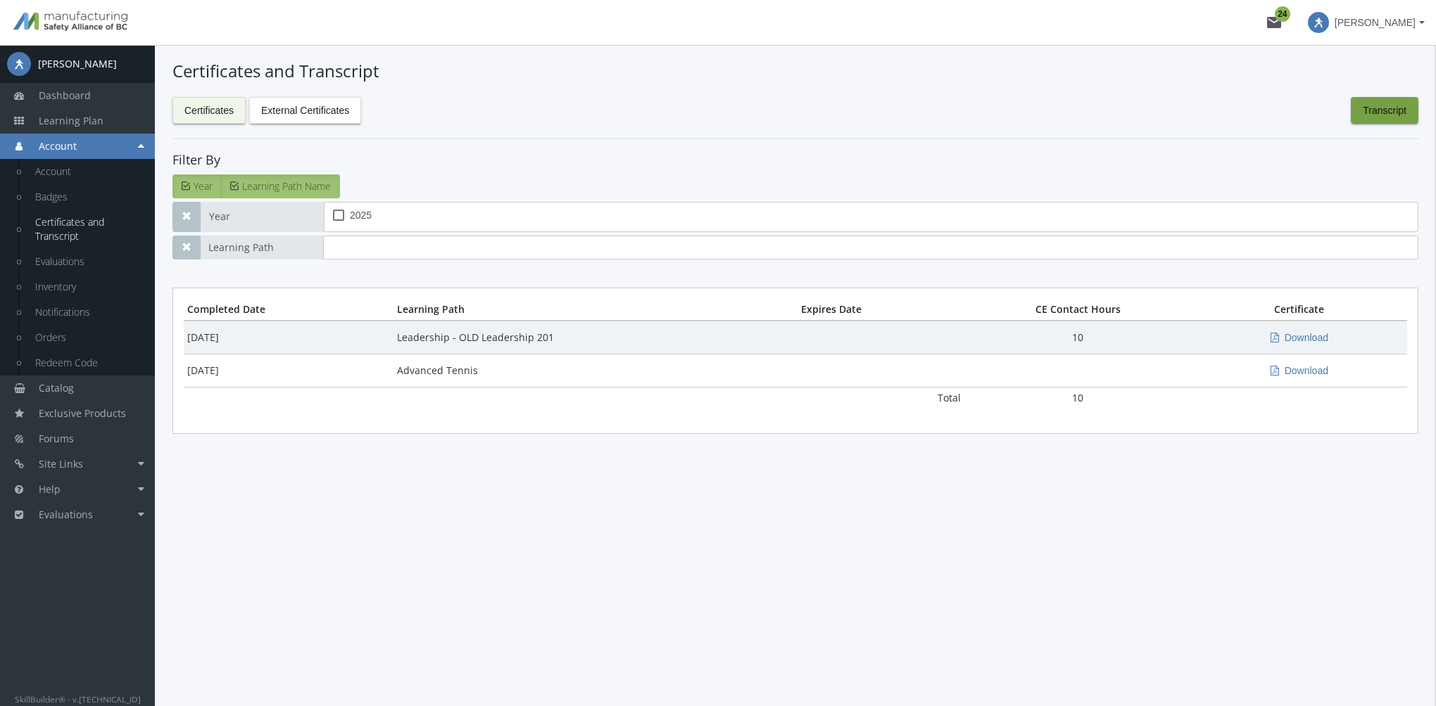
click at [1329, 25] on span at bounding box center [1317, 22] width 21 height 21
click at [1355, 95] on link "End Impersonation" at bounding box center [1338, 94] width 184 height 15
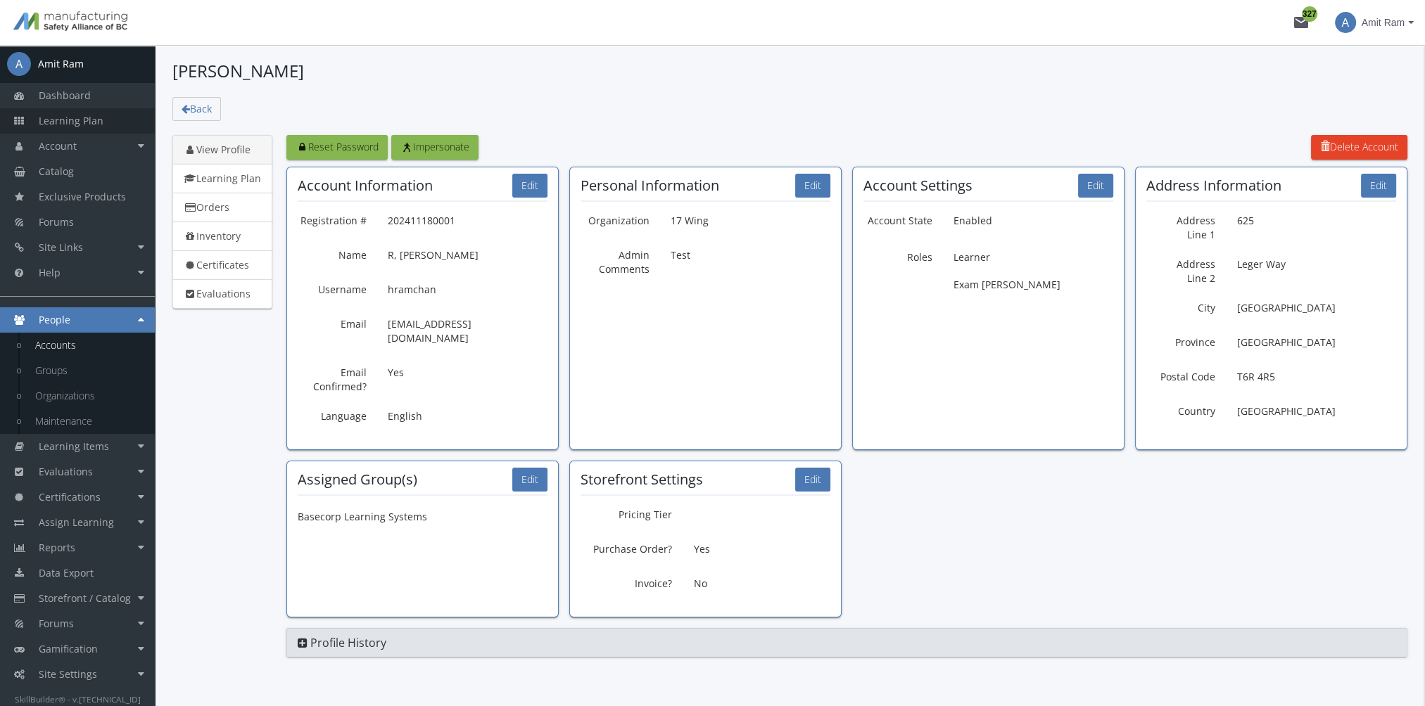
click at [107, 115] on link "Learning Plan" at bounding box center [77, 120] width 155 height 25
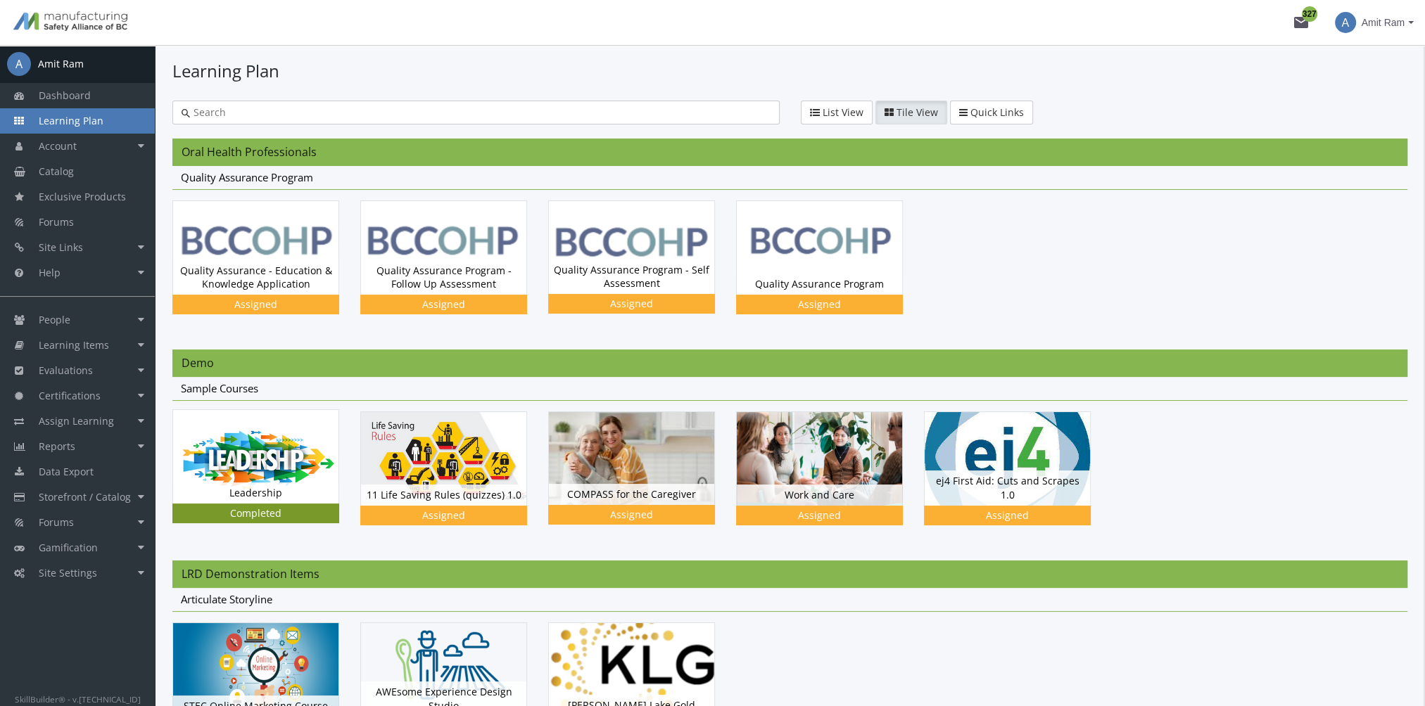
click at [244, 456] on img at bounding box center [255, 456] width 165 height 93
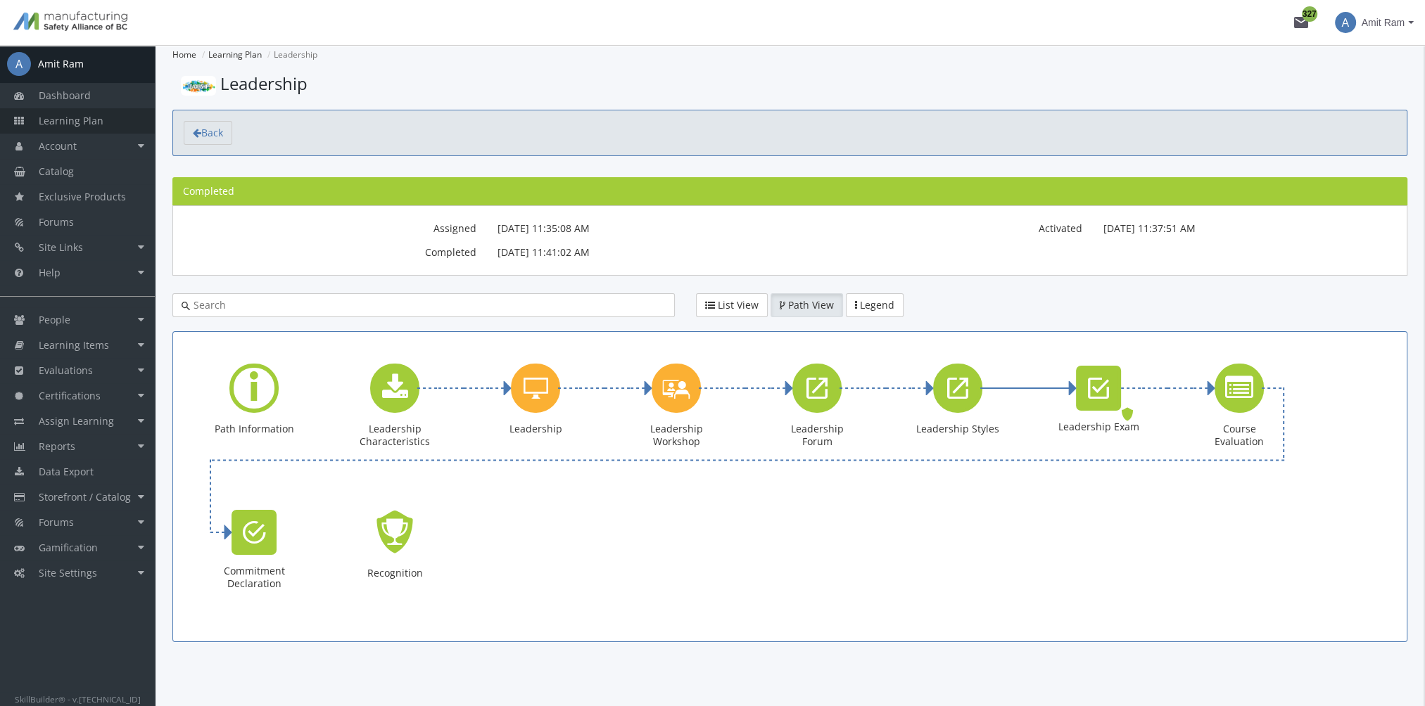
click at [106, 132] on link "Learning Plan" at bounding box center [77, 120] width 155 height 25
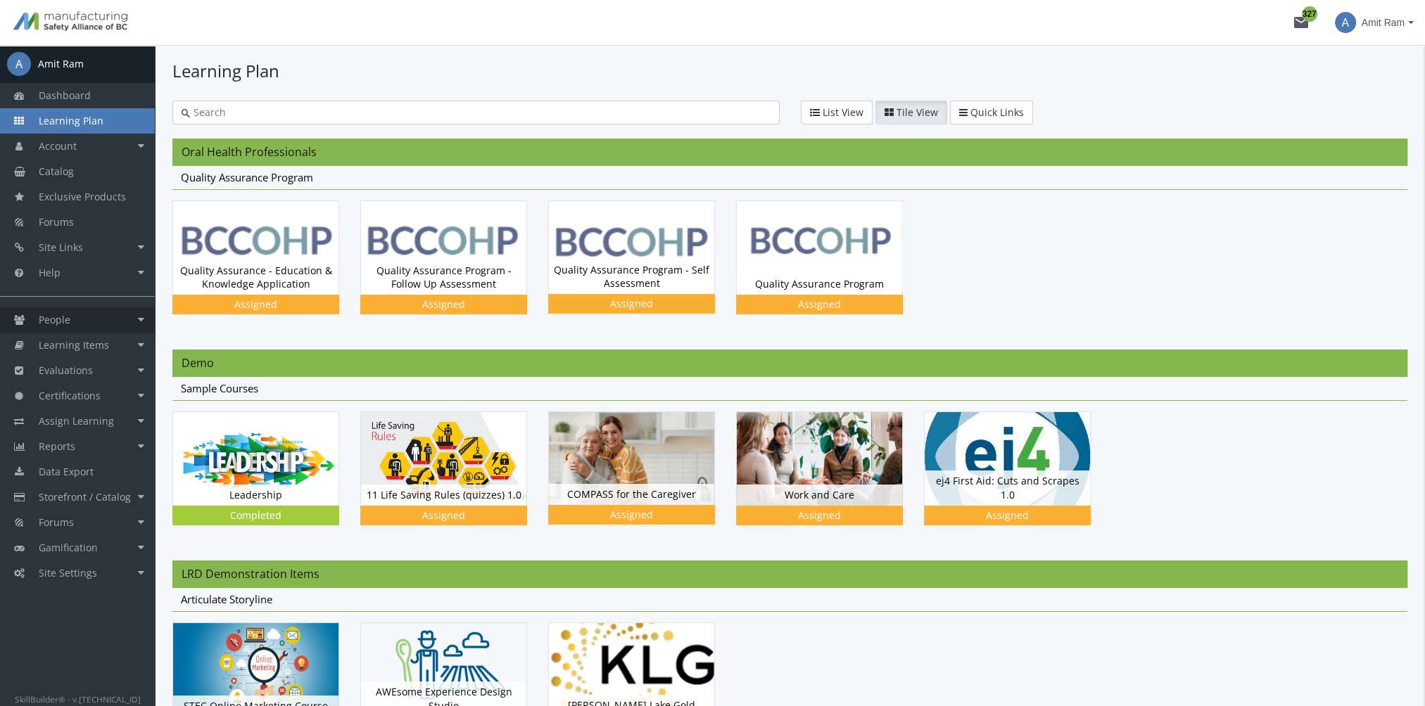
click at [72, 324] on link "People" at bounding box center [77, 320] width 155 height 25
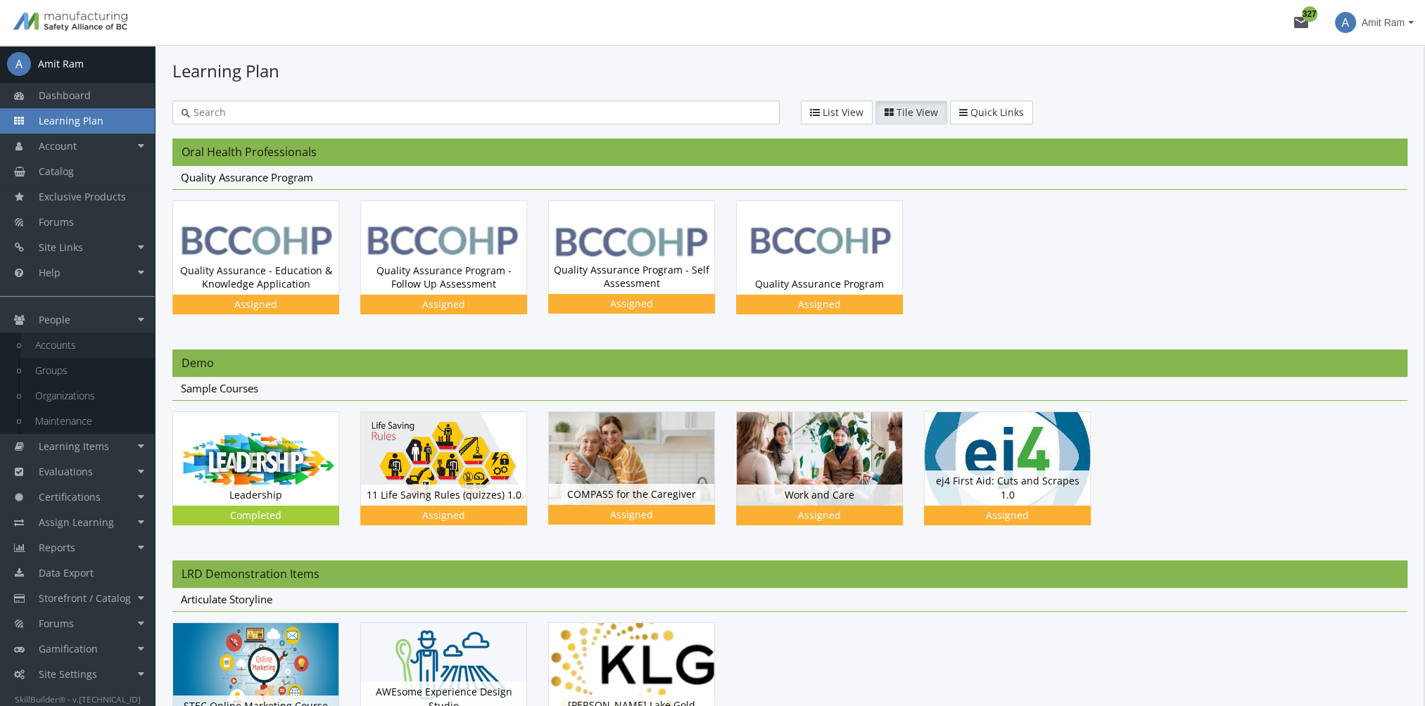
click at [78, 348] on link "Accounts" at bounding box center [88, 345] width 134 height 25
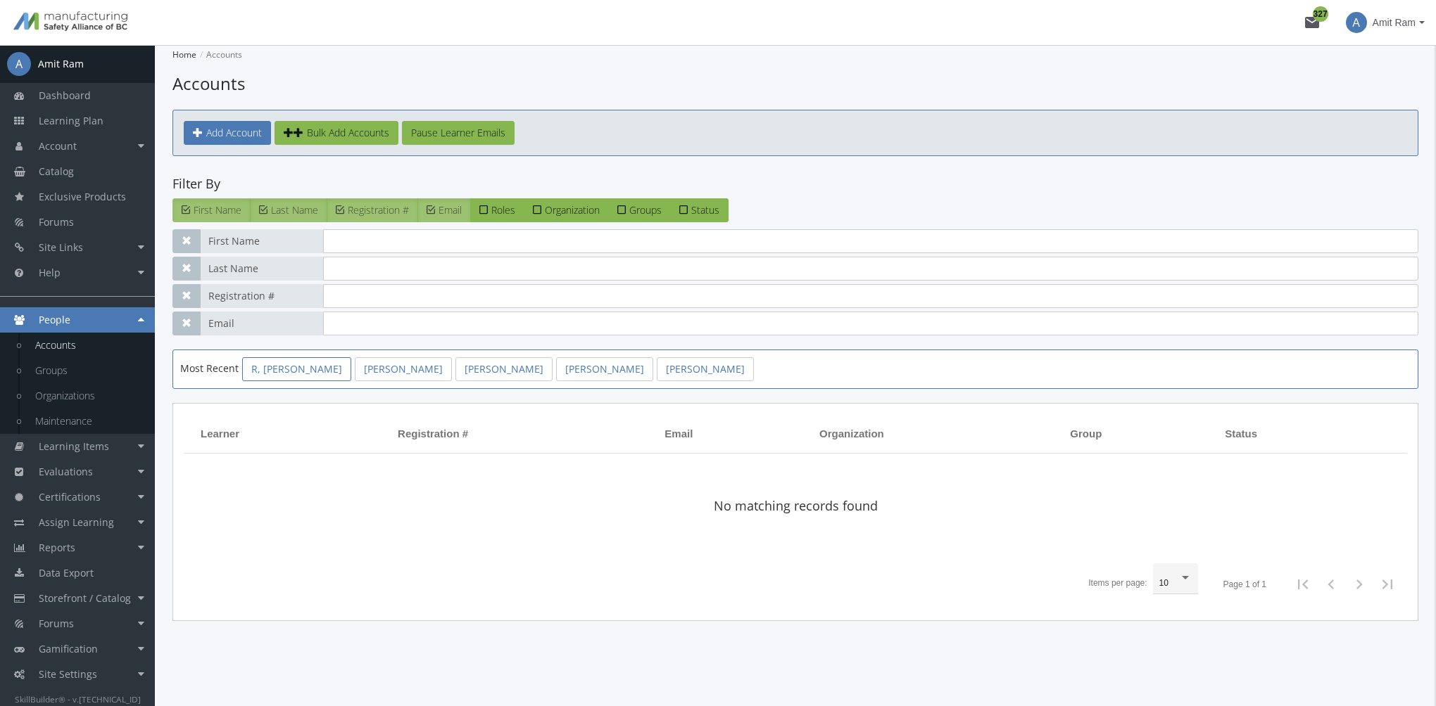
click at [266, 367] on link "R, Harry" at bounding box center [296, 369] width 109 height 24
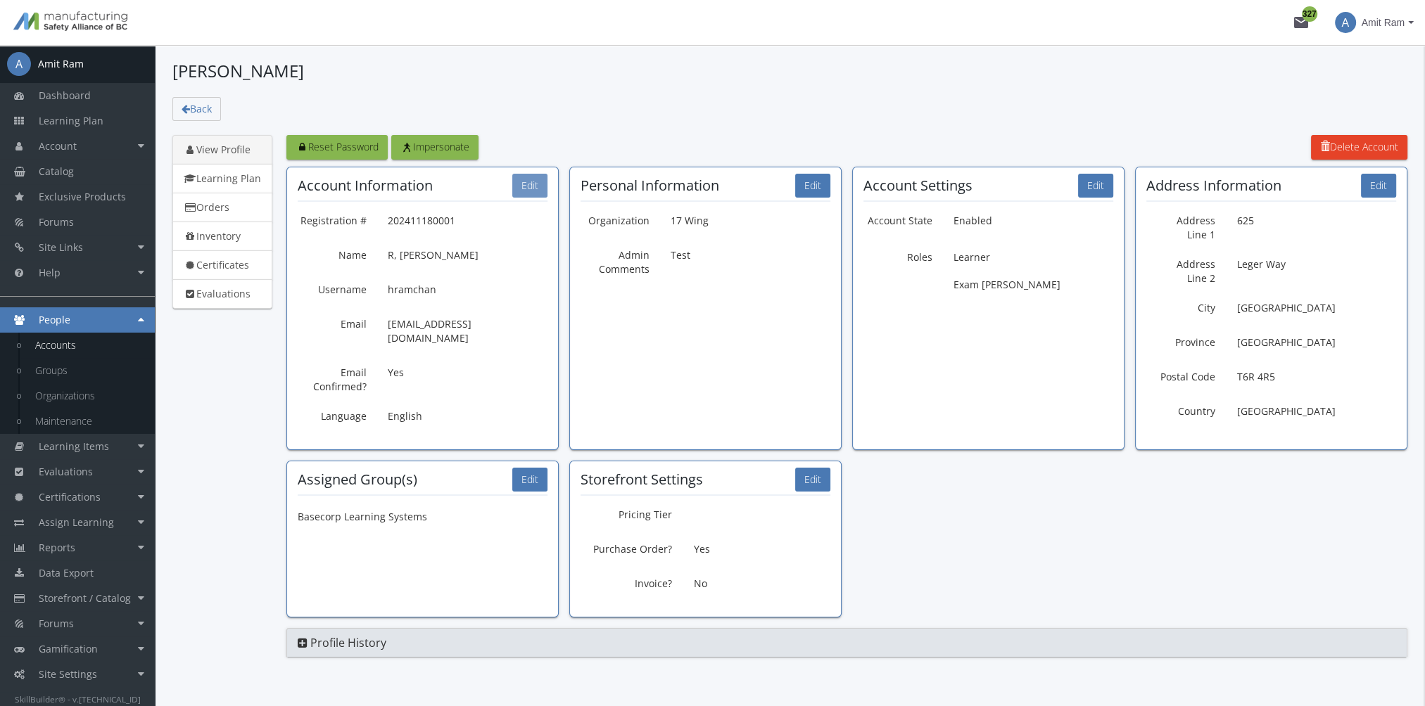
click at [532, 188] on button "Edit" at bounding box center [529, 186] width 35 height 24
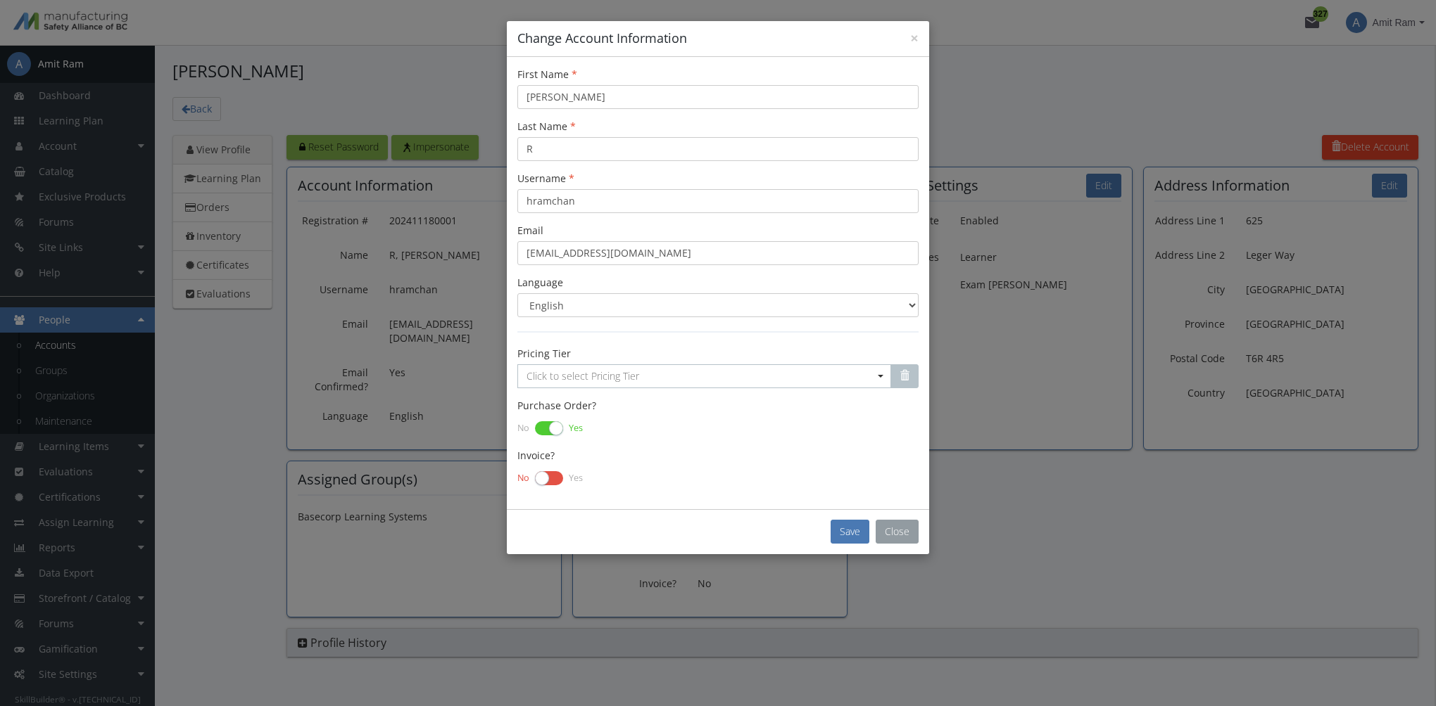
click at [910, 532] on button "Close" at bounding box center [896, 532] width 43 height 24
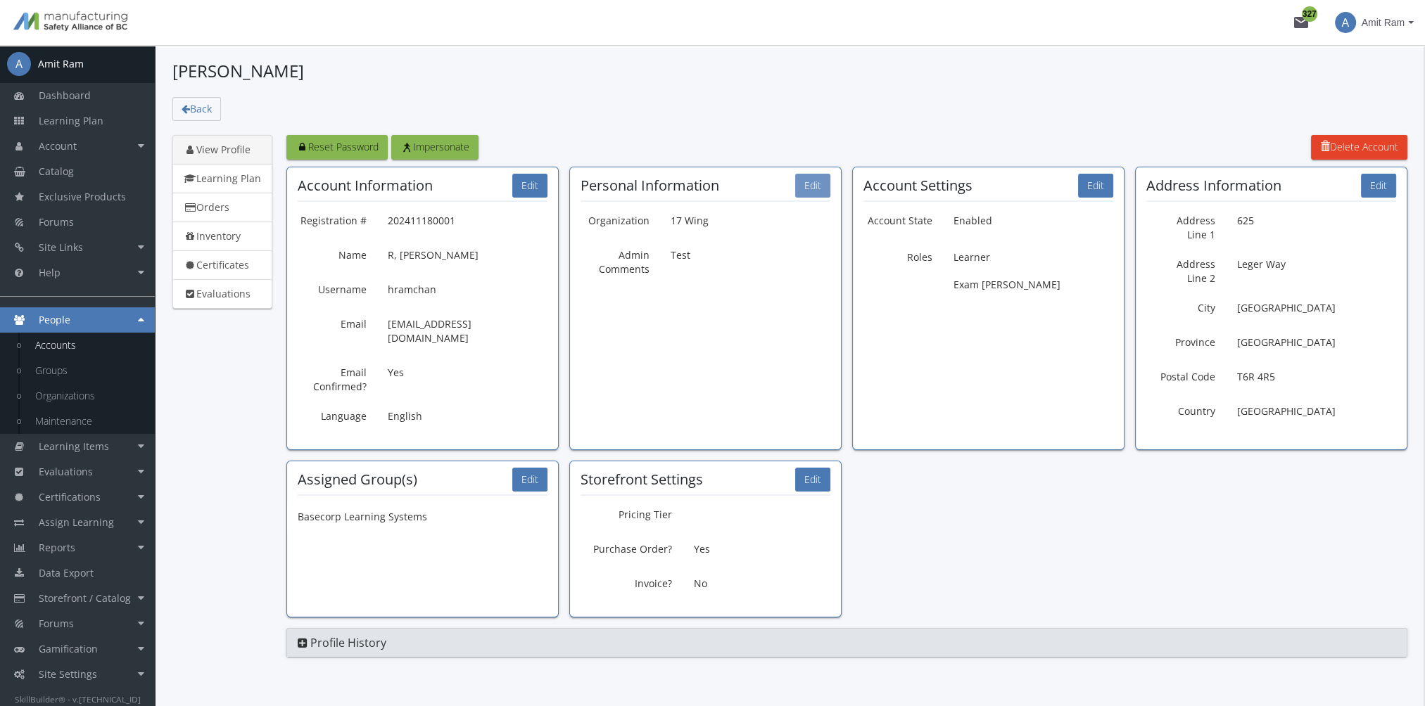
click at [825, 182] on button "Edit" at bounding box center [812, 186] width 35 height 24
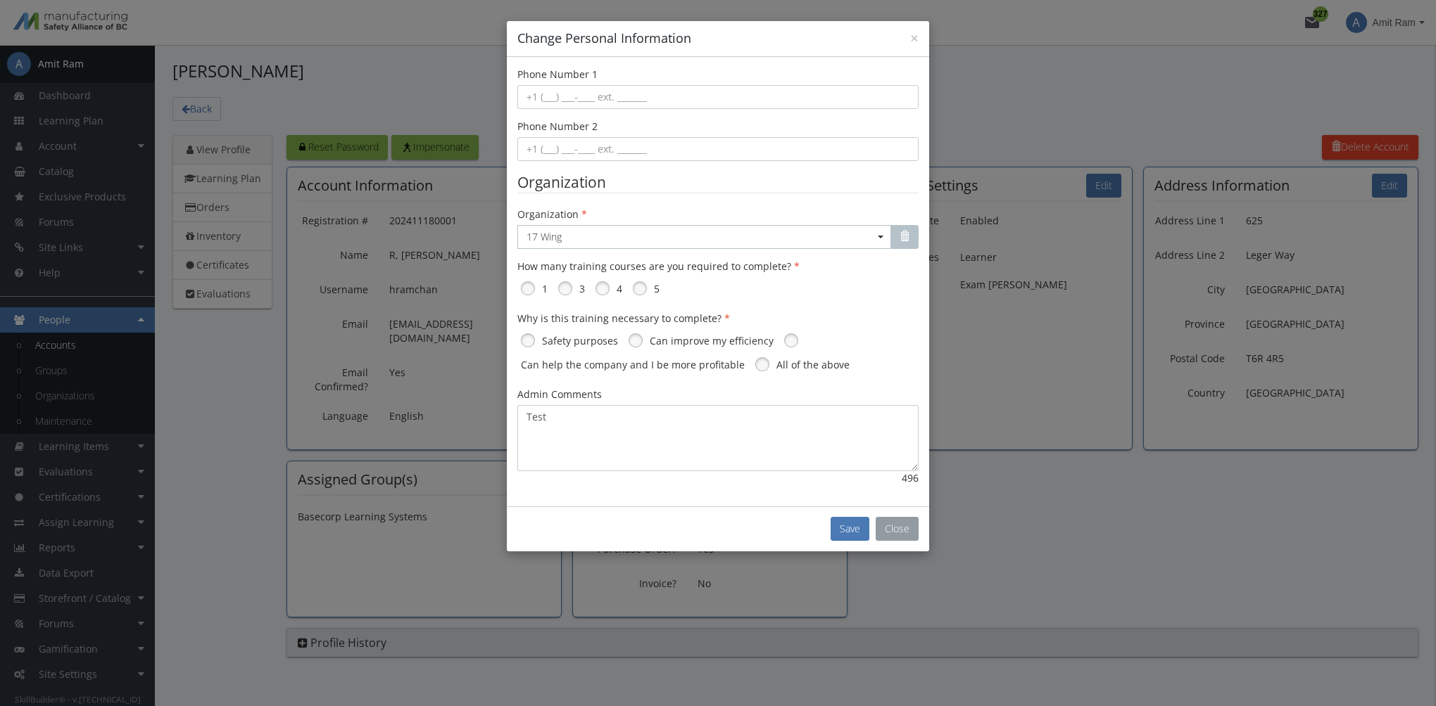
click at [906, 526] on button "Close" at bounding box center [896, 529] width 43 height 24
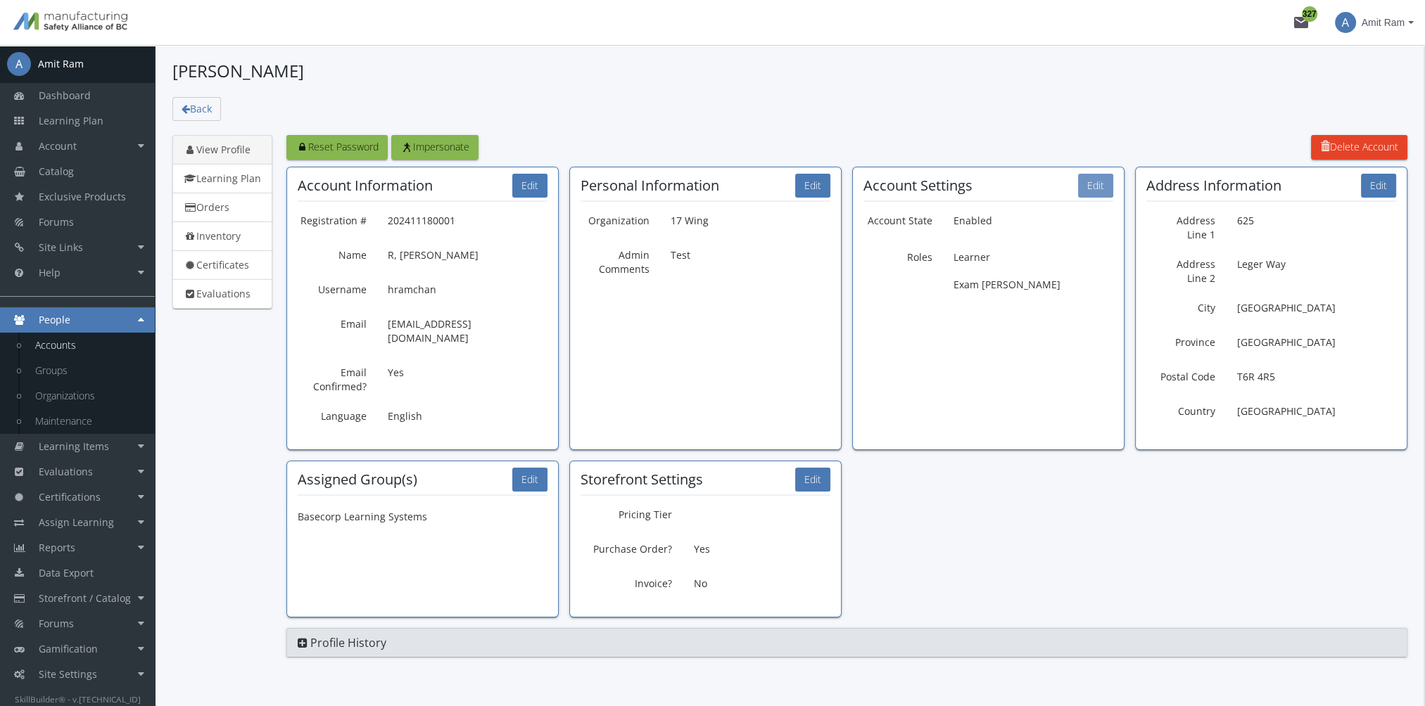
click at [1084, 182] on button "Edit" at bounding box center [1095, 186] width 35 height 24
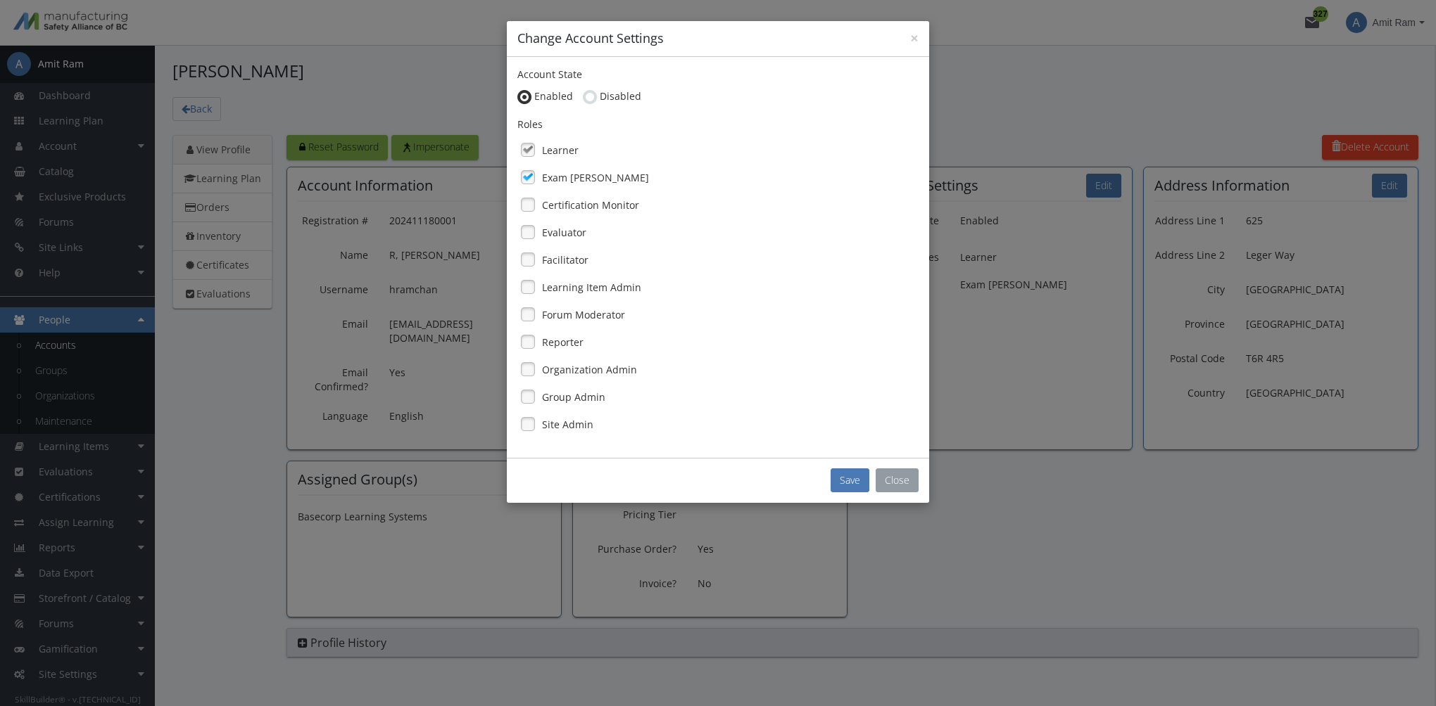
click at [896, 478] on button "Close" at bounding box center [896, 481] width 43 height 24
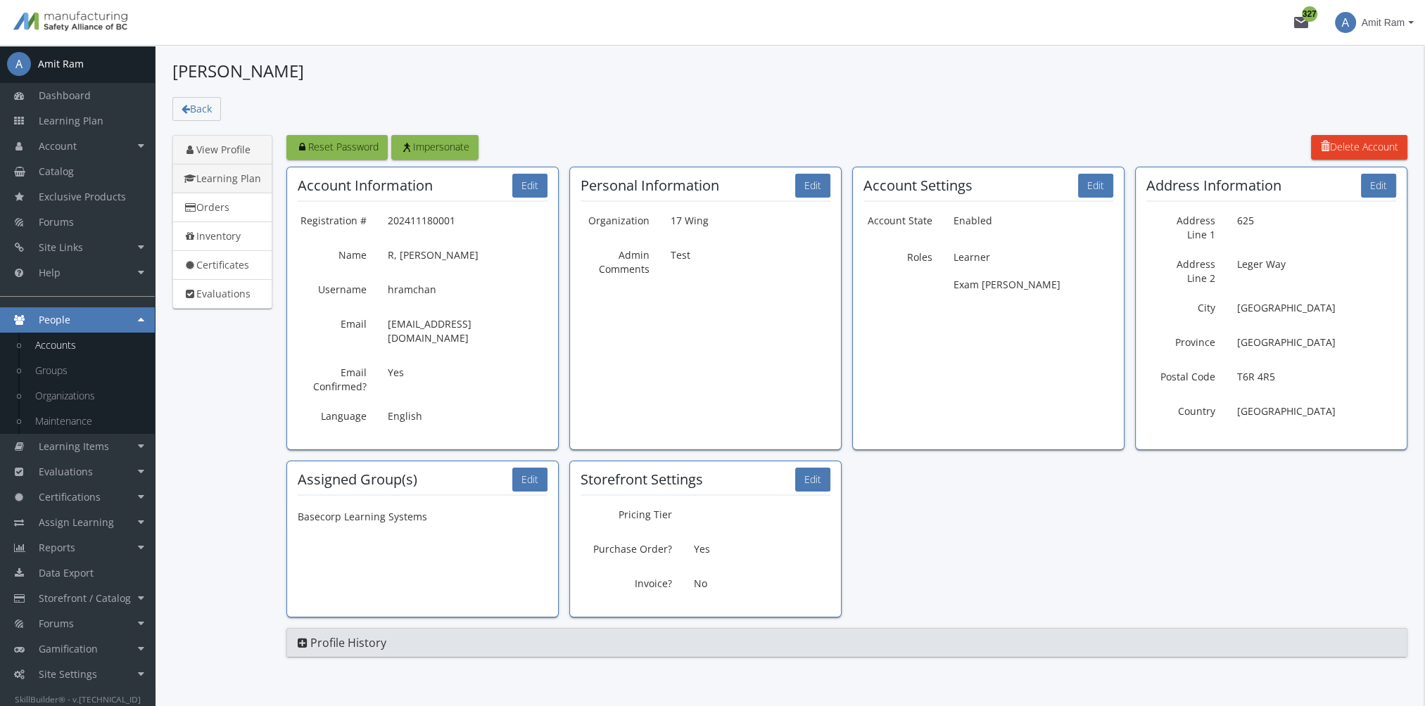
click at [243, 180] on link "Learning Plan" at bounding box center [222, 179] width 100 height 30
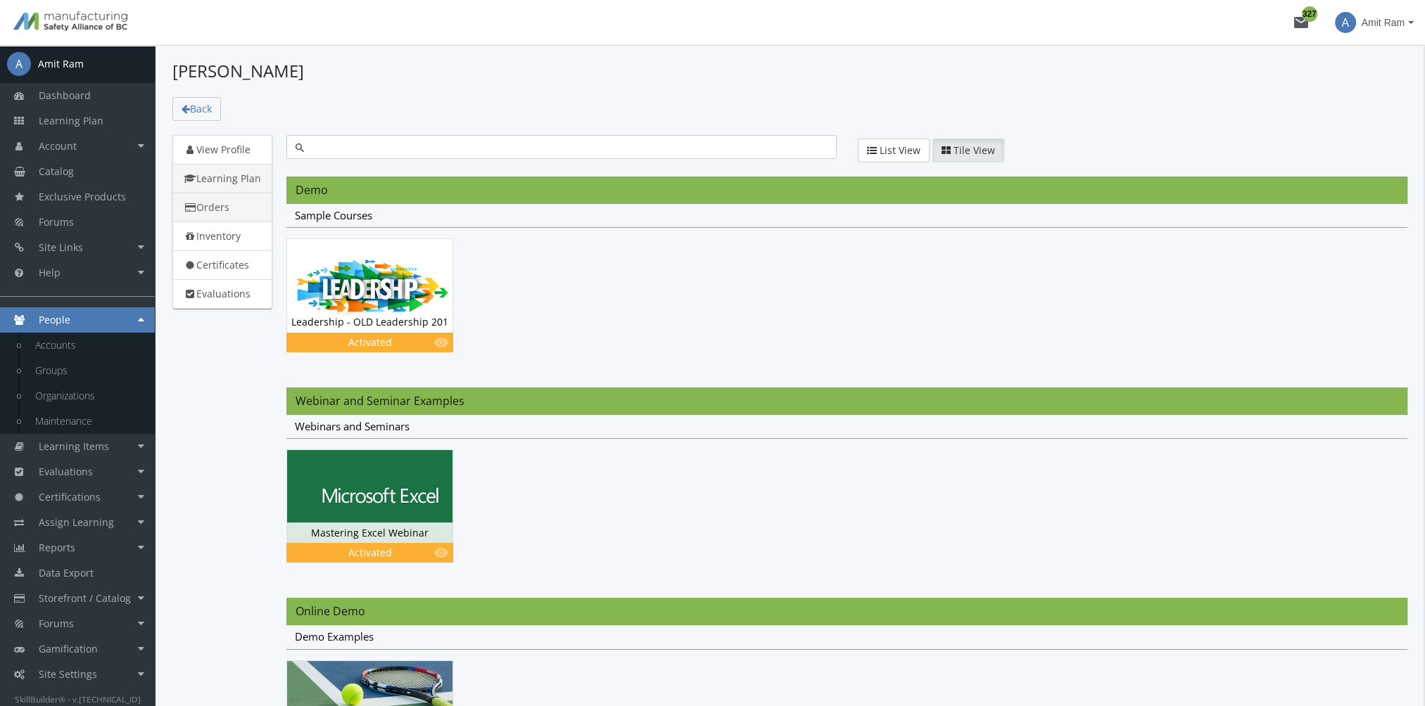
click at [222, 203] on link "Orders" at bounding box center [222, 208] width 100 height 30
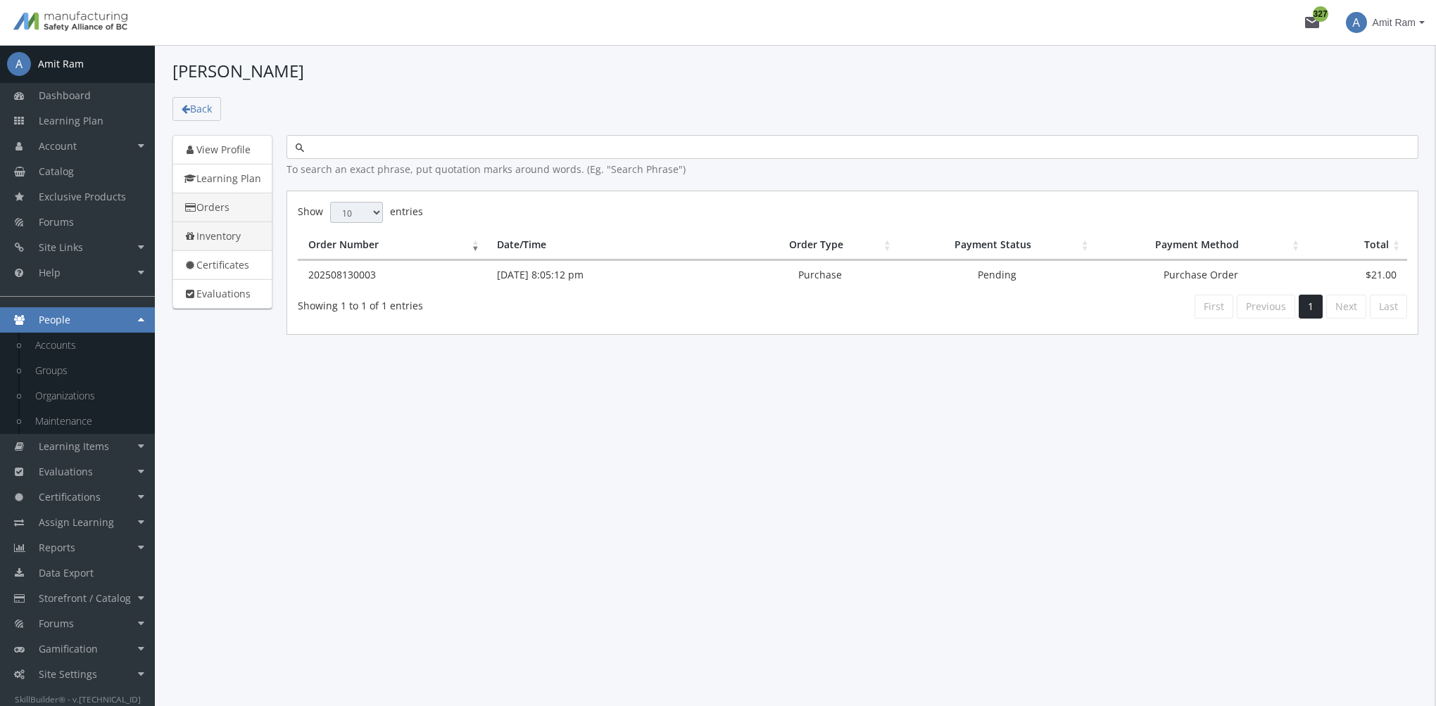
click at [234, 236] on link "Inventory" at bounding box center [222, 237] width 100 height 30
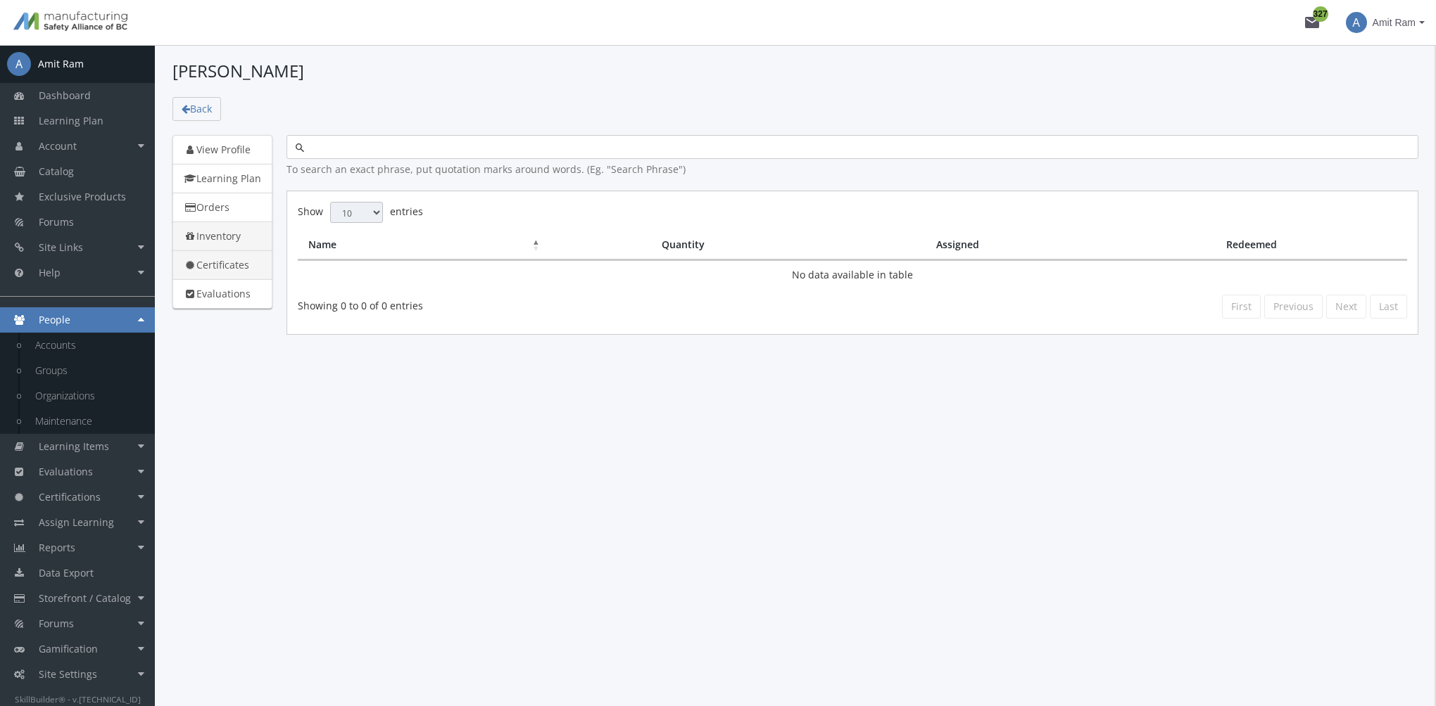
click at [238, 259] on link "Certificates" at bounding box center [222, 266] width 100 height 30
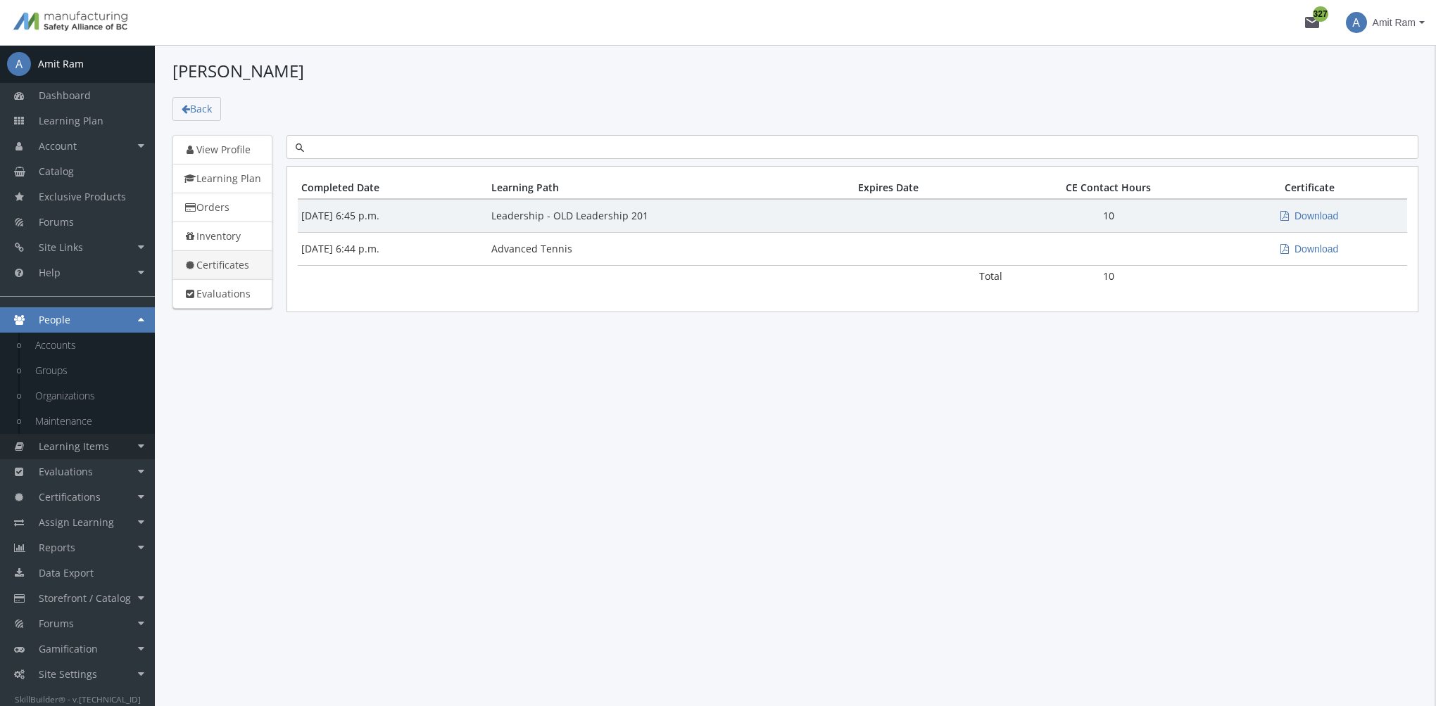
click at [82, 452] on span "Learning Items" at bounding box center [74, 446] width 70 height 13
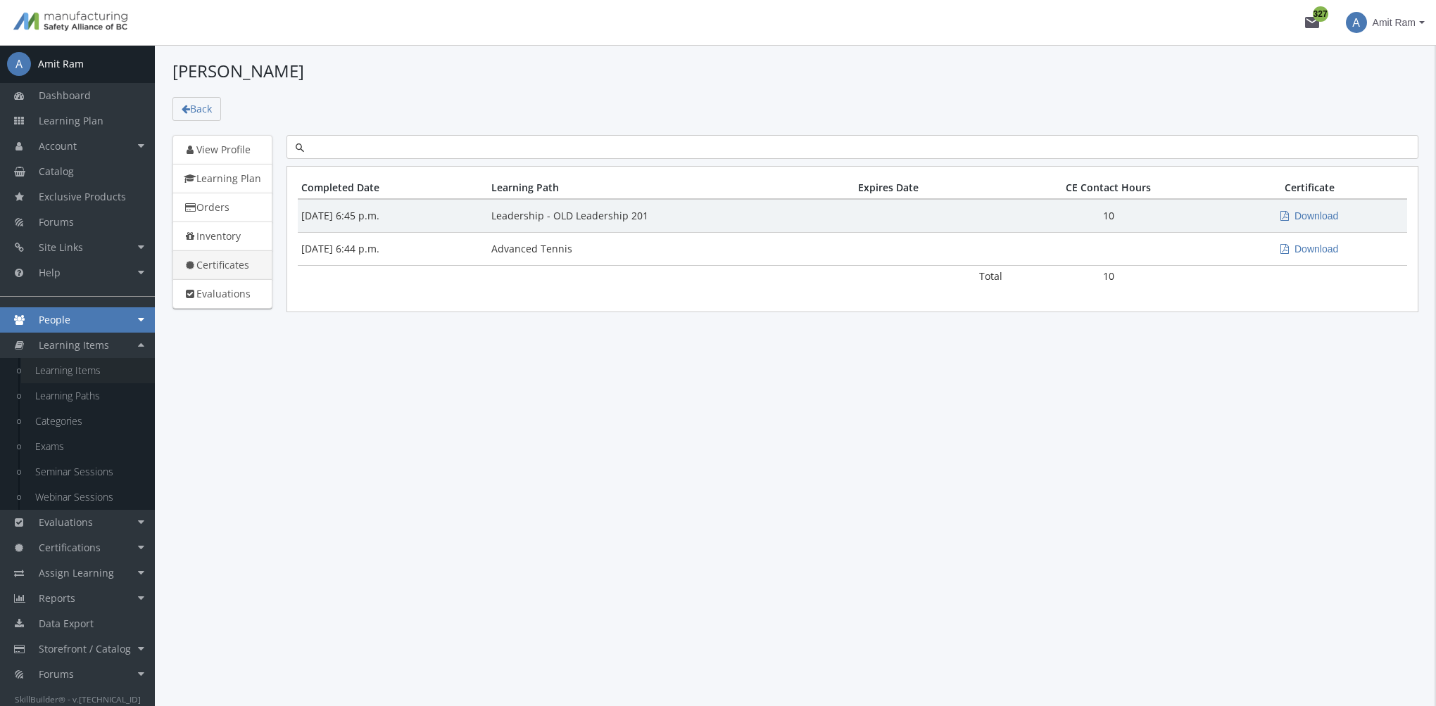
click at [72, 372] on link "Learning Items" at bounding box center [88, 370] width 134 height 25
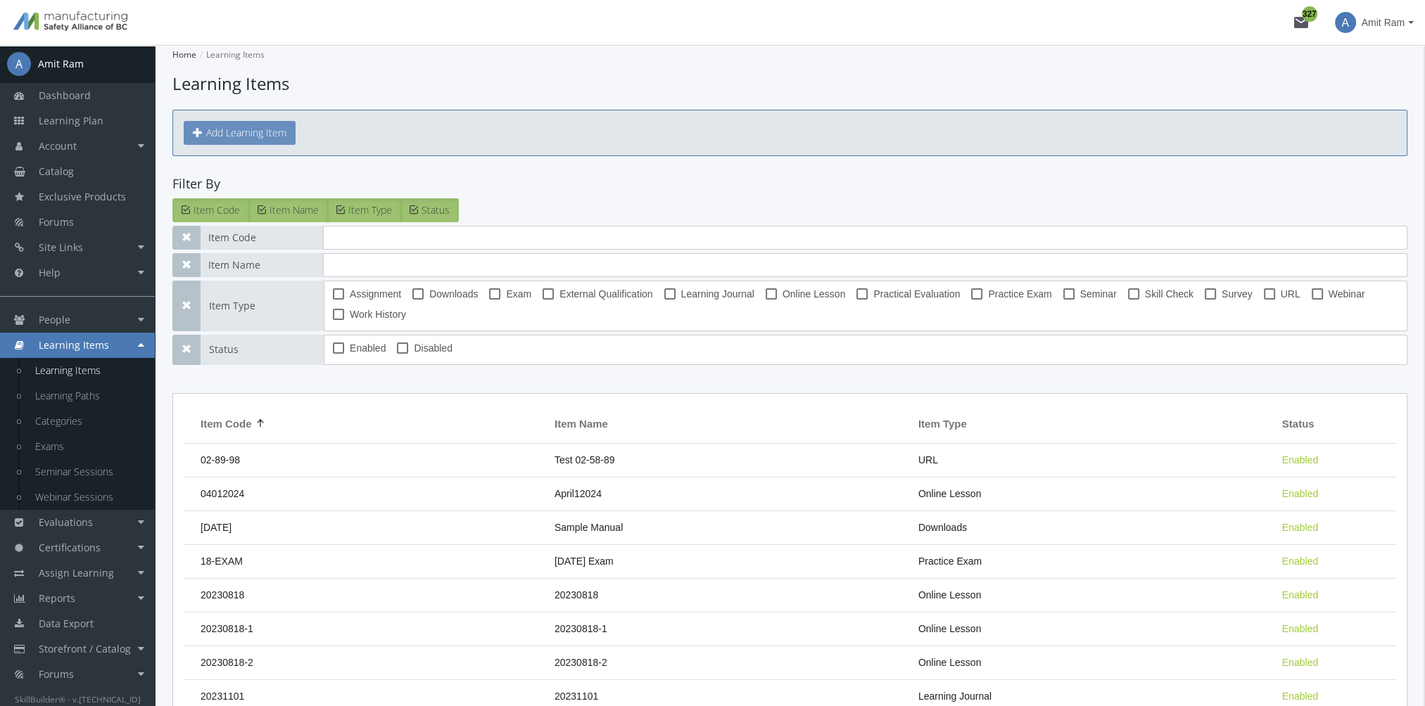
click at [271, 132] on button "Add Learning Item" at bounding box center [240, 133] width 112 height 24
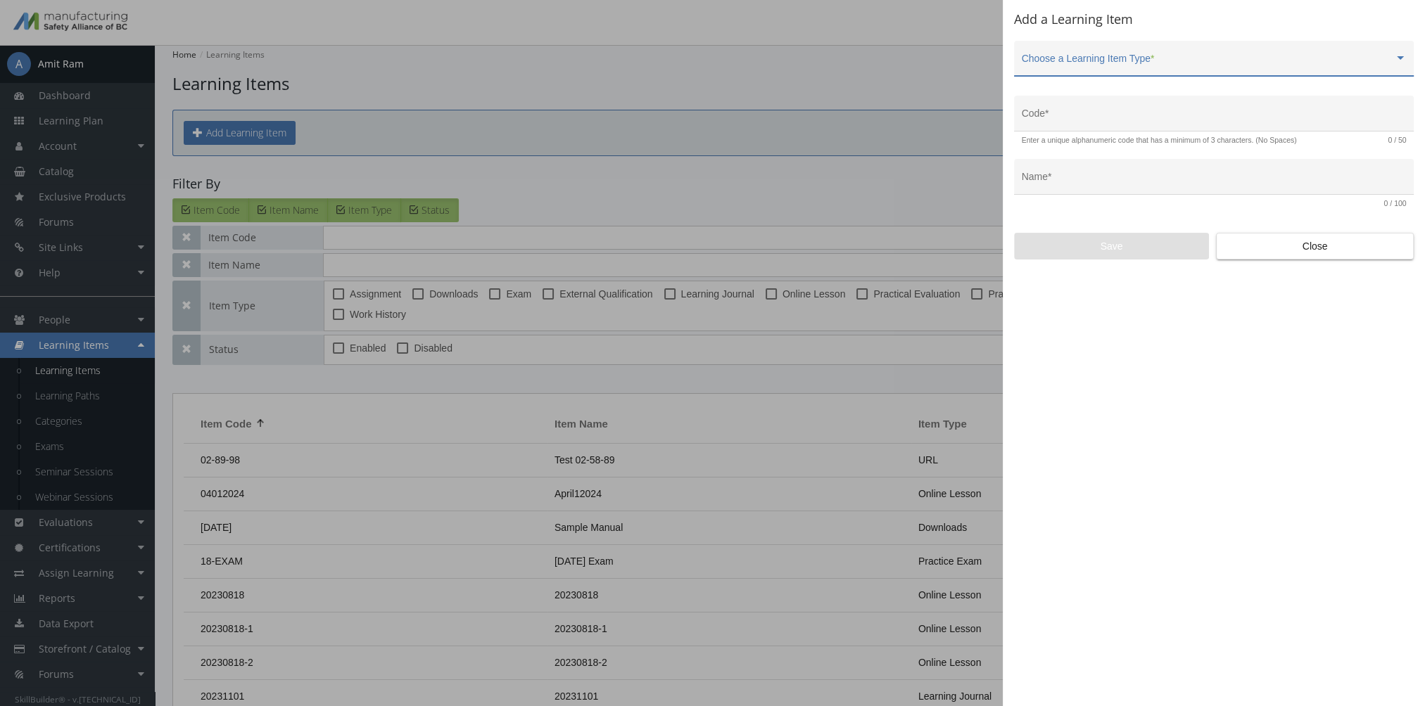
click at [1212, 47] on div "Choose a Learning Item Type *" at bounding box center [1214, 59] width 400 height 36
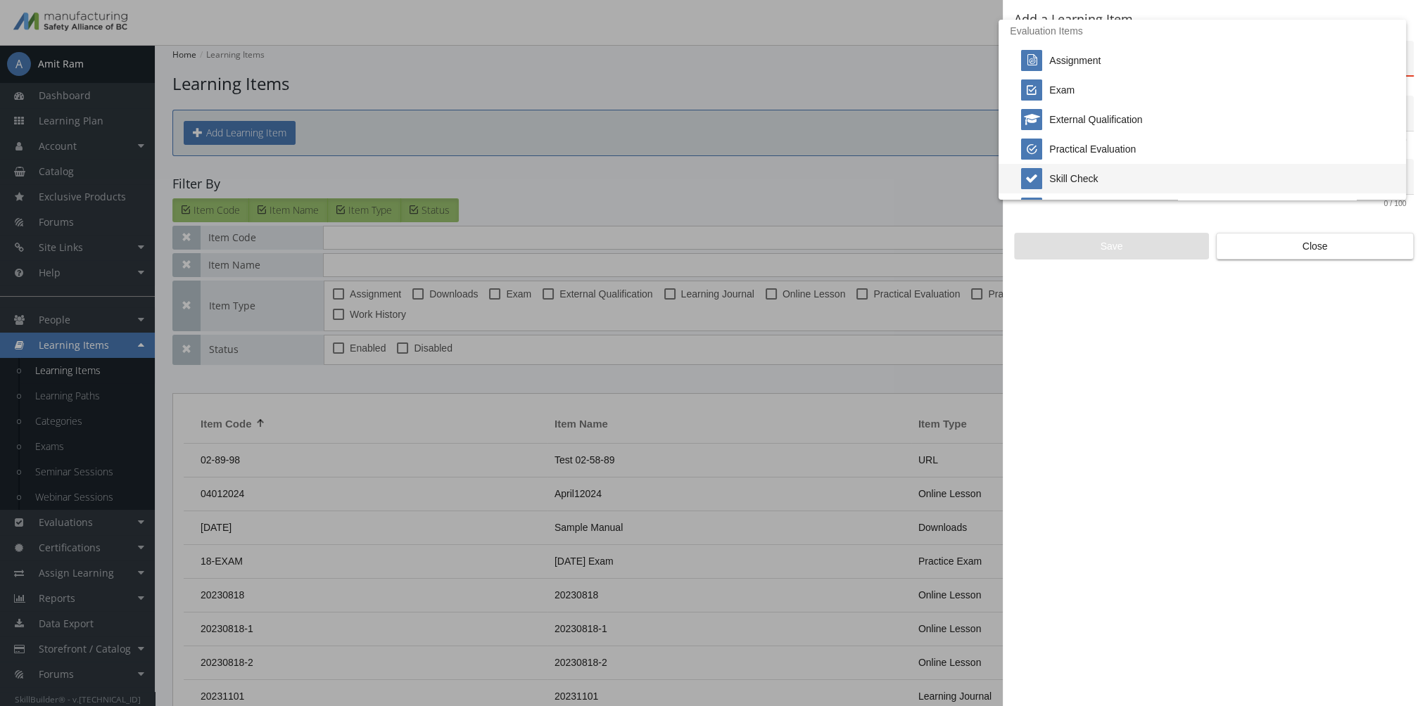
scroll to position [293, 0]
click at [1322, 253] on div at bounding box center [712, 353] width 1425 height 706
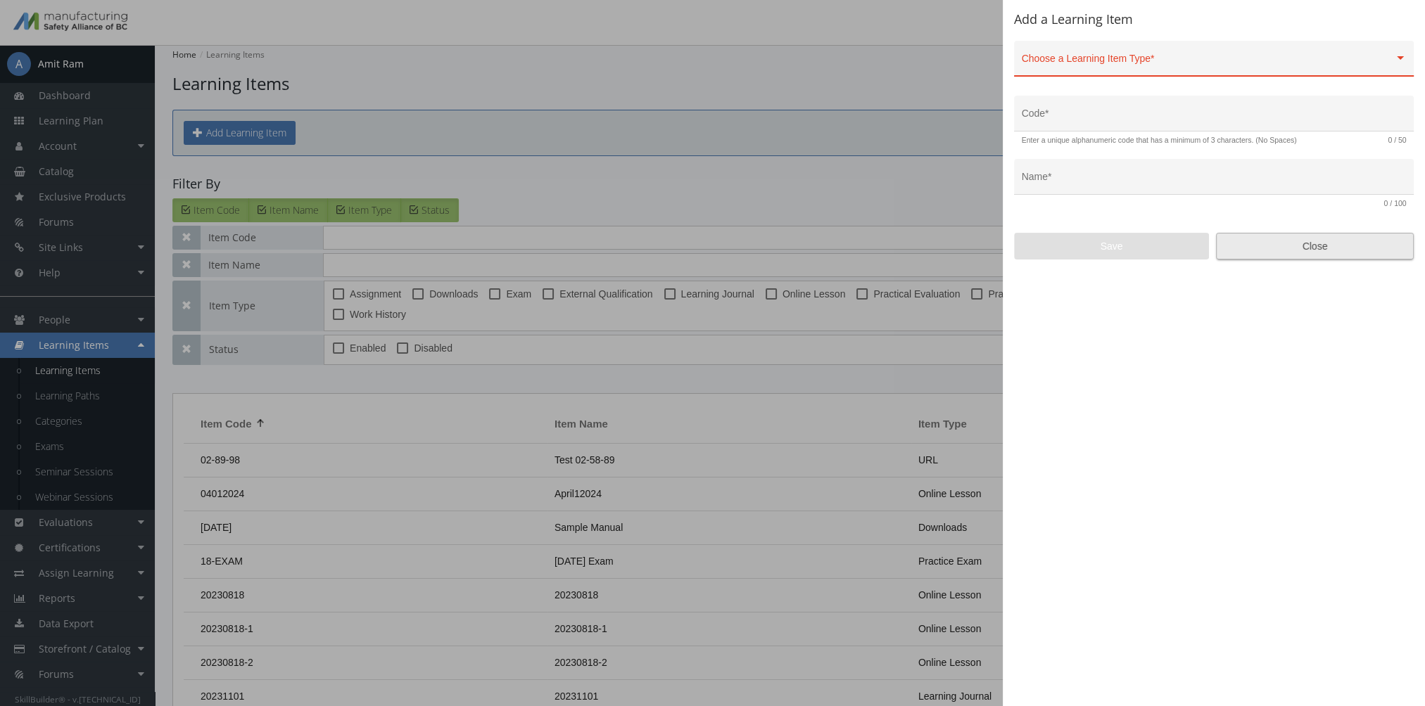
click at [1295, 238] on span "Close" at bounding box center [1315, 246] width 174 height 25
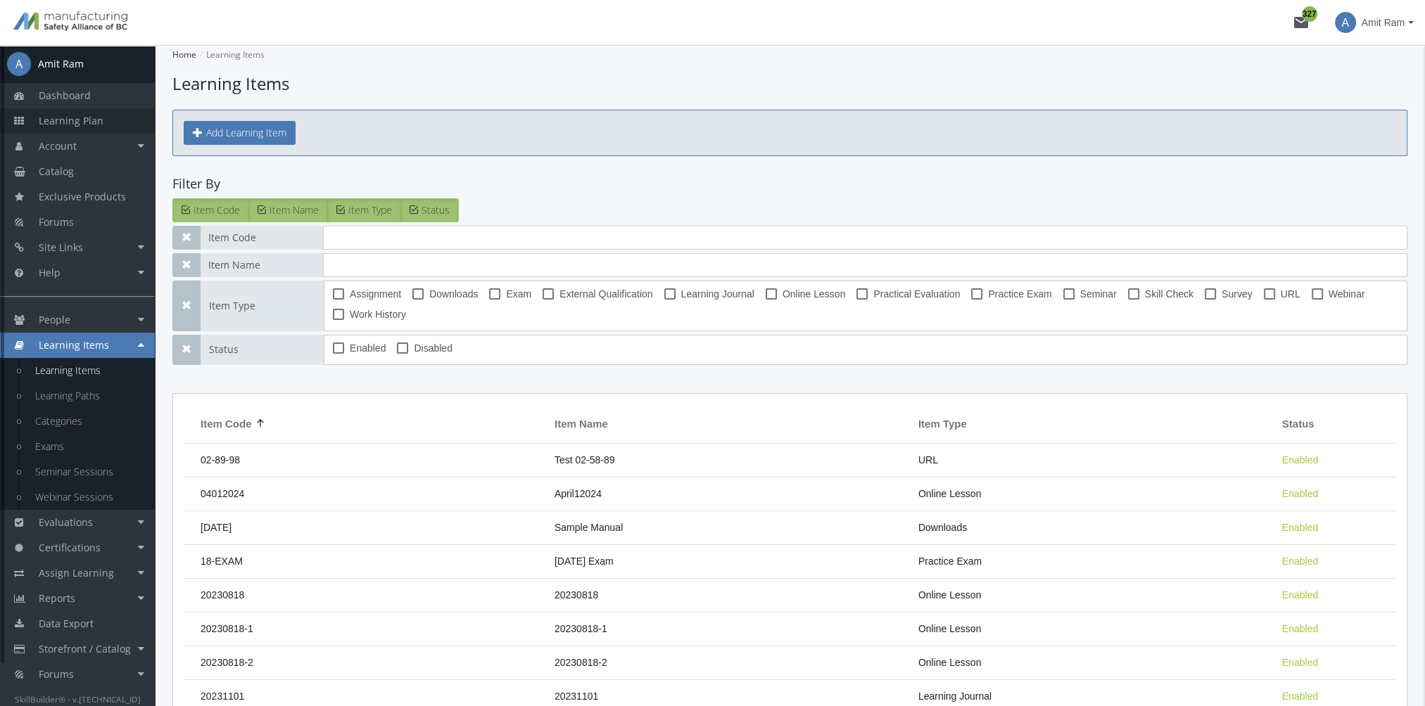
click at [94, 125] on span "Learning Plan" at bounding box center [71, 120] width 65 height 13
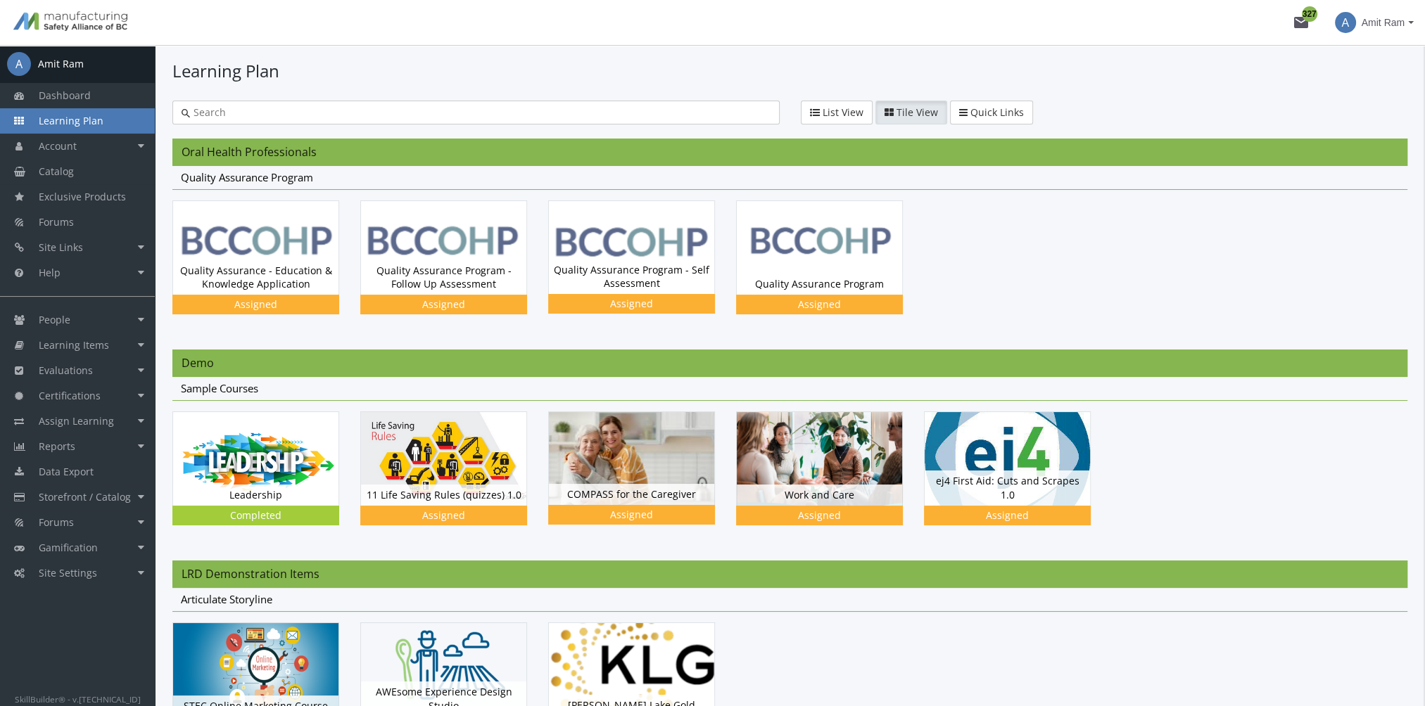
click at [226, 108] on input "text" at bounding box center [480, 113] width 581 height 14
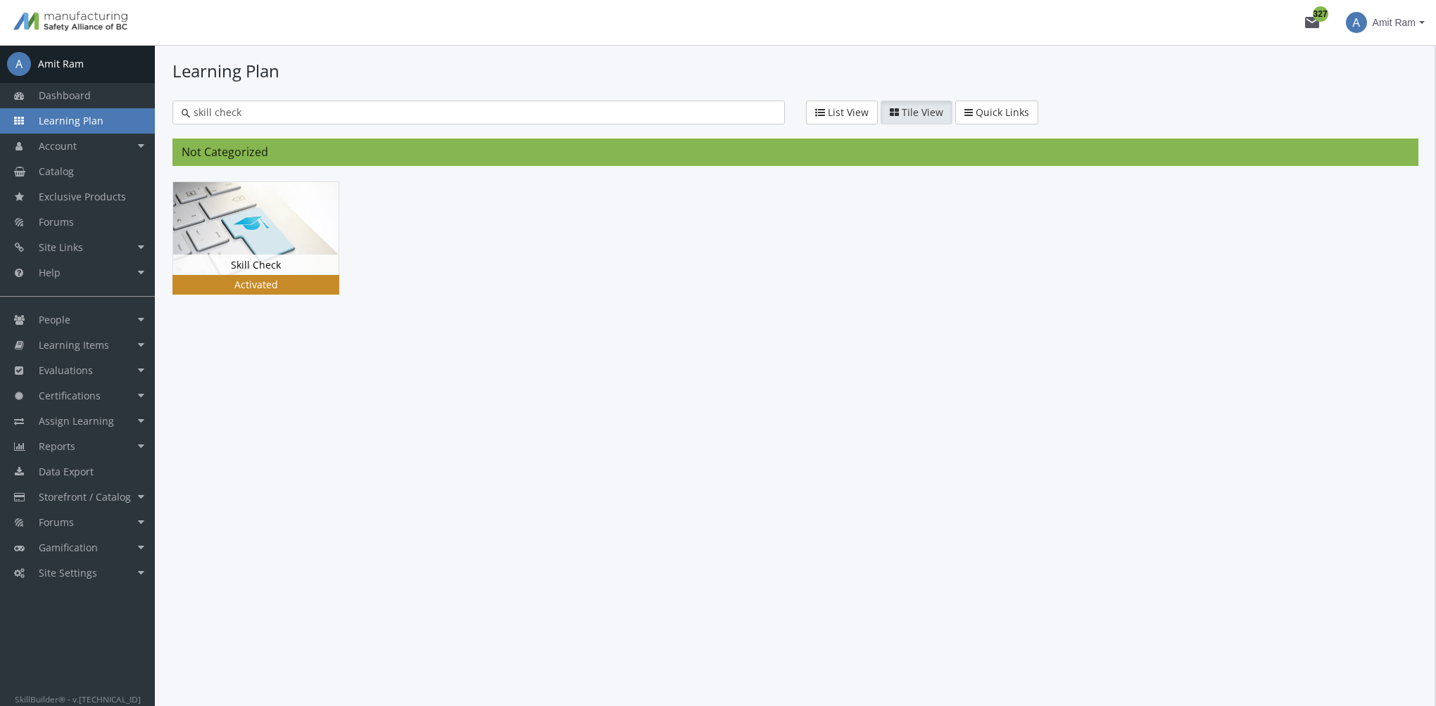
type input "skill check"
click at [266, 215] on img at bounding box center [255, 228] width 165 height 93
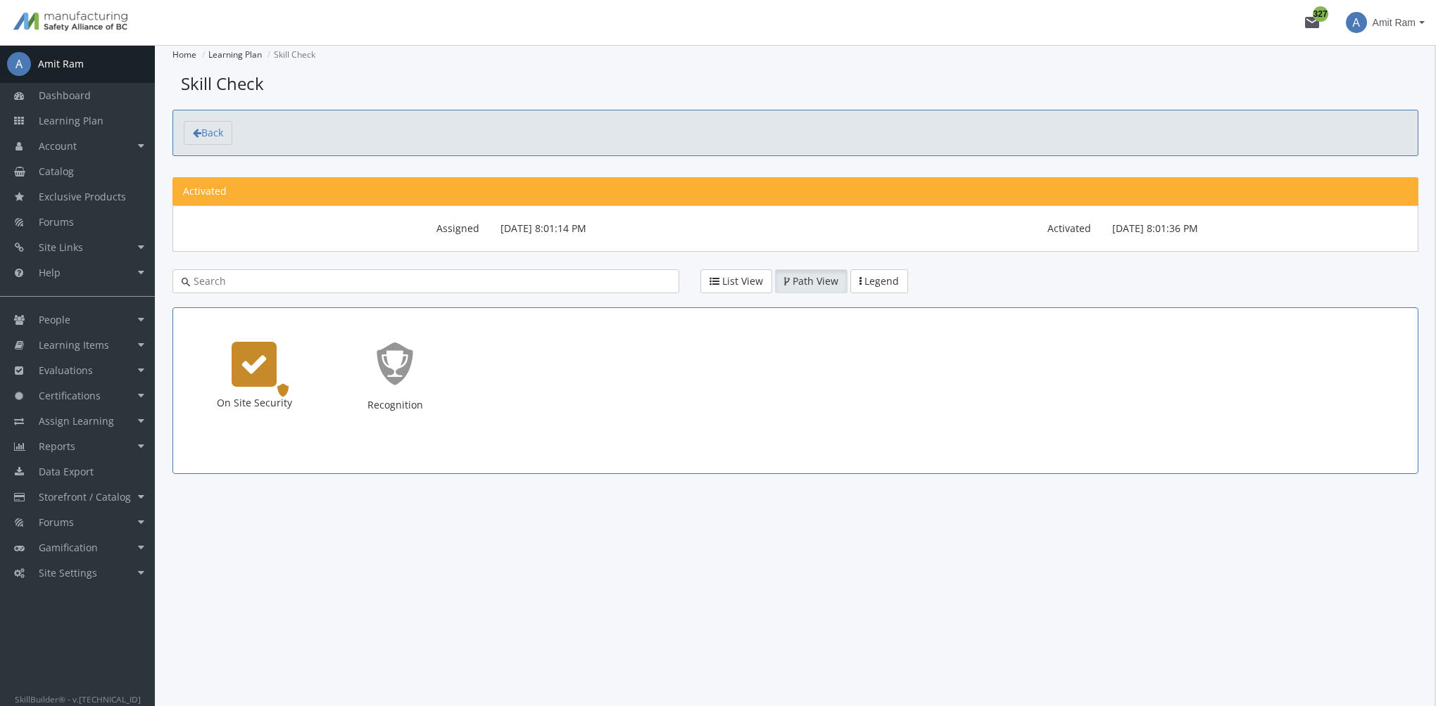
click at [265, 362] on icon "On Site Security" at bounding box center [254, 364] width 28 height 28
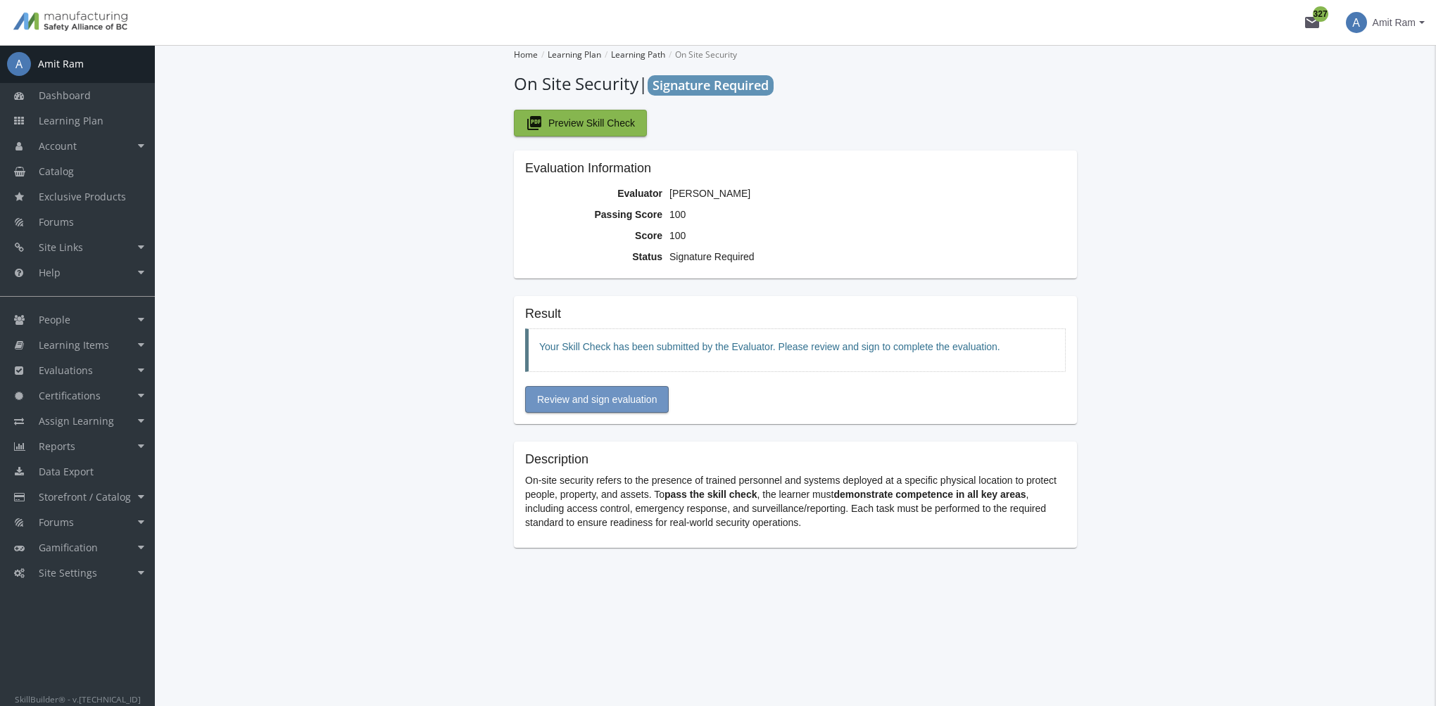
click at [616, 399] on span "Review and sign evaluation" at bounding box center [597, 399] width 120 height 25
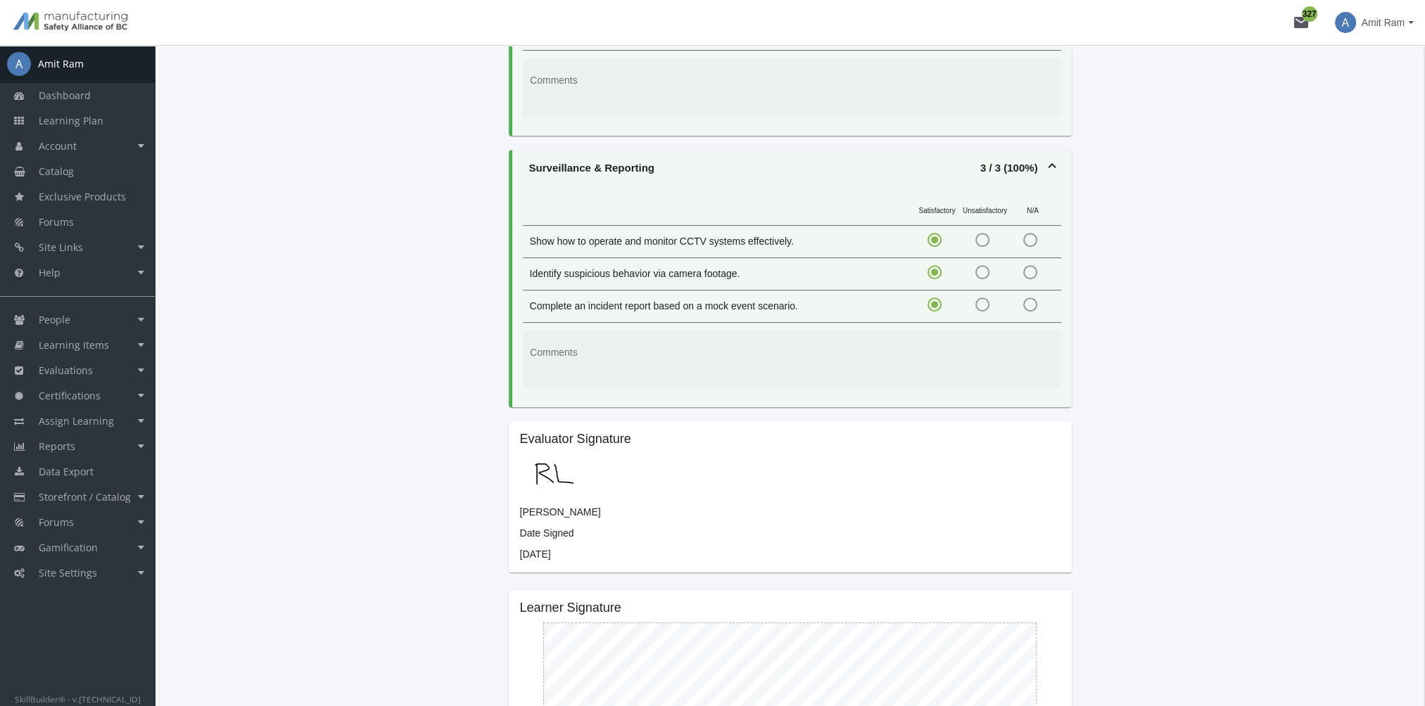
scroll to position [1019, 0]
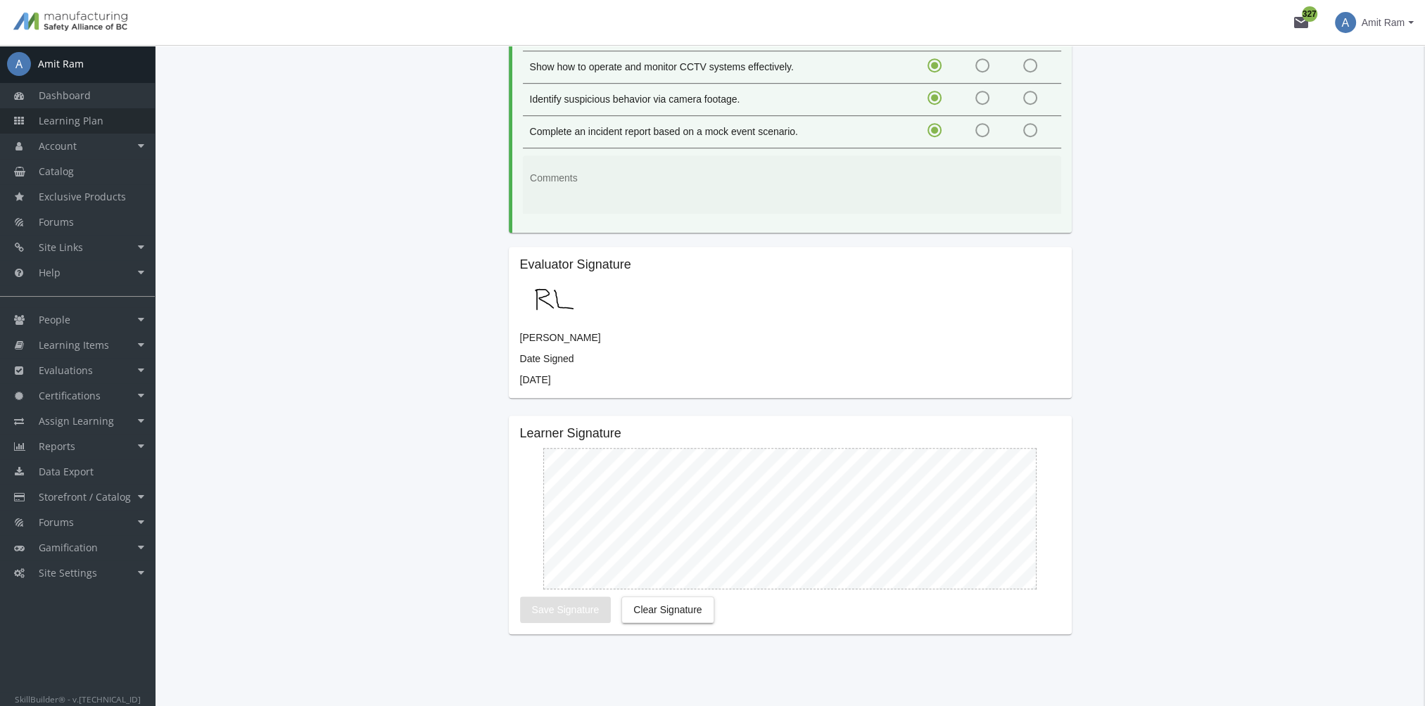
click at [91, 120] on span "Learning Plan" at bounding box center [71, 120] width 65 height 13
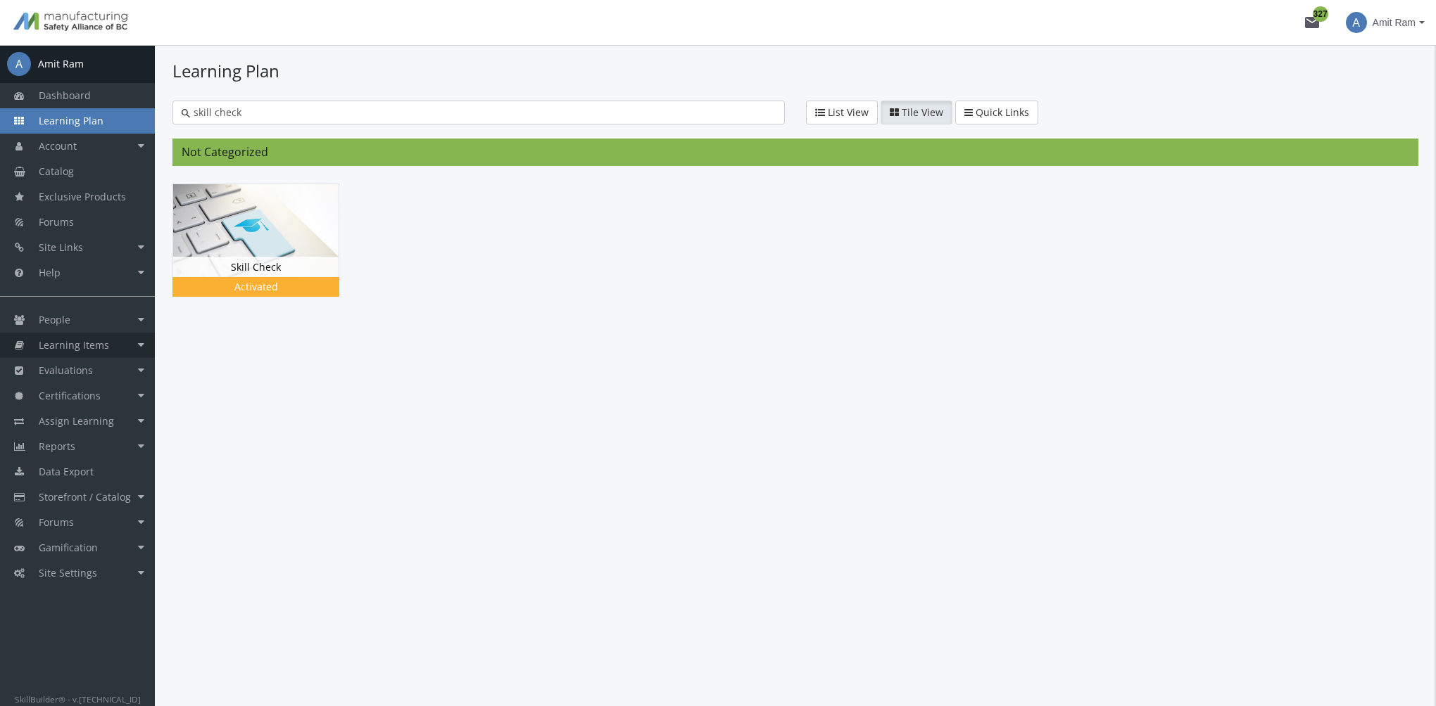
click at [87, 349] on span "Learning Items" at bounding box center [74, 344] width 70 height 13
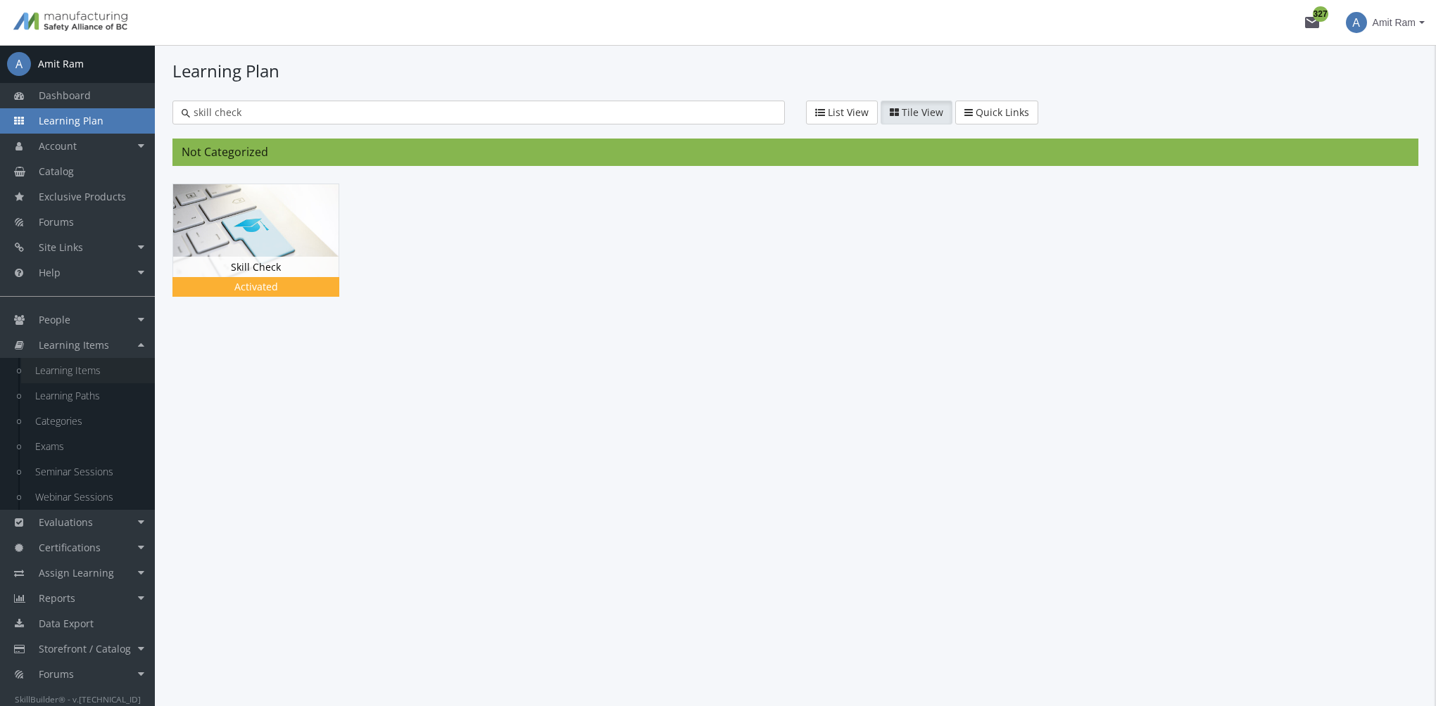
click at [90, 374] on link "Learning Items" at bounding box center [88, 370] width 134 height 25
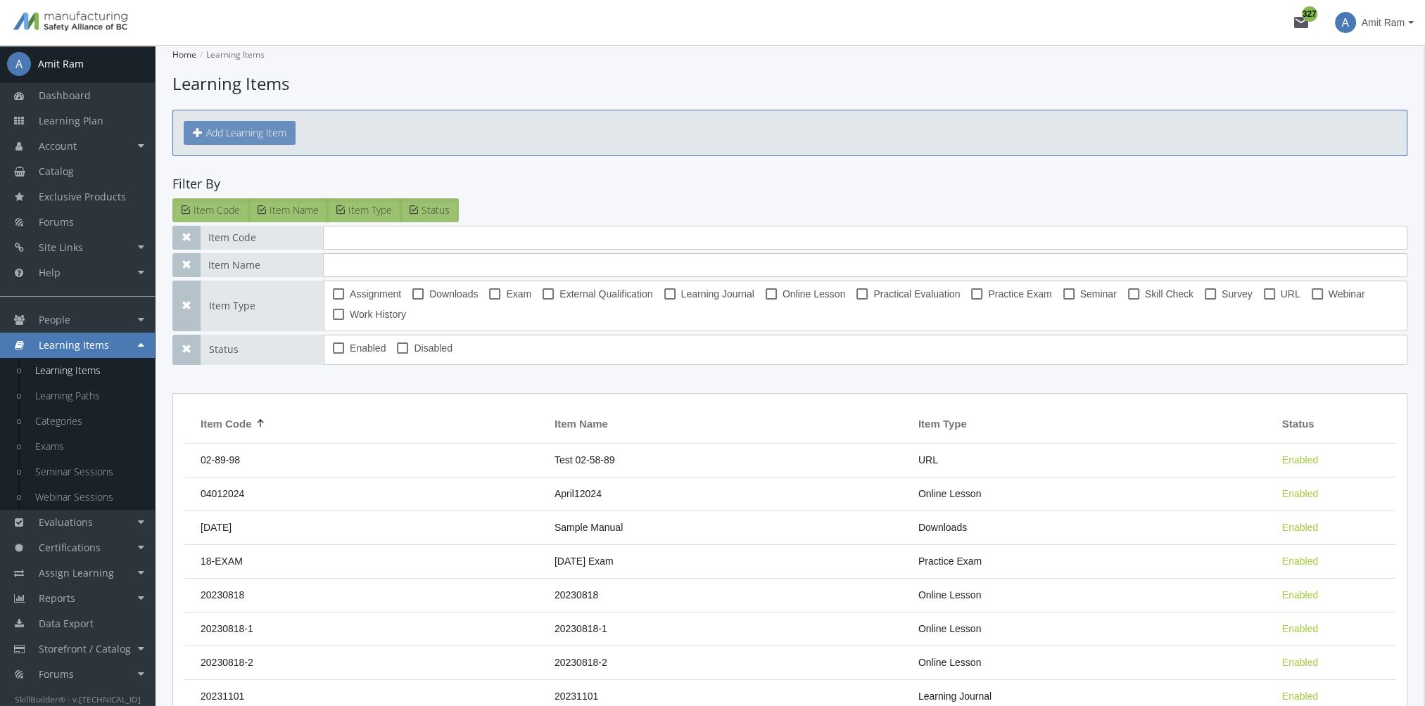
click at [234, 131] on button "Add Learning Item" at bounding box center [240, 133] width 112 height 24
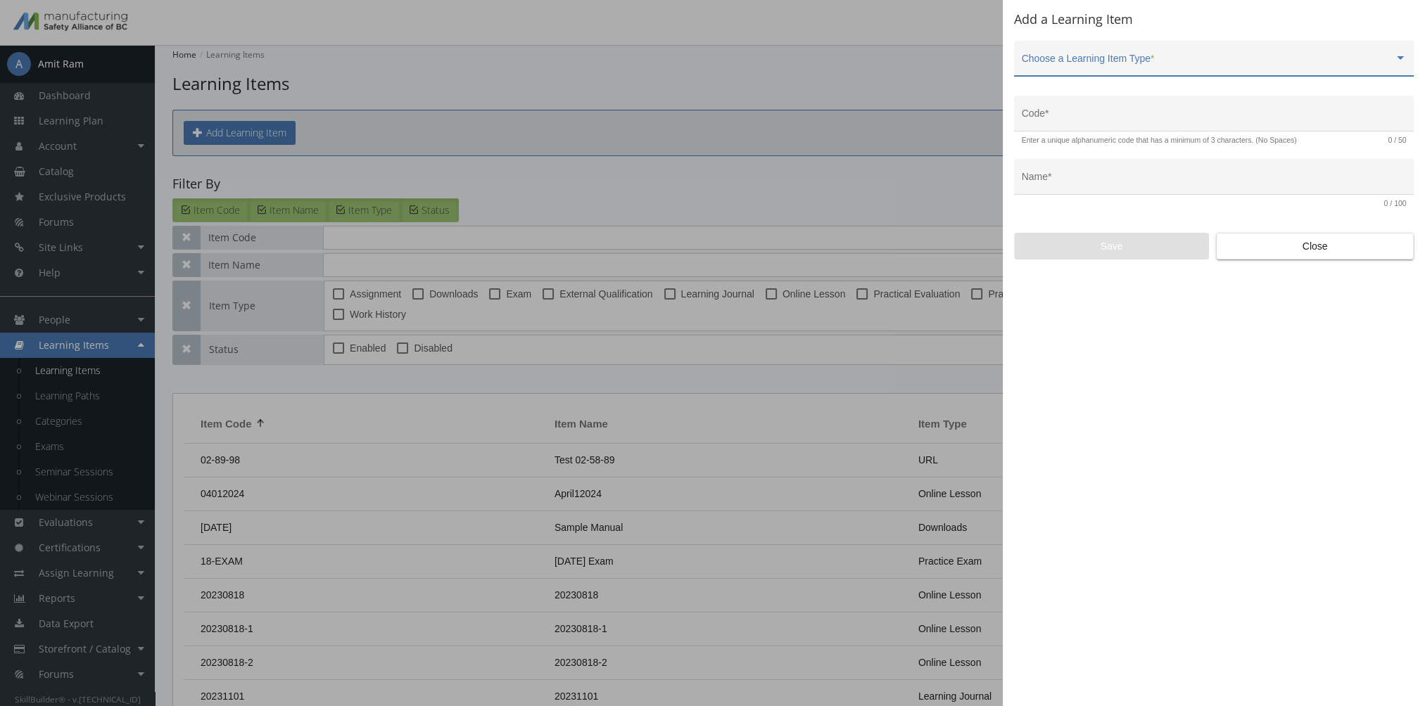
click at [1098, 62] on span at bounding box center [1208, 63] width 372 height 11
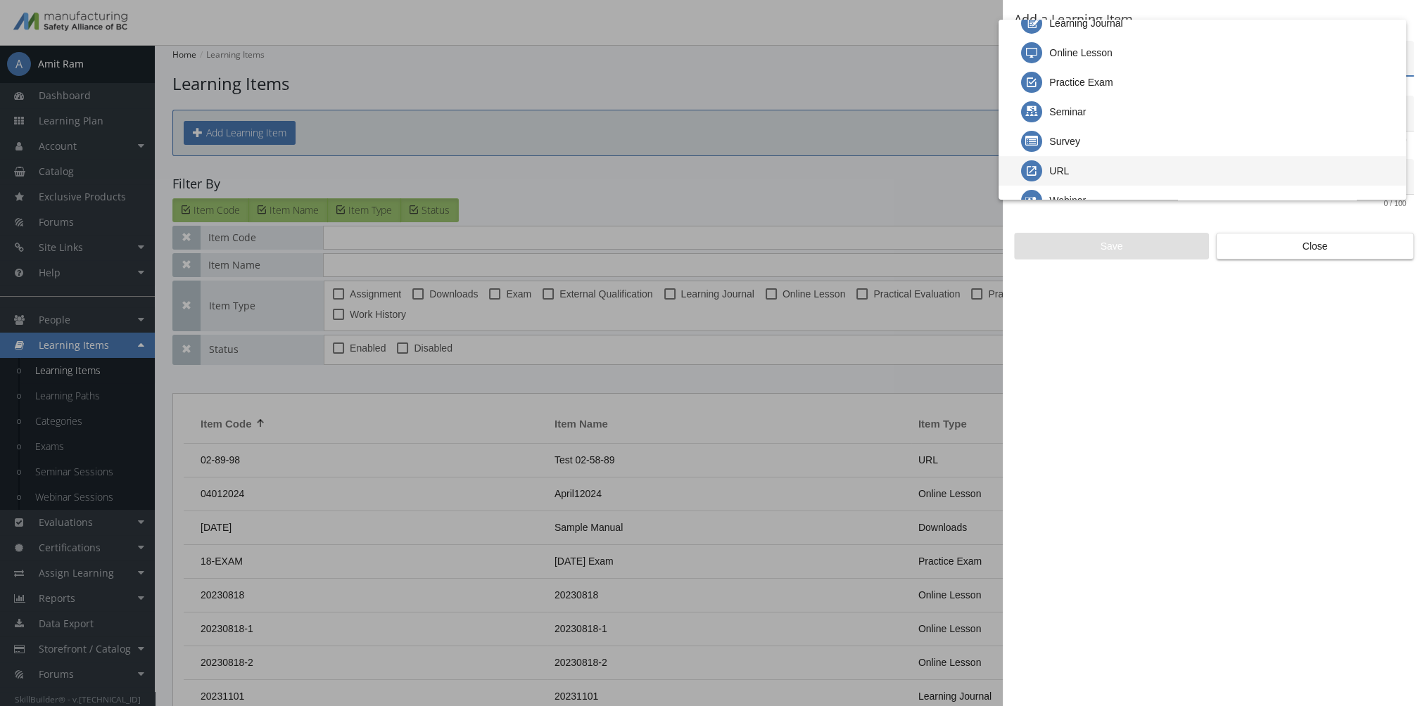
scroll to position [141, 0]
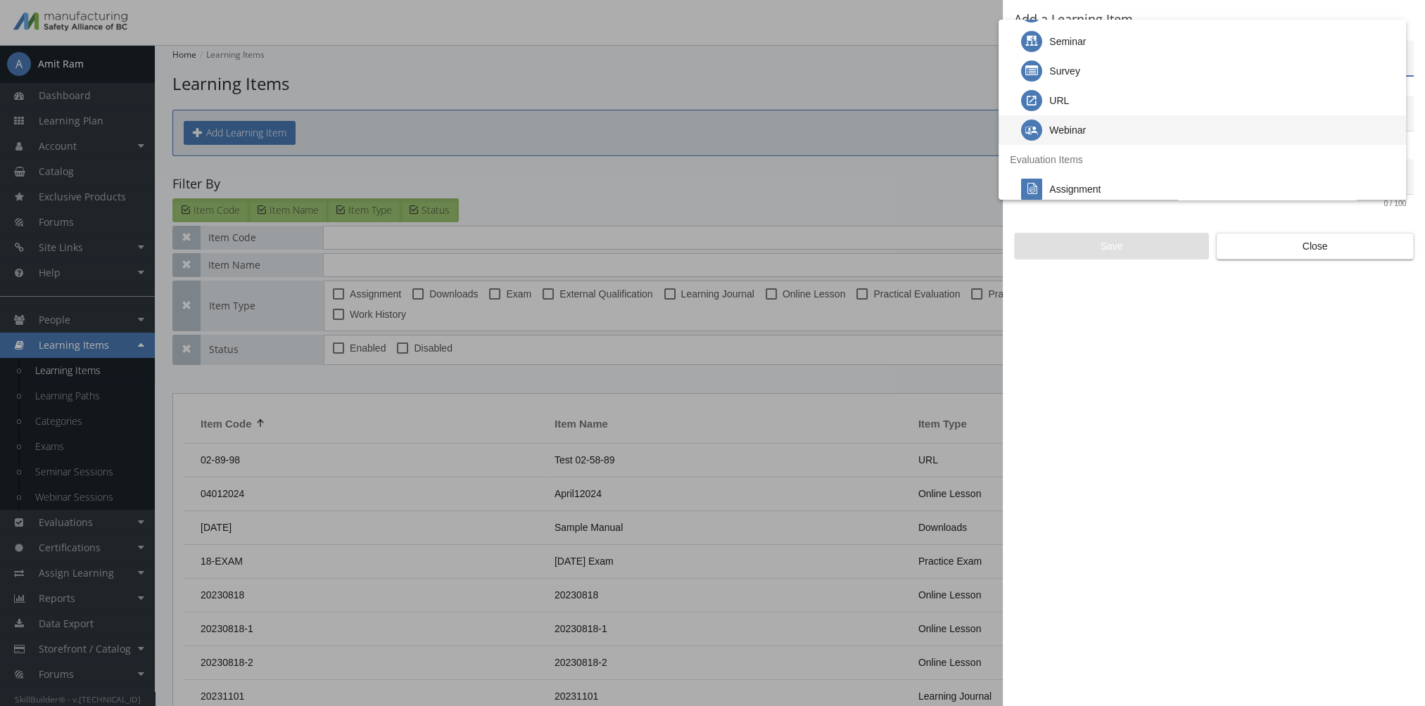
click at [1091, 132] on div "Webinar" at bounding box center [1208, 130] width 374 height 30
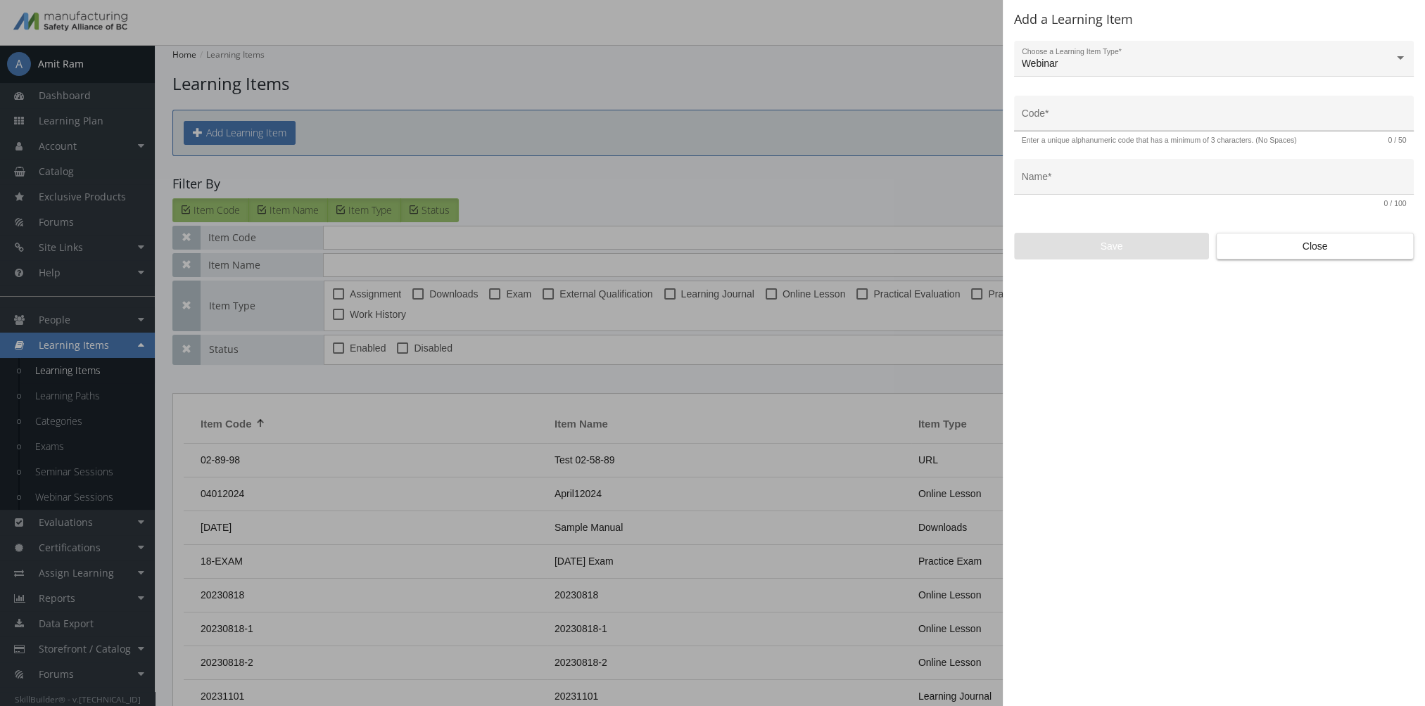
click at [1082, 118] on input "Code *" at bounding box center [1214, 118] width 385 height 11
type input "LEAD-WEB-859"
click at [1113, 183] on input "Name *" at bounding box center [1214, 182] width 385 height 11
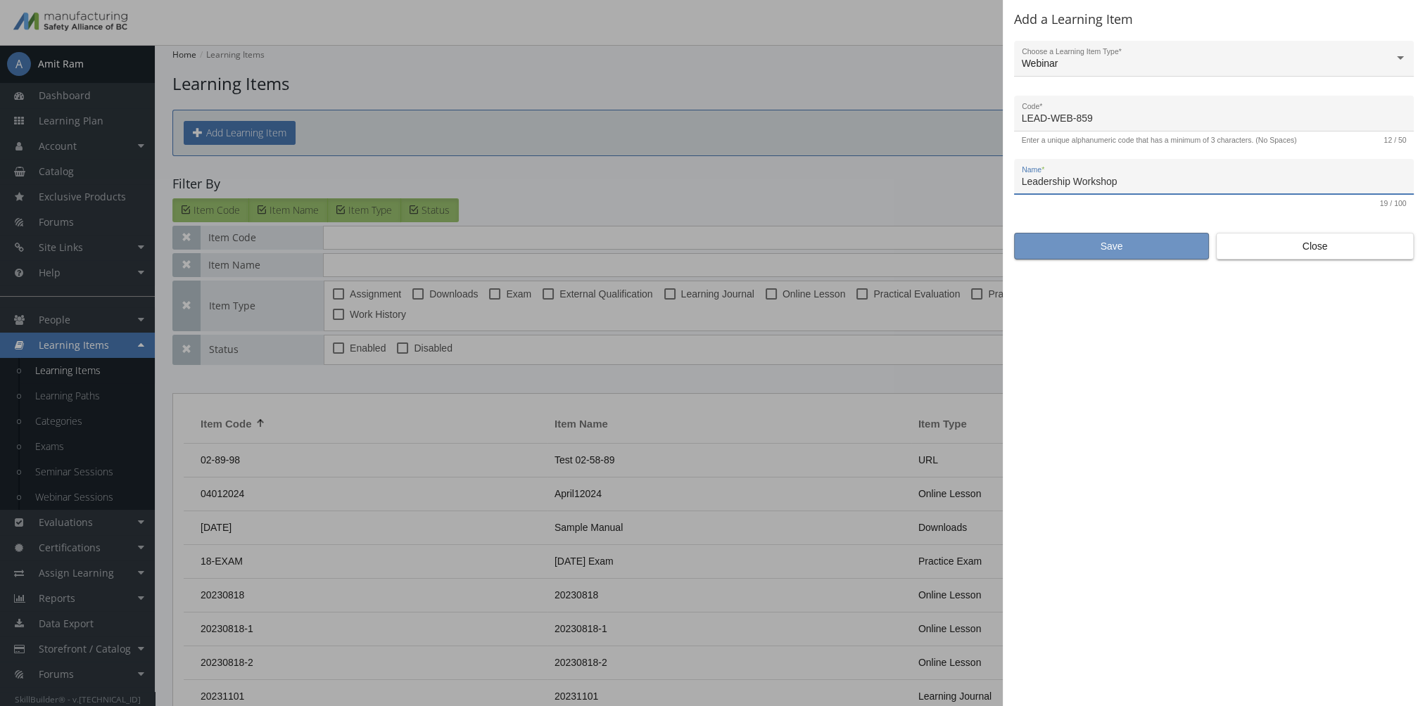
type input "Leadership Workshop"
click at [1096, 246] on span "Save" at bounding box center [1111, 246] width 171 height 25
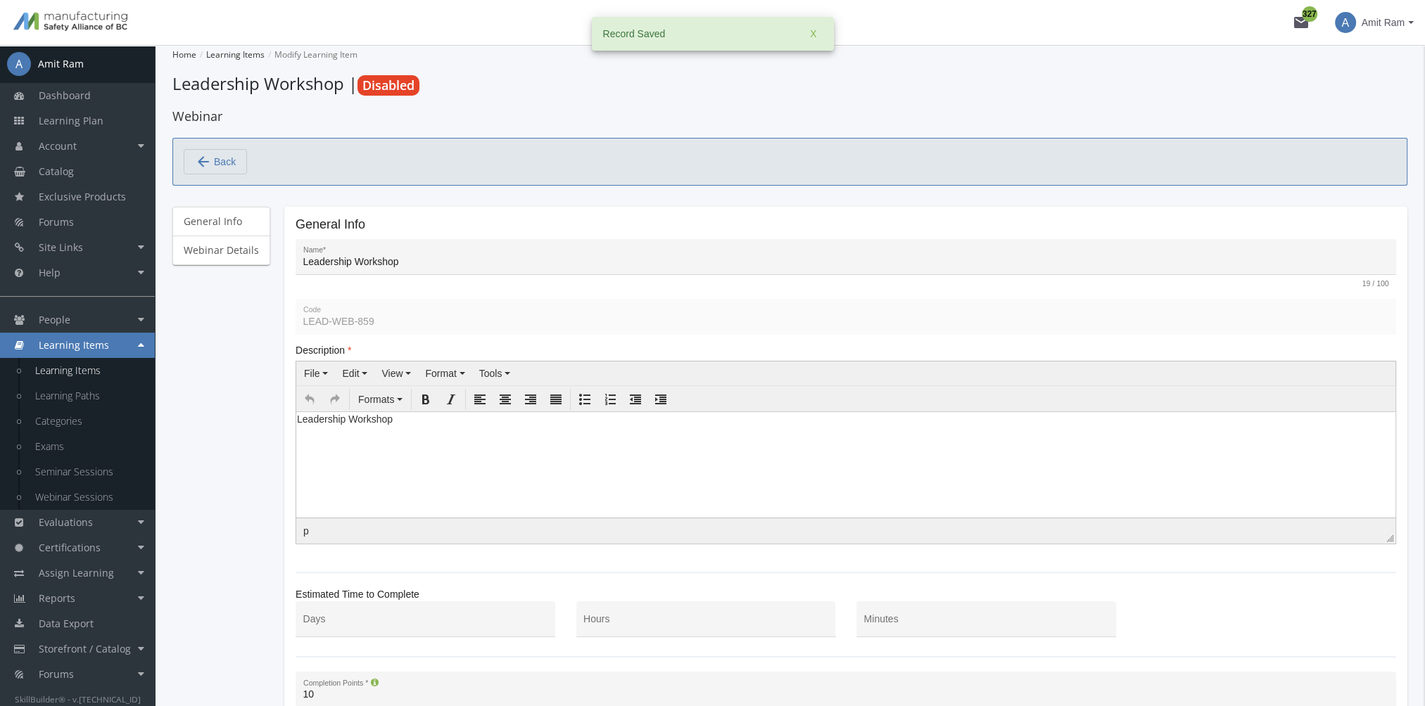
click at [378, 426] on body "Leadership Workshop" at bounding box center [845, 422] width 1099 height 21
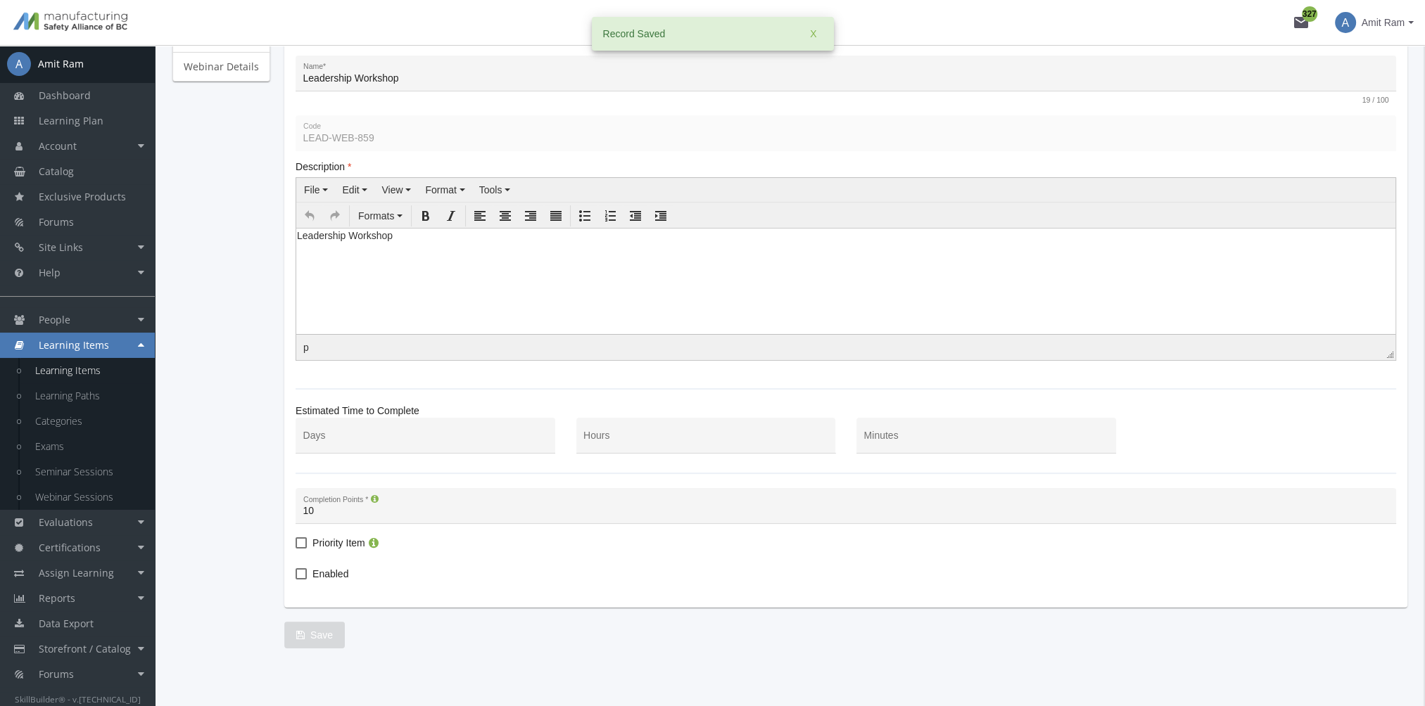
scroll to position [194, 0]
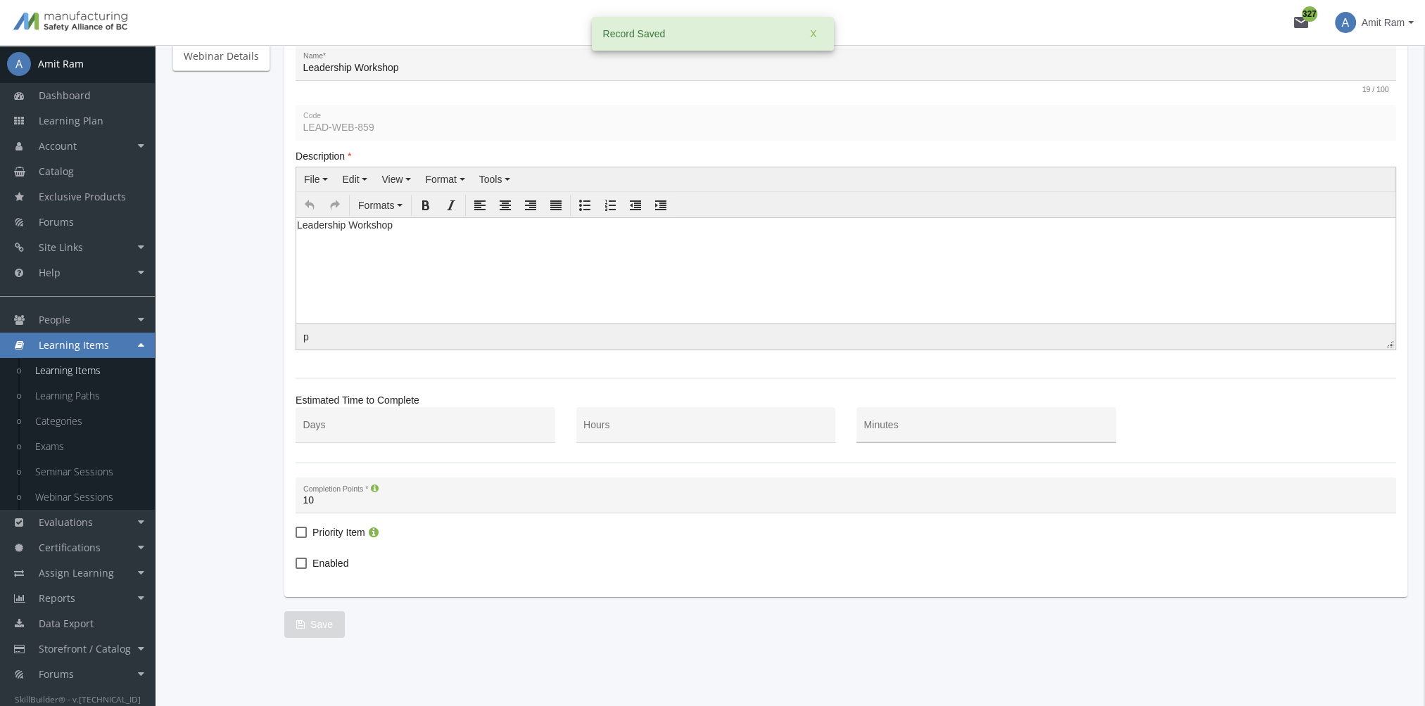
click at [894, 428] on input "Minutes" at bounding box center [986, 430] width 245 height 11
click at [692, 431] on input "Hours" at bounding box center [705, 430] width 245 height 11
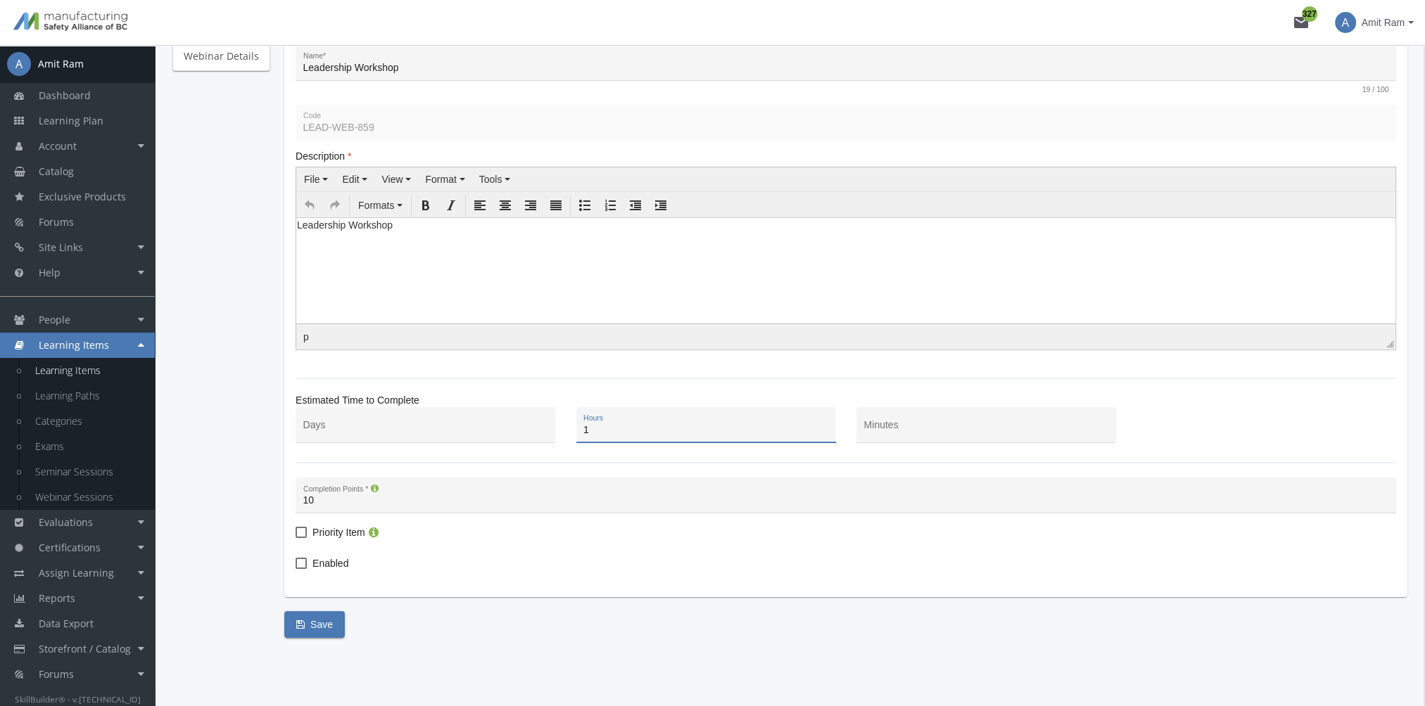
type input "1"
click at [335, 558] on span "Enabled" at bounding box center [330, 563] width 36 height 17
click at [296, 569] on input "Enabled" at bounding box center [296, 569] width 1 height 1
checkbox input "true"
click at [323, 619] on span "Save" at bounding box center [314, 624] width 37 height 25
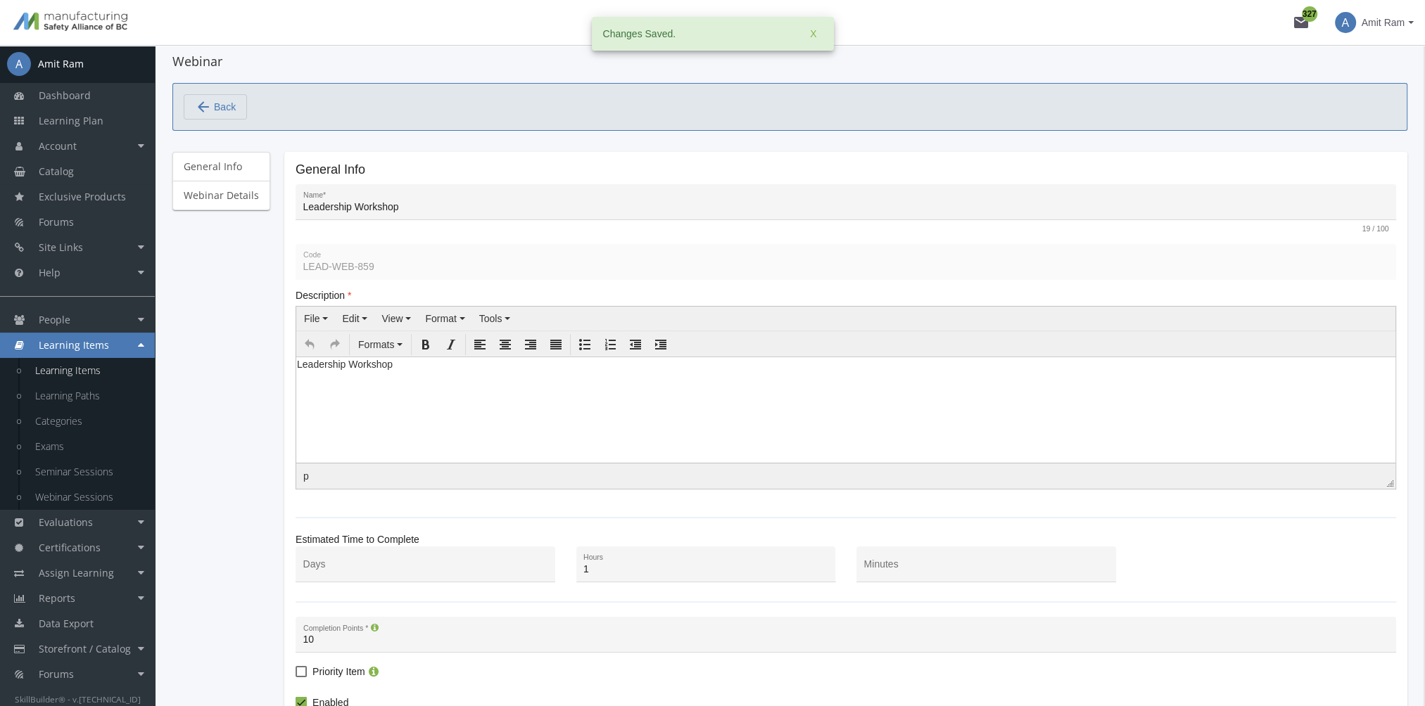
scroll to position [0, 0]
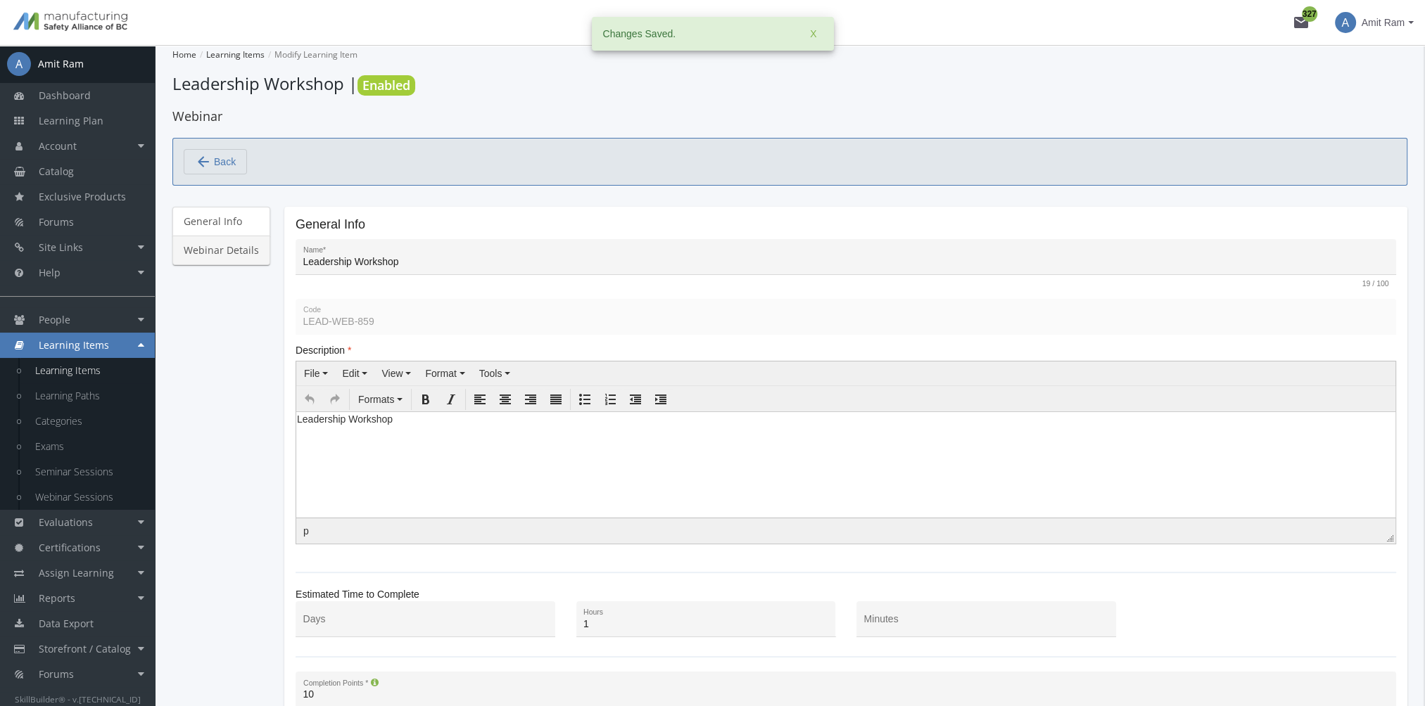
click at [241, 259] on link "Webinar Details" at bounding box center [221, 251] width 98 height 30
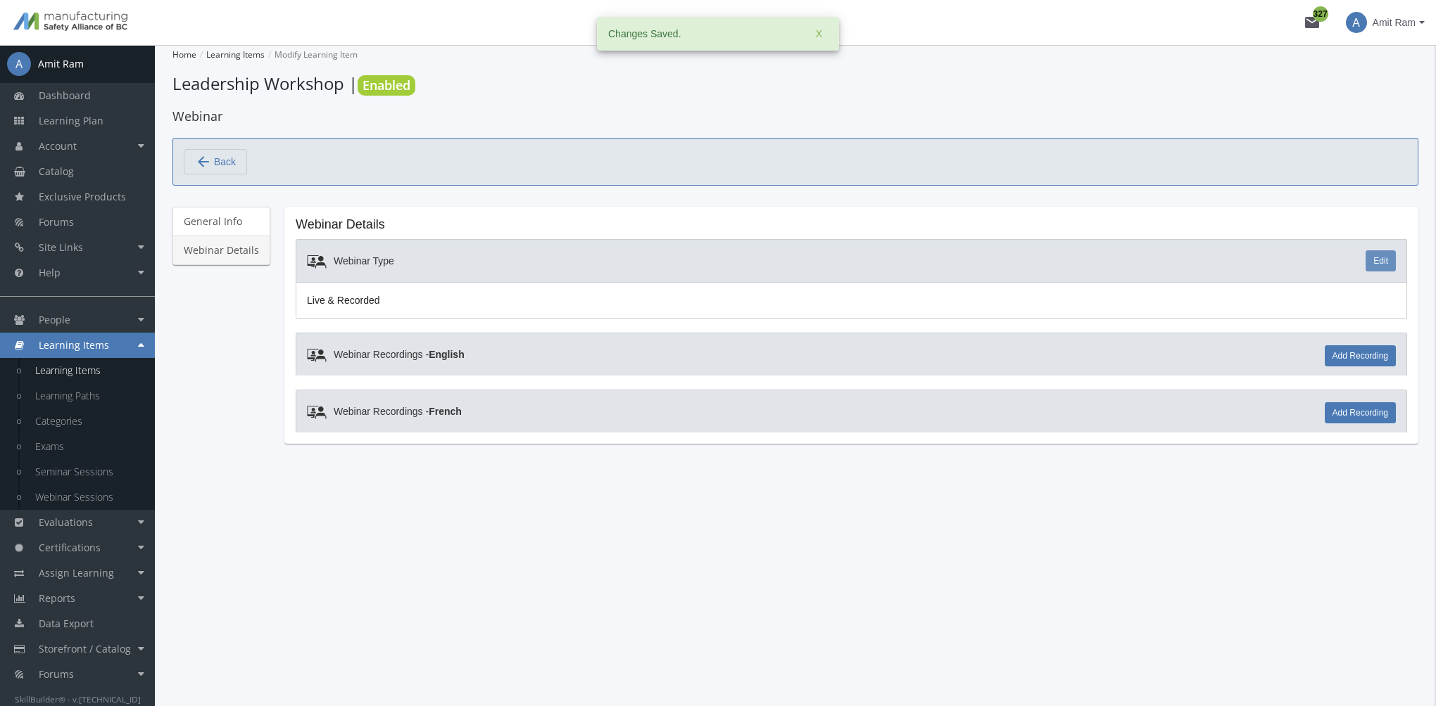
click at [1385, 251] on link "Edit" at bounding box center [1380, 261] width 30 height 21
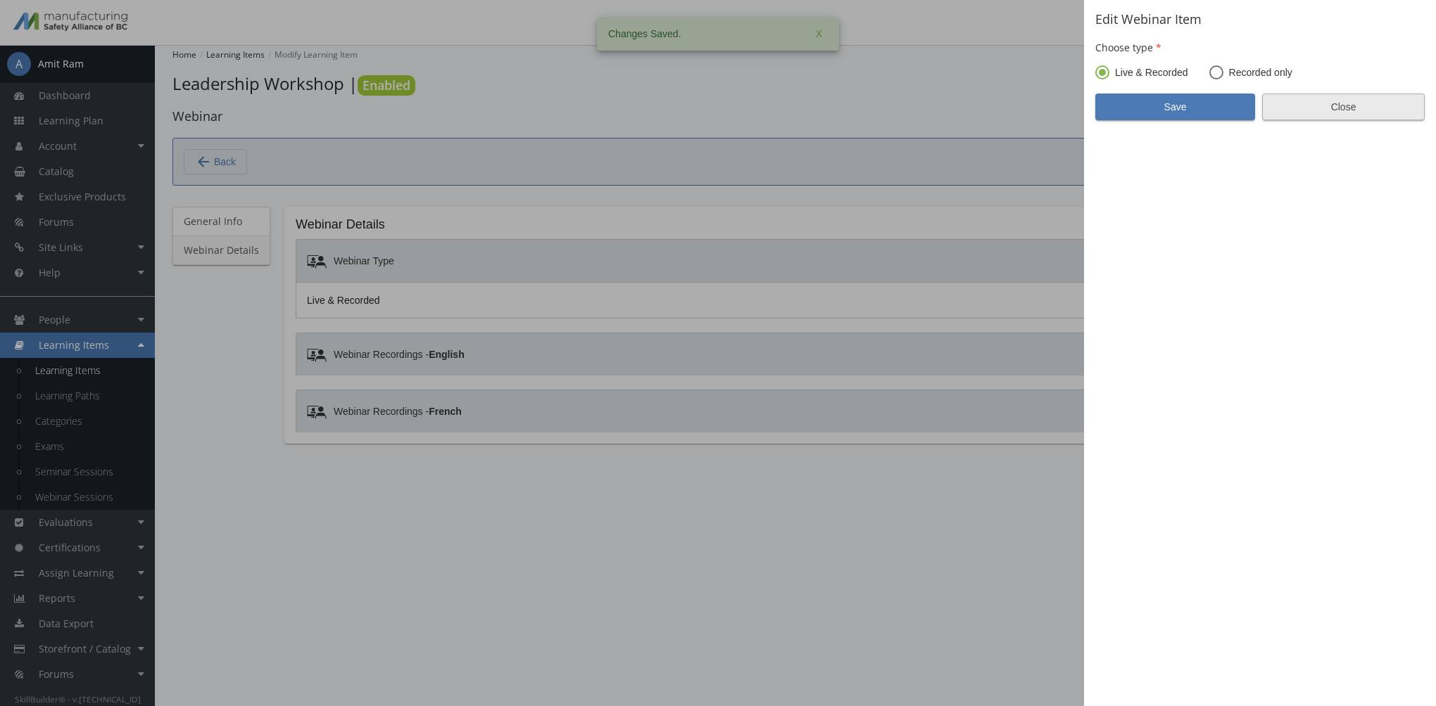
click at [1298, 96] on span "Close" at bounding box center [1343, 106] width 139 height 25
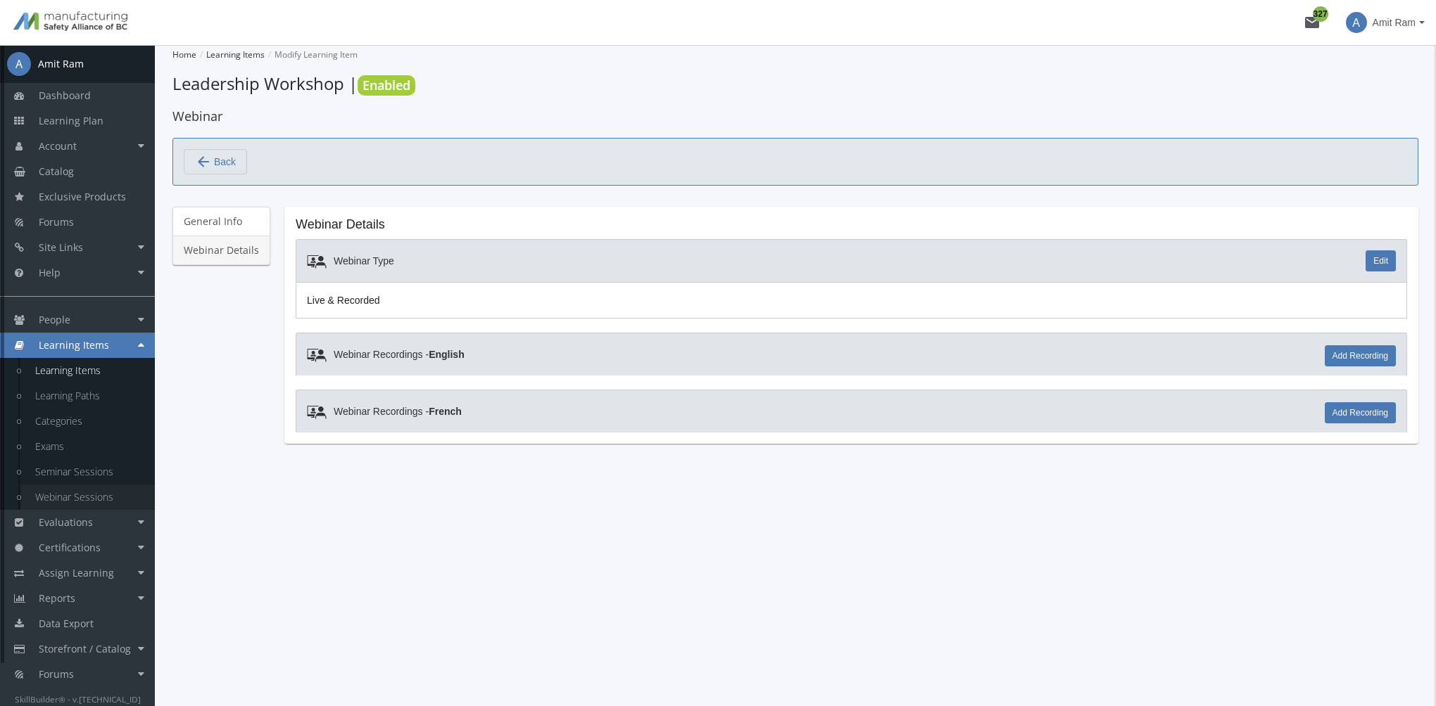
click at [99, 506] on link "Webinar Sessions" at bounding box center [88, 497] width 134 height 25
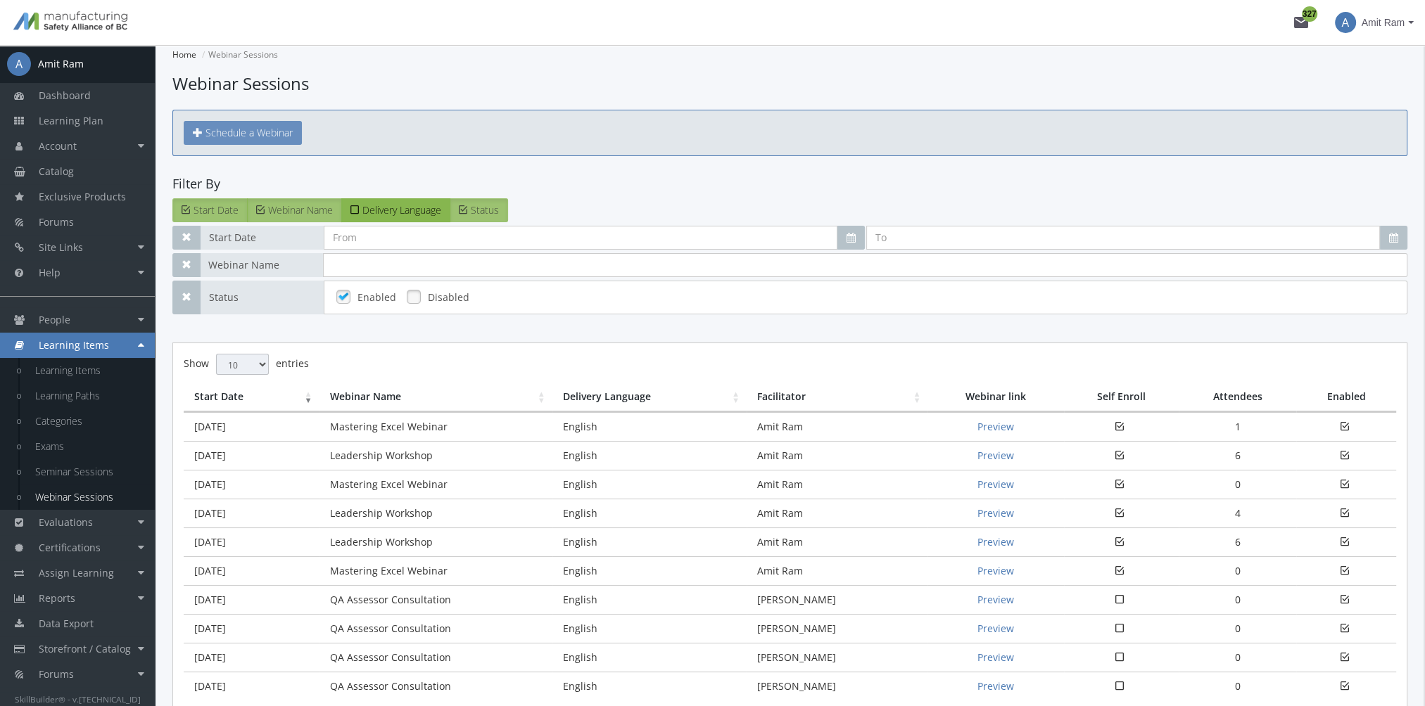
click at [284, 131] on span "Schedule a Webinar" at bounding box center [248, 132] width 87 height 13
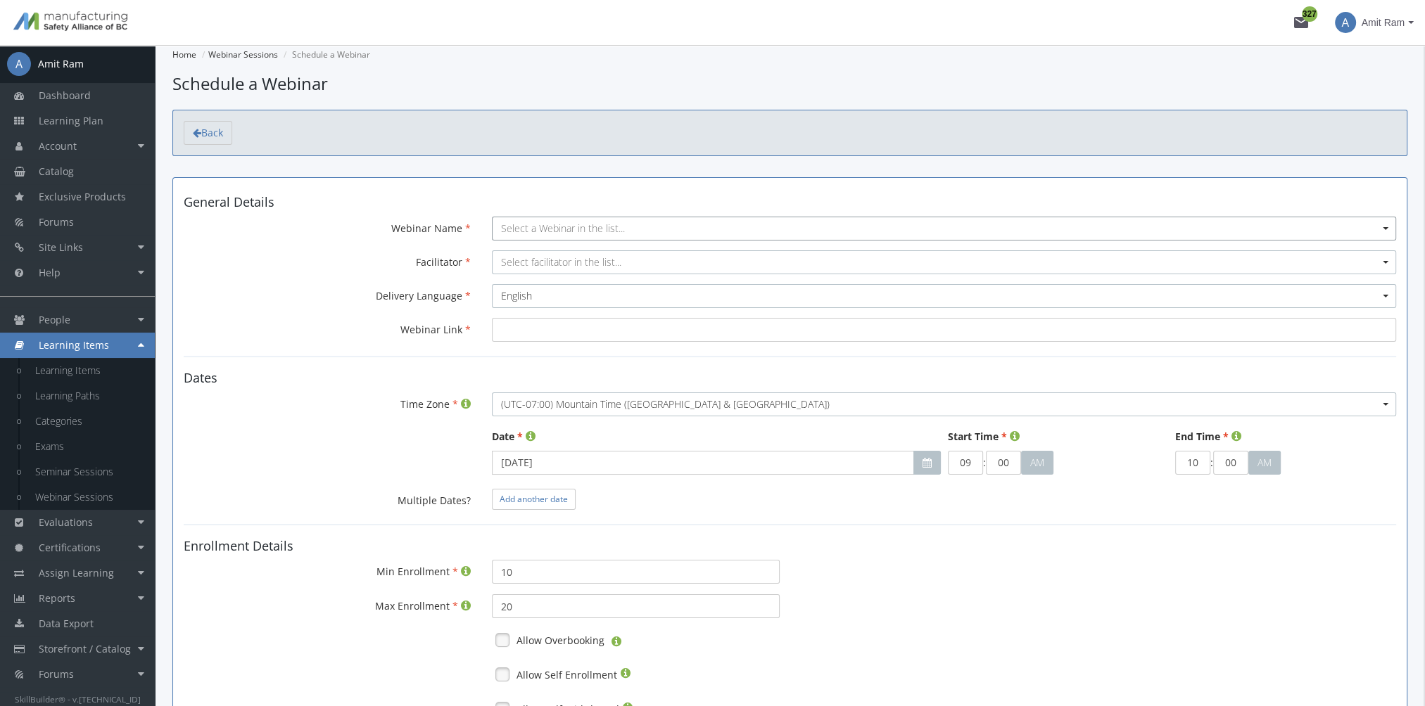
click at [545, 227] on span "Select a Webinar in the list..." at bounding box center [563, 228] width 124 height 13
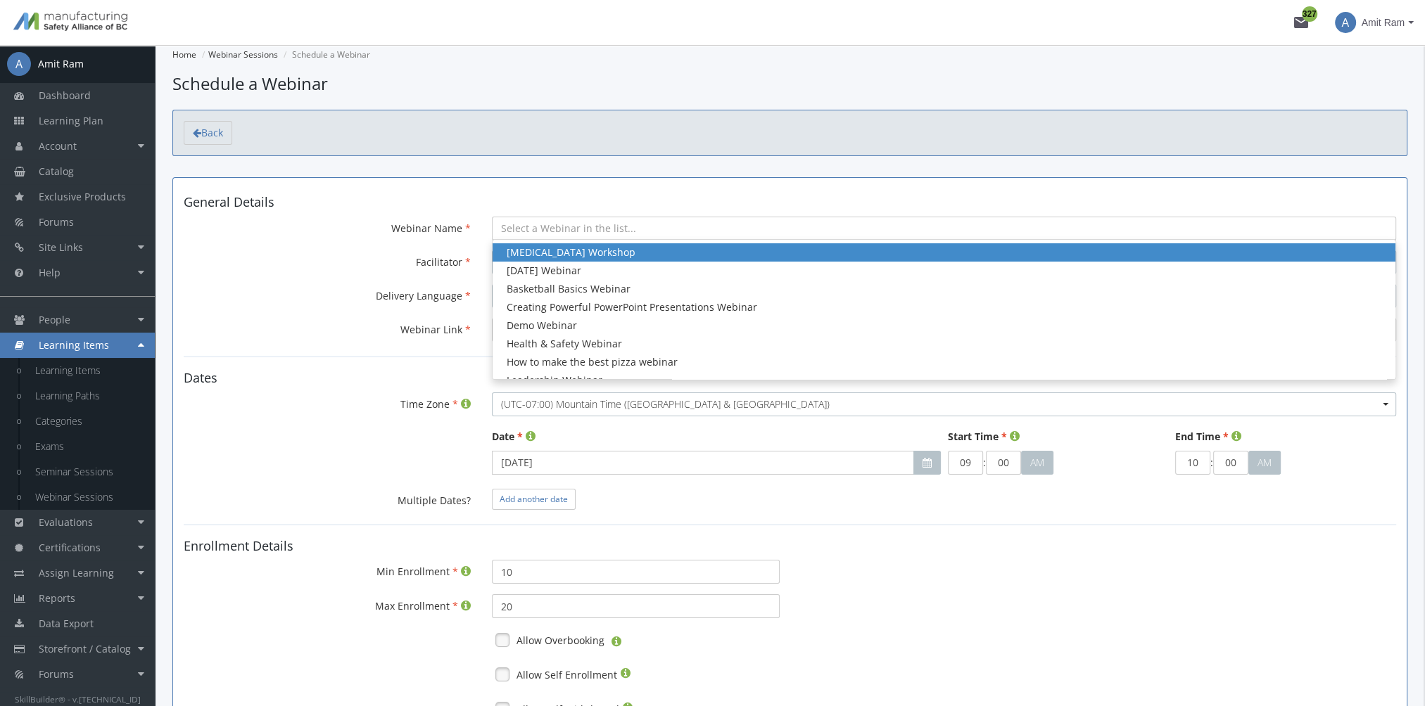
click at [574, 255] on div "Anger Management Workshop" at bounding box center [944, 253] width 875 height 14
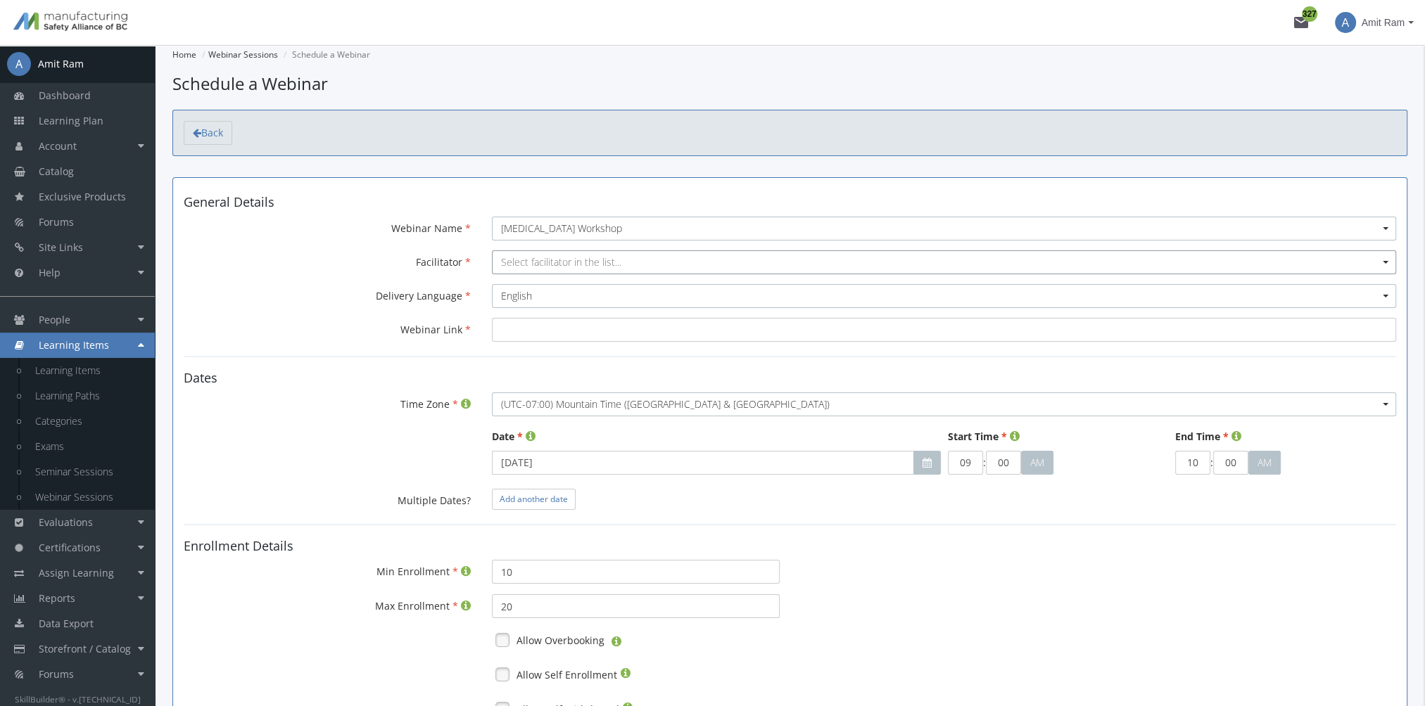
click at [549, 259] on span "Select facilitator in the list..." at bounding box center [561, 261] width 120 height 13
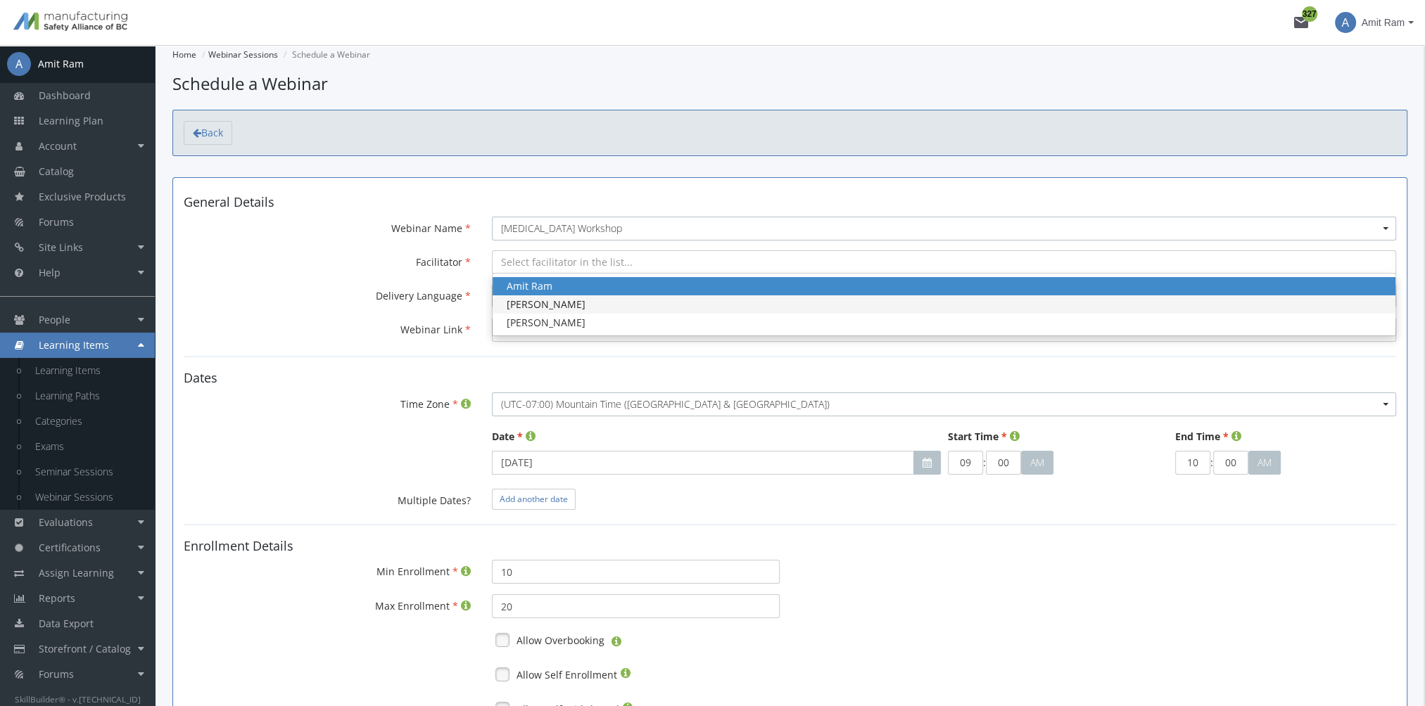
click at [562, 308] on div "[PERSON_NAME]" at bounding box center [944, 305] width 875 height 14
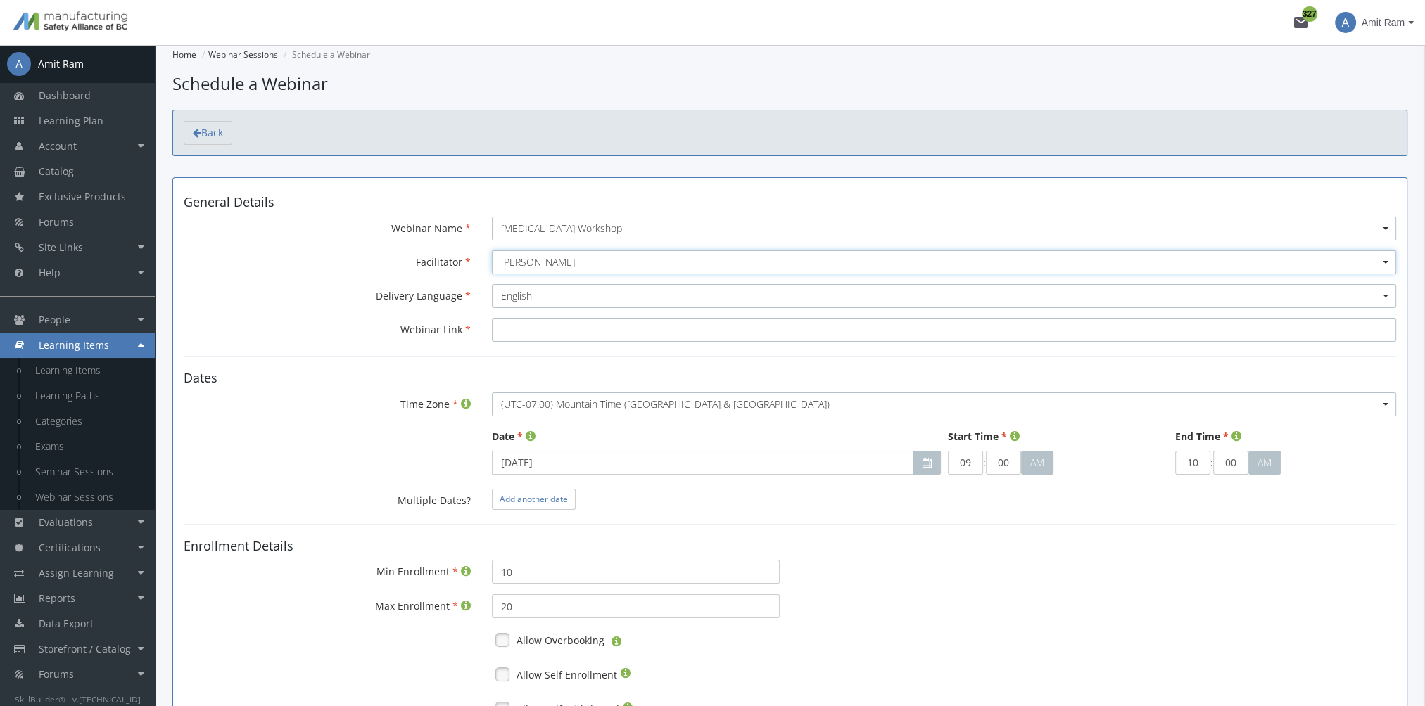
click at [544, 329] on input "Webinar Link" at bounding box center [944, 330] width 904 height 24
paste input "a. Multi lingual application – can enable"
type input "a. Multi lingual application – can enable"
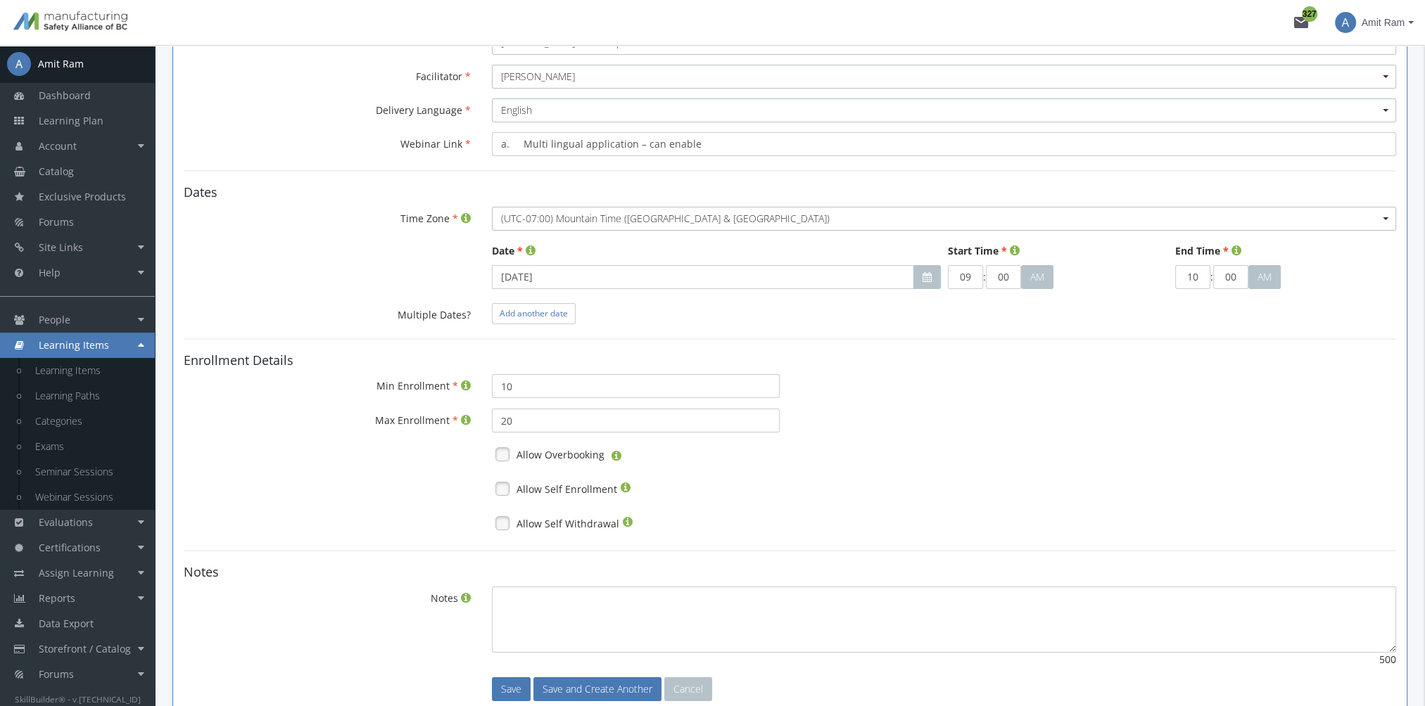
scroll to position [211, 0]
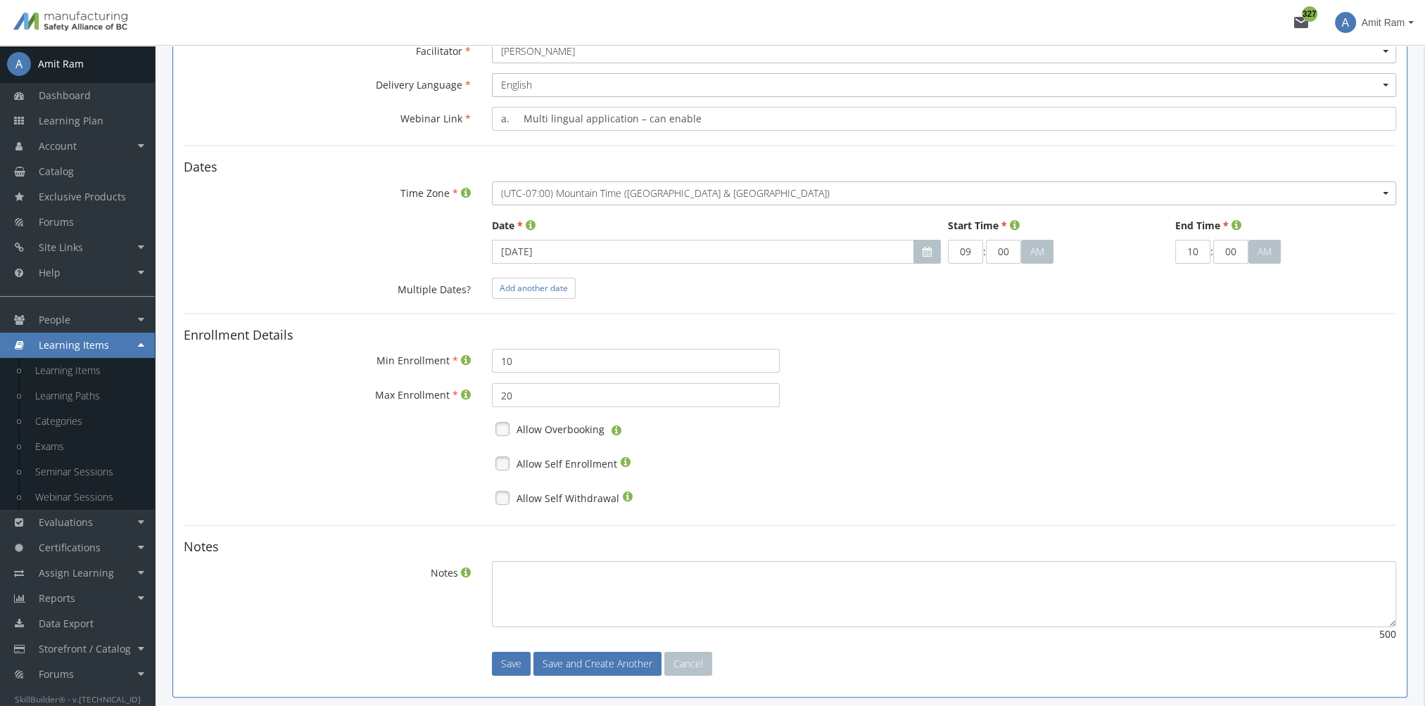
click at [507, 432] on link at bounding box center [502, 429] width 21 height 21
click at [508, 457] on link at bounding box center [502, 463] width 21 height 21
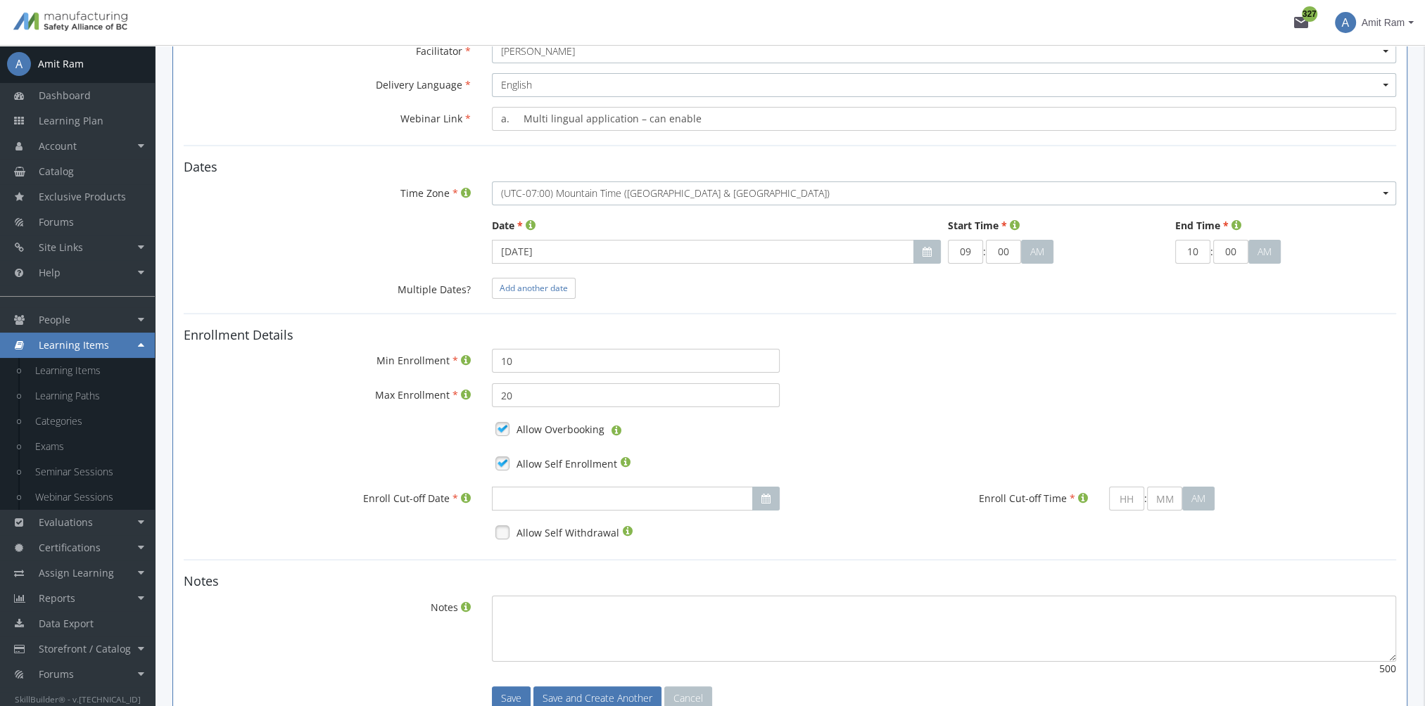
click at [503, 535] on link at bounding box center [502, 532] width 21 height 21
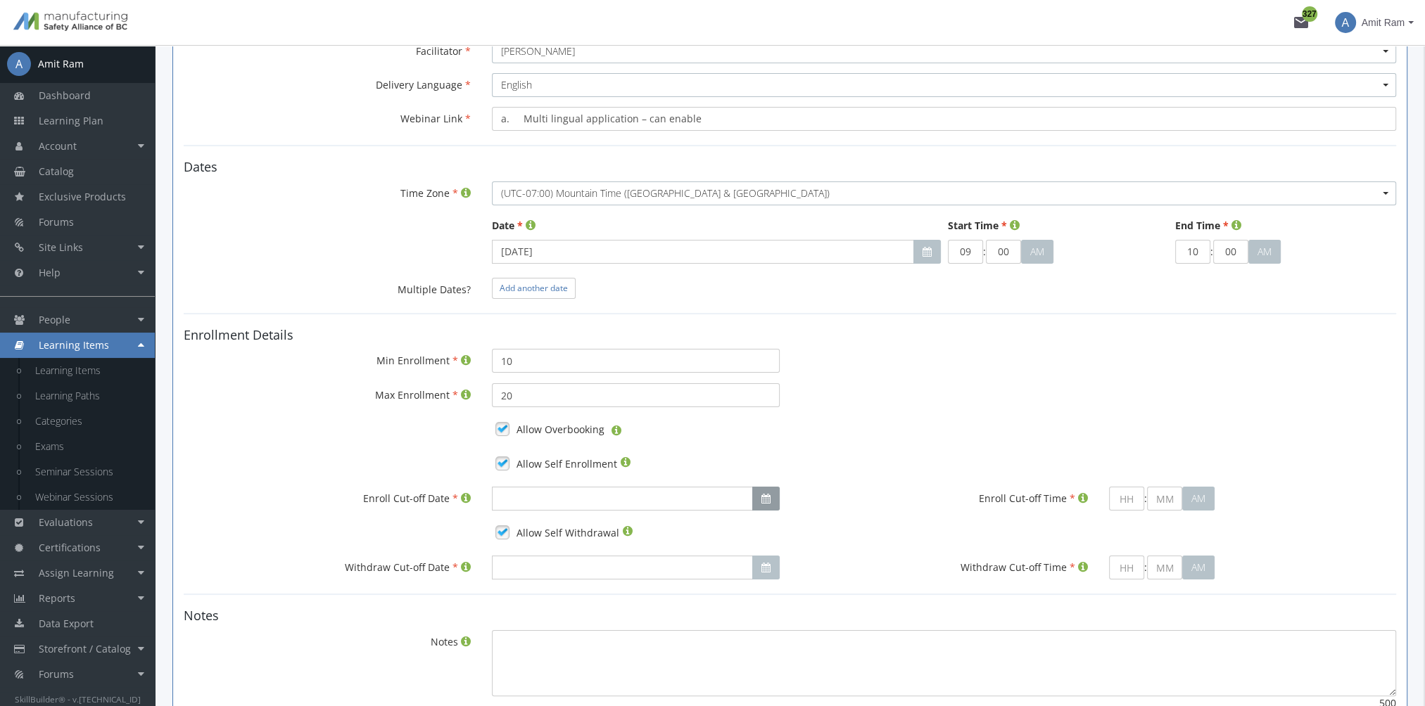
click at [763, 498] on icon "button" at bounding box center [765, 499] width 9 height 10
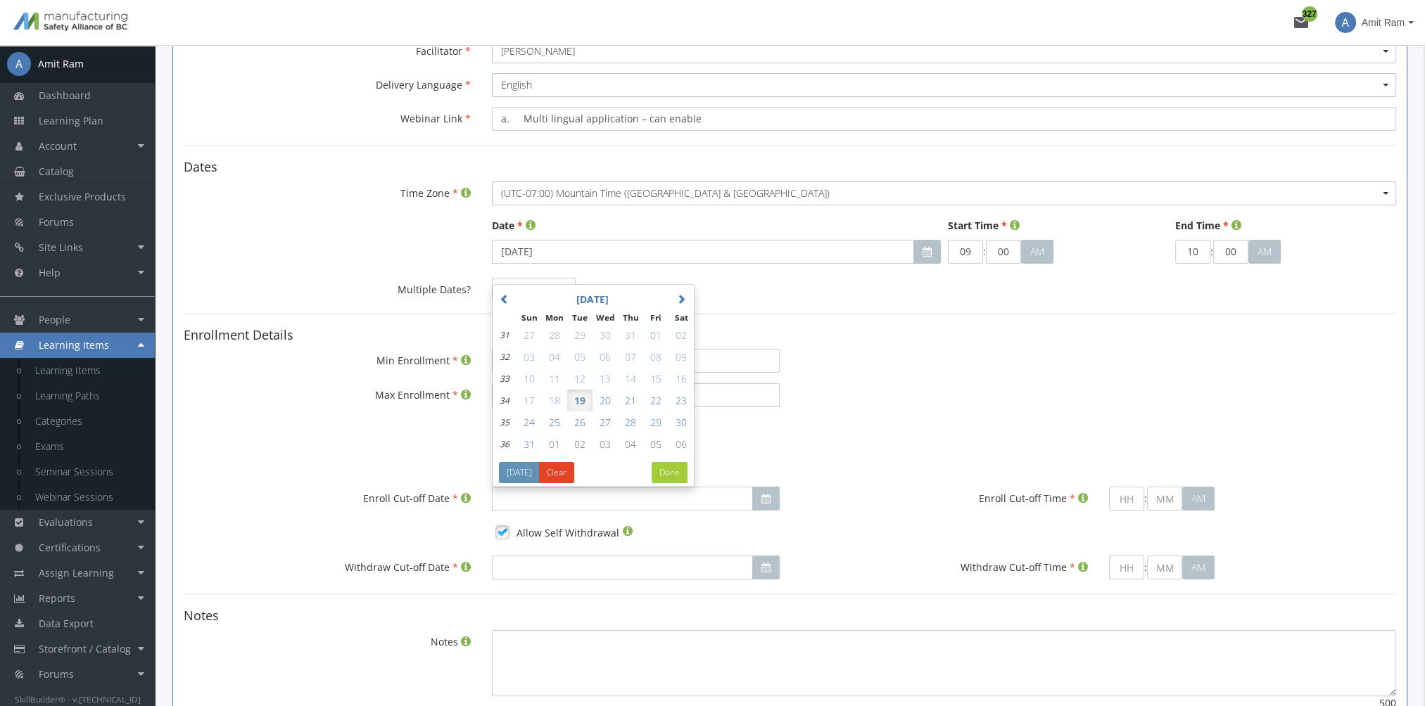
click at [605, 400] on span "20" at bounding box center [605, 400] width 11 height 13
type input "Aug 20, 2025"
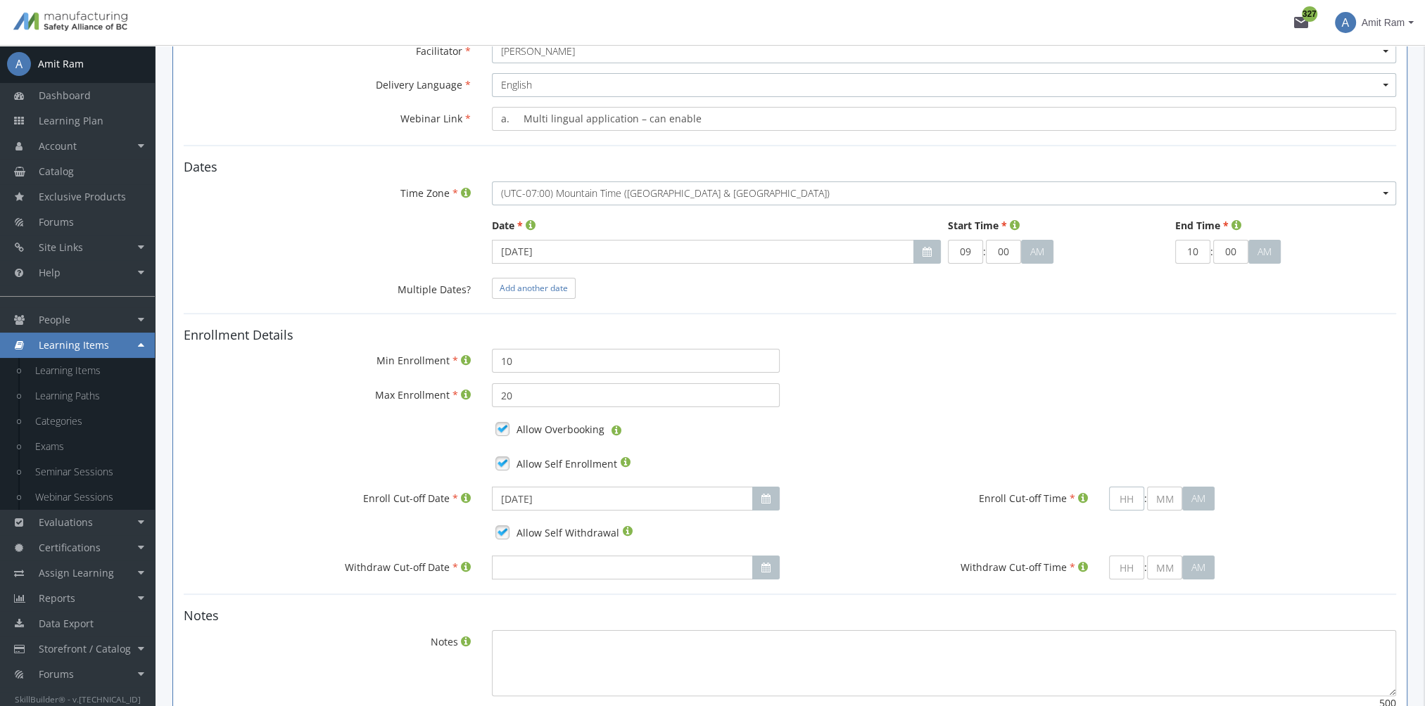
click at [1124, 498] on input "text" at bounding box center [1126, 499] width 35 height 24
type input "9"
type input "00"
type input "09"
click at [749, 565] on input "Withdraw Cut-off Date" at bounding box center [622, 568] width 260 height 24
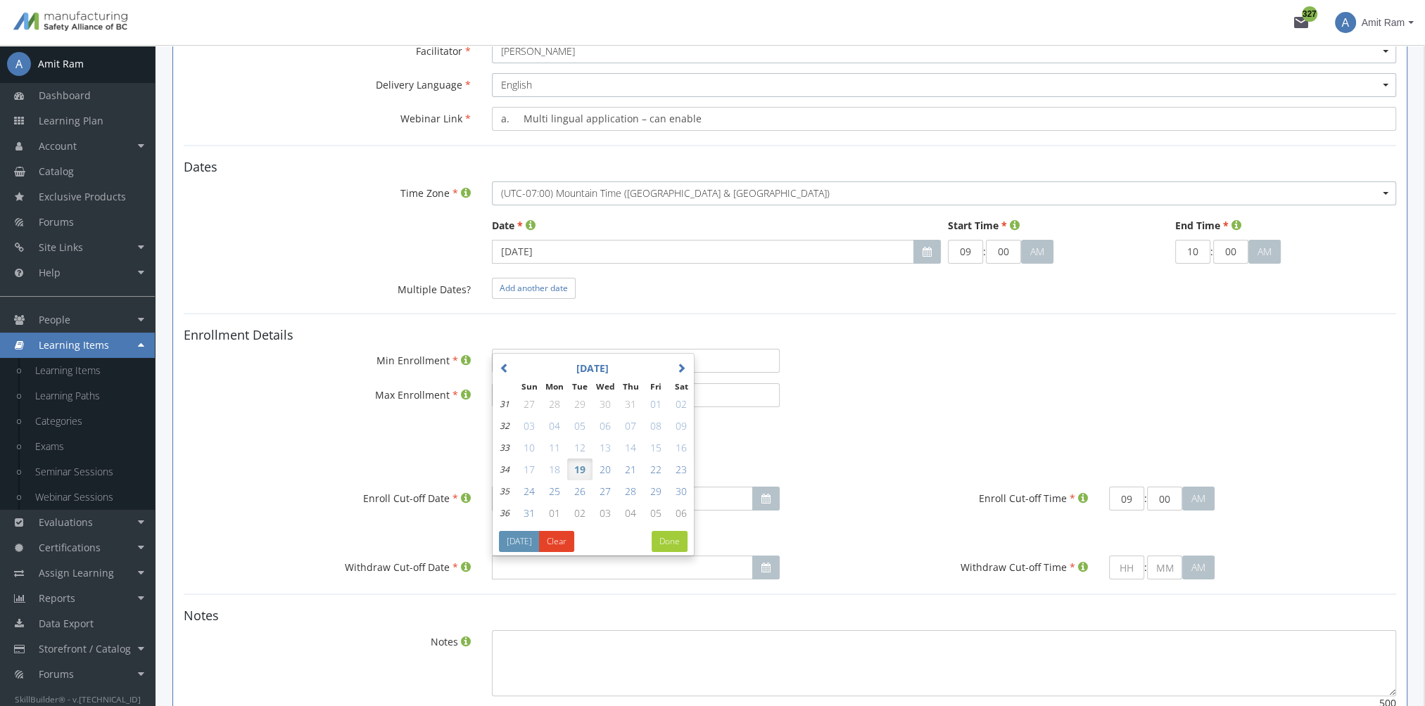
click at [602, 470] on span "20" at bounding box center [605, 469] width 11 height 13
type input "Aug 20, 2025"
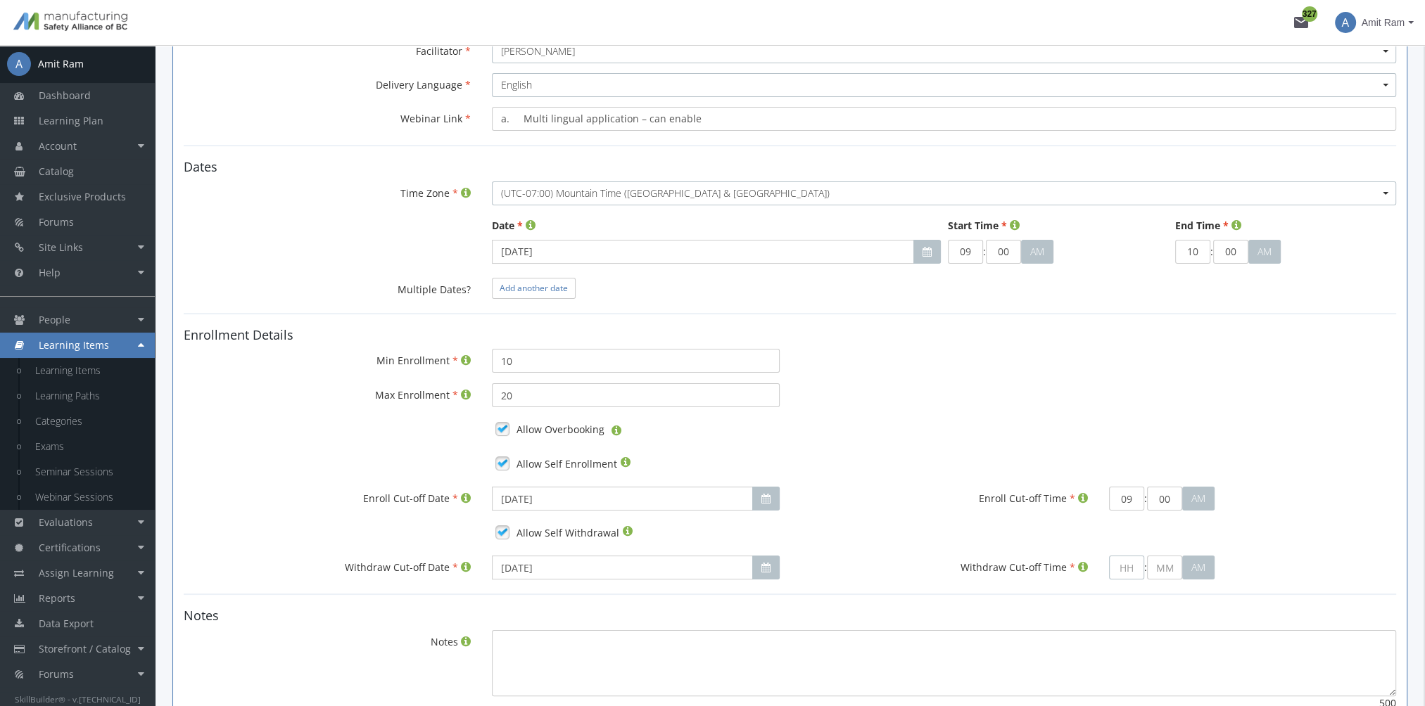
click at [1125, 566] on input "text" at bounding box center [1126, 568] width 35 height 24
type input "1"
type input "00"
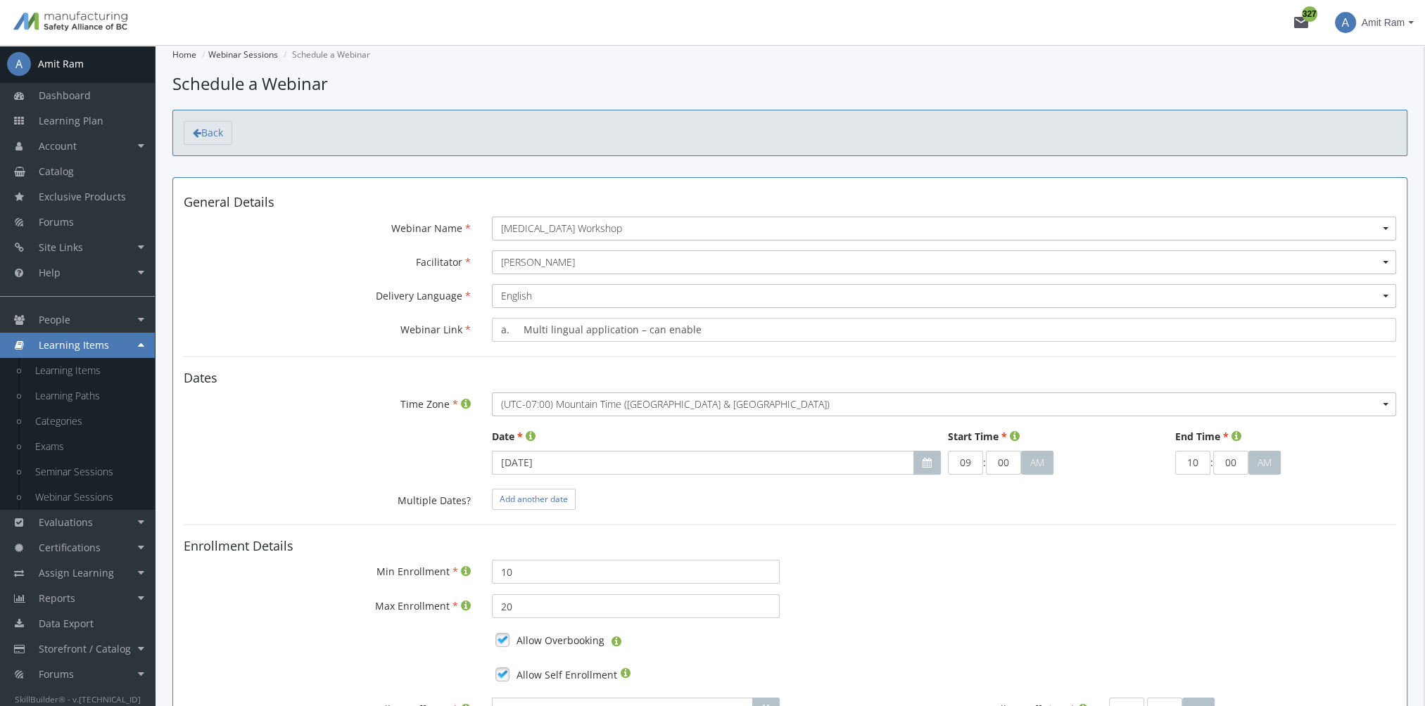
scroll to position [339, 0]
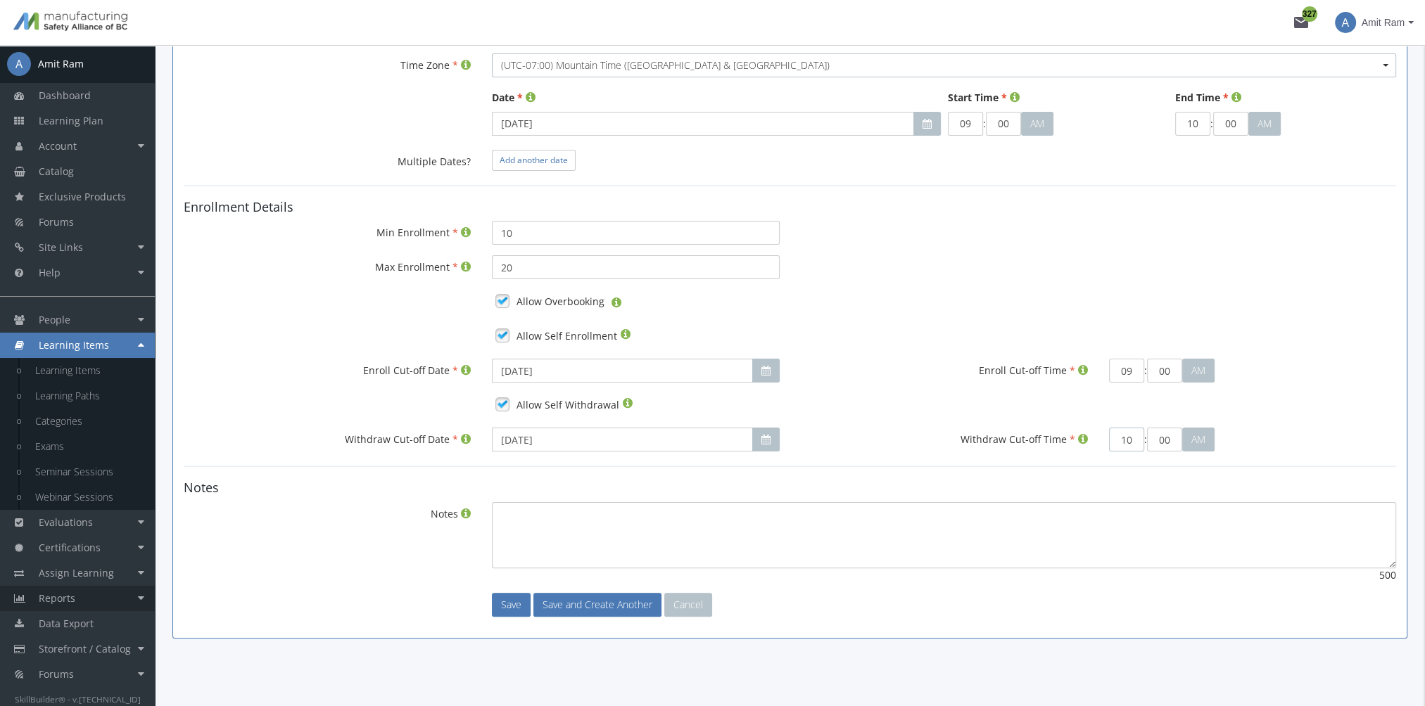
type input "10"
click at [79, 599] on link "Reports" at bounding box center [77, 598] width 155 height 25
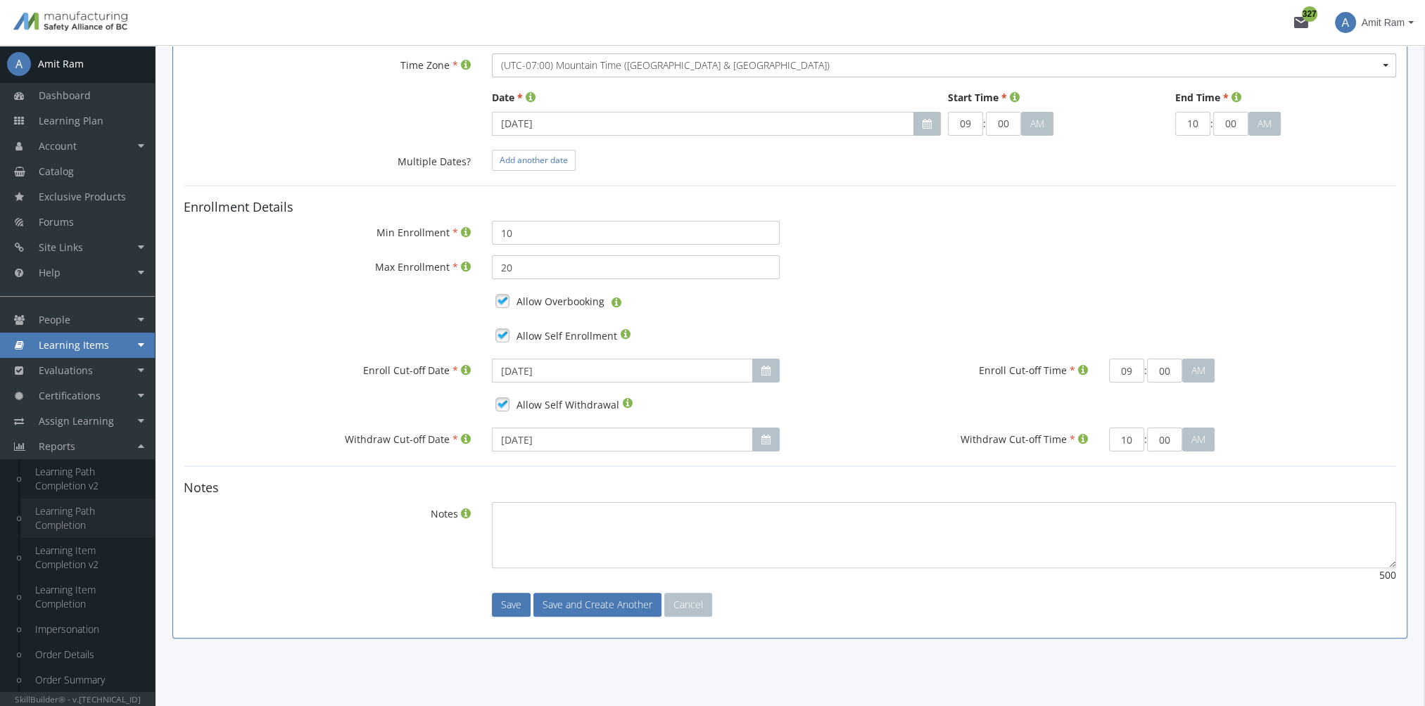
click at [84, 520] on link "Learning Path Completion" at bounding box center [88, 518] width 134 height 39
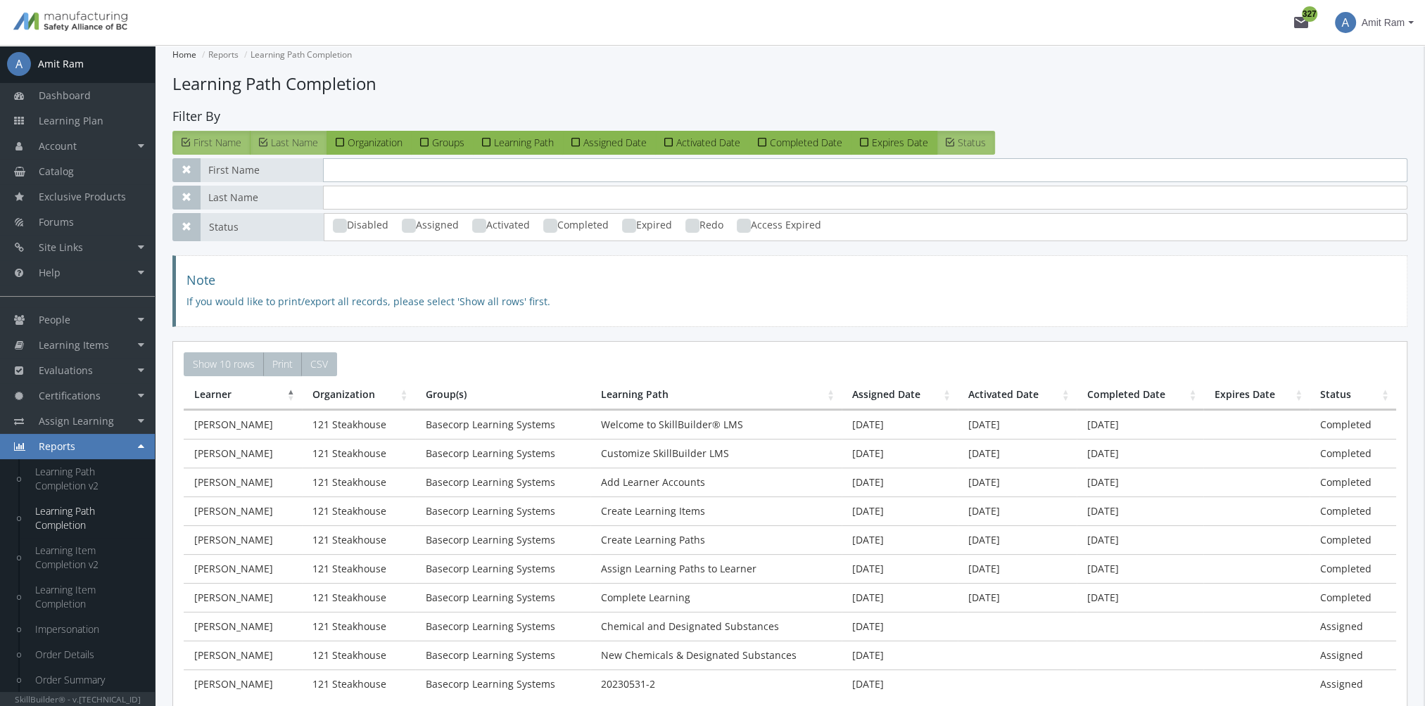
click at [378, 174] on input "text" at bounding box center [865, 170] width 1084 height 24
click at [375, 144] on span "Organization" at bounding box center [375, 142] width 55 height 13
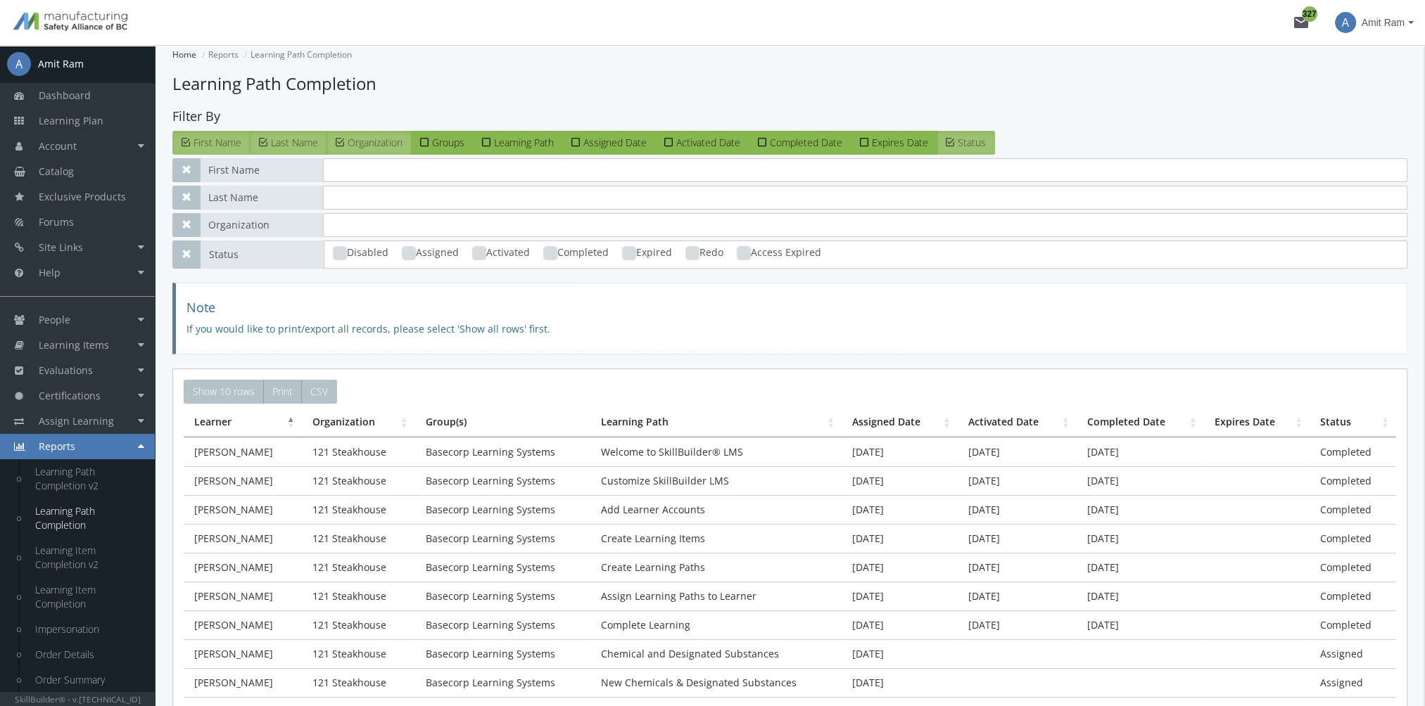
click at [375, 144] on span "Organization" at bounding box center [375, 142] width 55 height 13
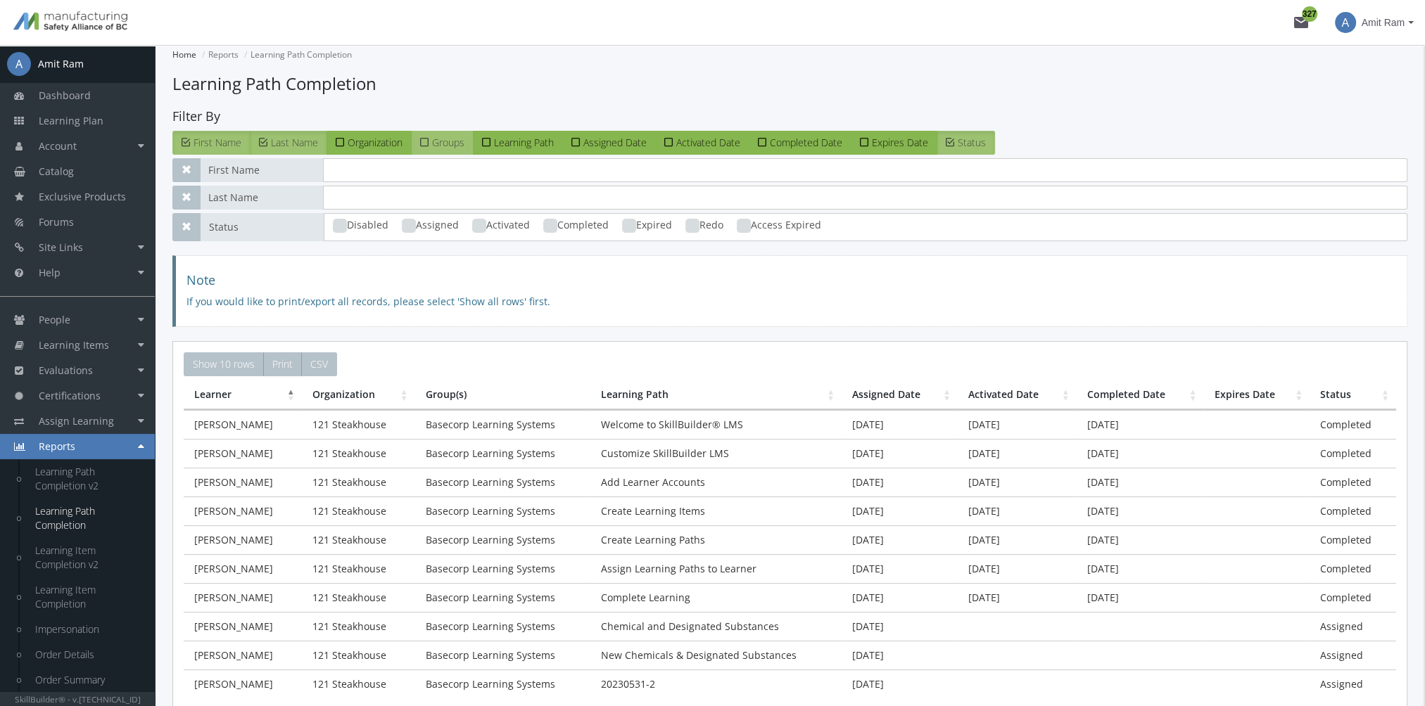
click at [455, 147] on span "Groups" at bounding box center [448, 142] width 32 height 13
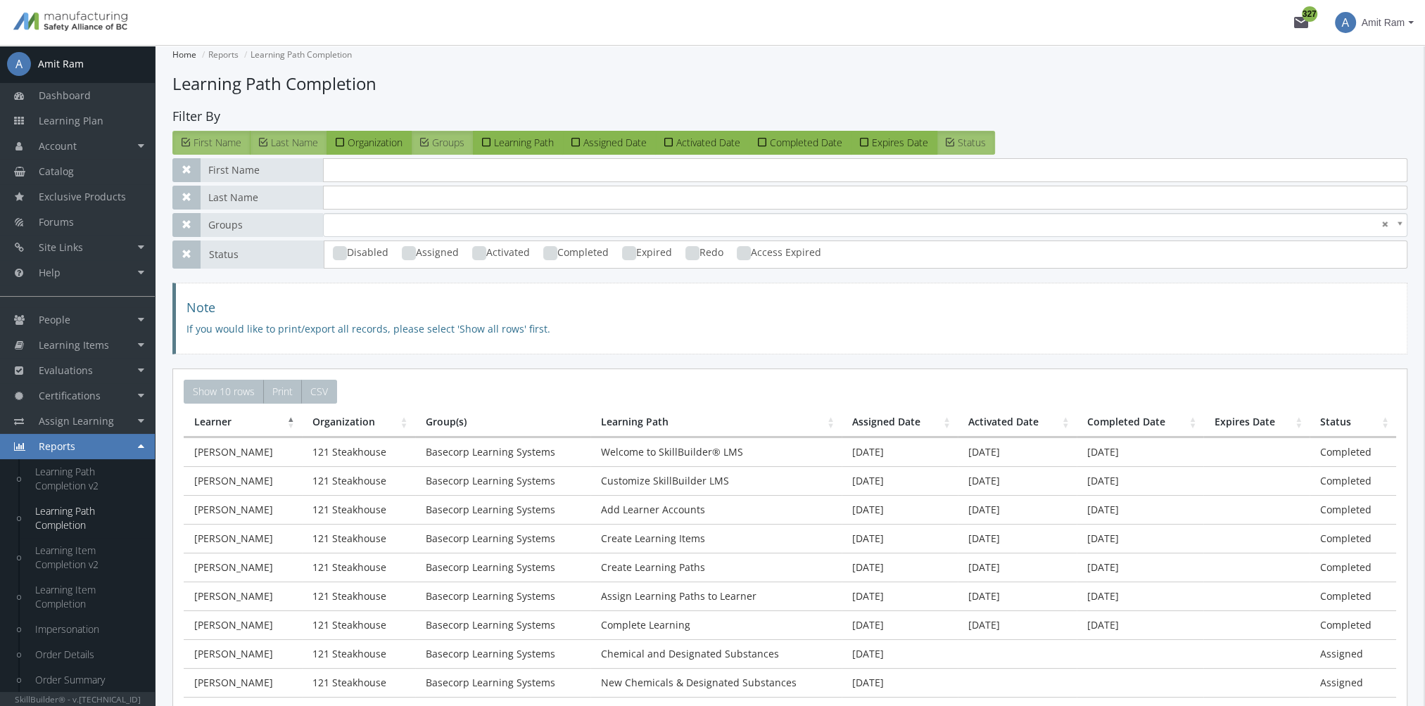
click at [456, 148] on span "Groups" at bounding box center [448, 142] width 32 height 13
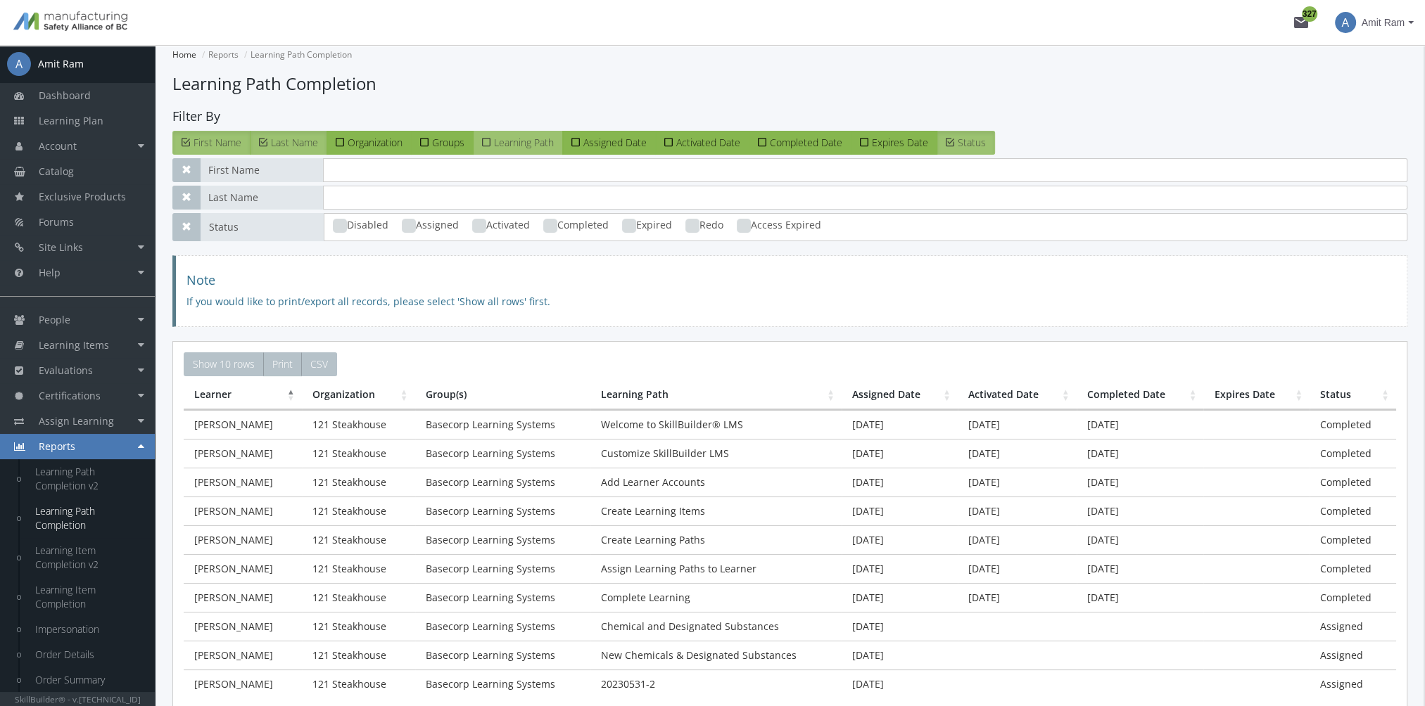
click at [511, 145] on span "Learning Path" at bounding box center [524, 142] width 60 height 13
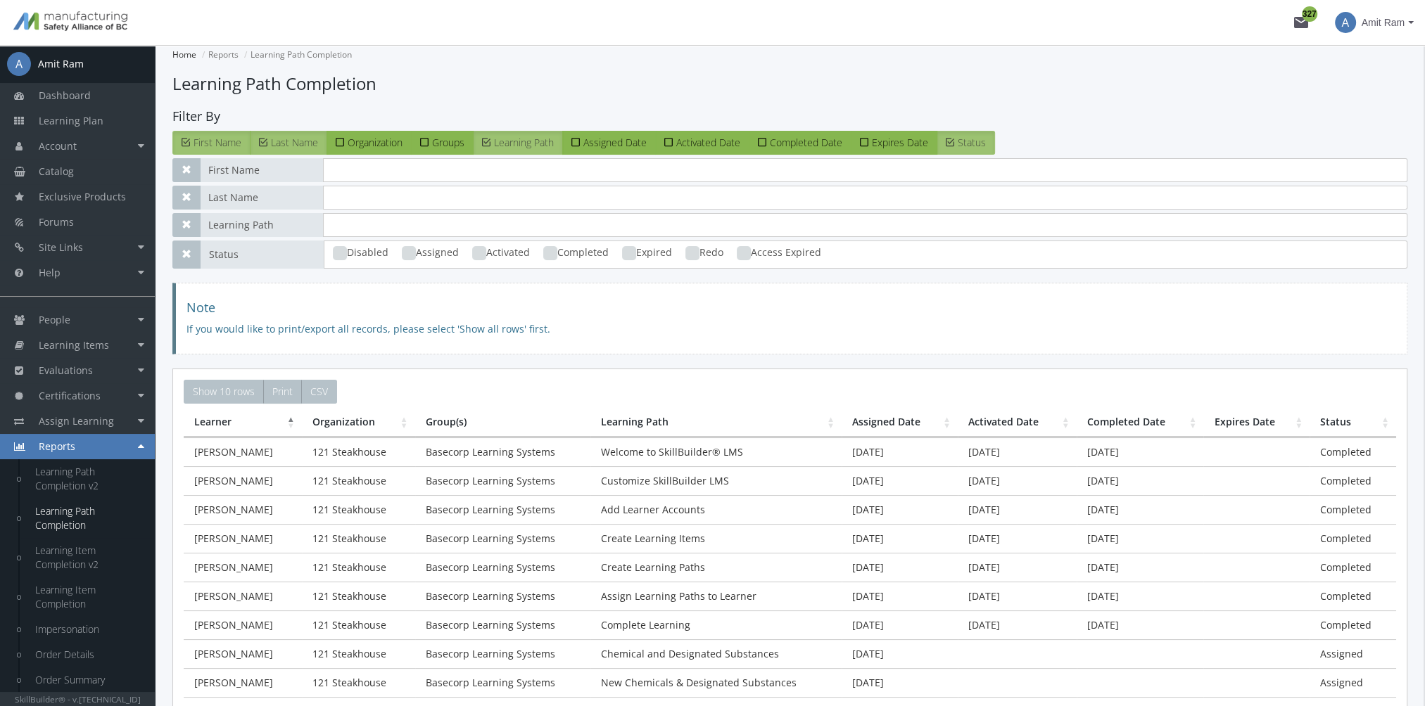
click at [511, 145] on span "Learning Path" at bounding box center [524, 142] width 60 height 13
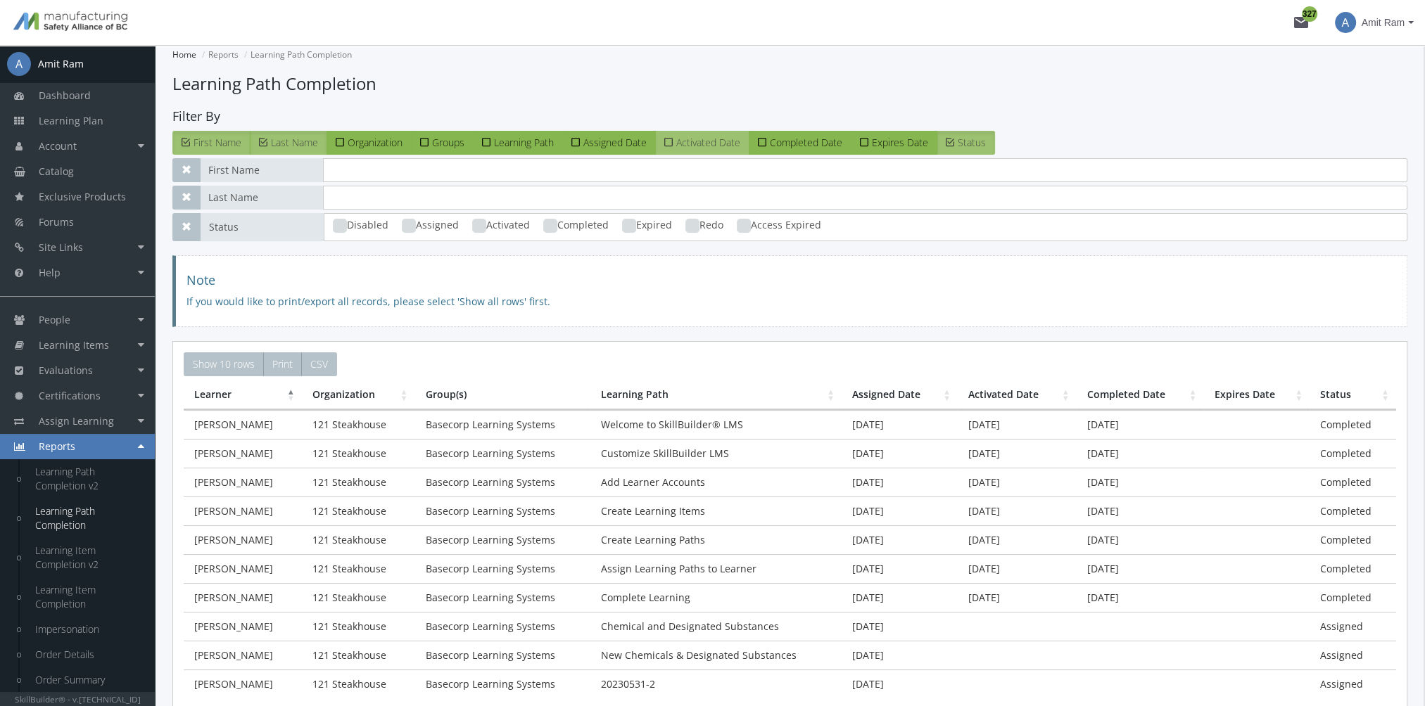
click at [701, 144] on span "Activated Date" at bounding box center [708, 142] width 64 height 13
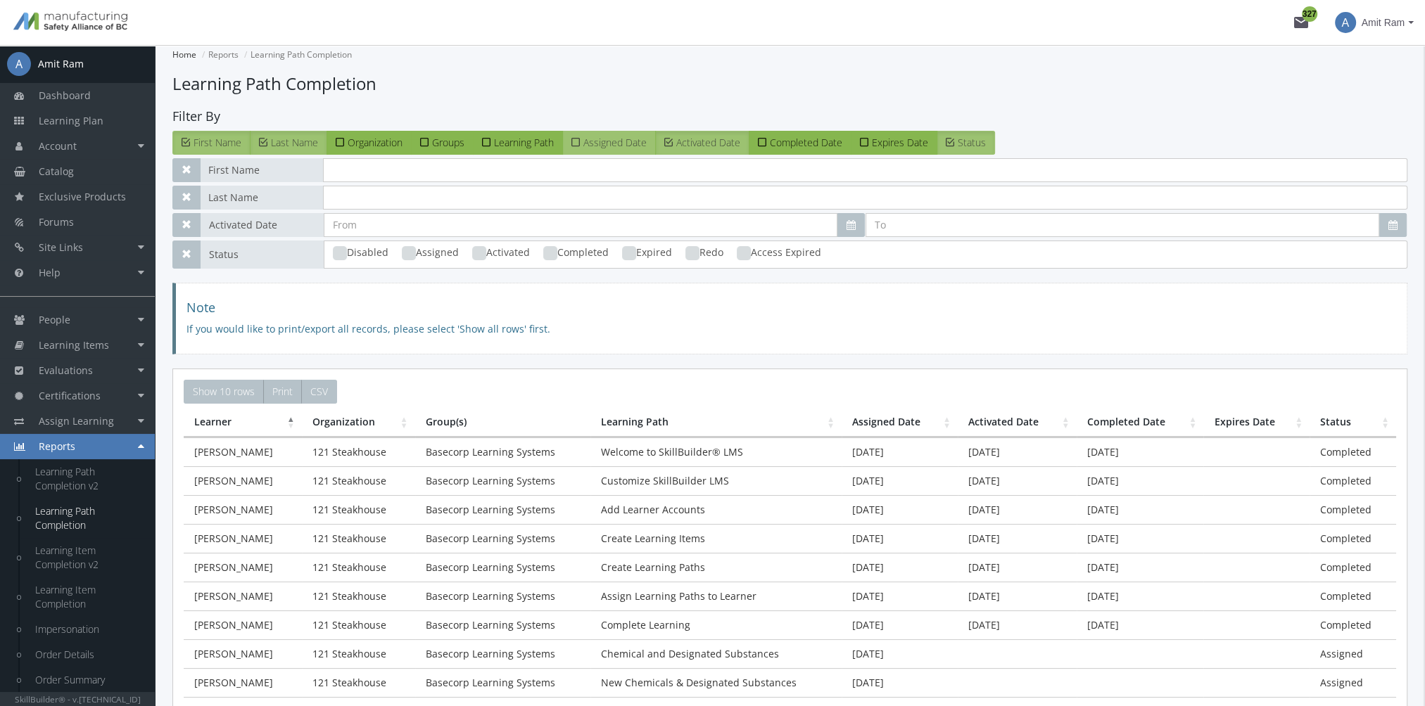
click at [628, 146] on span "Assigned Date" at bounding box center [614, 142] width 63 height 13
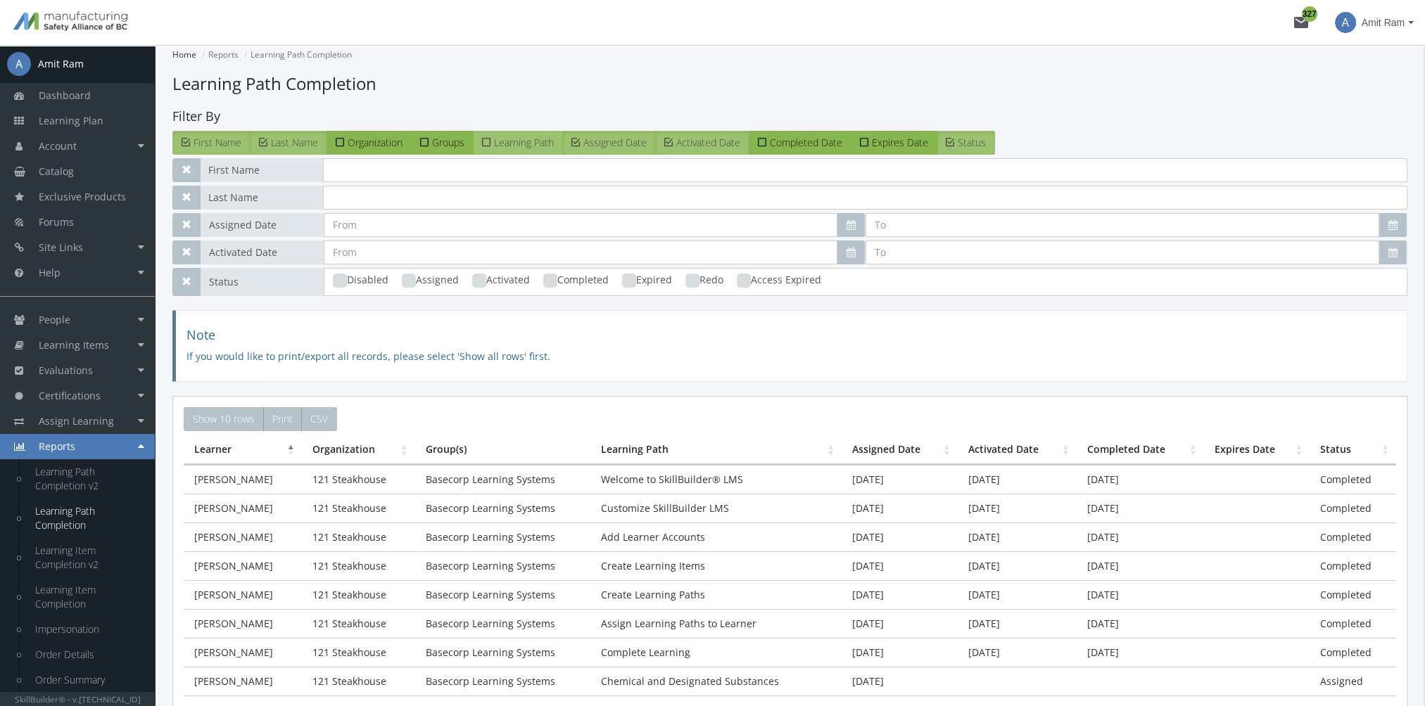
click at [547, 146] on span "Learning Path" at bounding box center [524, 142] width 60 height 13
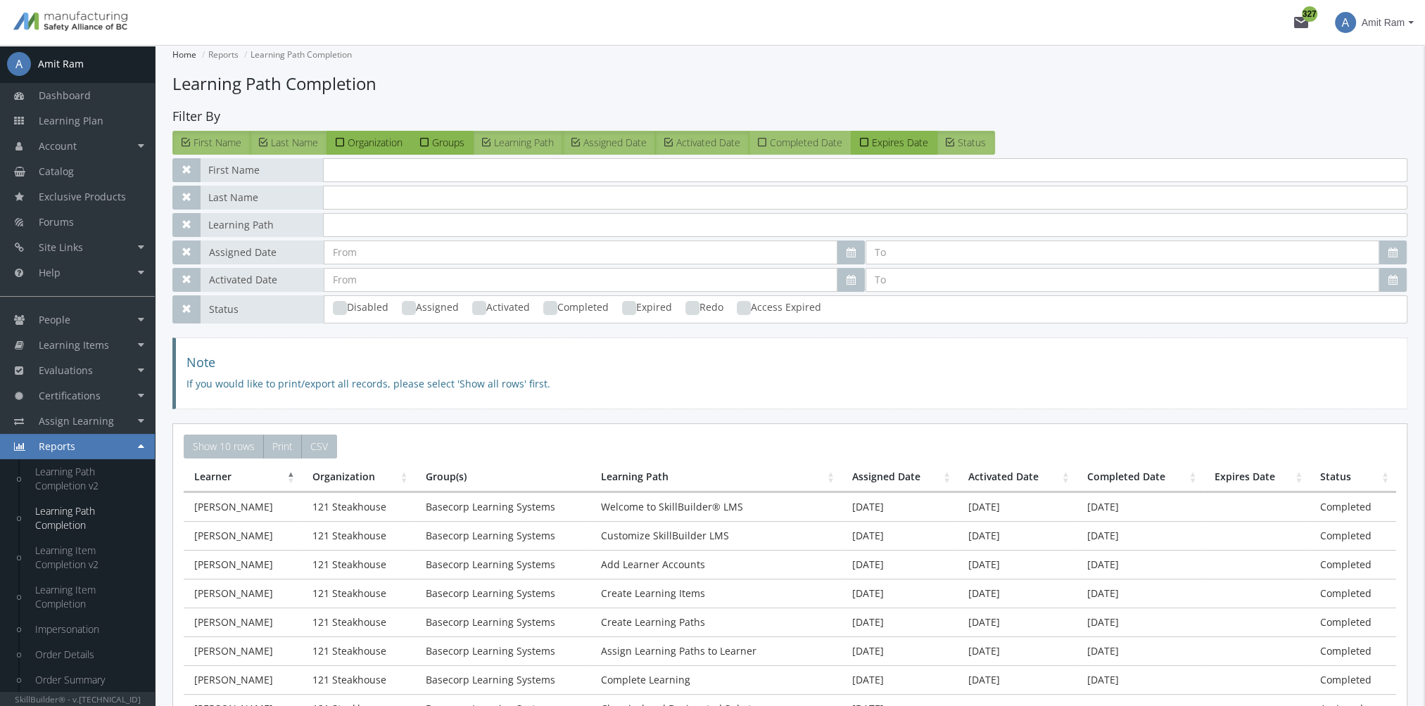
click at [806, 149] on label "Completed Date" at bounding box center [800, 143] width 103 height 24
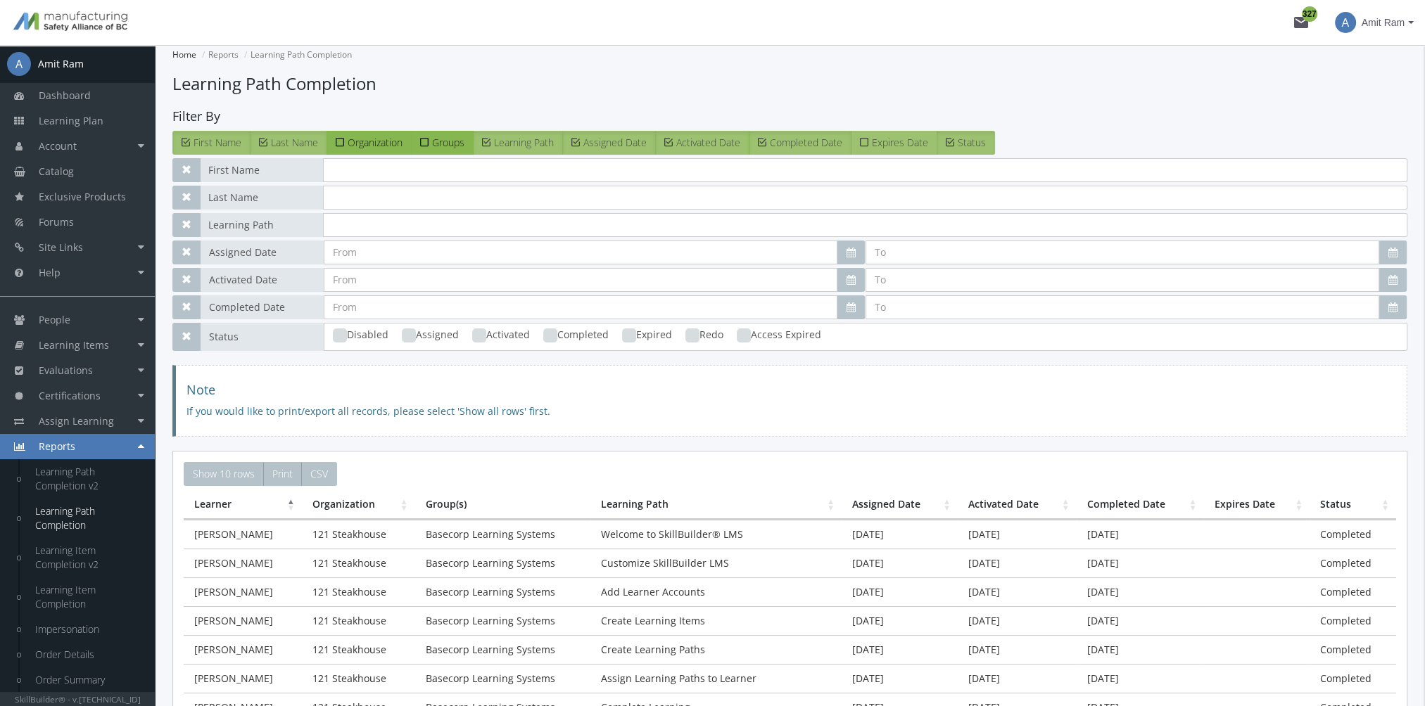
click at [891, 149] on label "Expires Date" at bounding box center [894, 143] width 87 height 24
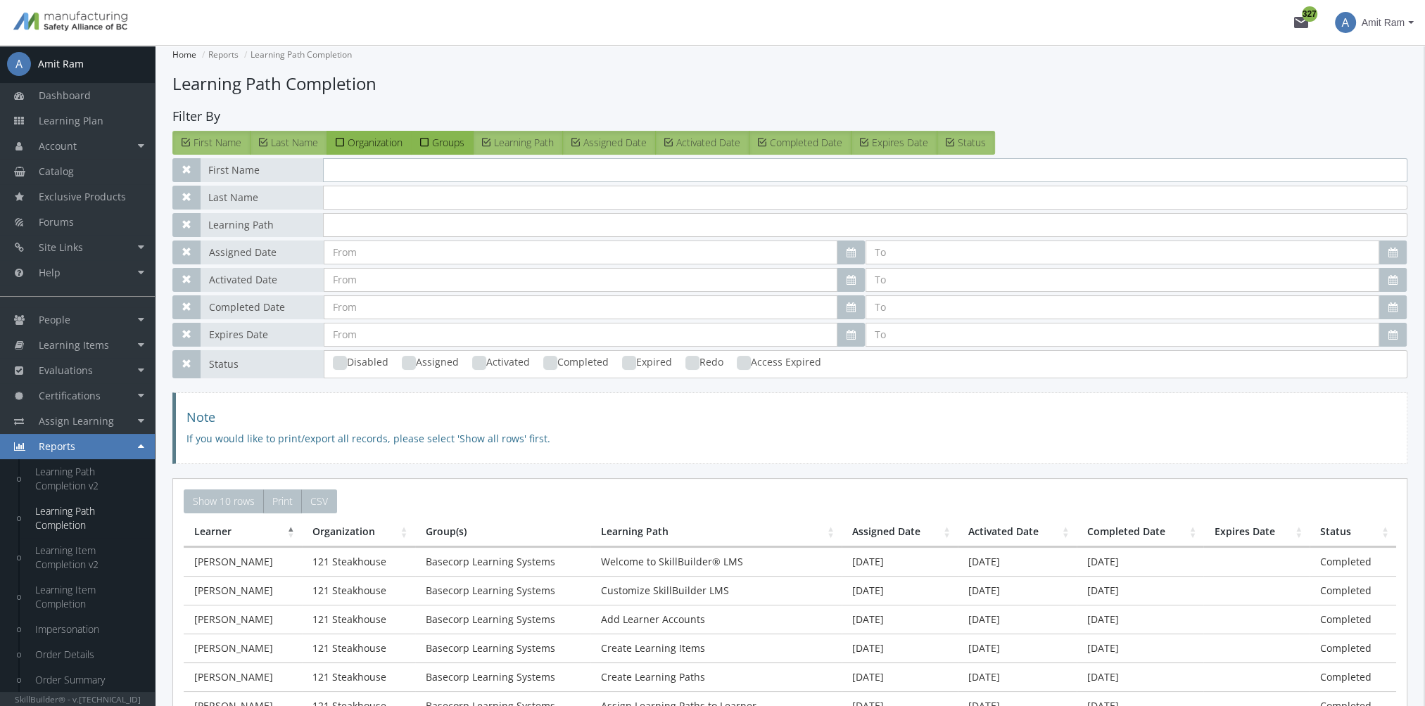
click at [413, 177] on input "text" at bounding box center [865, 170] width 1084 height 24
type input "amit"
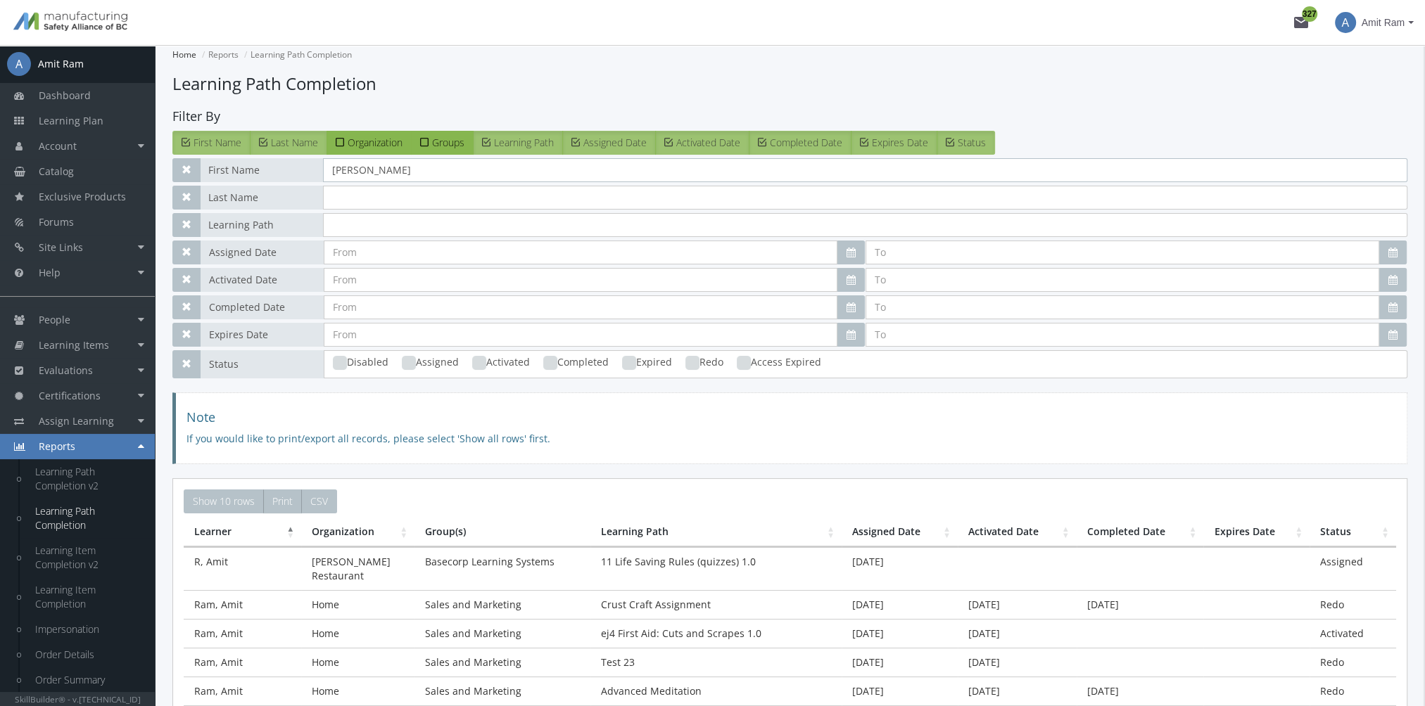
click at [548, 358] on ins at bounding box center [550, 363] width 14 height 14
checkbox input "true"
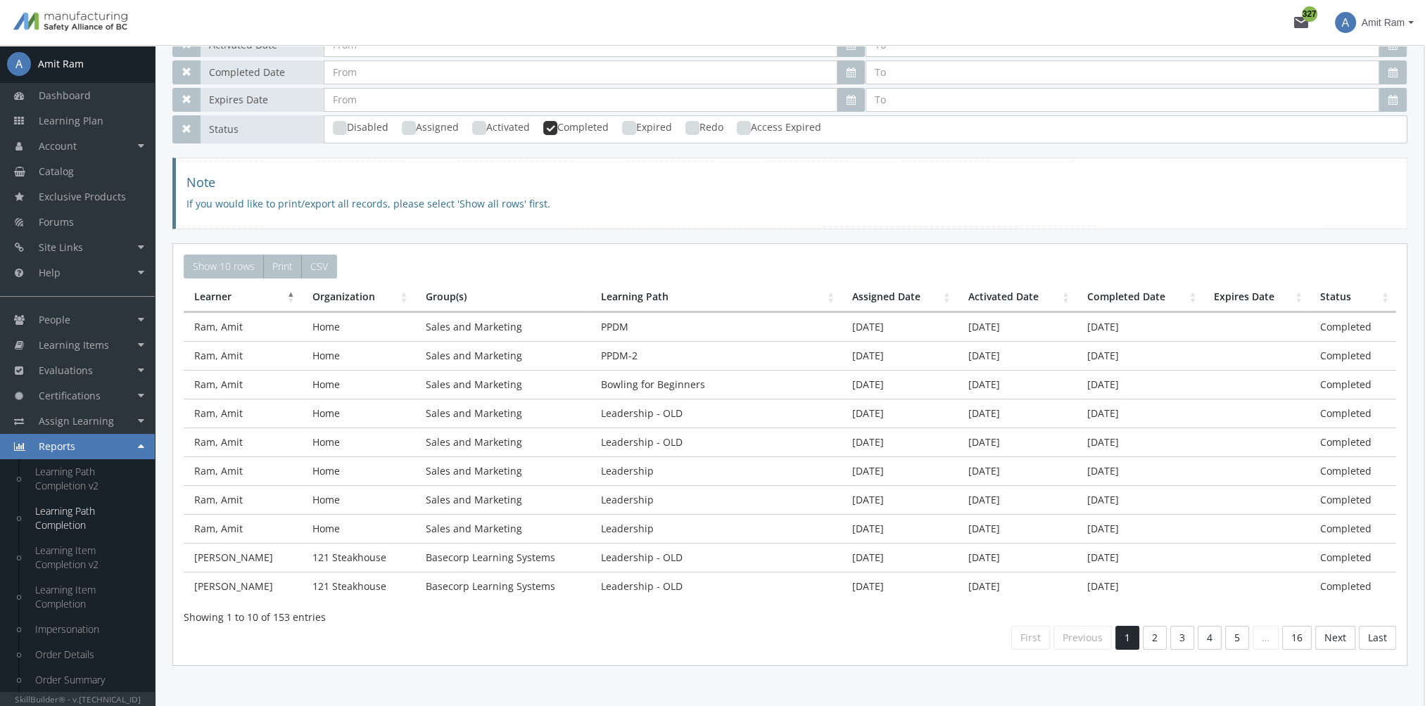
scroll to position [262, 0]
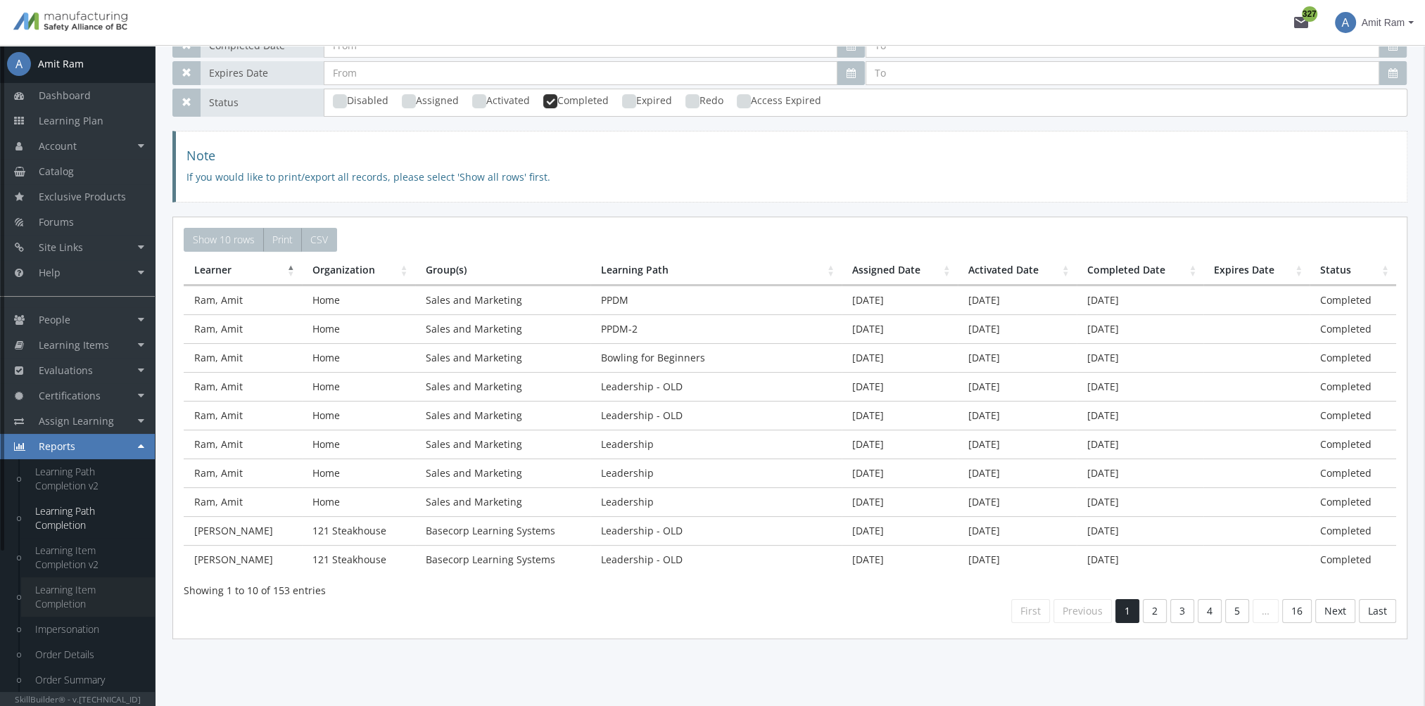
type input "amit"
click at [82, 597] on link "Learning Item Completion" at bounding box center [88, 597] width 134 height 39
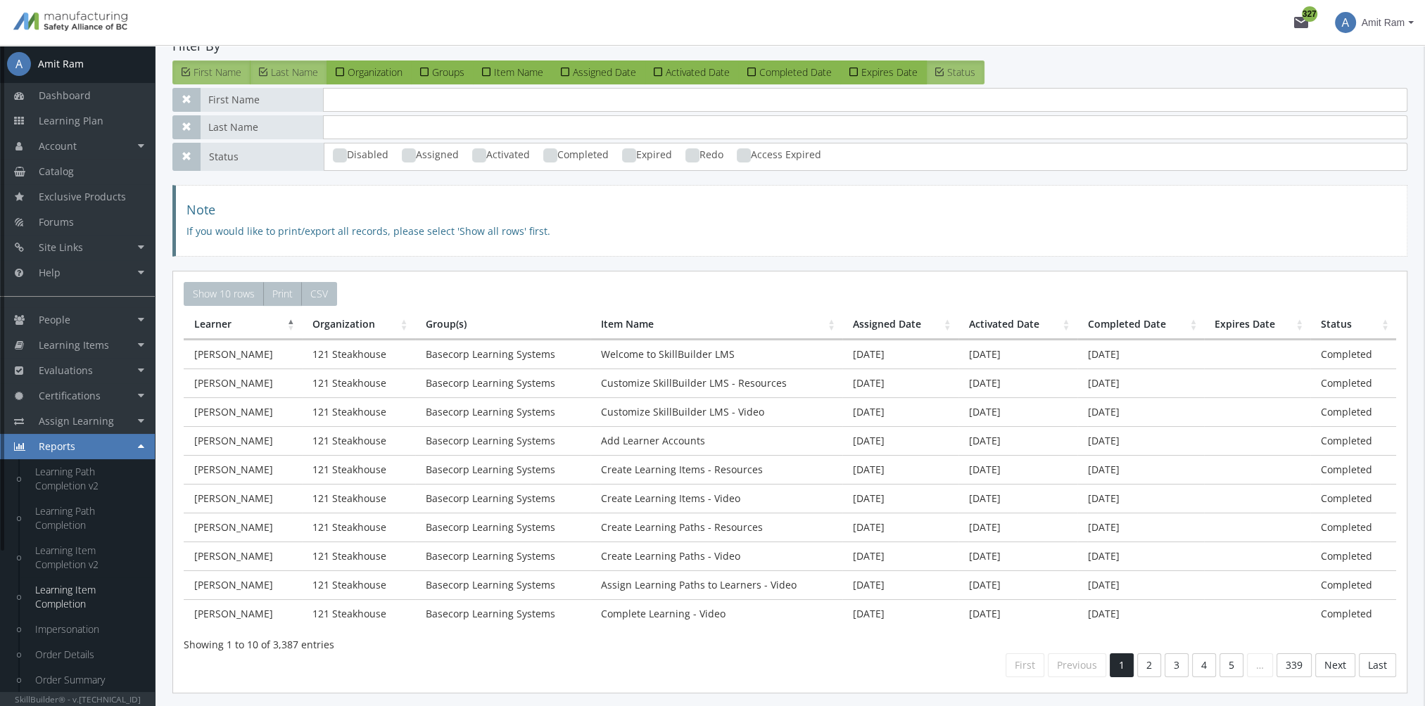
scroll to position [203, 0]
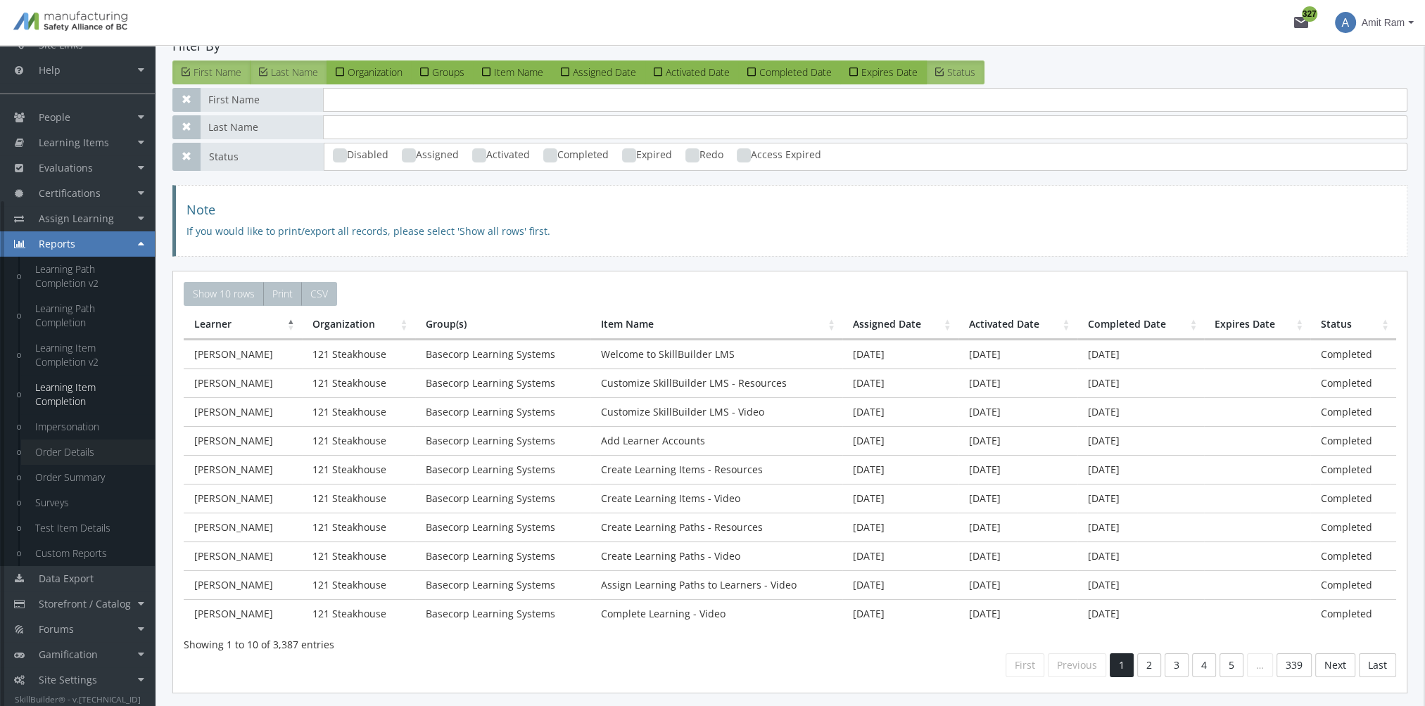
click at [74, 453] on link "Order Details" at bounding box center [88, 452] width 134 height 25
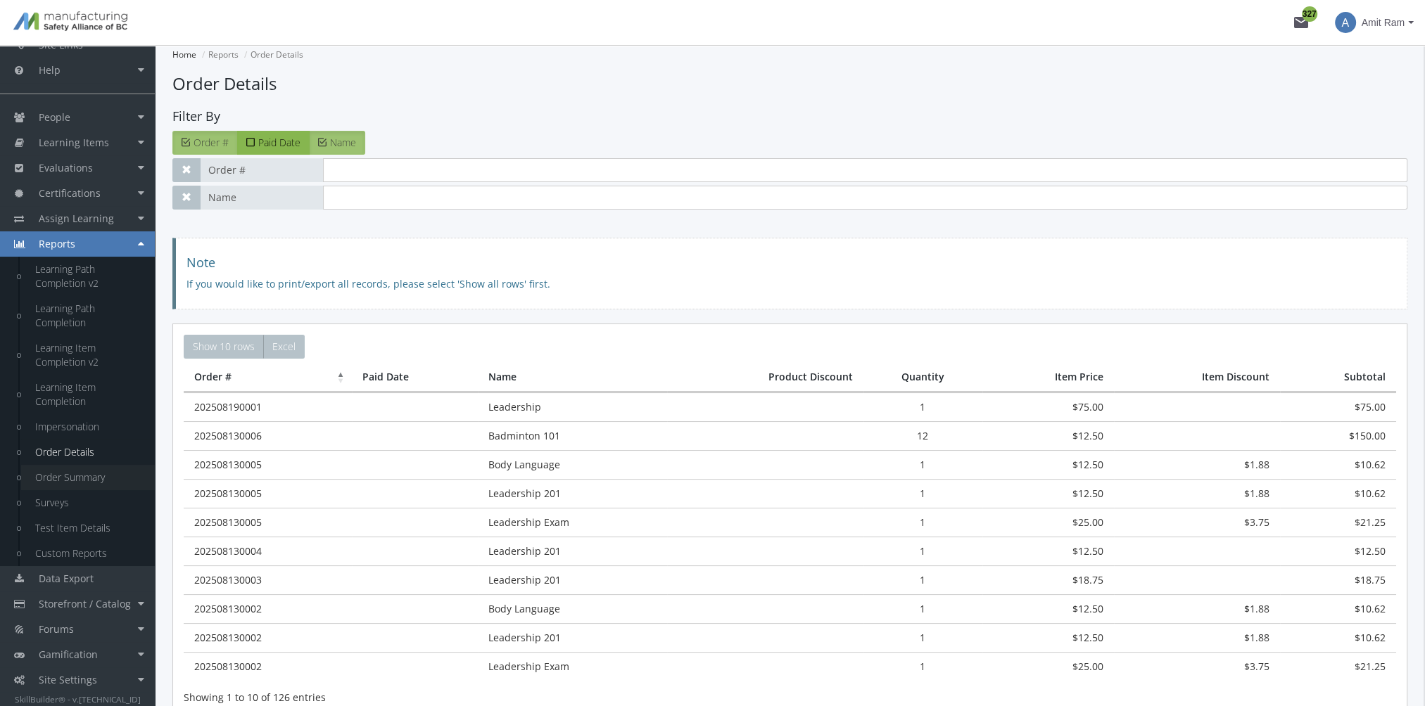
click at [84, 476] on link "Order Summary" at bounding box center [88, 477] width 134 height 25
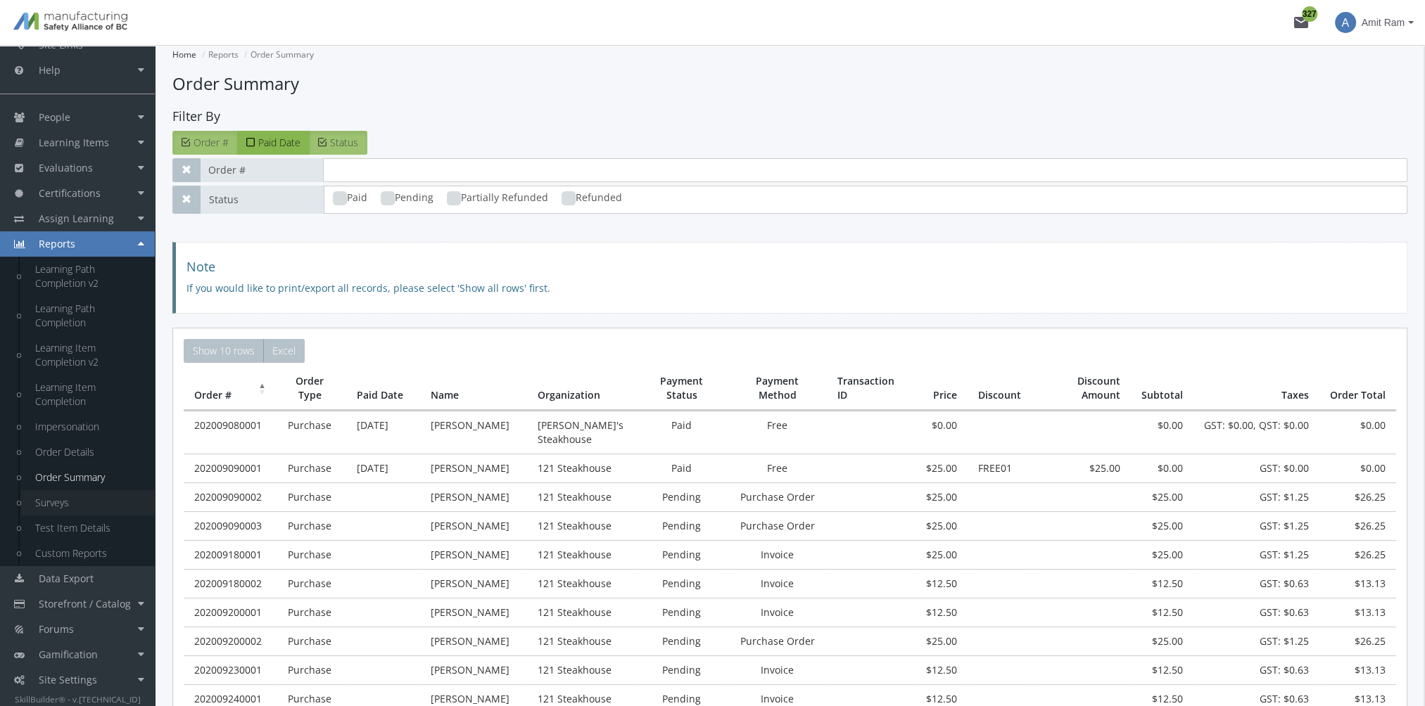
click at [68, 500] on link "Surveys" at bounding box center [88, 502] width 134 height 25
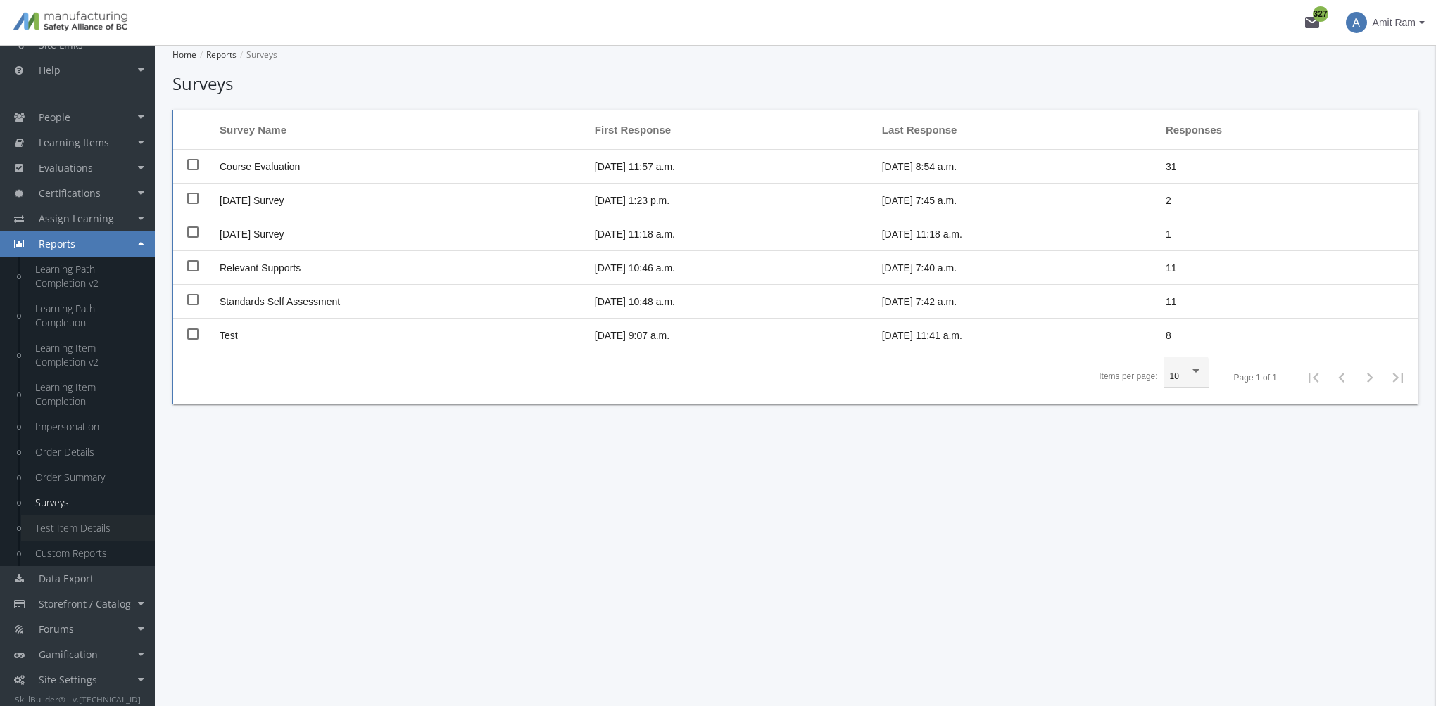
click at [82, 524] on link "Test Item Details" at bounding box center [88, 528] width 134 height 25
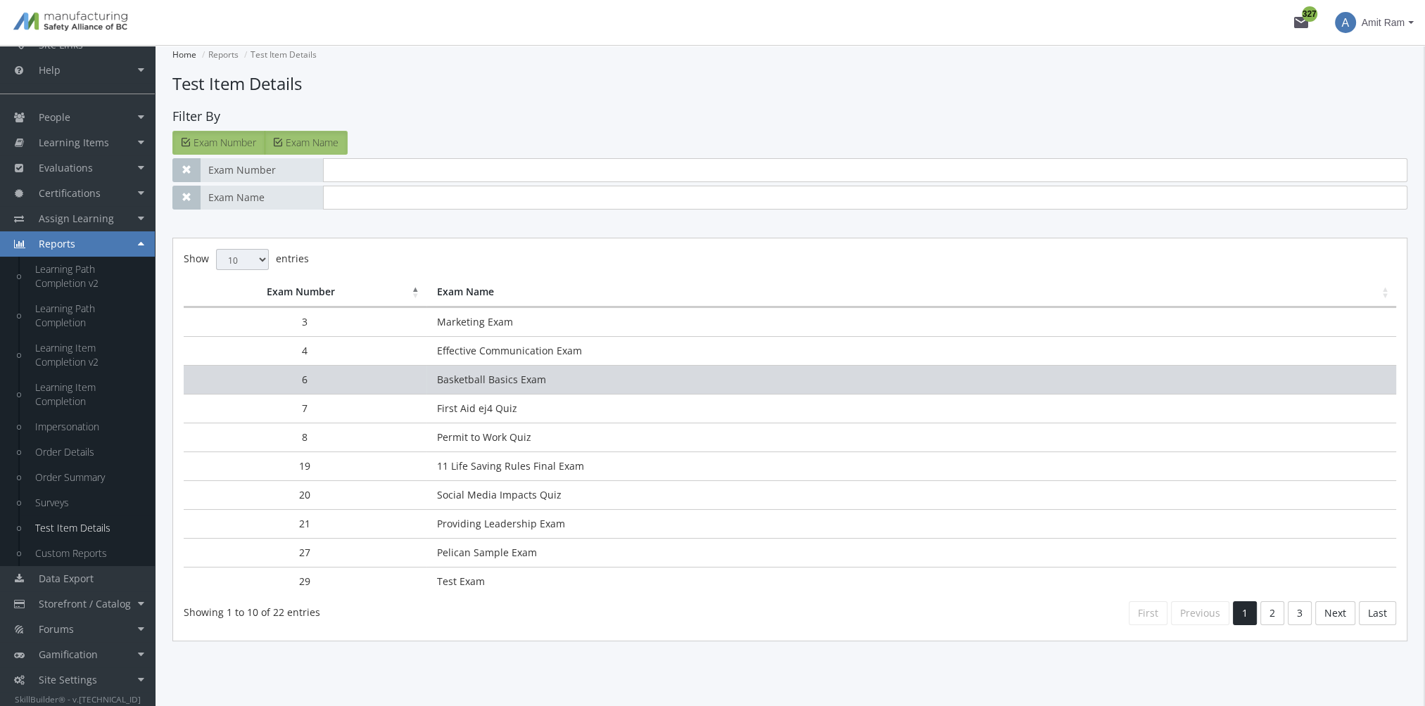
click at [493, 380] on td "Basketball Basics Exam" at bounding box center [911, 379] width 970 height 29
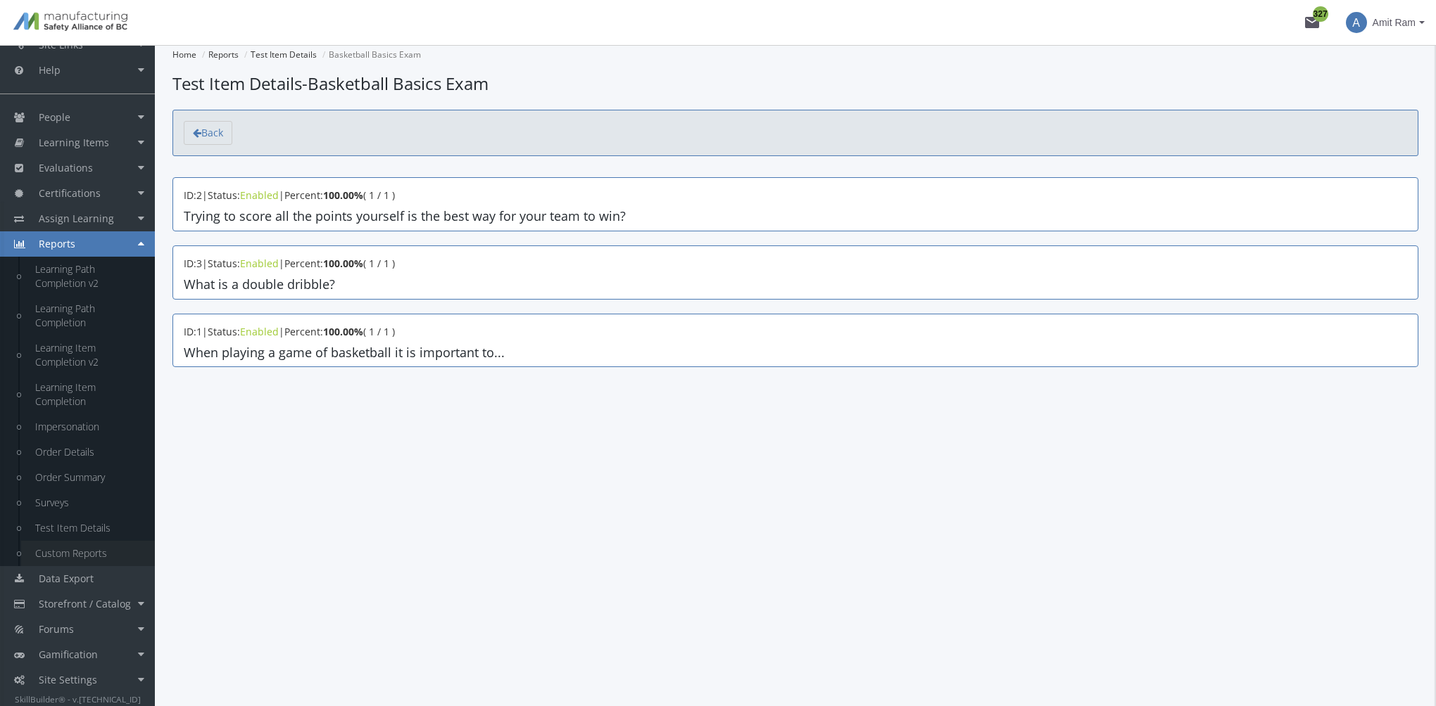
click at [91, 555] on link "Custom Reports" at bounding box center [88, 553] width 134 height 25
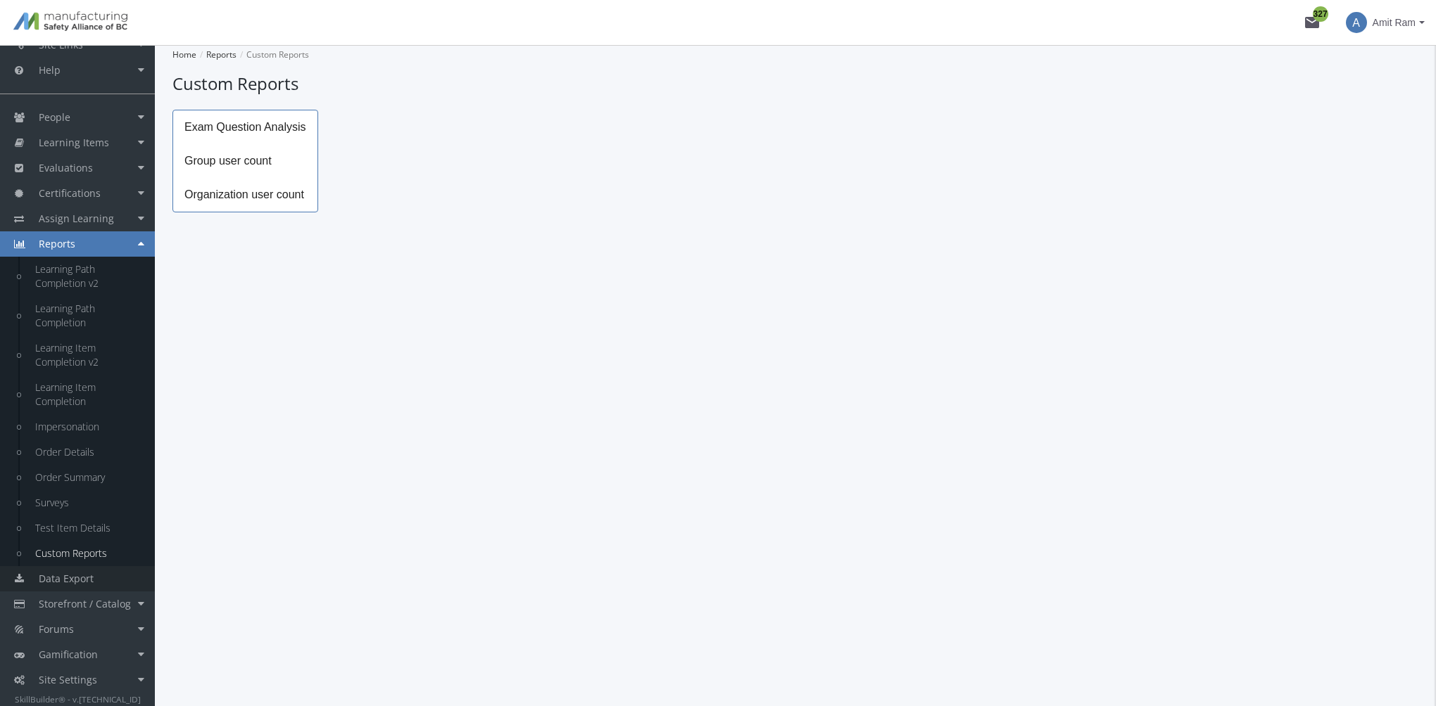
click at [96, 577] on link "Data Export" at bounding box center [77, 578] width 155 height 25
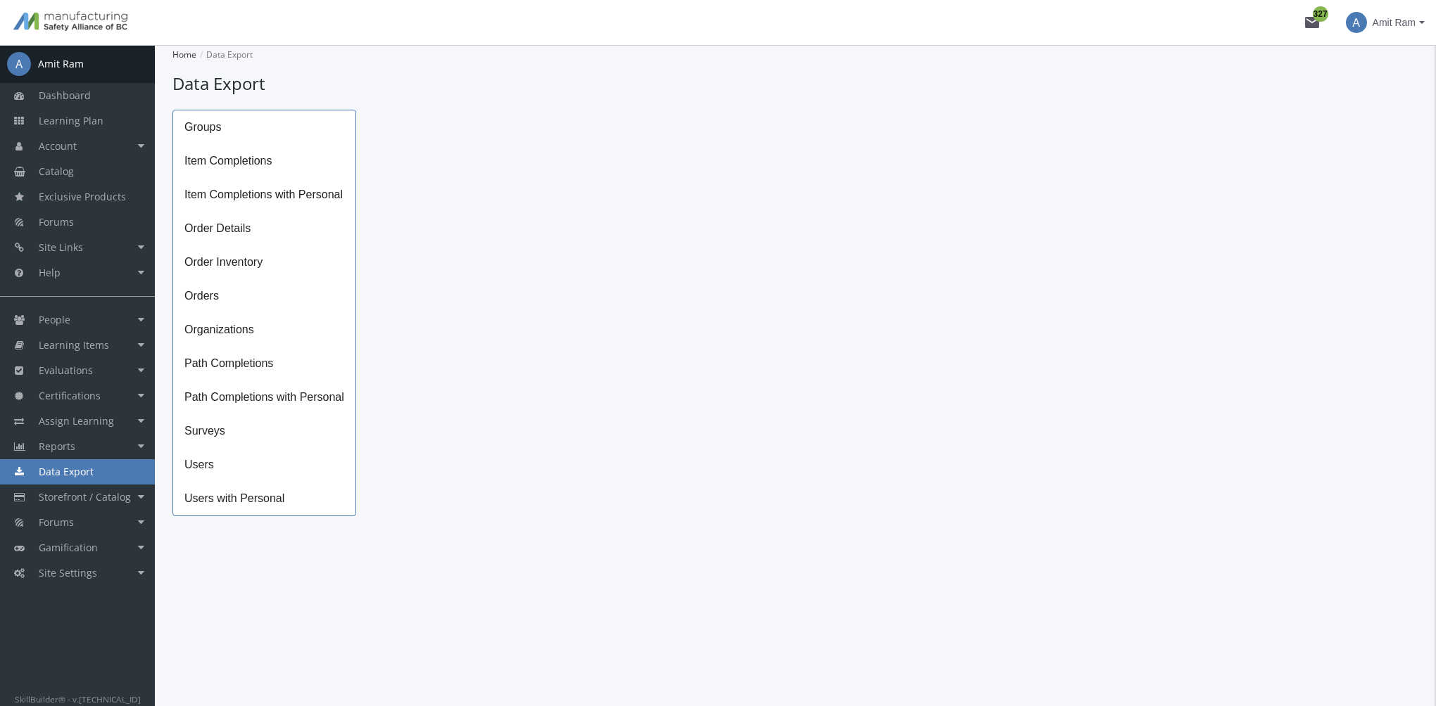
click at [248, 366] on span "Path Completions" at bounding box center [264, 364] width 182 height 34
click at [690, 134] on icon "Open calendar" at bounding box center [690, 140] width 15 height 15
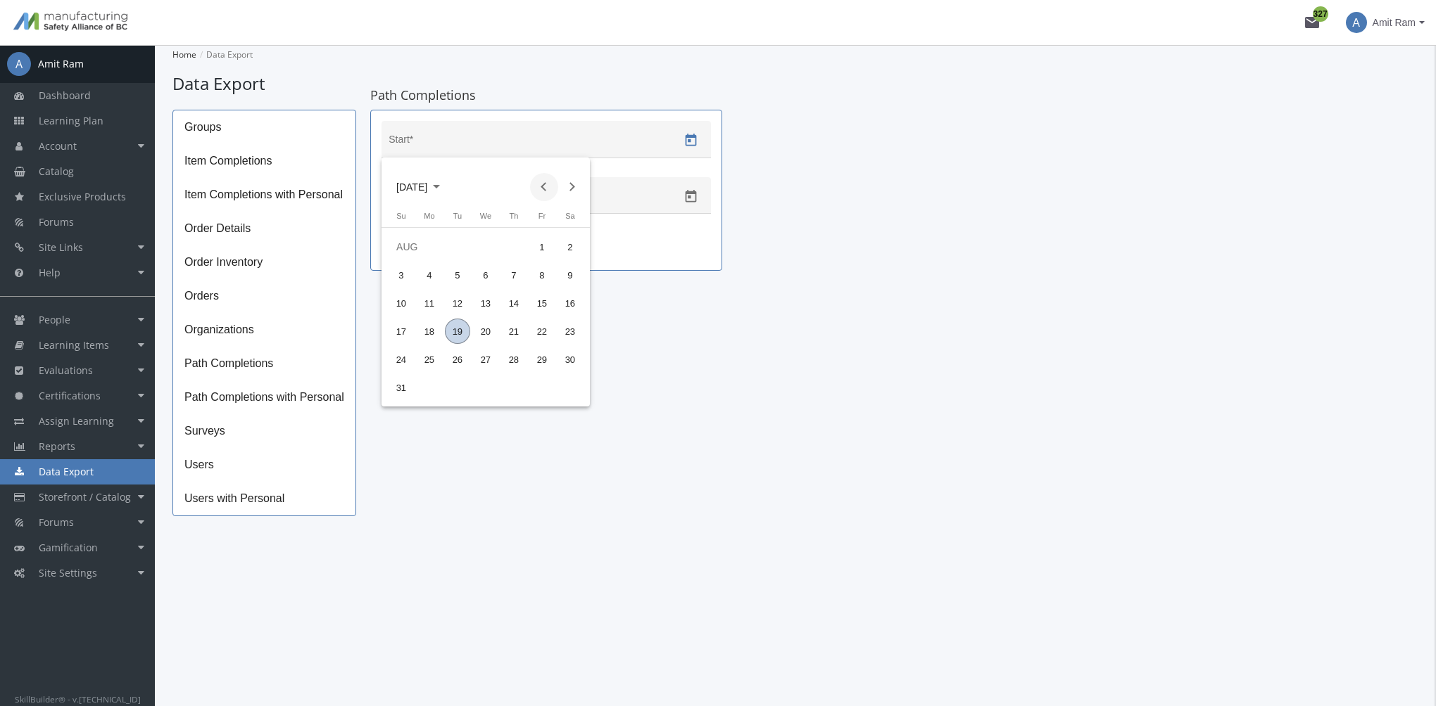
click at [540, 186] on button "Previous month" at bounding box center [544, 187] width 28 height 28
click at [399, 275] on div "1" at bounding box center [400, 274] width 25 height 25
type input "06/01/2025"
click at [689, 197] on icon "Open calendar" at bounding box center [690, 196] width 11 height 13
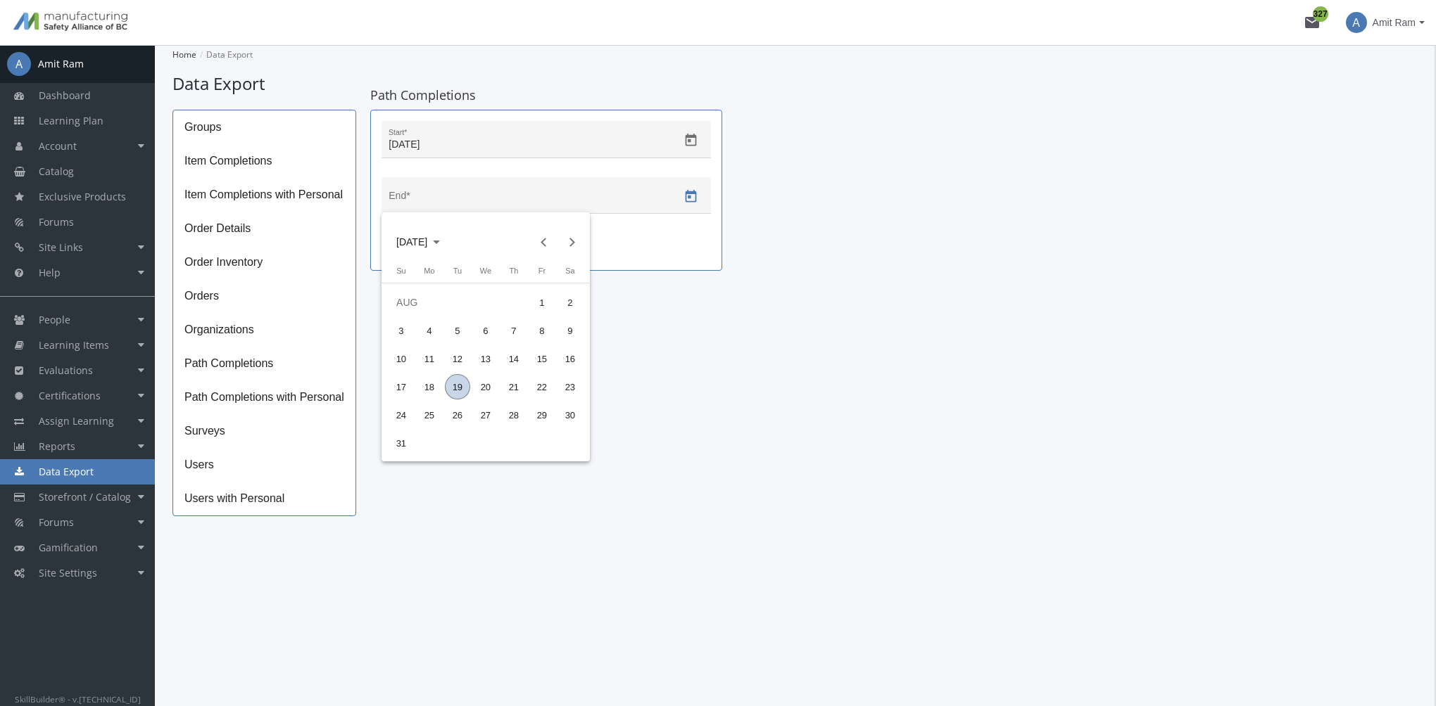
click at [452, 386] on div "19" at bounding box center [457, 386] width 25 height 25
type input "08/19/2025"
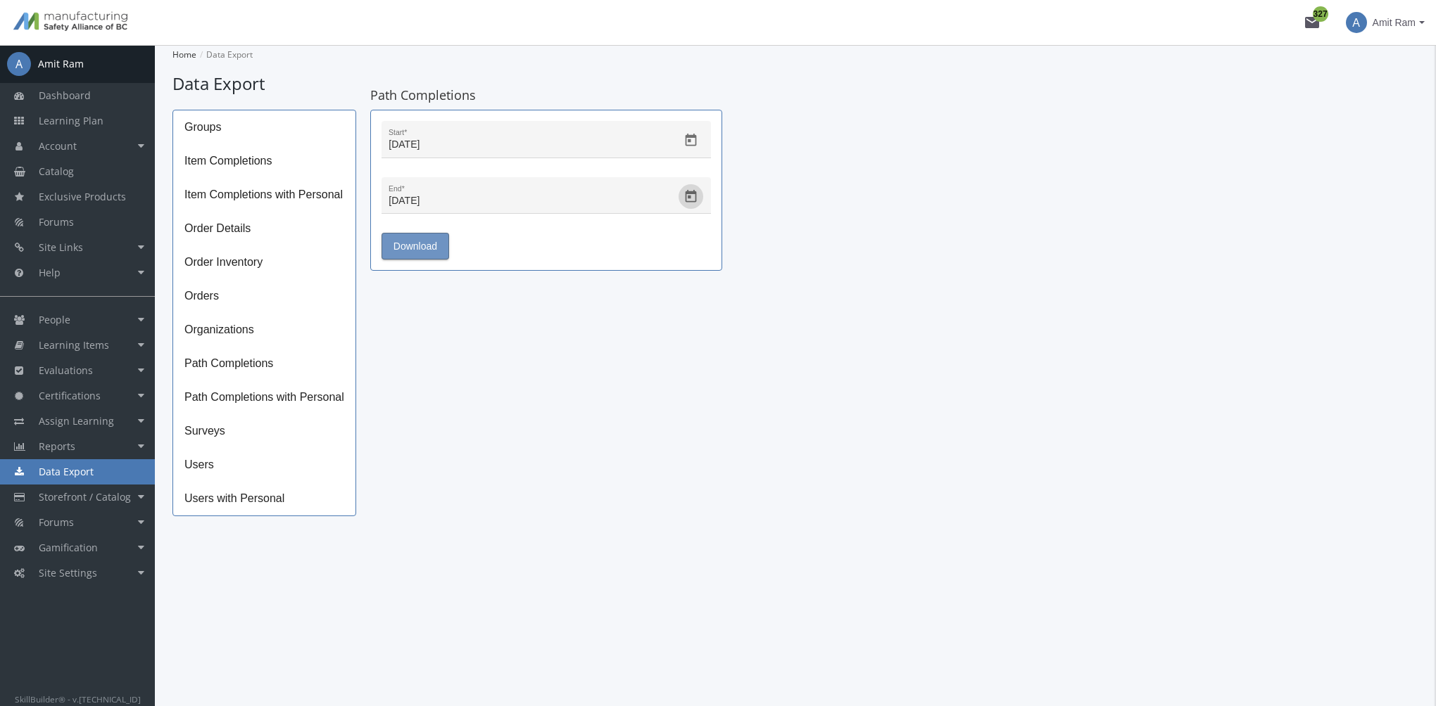
click at [425, 243] on span "Download" at bounding box center [415, 246] width 44 height 25
click at [64, 569] on span "Site Settings" at bounding box center [68, 572] width 58 height 13
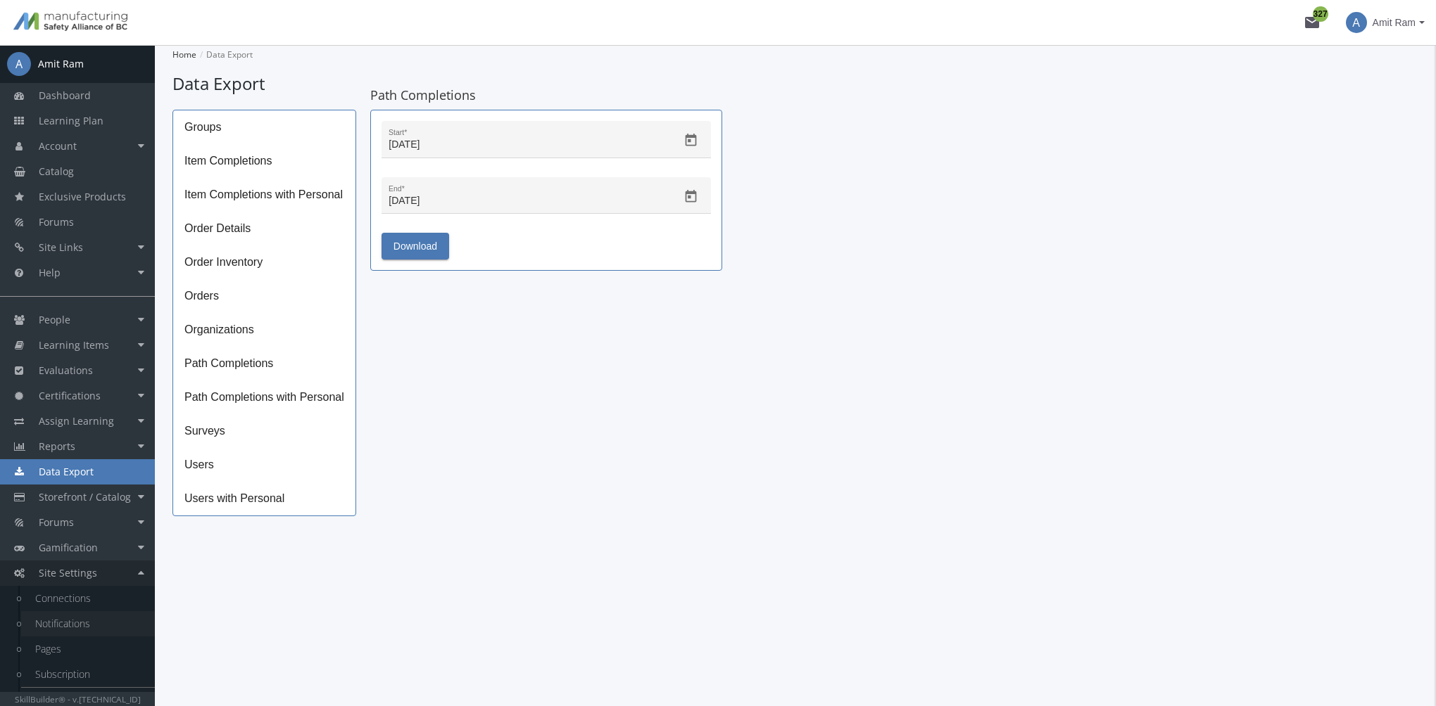
scroll to position [20, 0]
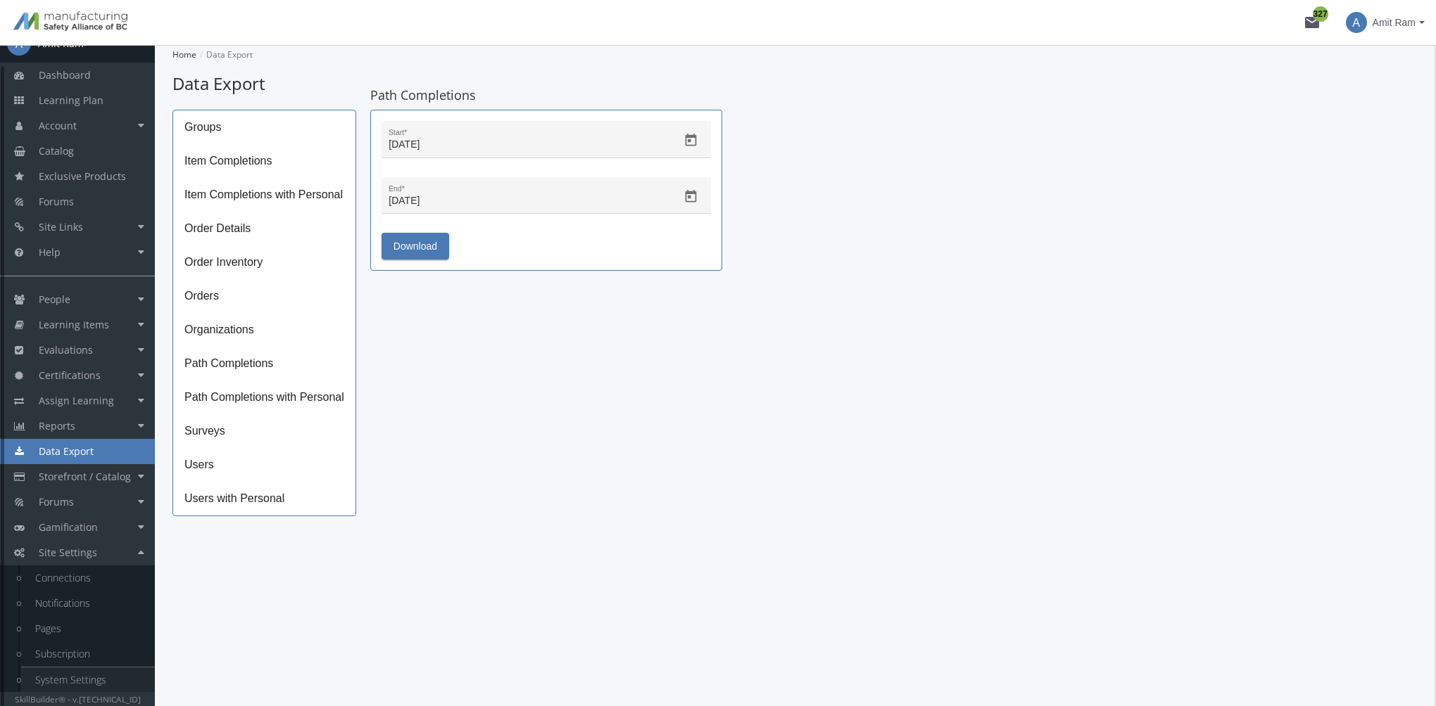
click at [84, 677] on link "System Settings" at bounding box center [88, 680] width 134 height 25
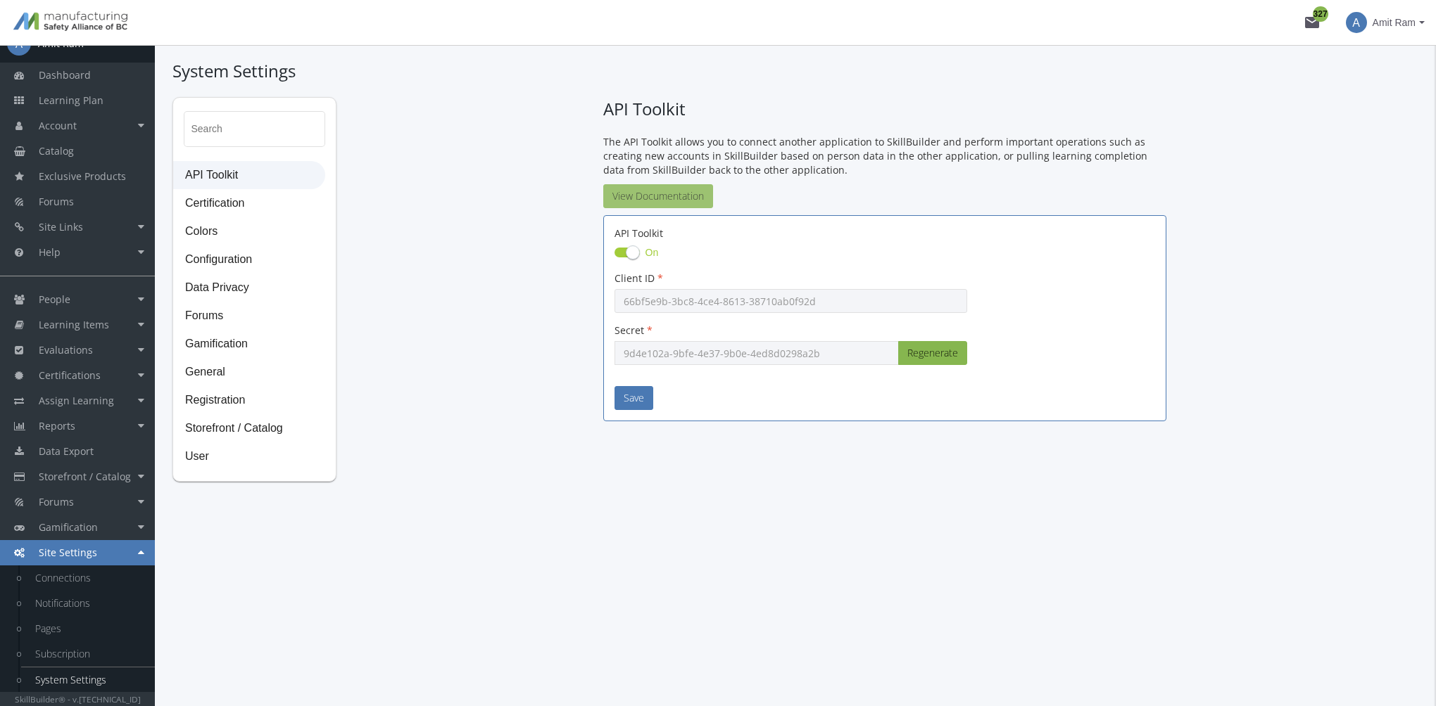
click at [638, 196] on link "View Documentation" at bounding box center [658, 196] width 110 height 24
click at [84, 606] on link "Notifications" at bounding box center [88, 603] width 134 height 25
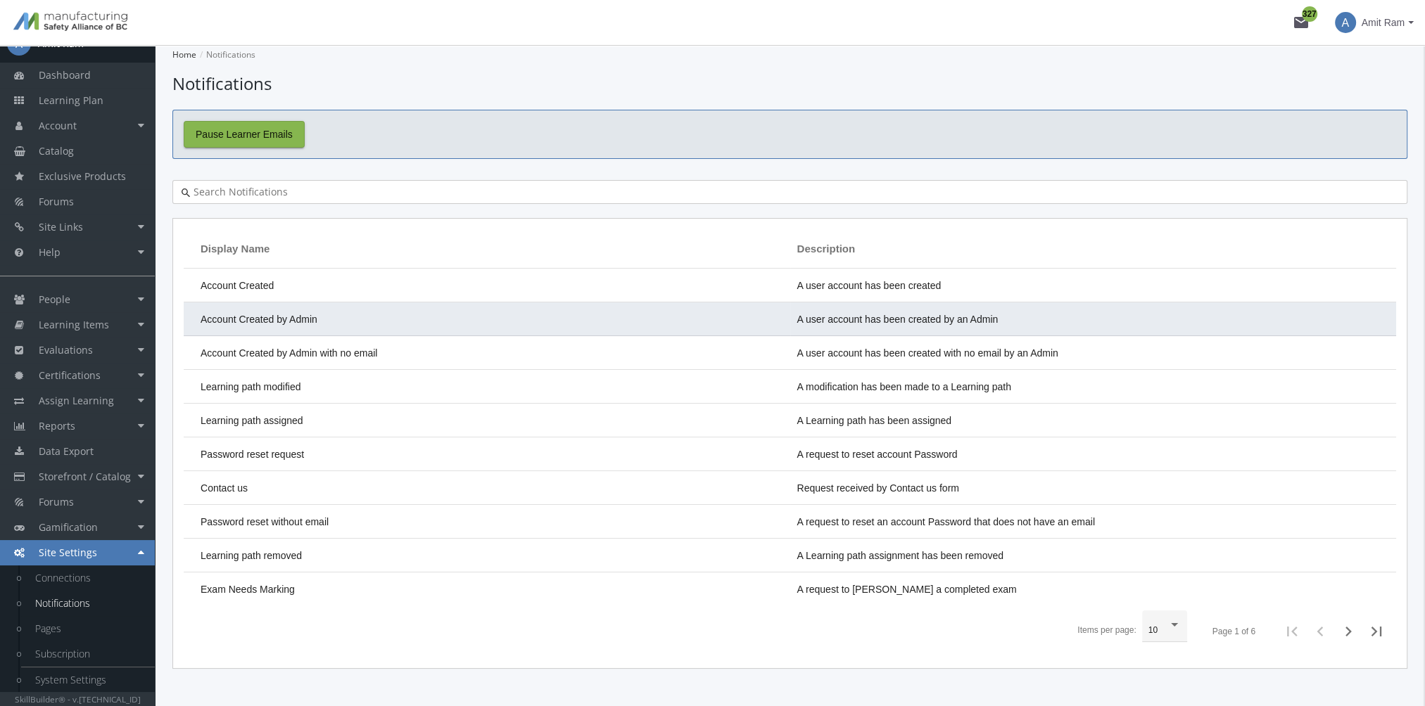
click at [326, 304] on td "Account Created by Admin" at bounding box center [487, 320] width 607 height 34
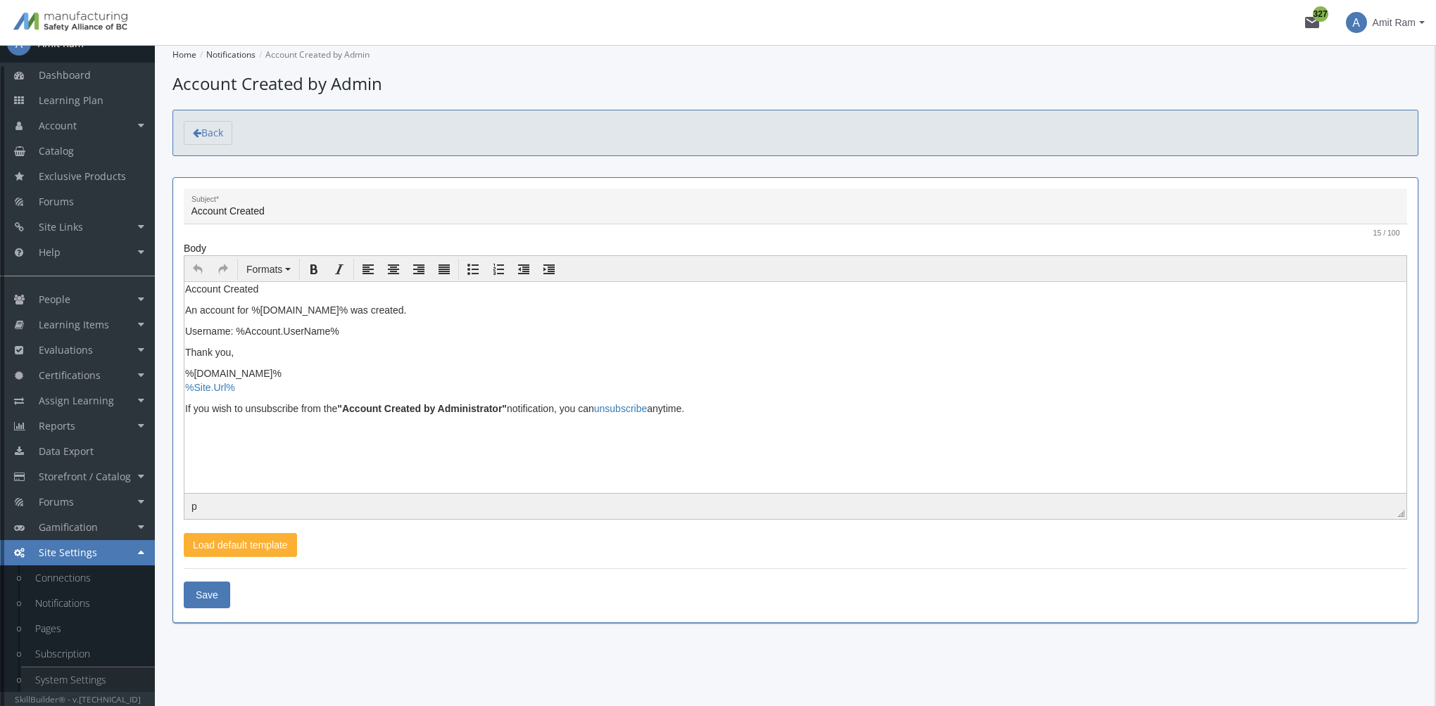
click at [95, 674] on link "System Settings" at bounding box center [88, 680] width 134 height 25
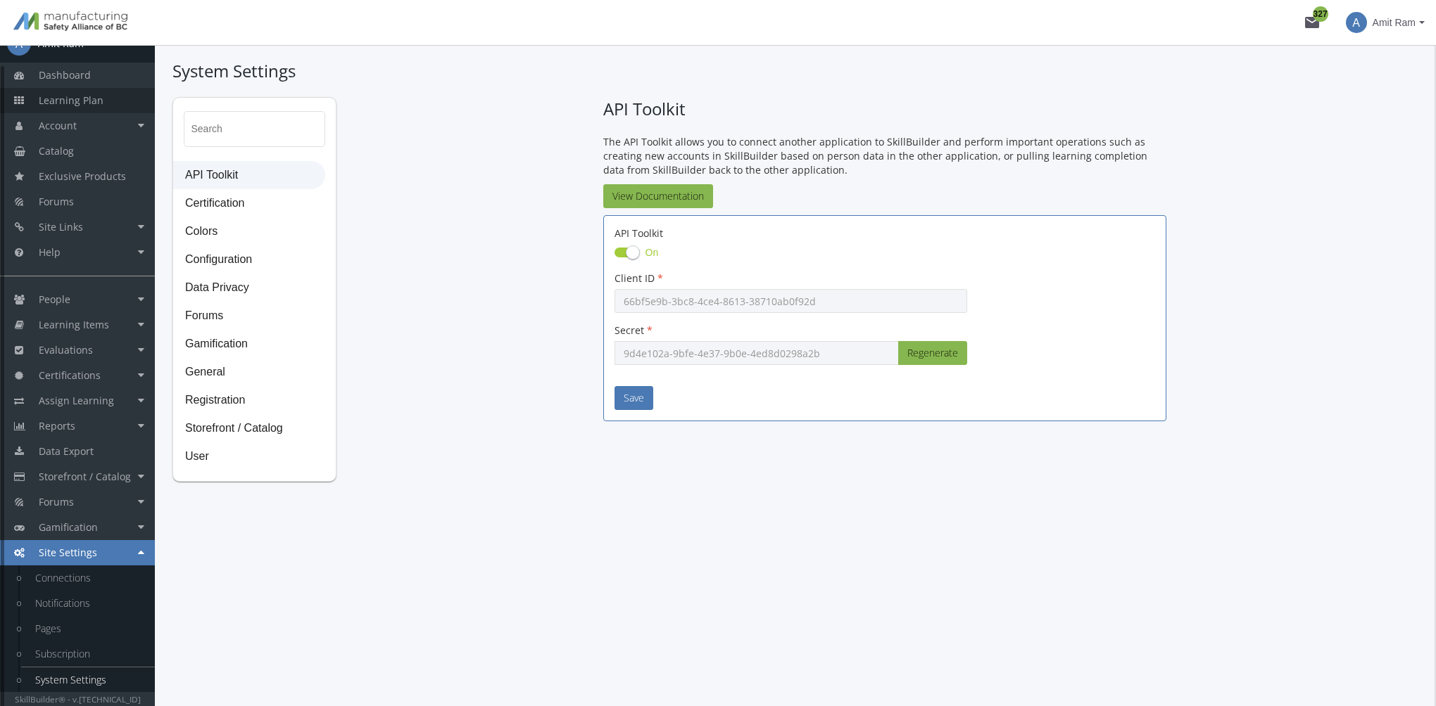
click at [94, 110] on link "Learning Plan" at bounding box center [77, 100] width 155 height 25
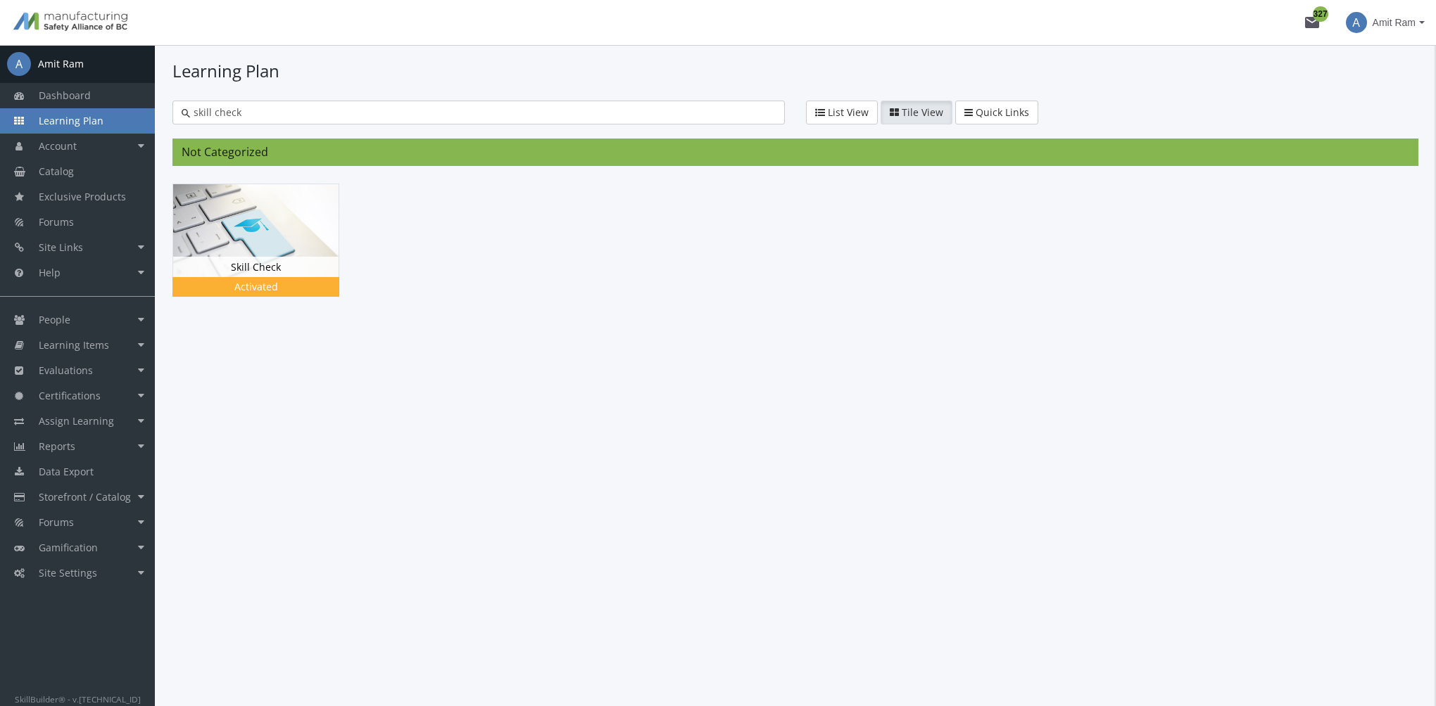
drag, startPoint x: 258, startPoint y: 115, endPoint x: 111, endPoint y: 113, distance: 147.1
click at [111, 113] on div "A Amit Ram Dashboard Learning Plan Account Account Badges Certificates and Tran…" at bounding box center [718, 375] width 1436 height 661
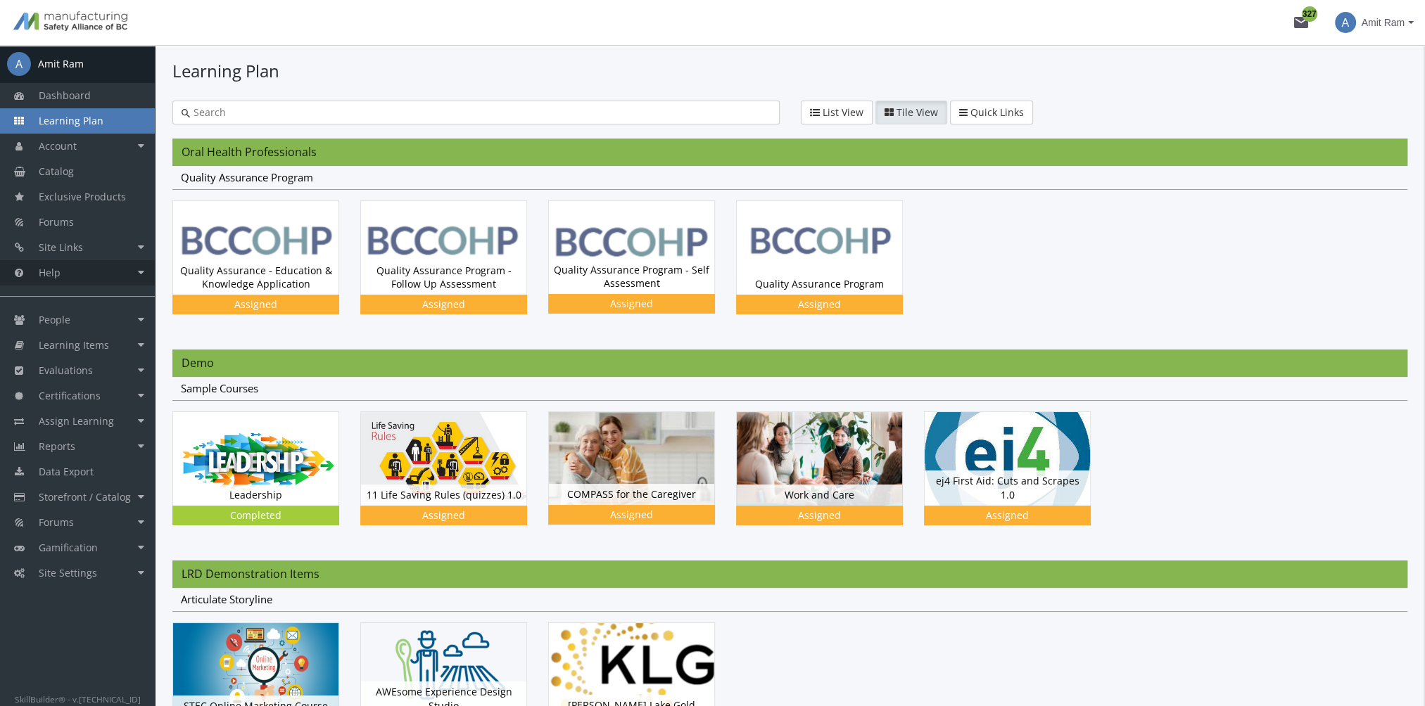
click at [84, 281] on link "Help" at bounding box center [77, 272] width 155 height 25
click at [73, 324] on link "Help Centre" at bounding box center [88, 323] width 134 height 25
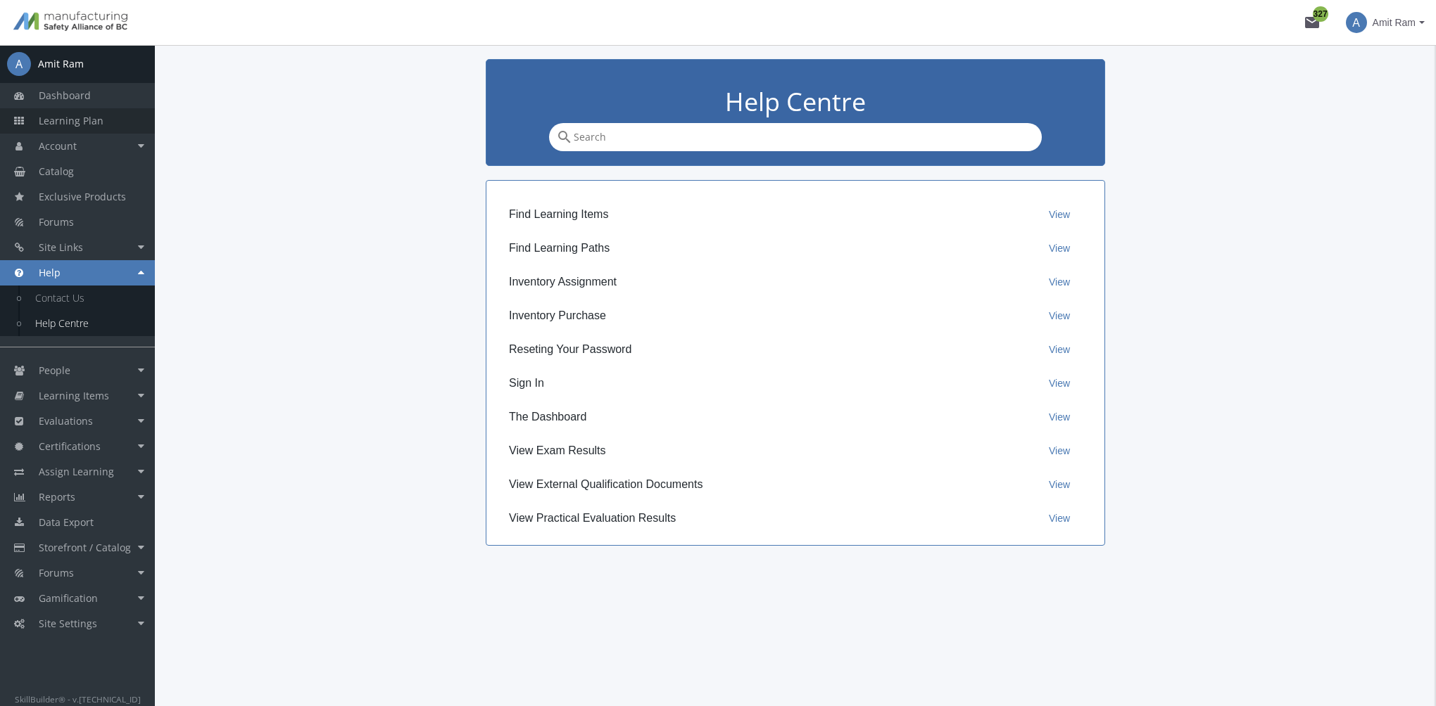
click at [103, 126] on link "Learning Plan" at bounding box center [77, 120] width 155 height 25
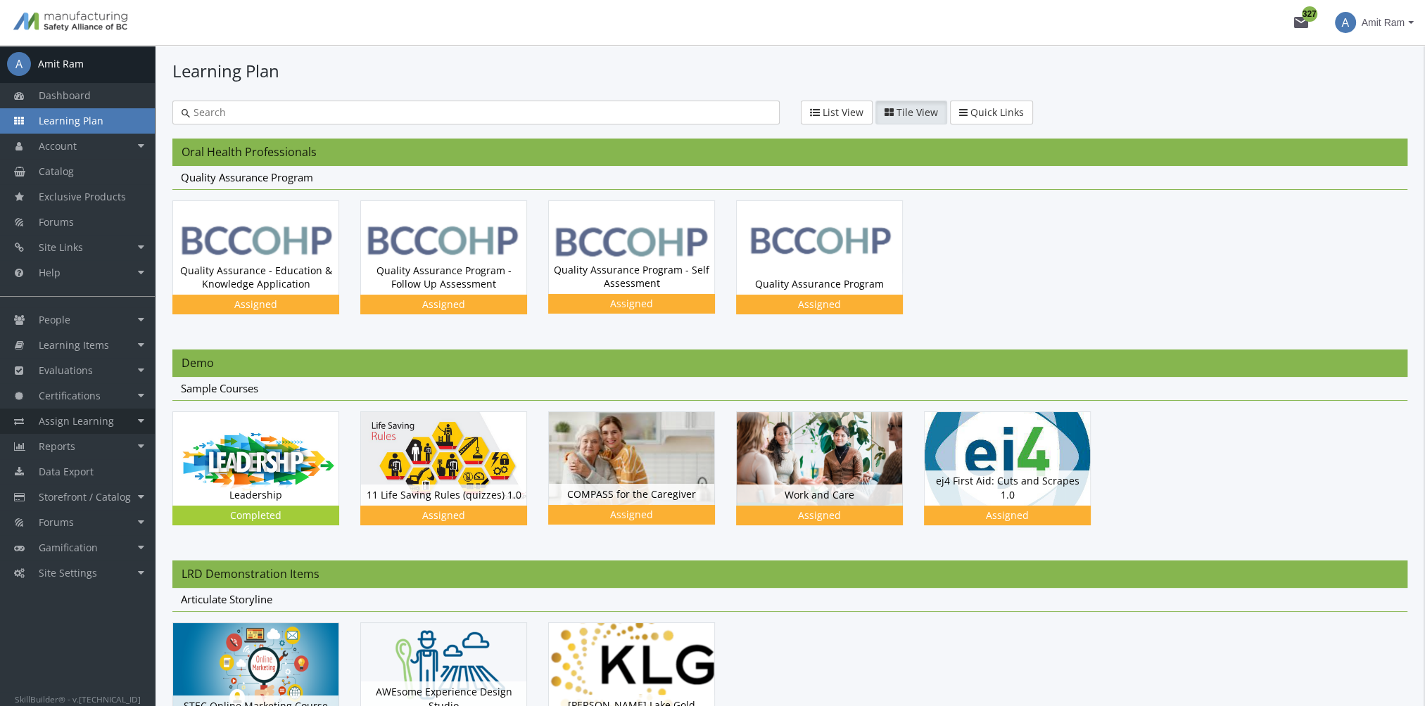
click at [110, 427] on link "Assign Learning" at bounding box center [77, 421] width 155 height 25
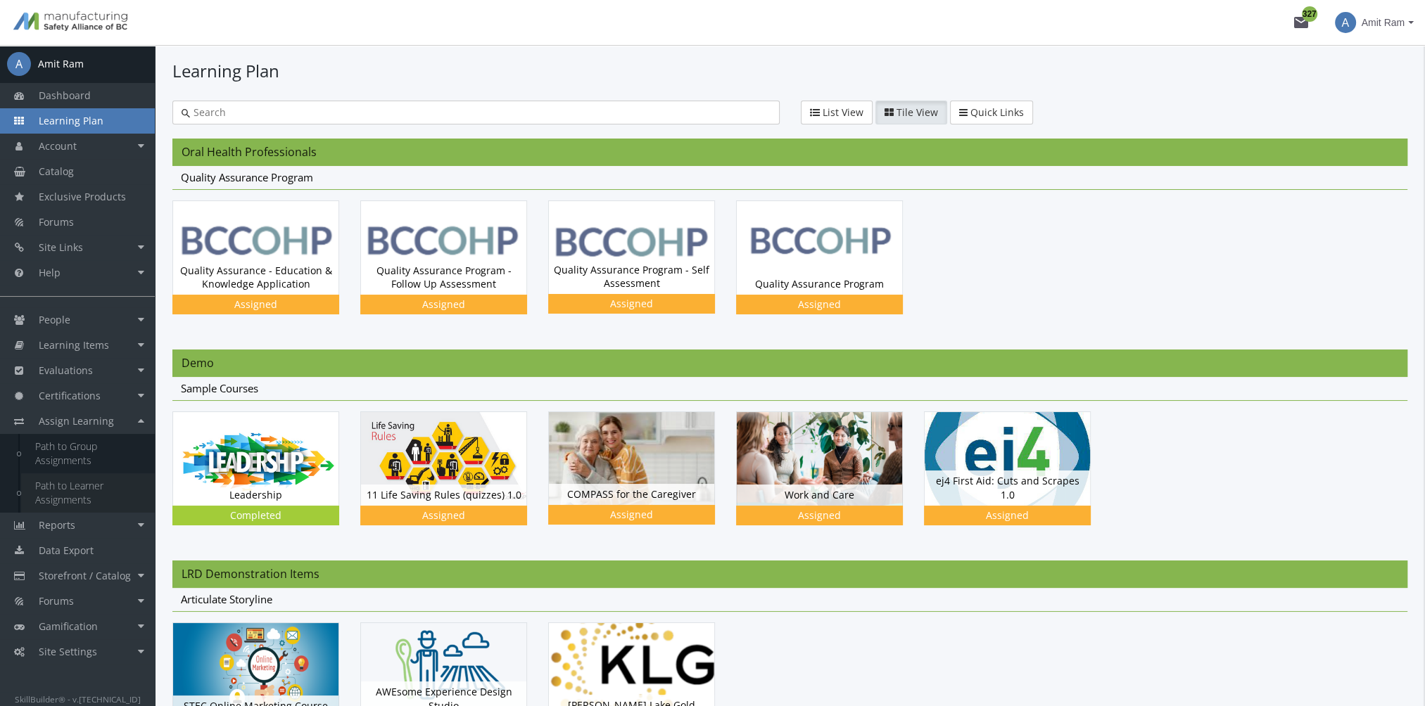
click at [87, 493] on link "Path to Learner Assignments" at bounding box center [88, 493] width 134 height 39
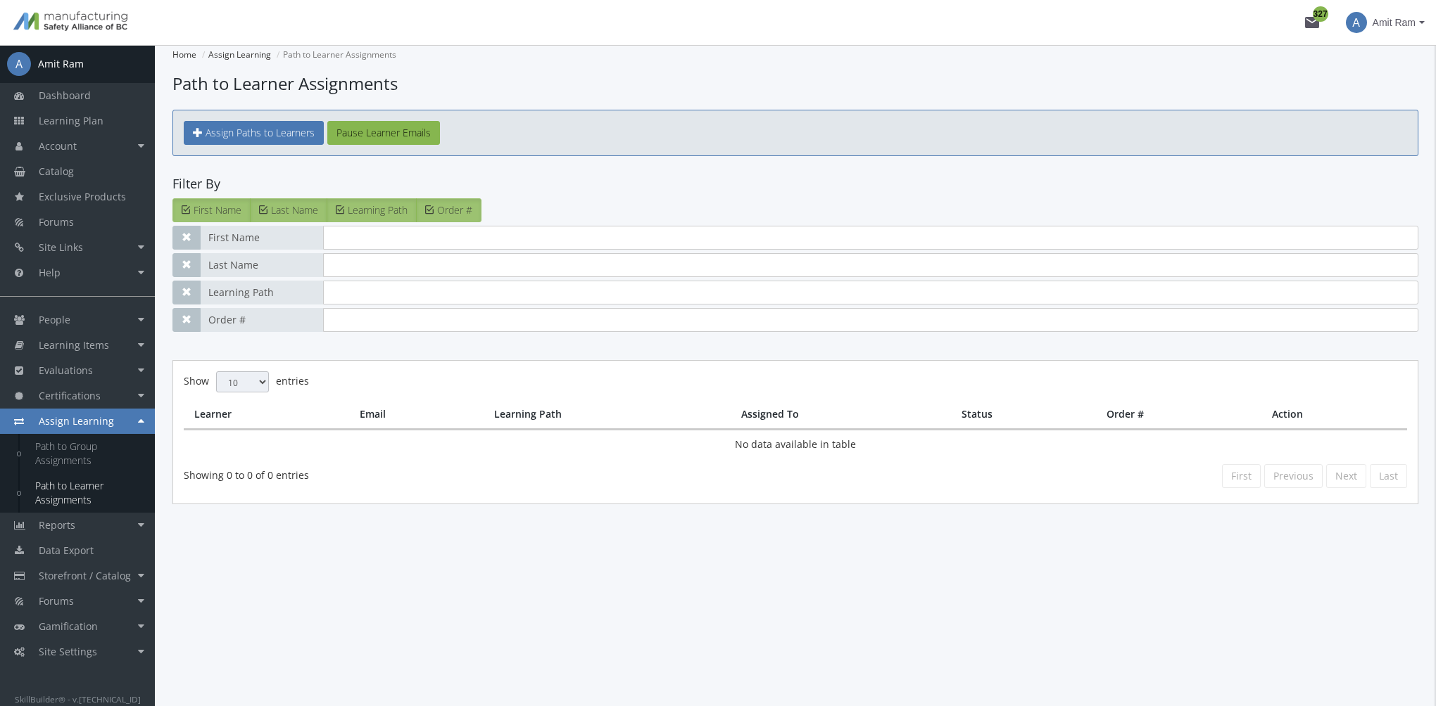
click at [429, 305] on div "First Name Last Name Learning Path Order #" at bounding box center [795, 279] width 1246 height 106
click at [422, 296] on input "text" at bounding box center [870, 293] width 1095 height 24
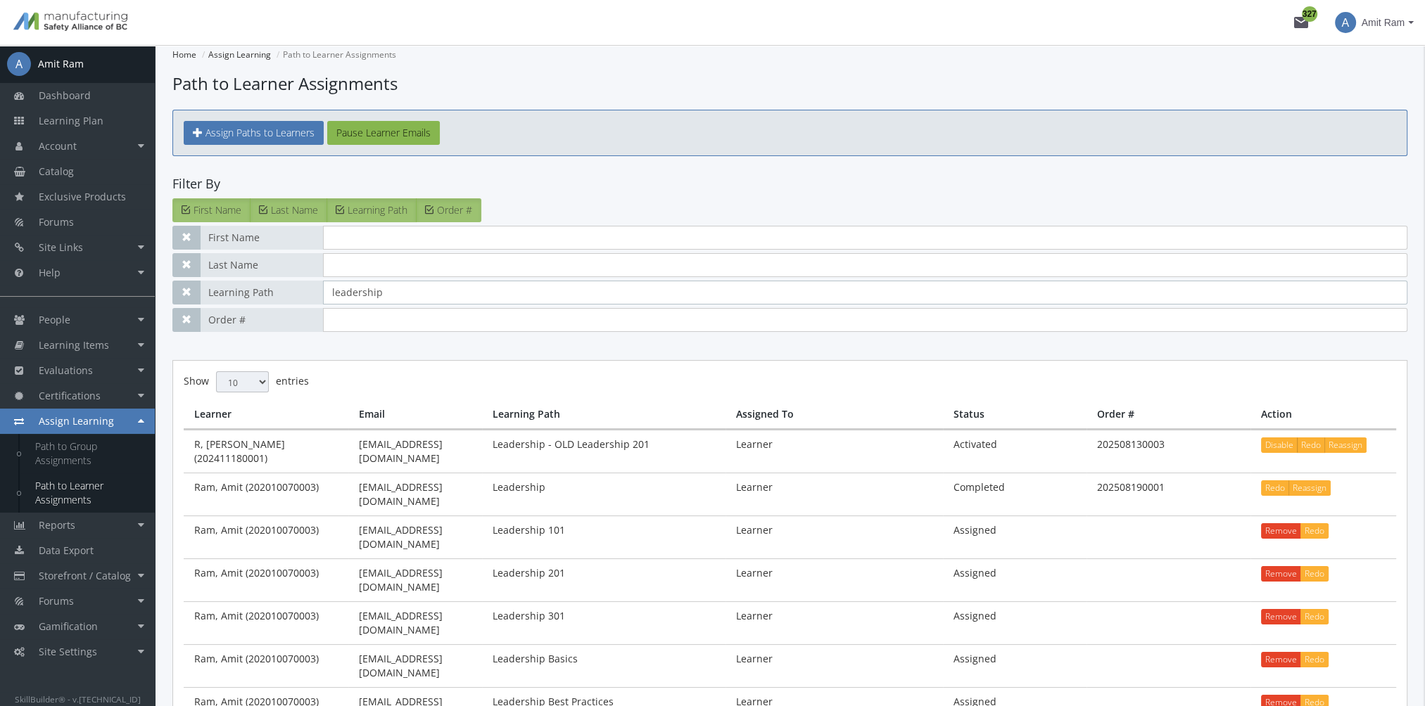
type input "leadership"
click at [376, 236] on input "text" at bounding box center [865, 238] width 1084 height 24
type input "q"
type input "amit"
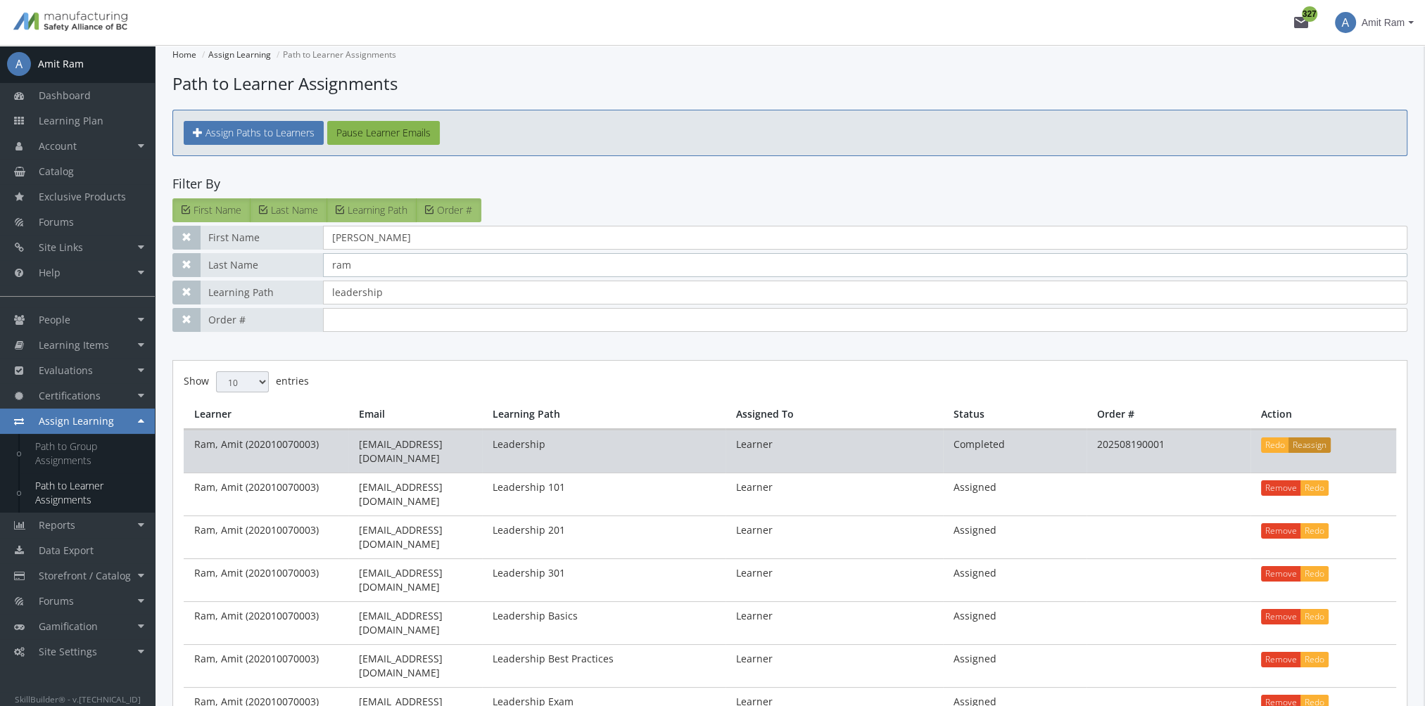
type input "ram"
click at [1301, 444] on button "Reassign" at bounding box center [1309, 445] width 42 height 15
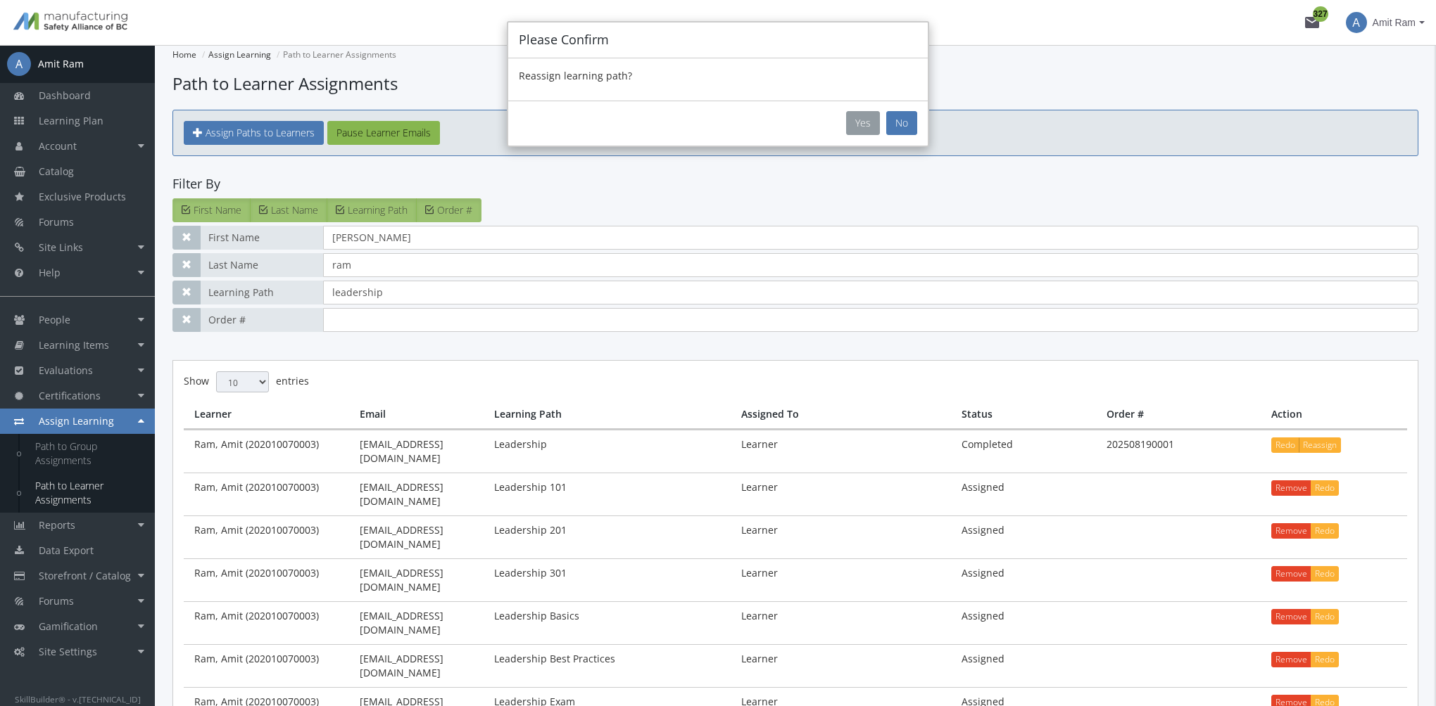
click at [867, 121] on button "Yes" at bounding box center [863, 123] width 34 height 24
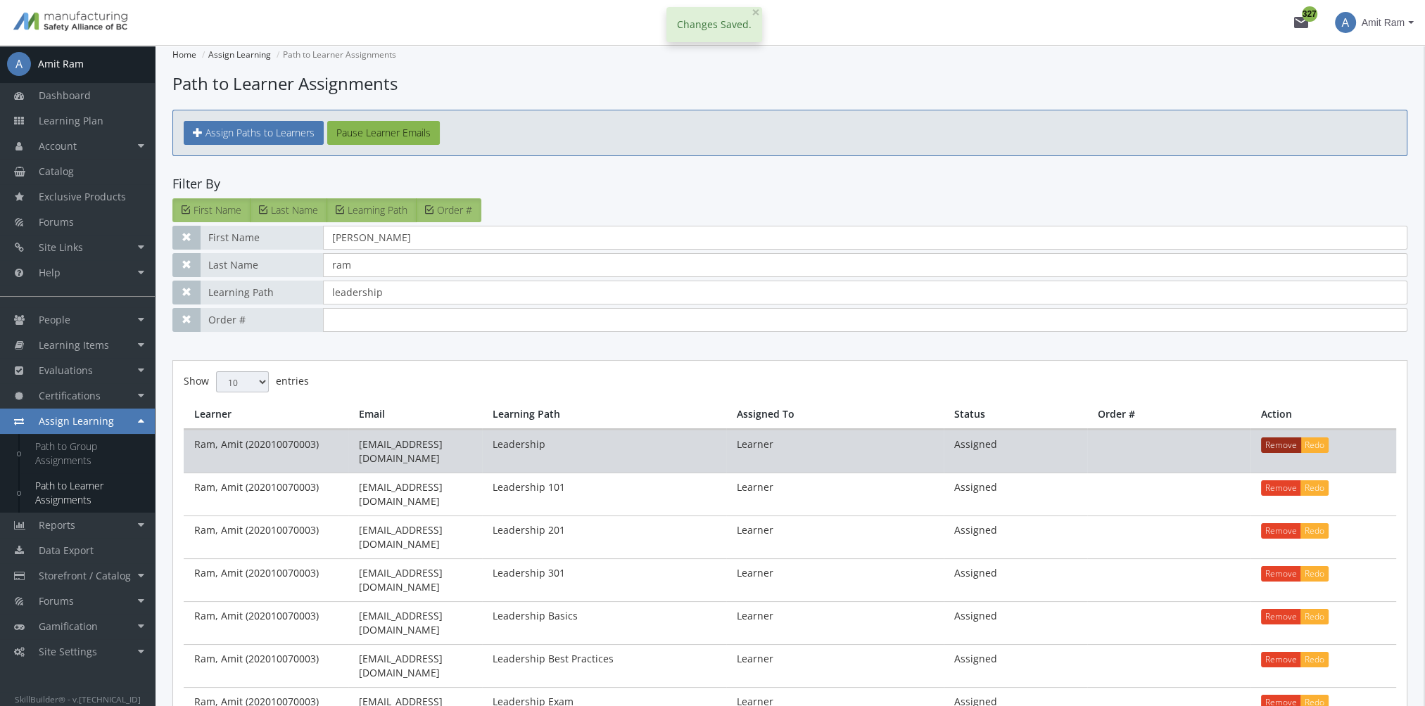
click at [1280, 444] on button "Remove" at bounding box center [1281, 445] width 40 height 15
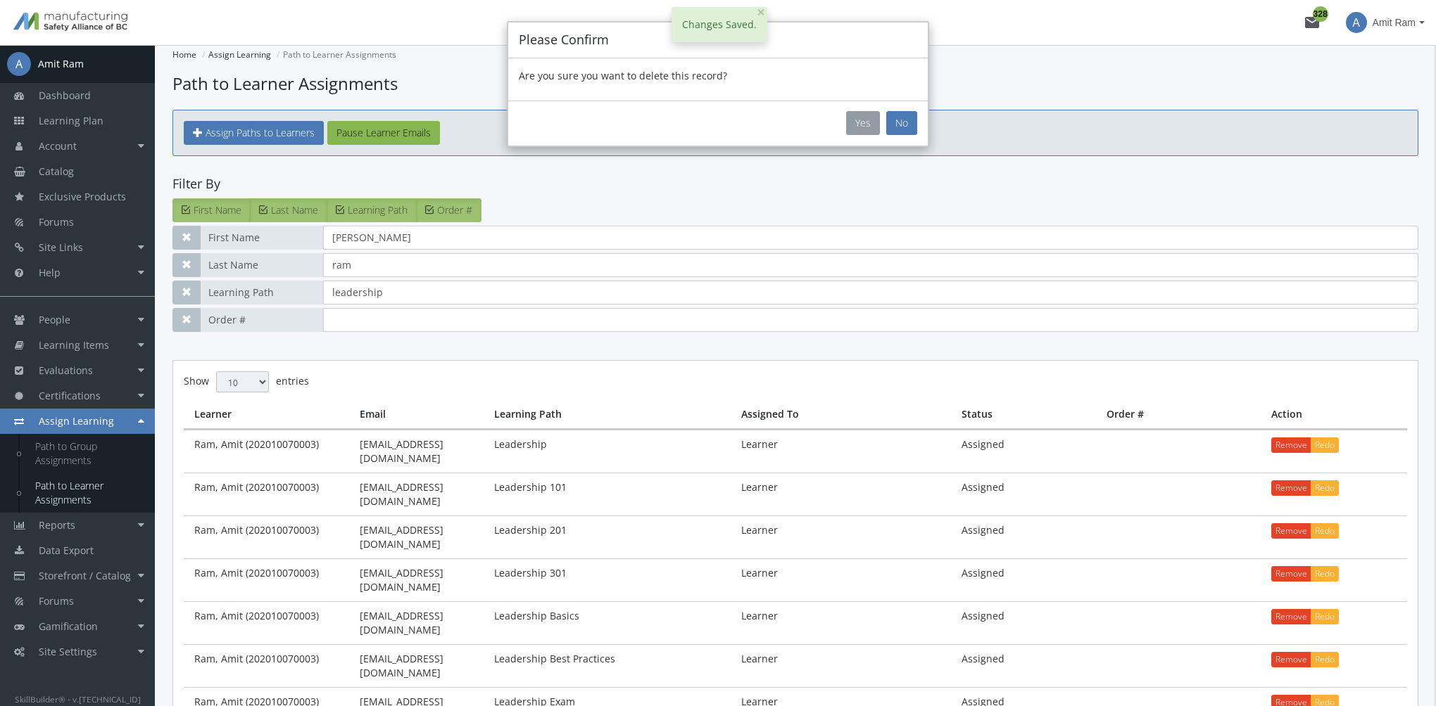
click at [874, 116] on button "Yes" at bounding box center [863, 123] width 34 height 24
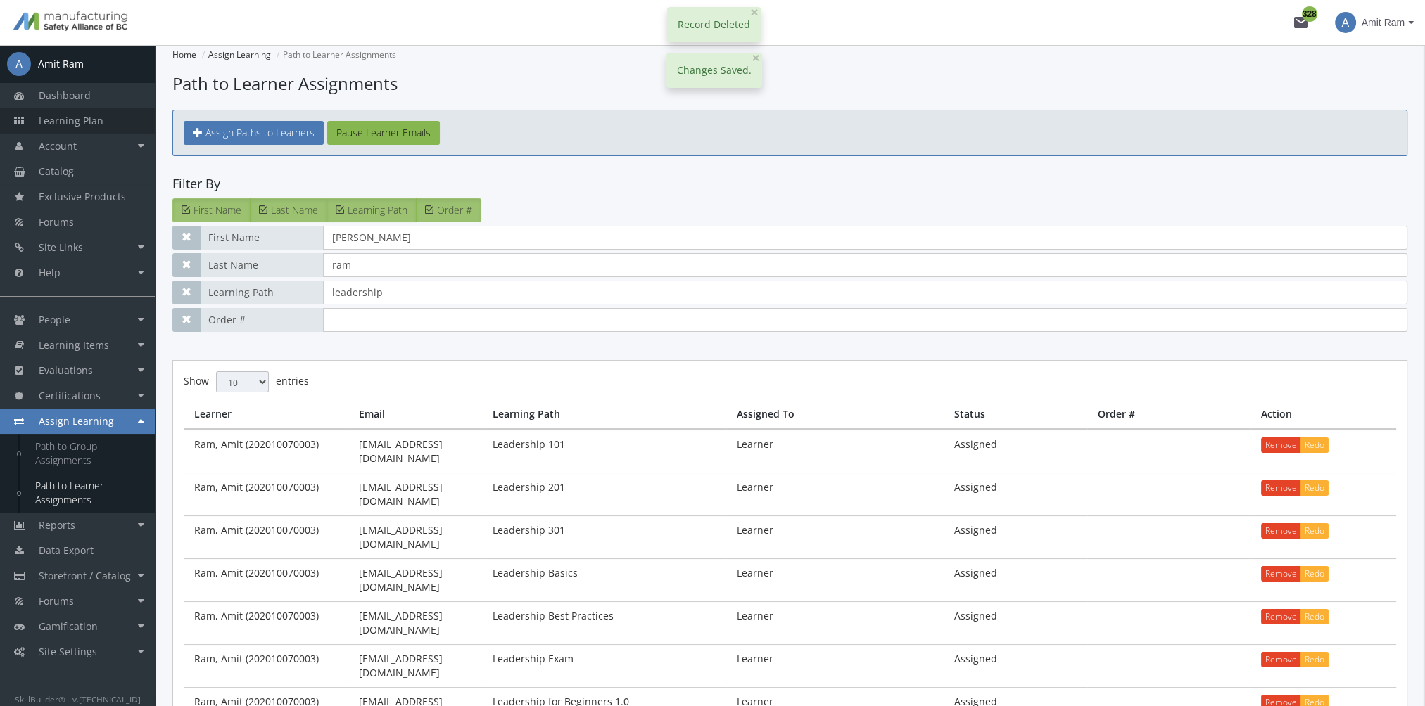
click at [141, 119] on link "Learning Plan" at bounding box center [77, 120] width 155 height 25
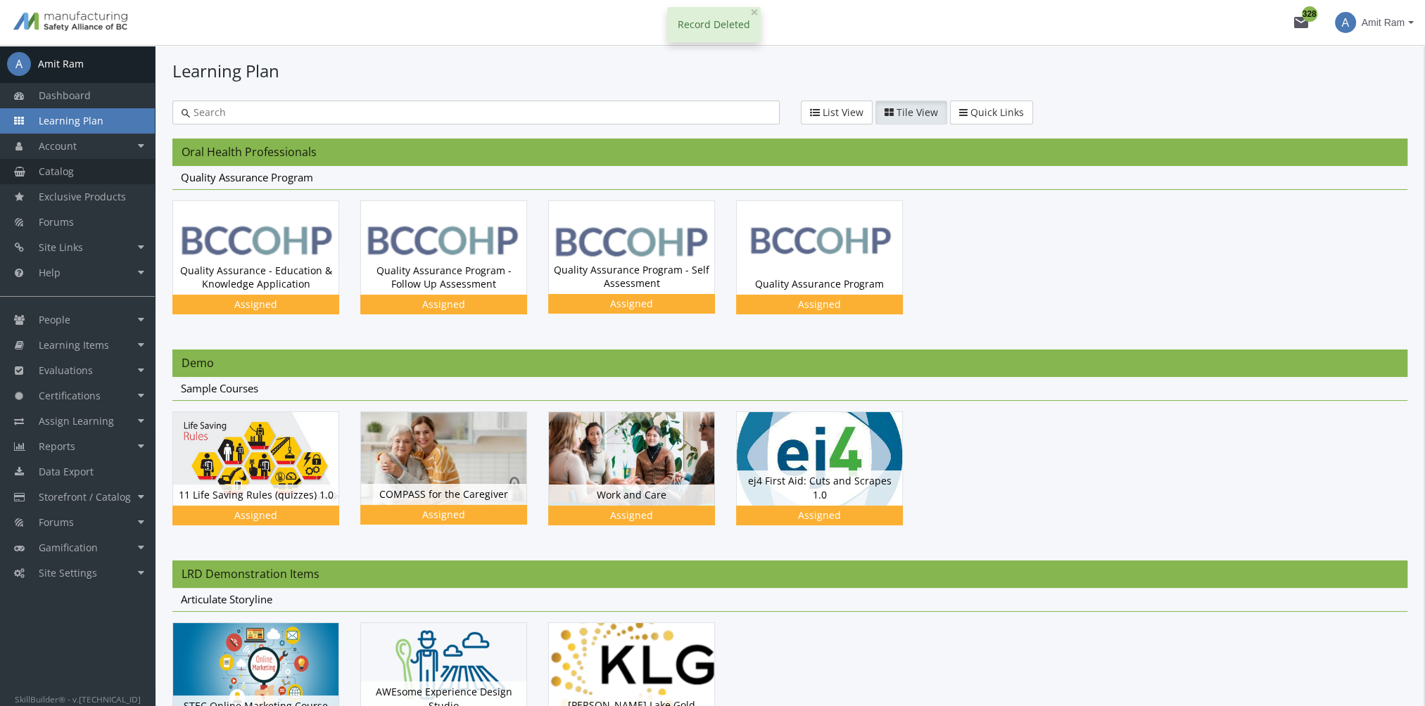
click at [96, 171] on link "Catalog" at bounding box center [77, 171] width 155 height 25
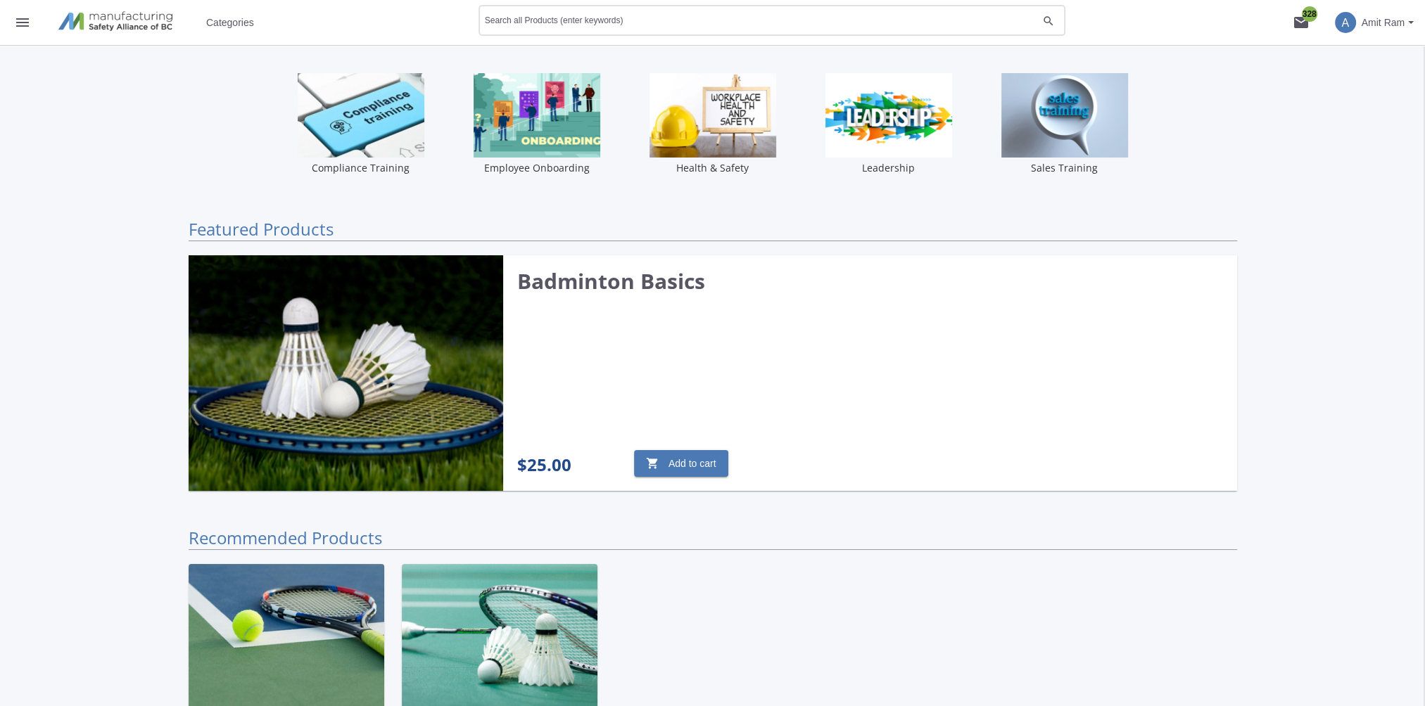
click at [578, 28] on div "Search all Products (enter keywords)" at bounding box center [761, 20] width 553 height 34
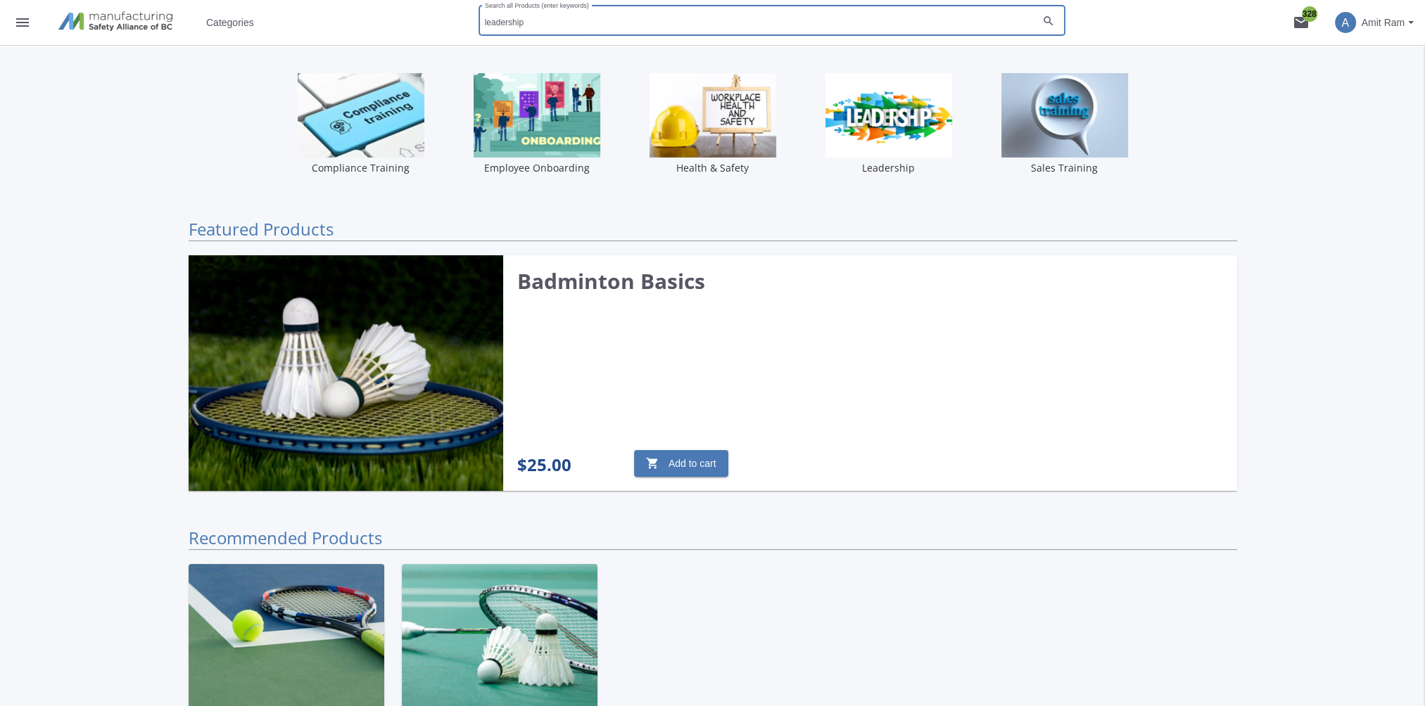
type input "leadership"
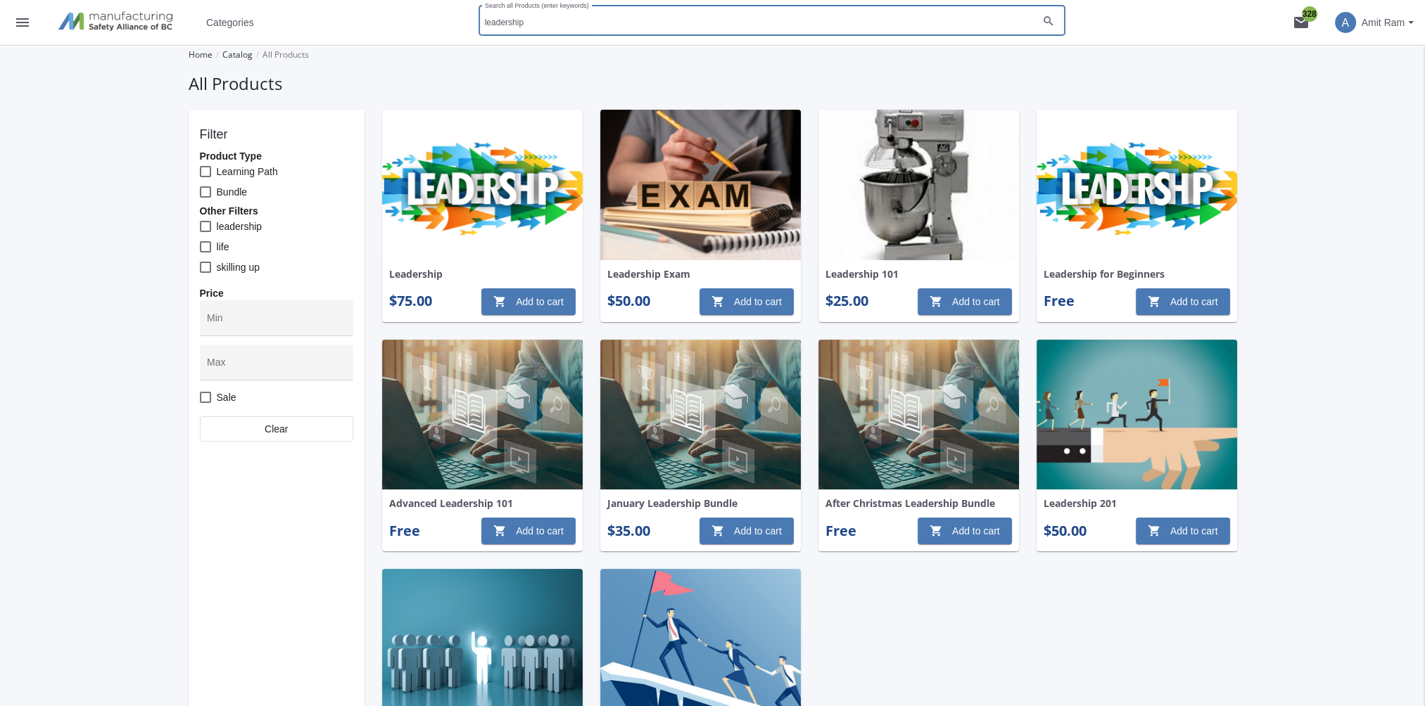
click at [502, 153] on img at bounding box center [482, 185] width 201 height 151
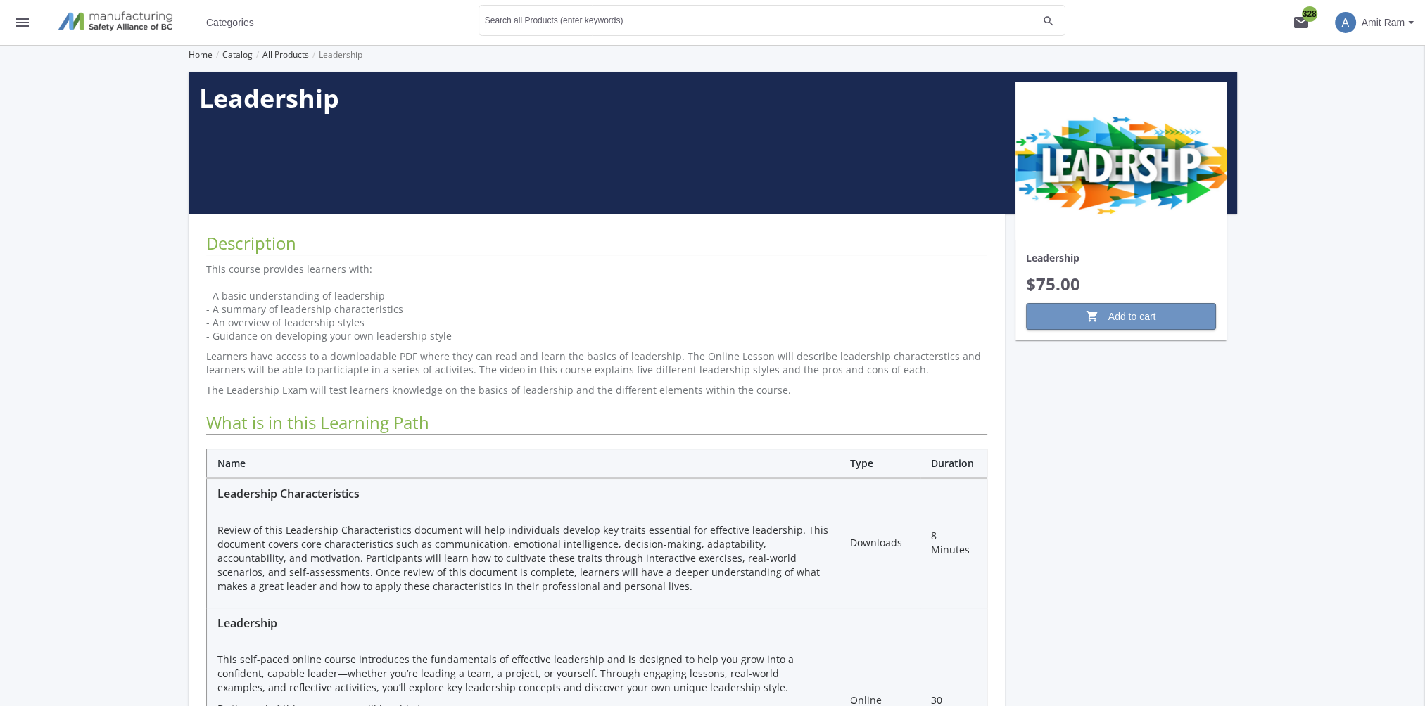
click at [1158, 318] on span "shopping_cart Add to cart" at bounding box center [1121, 316] width 166 height 25
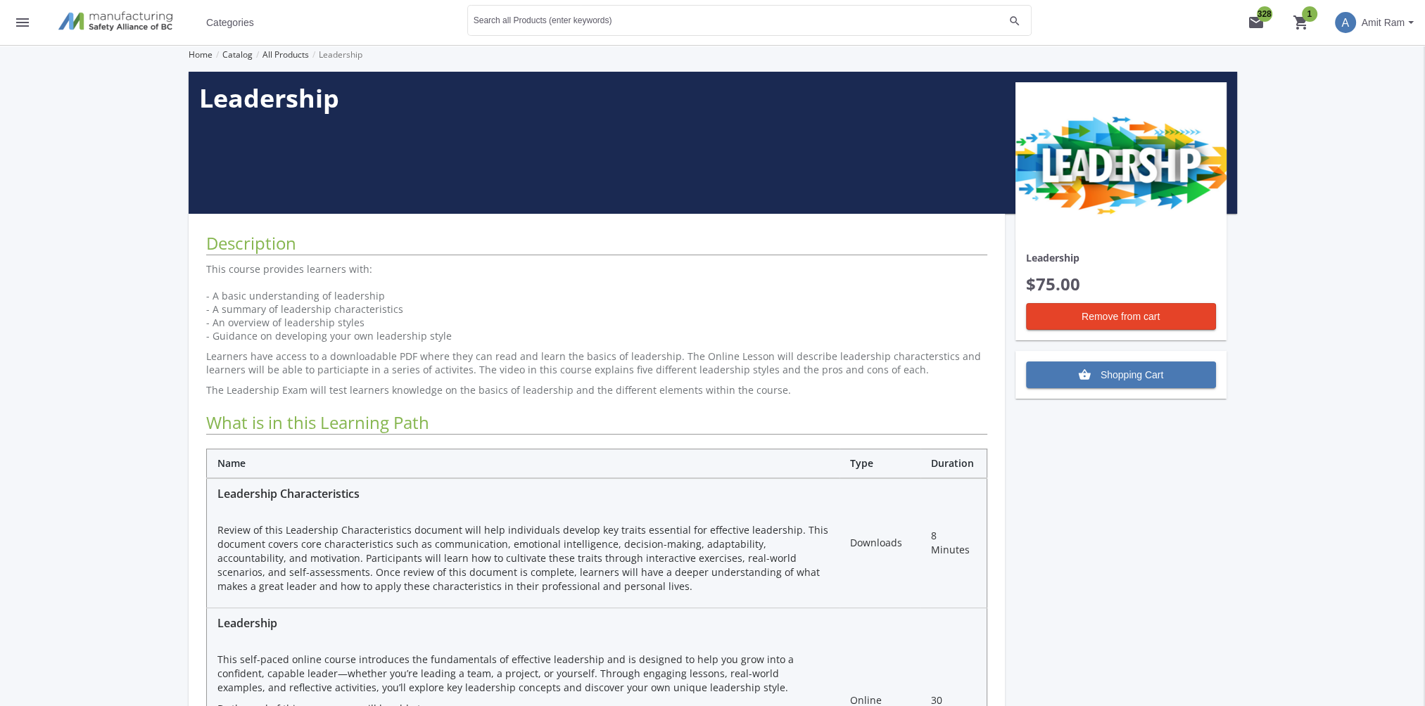
click at [1300, 23] on mat-icon "shopping_cart 1" at bounding box center [1301, 22] width 17 height 17
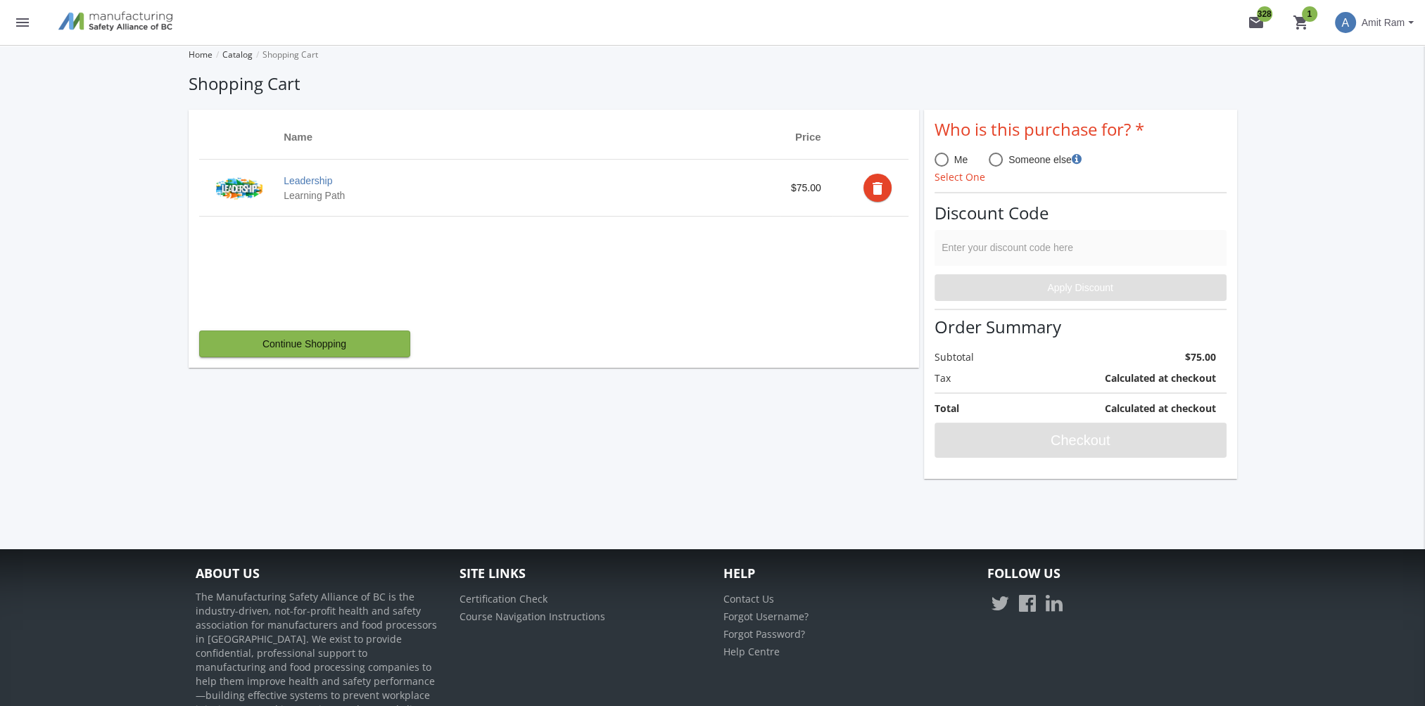
click at [943, 166] on span at bounding box center [941, 160] width 14 height 14
click at [943, 166] on input "Me" at bounding box center [941, 163] width 14 height 14
radio input "true"
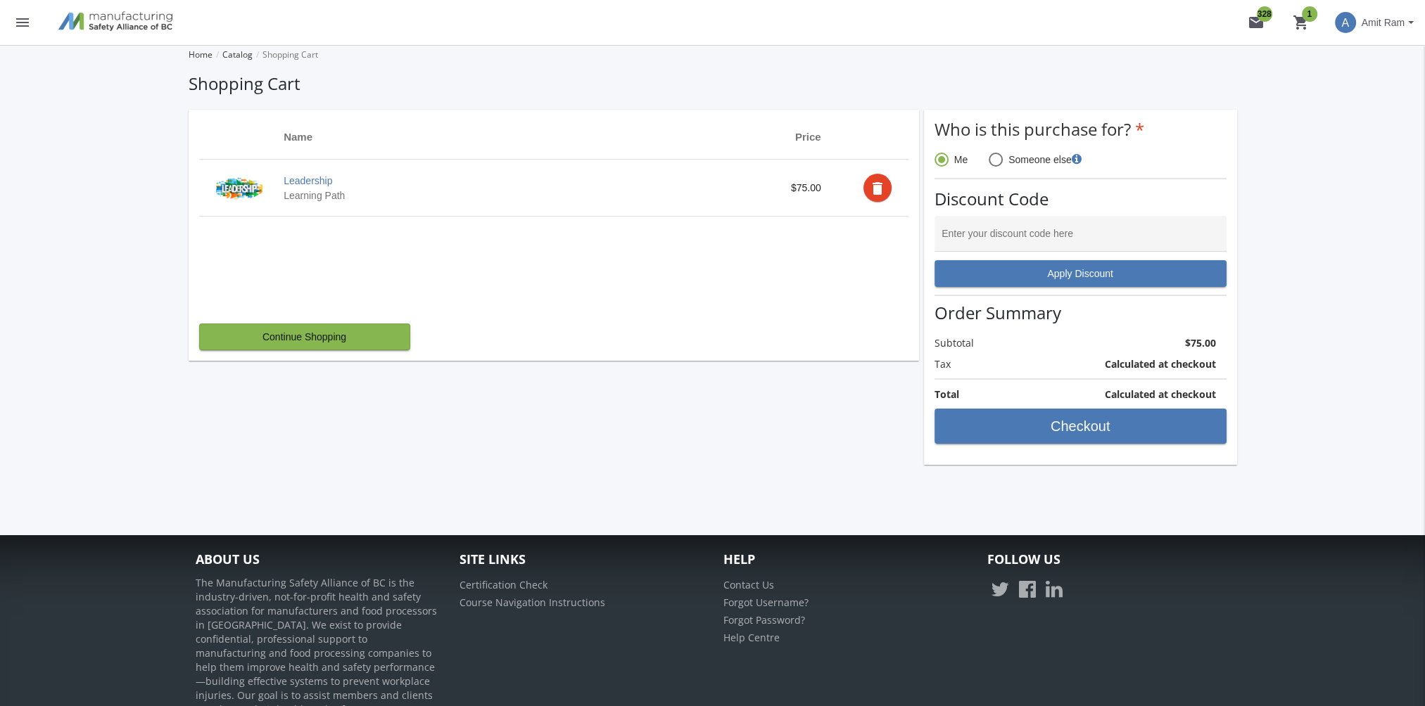
click at [893, 188] on td "delete" at bounding box center [881, 188] width 56 height 57
click at [880, 186] on mat-icon "delete" at bounding box center [877, 188] width 17 height 17
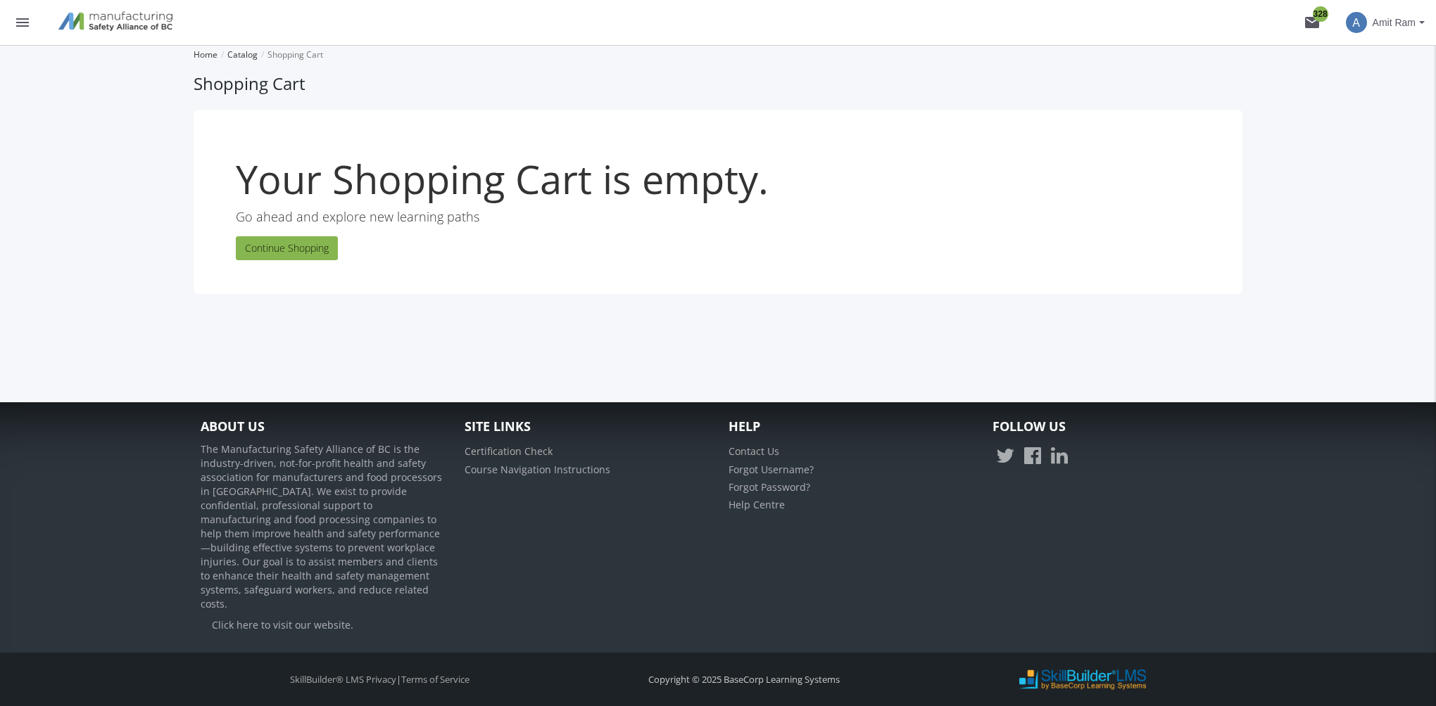
click at [25, 24] on mat-icon "menu" at bounding box center [22, 22] width 17 height 17
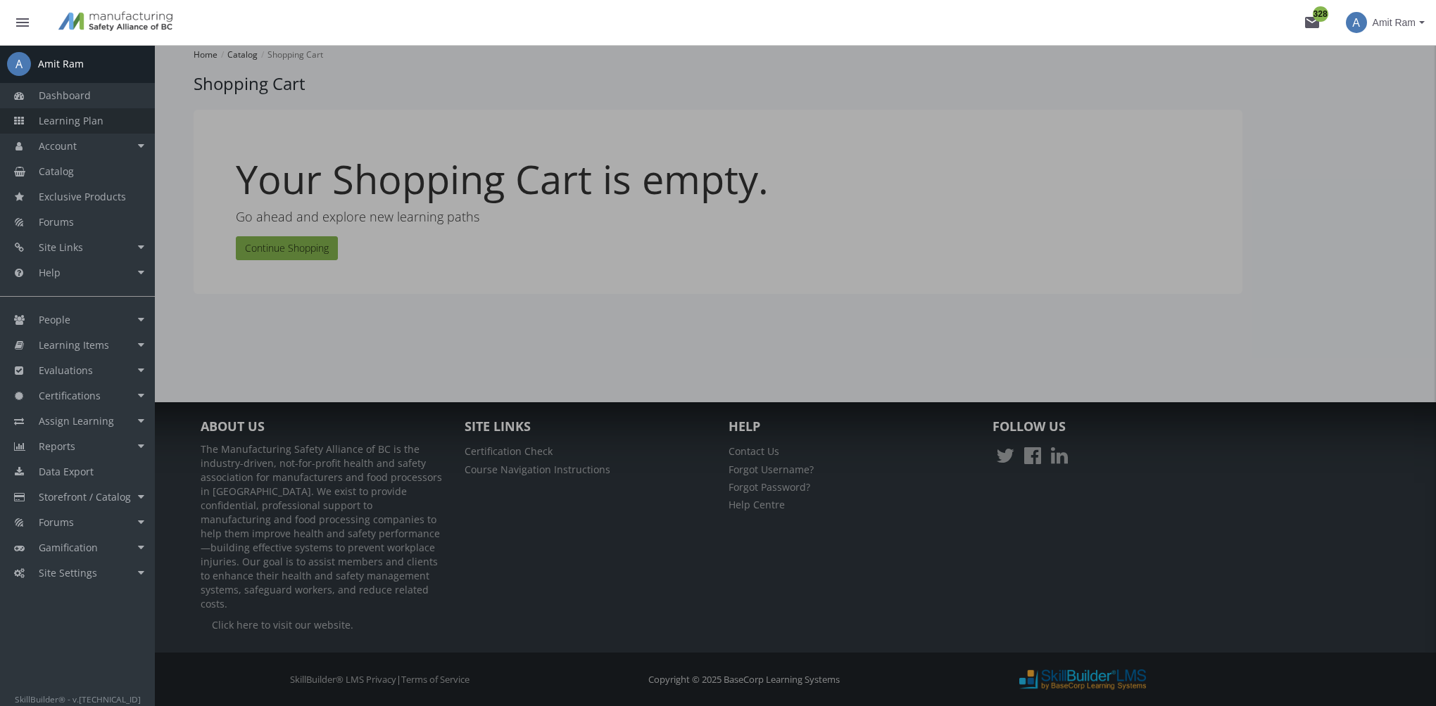
click at [84, 122] on span "Learning Plan" at bounding box center [71, 120] width 65 height 13
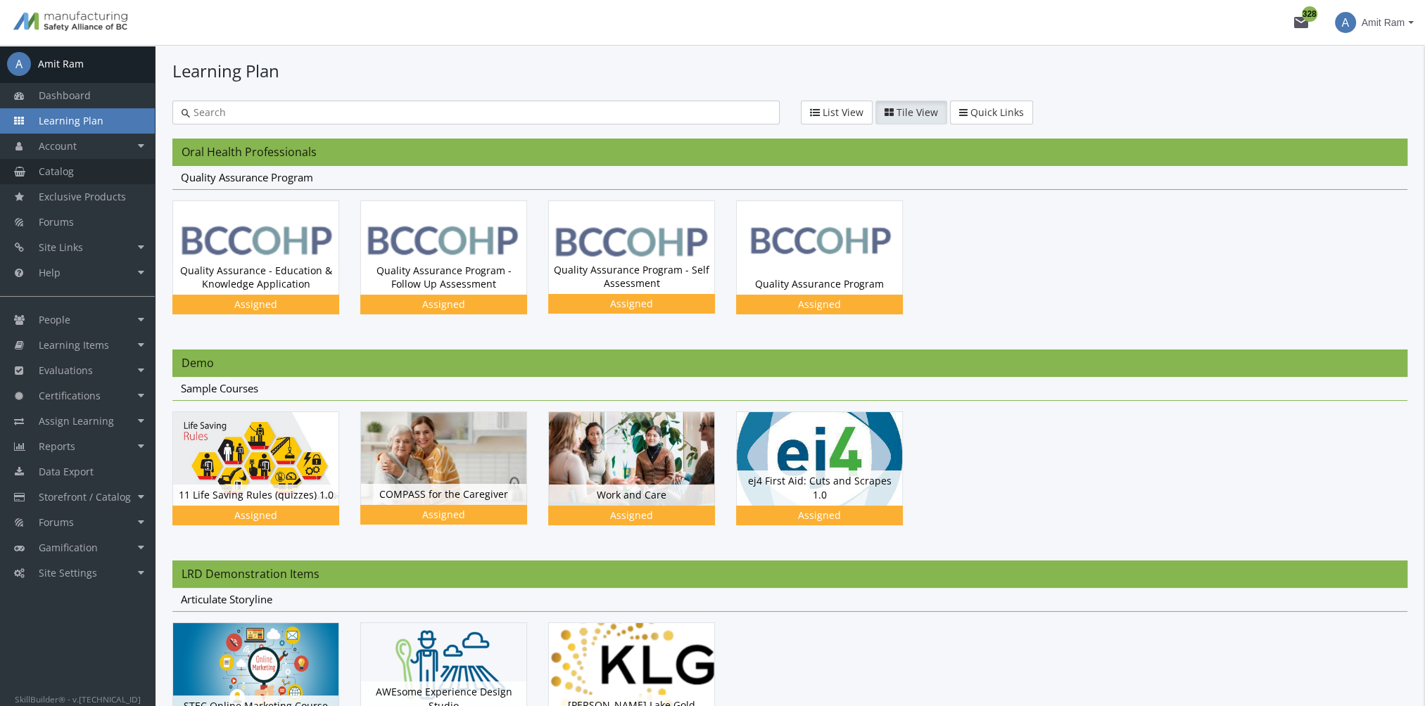
click at [71, 172] on span "Catalog" at bounding box center [56, 171] width 35 height 13
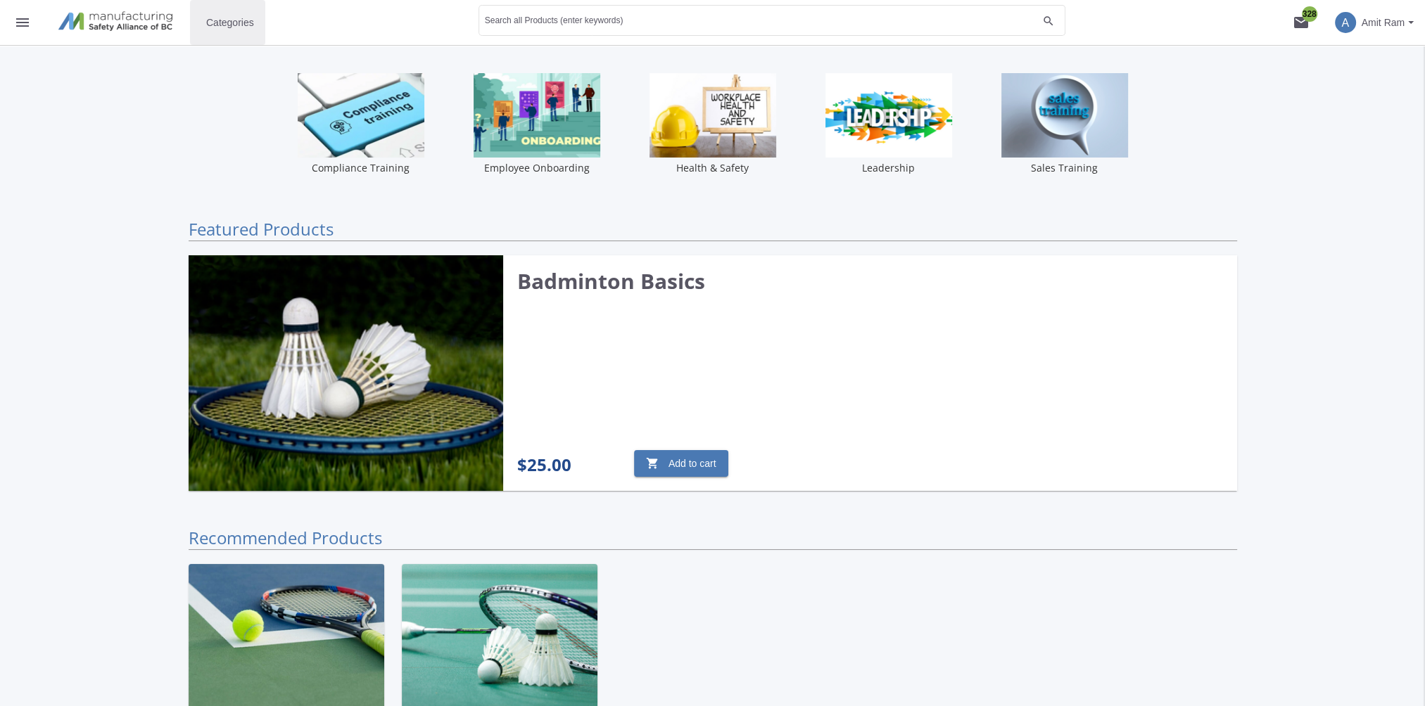
click at [234, 25] on span "Categories" at bounding box center [230, 22] width 48 height 25
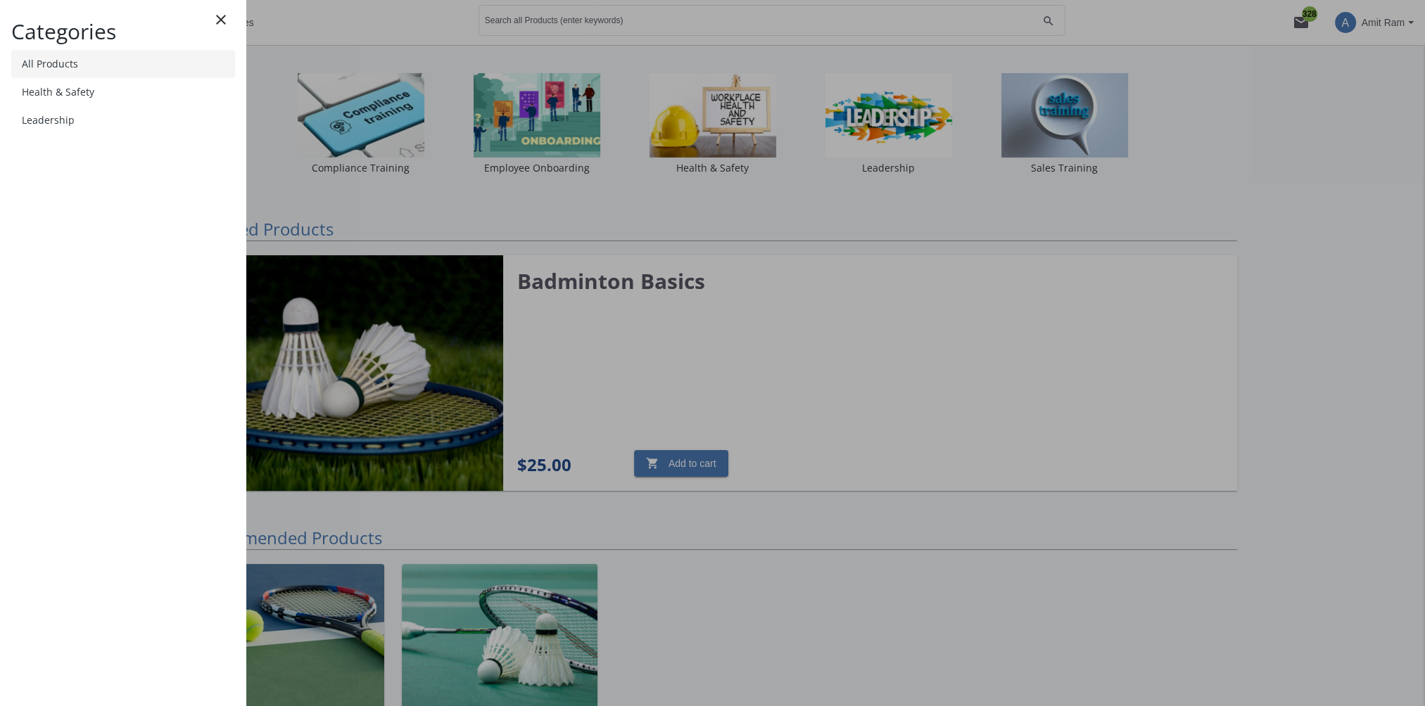
click at [101, 67] on link "All Products" at bounding box center [123, 64] width 224 height 28
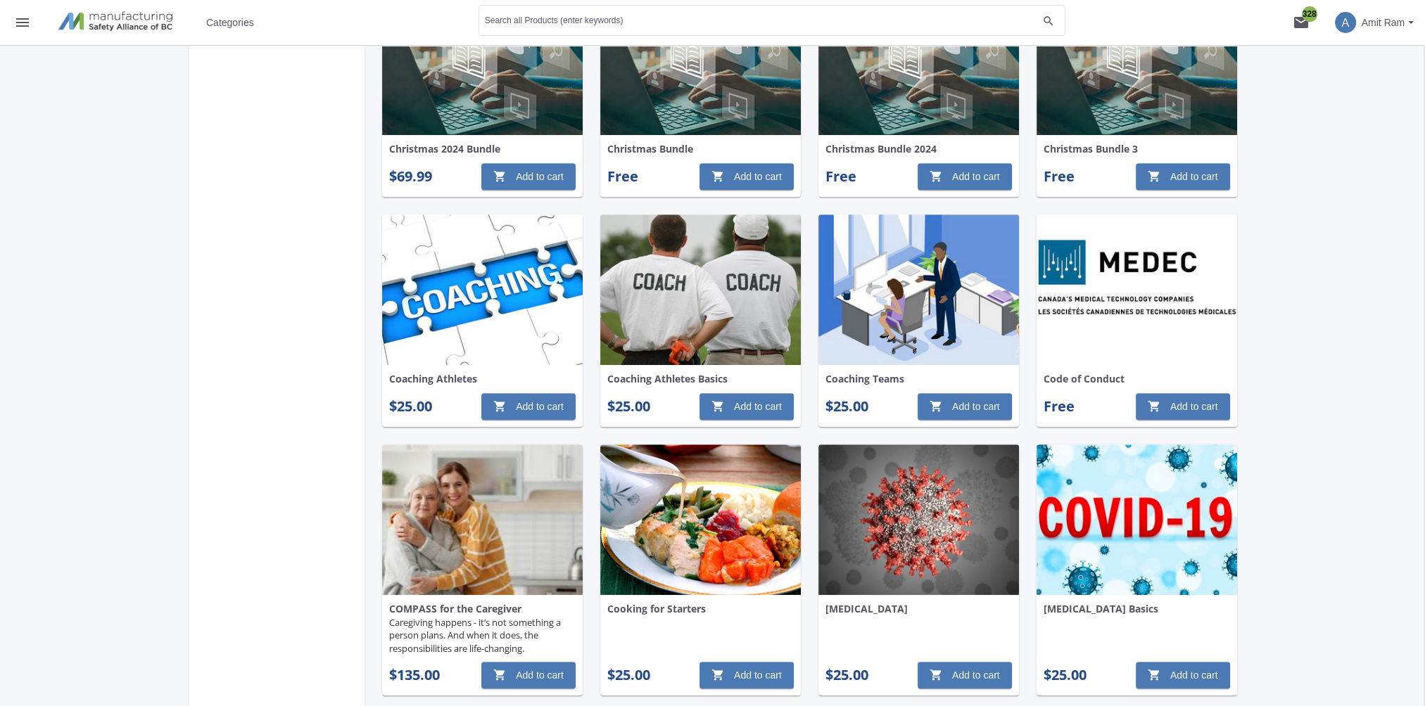
scroll to position [1056, 0]
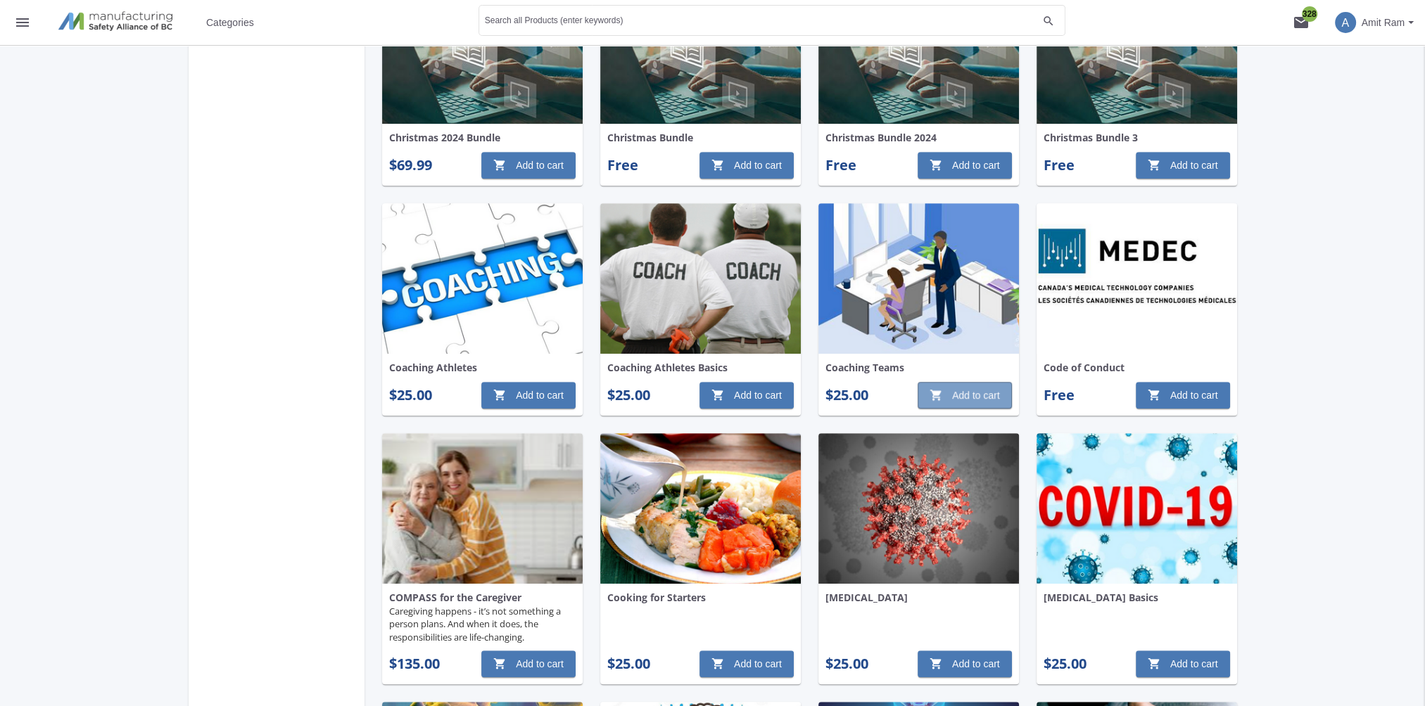
click at [984, 393] on span "shopping_cart Add to cart" at bounding box center [965, 395] width 70 height 25
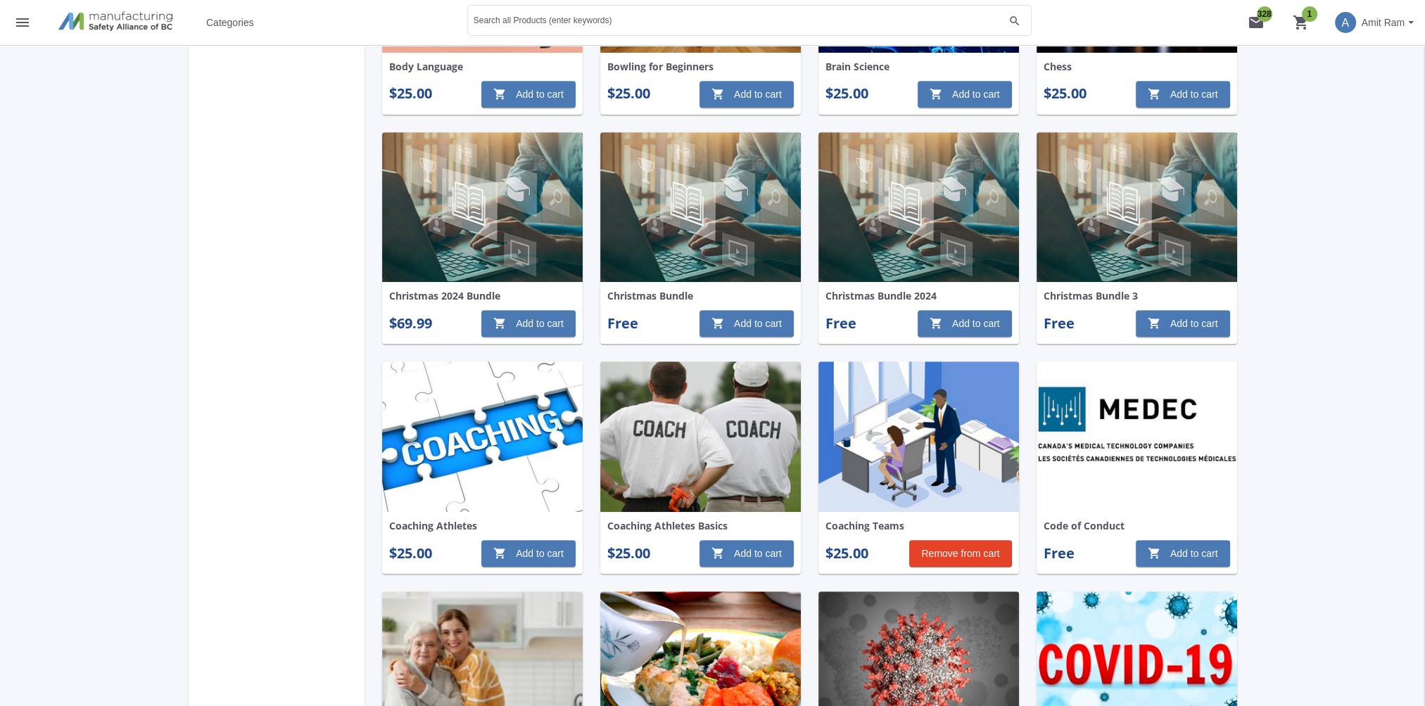
scroll to position [704, 0]
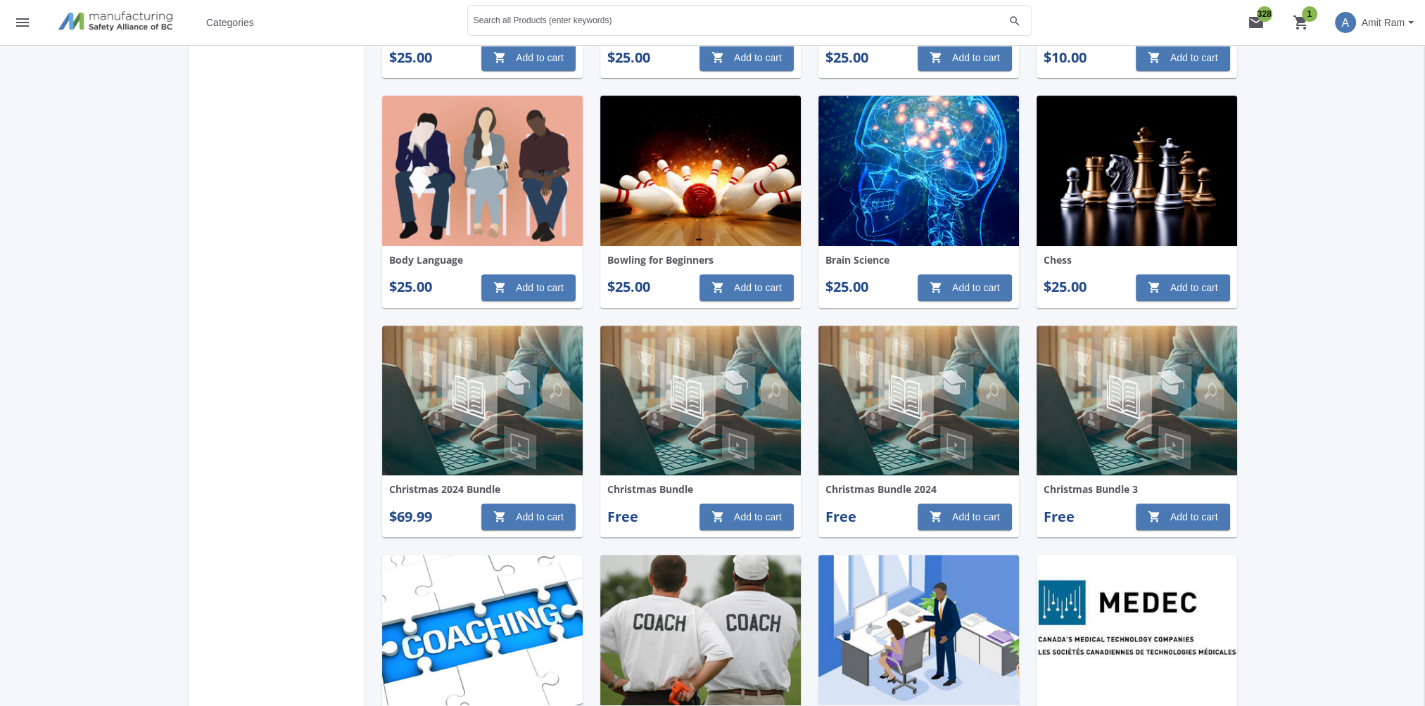
click at [1303, 20] on mat-icon "shopping_cart 1" at bounding box center [1301, 22] width 17 height 17
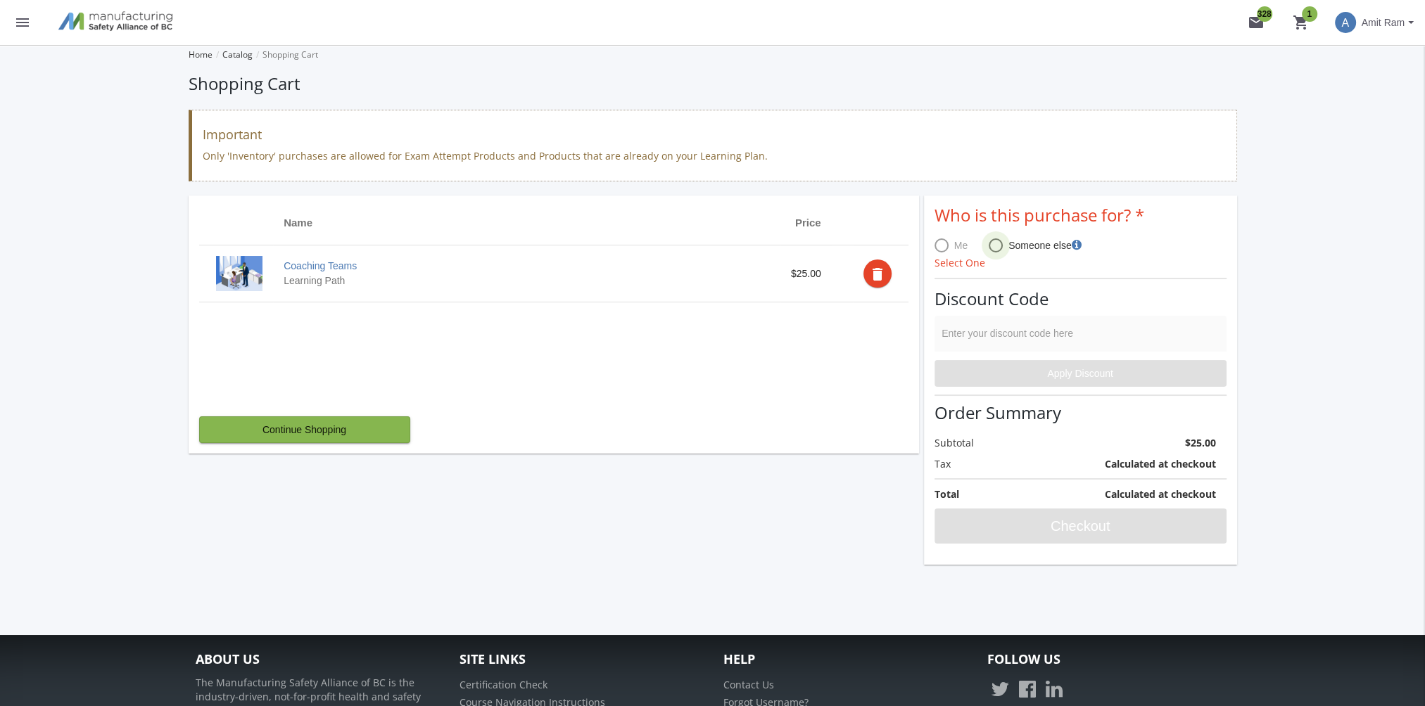
click at [992, 244] on span at bounding box center [996, 246] width 14 height 14
click at [992, 244] on input "Someone else" at bounding box center [996, 248] width 14 height 14
radio input "true"
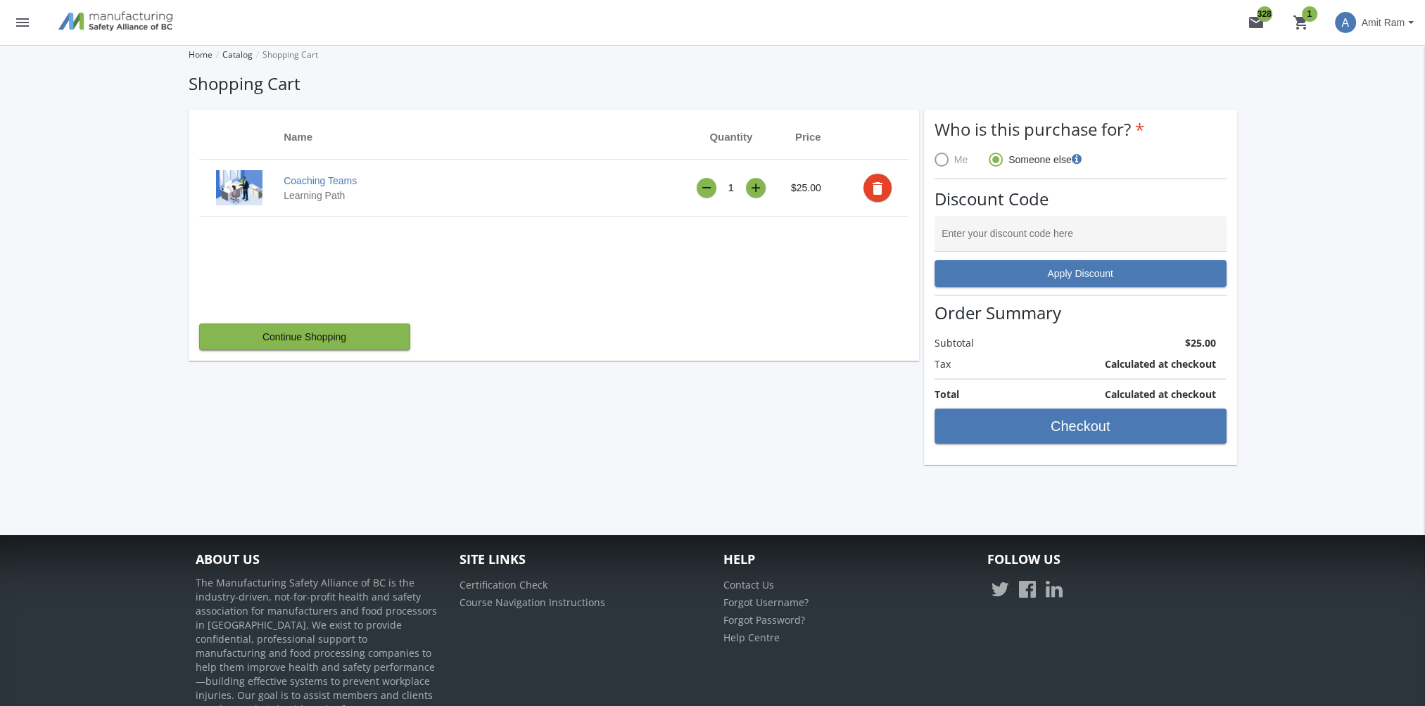
click at [751, 186] on div "+" at bounding box center [756, 188] width 10 height 12
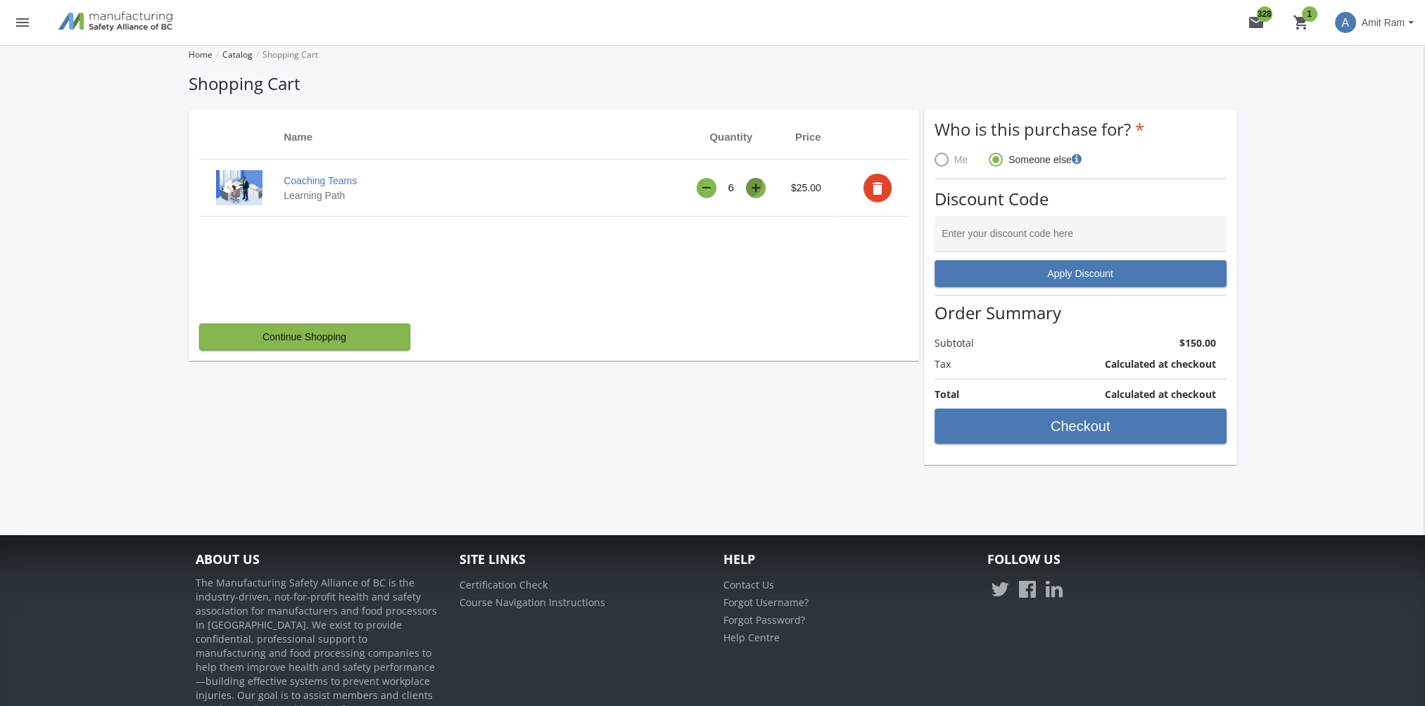
click at [751, 186] on div "+" at bounding box center [756, 188] width 10 height 12
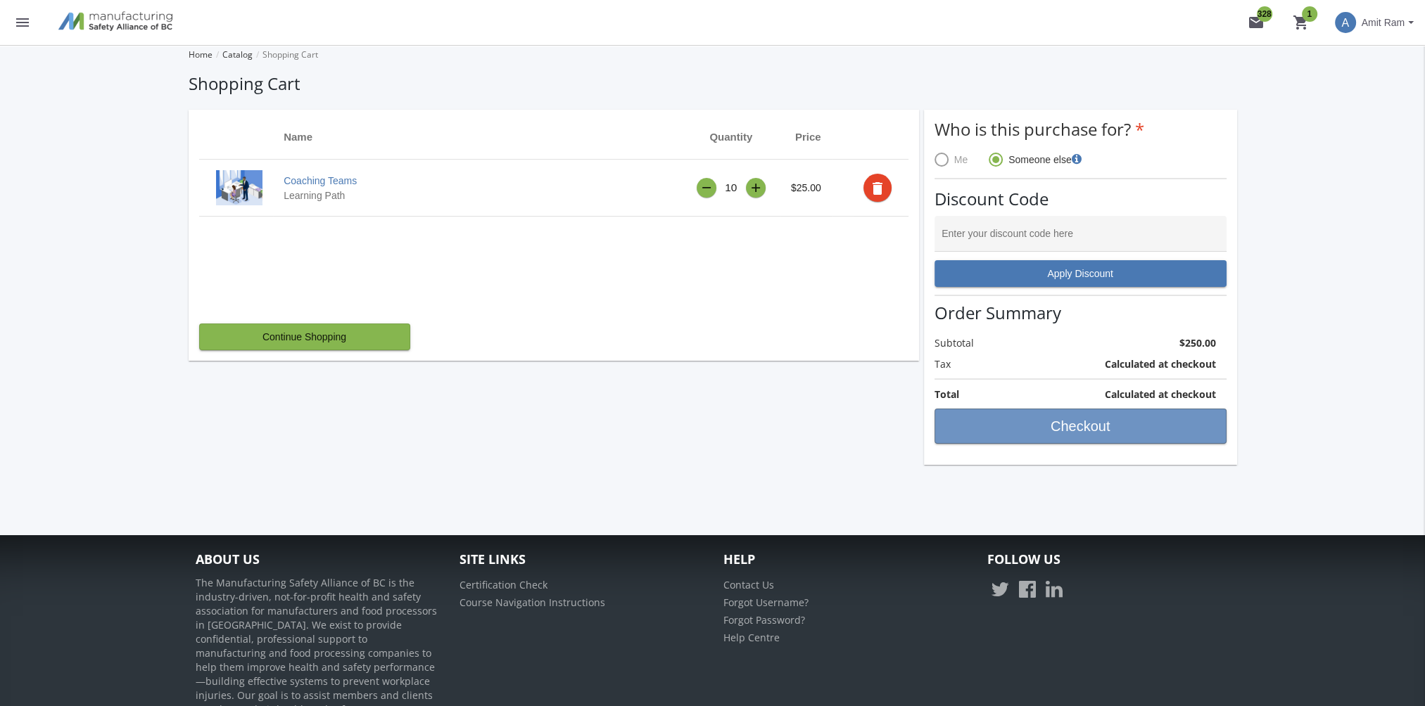
click at [1050, 424] on span "Checkout" at bounding box center [1080, 426] width 268 height 25
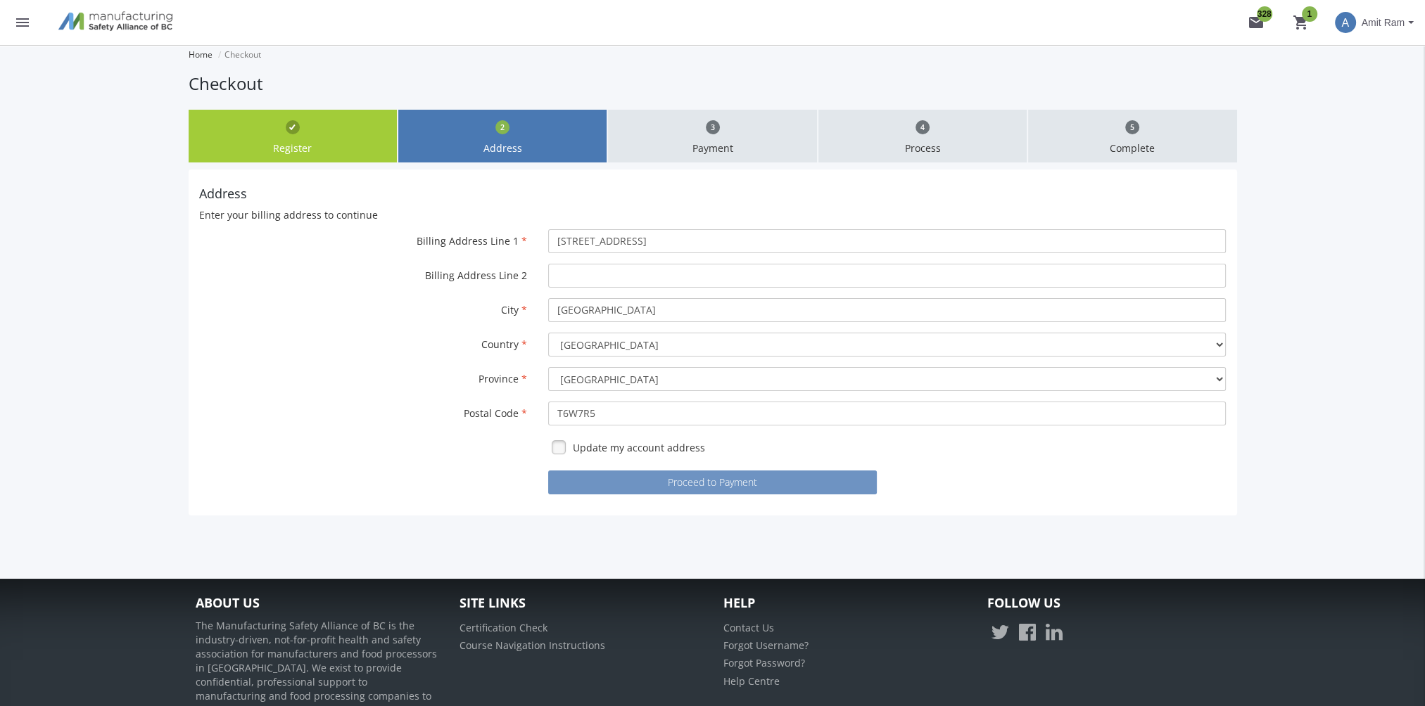
click at [698, 480] on button "Proceed to Payment" at bounding box center [712, 483] width 329 height 24
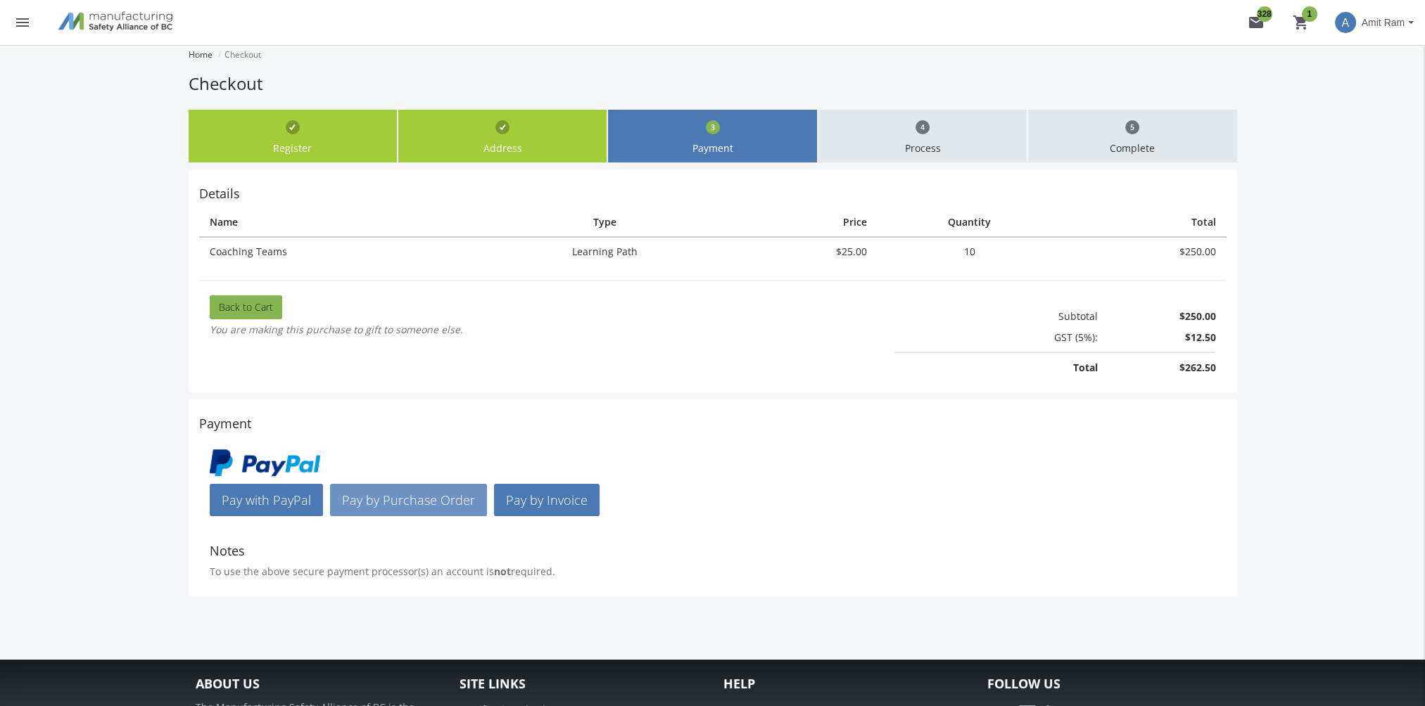
click at [419, 499] on span "Pay by Purchase Order" at bounding box center [408, 500] width 133 height 17
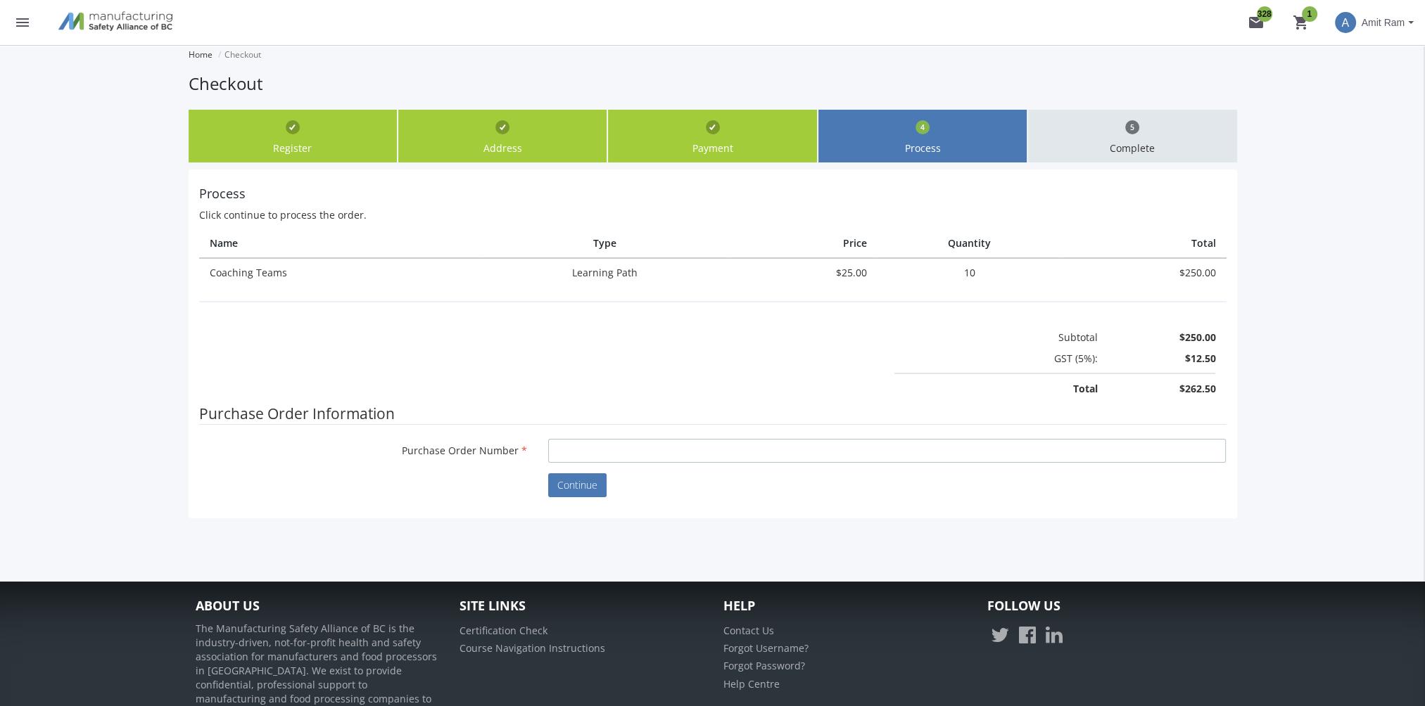
click at [638, 442] on input "Purchase Order Number" at bounding box center [887, 451] width 678 height 24
type input "p90"
click at [572, 467] on fieldset "Purchase Order Information Purchase Order Number p90" at bounding box center [712, 438] width 1027 height 70
click at [595, 484] on span "Continue" at bounding box center [577, 485] width 40 height 13
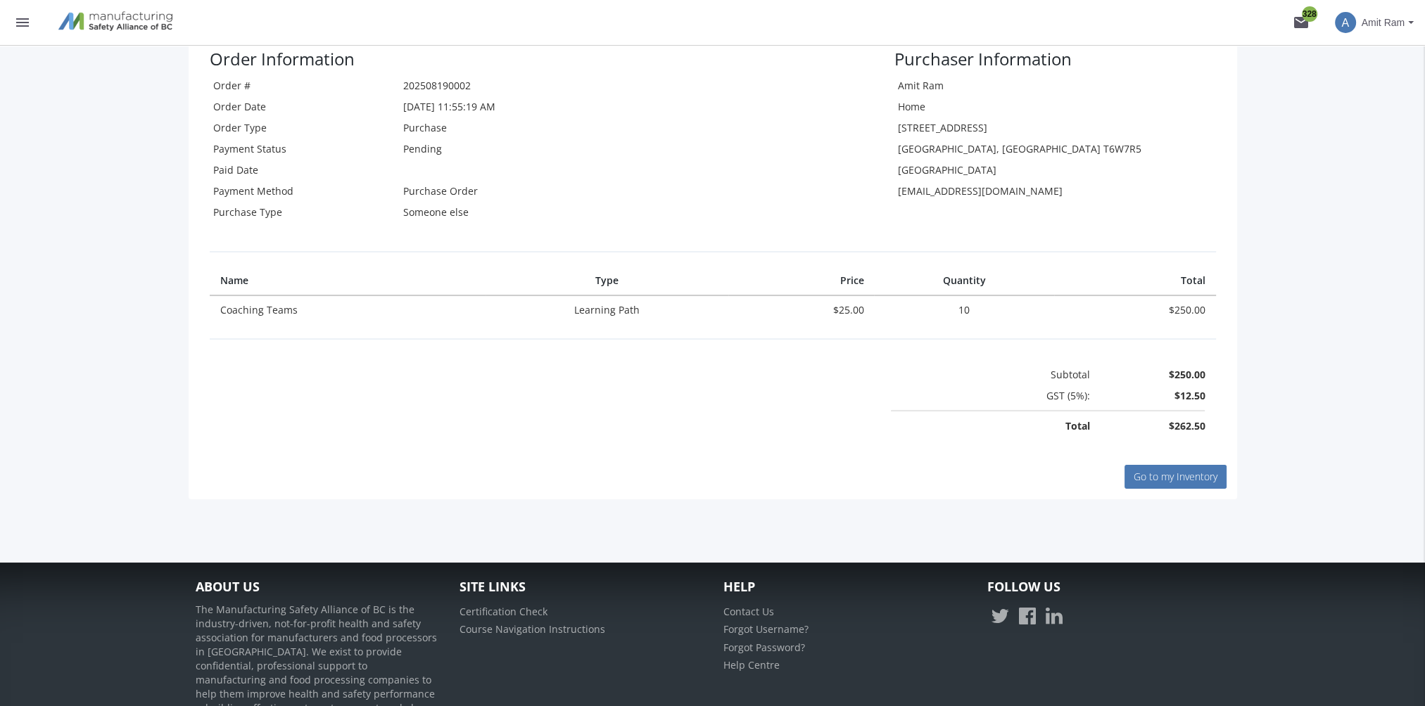
scroll to position [413, 0]
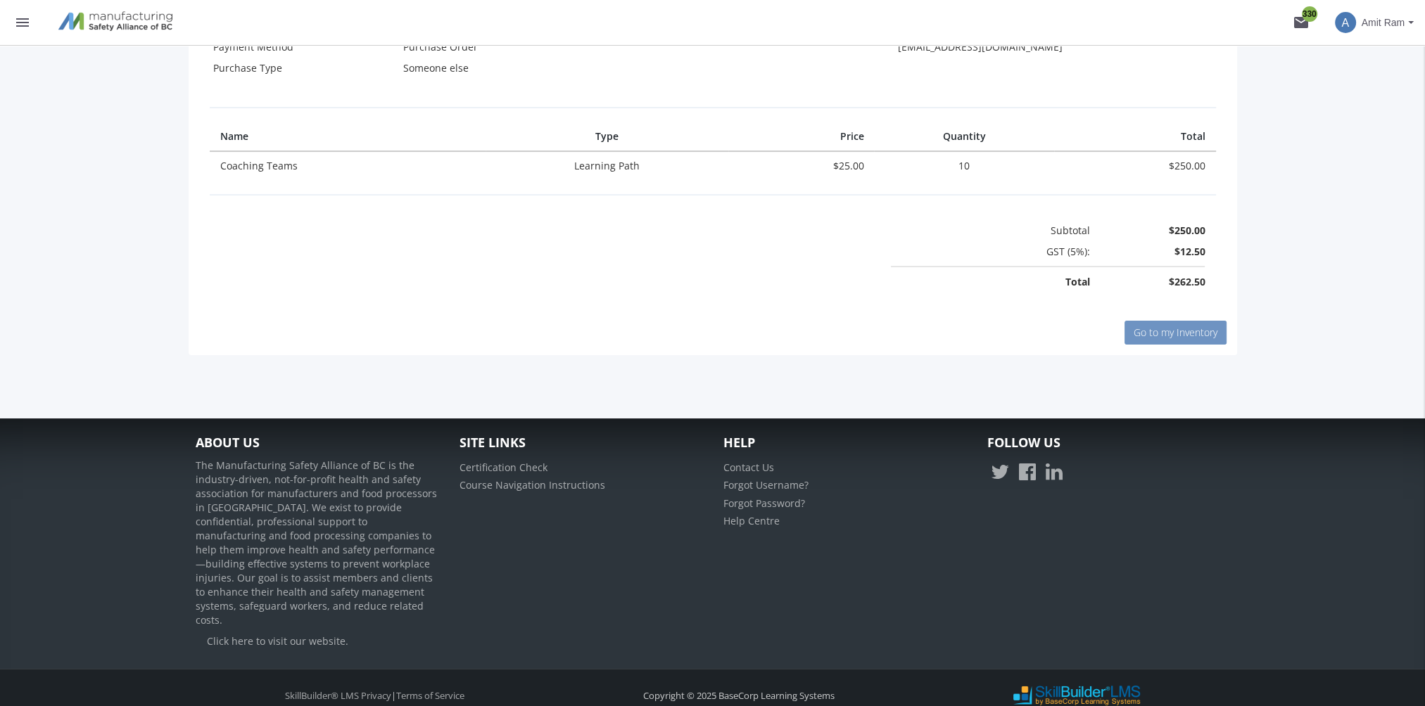
click at [1185, 332] on span "Go to my Inventory" at bounding box center [1176, 332] width 84 height 13
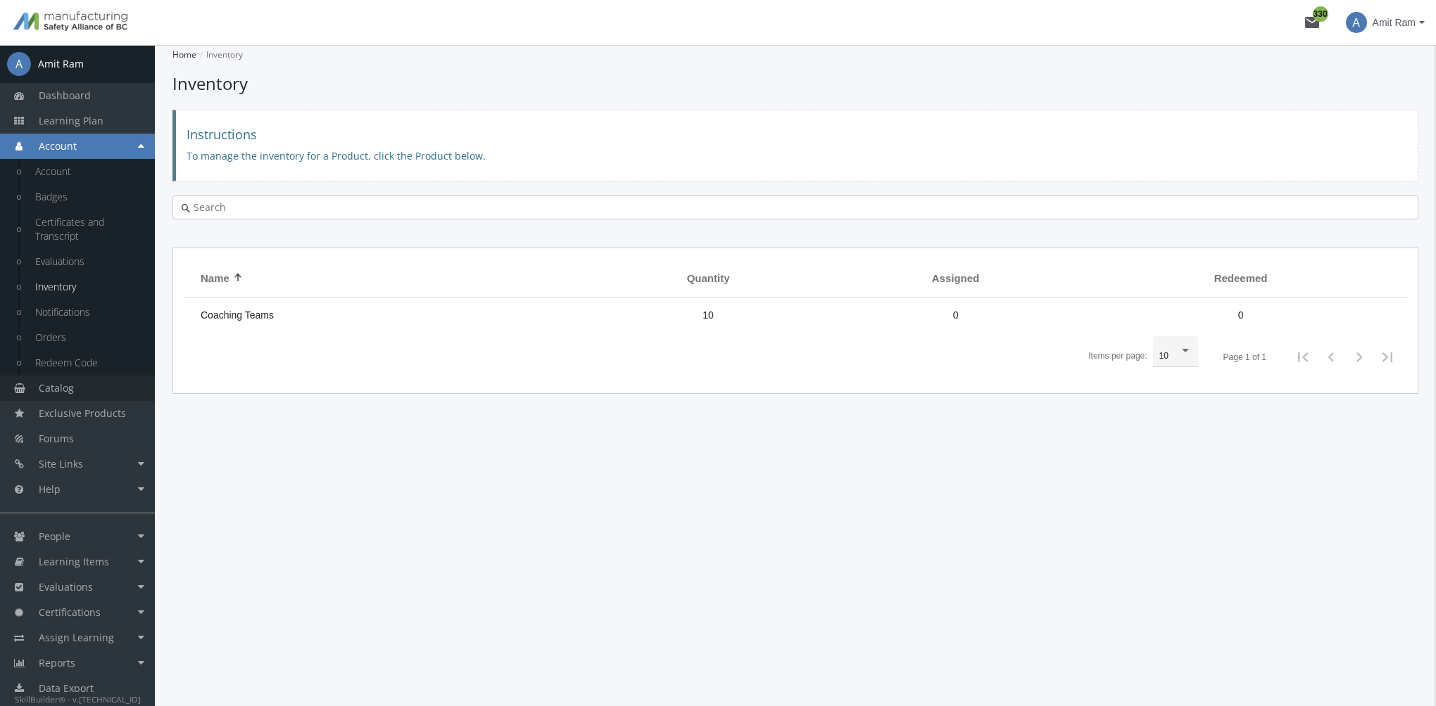
click at [96, 384] on link "Catalog" at bounding box center [77, 388] width 155 height 25
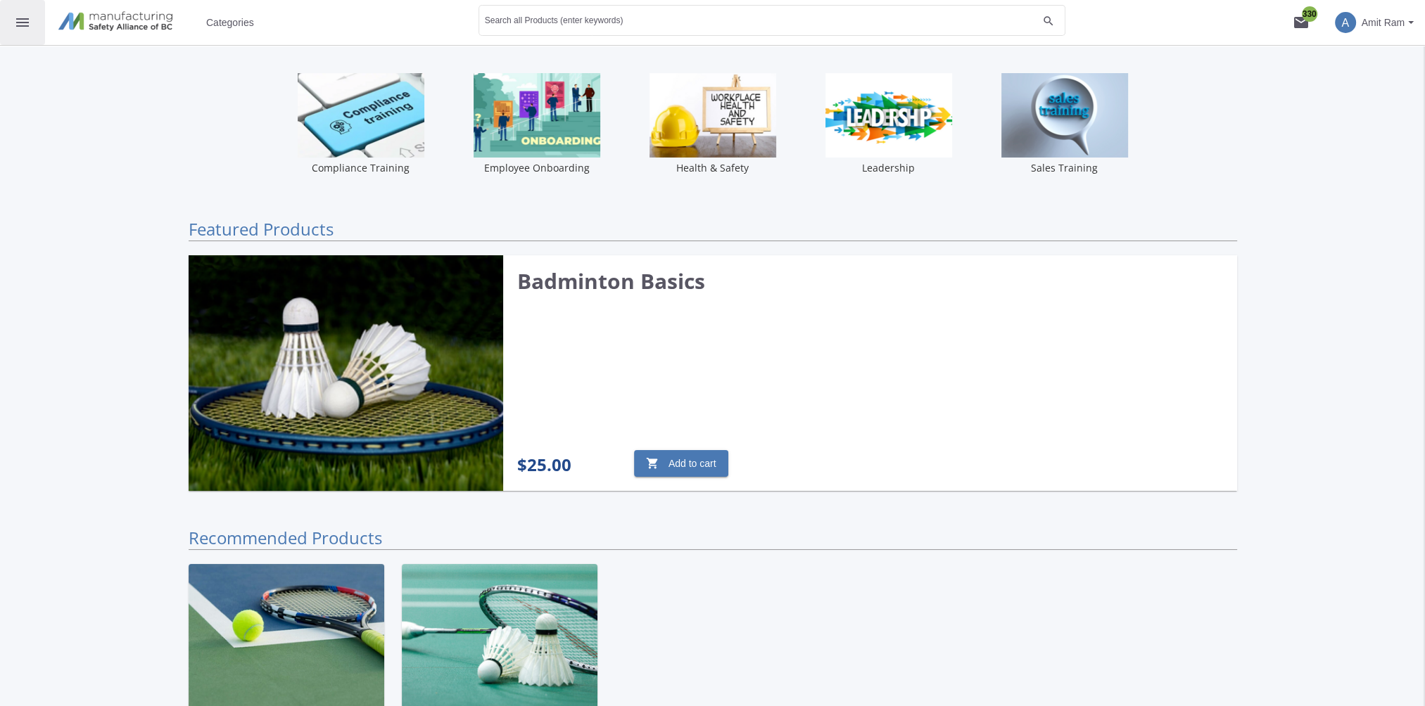
click at [29, 24] on mat-icon "menu" at bounding box center [22, 22] width 17 height 17
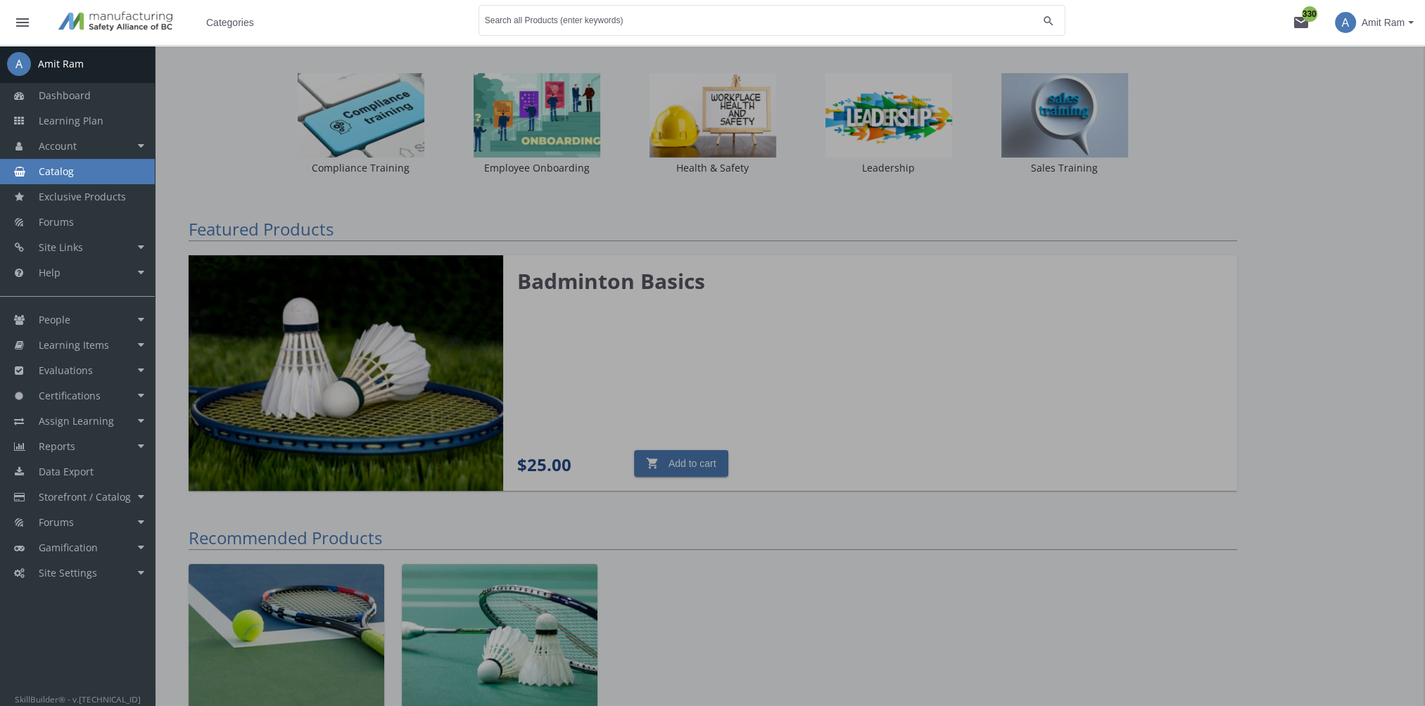
click at [246, 23] on span "Categories" at bounding box center [230, 22] width 48 height 25
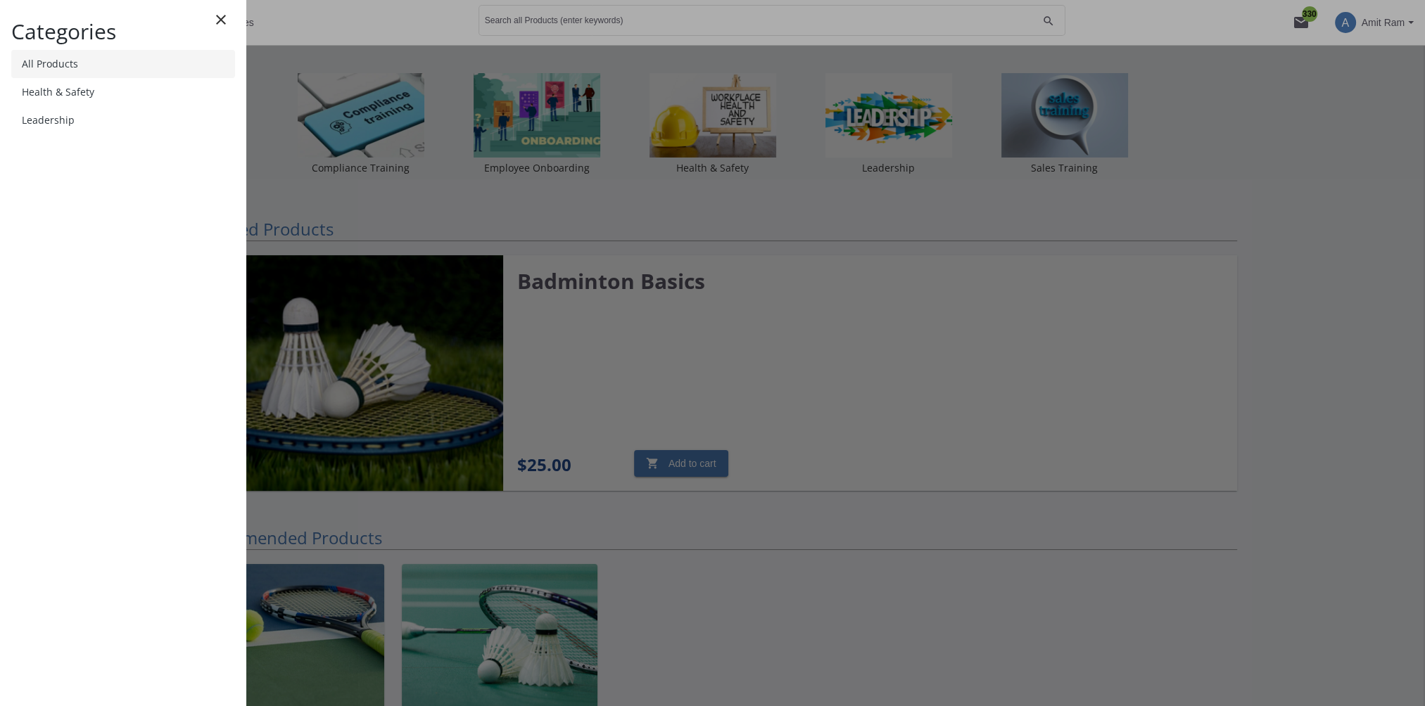
click at [106, 62] on link "All Products" at bounding box center [123, 64] width 224 height 28
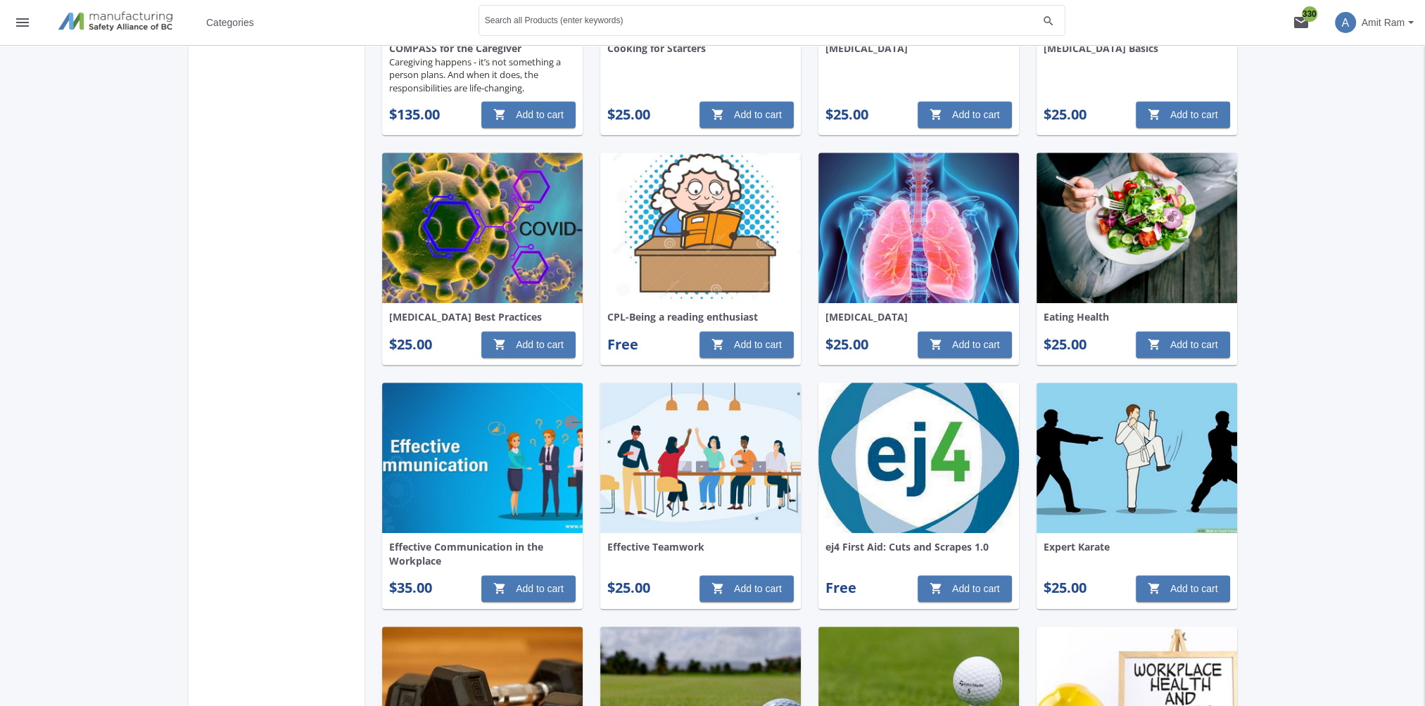
scroll to position [1618, 0]
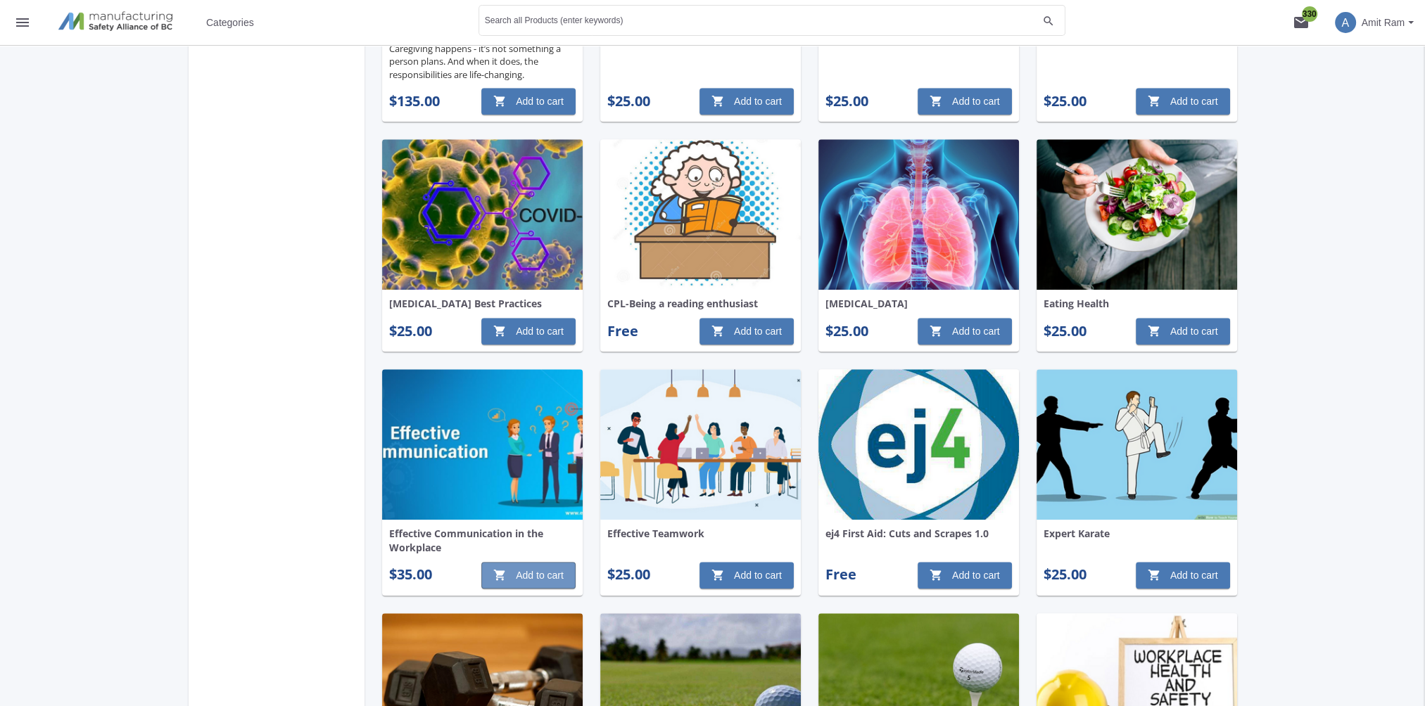
click at [529, 574] on span "shopping_cart Add to cart" at bounding box center [528, 575] width 70 height 25
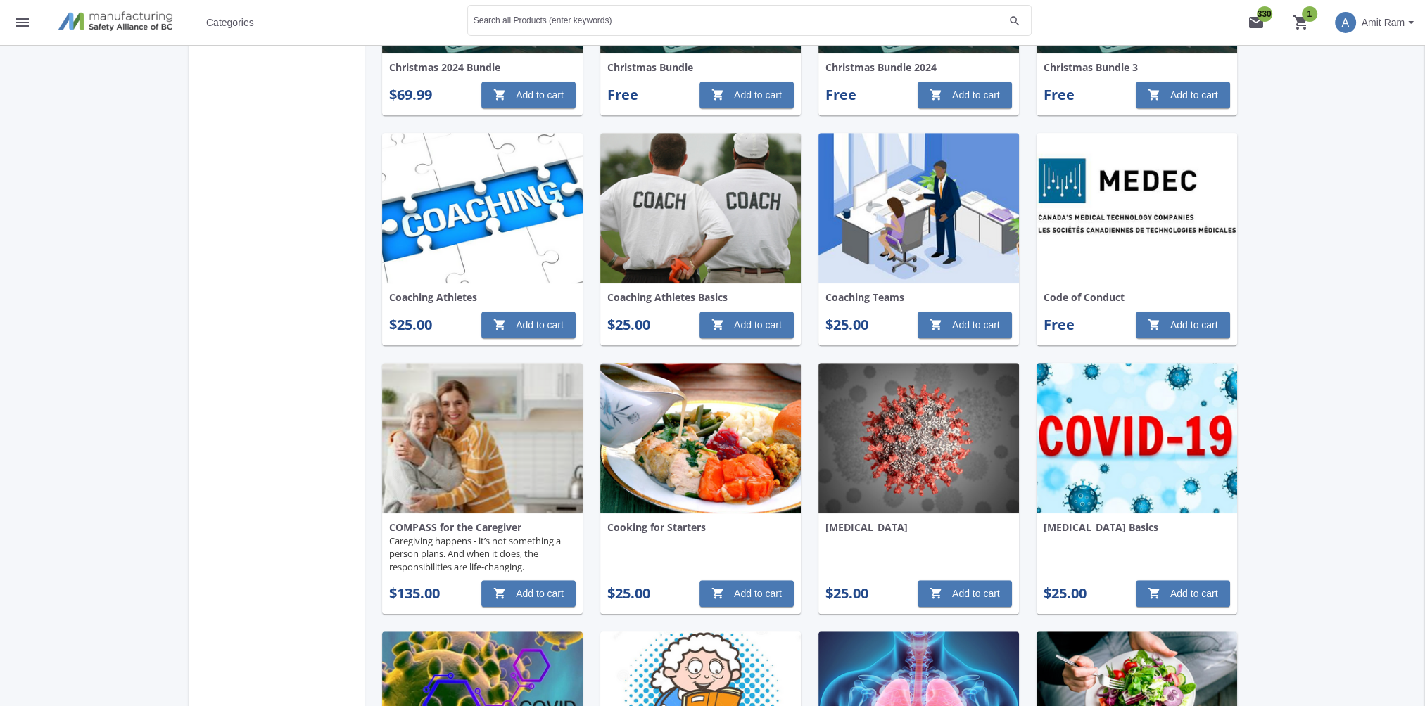
scroll to position [704, 0]
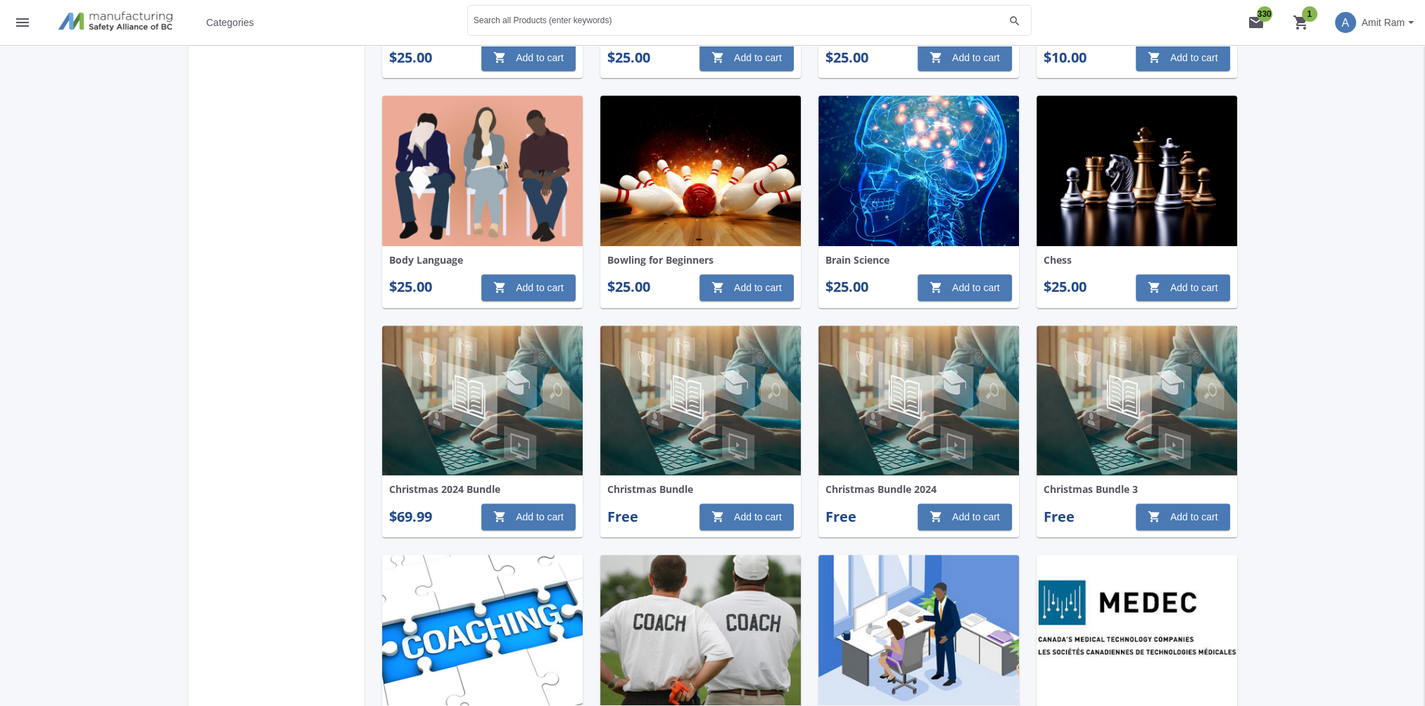
click at [1302, 23] on mat-icon "shopping_cart 1" at bounding box center [1301, 22] width 17 height 17
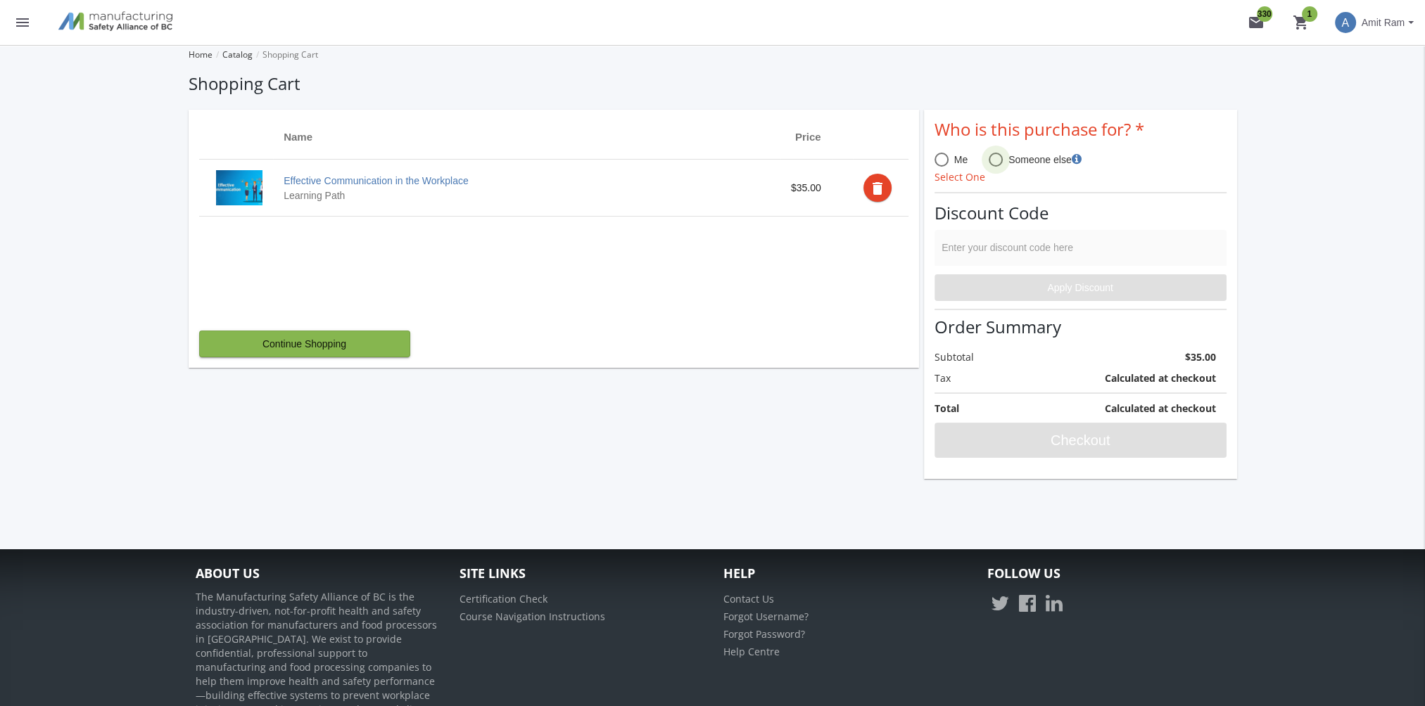
click at [998, 162] on span at bounding box center [996, 160] width 14 height 14
click at [998, 162] on input "Someone else" at bounding box center [996, 163] width 14 height 14
radio input "true"
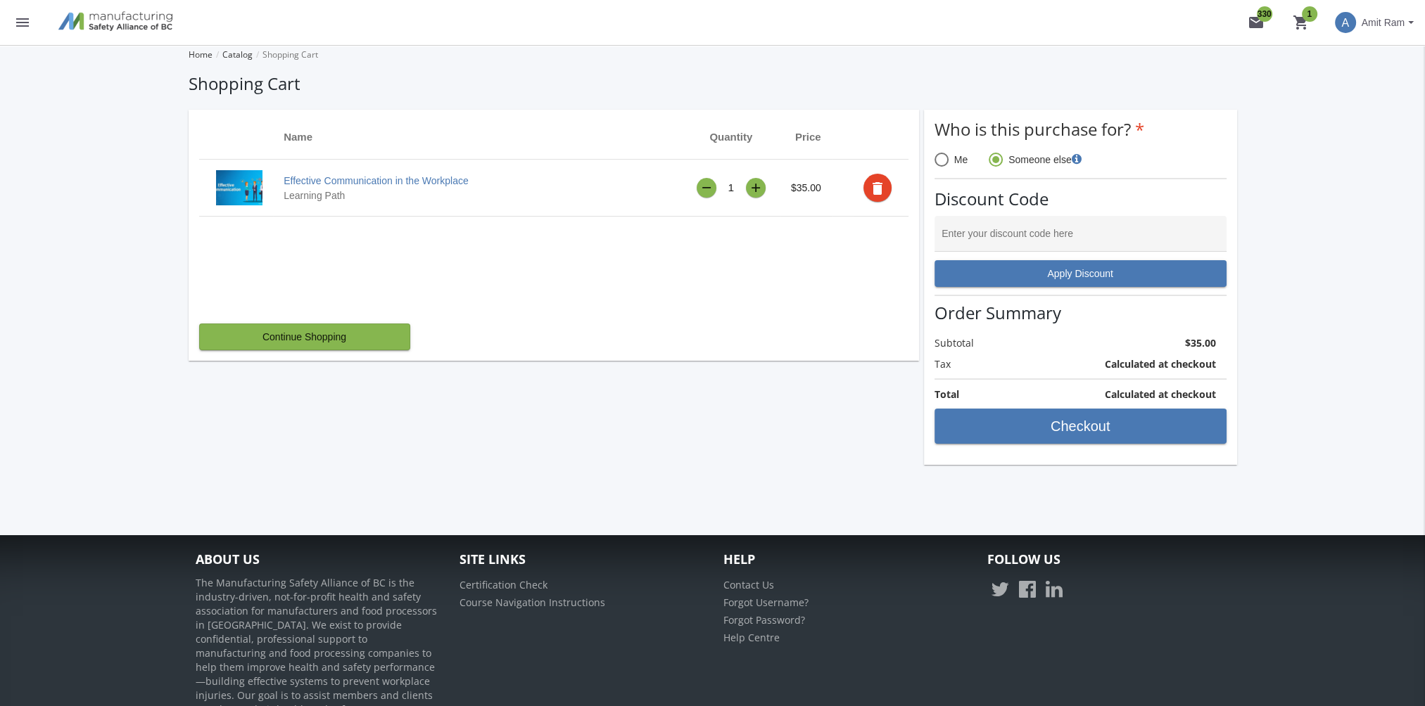
click at [758, 186] on div "+" at bounding box center [756, 188] width 10 height 12
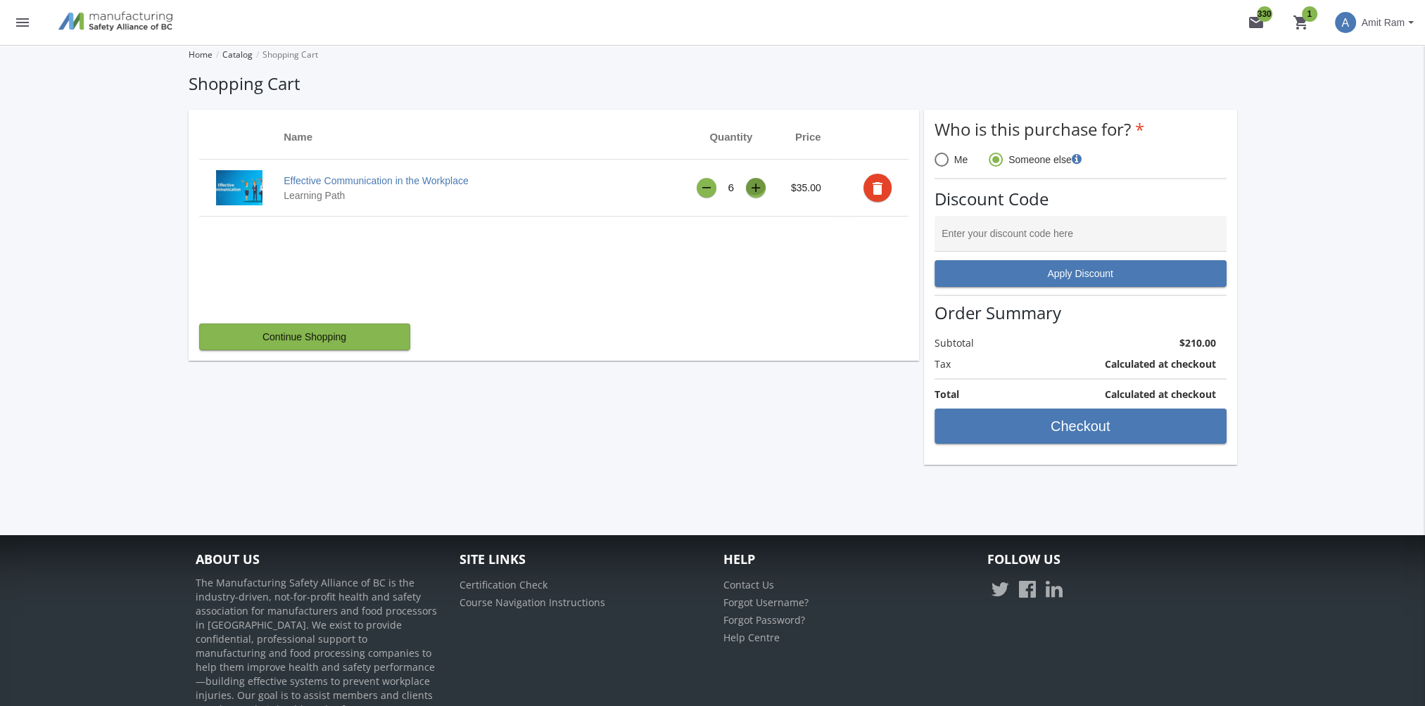
click at [758, 186] on div "+" at bounding box center [756, 188] width 10 height 12
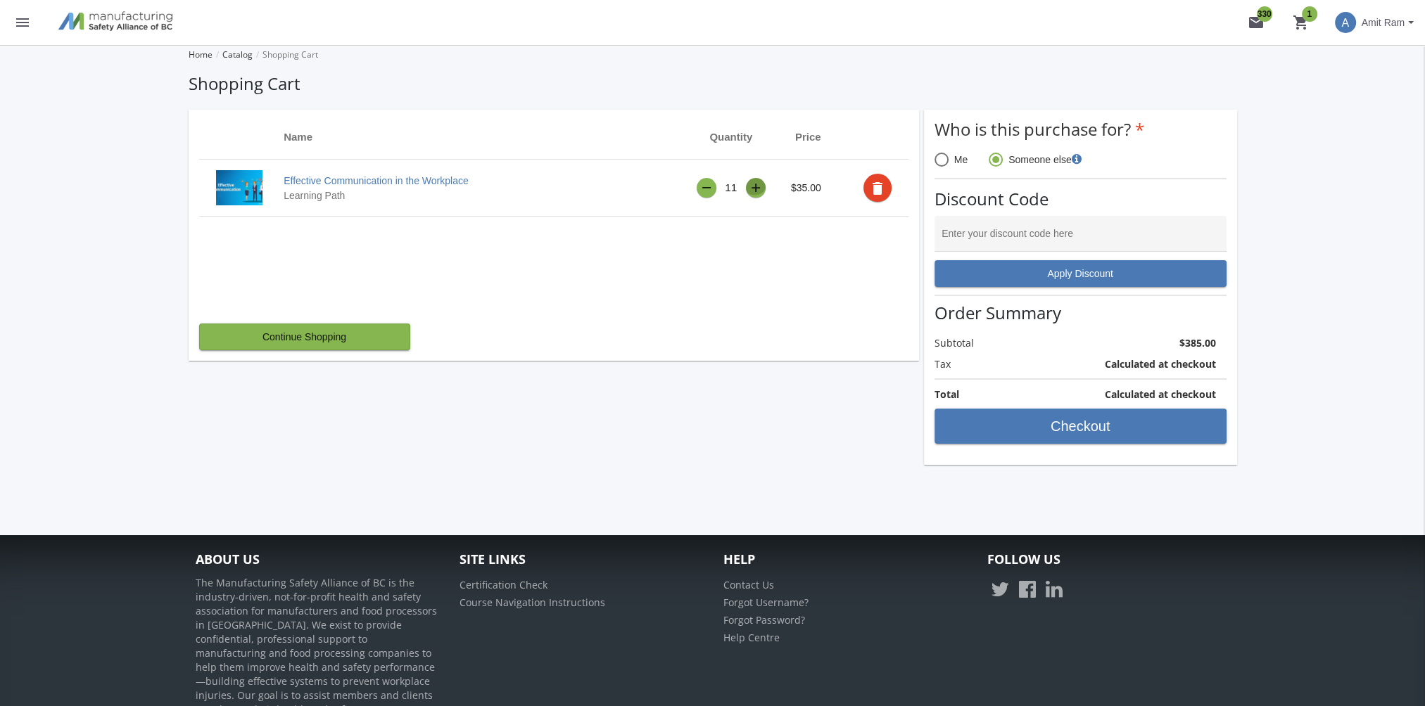
click at [758, 186] on div "+" at bounding box center [756, 188] width 10 height 12
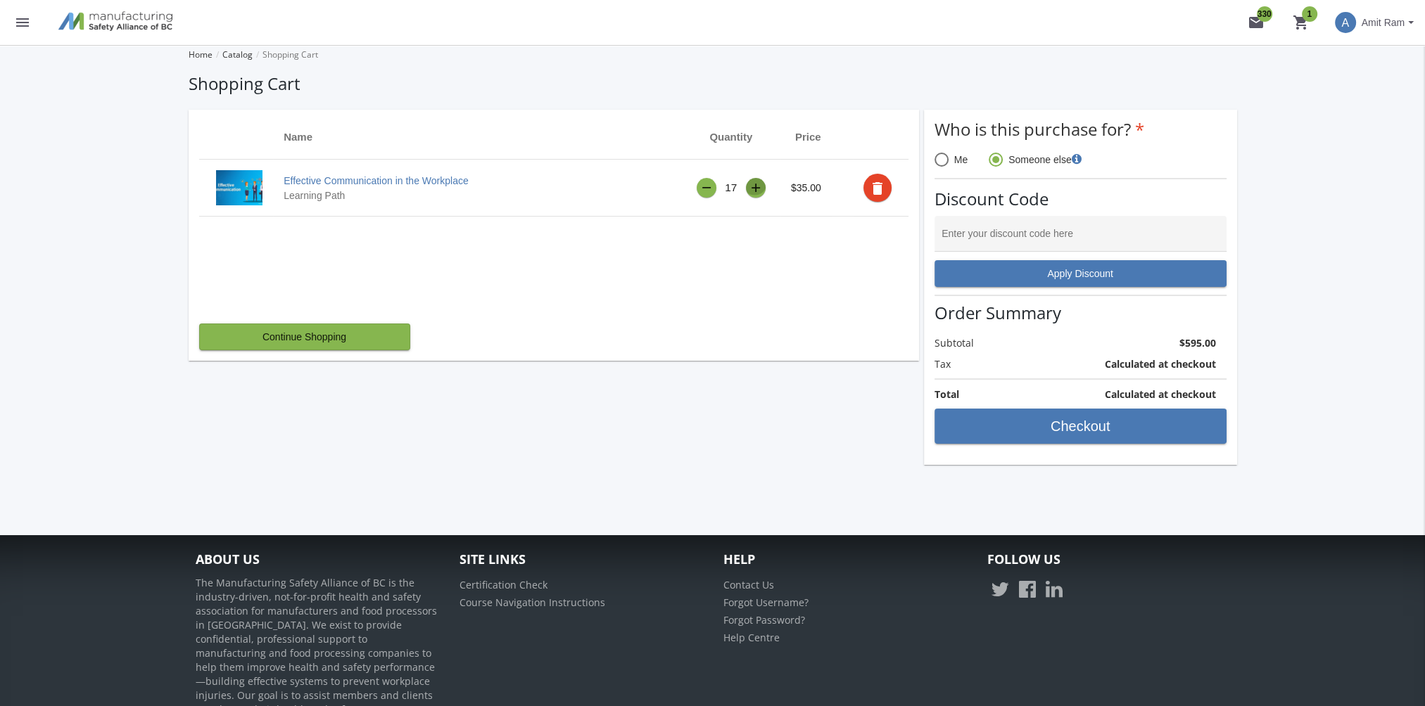
click at [758, 186] on div "+" at bounding box center [756, 188] width 10 height 12
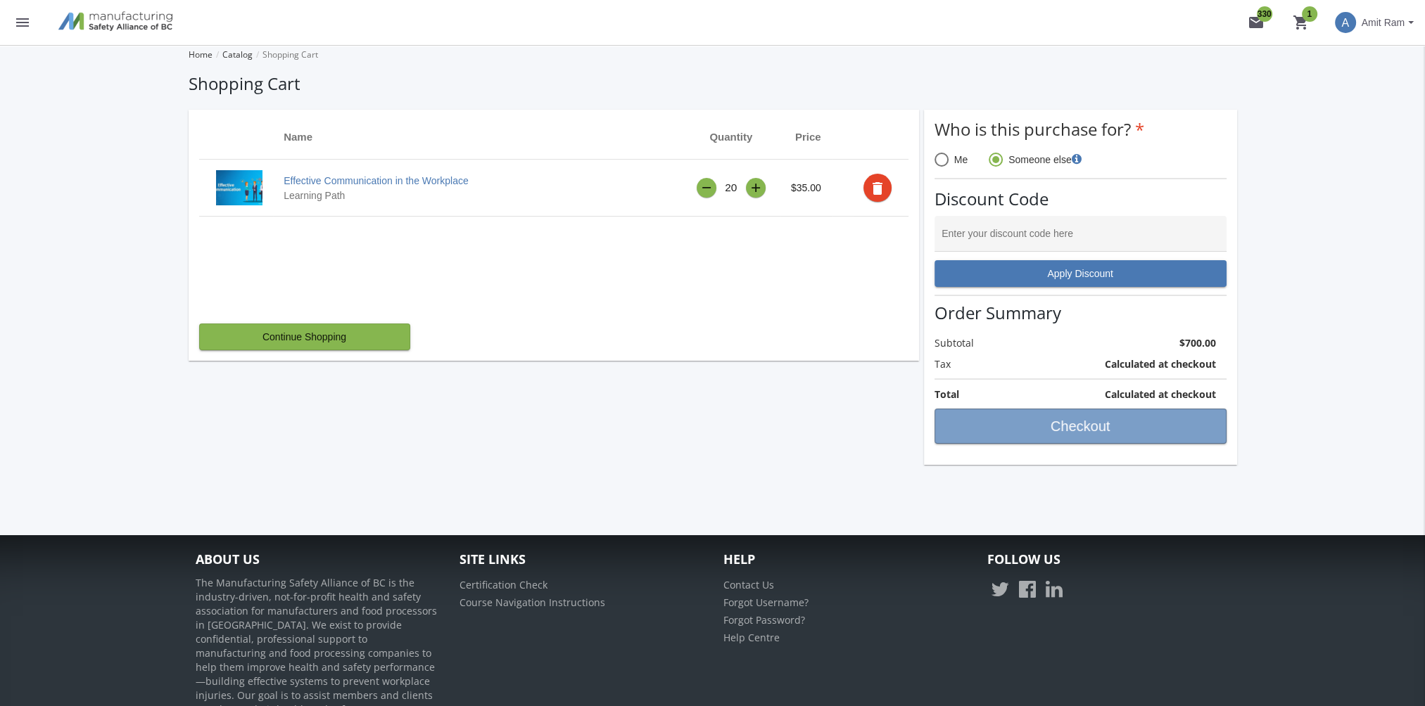
click at [1058, 422] on span "Checkout" at bounding box center [1080, 426] width 268 height 25
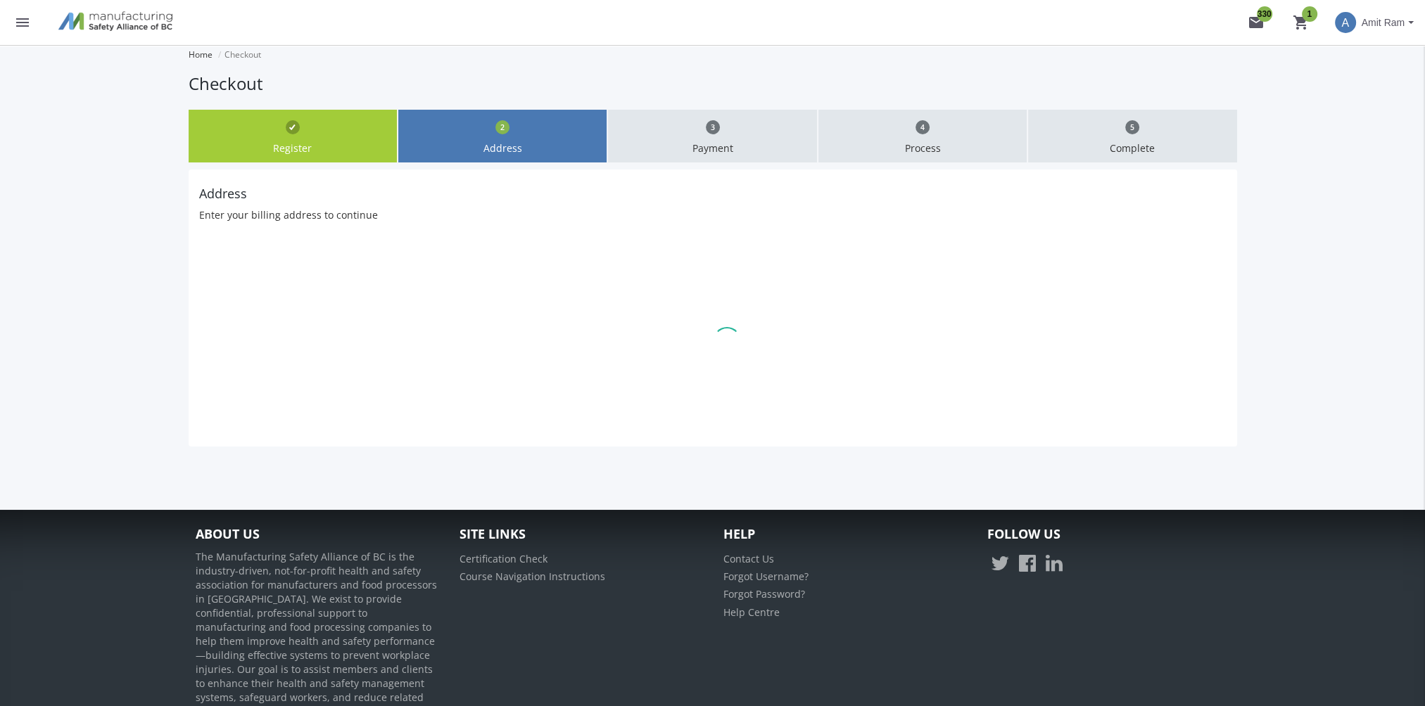
select select "1"
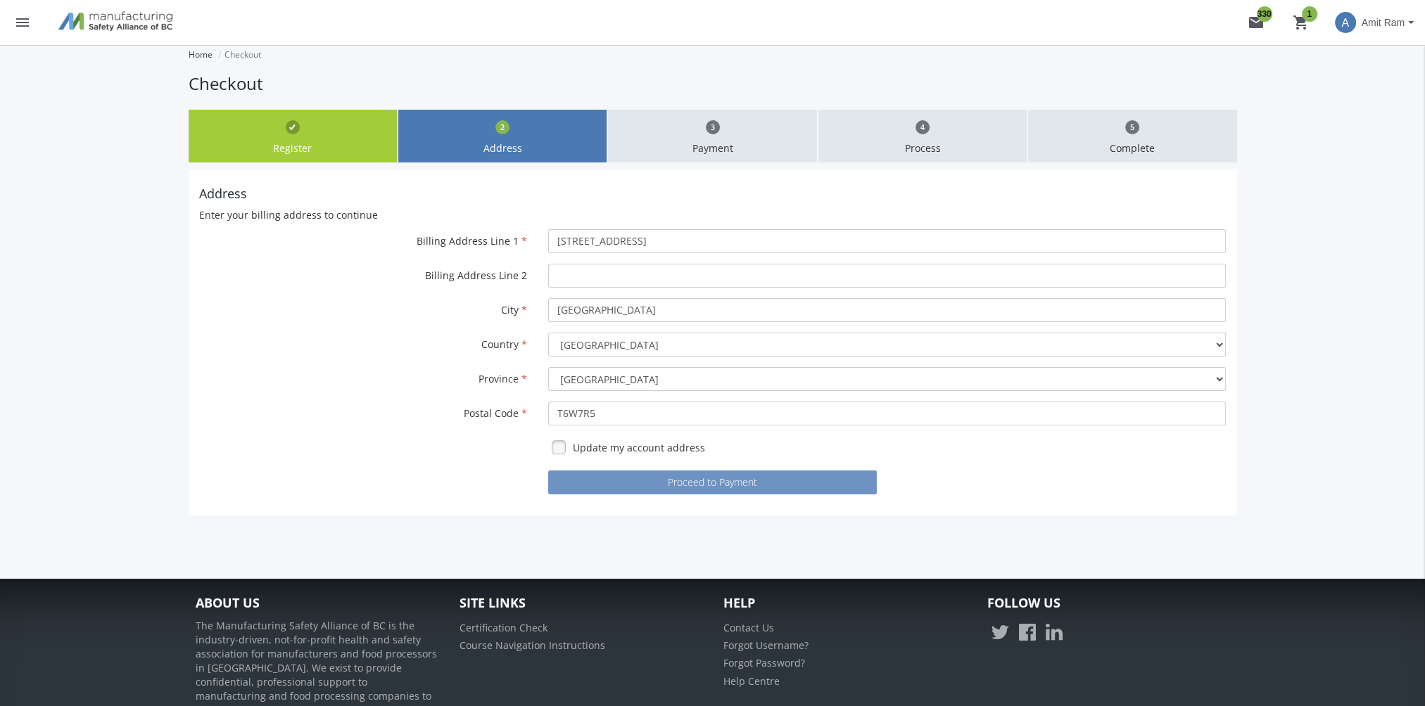
click at [704, 488] on button "Proceed to Payment" at bounding box center [712, 483] width 329 height 24
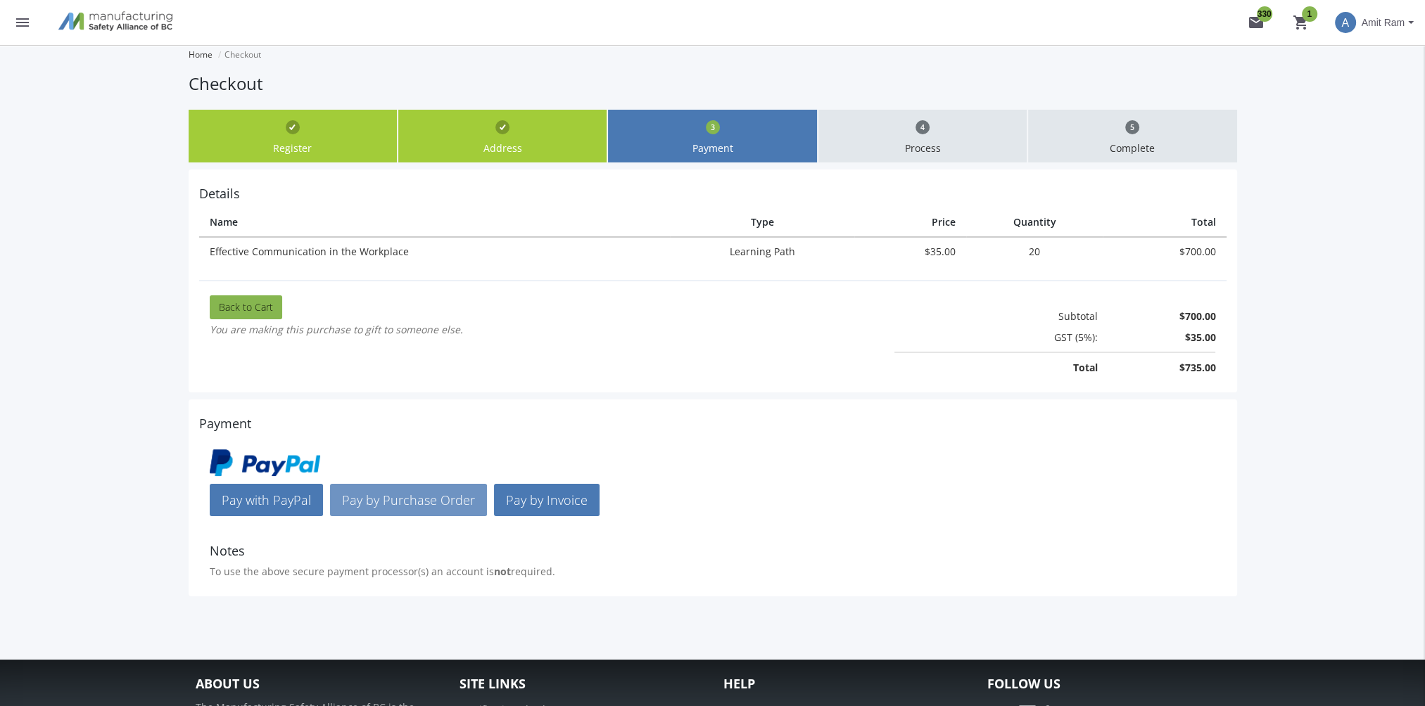
click at [402, 502] on span "Pay by Purchase Order" at bounding box center [408, 500] width 133 height 17
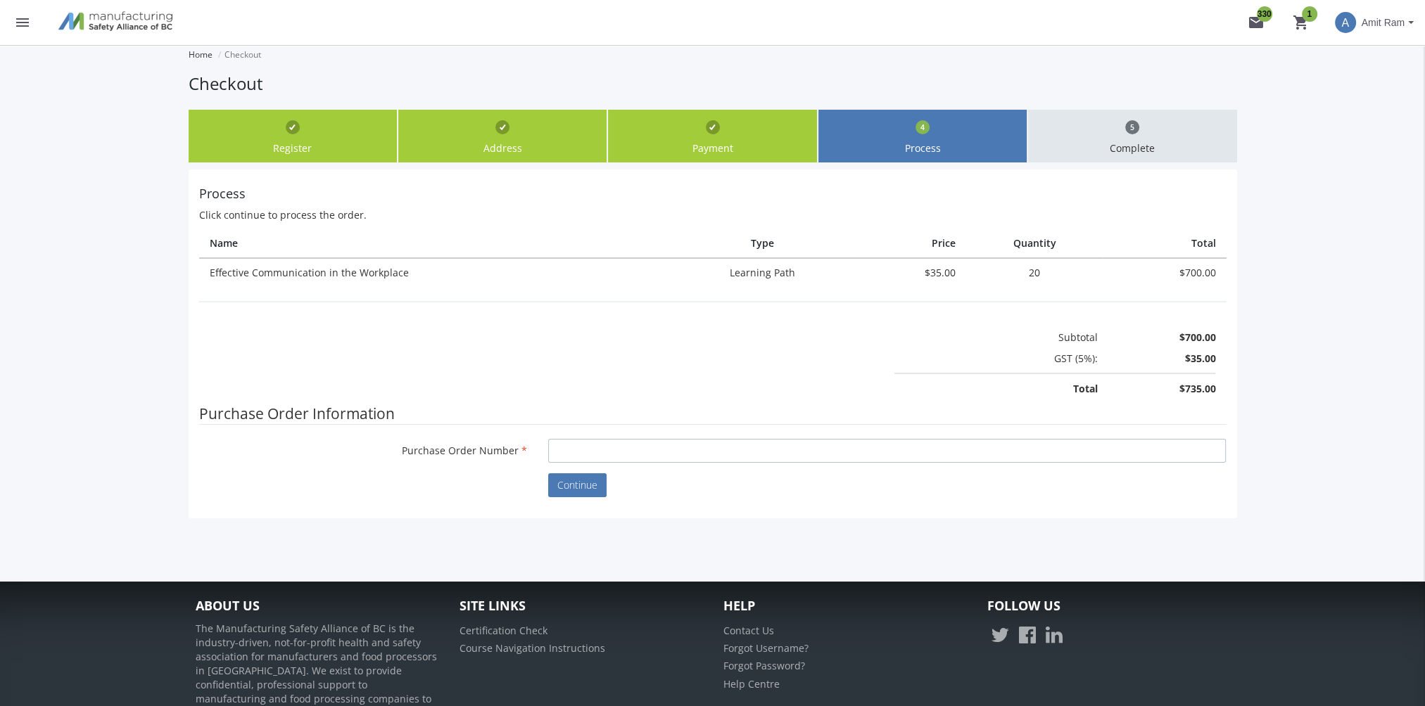
click at [617, 452] on input "Purchase Order Number" at bounding box center [887, 451] width 678 height 24
type input "p91"
click at [580, 493] on button "Continue" at bounding box center [577, 486] width 58 height 24
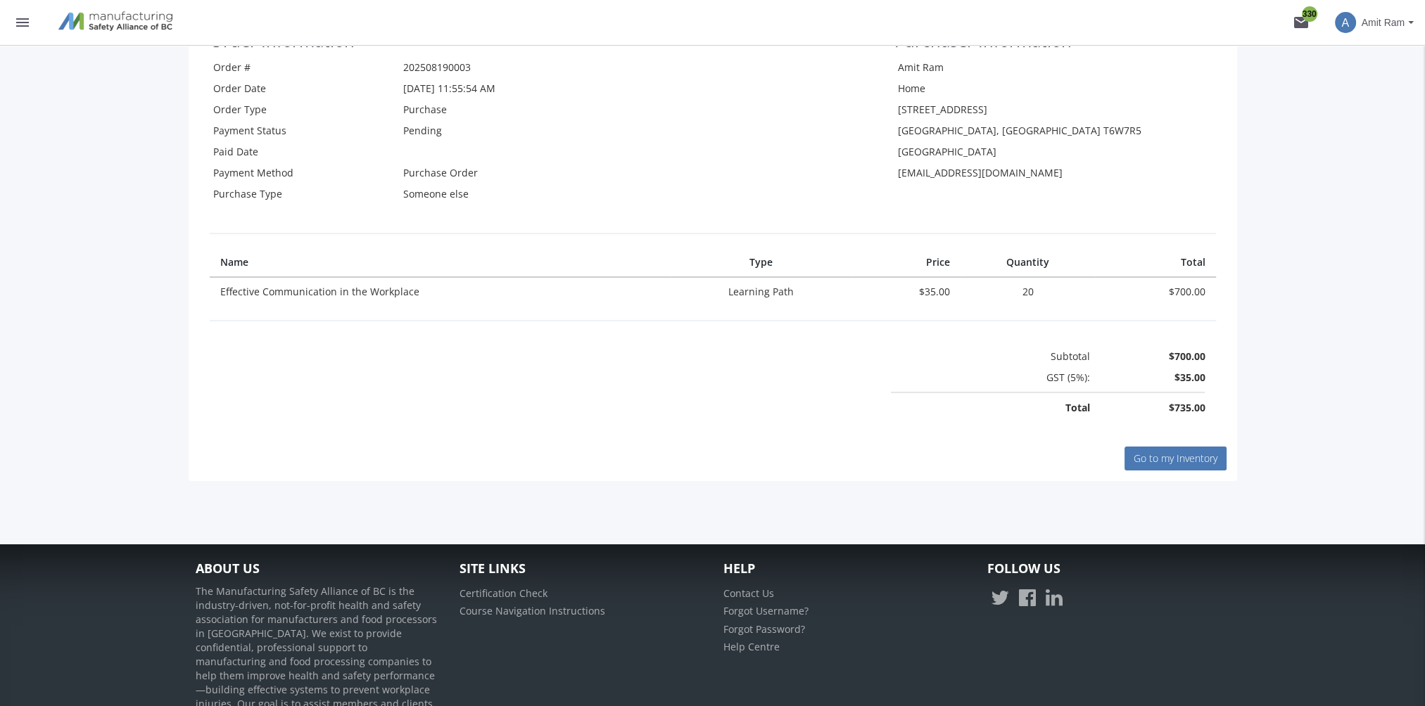
scroll to position [352, 0]
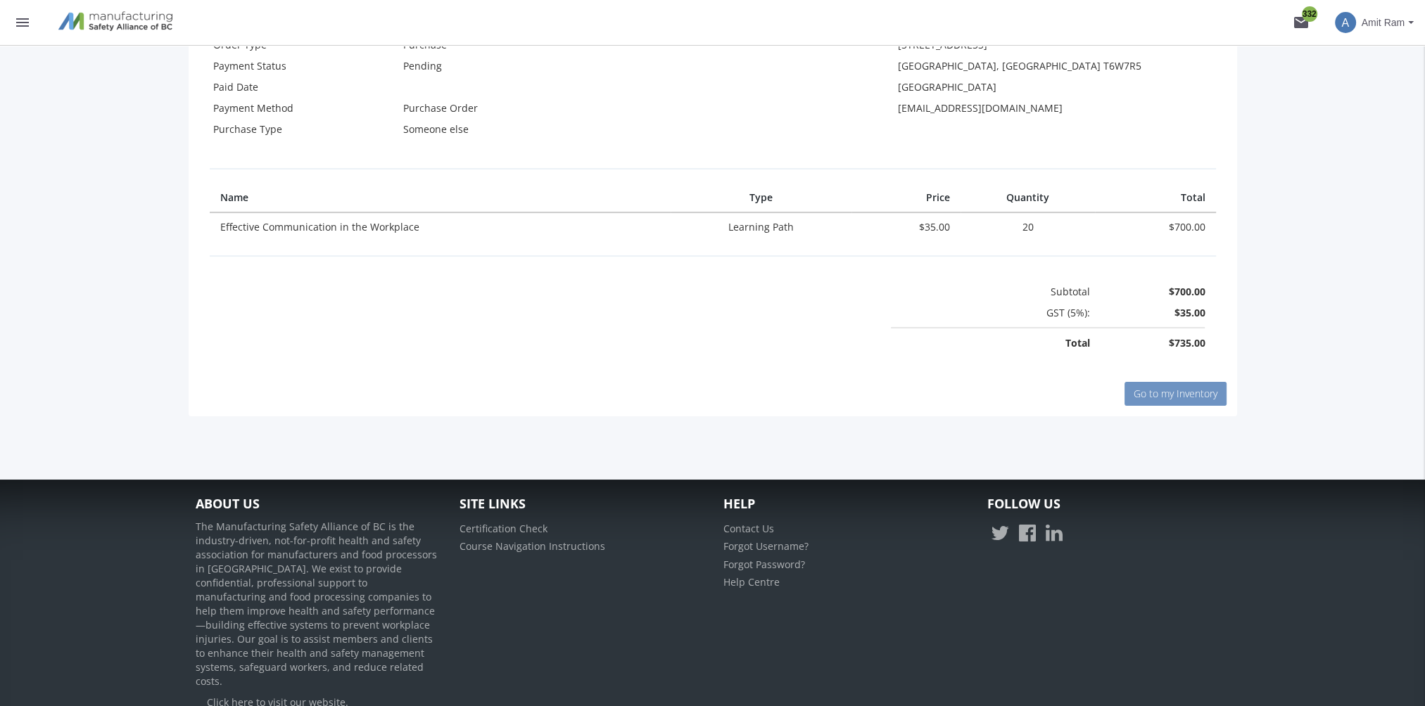
click at [1170, 394] on span "Go to my Inventory" at bounding box center [1176, 393] width 84 height 13
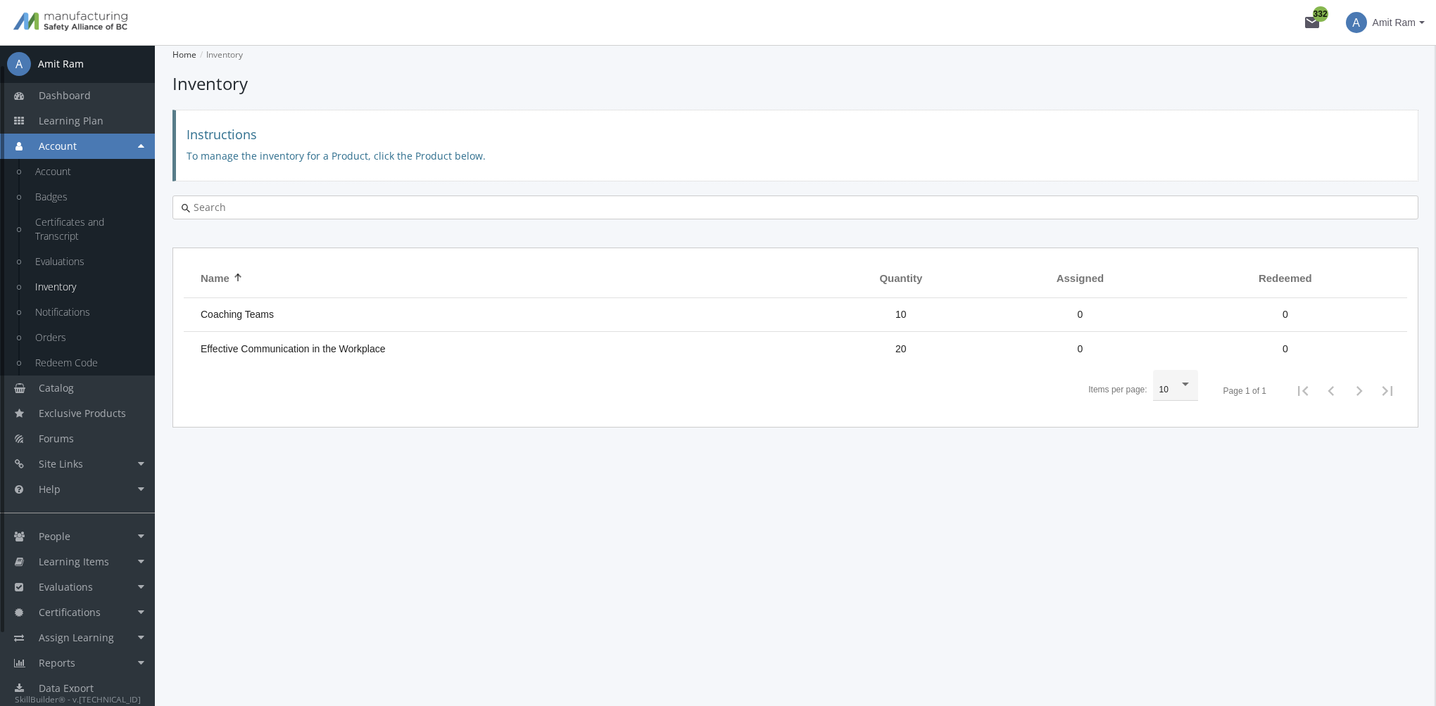
click at [68, 290] on link "Inventory" at bounding box center [88, 286] width 134 height 25
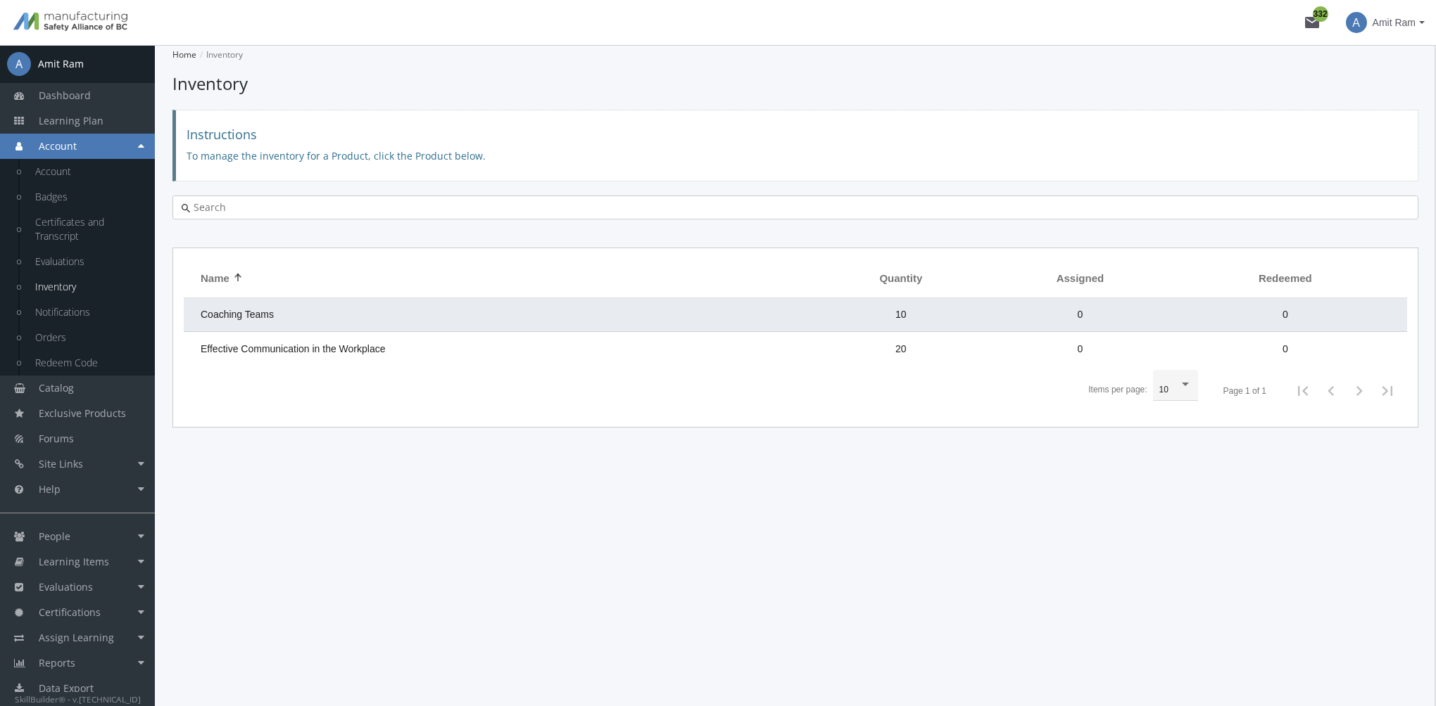
click at [374, 312] on td "Coaching Teams" at bounding box center [499, 315] width 631 height 34
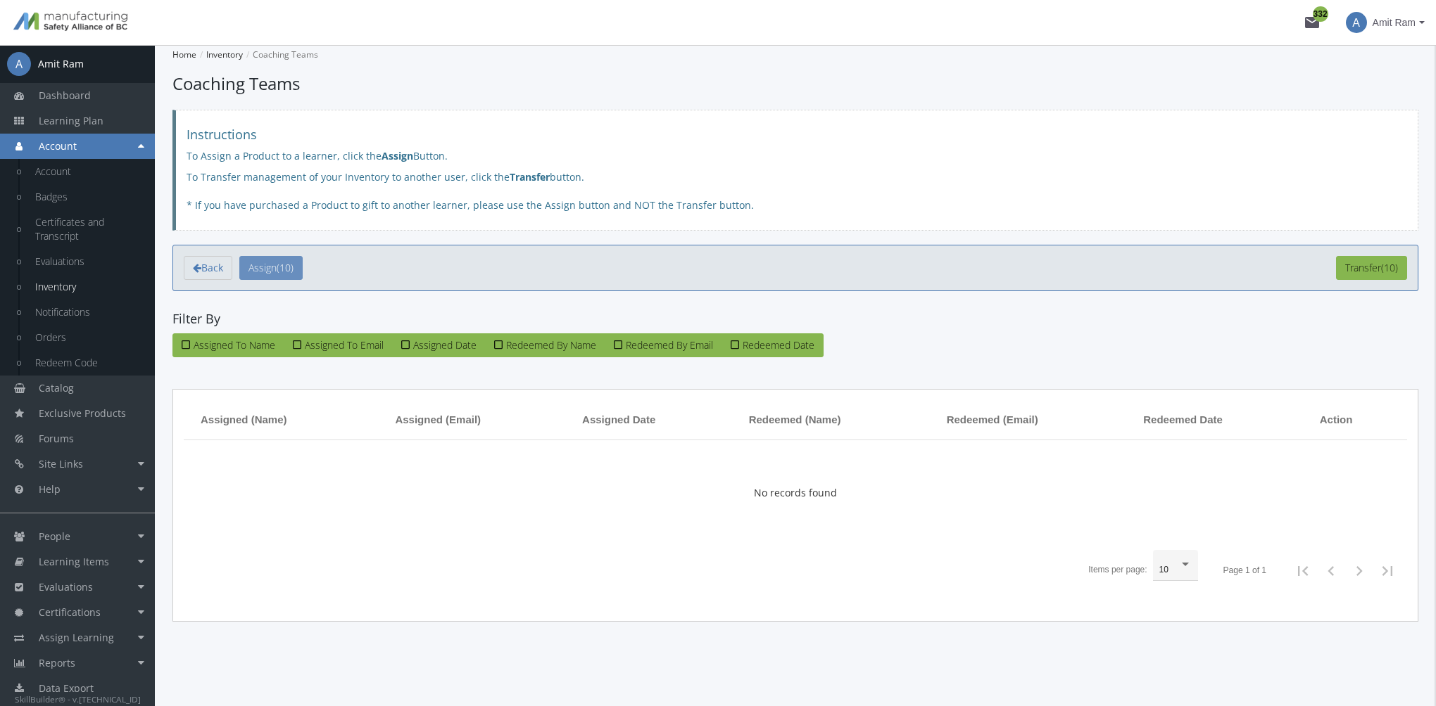
click at [286, 265] on button "Assign (10)" at bounding box center [270, 268] width 63 height 24
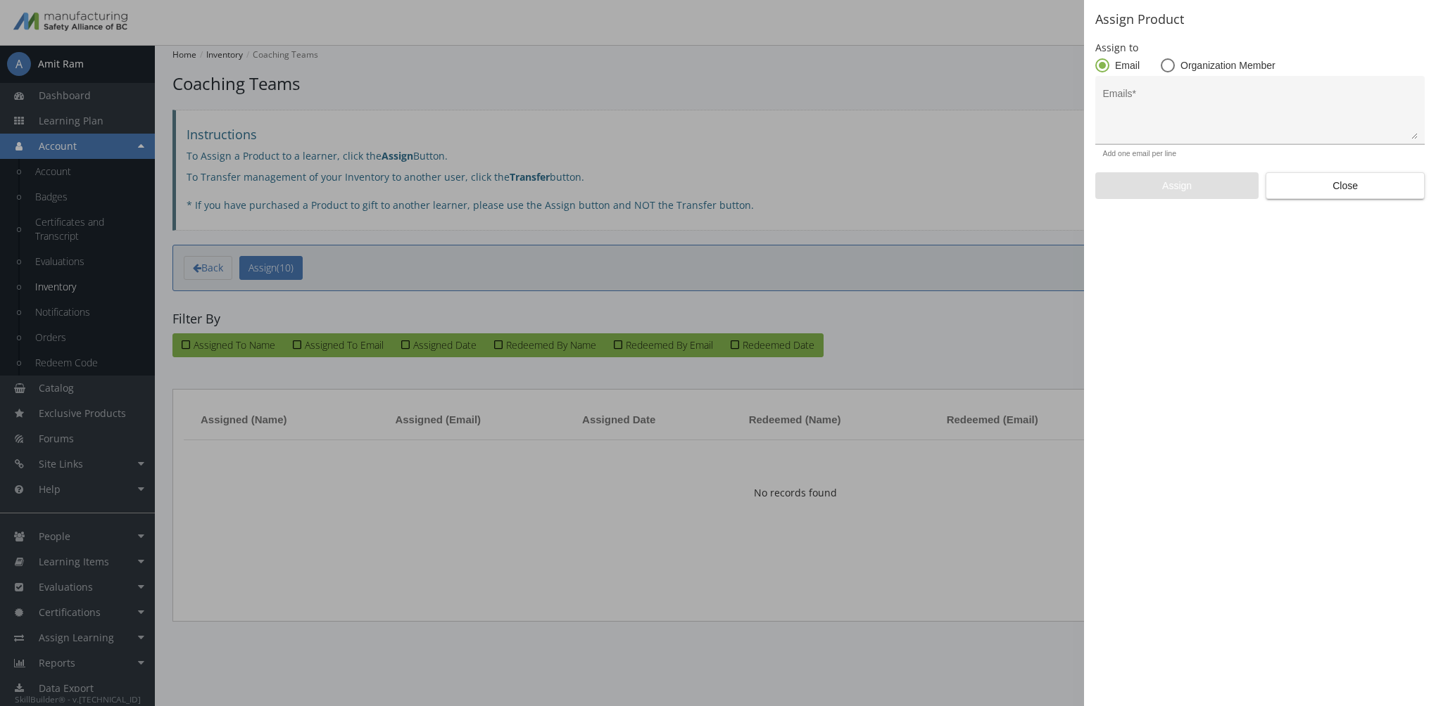
click at [1141, 104] on textarea "Emails *" at bounding box center [1260, 115] width 315 height 47
type textarea "aramchandani@basecorp.com"
click at [1178, 189] on span "Assign" at bounding box center [1176, 185] width 139 height 25
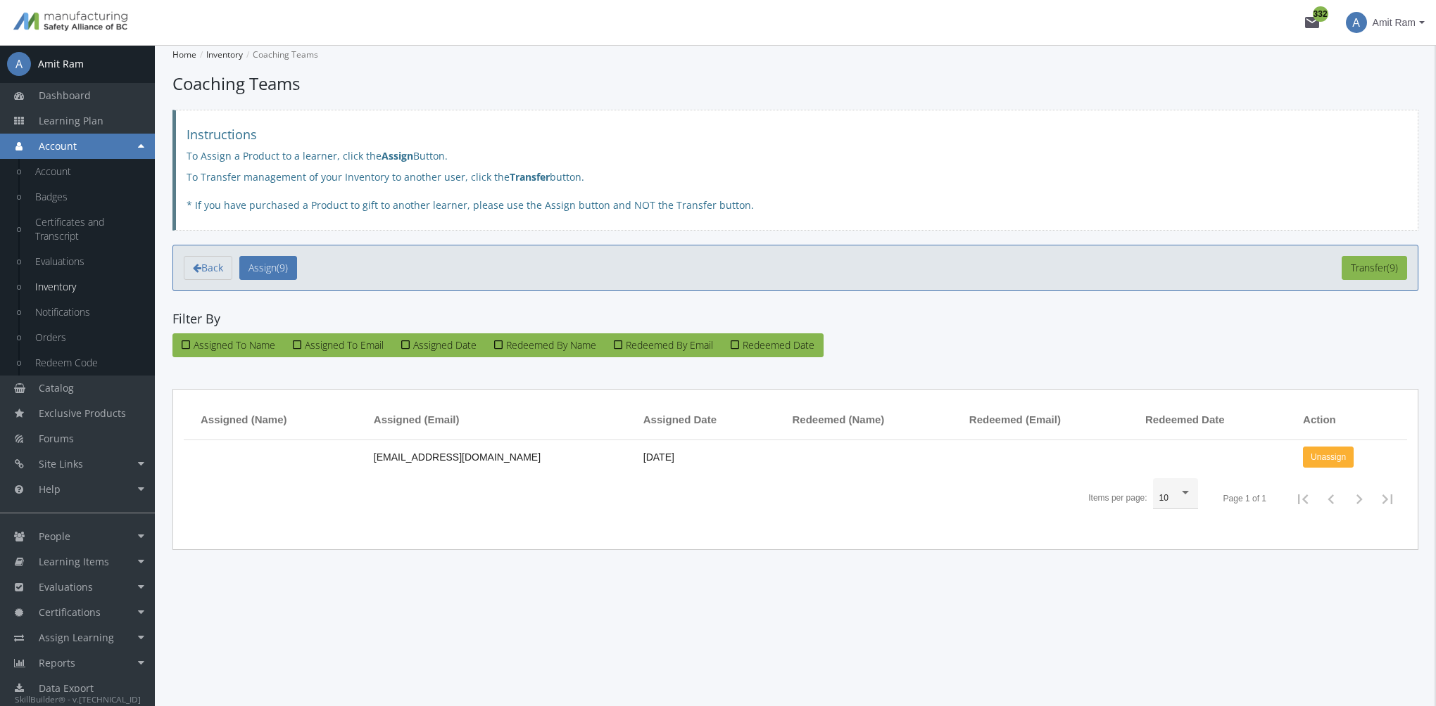
click at [1395, 23] on span "Amit Ram" at bounding box center [1393, 22] width 43 height 25
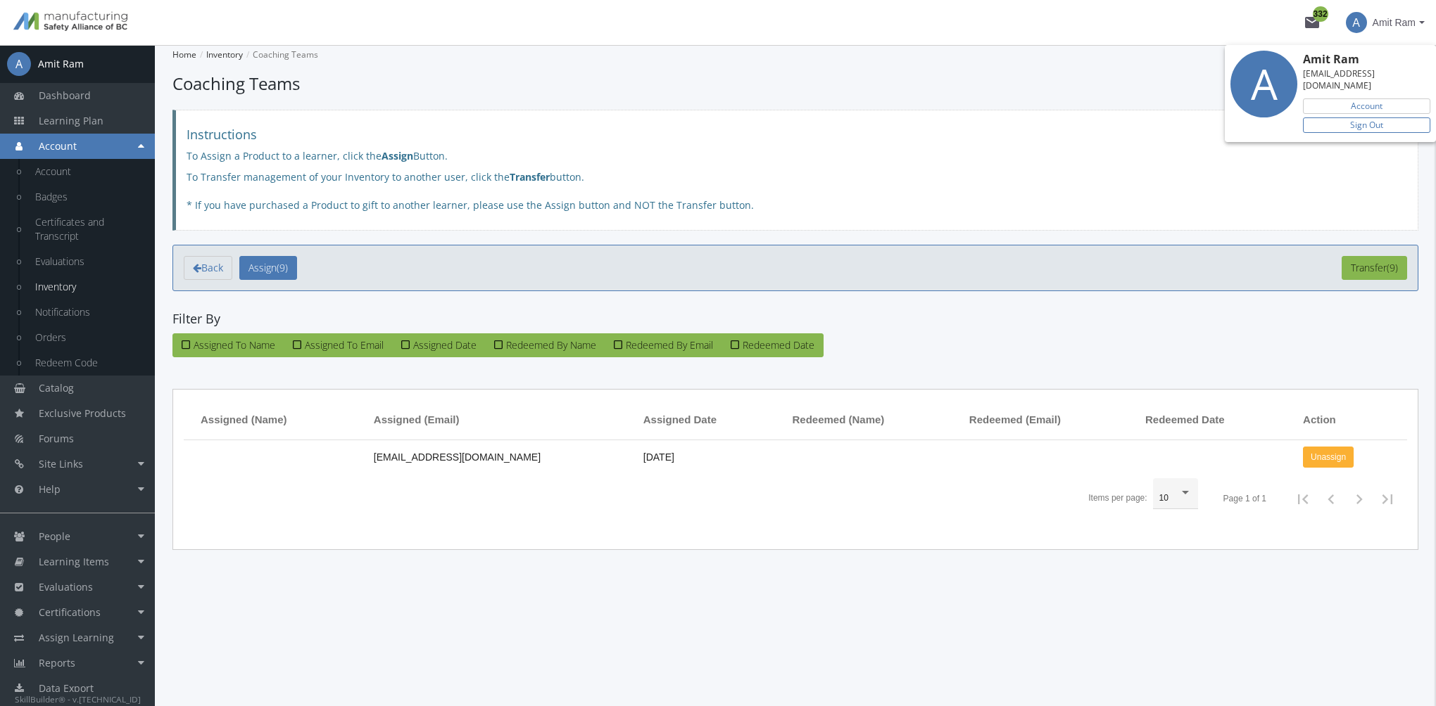
click at [1379, 118] on link "Sign Out" at bounding box center [1366, 125] width 127 height 15
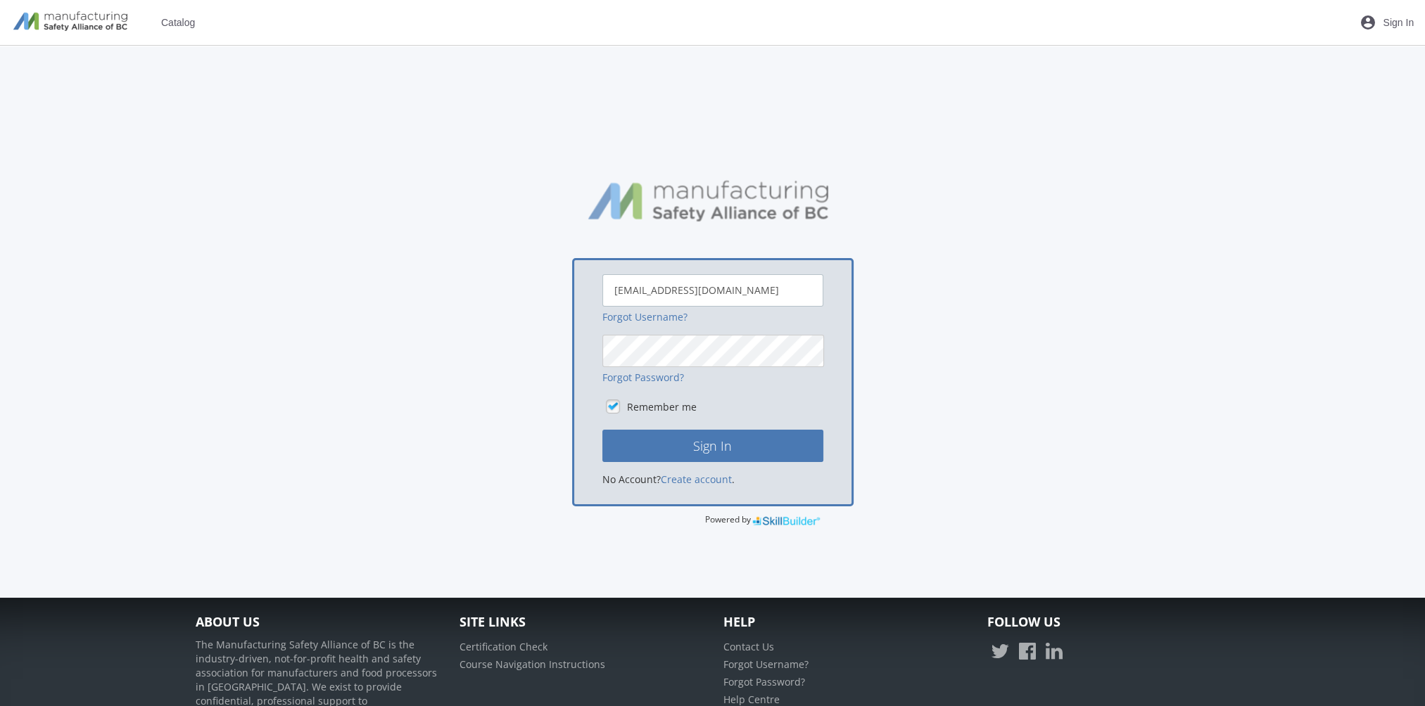
drag, startPoint x: 753, startPoint y: 290, endPoint x: 571, endPoint y: 294, distance: 181.6
click at [572, 294] on div "amitr23@hotmail.com Forgot Username? Forgot Password? Remember me Sign In No Ac…" at bounding box center [712, 382] width 281 height 248
type input "aramchandani@basecorp.com"
click at [602, 430] on button "Sign In" at bounding box center [712, 446] width 221 height 32
